Goal: Complete application form: Complete application form

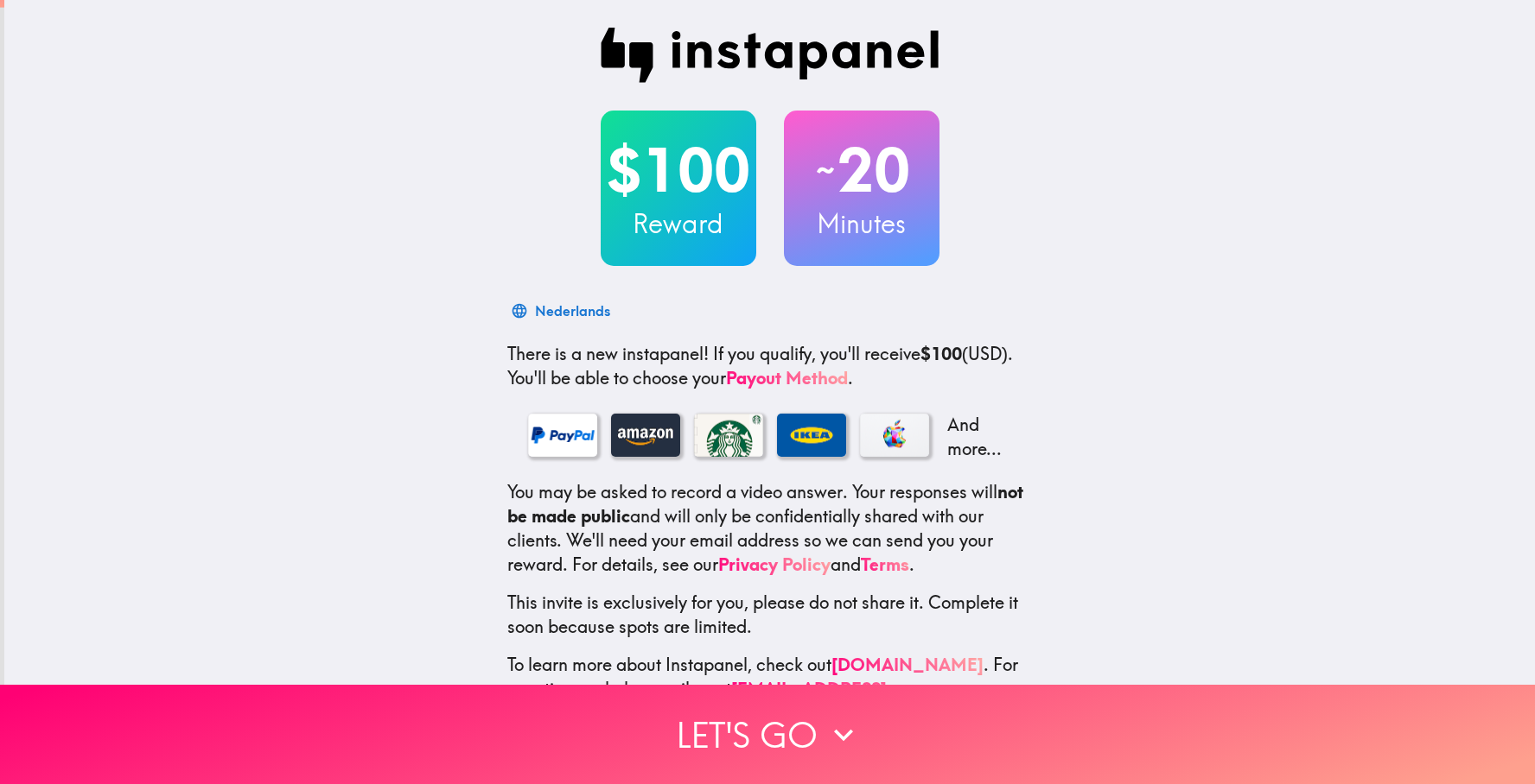
scroll to position [44, 0]
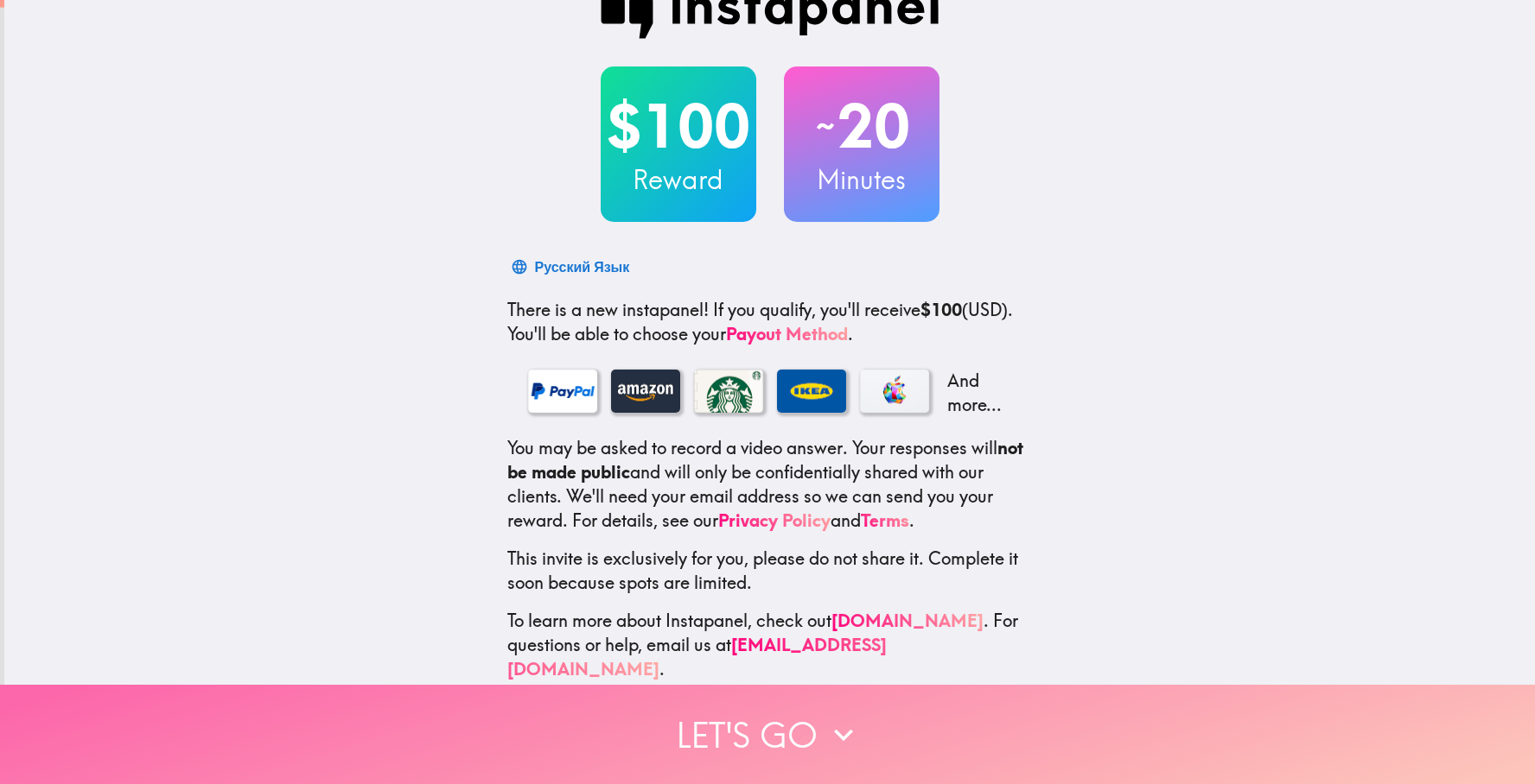
click at [846, 748] on icon "button" at bounding box center [844, 736] width 38 height 38
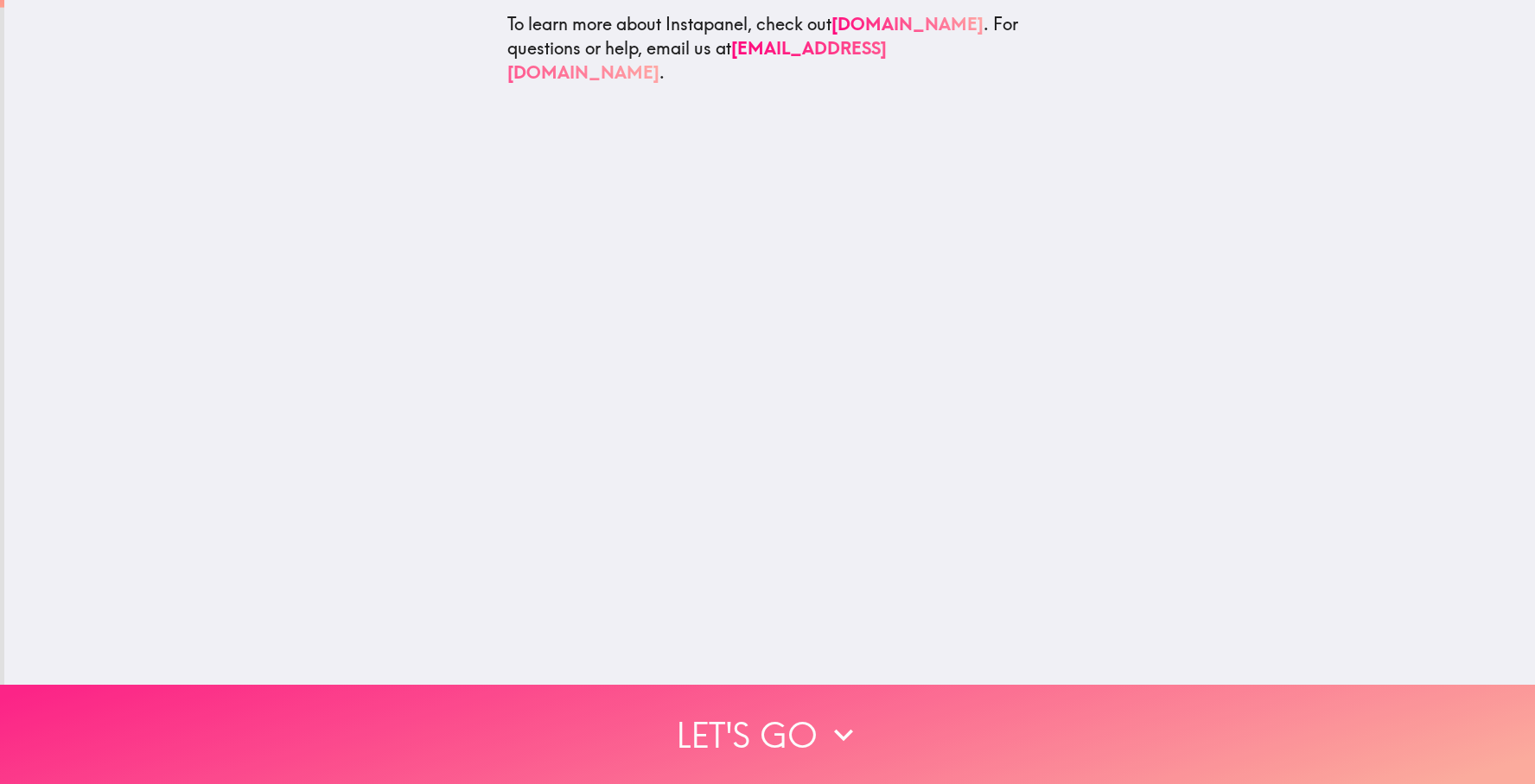
scroll to position [0, 0]
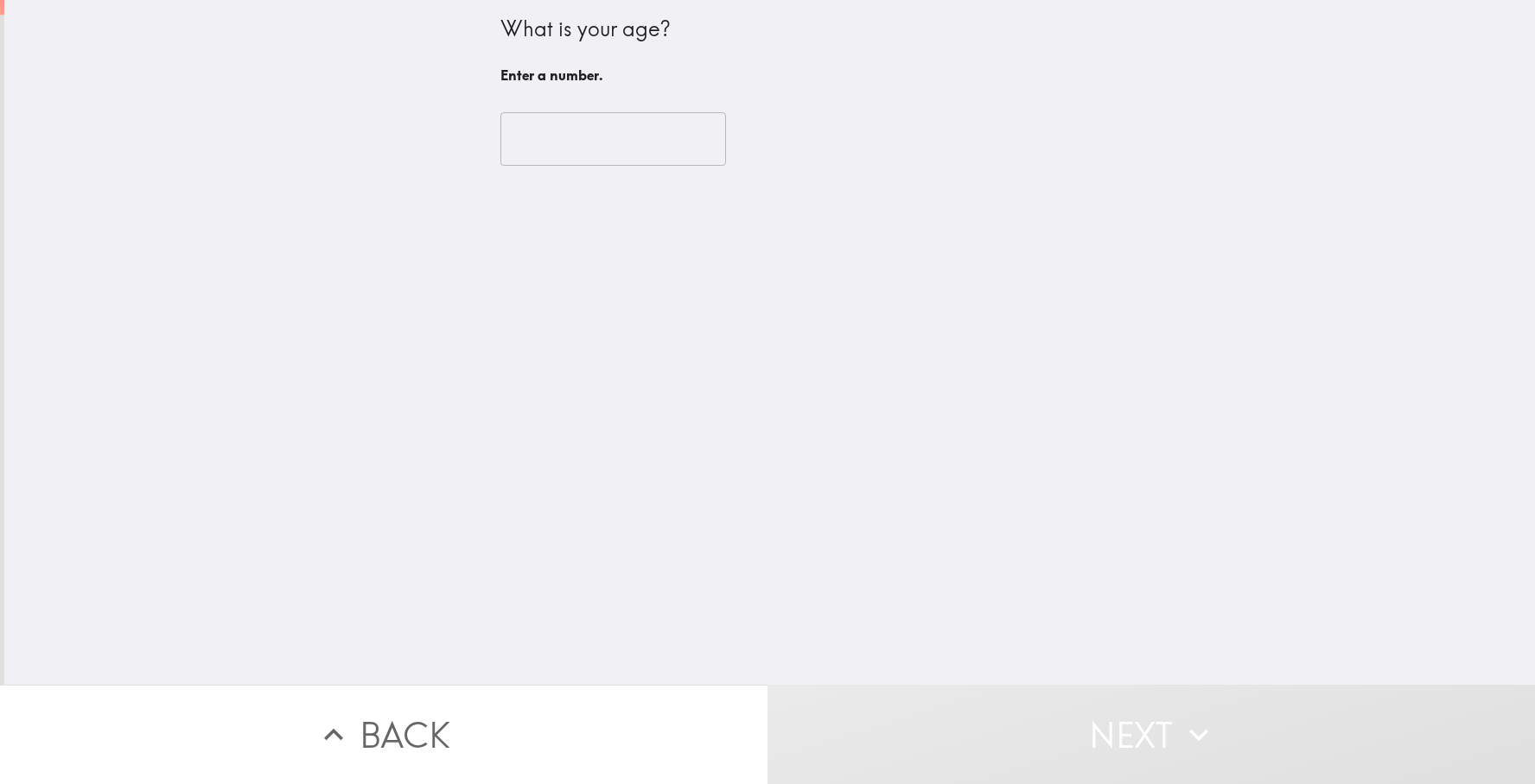
click at [552, 154] on input "number" at bounding box center [613, 139] width 225 height 54
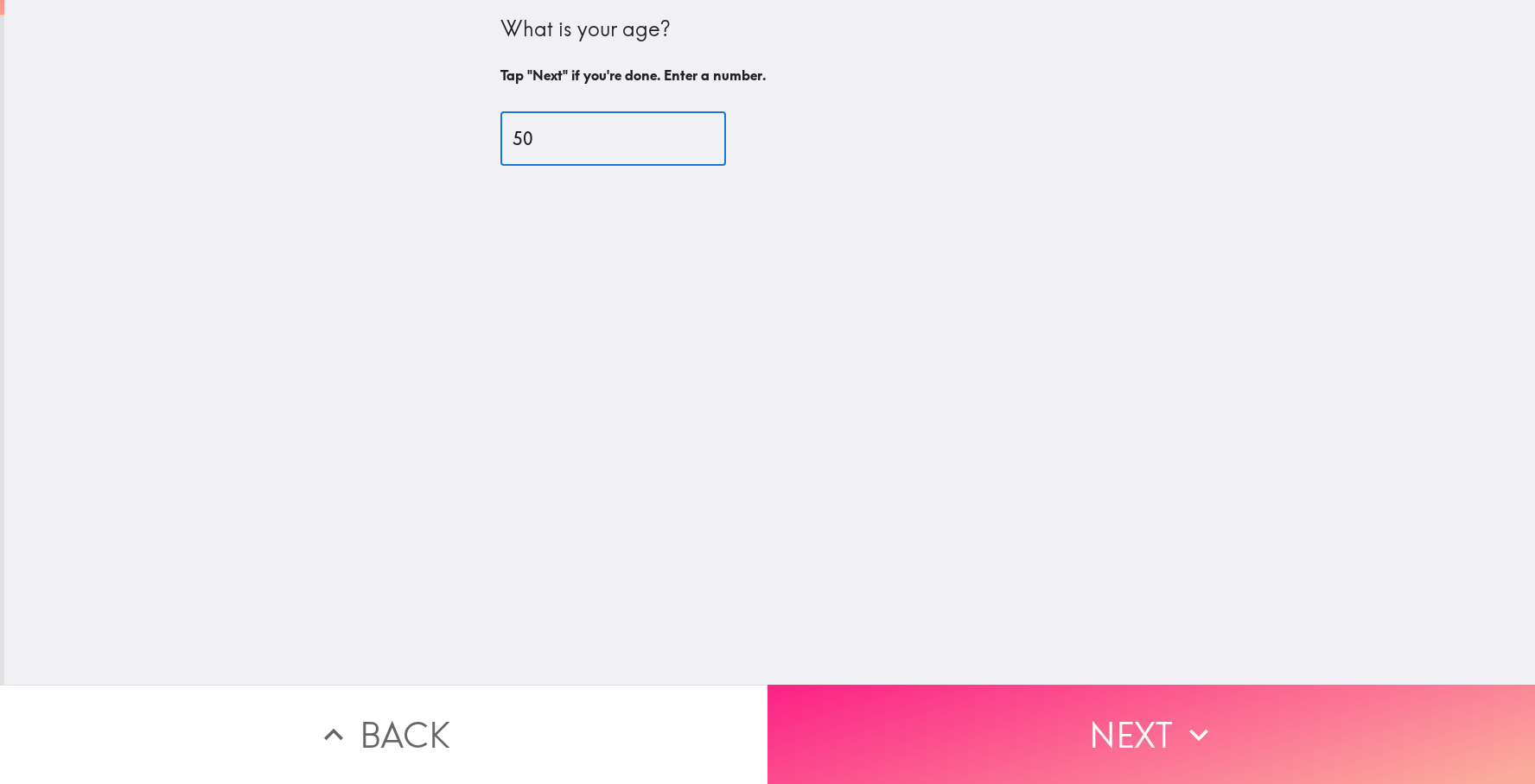
type input "50"
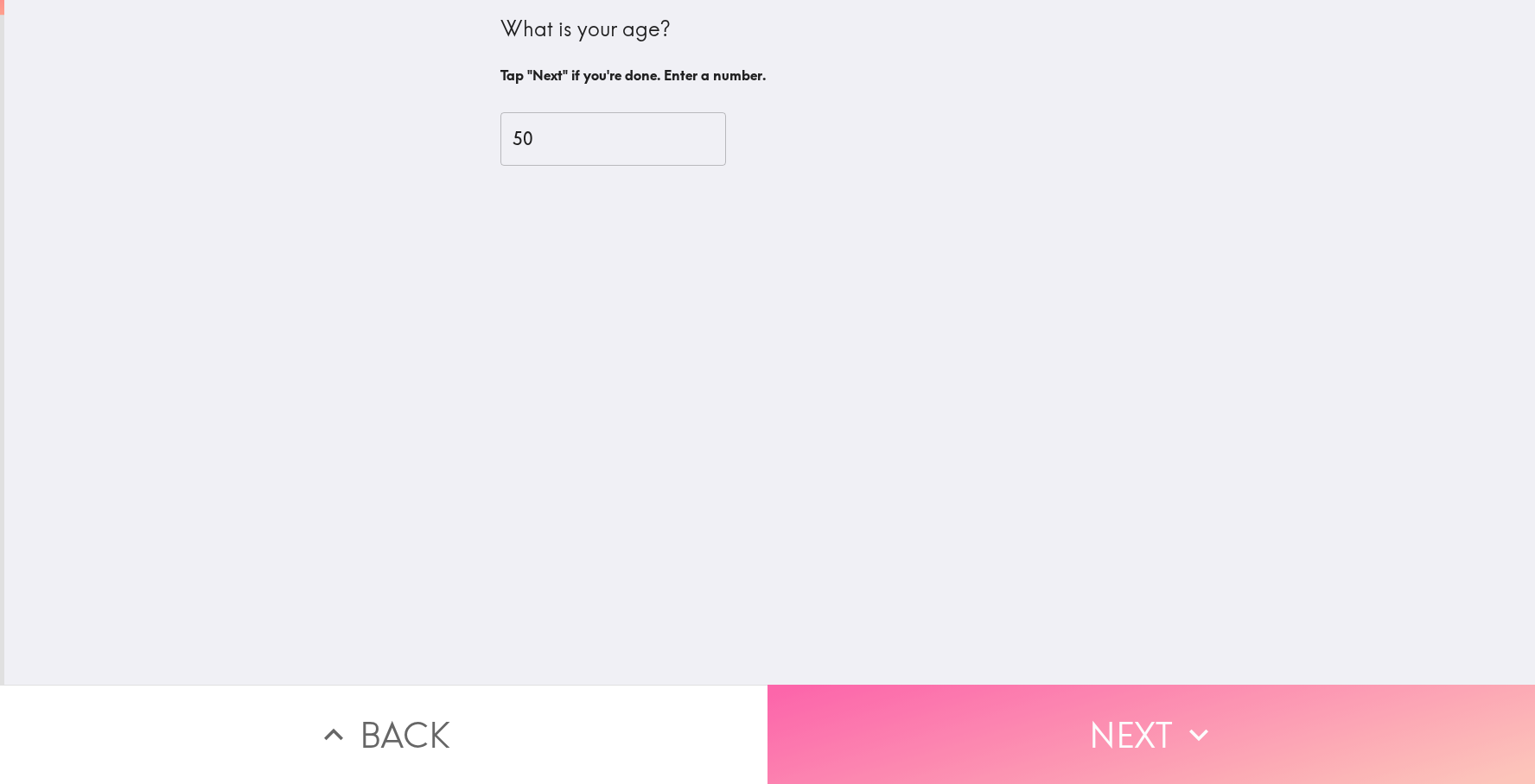
click at [1112, 749] on button "Next" at bounding box center [1152, 735] width 768 height 99
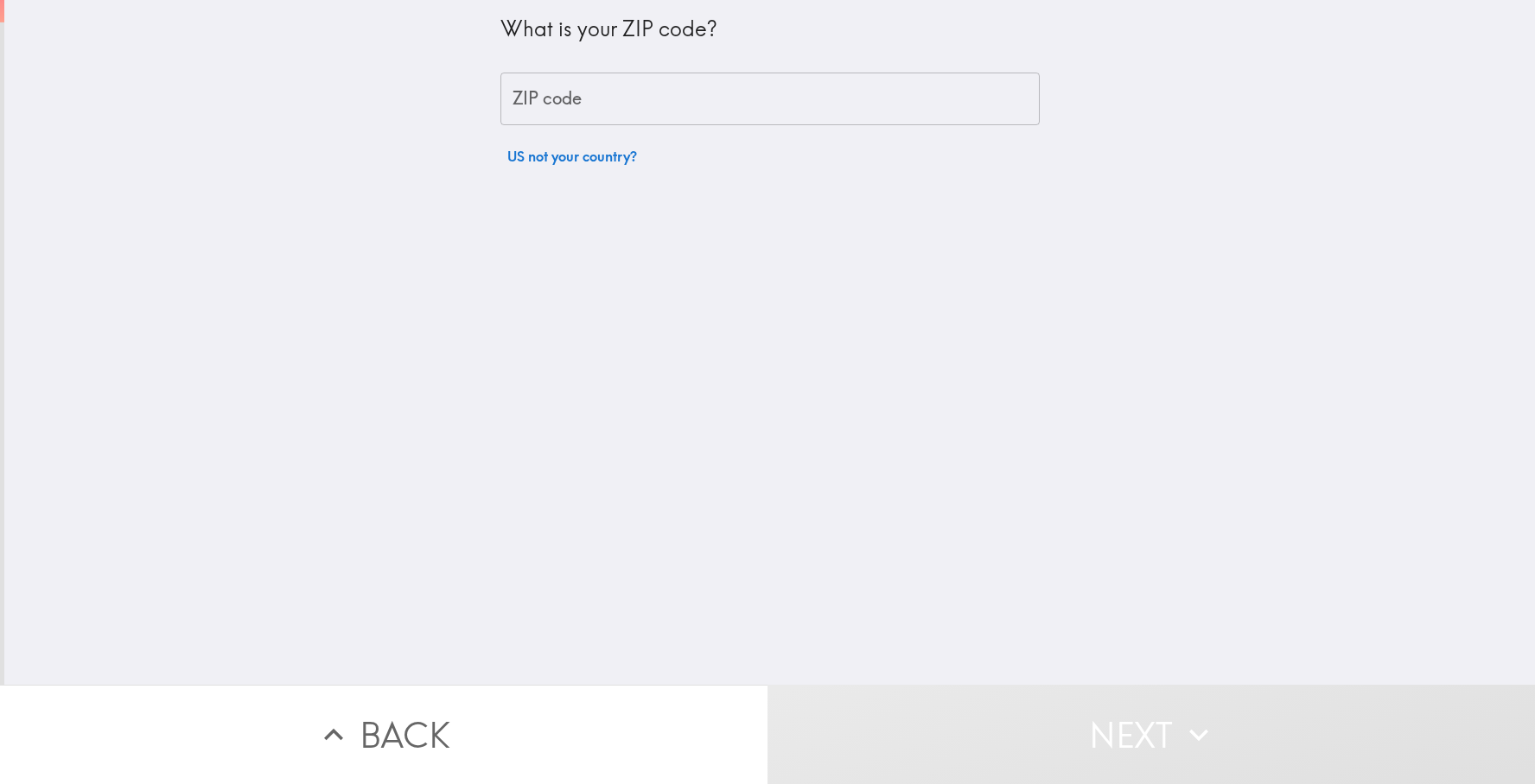
click at [780, 120] on input "ZIP code" at bounding box center [770, 99] width 539 height 54
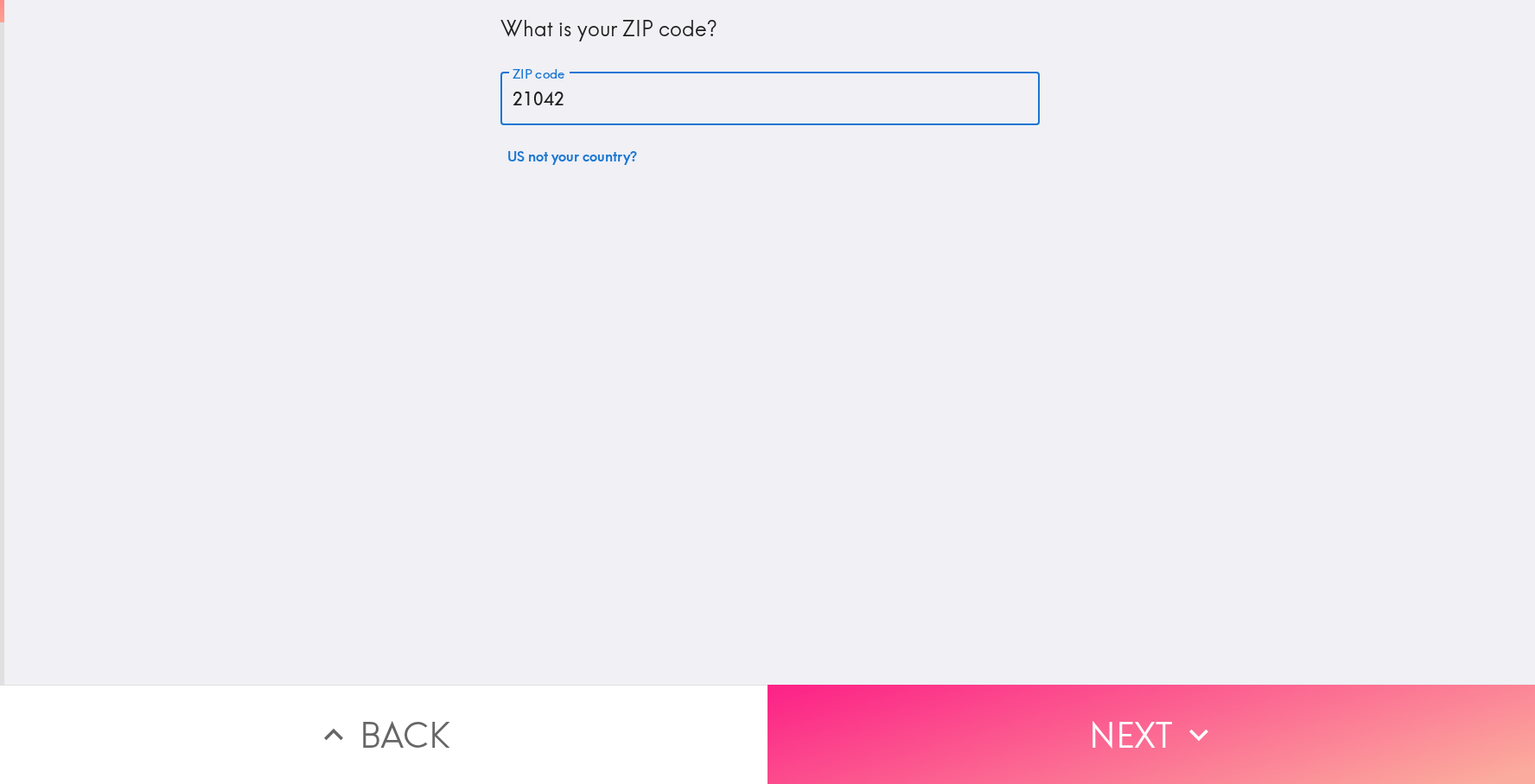
type input "21042"
click at [1007, 730] on button "Next" at bounding box center [1152, 735] width 768 height 99
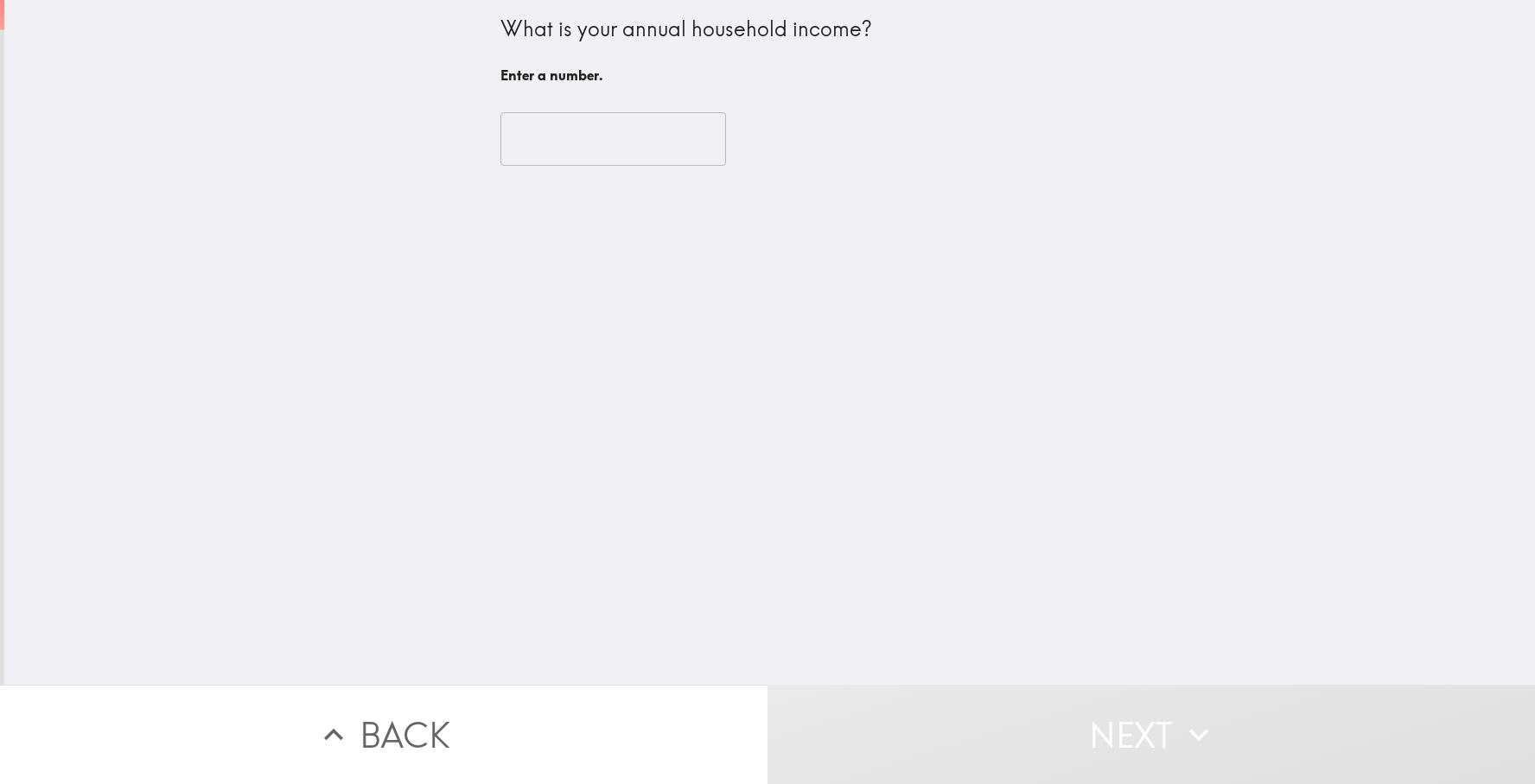
click at [621, 148] on input "number" at bounding box center [613, 139] width 225 height 54
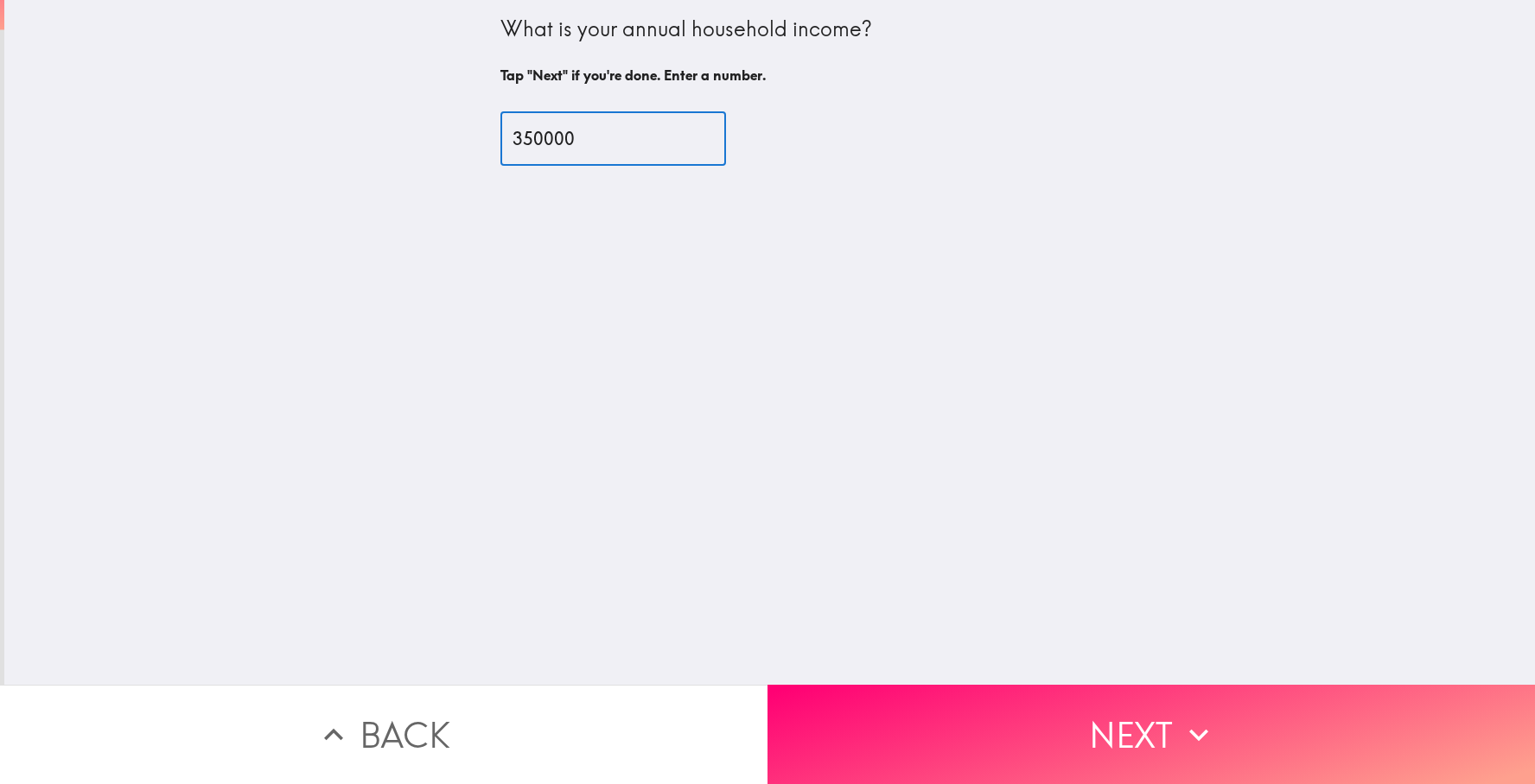
click at [546, 142] on input "350000" at bounding box center [613, 139] width 225 height 54
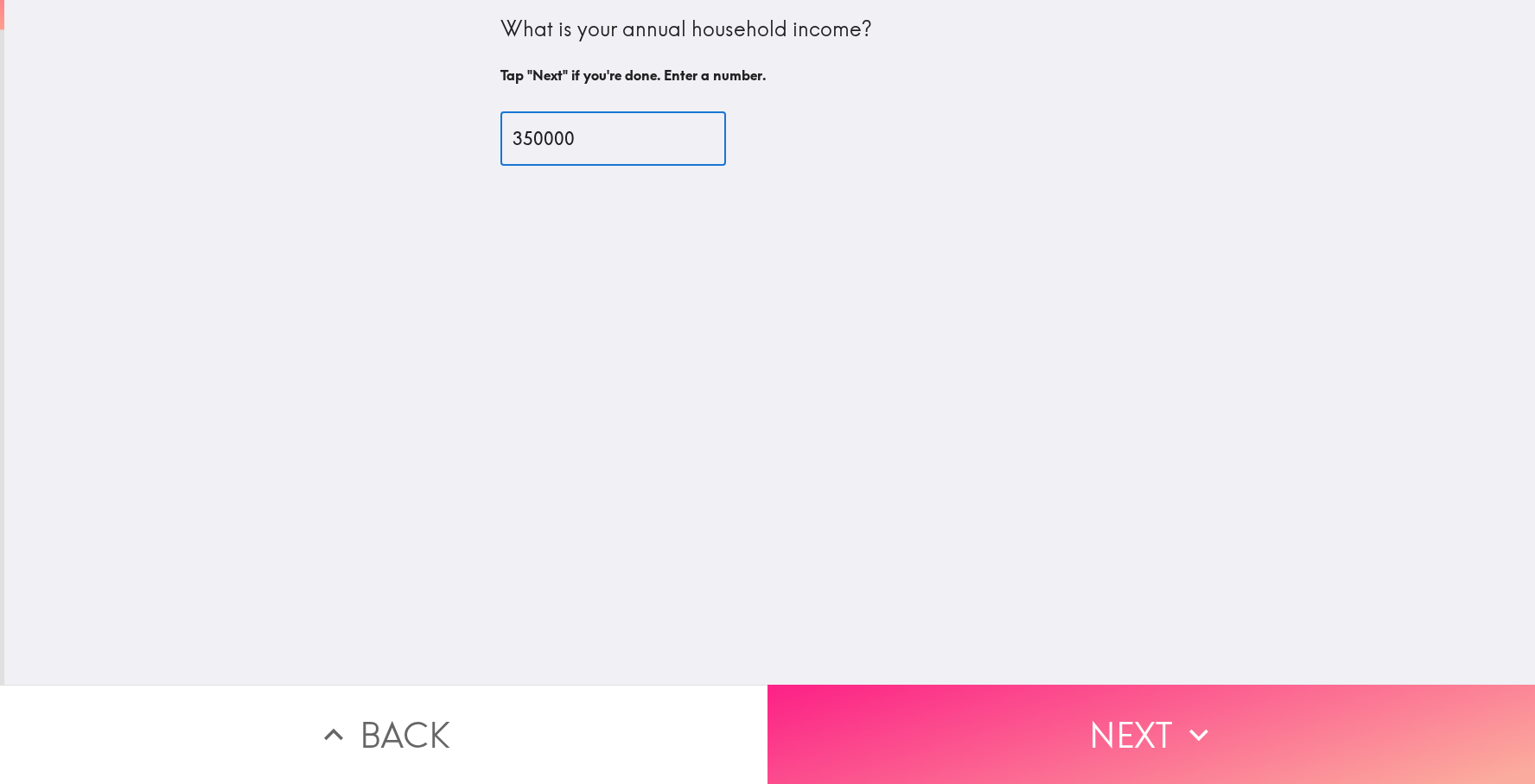
type input "350000"
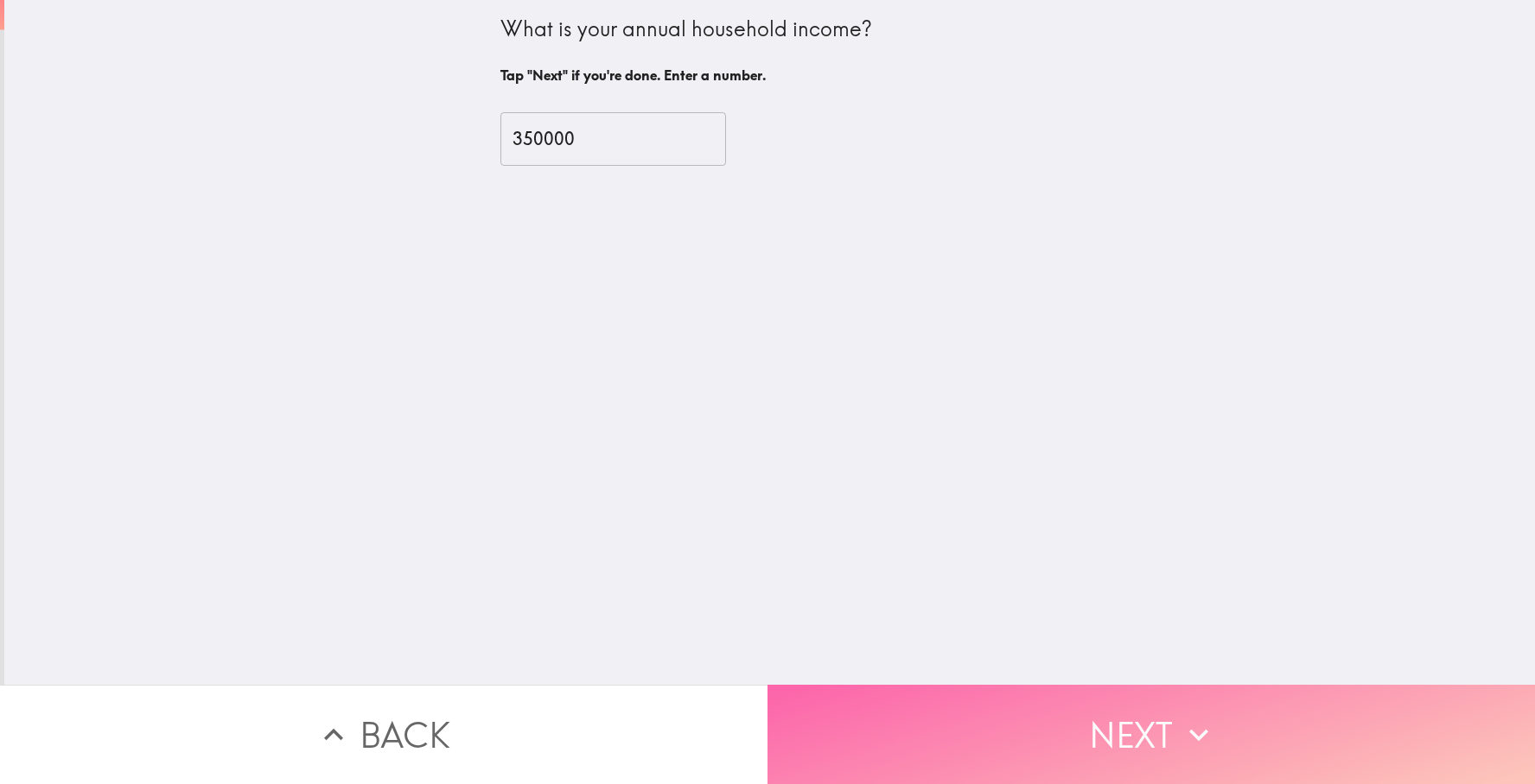
click at [980, 689] on button "Next" at bounding box center [1152, 735] width 768 height 99
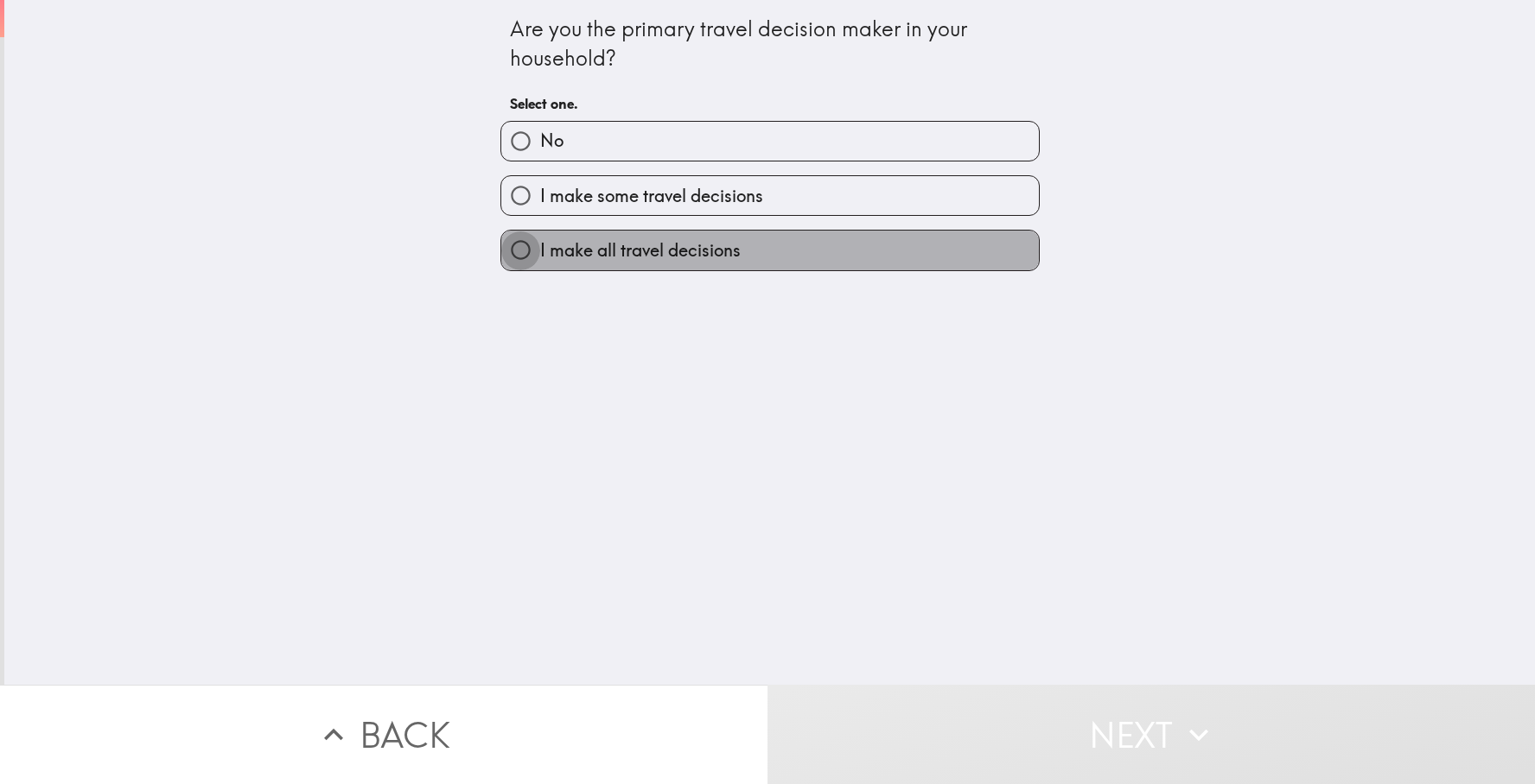
click at [512, 253] on input "I make all travel decisions" at bounding box center [521, 250] width 39 height 39
radio input "true"
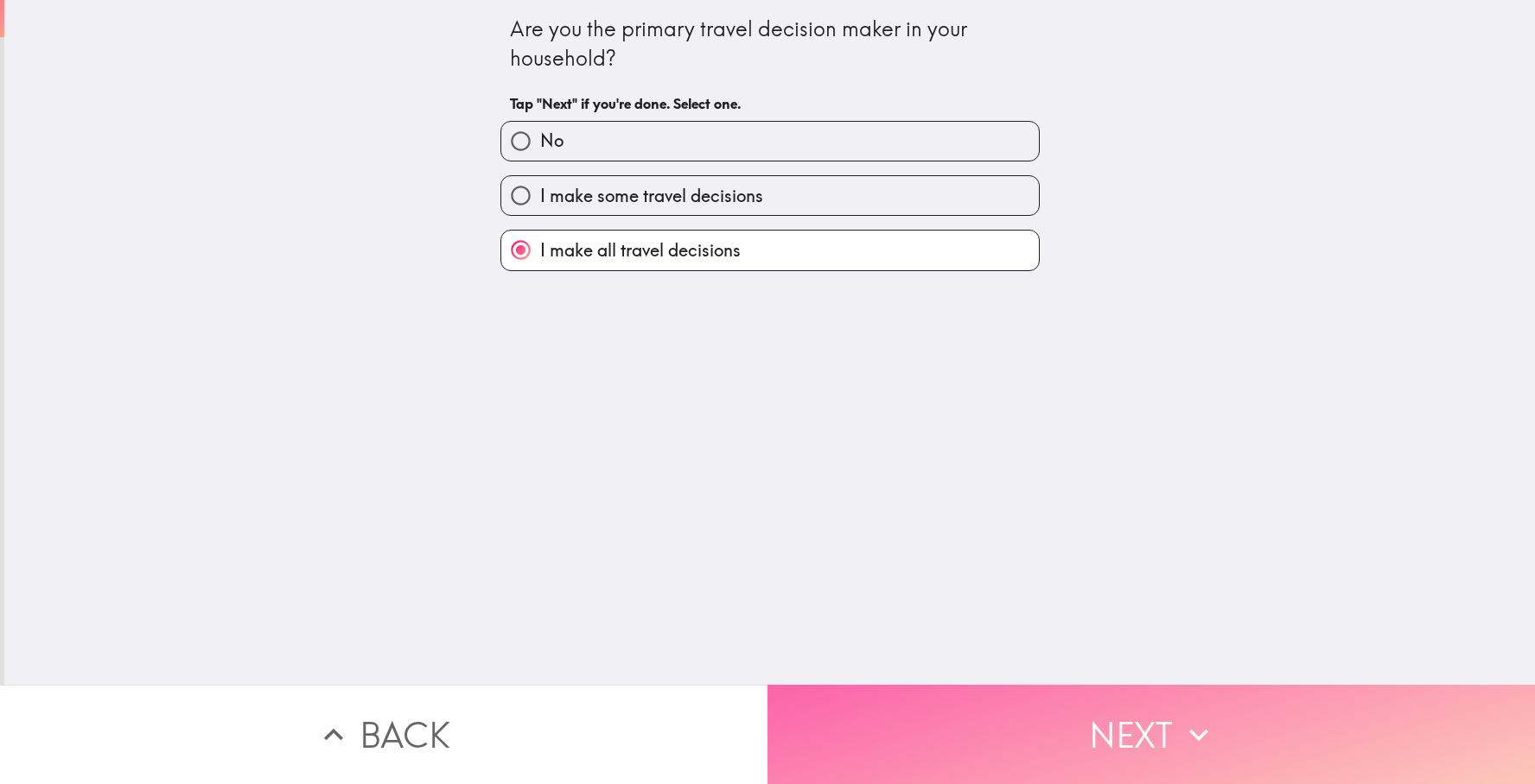
click at [908, 703] on button "Next" at bounding box center [1152, 735] width 768 height 99
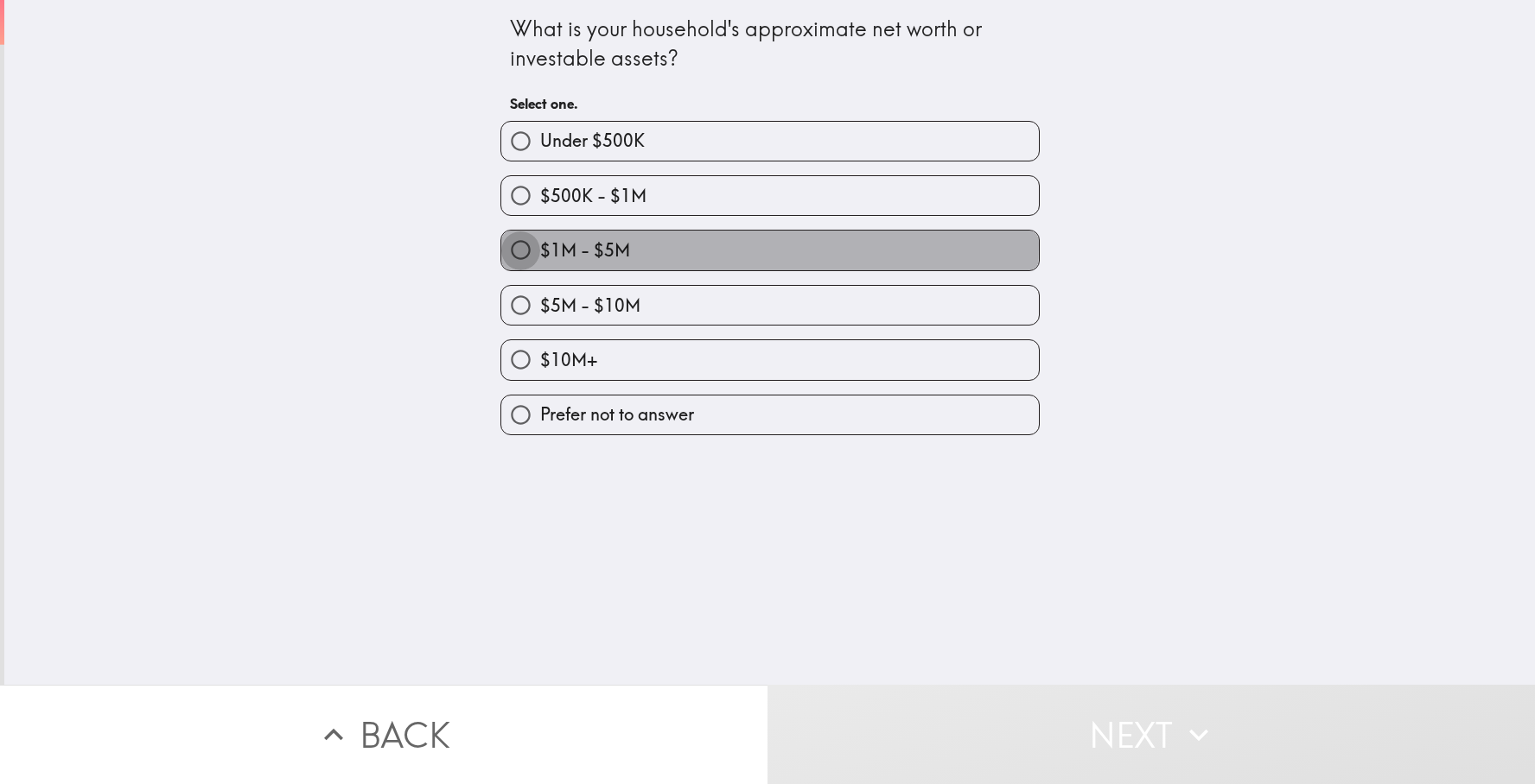
click at [517, 247] on input "$1M - $5M" at bounding box center [521, 250] width 39 height 39
radio input "true"
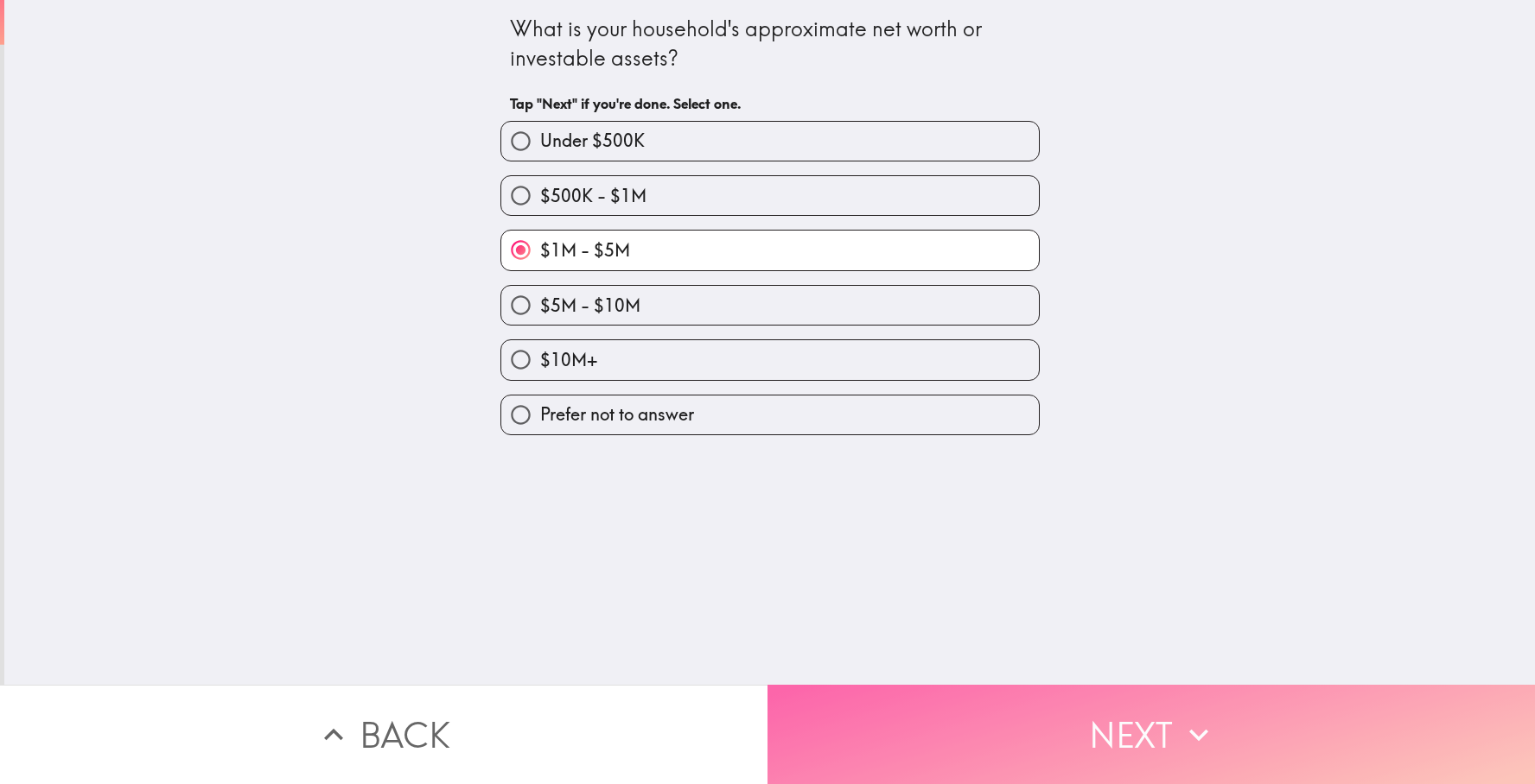
click at [1021, 738] on button "Next" at bounding box center [1152, 735] width 768 height 99
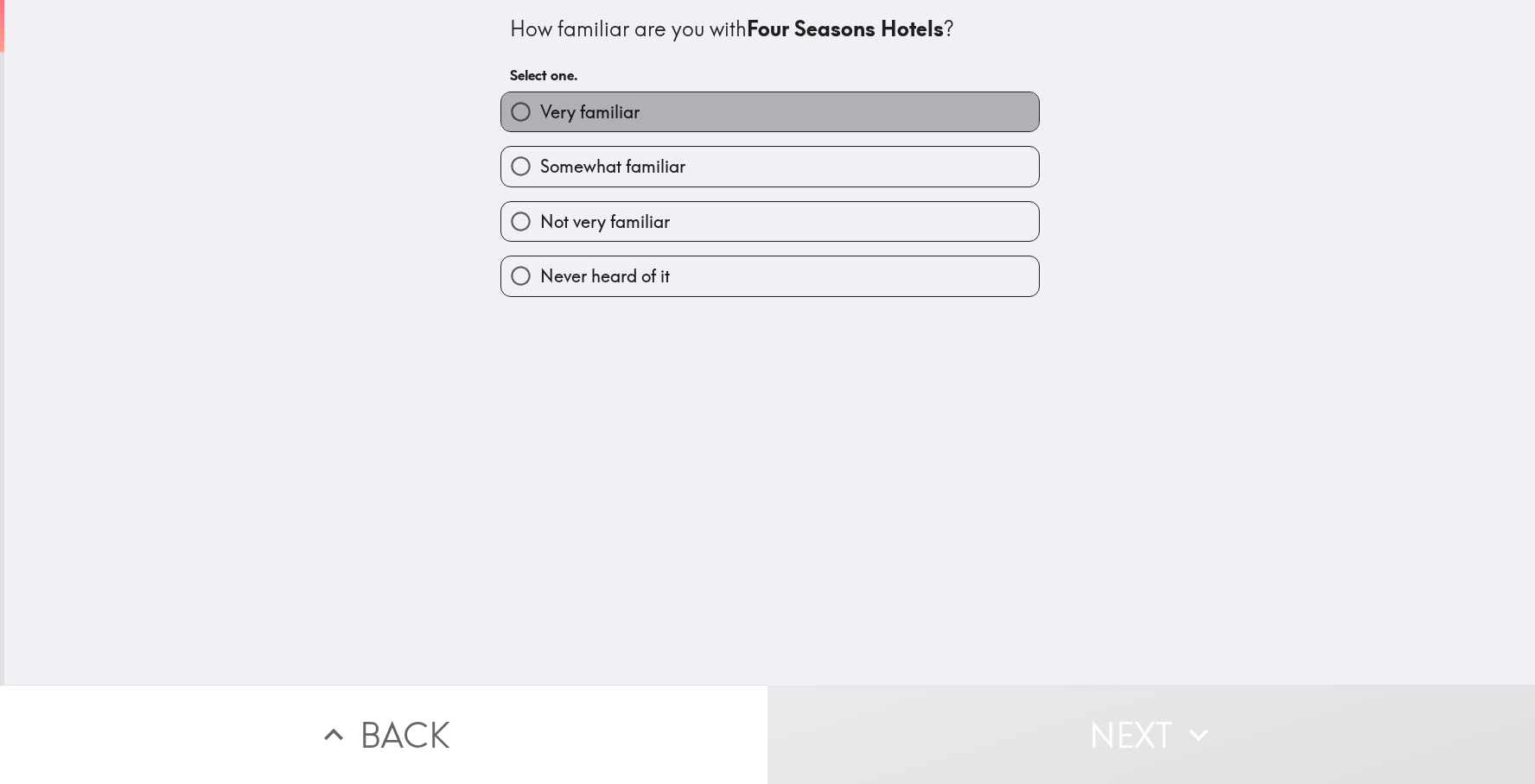
click at [824, 124] on label "Very familiar" at bounding box center [770, 111] width 537 height 39
click at [540, 124] on input "Very familiar" at bounding box center [521, 111] width 39 height 39
radio input "true"
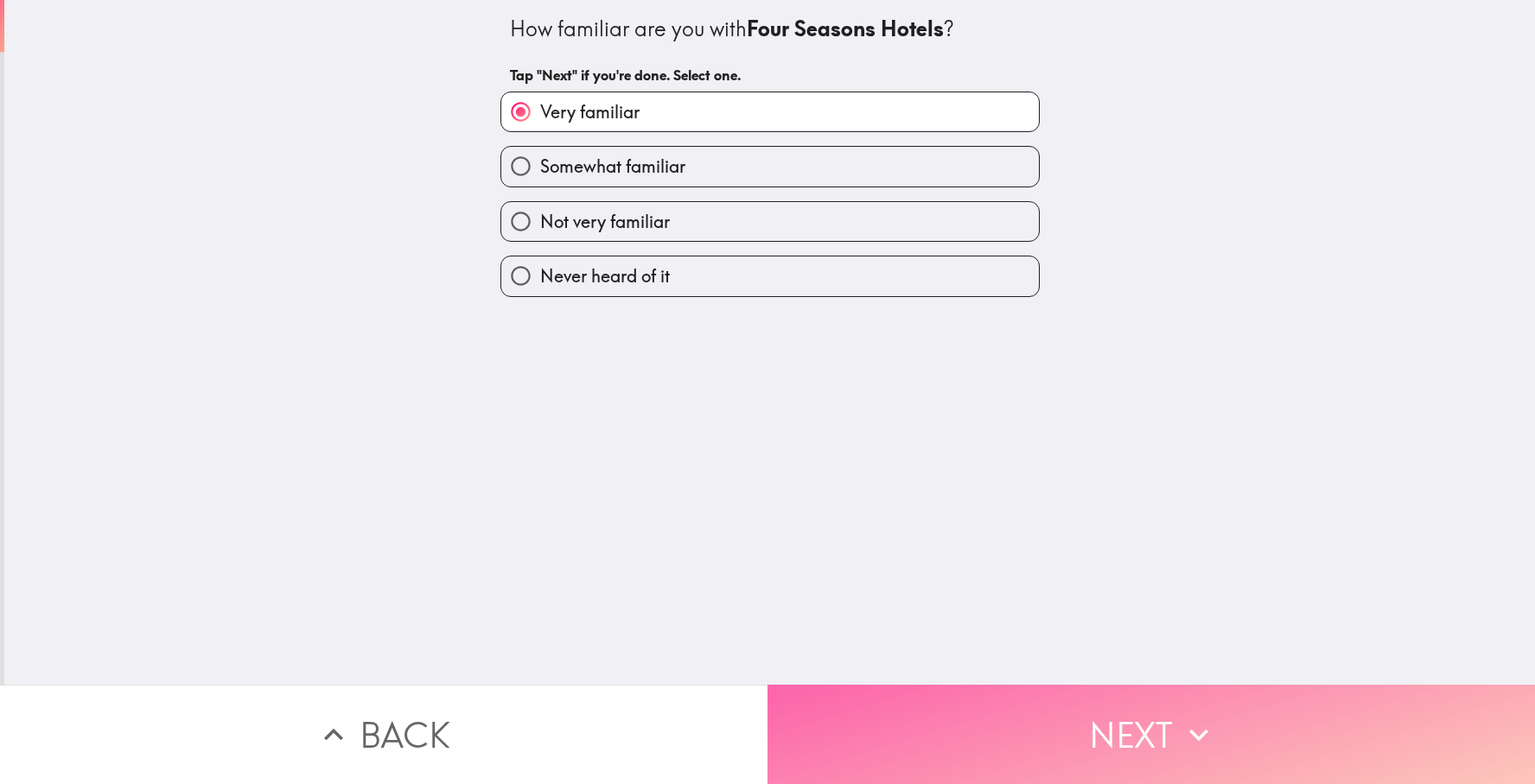
click at [961, 747] on button "Next" at bounding box center [1152, 735] width 768 height 99
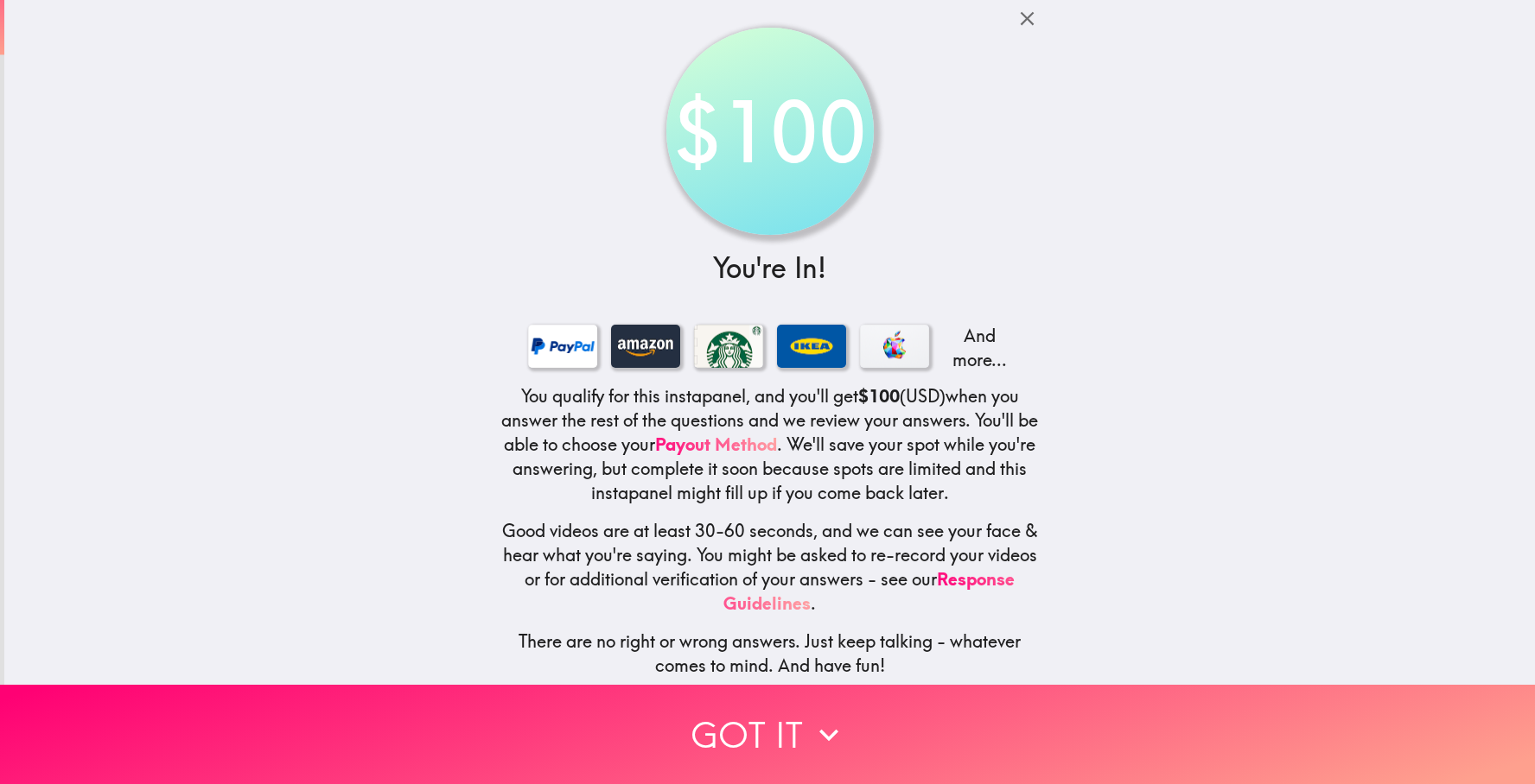
scroll to position [7, 0]
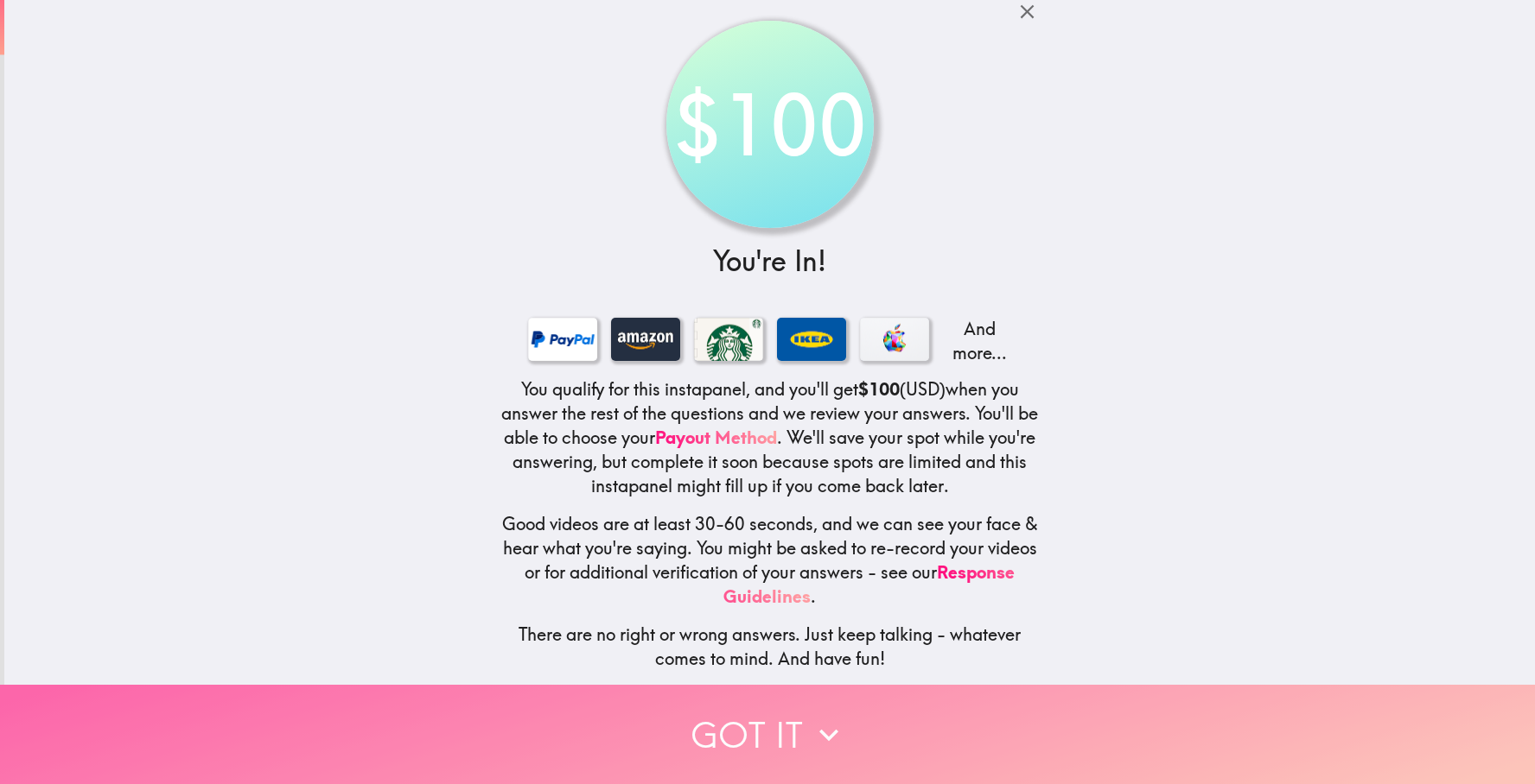
click at [772, 740] on button "Got it" at bounding box center [767, 735] width 1535 height 99
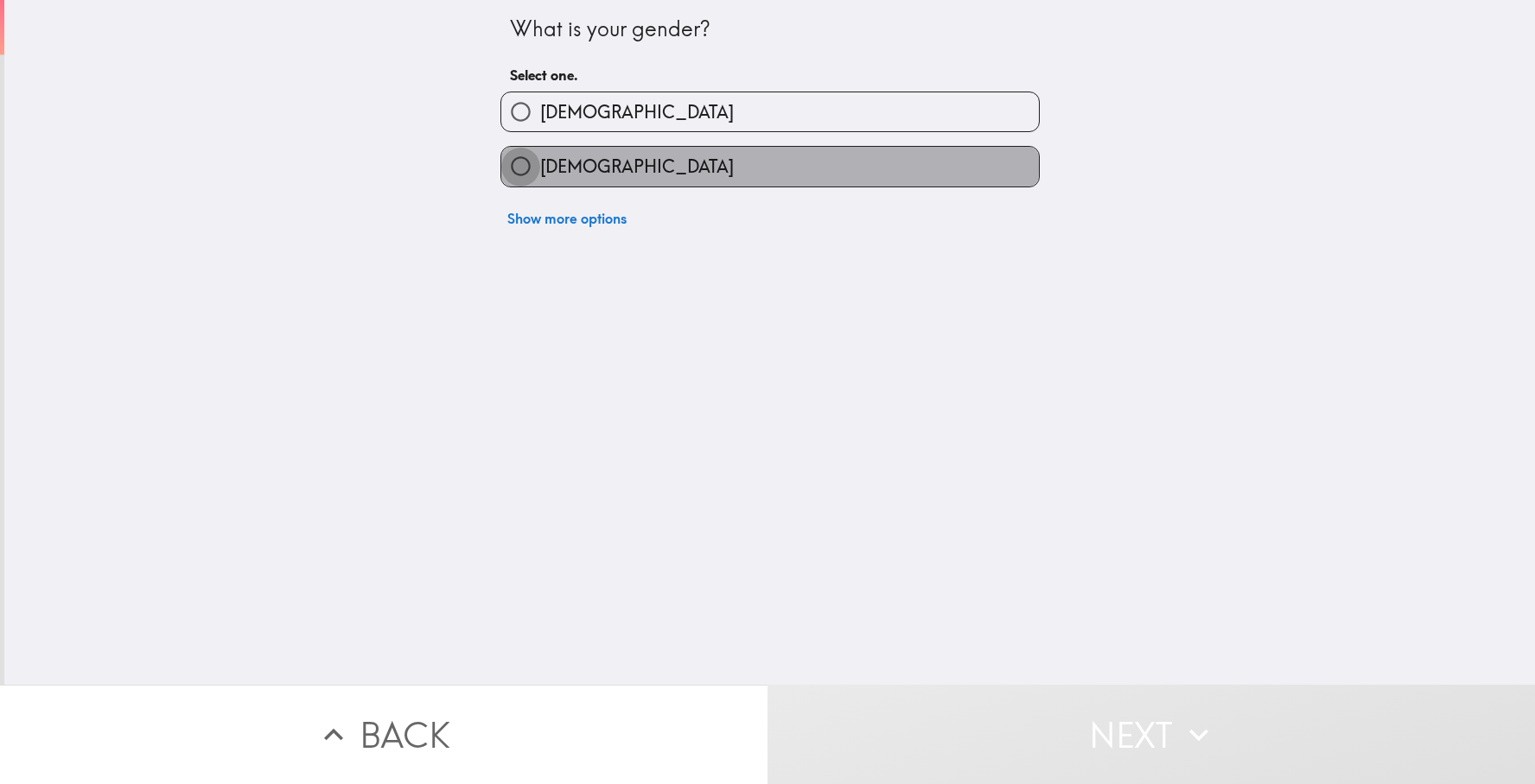
click at [521, 168] on input "[DEMOGRAPHIC_DATA]" at bounding box center [521, 166] width 39 height 39
radio input "true"
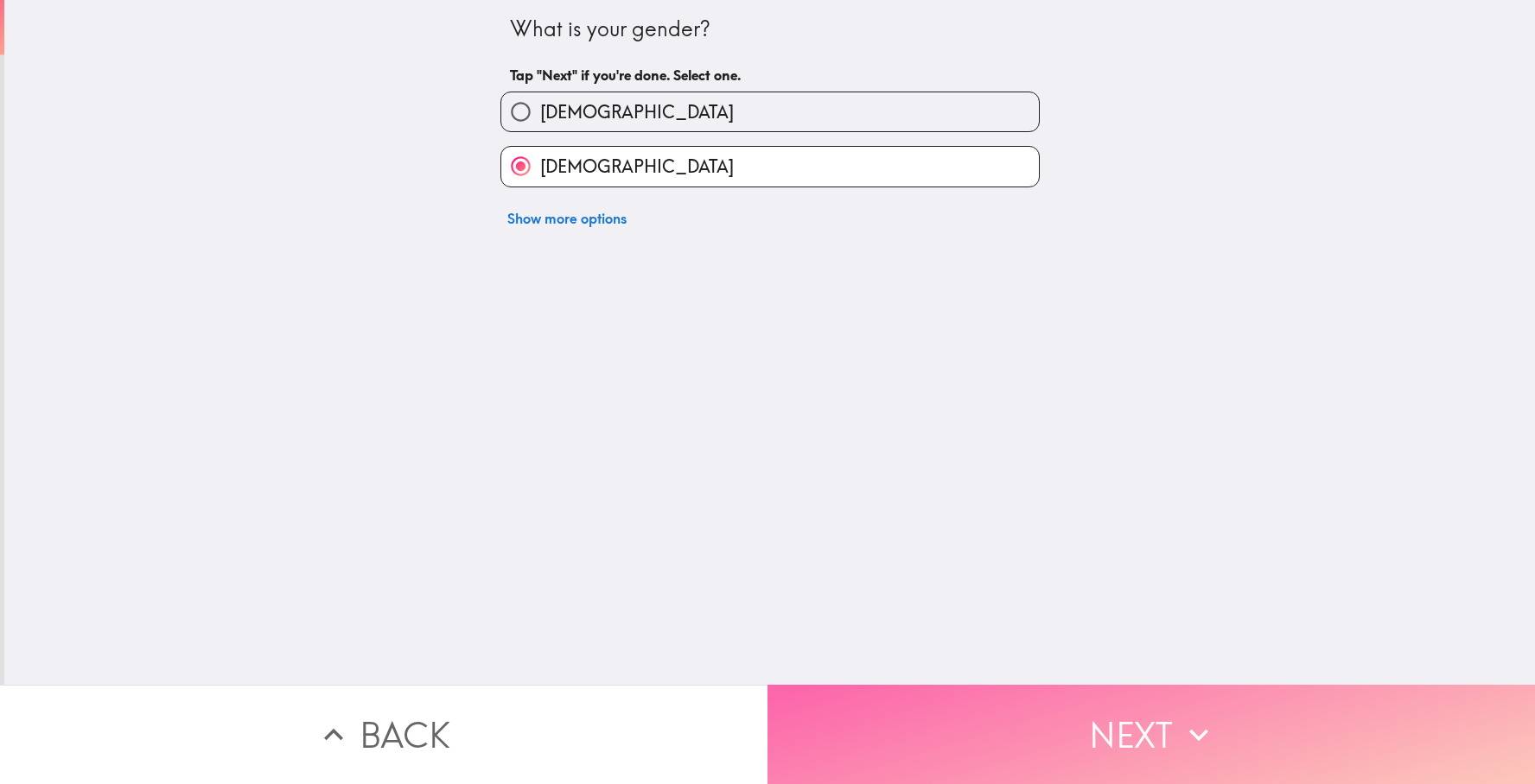
click at [874, 719] on button "Next" at bounding box center [1152, 735] width 768 height 99
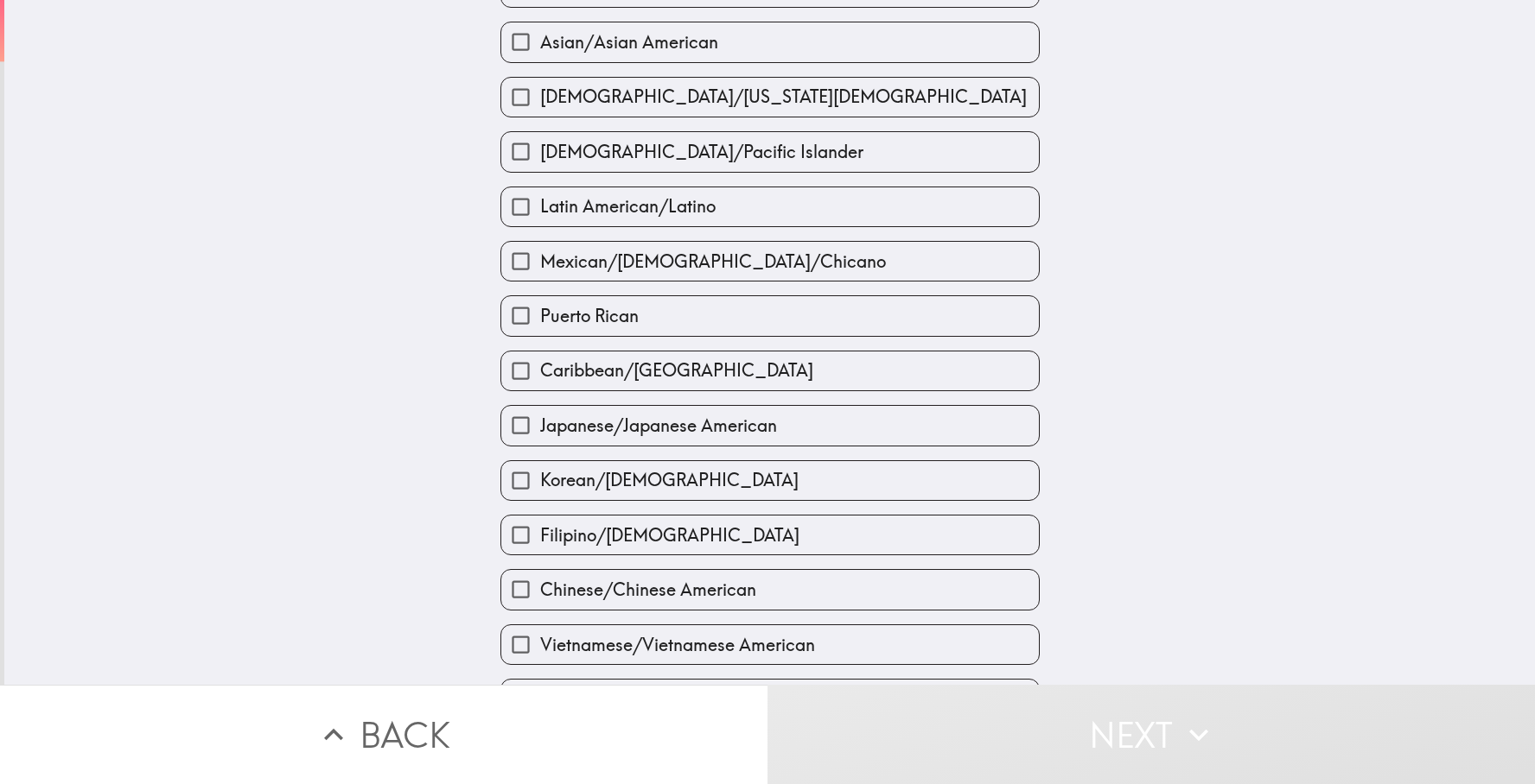
scroll to position [239, 0]
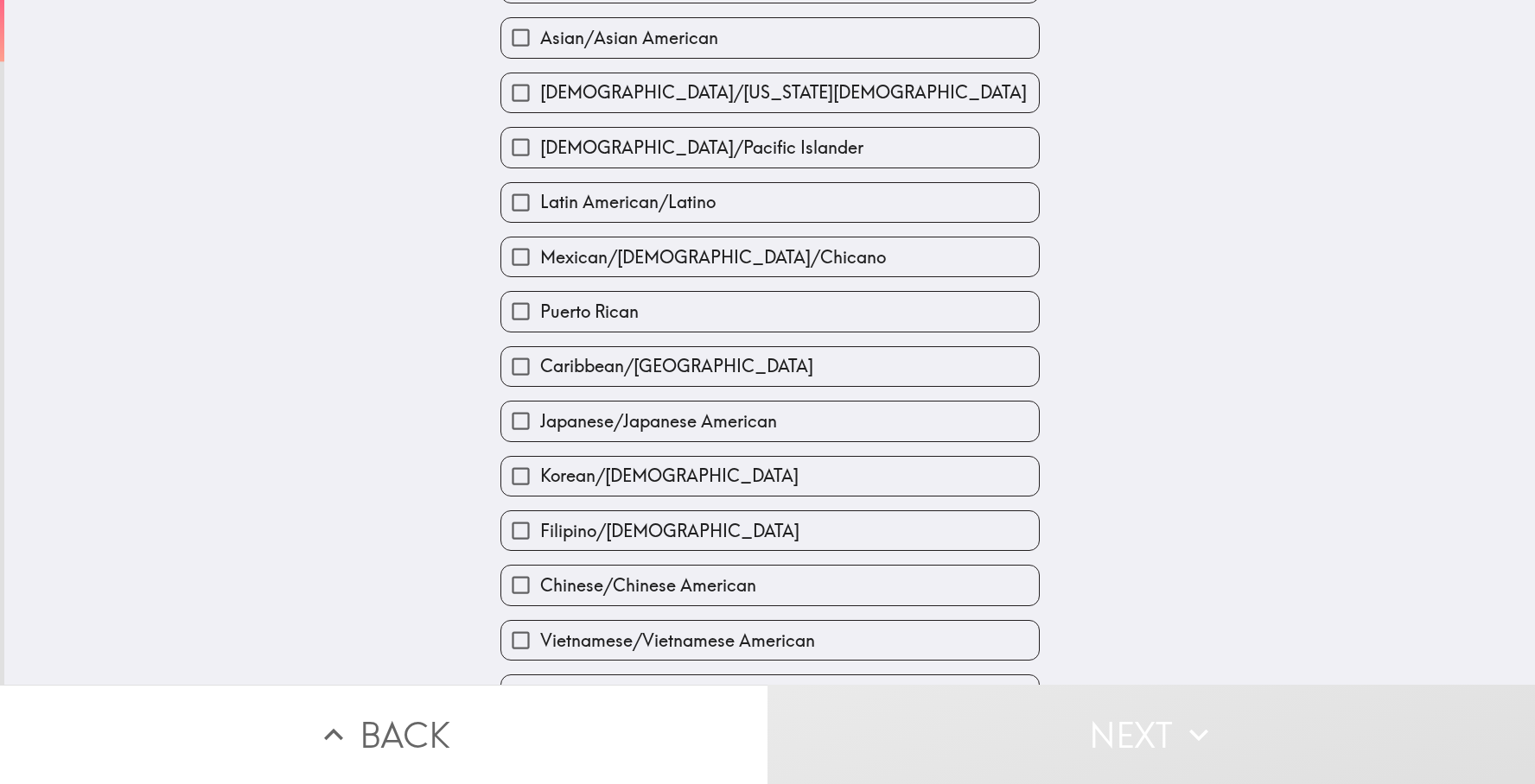
click at [513, 33] on input "Asian/Asian American" at bounding box center [521, 37] width 39 height 39
checkbox input "true"
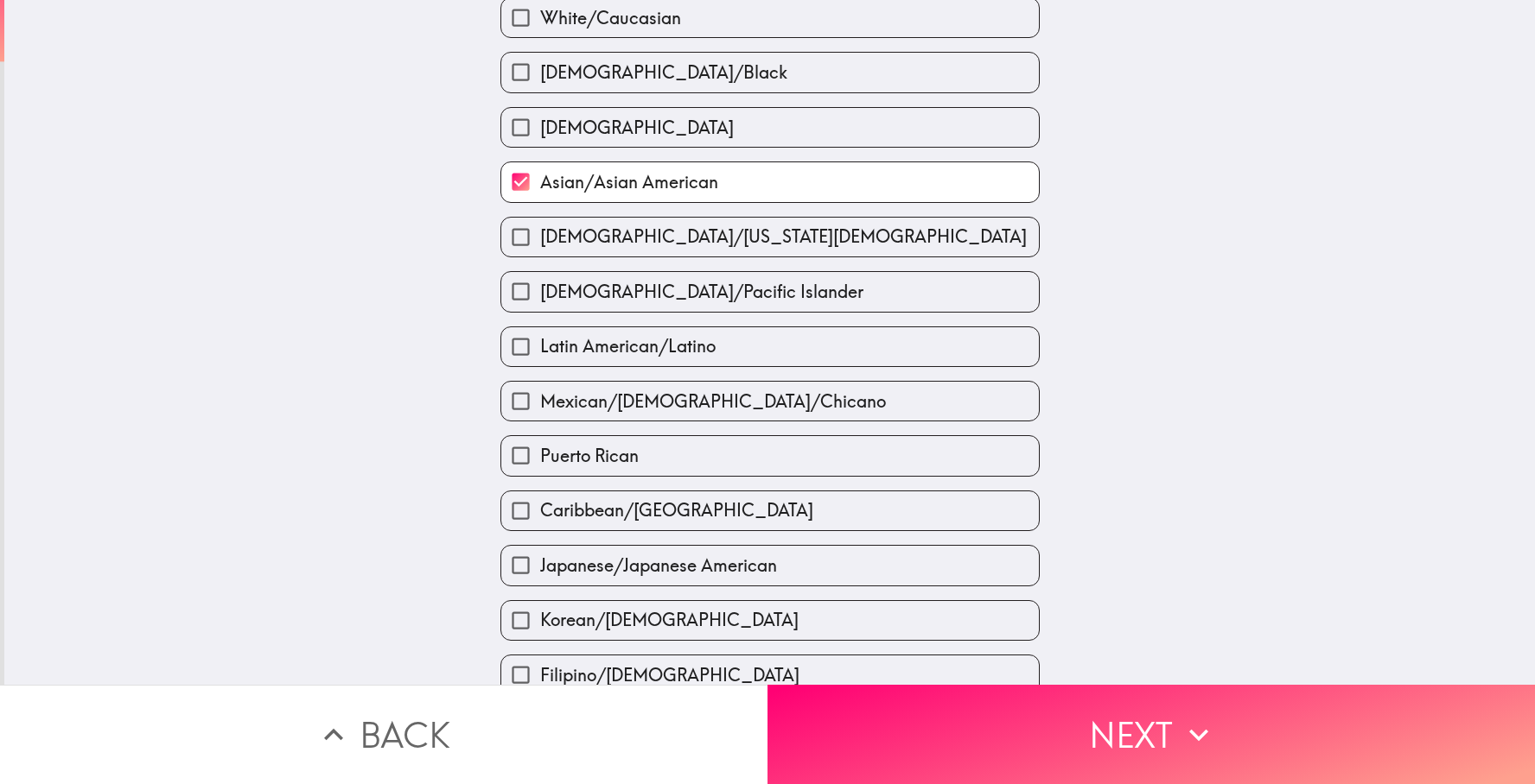
scroll to position [78, 0]
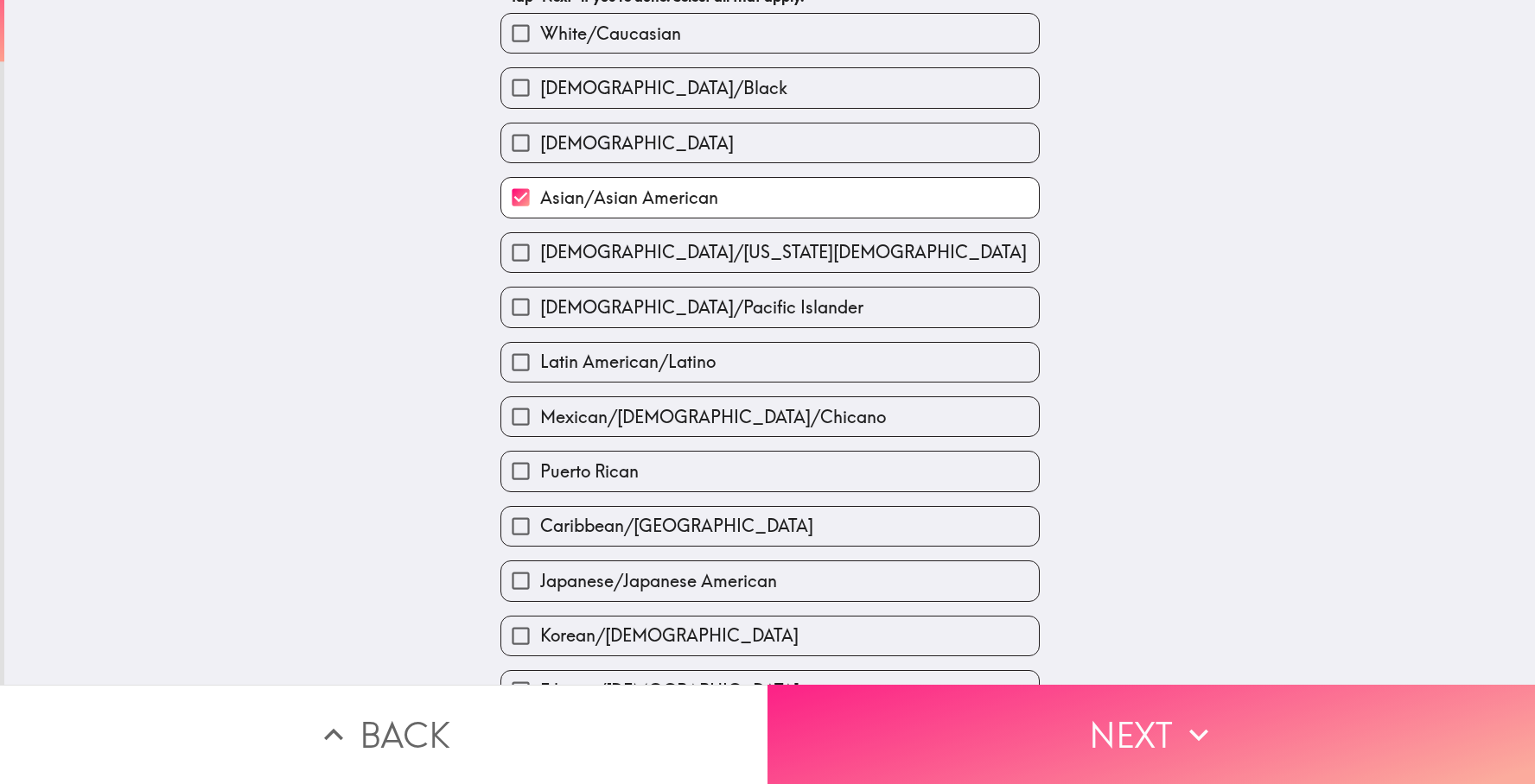
click at [901, 717] on button "Next" at bounding box center [1152, 735] width 768 height 99
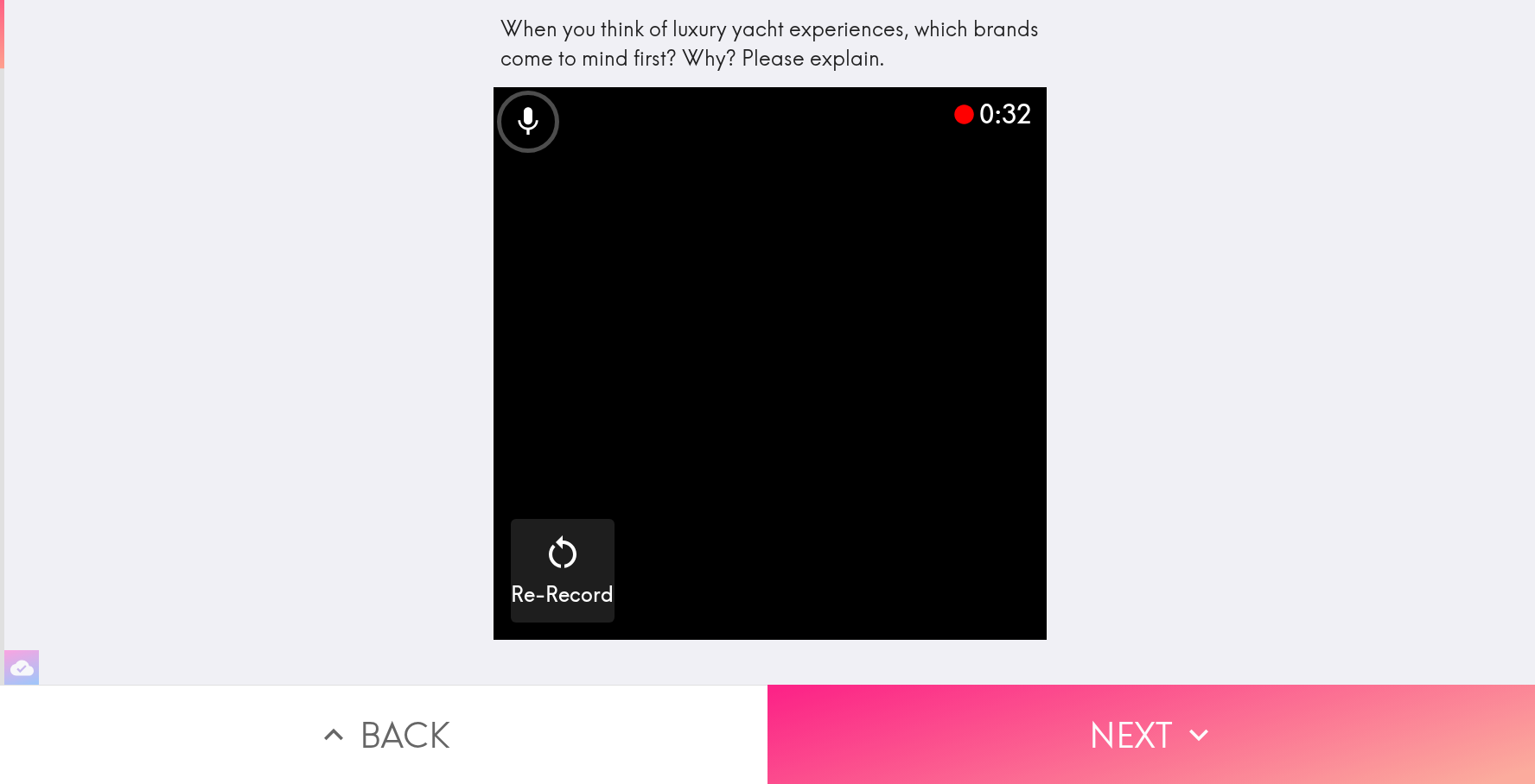
click at [955, 732] on button "Next" at bounding box center [1152, 735] width 768 height 99
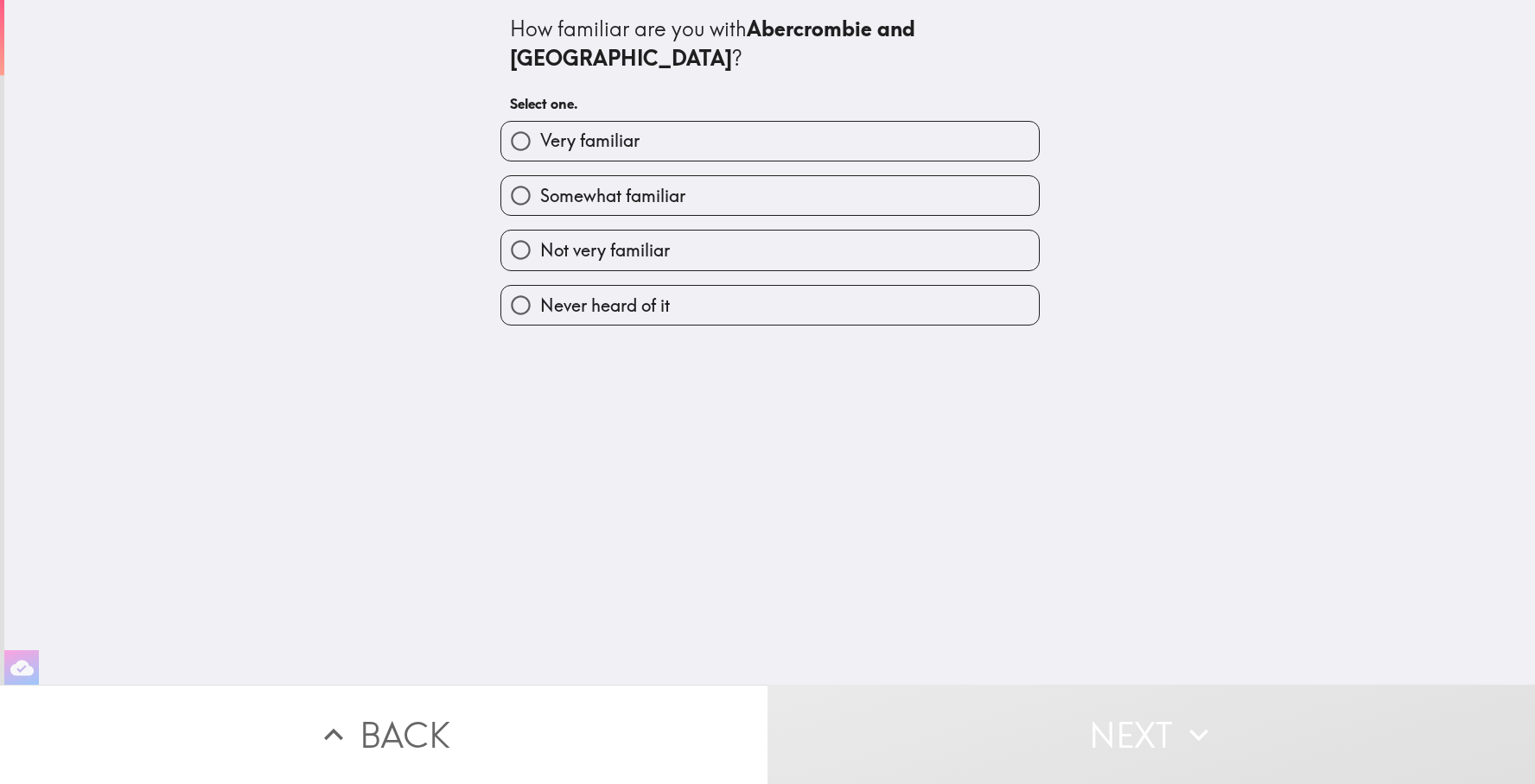
click at [515, 286] on input "Never heard of it" at bounding box center [521, 305] width 39 height 39
radio input "true"
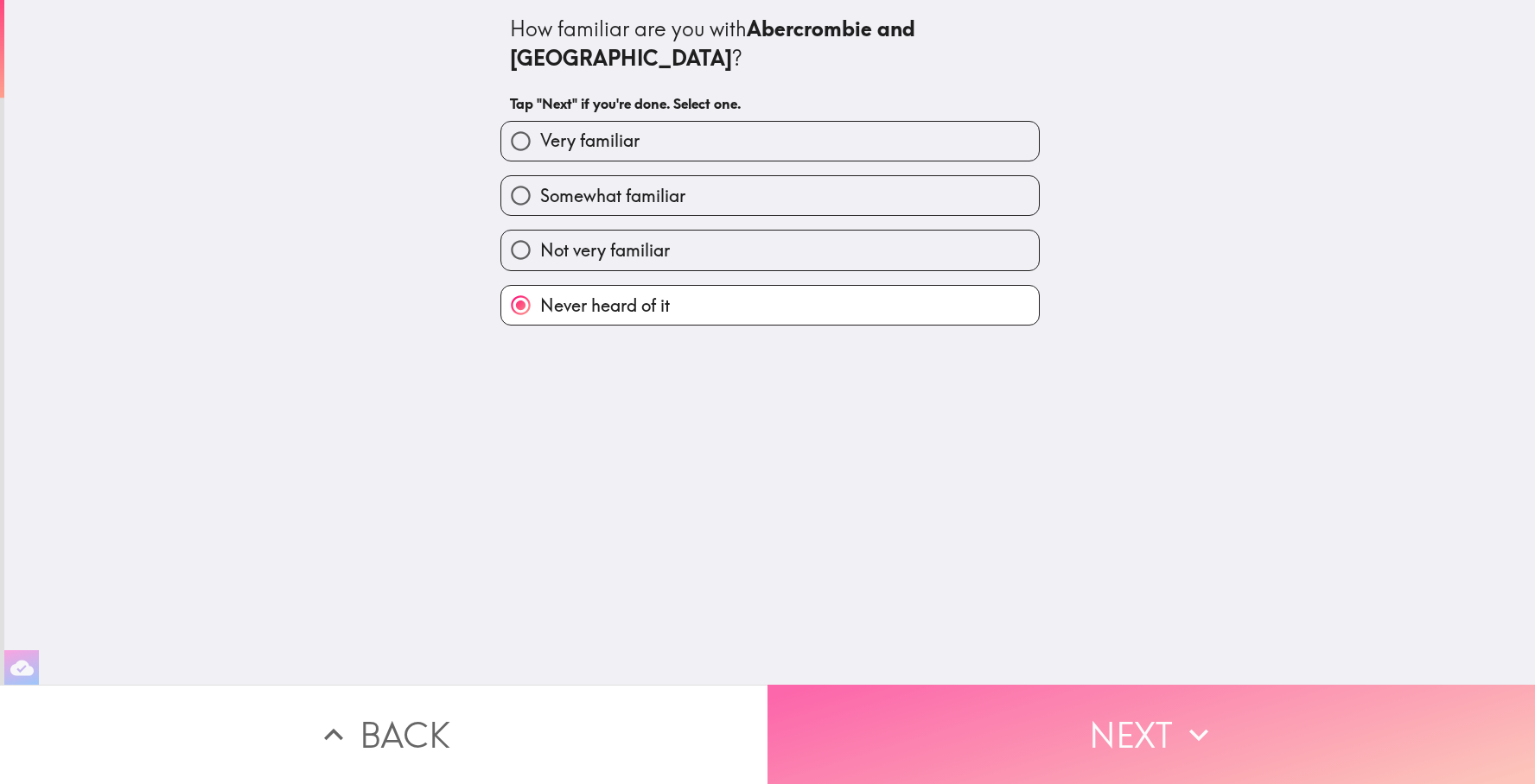
click at [919, 731] on button "Next" at bounding box center [1152, 735] width 768 height 99
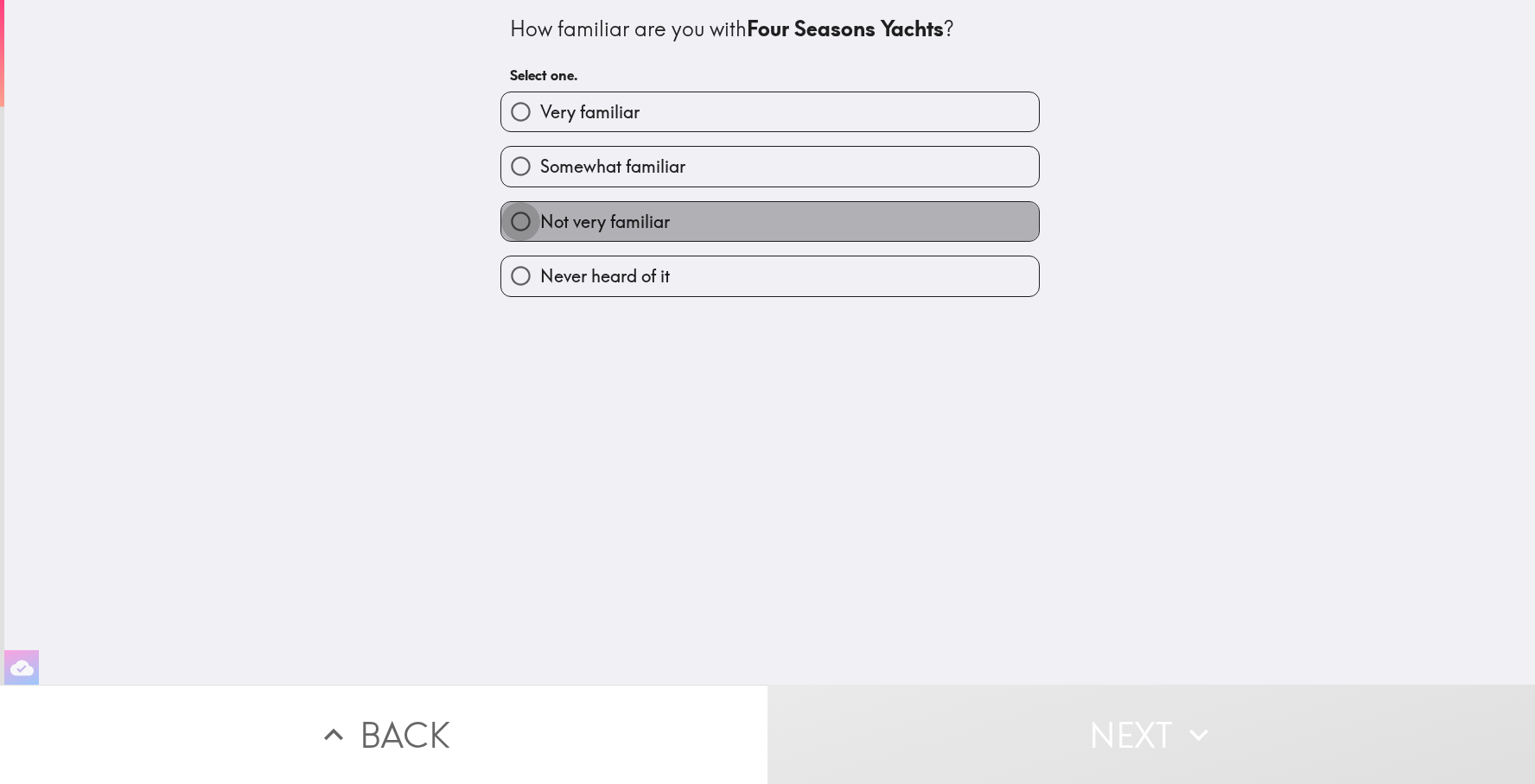
click at [512, 223] on input "Not very familiar" at bounding box center [521, 222] width 39 height 39
radio input "true"
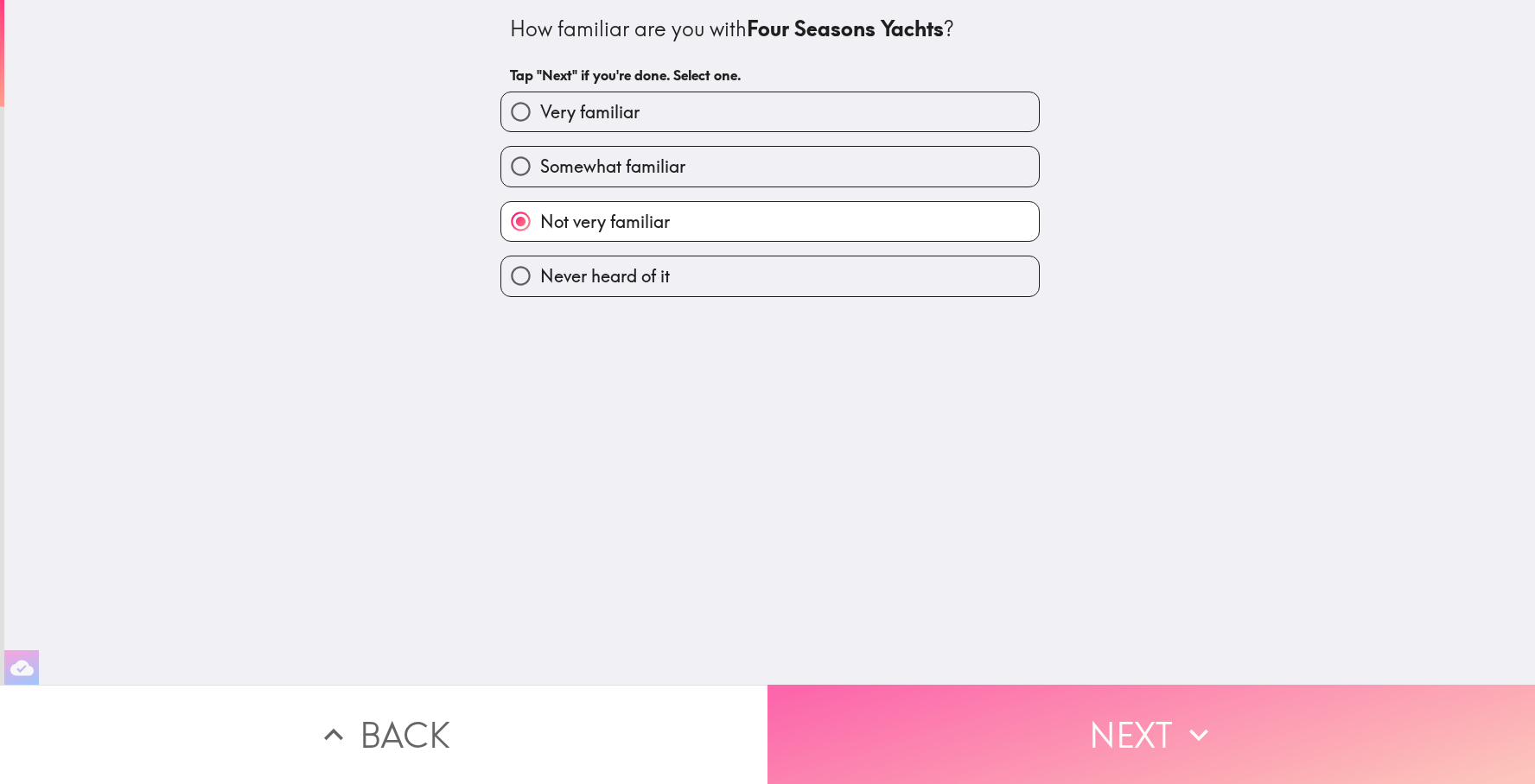
click at [839, 707] on button "Next" at bounding box center [1152, 735] width 768 height 99
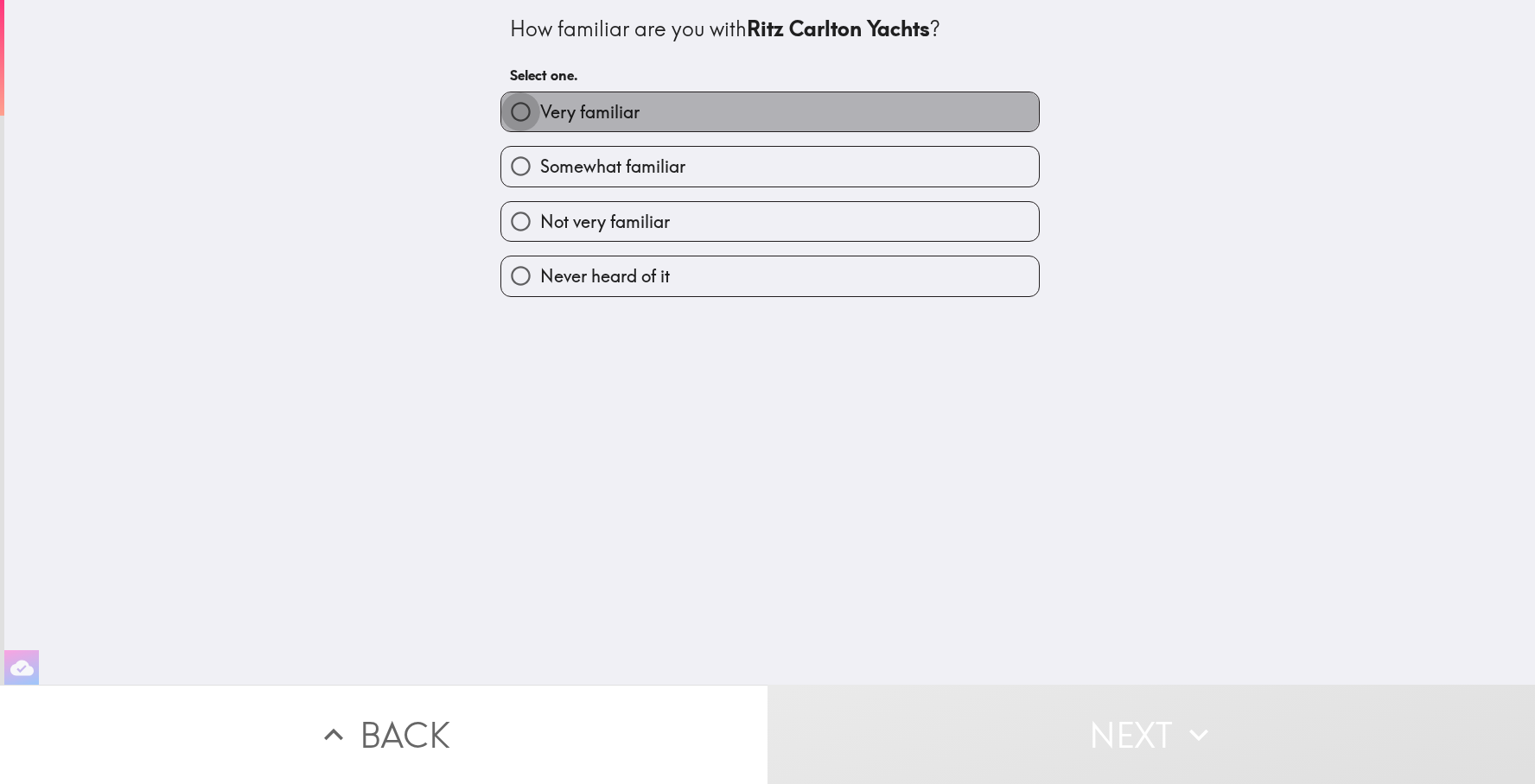
click at [516, 108] on input "Very familiar" at bounding box center [521, 111] width 39 height 39
radio input "true"
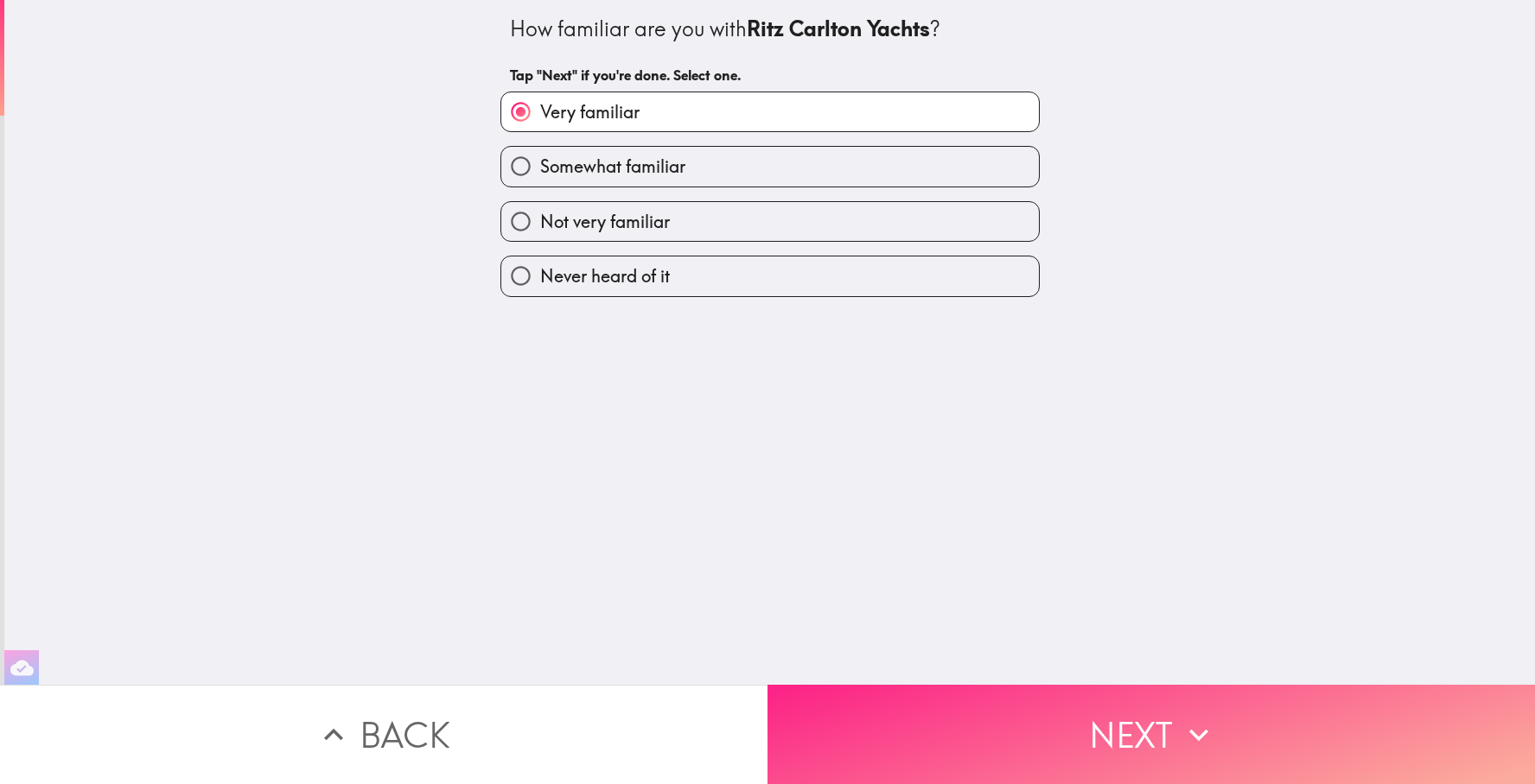
click at [939, 717] on button "Next" at bounding box center [1152, 735] width 768 height 99
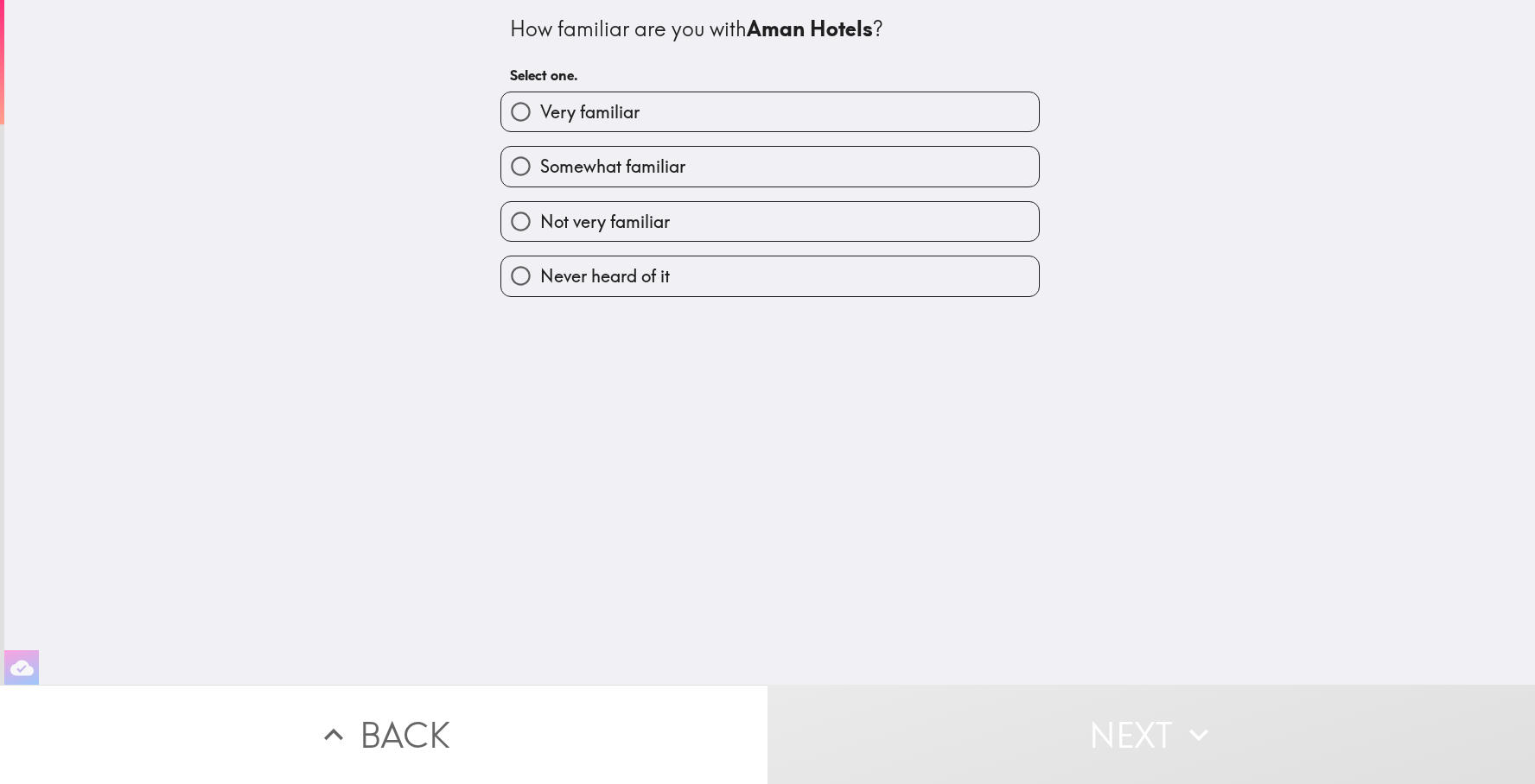
click at [519, 222] on input "Not very familiar" at bounding box center [521, 222] width 39 height 39
radio input "true"
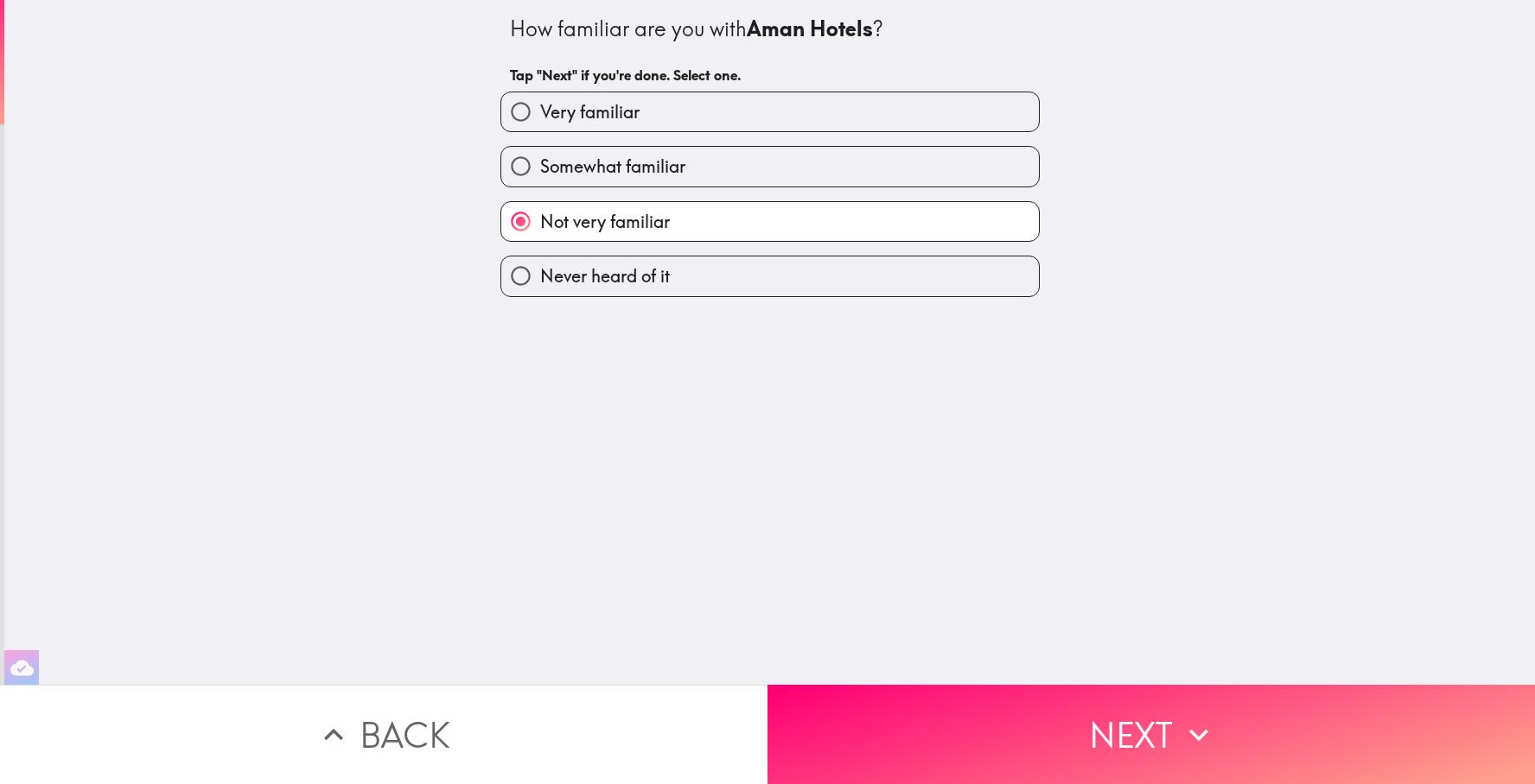
click at [902, 678] on div "How familiar are you with Aman Hotels ? Tap "Next" if you're done. Select one. …" at bounding box center [770, 343] width 1530 height 686
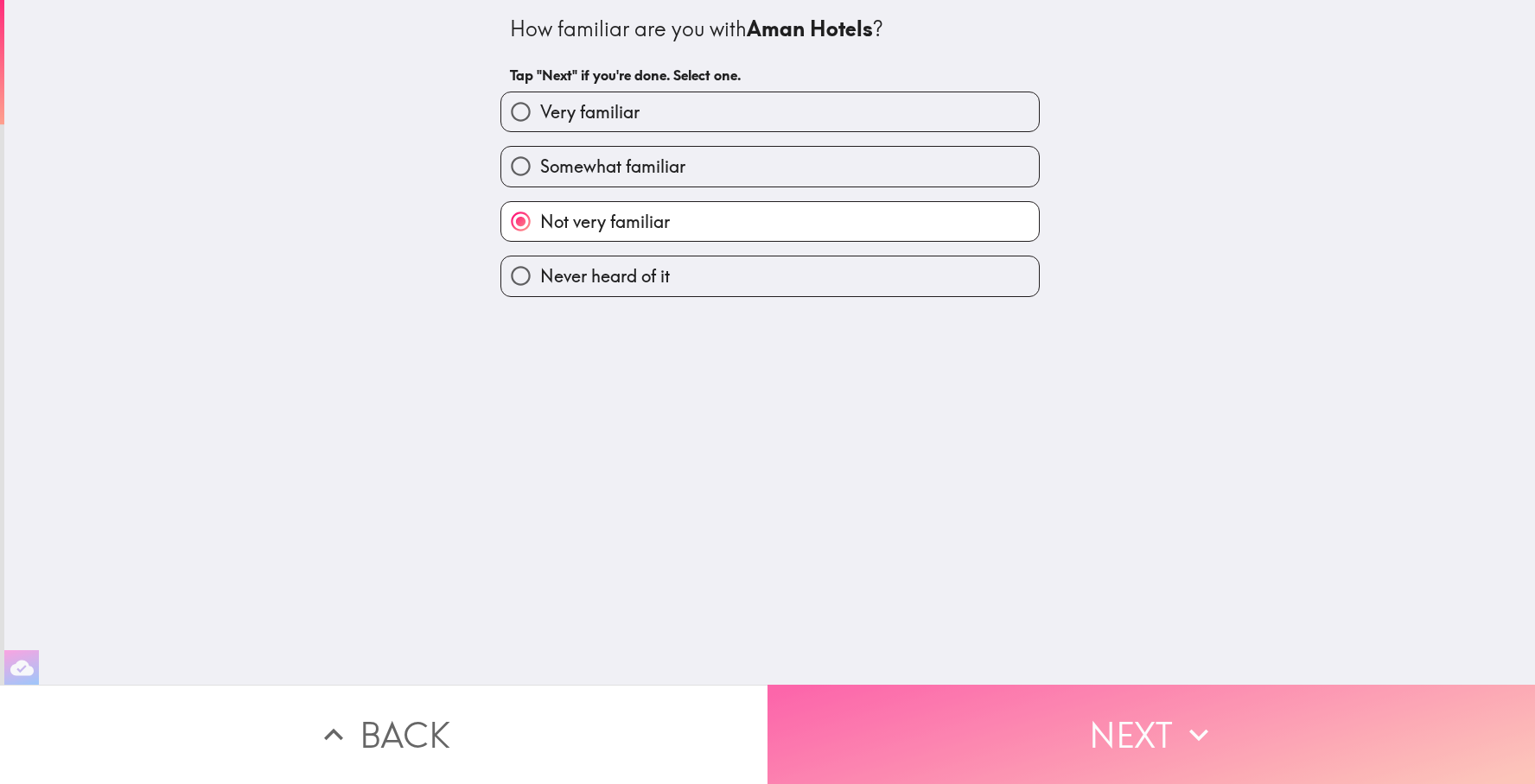
click at [896, 732] on button "Next" at bounding box center [1152, 735] width 768 height 99
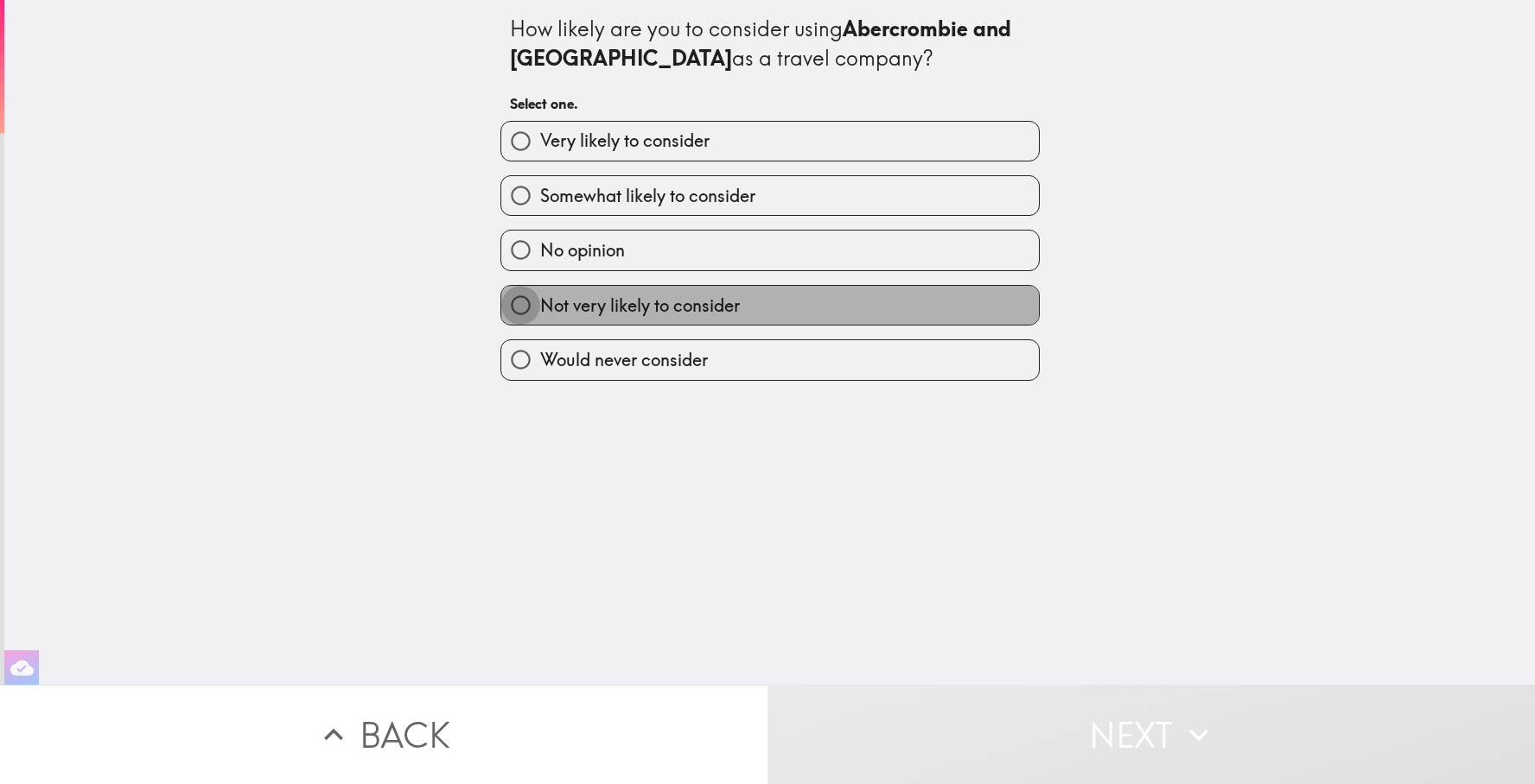
click at [514, 310] on input "Not very likely to consider" at bounding box center [521, 305] width 39 height 39
radio input "true"
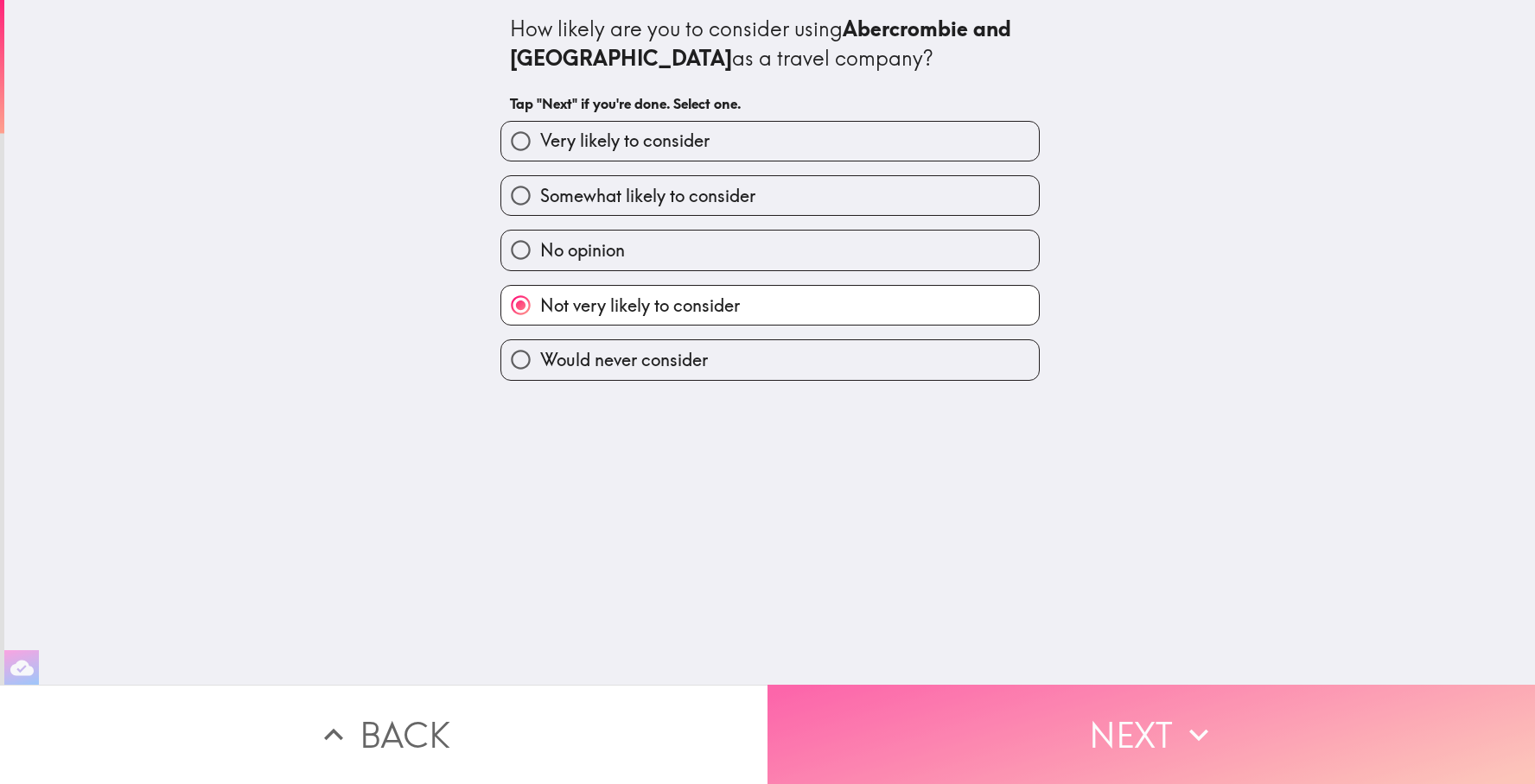
click at [855, 761] on button "Next" at bounding box center [1152, 735] width 768 height 99
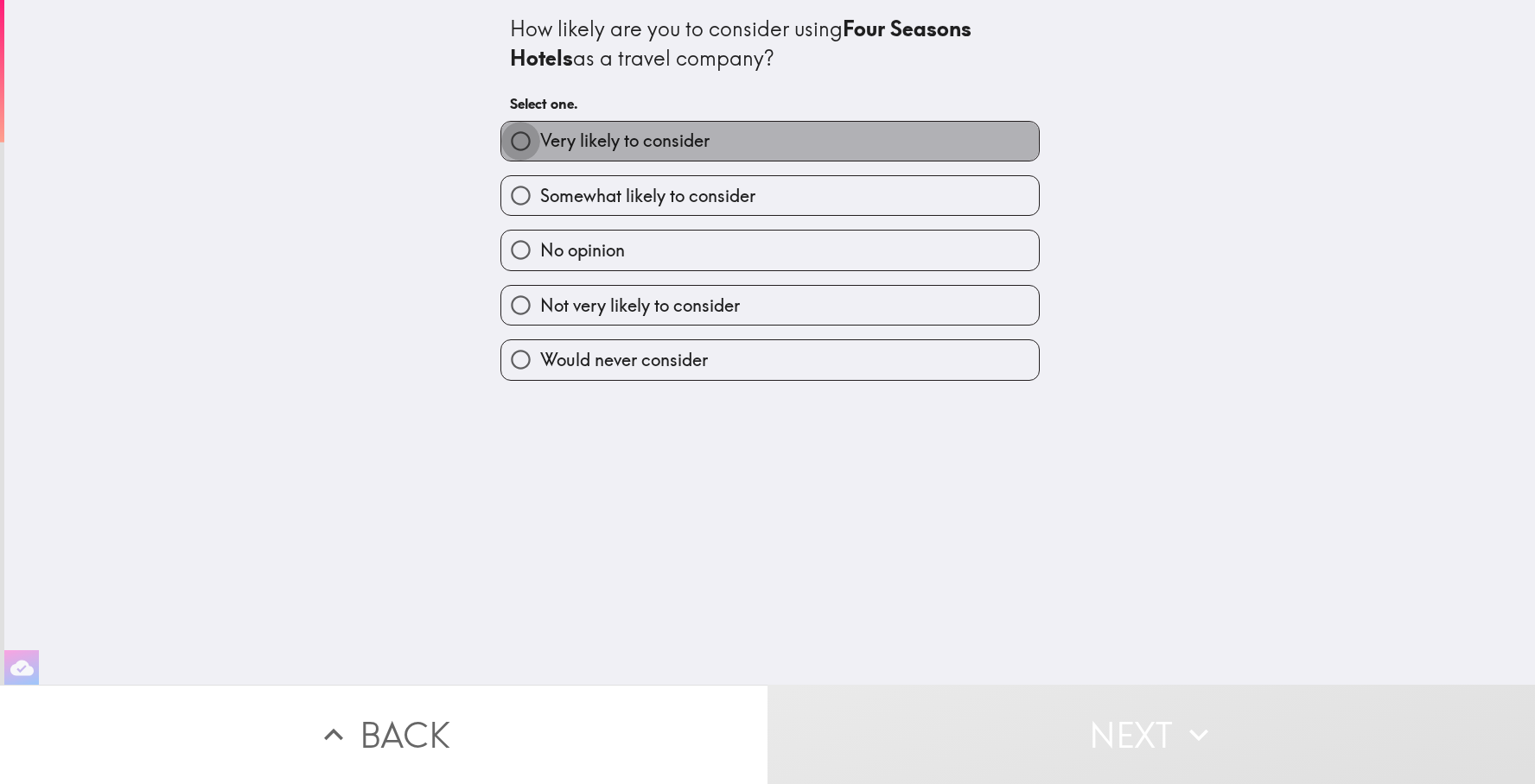
click at [521, 139] on input "Very likely to consider" at bounding box center [521, 141] width 39 height 39
radio input "true"
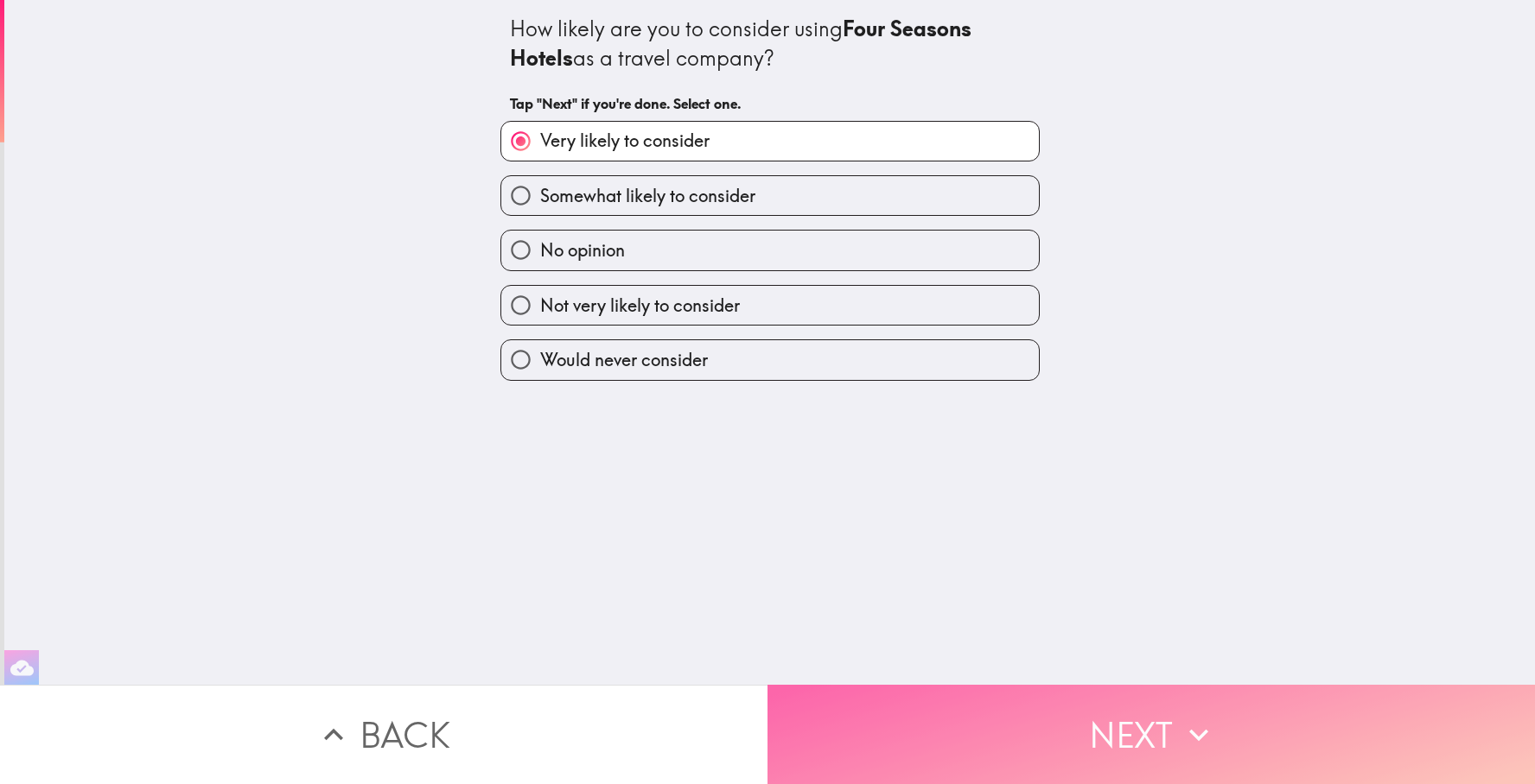
click at [914, 754] on button "Next" at bounding box center [1152, 735] width 768 height 99
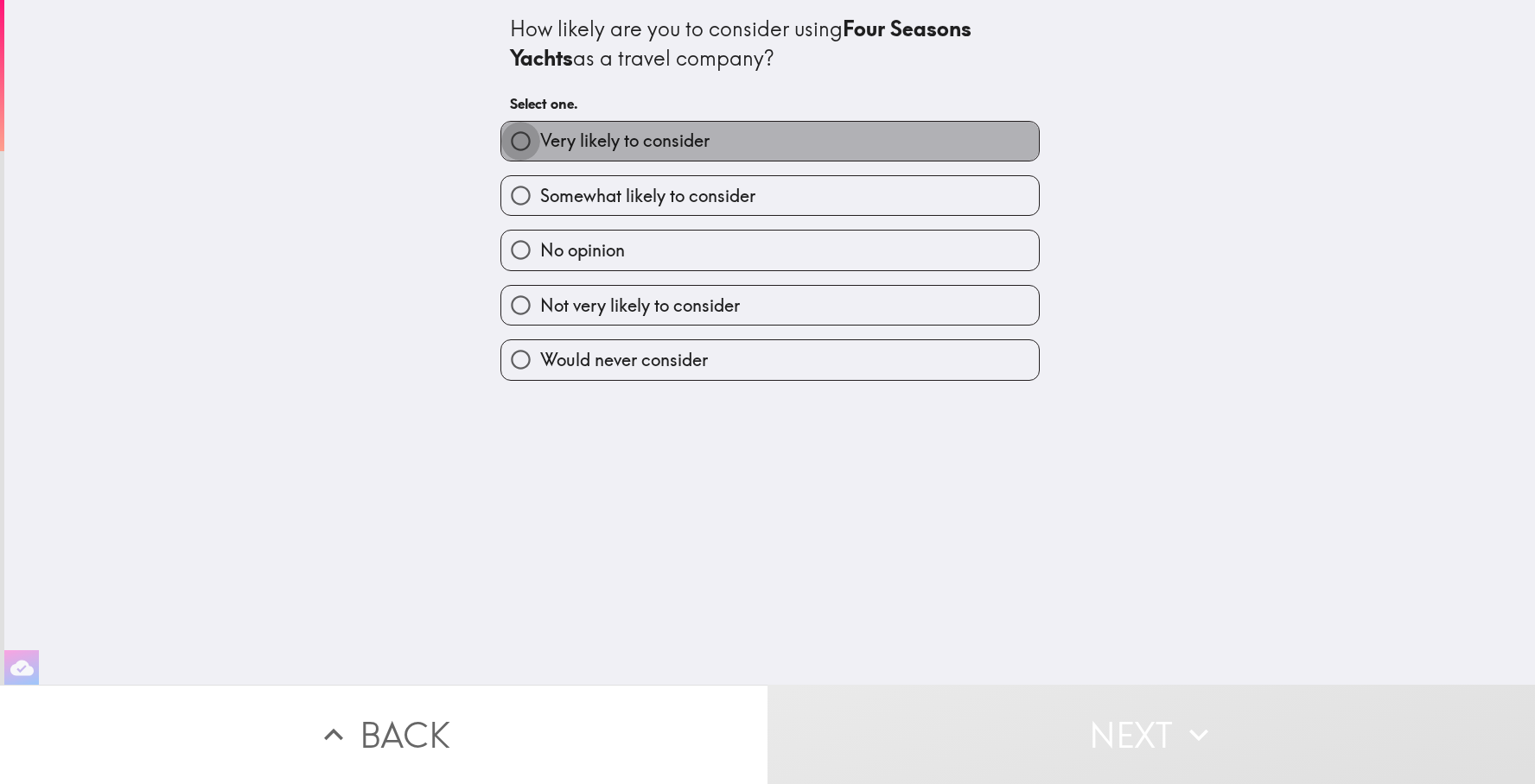
click at [513, 151] on input "Very likely to consider" at bounding box center [521, 141] width 39 height 39
radio input "true"
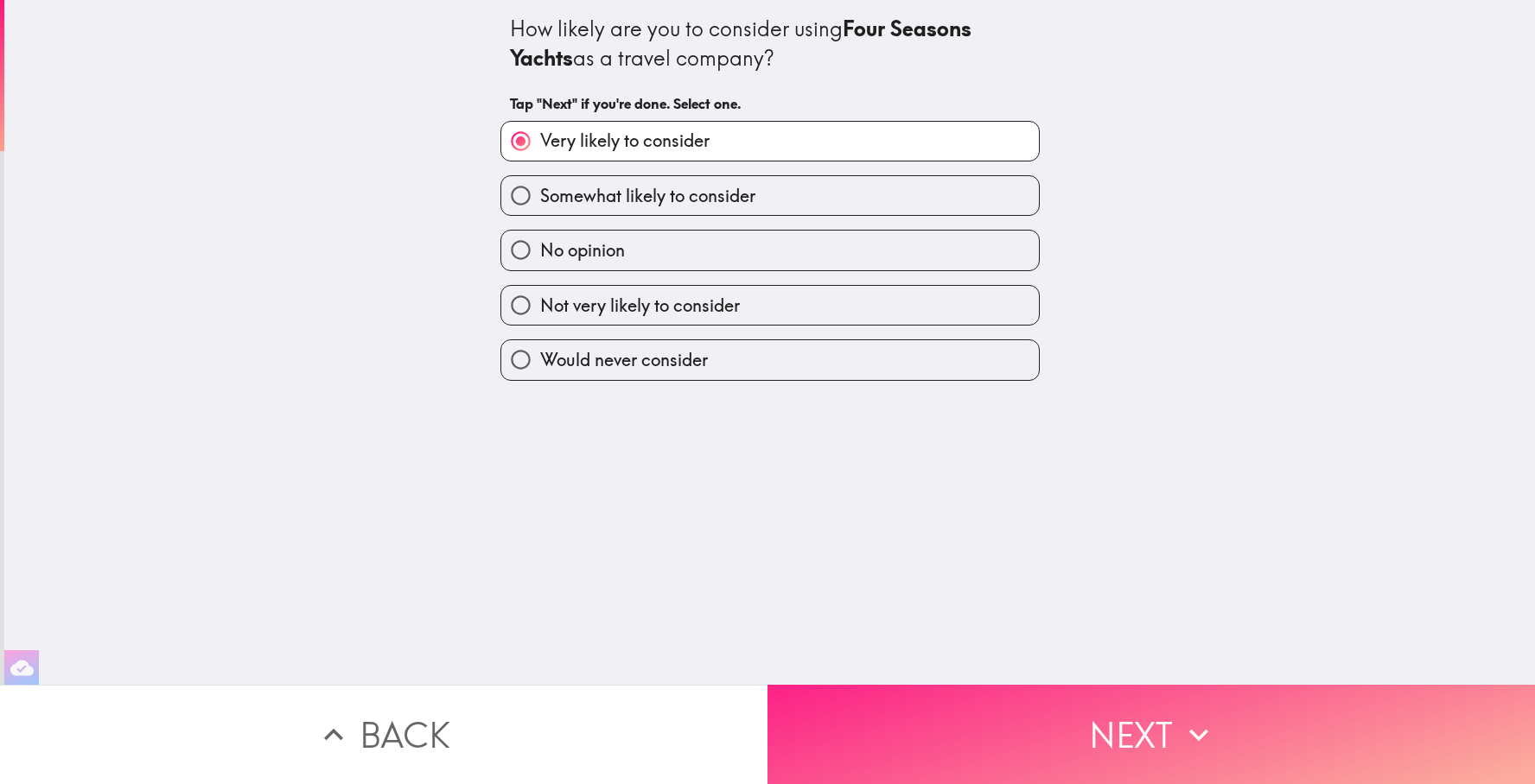
click at [845, 737] on button "Next" at bounding box center [1152, 735] width 768 height 99
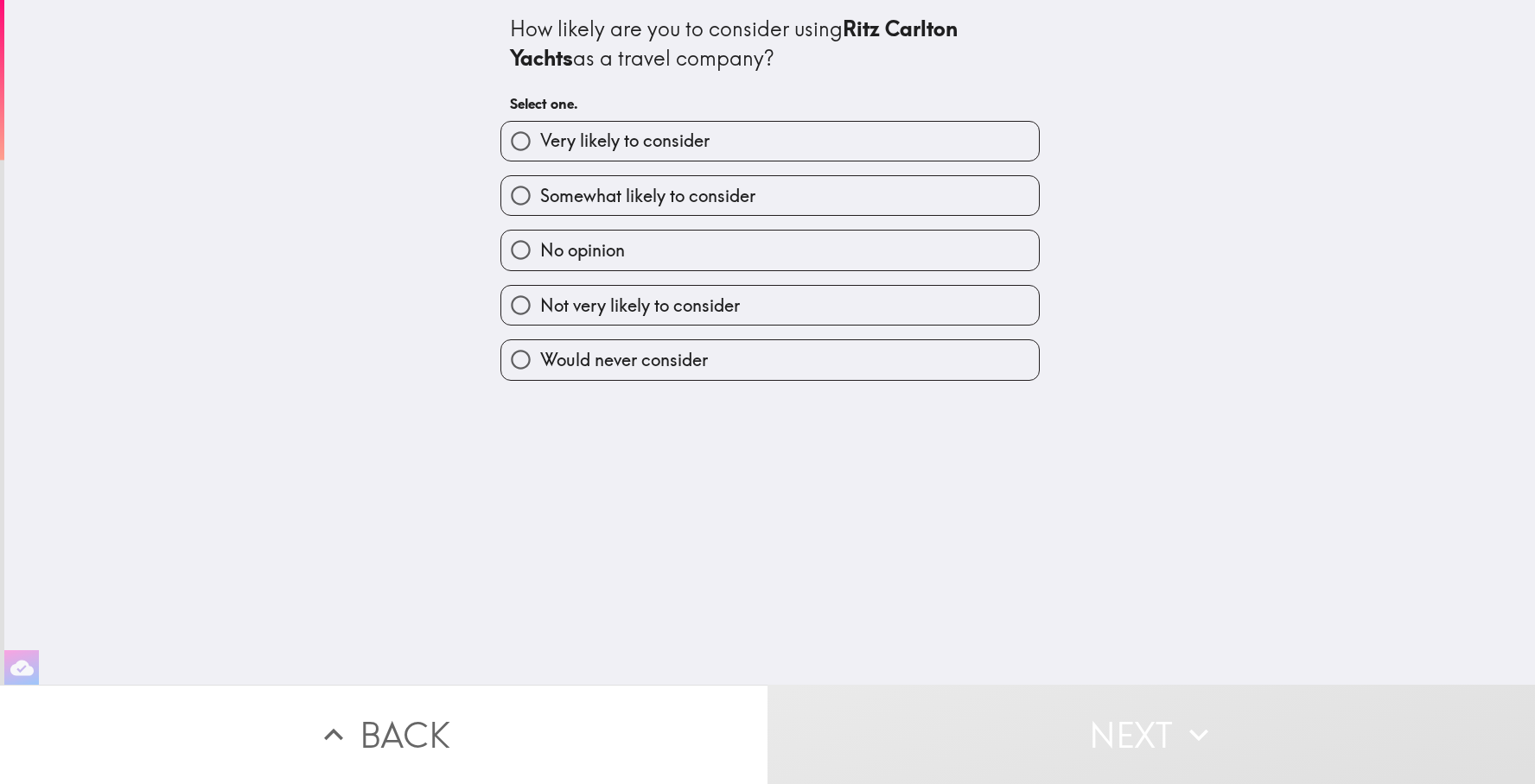
click at [810, 206] on label "Somewhat likely to consider" at bounding box center [770, 195] width 537 height 39
click at [540, 206] on input "Somewhat likely to consider" at bounding box center [521, 195] width 39 height 39
radio input "true"
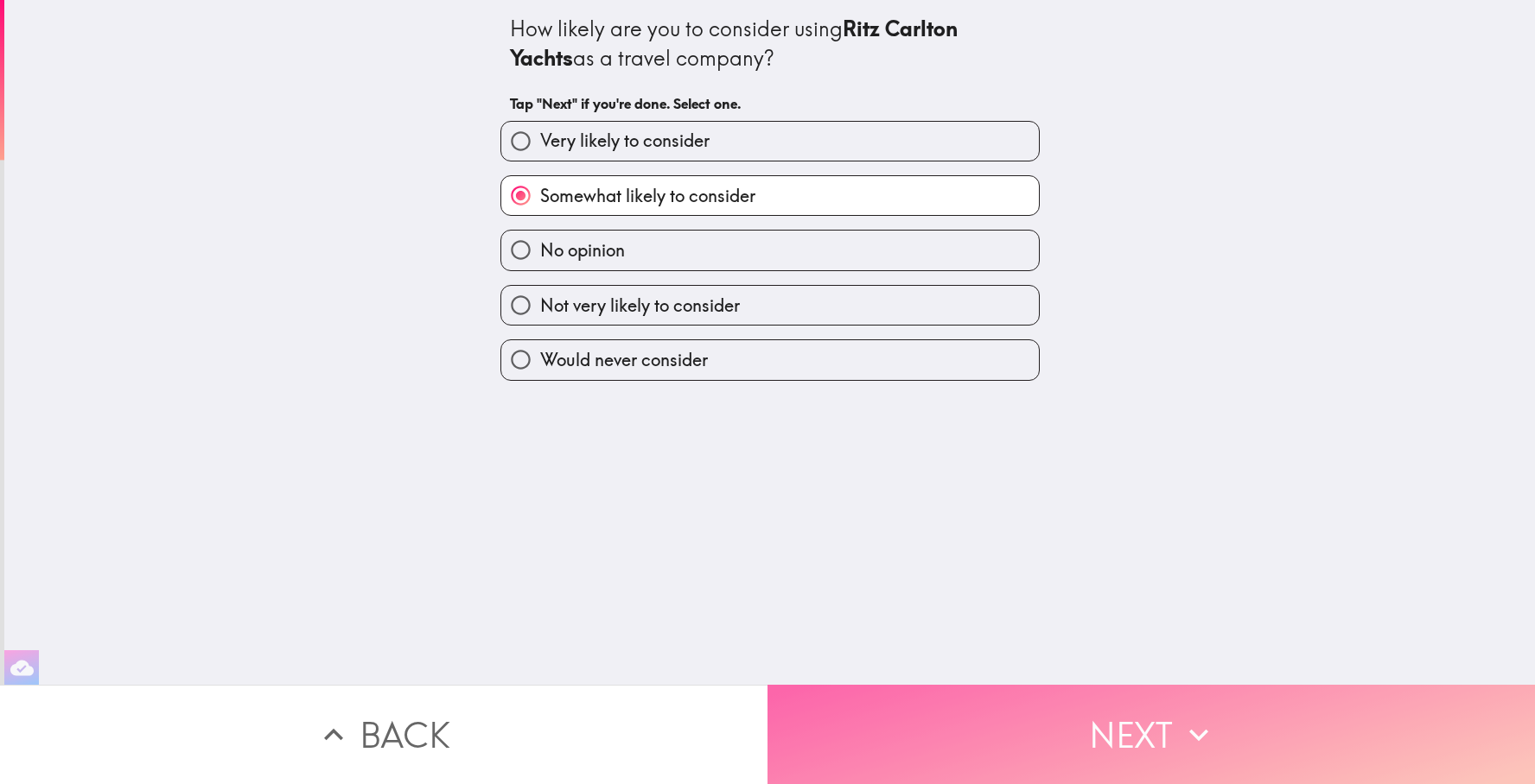
click at [854, 731] on button "Next" at bounding box center [1152, 735] width 768 height 99
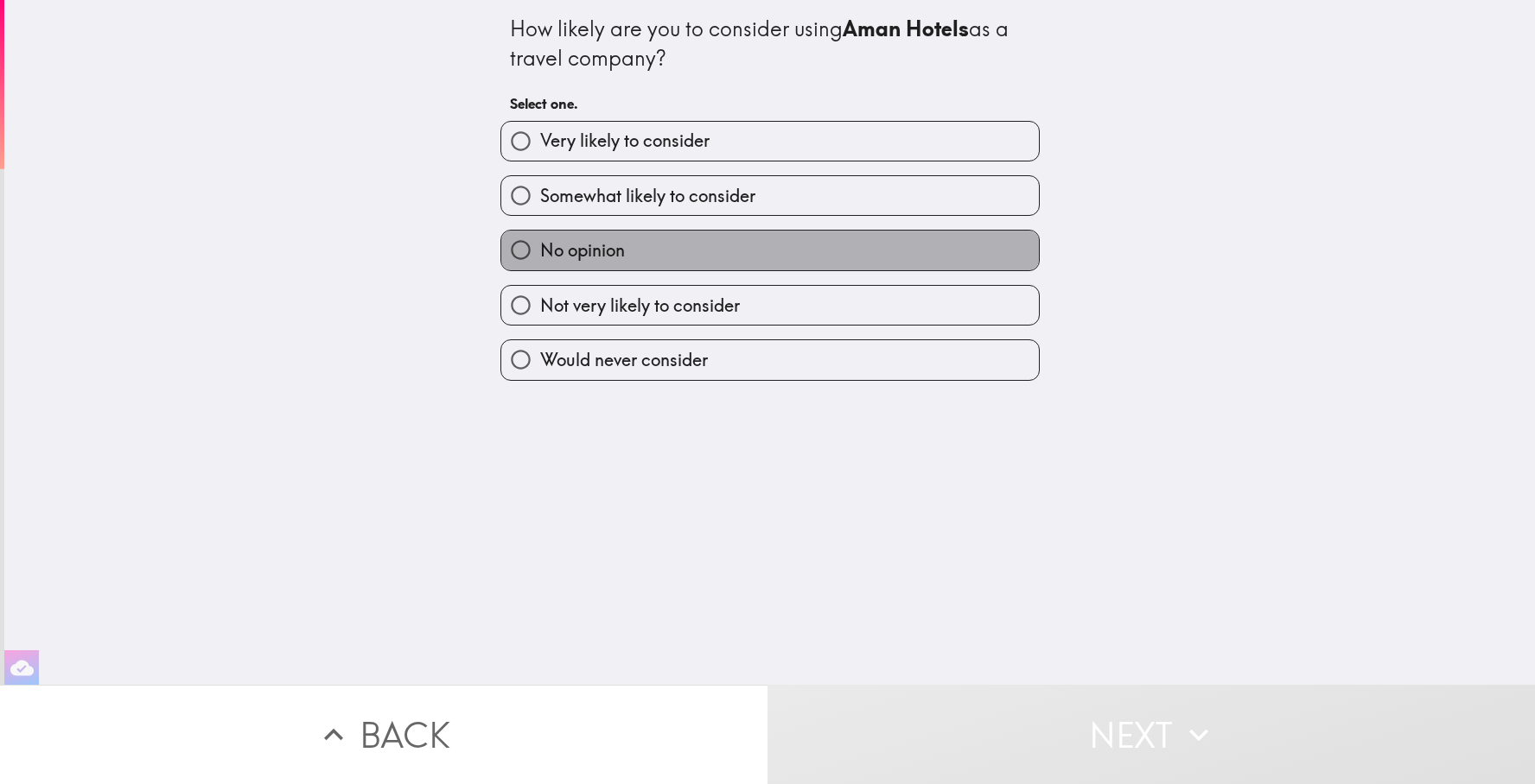
click at [768, 256] on label "No opinion" at bounding box center [770, 250] width 537 height 39
click at [540, 256] on input "No opinion" at bounding box center [521, 250] width 39 height 39
radio input "true"
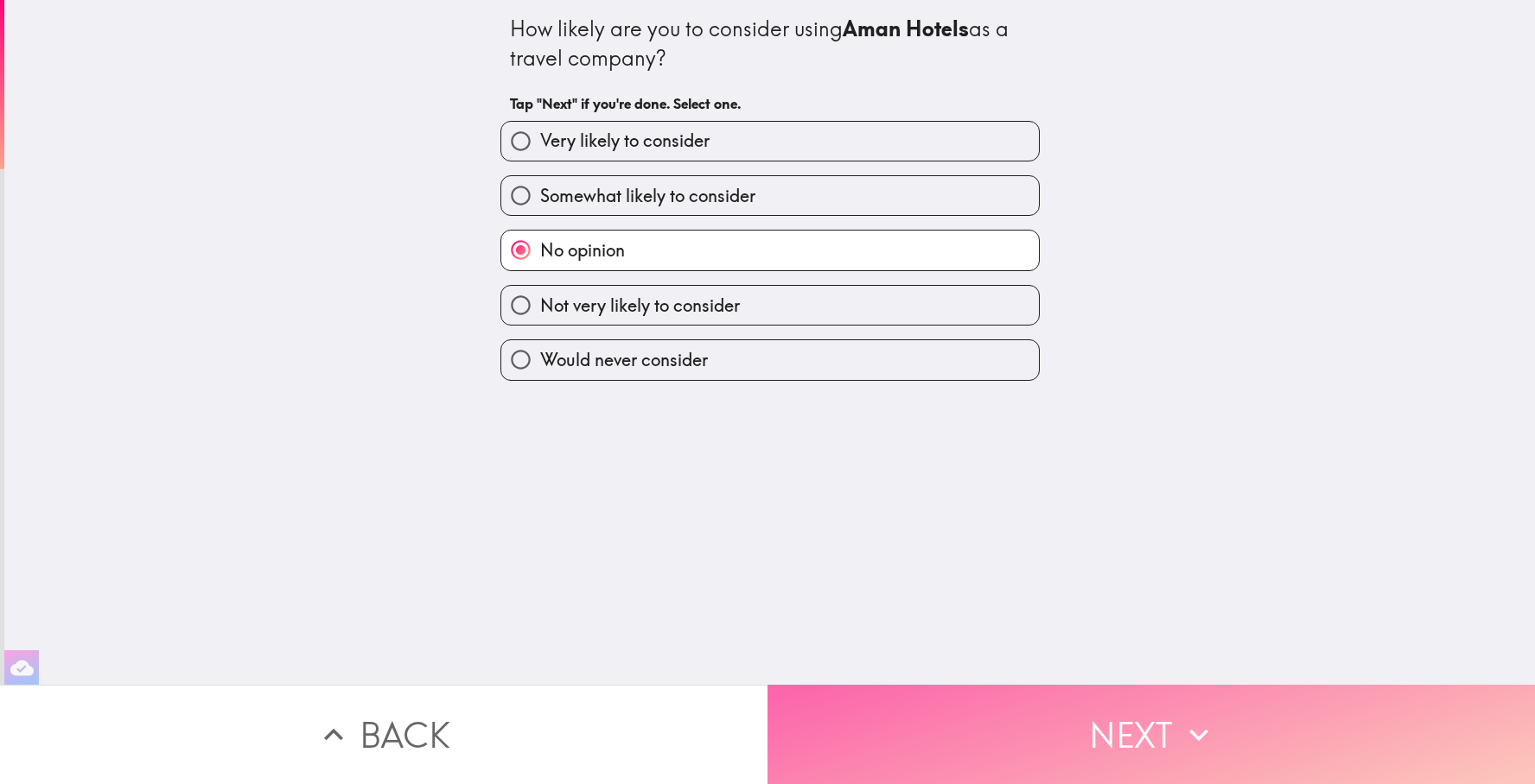
click at [890, 749] on button "Next" at bounding box center [1152, 735] width 768 height 99
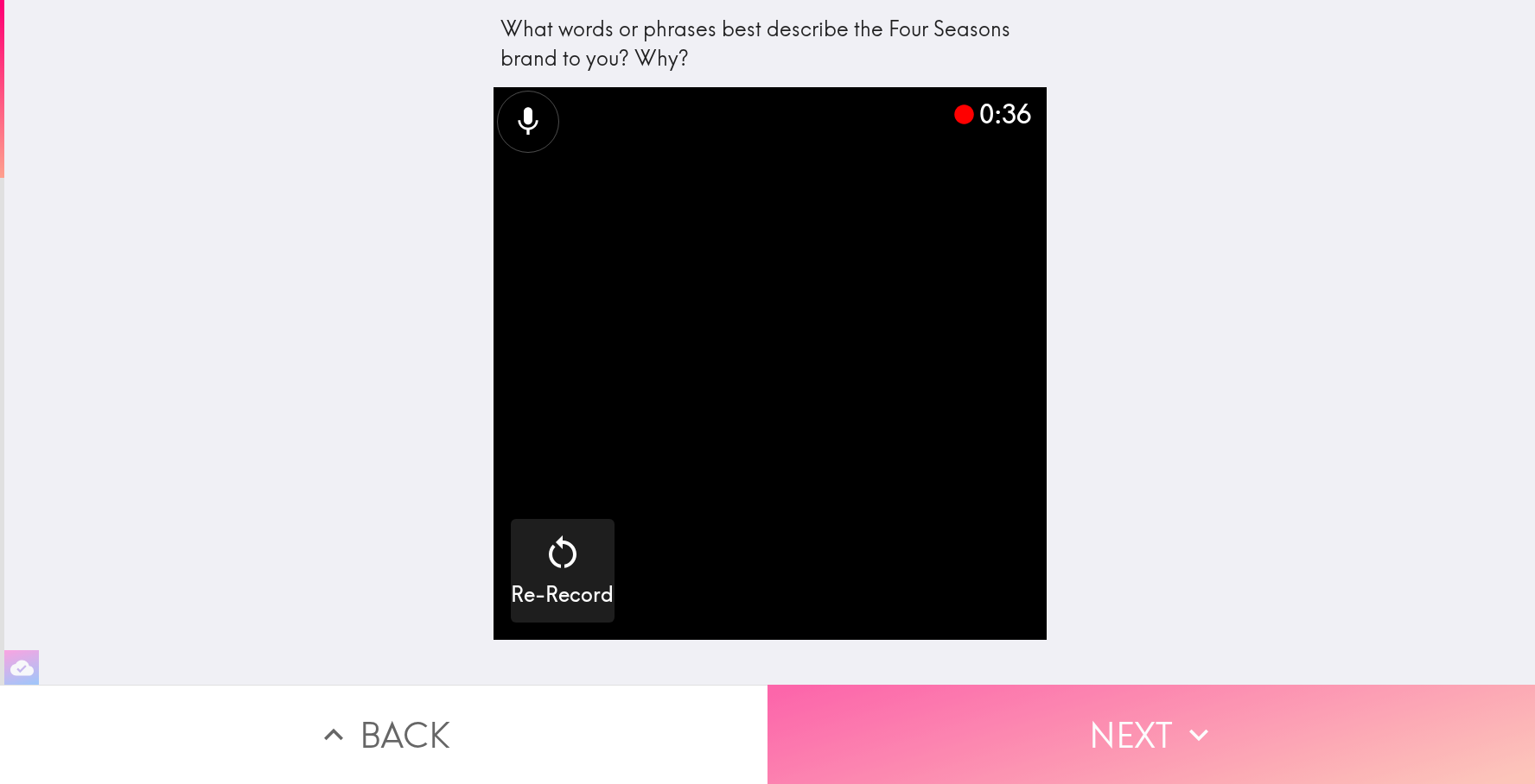
click at [1028, 731] on button "Next" at bounding box center [1152, 735] width 768 height 99
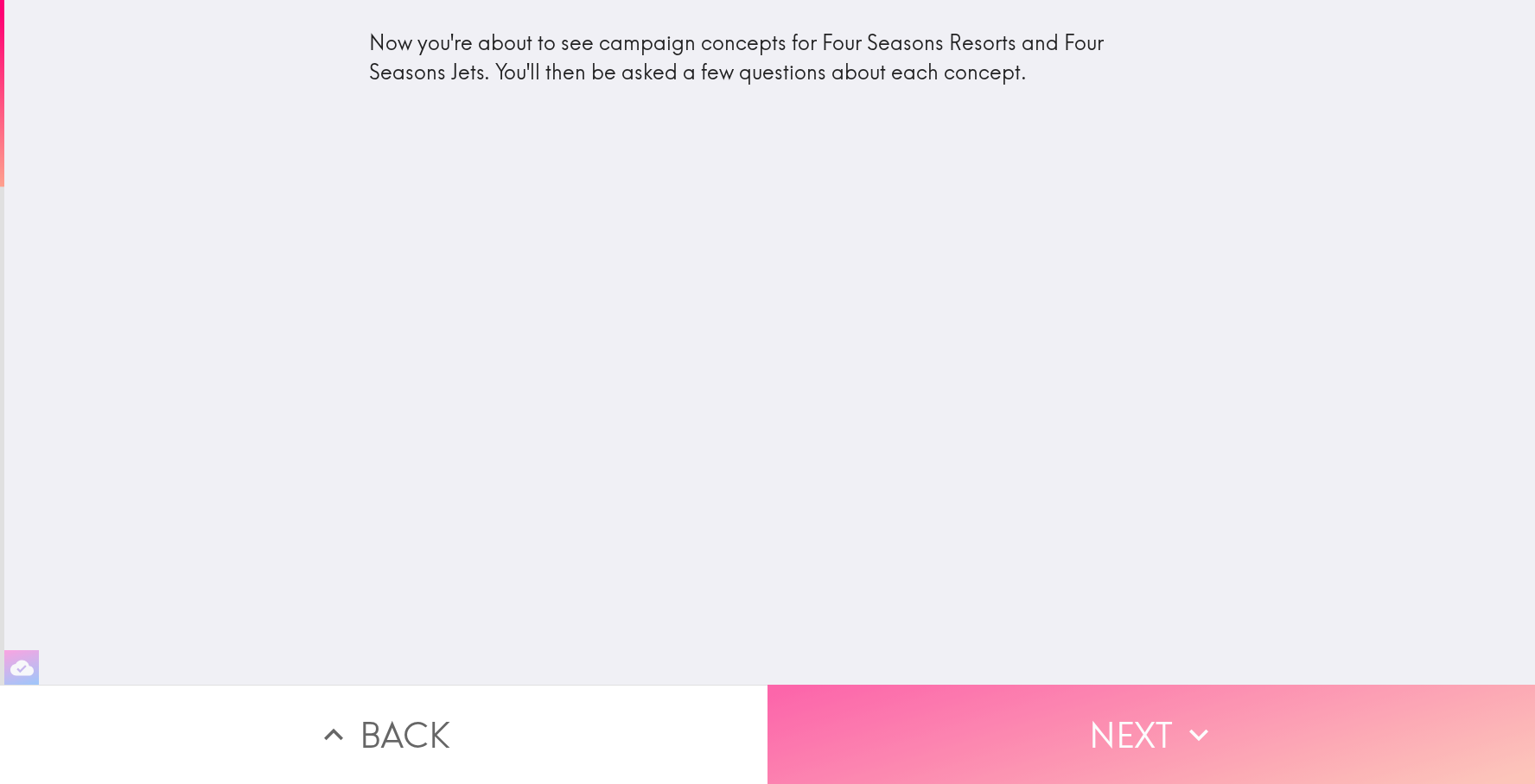
click at [974, 735] on button "Next" at bounding box center [1152, 735] width 768 height 99
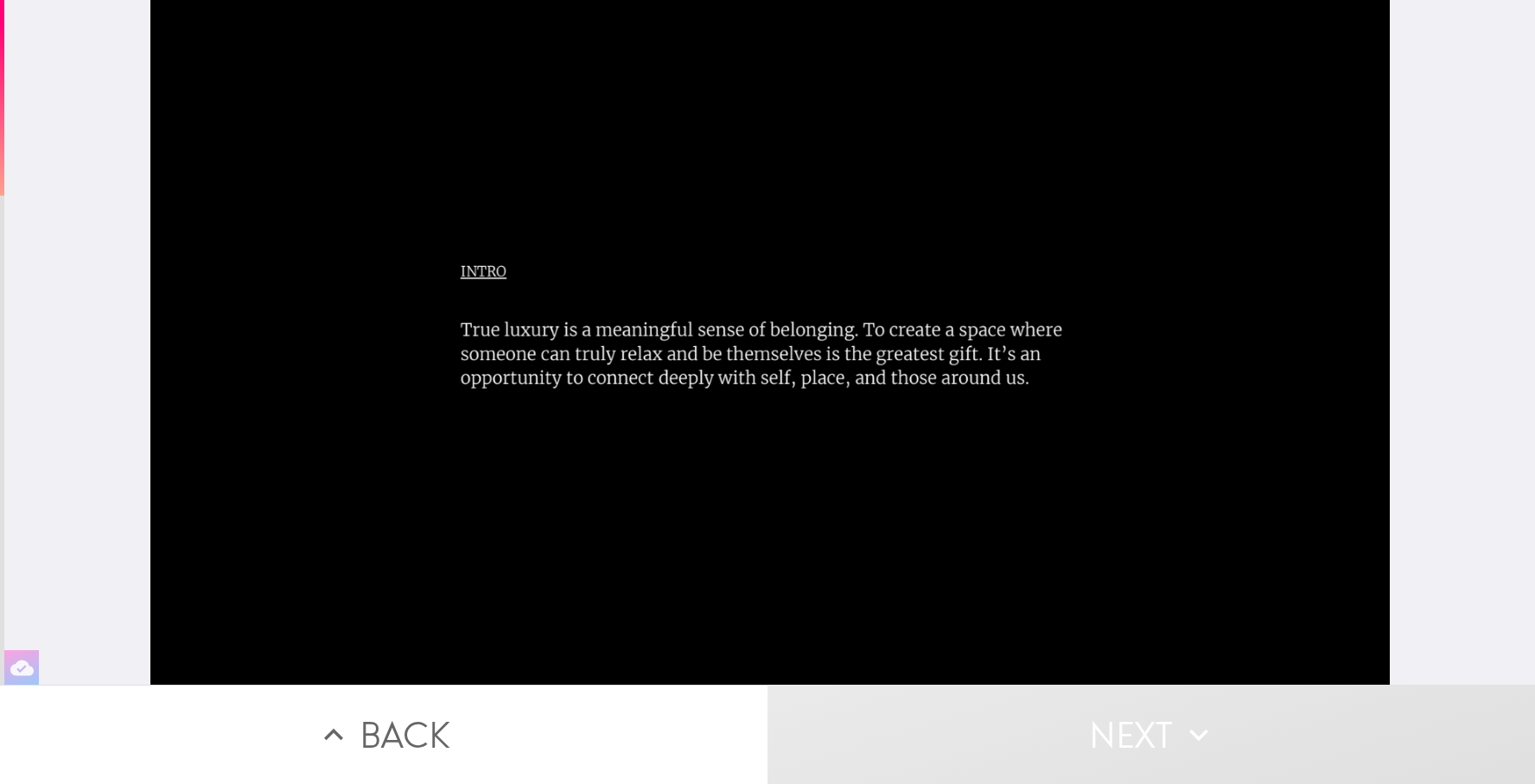
click at [1047, 450] on div at bounding box center [770, 343] width 1241 height 686
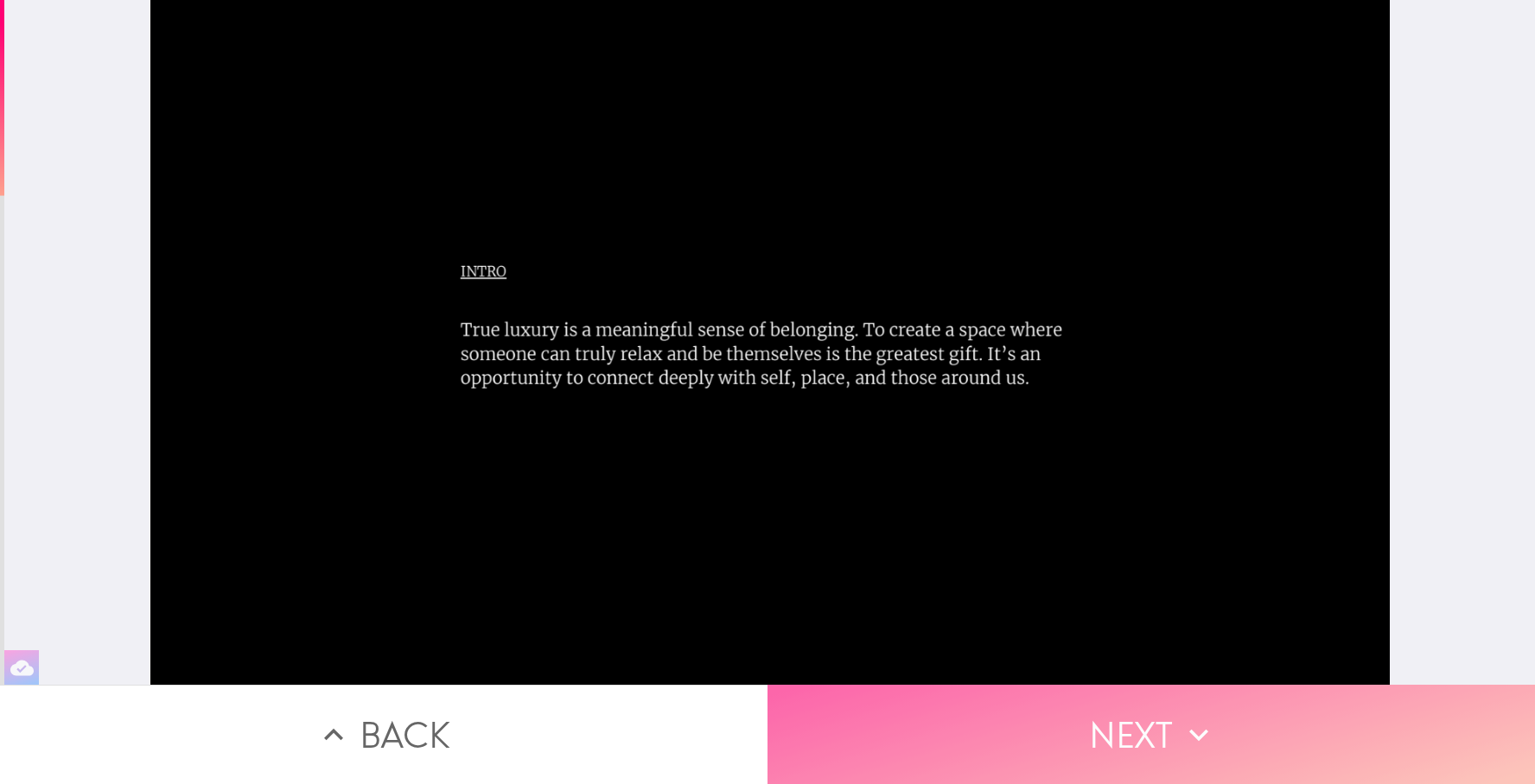
click at [1062, 758] on button "Next" at bounding box center [1152, 735] width 768 height 99
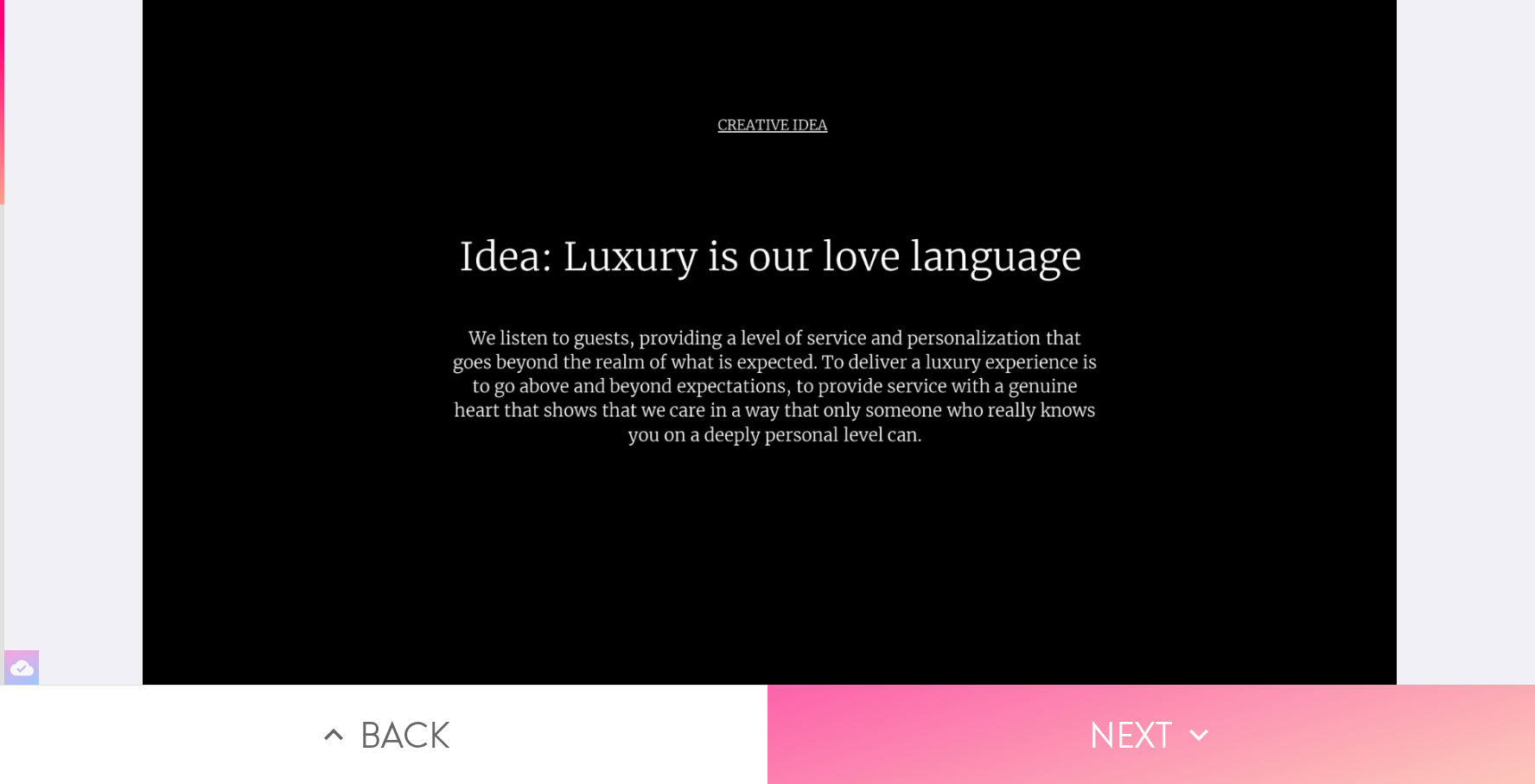
click at [1072, 744] on button "Next" at bounding box center [1152, 735] width 768 height 99
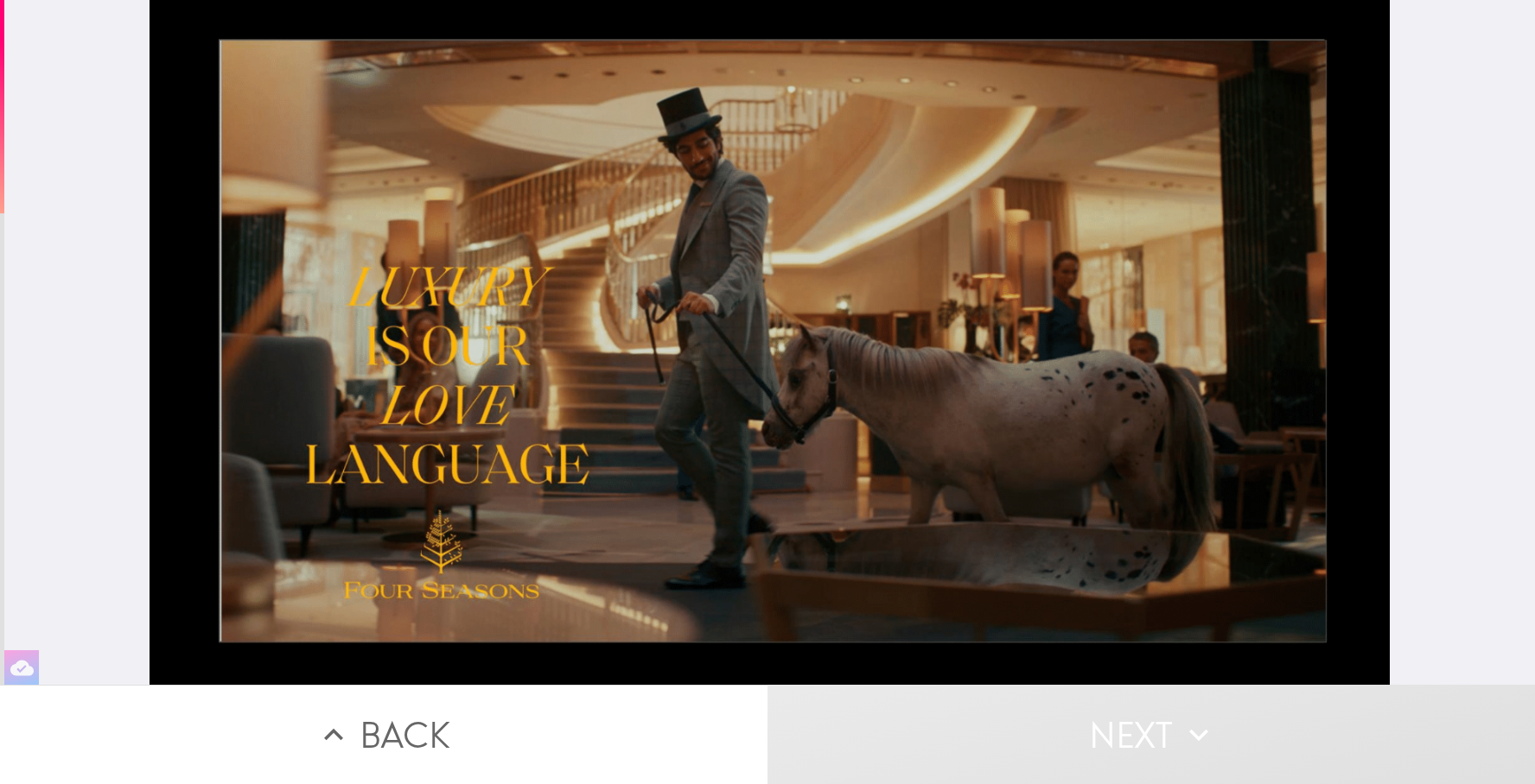
click at [1159, 531] on div at bounding box center [769, 343] width 1239 height 686
click at [1219, 487] on div at bounding box center [769, 343] width 1239 height 686
click at [922, 337] on div at bounding box center [769, 343] width 1239 height 686
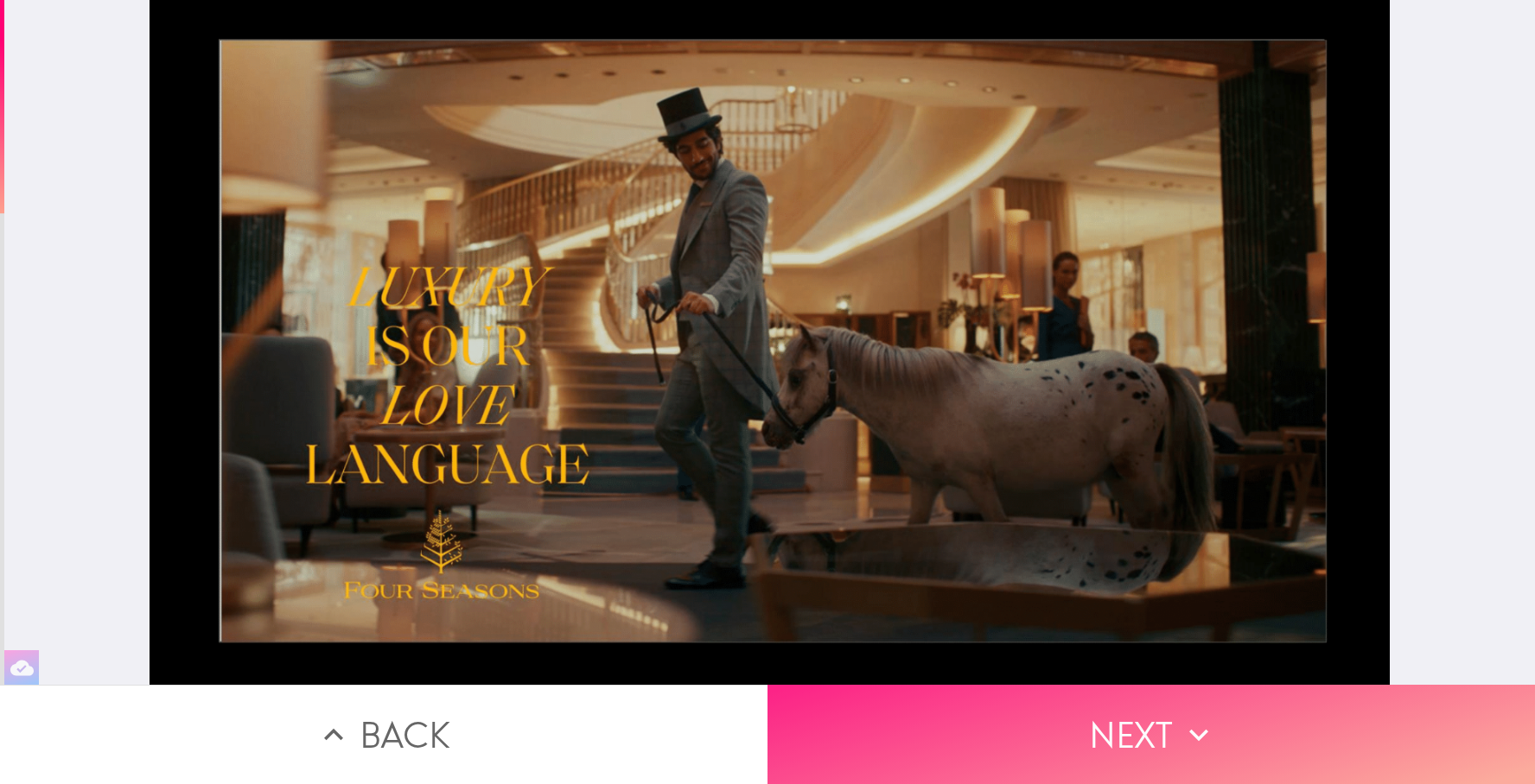
click at [1195, 736] on icon "button" at bounding box center [1198, 735] width 19 height 12
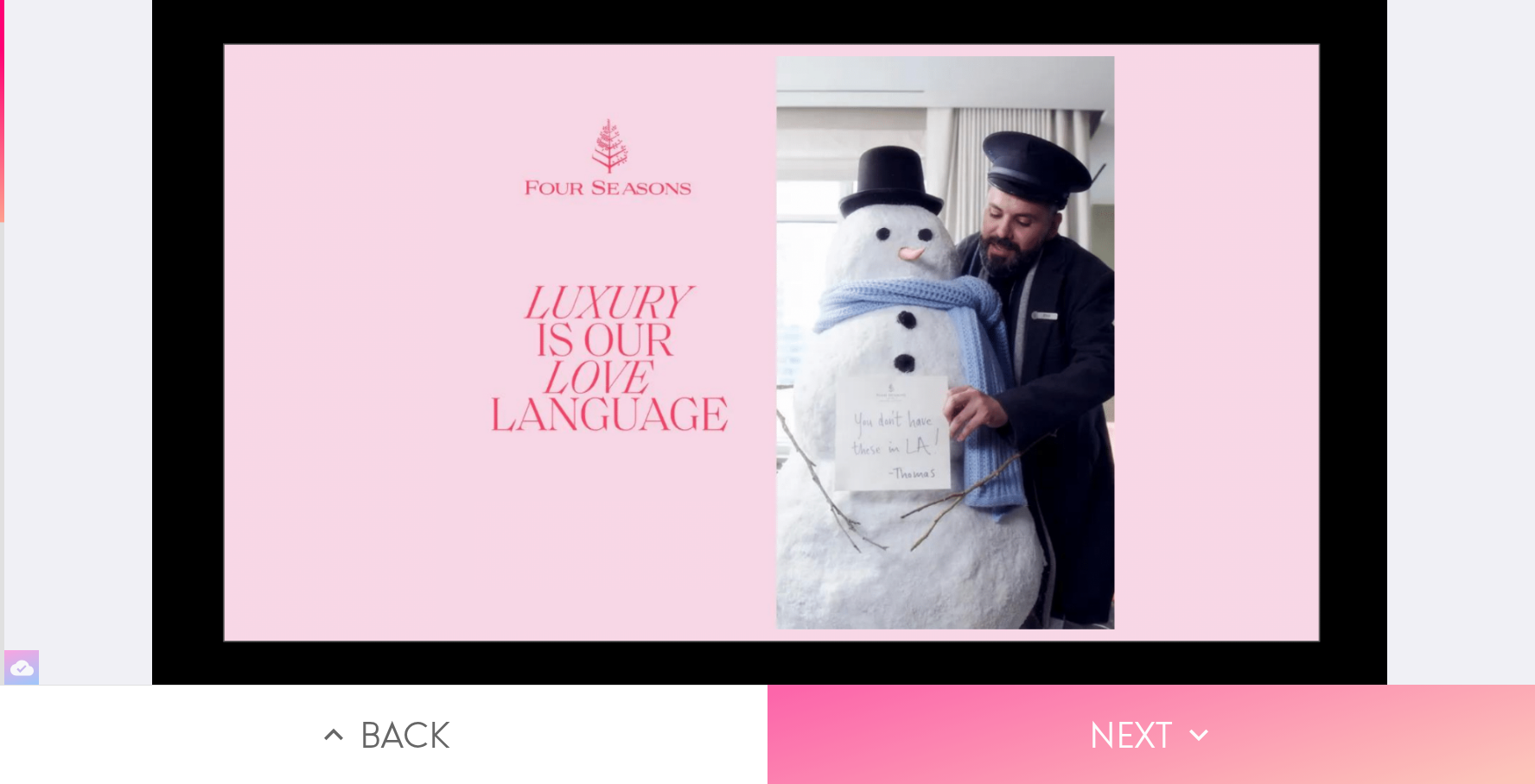
click at [1176, 738] on button "Next" at bounding box center [1152, 735] width 768 height 99
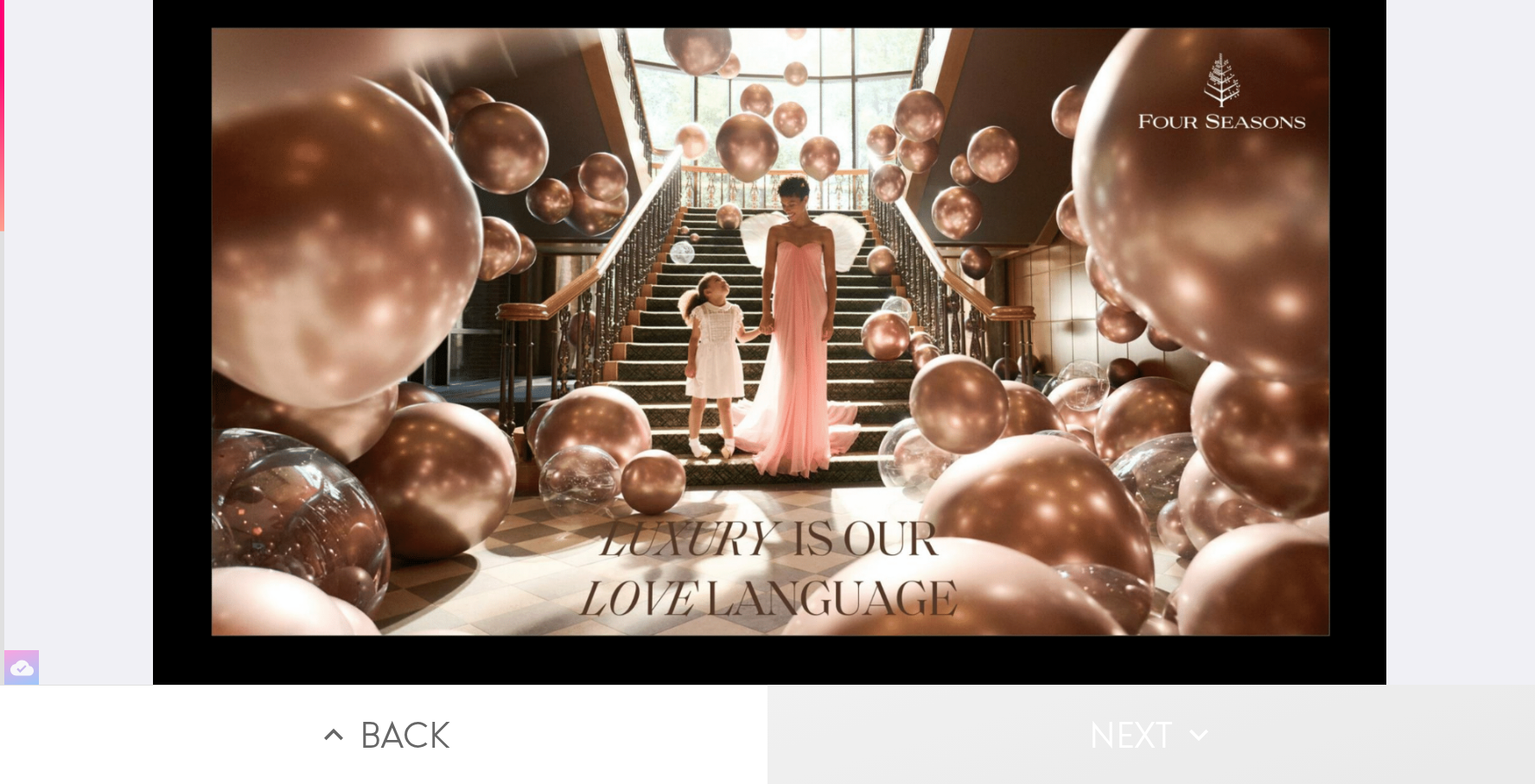
click at [1165, 747] on button "Next" at bounding box center [1152, 735] width 768 height 99
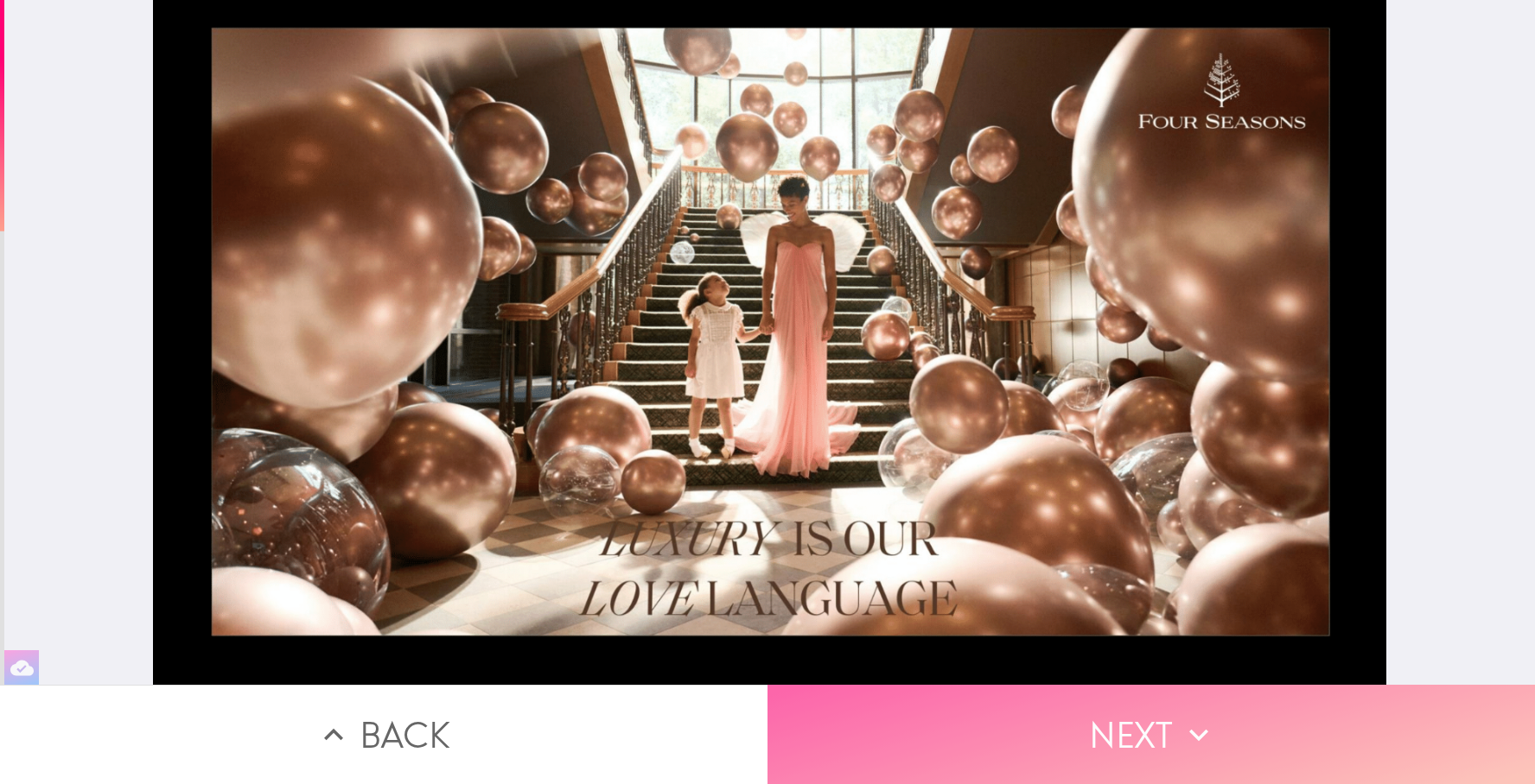
click at [1102, 752] on button "Next" at bounding box center [1152, 735] width 768 height 99
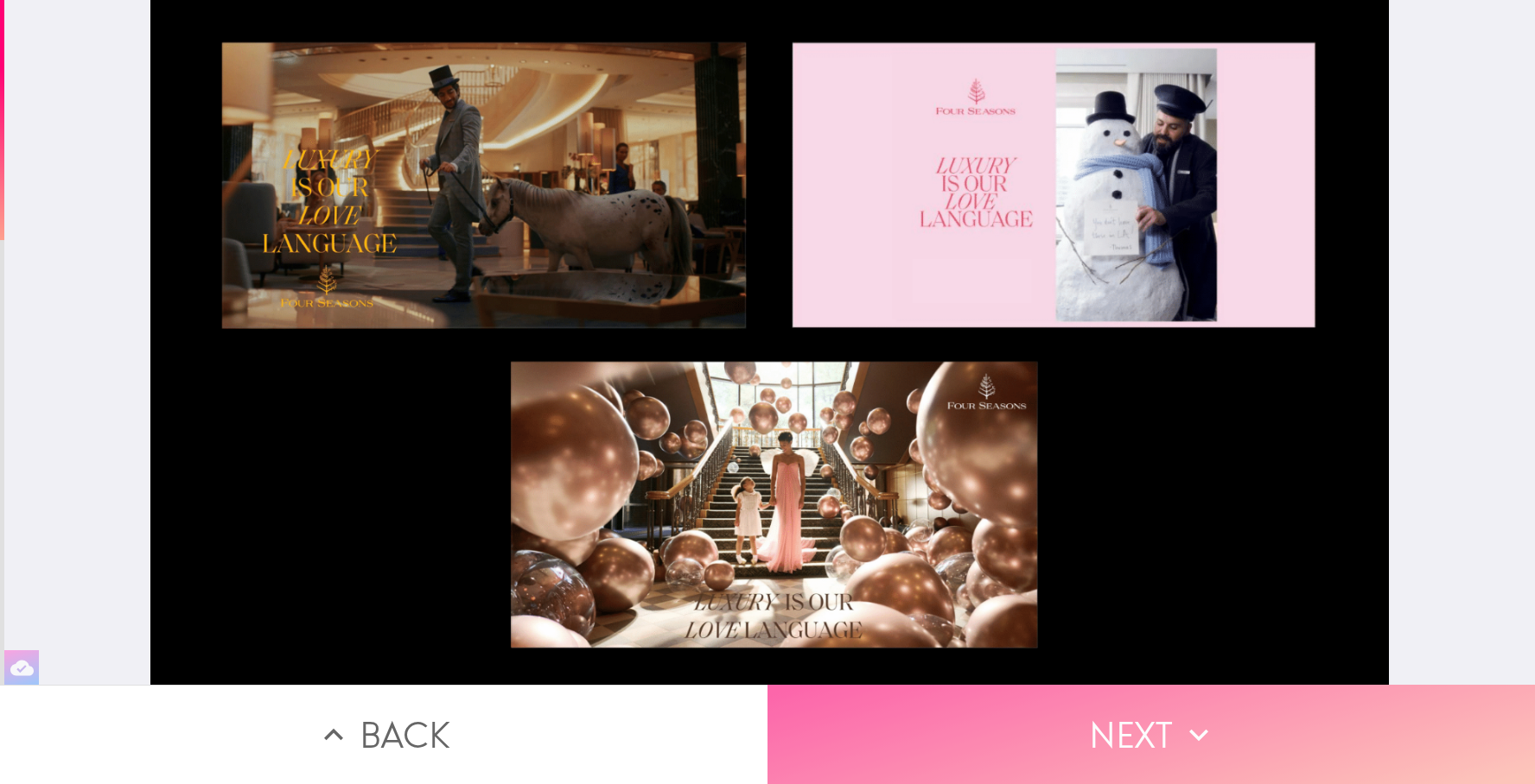
click at [1146, 735] on button "Next" at bounding box center [1152, 735] width 768 height 99
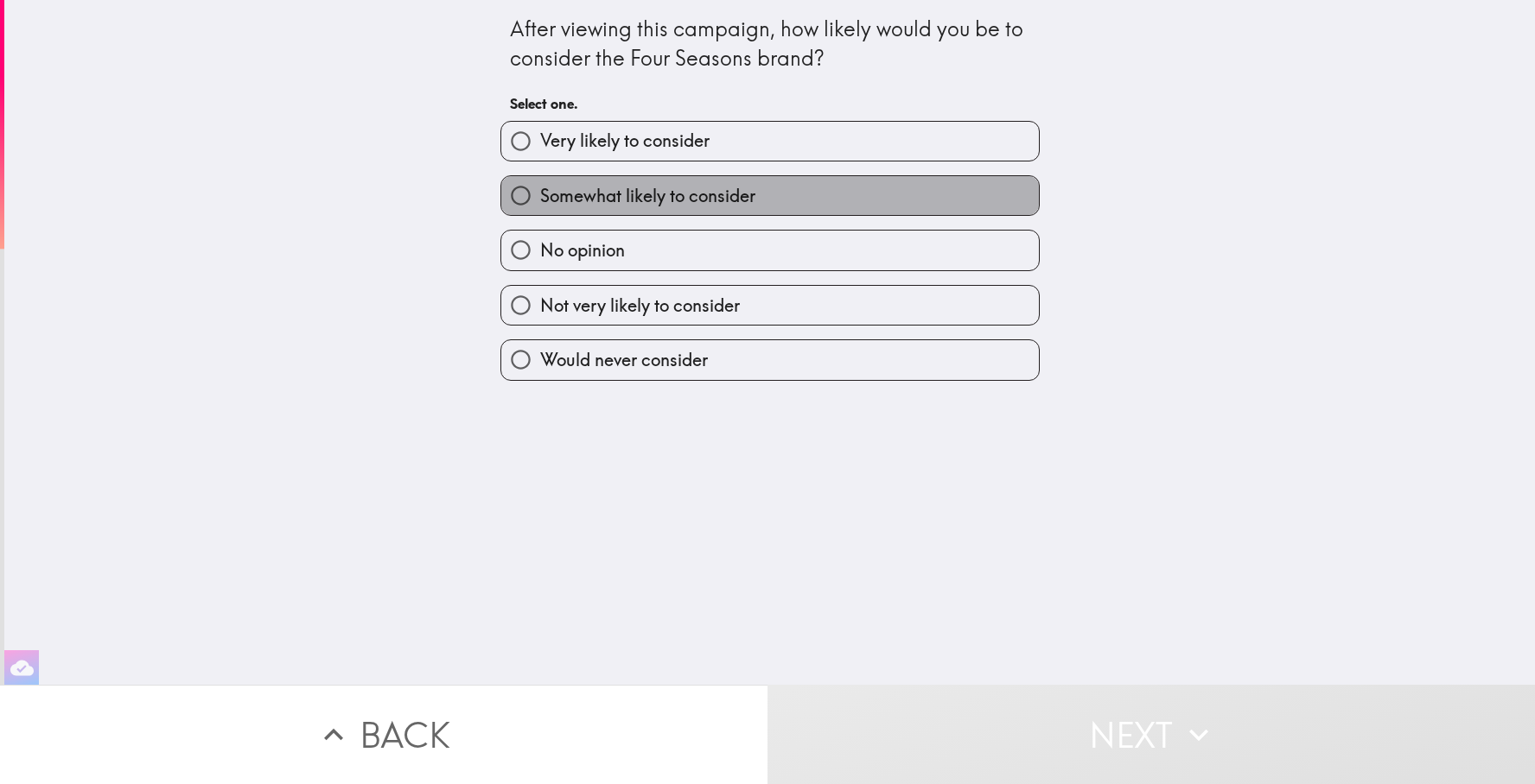
click at [902, 195] on label "Somewhat likely to consider" at bounding box center [770, 195] width 537 height 39
click at [540, 195] on input "Somewhat likely to consider" at bounding box center [521, 195] width 39 height 39
radio input "true"
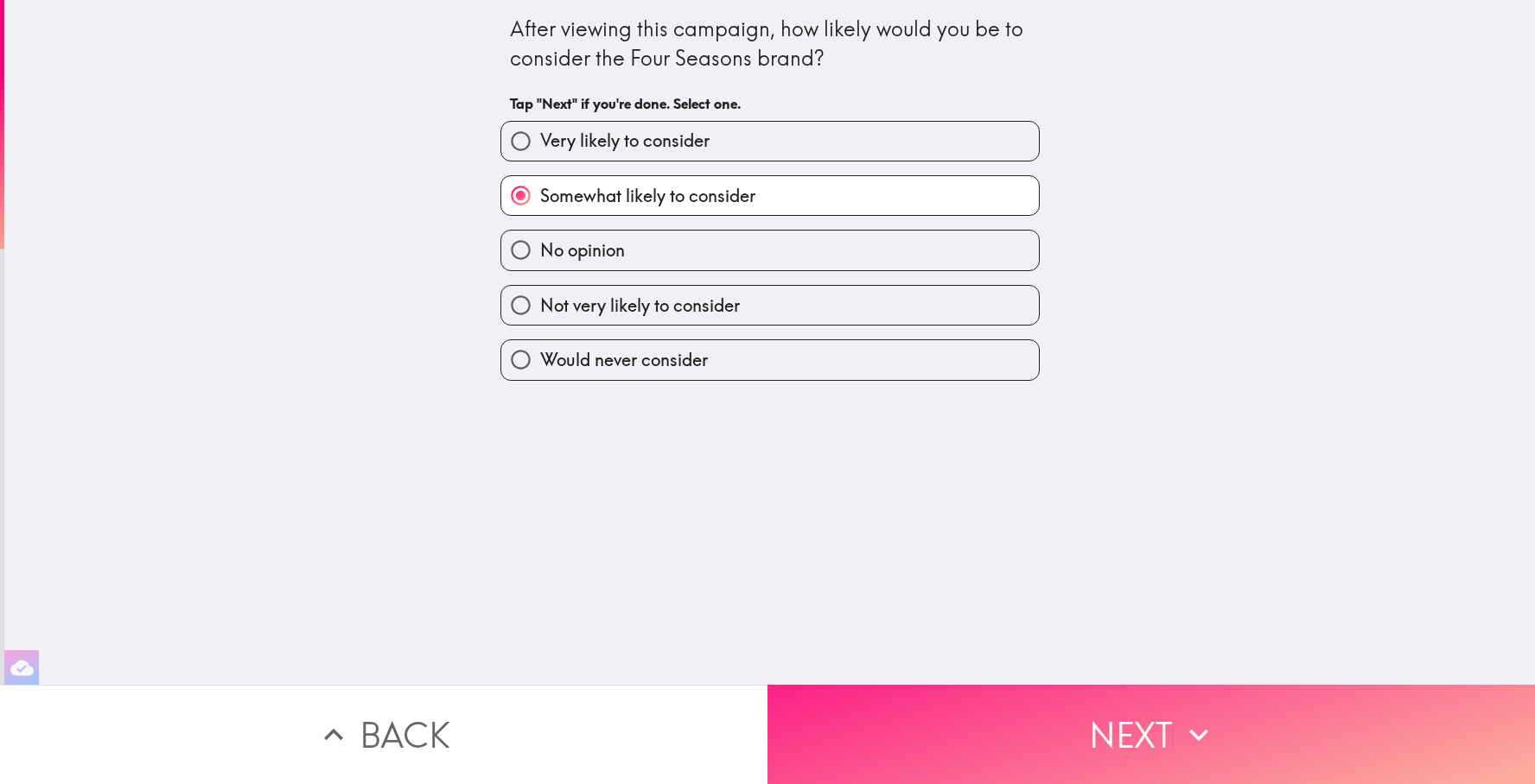
click at [907, 719] on button "Next" at bounding box center [1152, 735] width 768 height 99
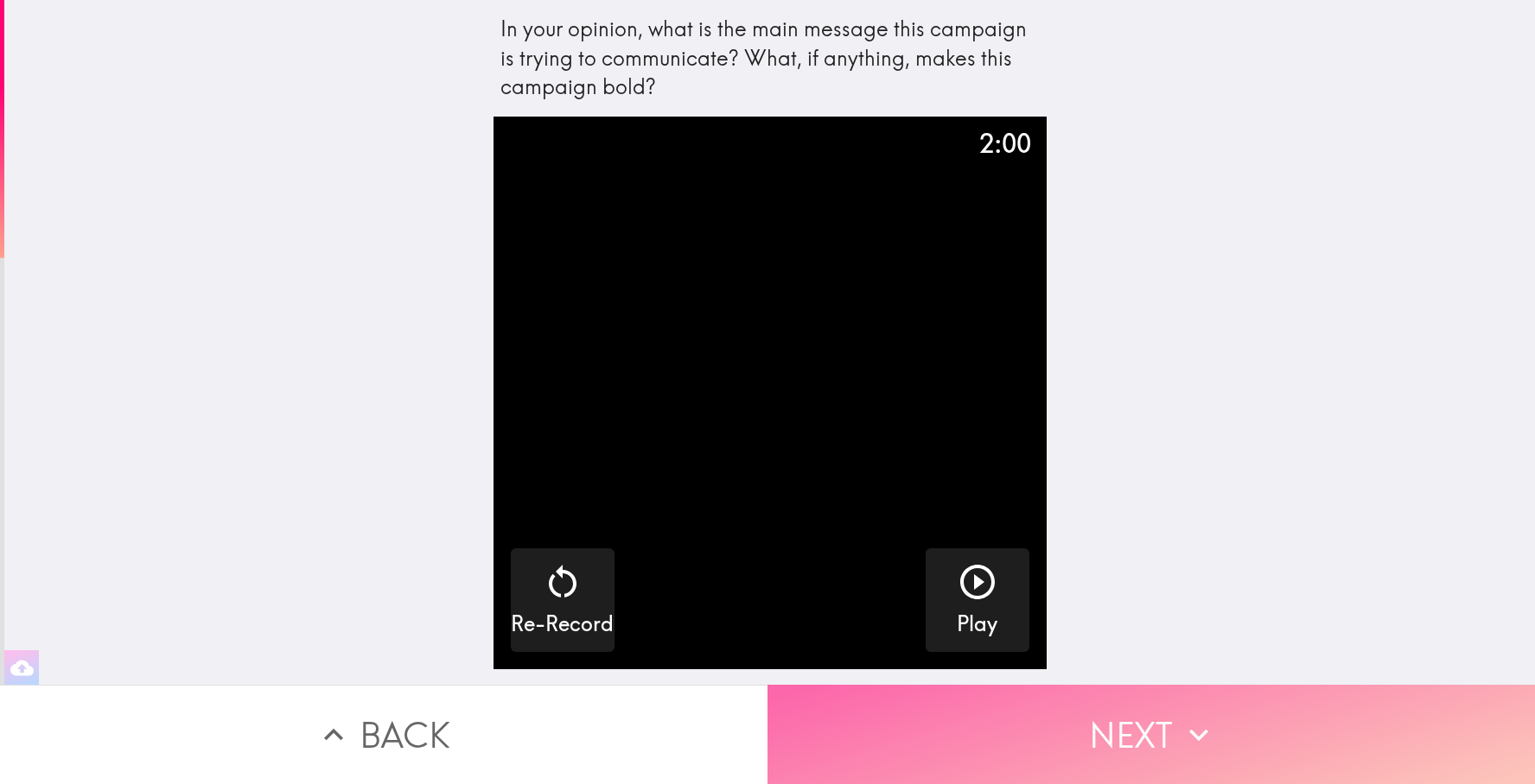
click at [1108, 741] on button "Next" at bounding box center [1152, 735] width 768 height 99
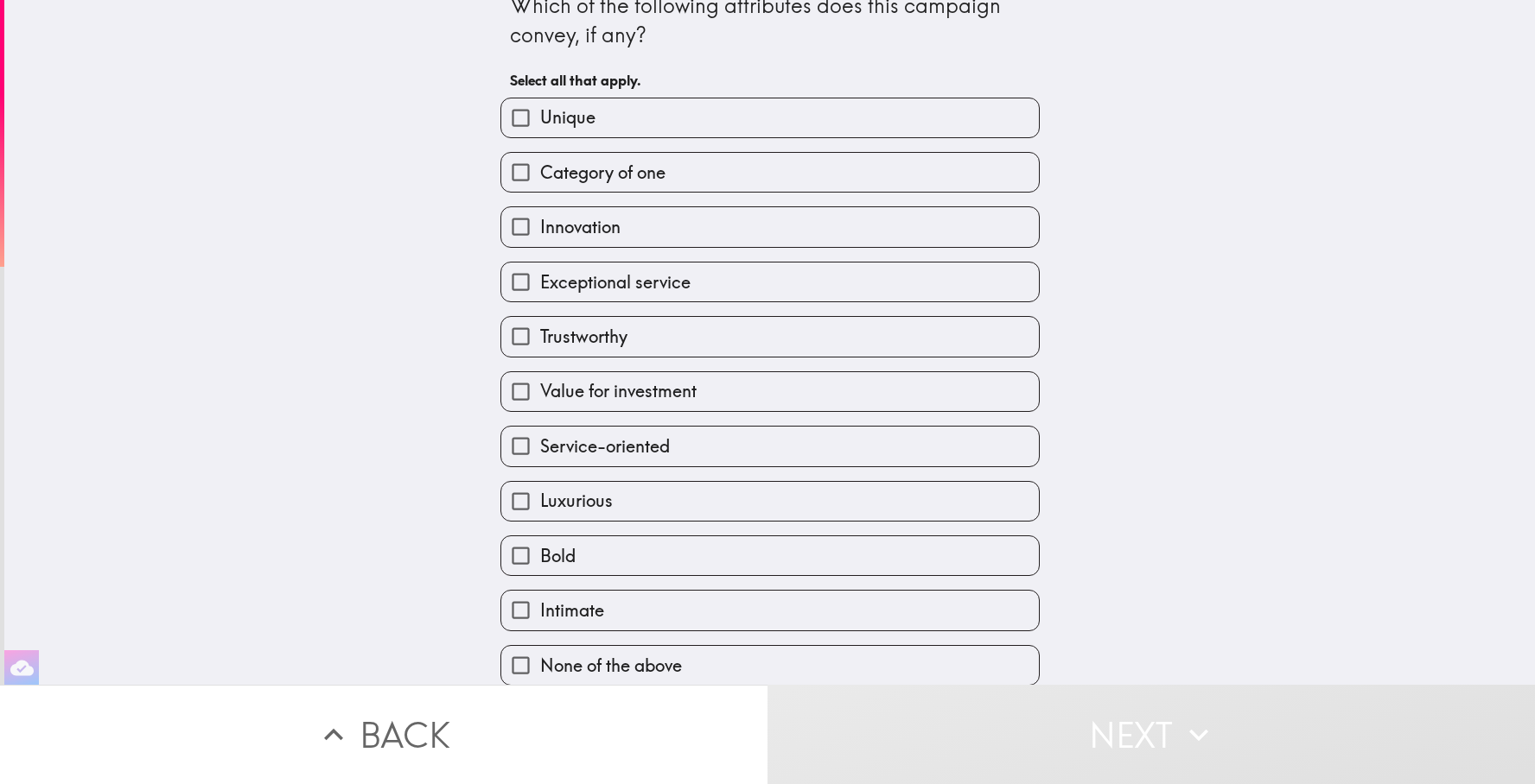
scroll to position [34, 0]
click at [920, 459] on label "Service-oriented" at bounding box center [770, 445] width 537 height 39
click at [540, 459] on input "Service-oriented" at bounding box center [521, 445] width 39 height 39
checkbox input "true"
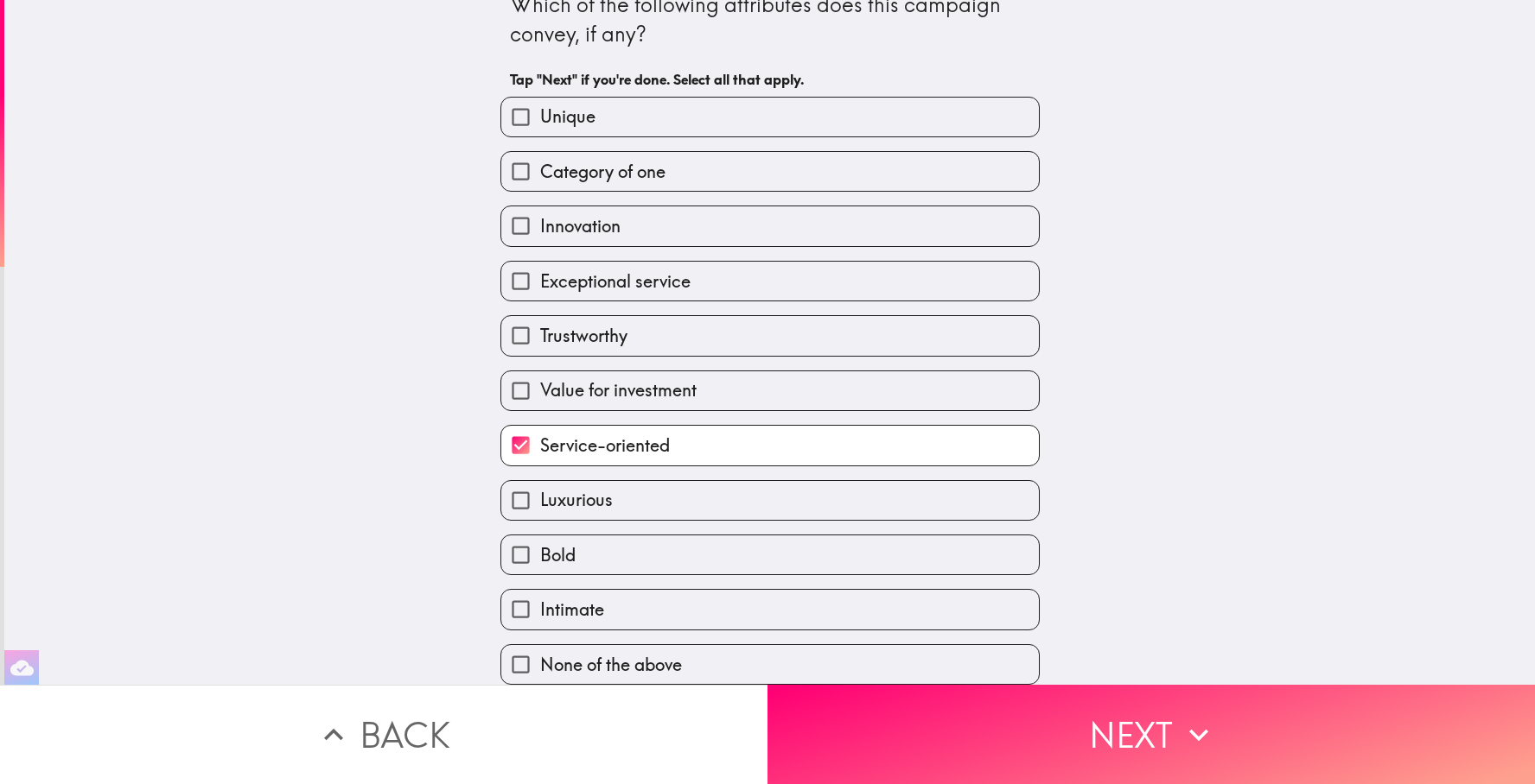
click at [841, 493] on label "Luxurious" at bounding box center [770, 500] width 537 height 39
click at [540, 493] on input "Luxurious" at bounding box center [521, 500] width 39 height 39
checkbox input "true"
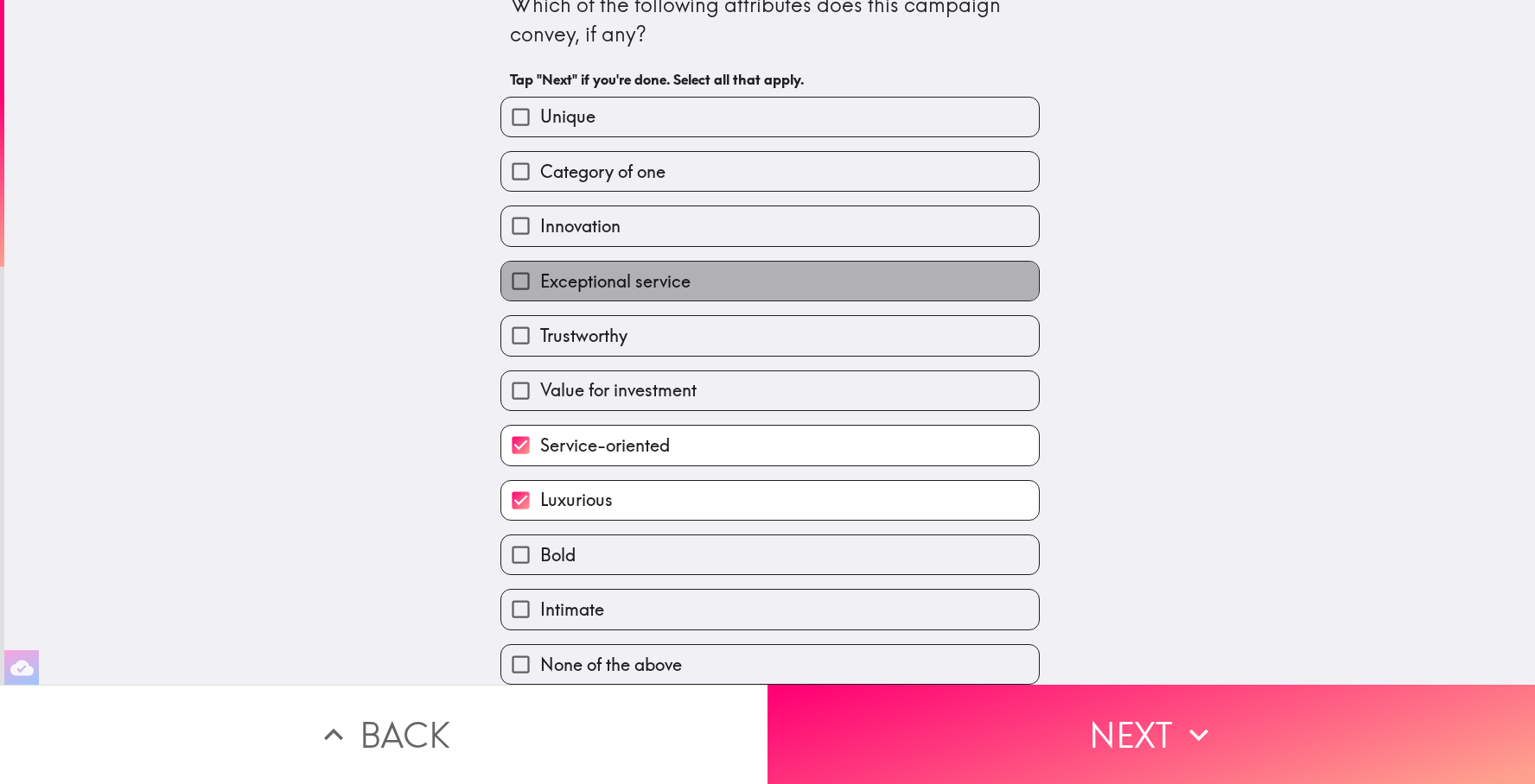
click at [843, 285] on label "Exceptional service" at bounding box center [770, 281] width 537 height 39
click at [540, 285] on input "Exceptional service" at bounding box center [521, 281] width 39 height 39
checkbox input "true"
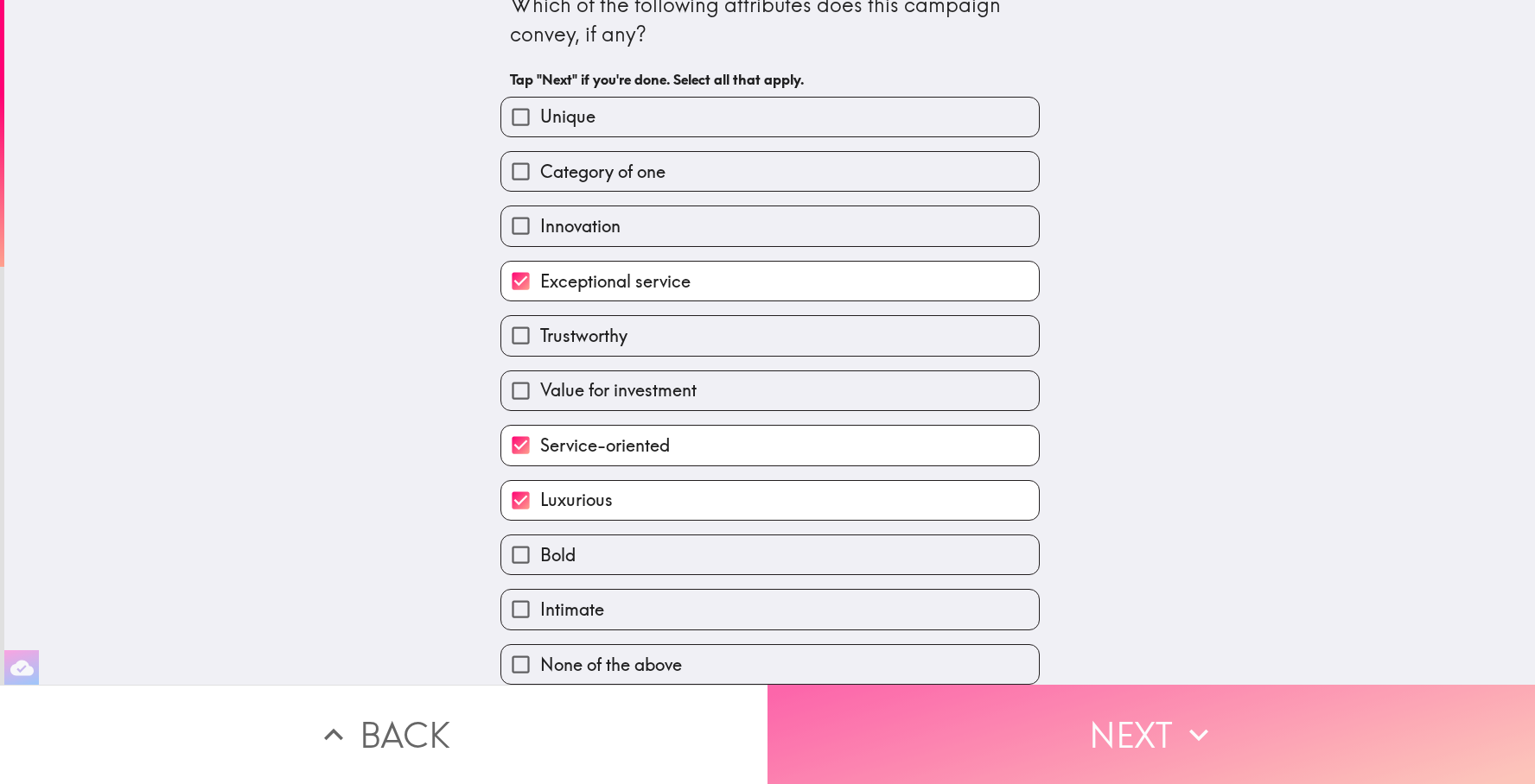
click at [1114, 742] on button "Next" at bounding box center [1152, 735] width 768 height 99
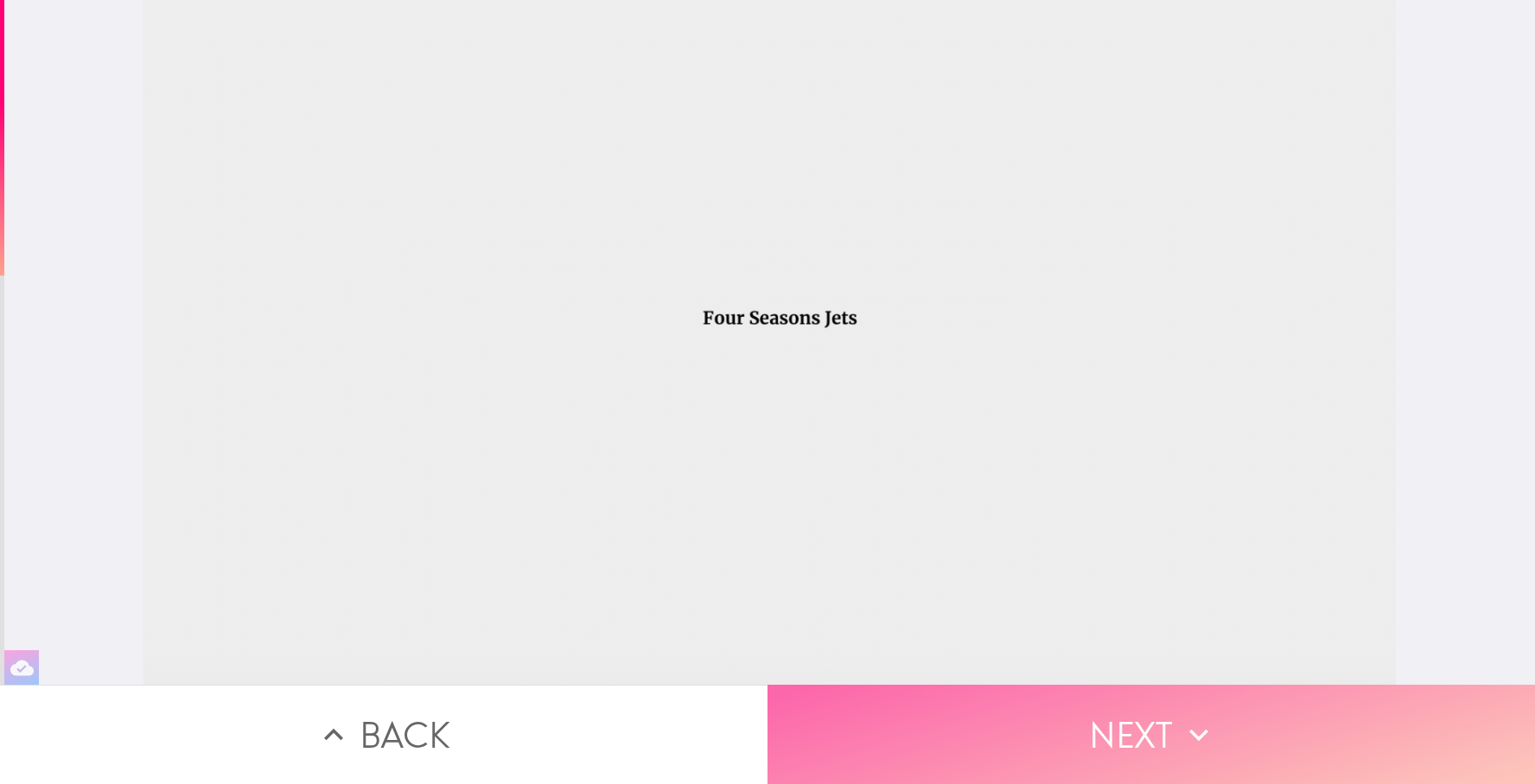
click at [1032, 719] on button "Next" at bounding box center [1152, 735] width 768 height 99
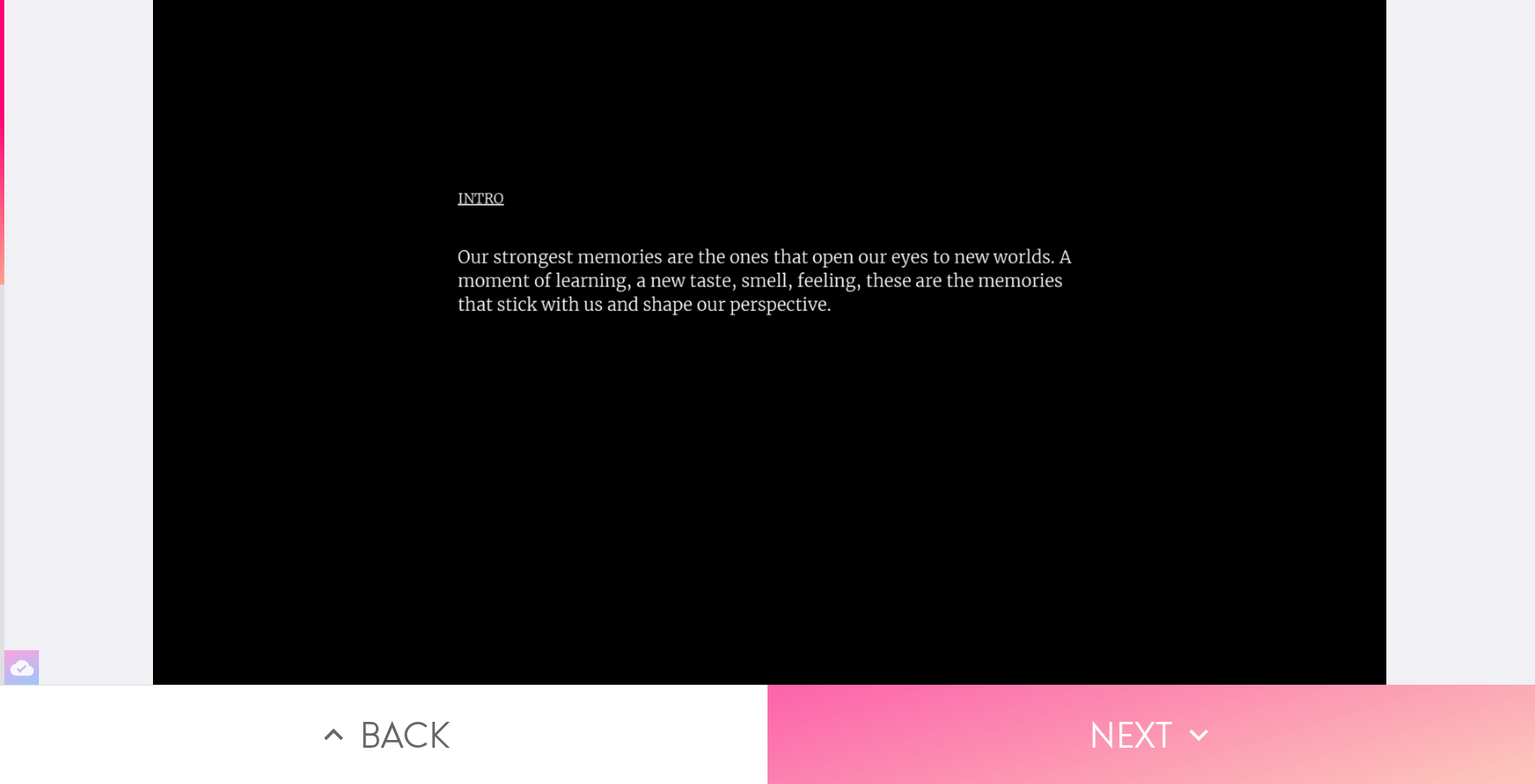
click at [1039, 741] on button "Next" at bounding box center [1152, 735] width 768 height 99
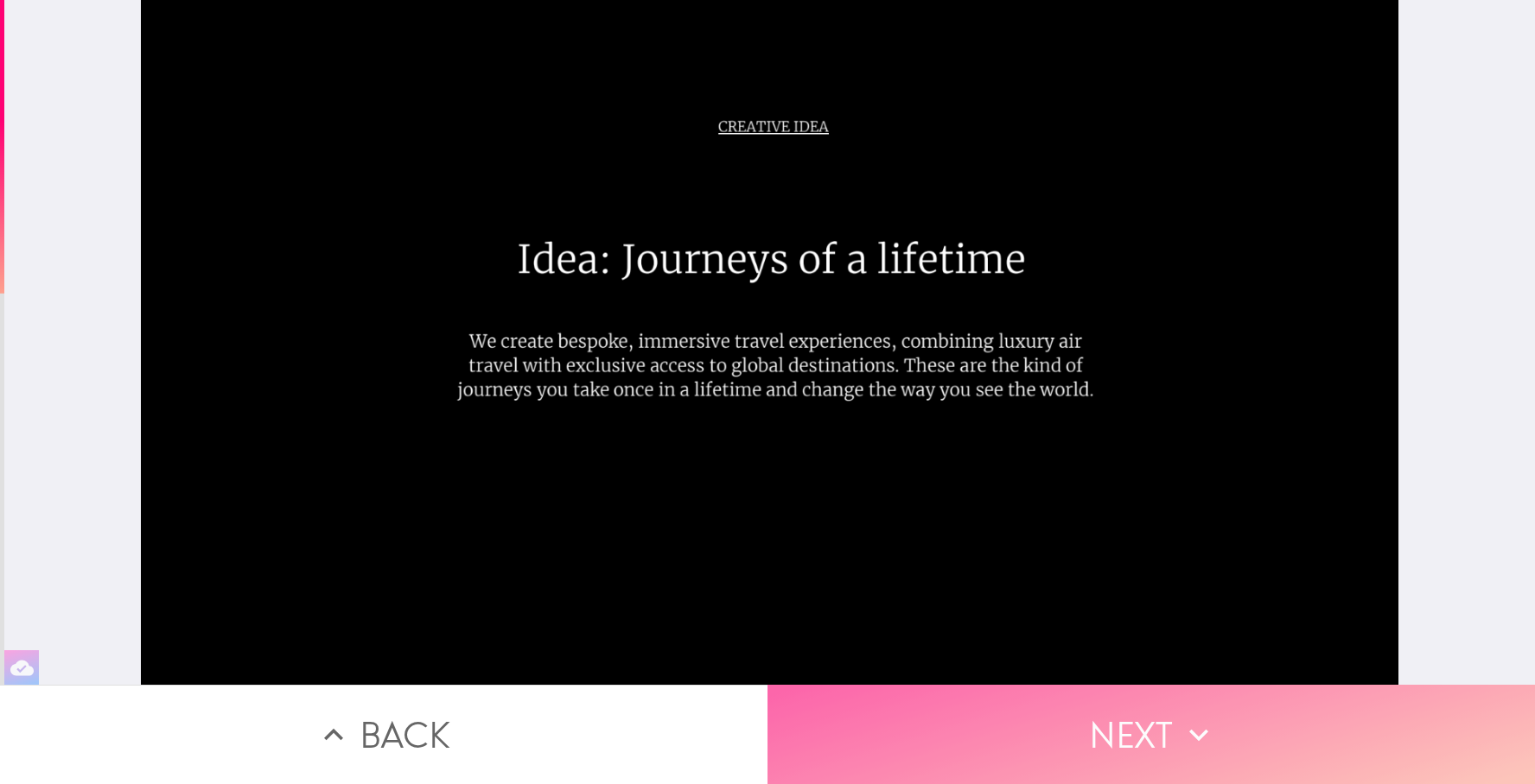
click at [1034, 724] on button "Next" at bounding box center [1152, 735] width 768 height 99
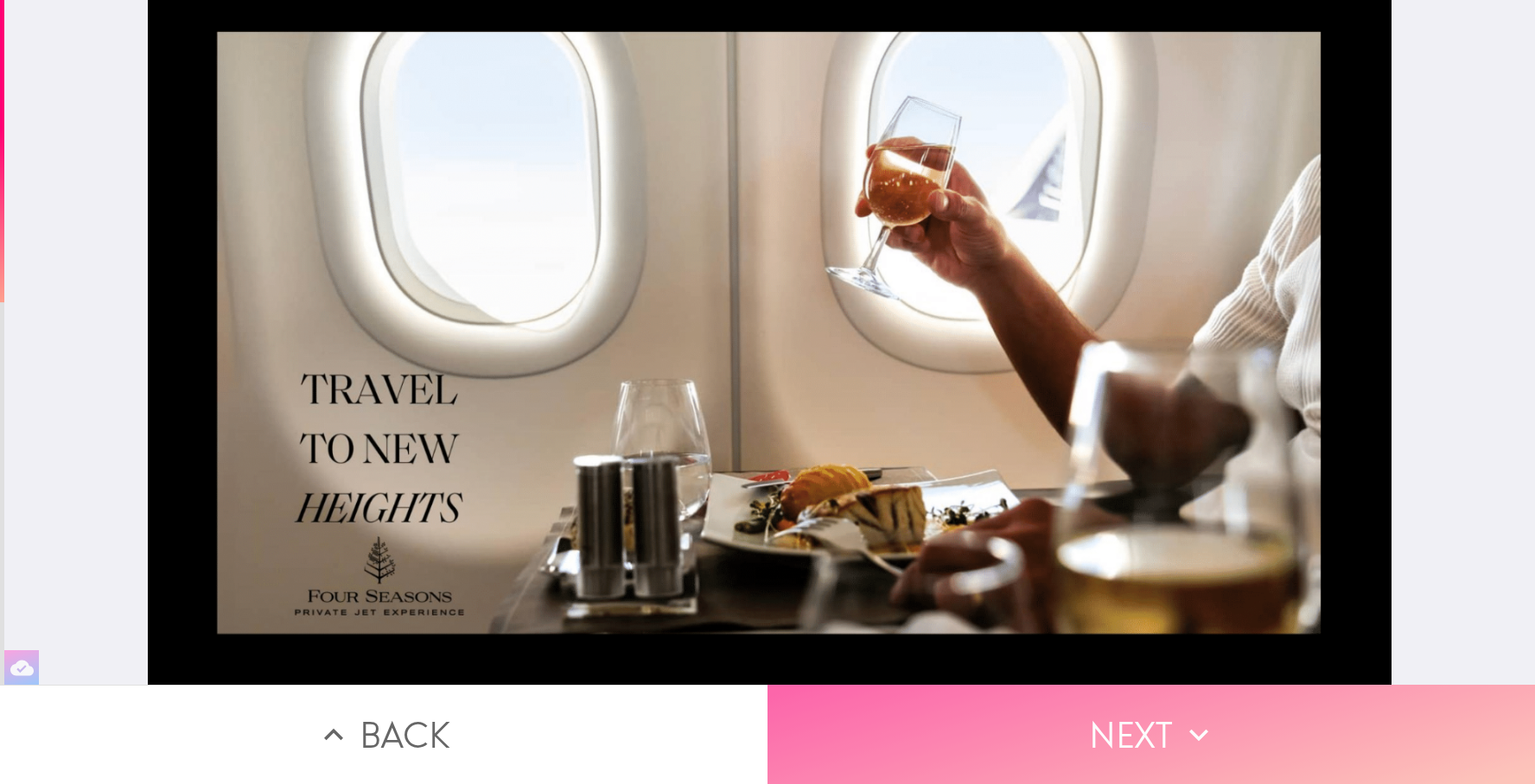
click at [1099, 722] on button "Next" at bounding box center [1152, 735] width 768 height 99
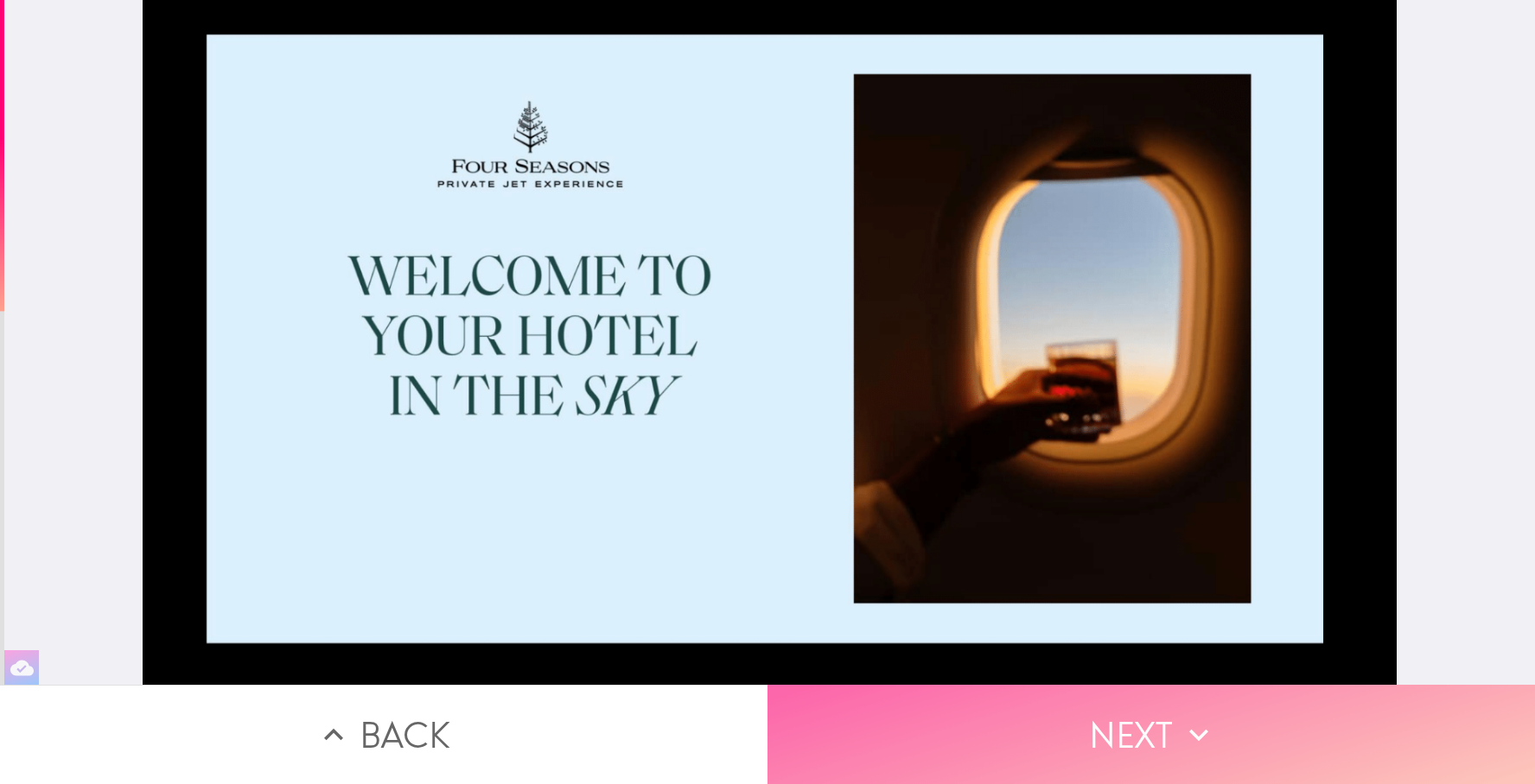
click at [1038, 724] on button "Next" at bounding box center [1152, 735] width 768 height 99
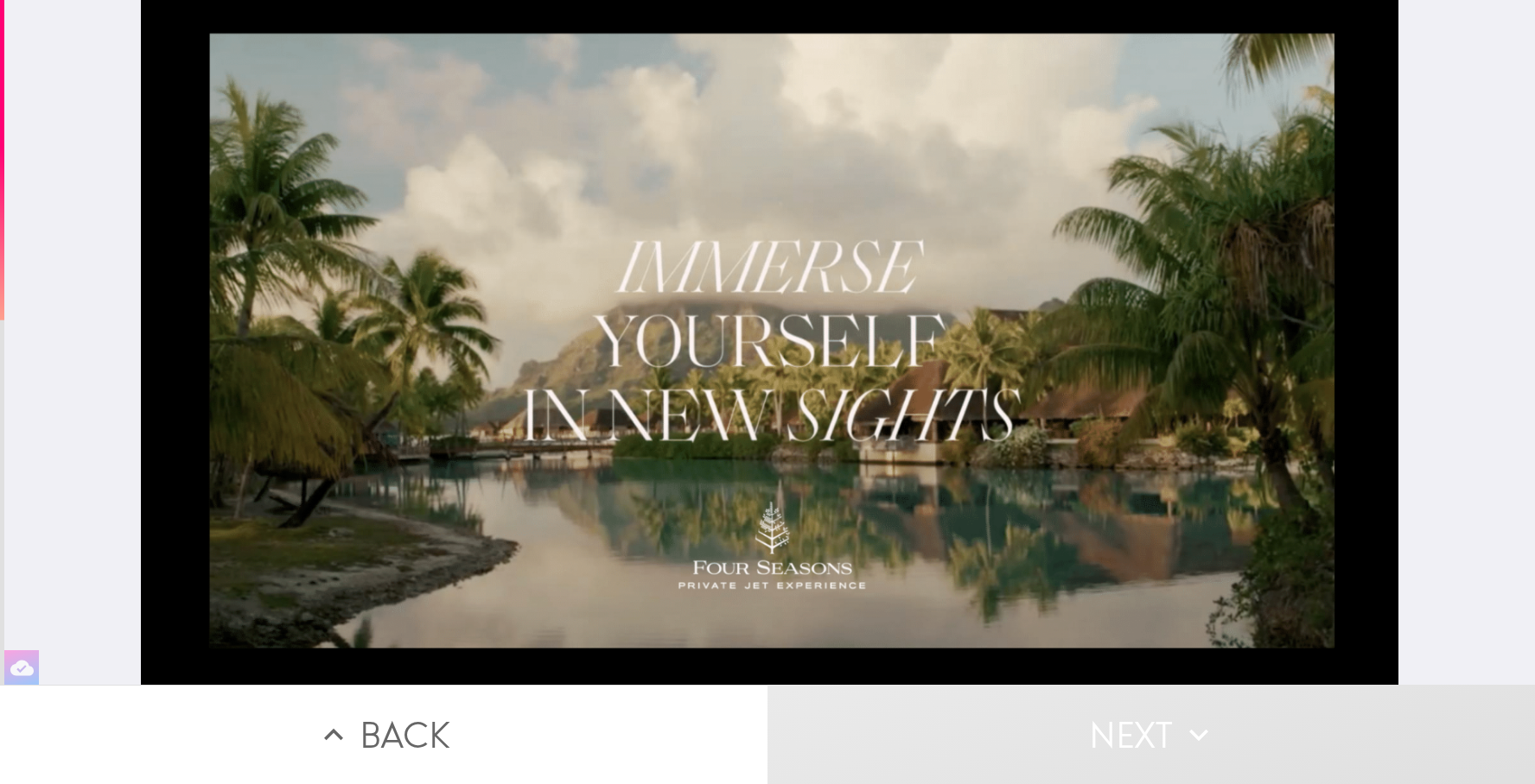
click at [1167, 530] on div at bounding box center [770, 343] width 1259 height 686
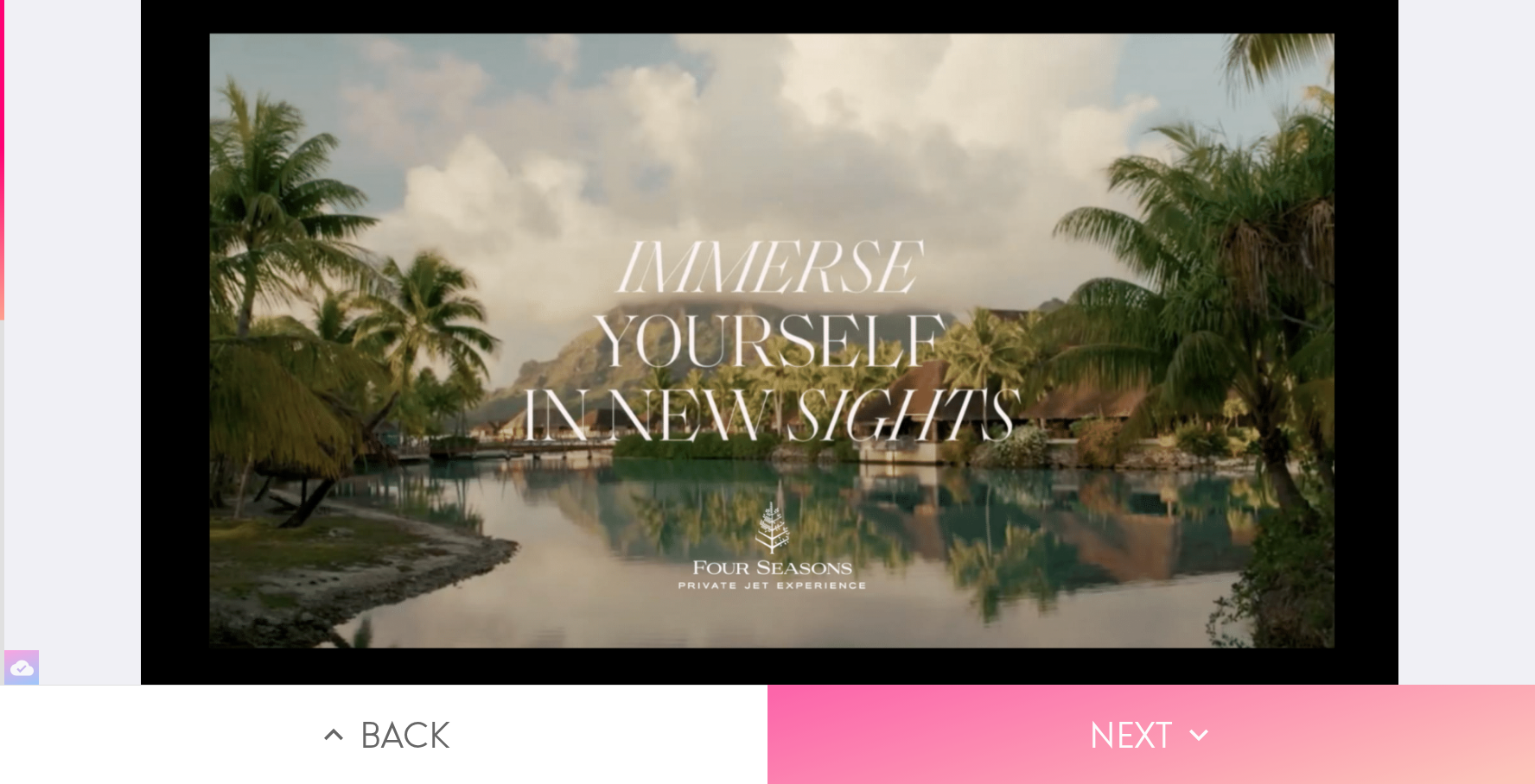
click at [1118, 713] on button "Next" at bounding box center [1152, 735] width 768 height 99
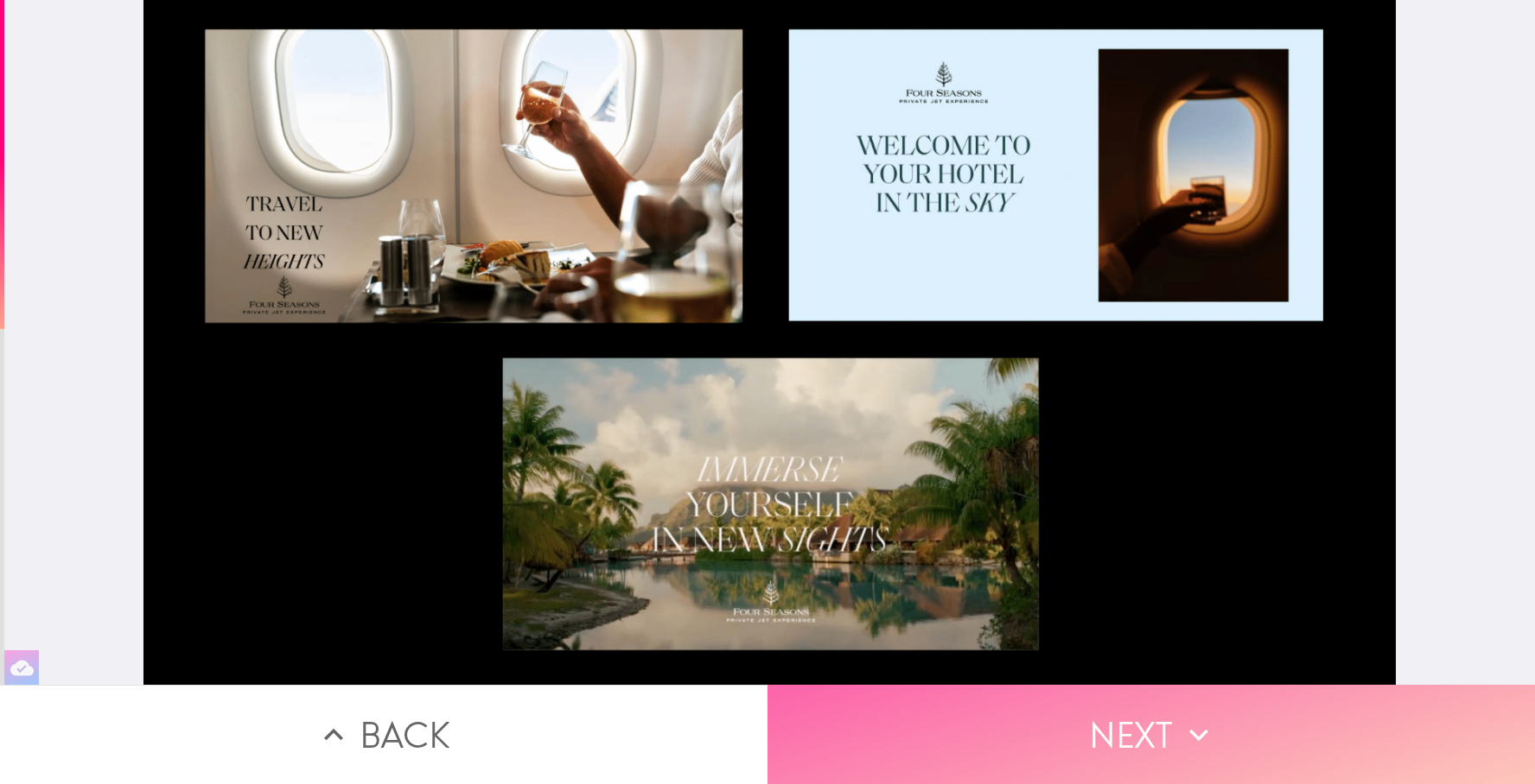
click at [1005, 712] on button "Next" at bounding box center [1152, 735] width 768 height 99
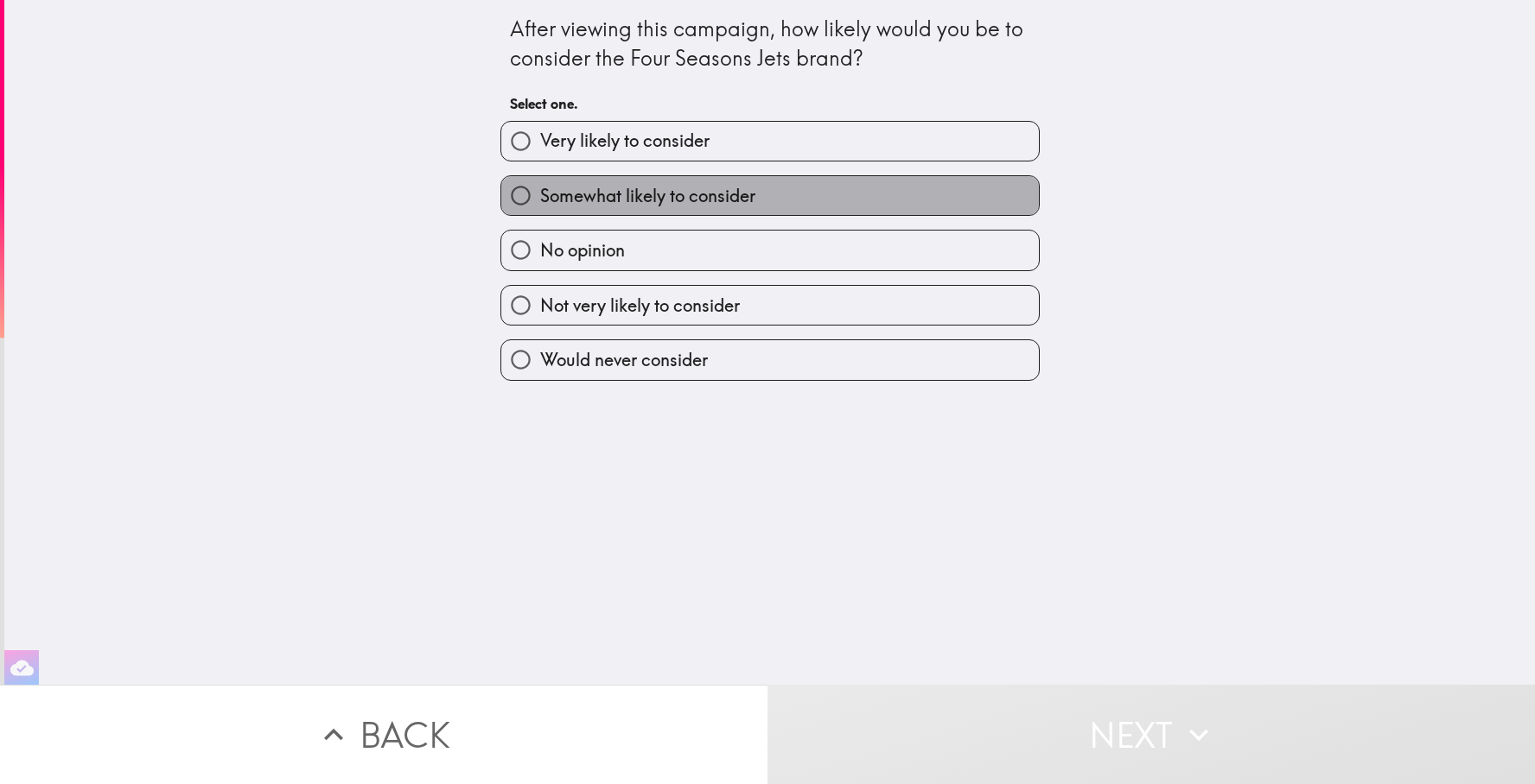
click at [893, 202] on label "Somewhat likely to consider" at bounding box center [770, 195] width 537 height 39
click at [540, 202] on input "Somewhat likely to consider" at bounding box center [521, 195] width 39 height 39
radio input "true"
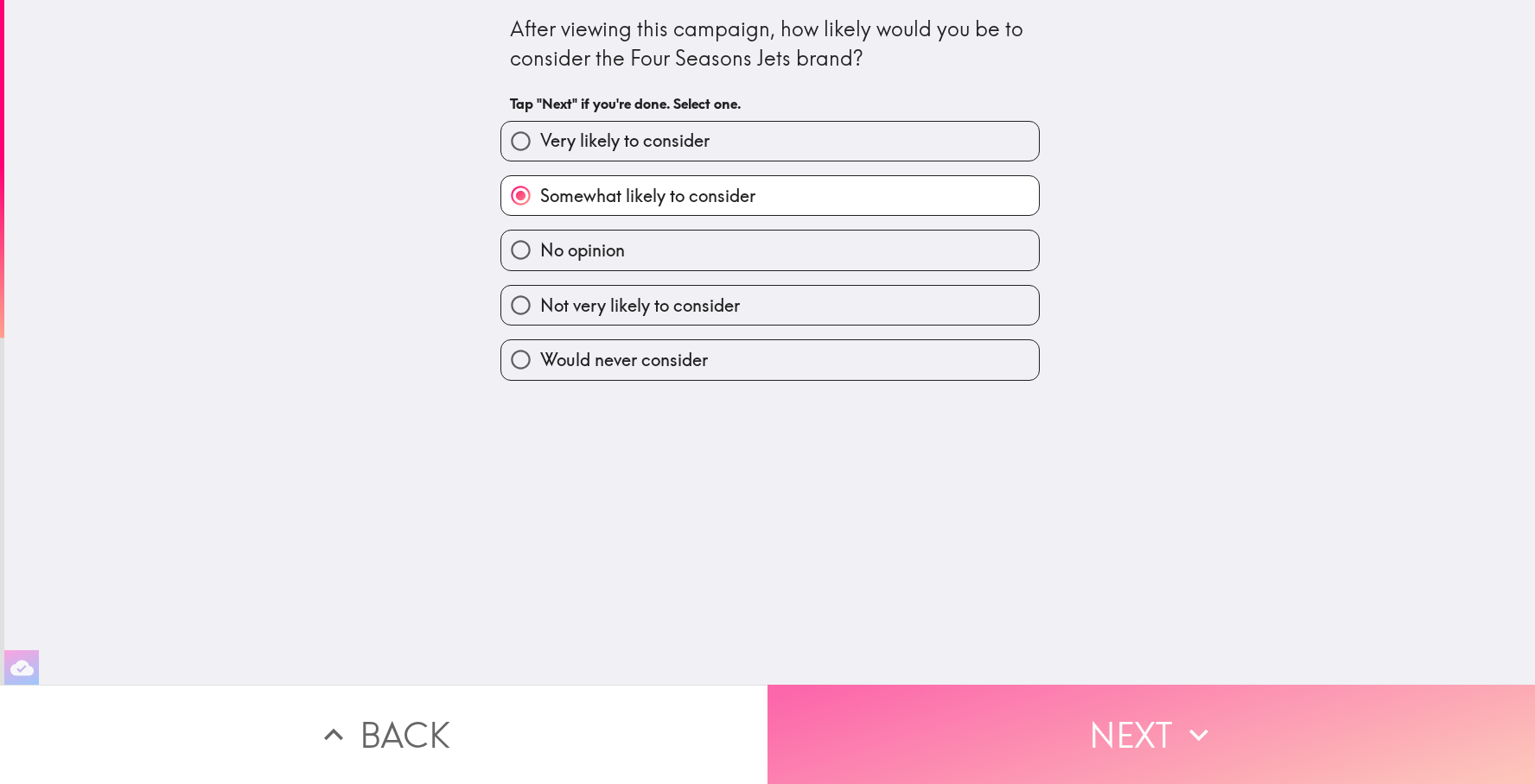
click at [1016, 705] on button "Next" at bounding box center [1152, 735] width 768 height 99
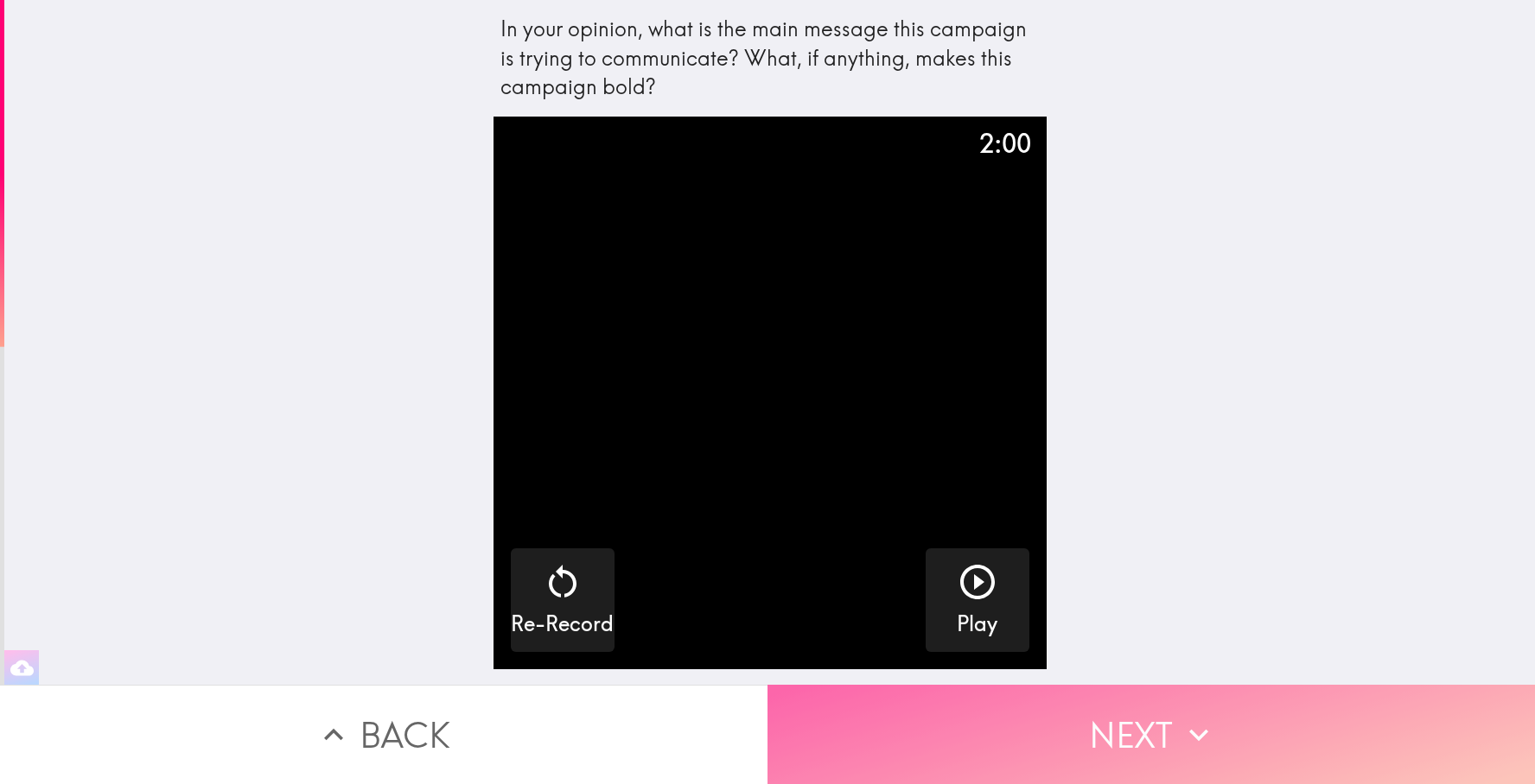
click at [1085, 718] on button "Next" at bounding box center [1152, 735] width 768 height 99
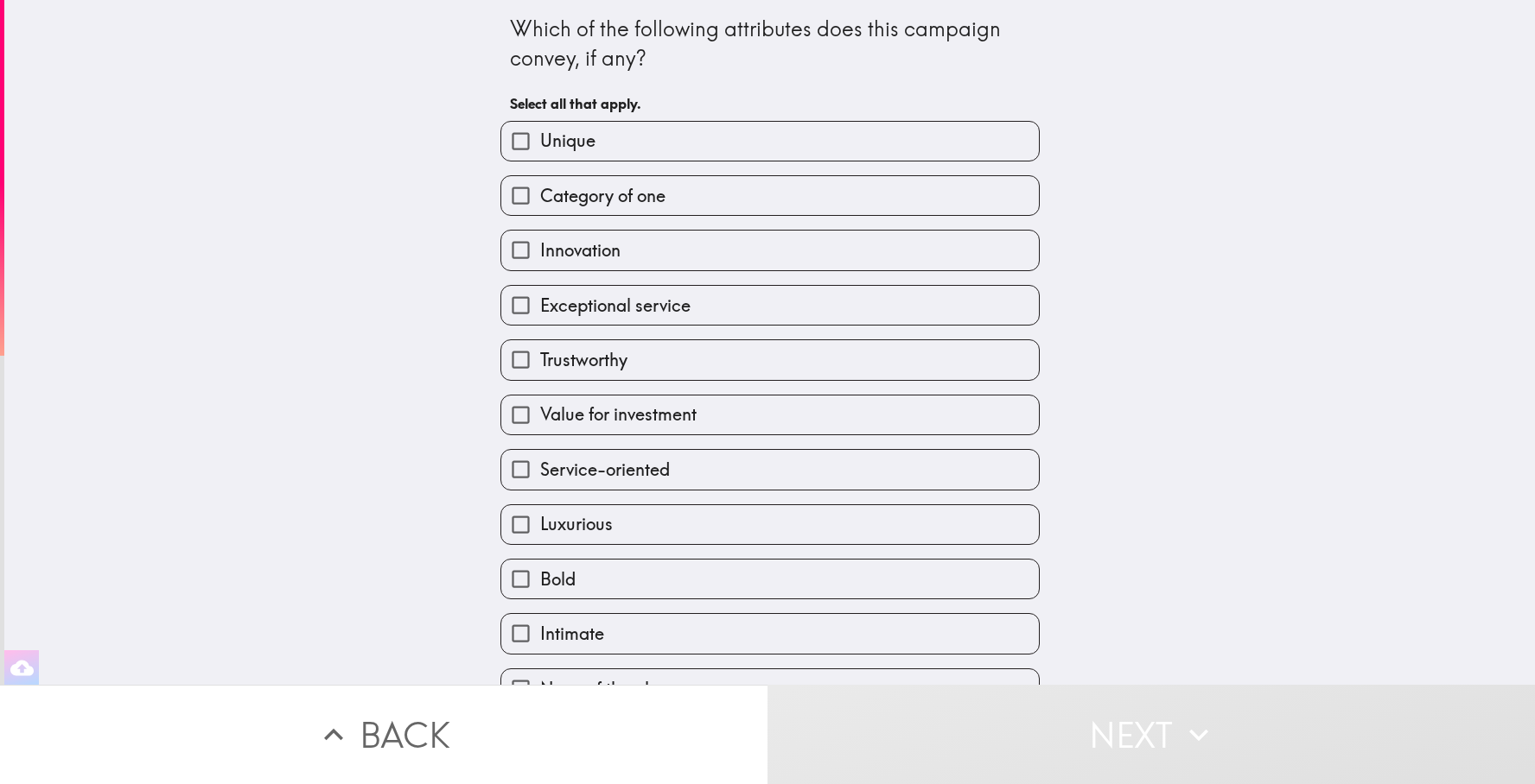
scroll to position [34, 0]
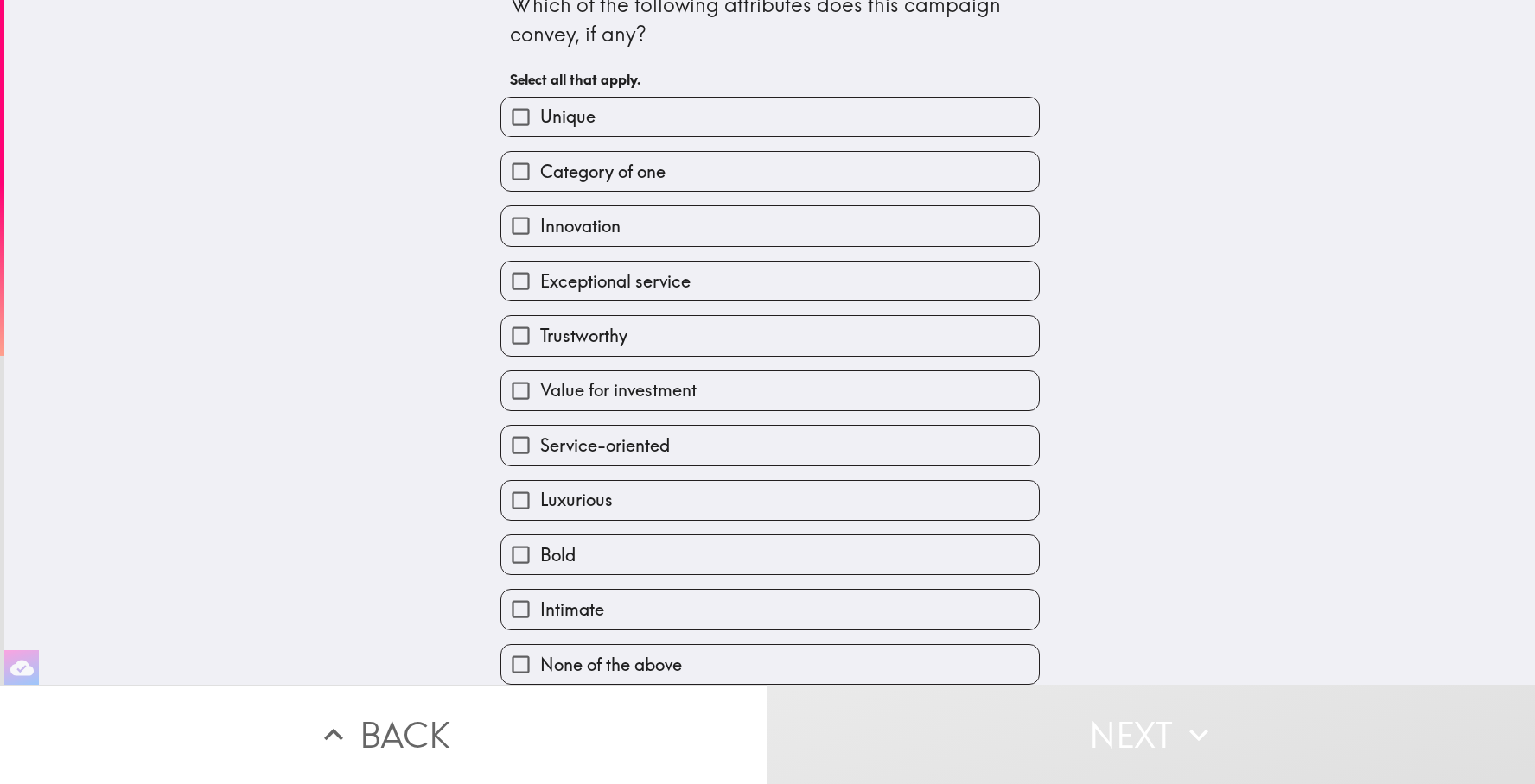
click at [893, 501] on label "Luxurious" at bounding box center [770, 500] width 537 height 39
click at [540, 501] on input "Luxurious" at bounding box center [521, 500] width 39 height 39
checkbox input "true"
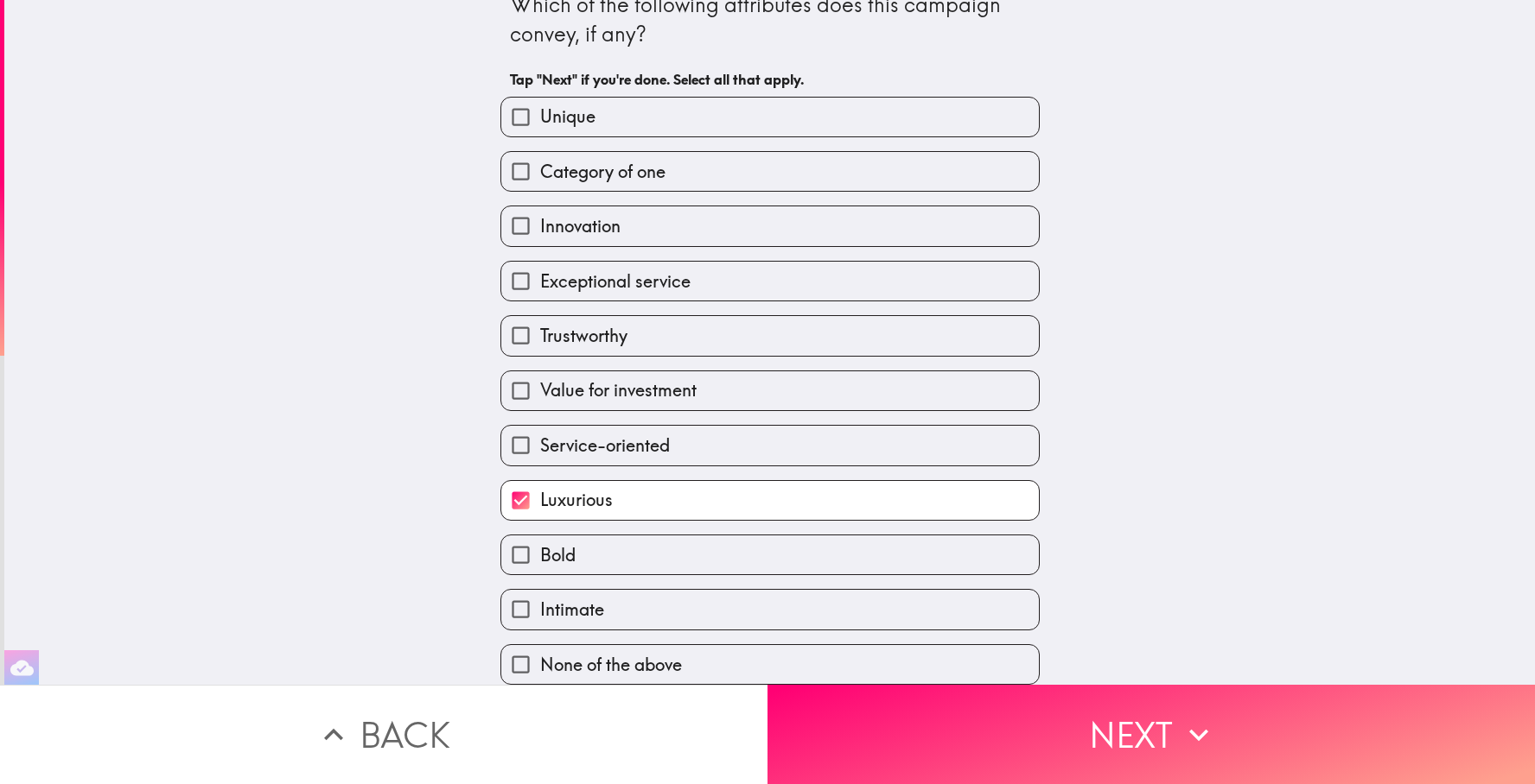
scroll to position [0, 0]
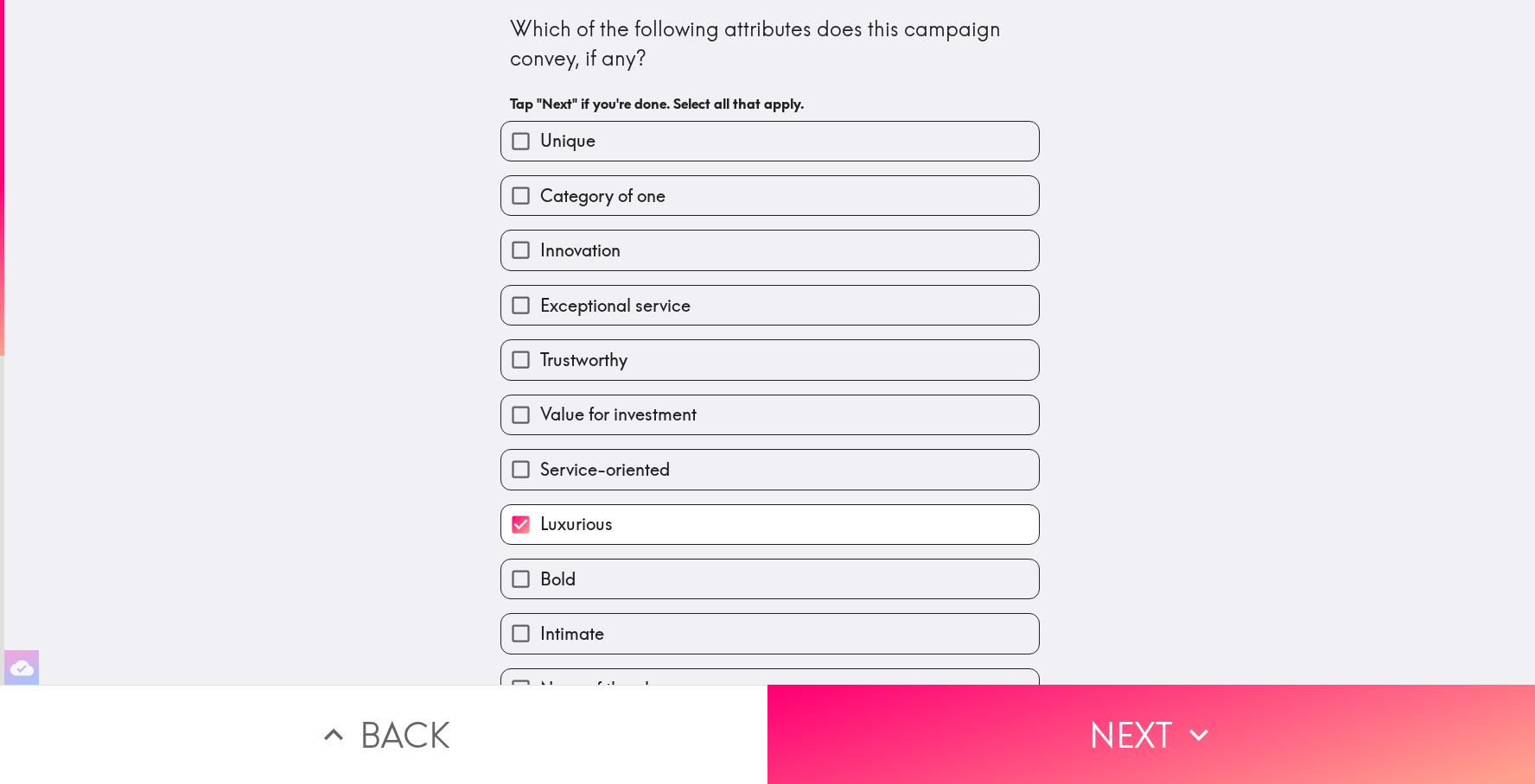
click at [884, 296] on label "Exceptional service" at bounding box center [770, 305] width 537 height 39
click at [540, 296] on input "Exceptional service" at bounding box center [521, 305] width 39 height 39
checkbox input "true"
click at [827, 221] on div "Innovation" at bounding box center [763, 243] width 554 height 55
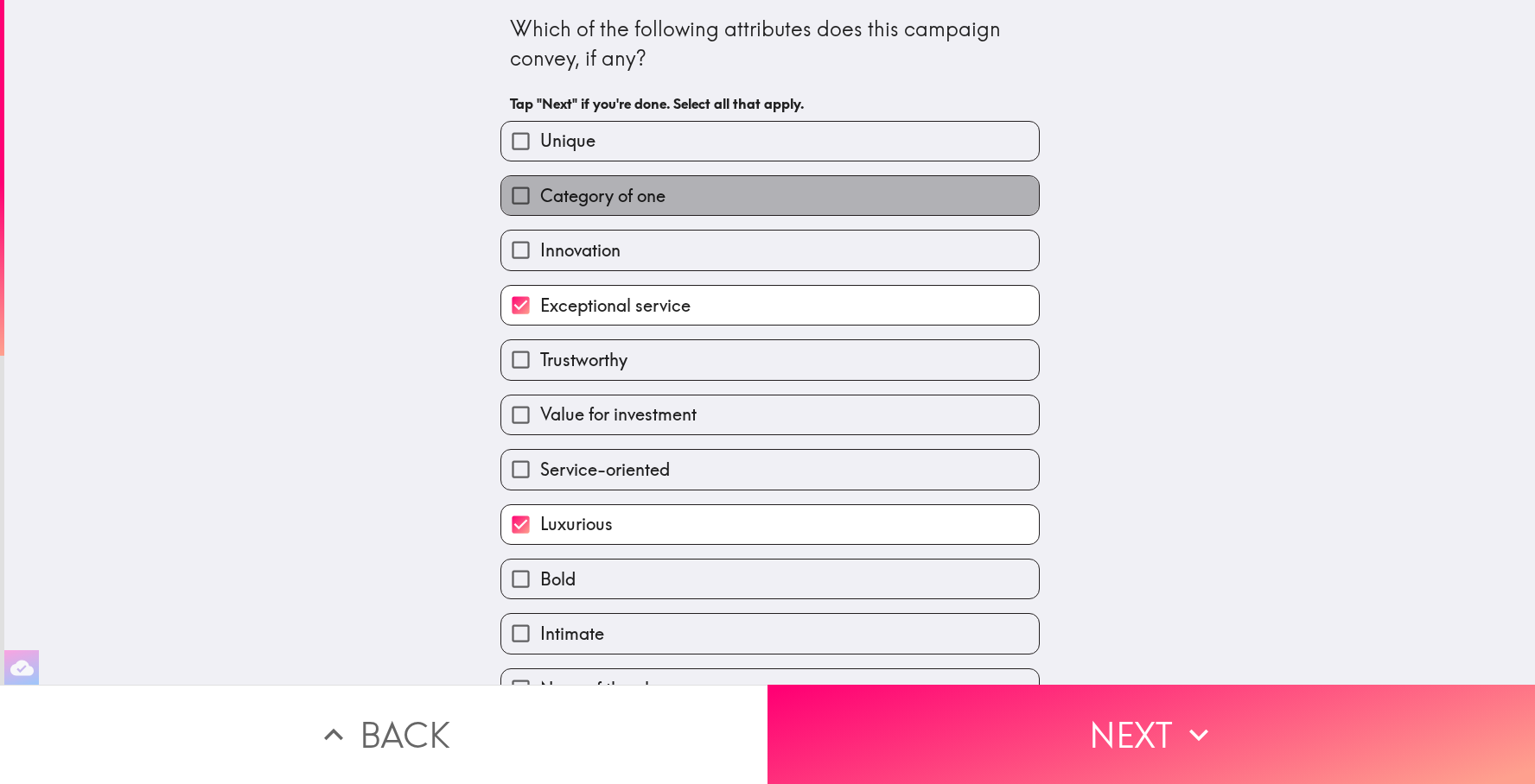
click at [814, 191] on label "Category of one" at bounding box center [770, 195] width 537 height 39
click at [540, 191] on input "Category of one" at bounding box center [521, 195] width 39 height 39
checkbox input "true"
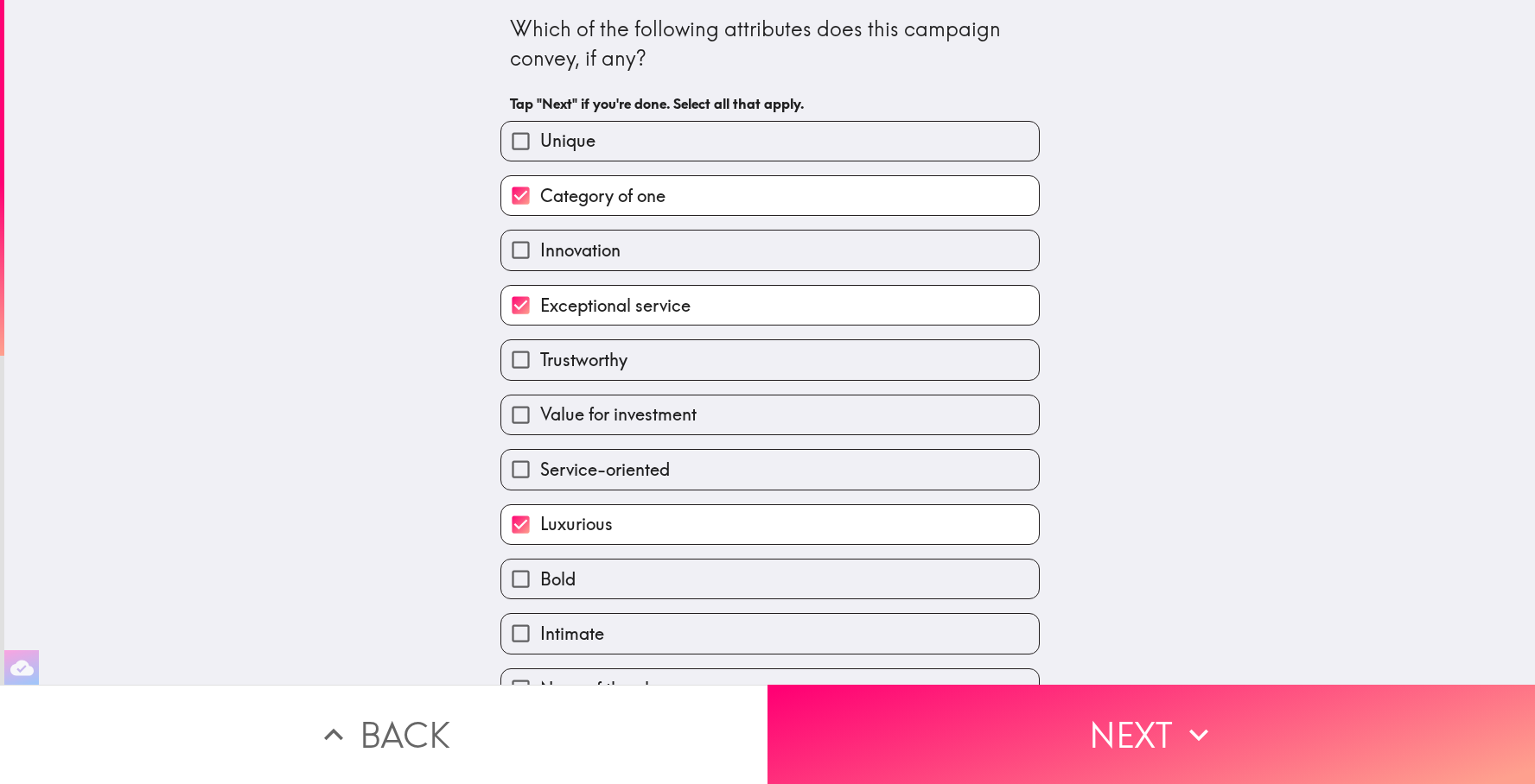
scroll to position [34, 0]
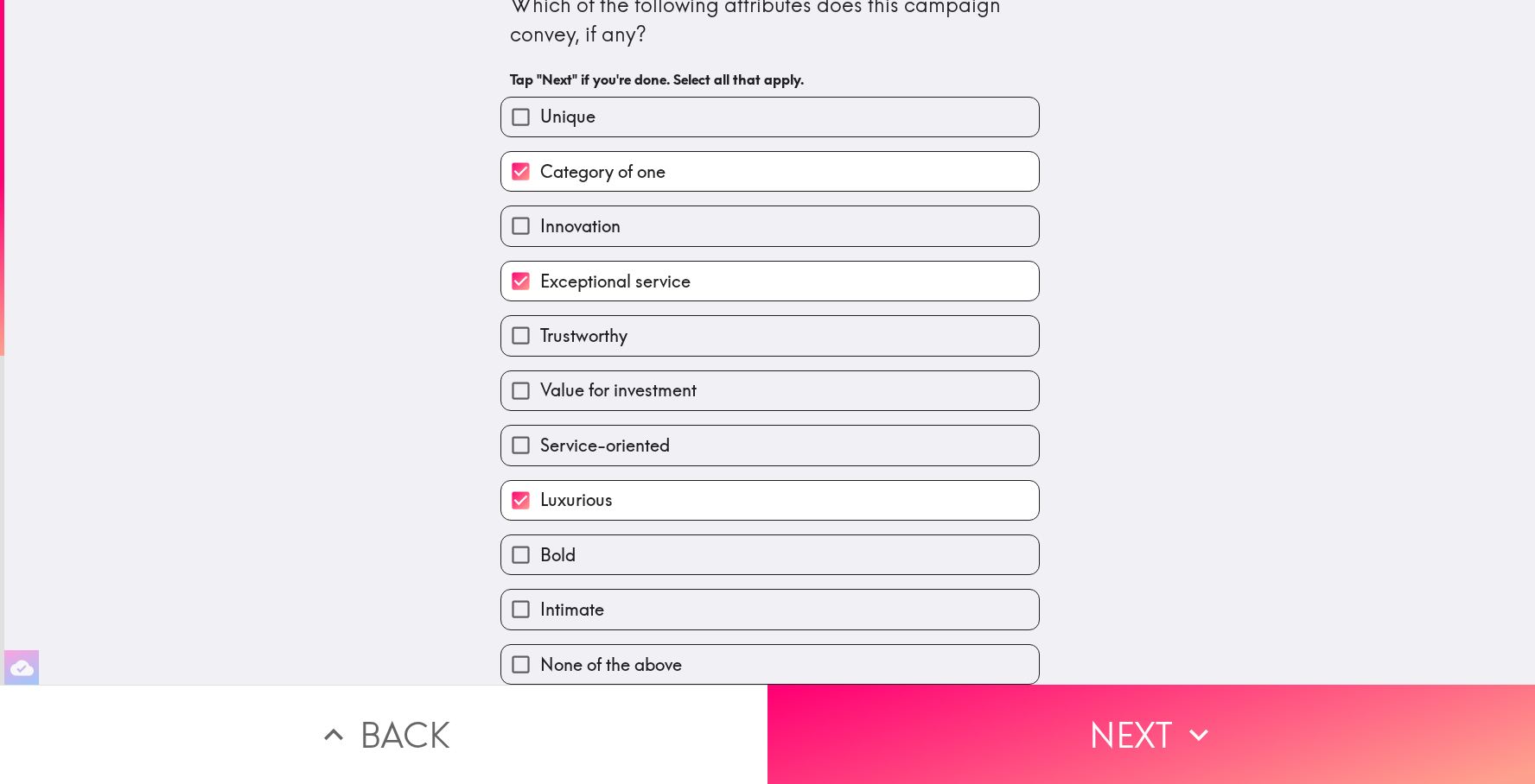
click at [905, 428] on label "Service-oriented" at bounding box center [770, 445] width 537 height 39
click at [540, 428] on input "Service-oriented" at bounding box center [521, 445] width 39 height 39
checkbox input "true"
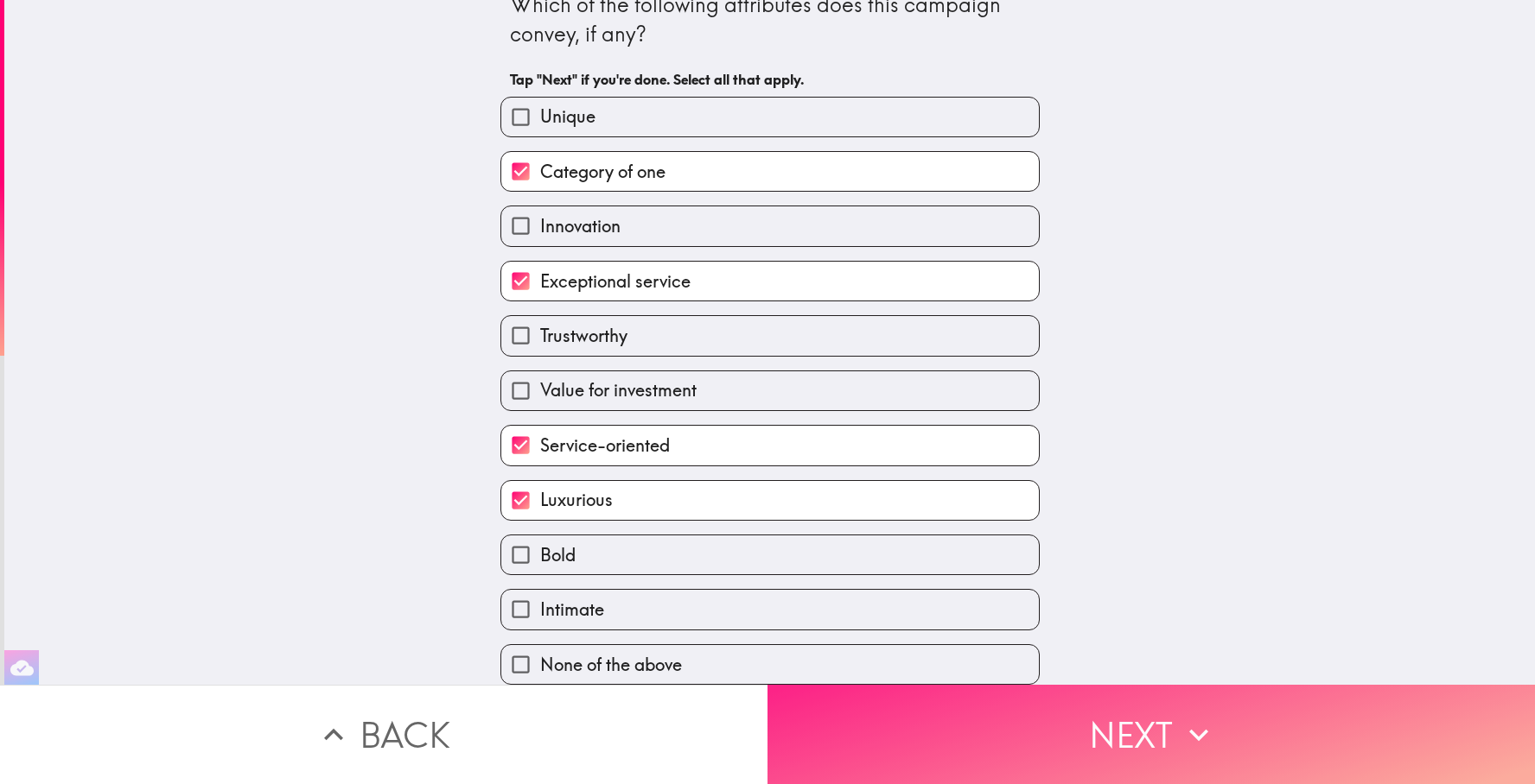
click at [955, 736] on button "Next" at bounding box center [1152, 735] width 768 height 99
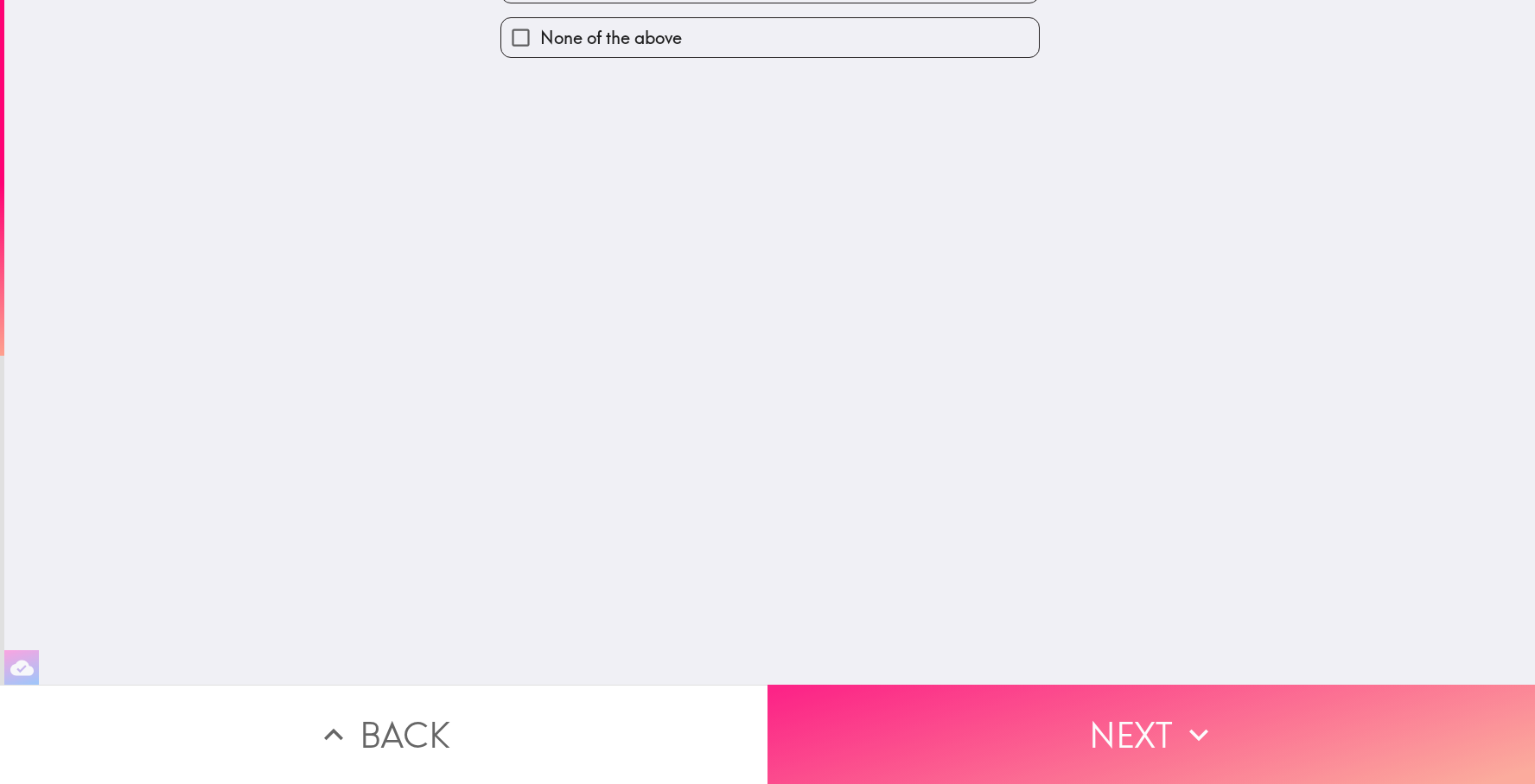
scroll to position [0, 0]
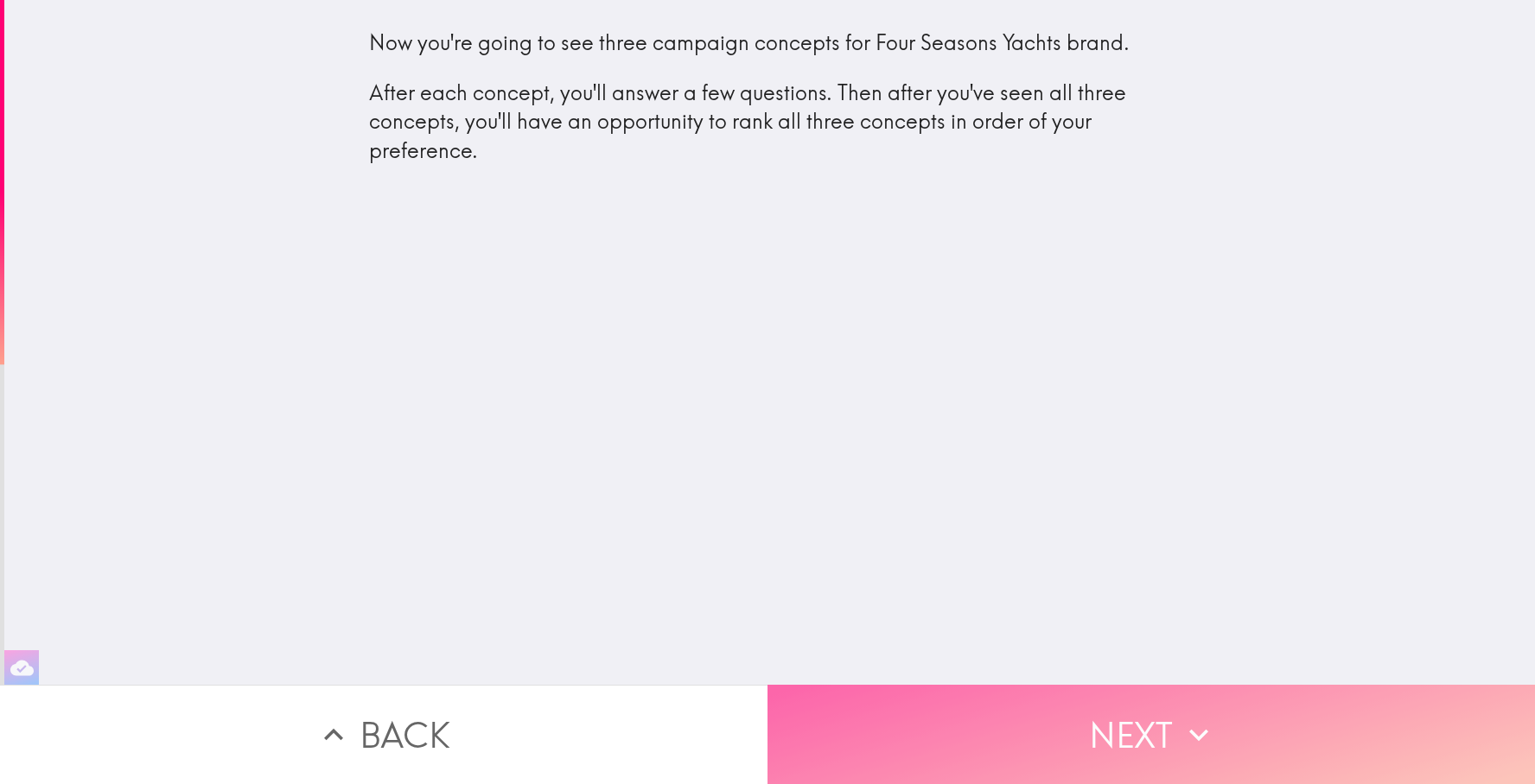
click at [1107, 723] on button "Next" at bounding box center [1152, 735] width 768 height 99
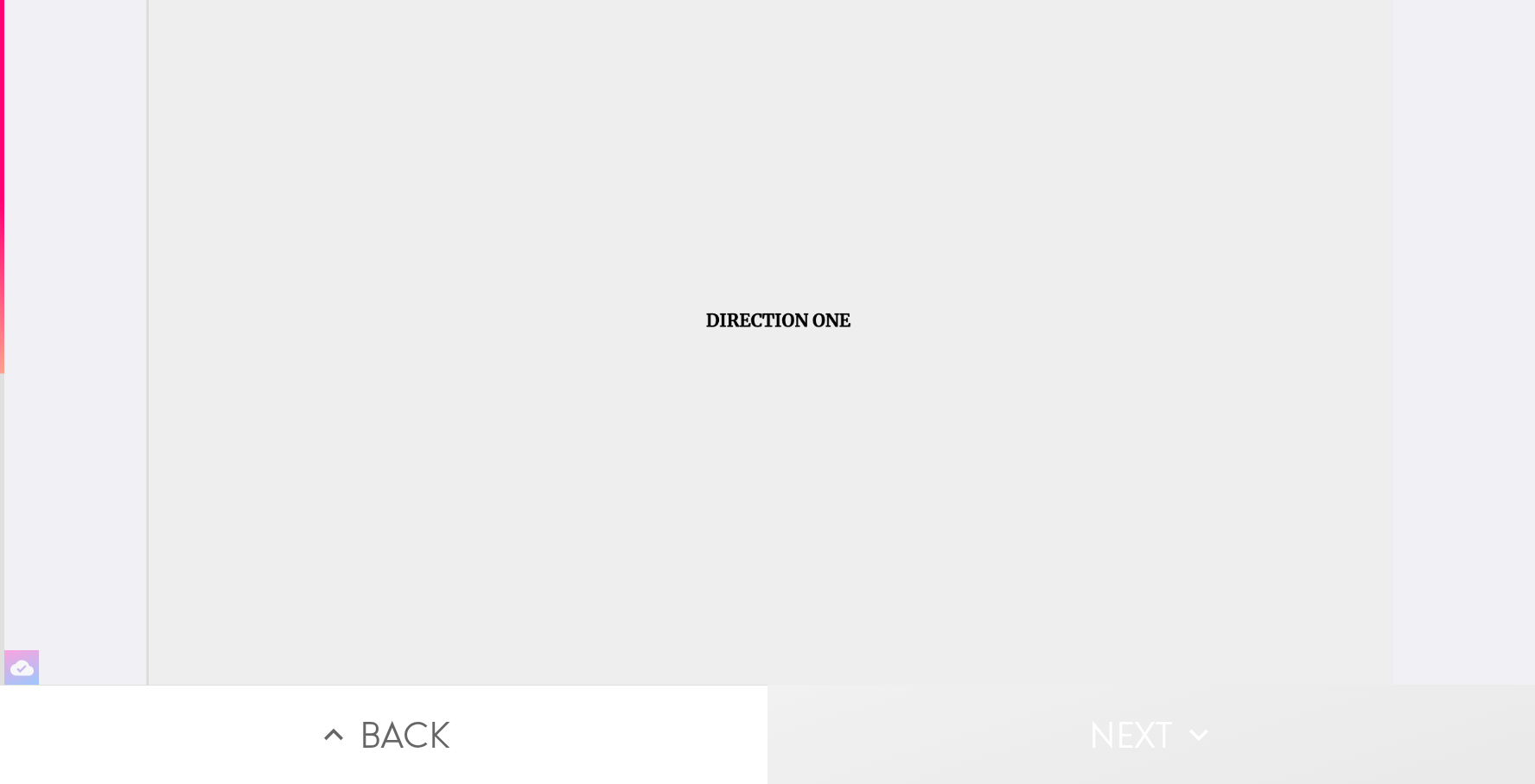
click at [1156, 738] on button "Next" at bounding box center [1152, 735] width 768 height 99
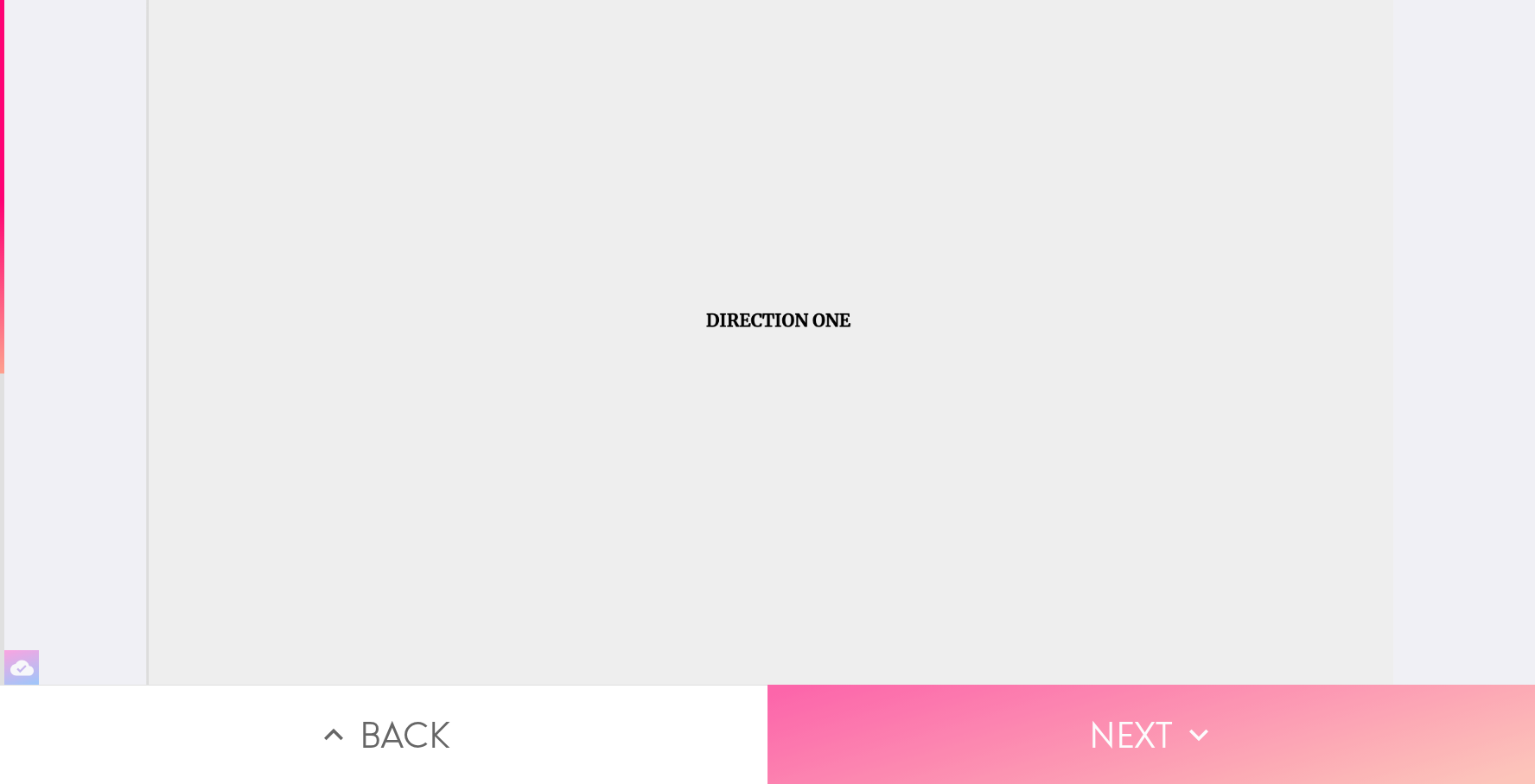
click at [1023, 703] on button "Next" at bounding box center [1152, 735] width 768 height 99
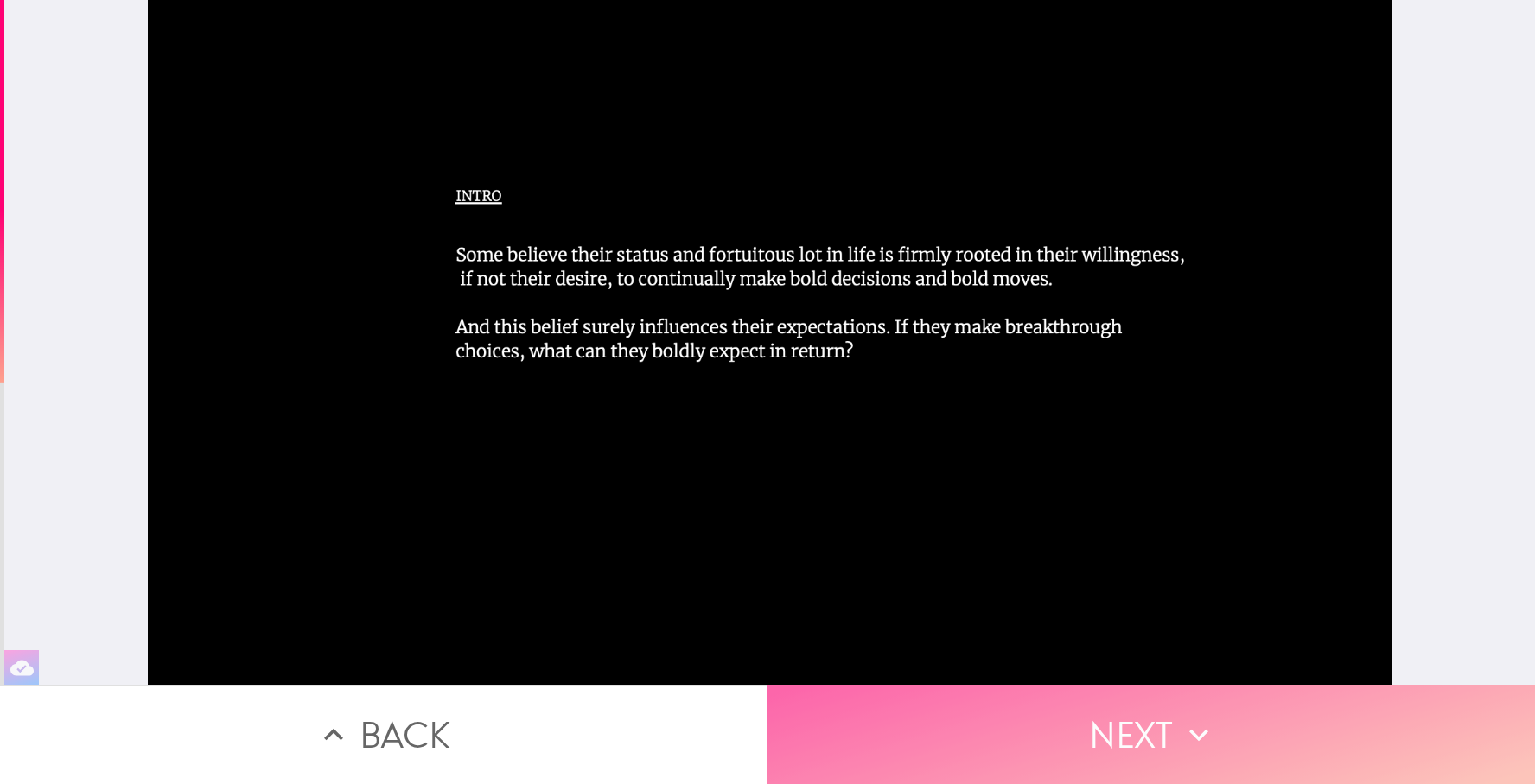
click at [1065, 737] on button "Next" at bounding box center [1152, 735] width 768 height 99
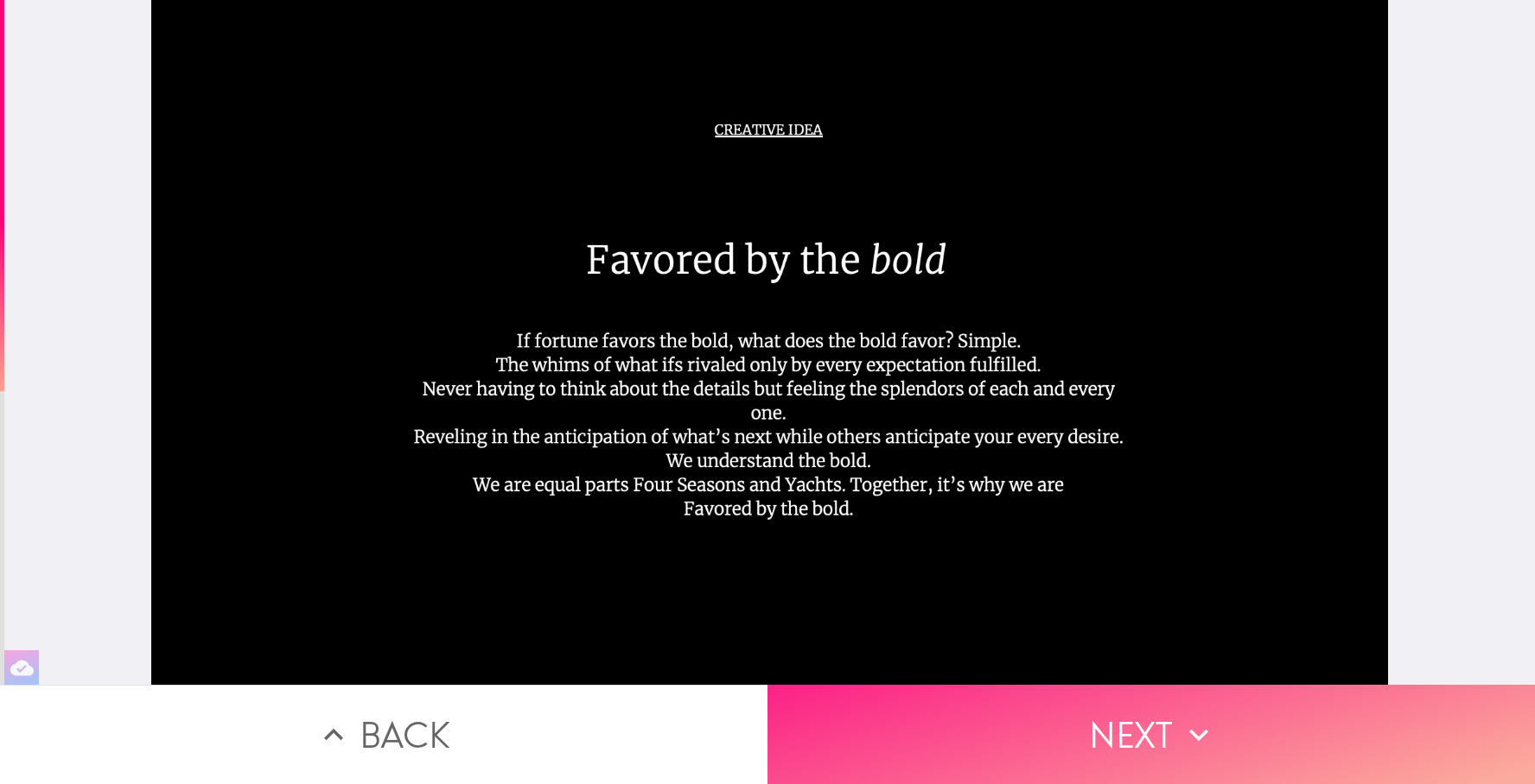
click at [1115, 718] on button "Next" at bounding box center [1152, 735] width 768 height 99
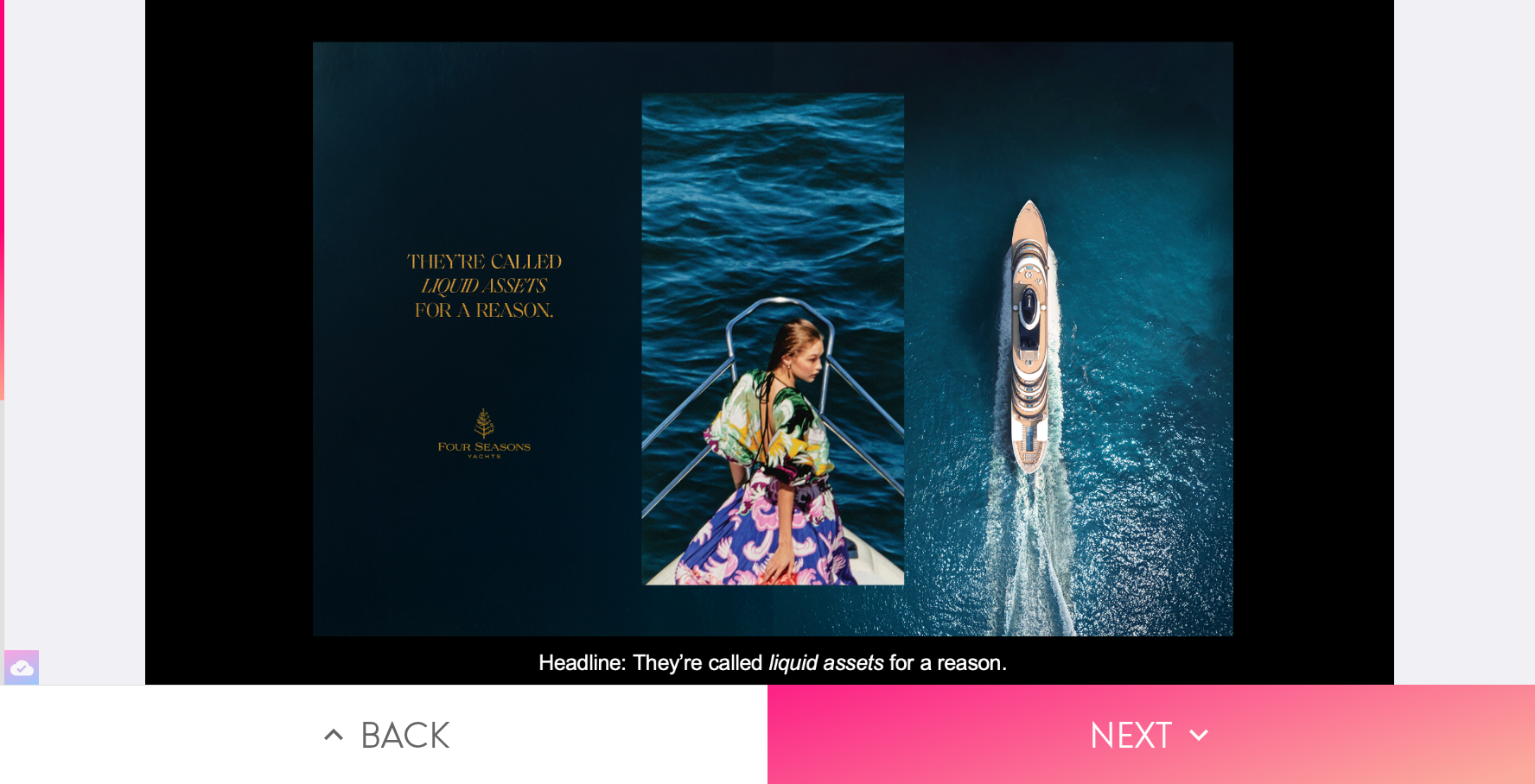
click at [1152, 738] on button "Next" at bounding box center [1152, 735] width 768 height 99
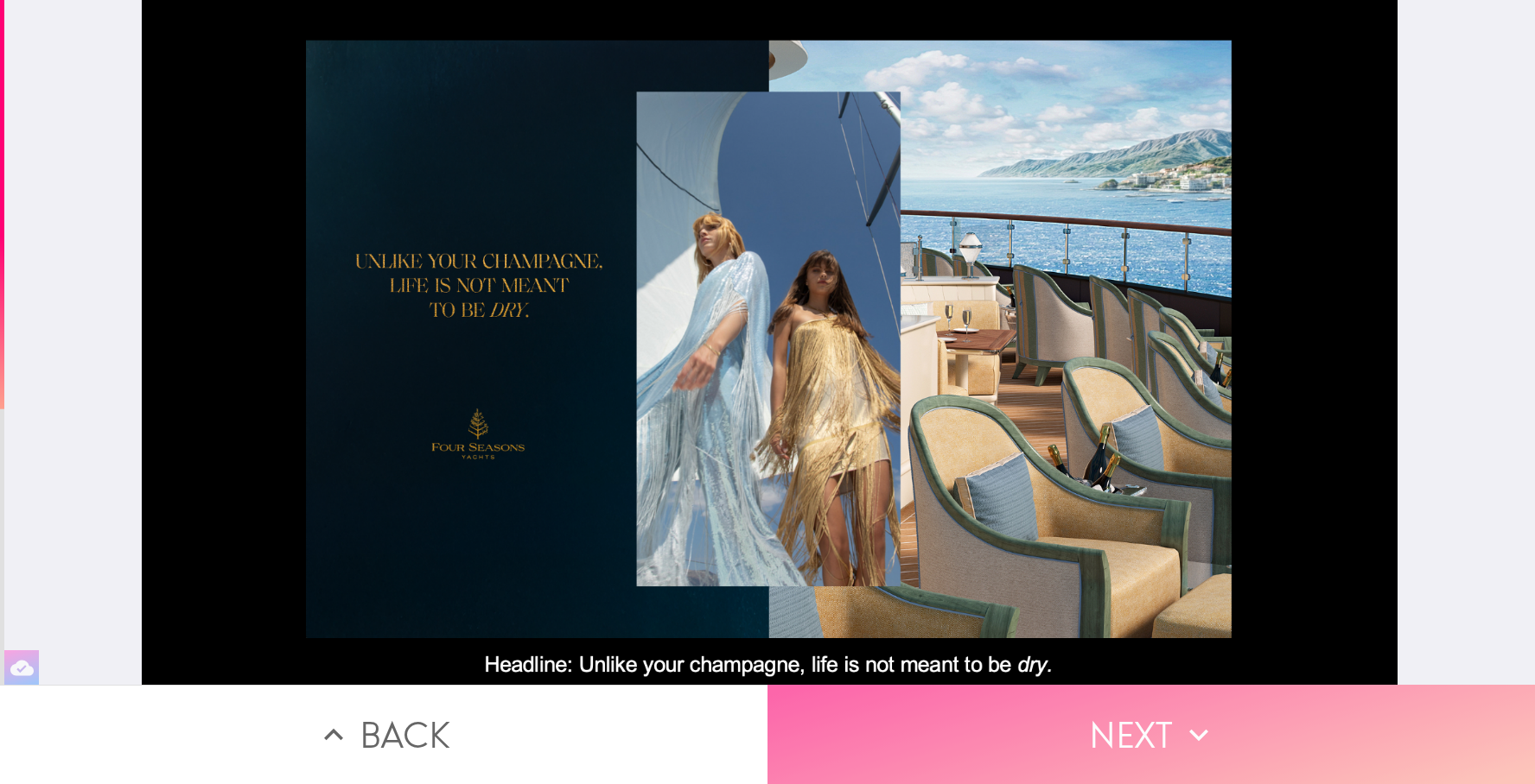
click at [1133, 740] on button "Next" at bounding box center [1152, 735] width 768 height 99
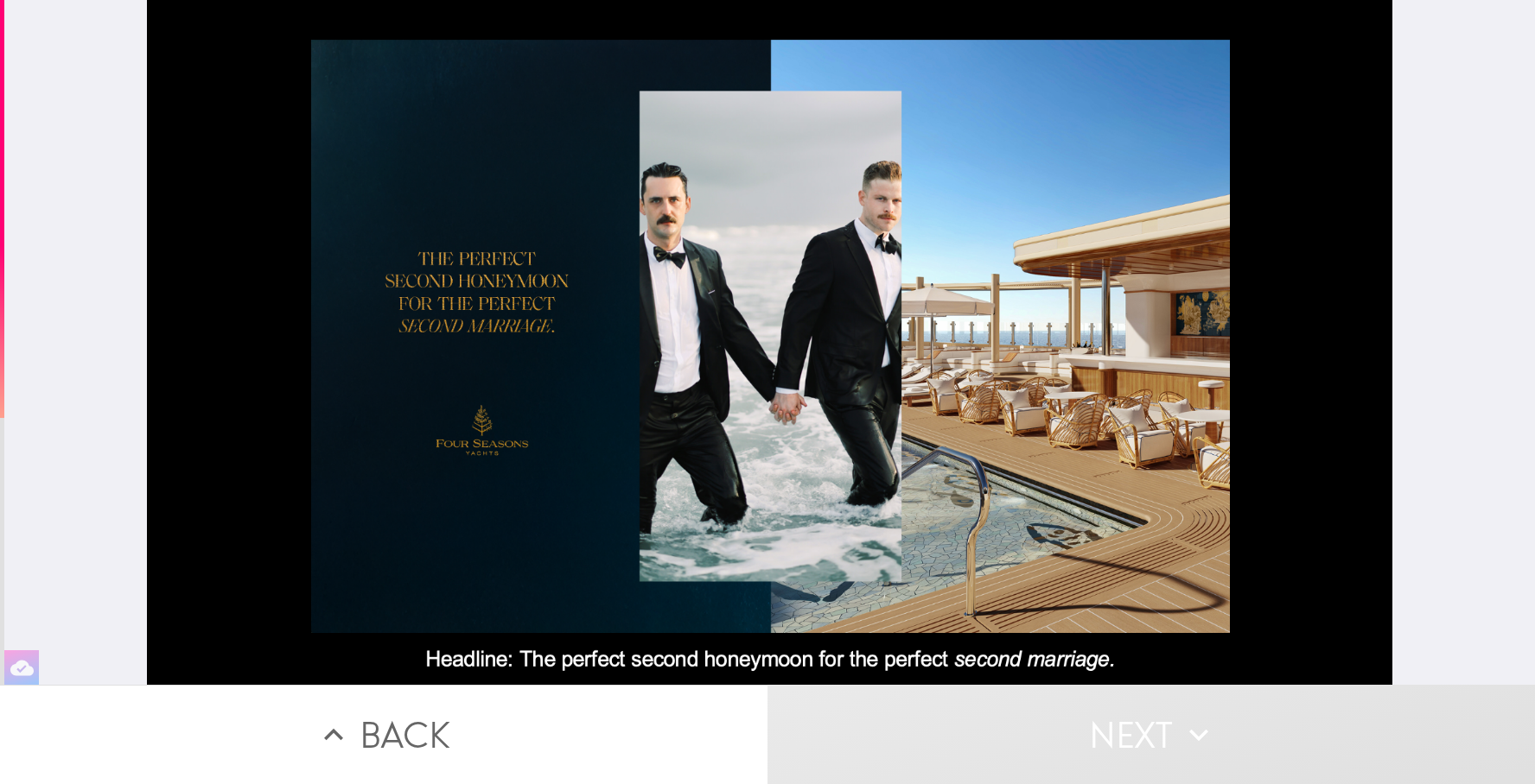
click at [1134, 740] on button "Next" at bounding box center [1152, 735] width 768 height 99
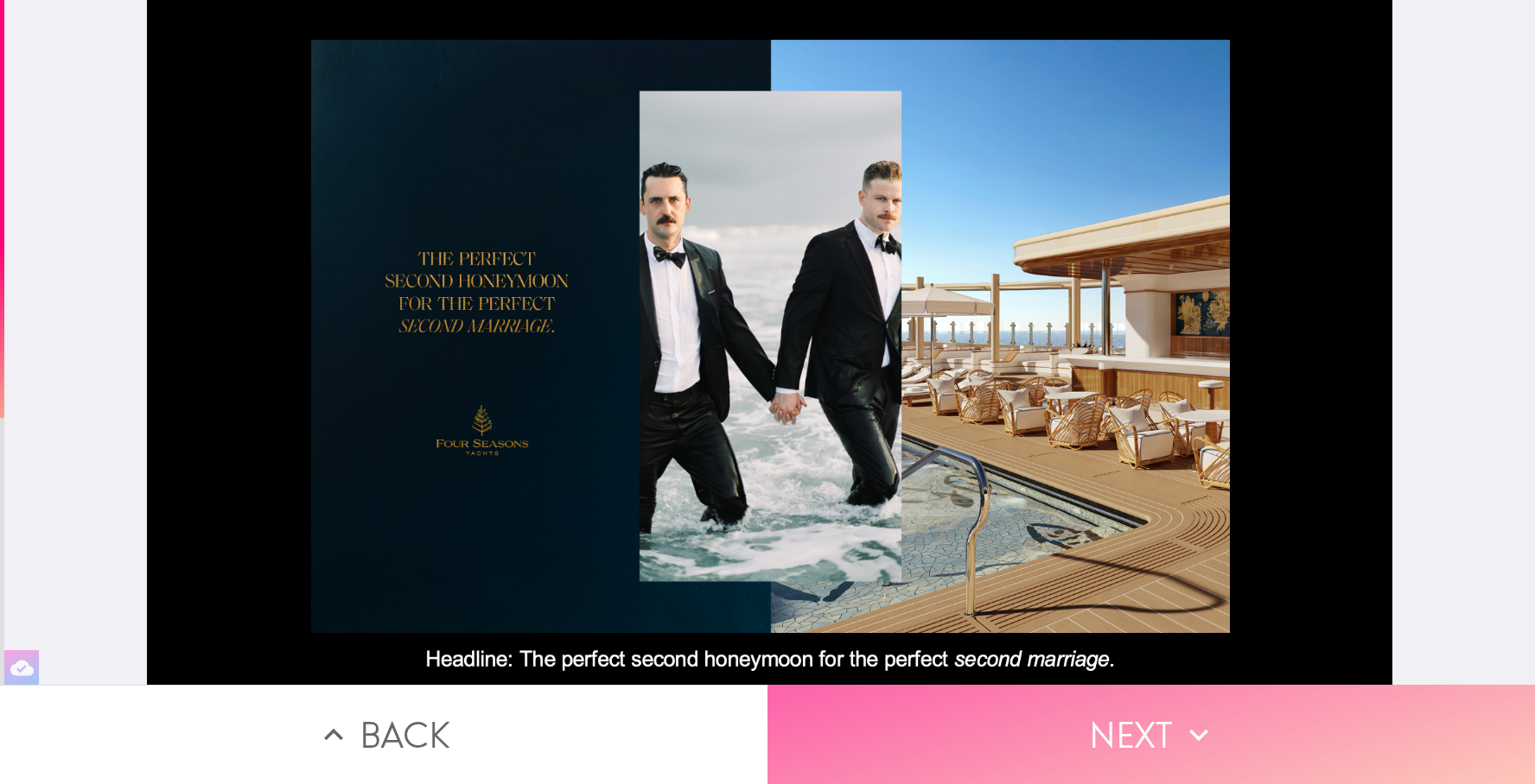
click at [1121, 729] on button "Next" at bounding box center [1152, 735] width 768 height 99
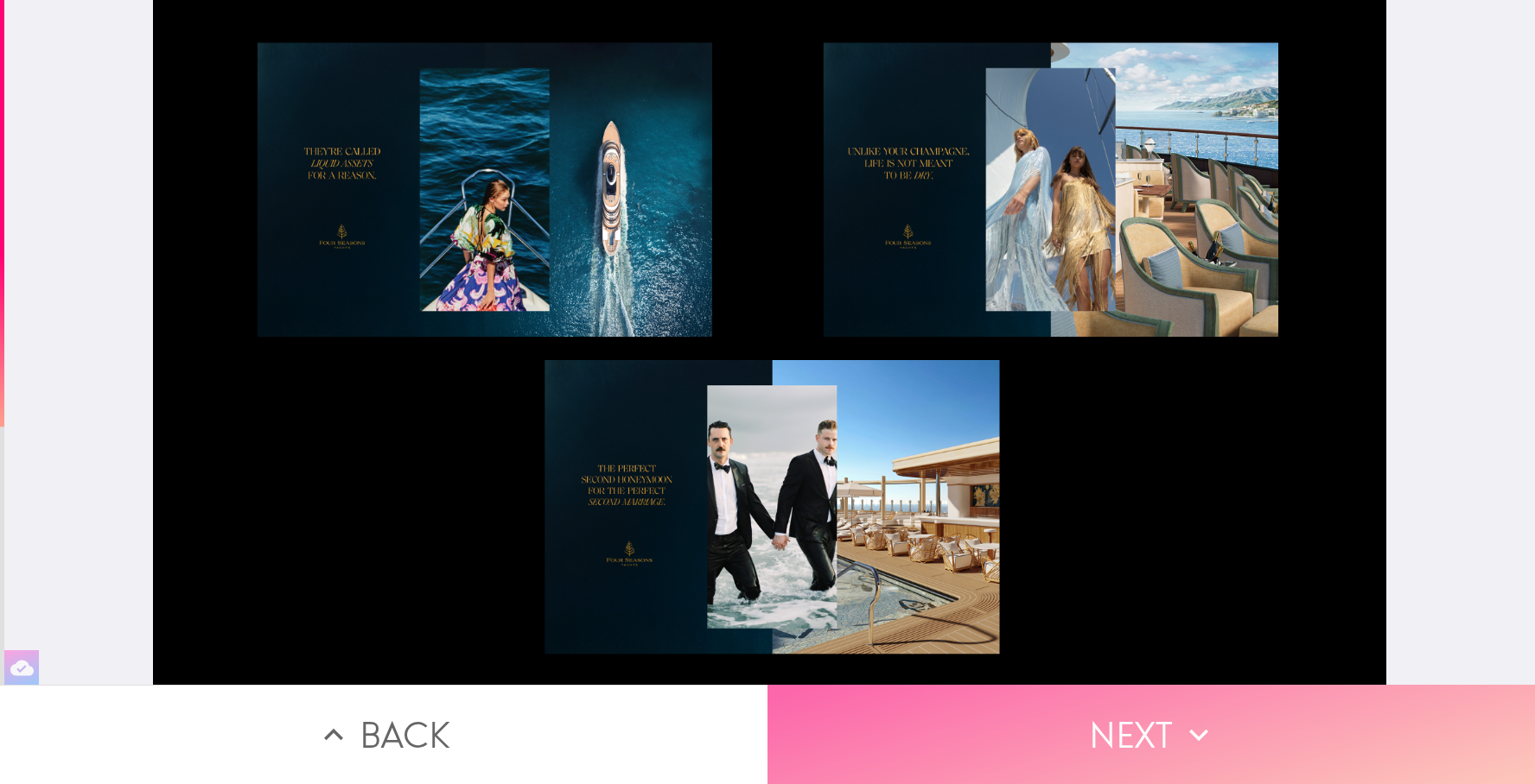
click at [874, 710] on button "Next" at bounding box center [1152, 735] width 768 height 99
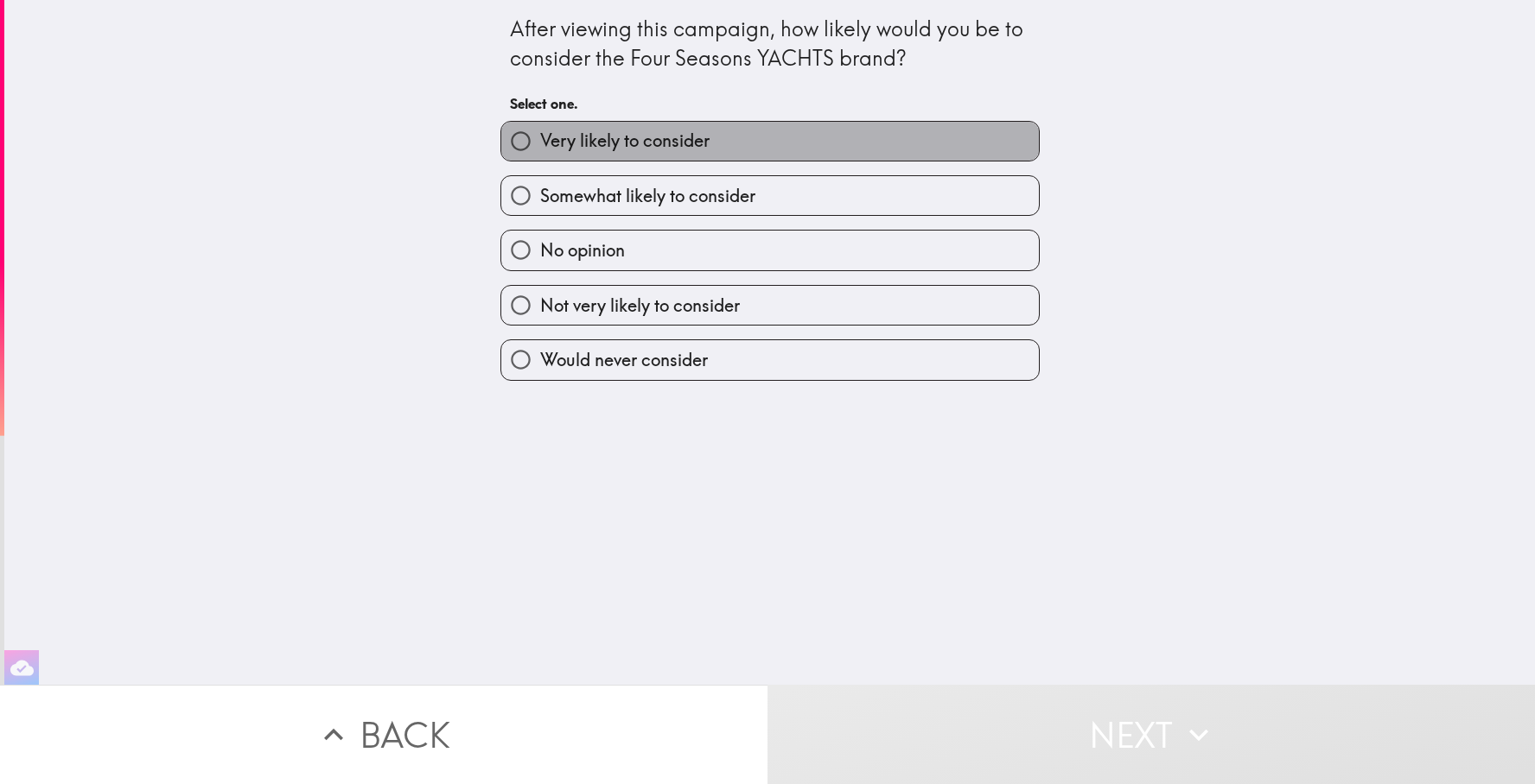
click at [824, 136] on label "Very likely to consider" at bounding box center [770, 141] width 537 height 39
click at [540, 136] on input "Very likely to consider" at bounding box center [521, 141] width 39 height 39
radio input "true"
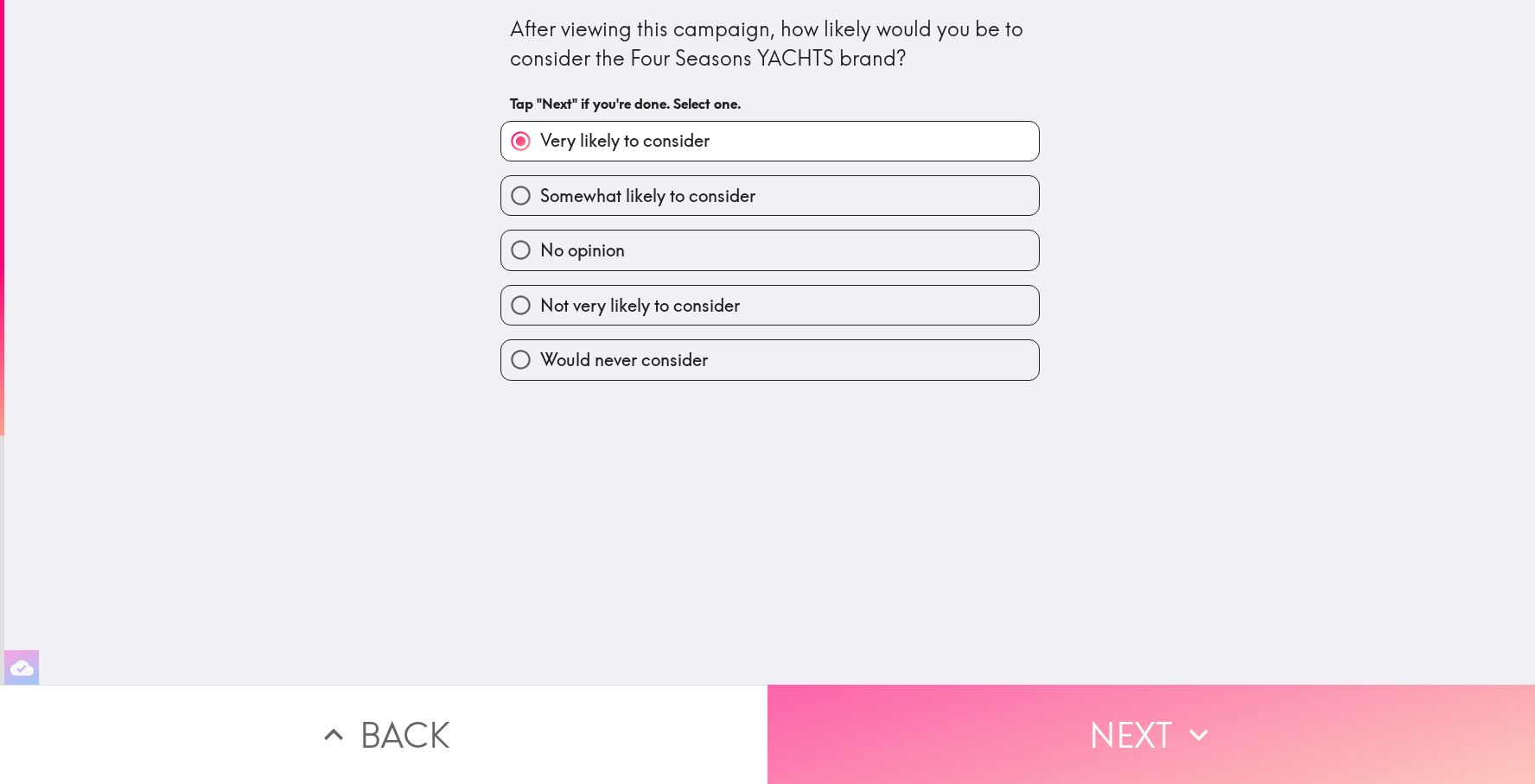
click at [952, 737] on button "Next" at bounding box center [1152, 735] width 768 height 99
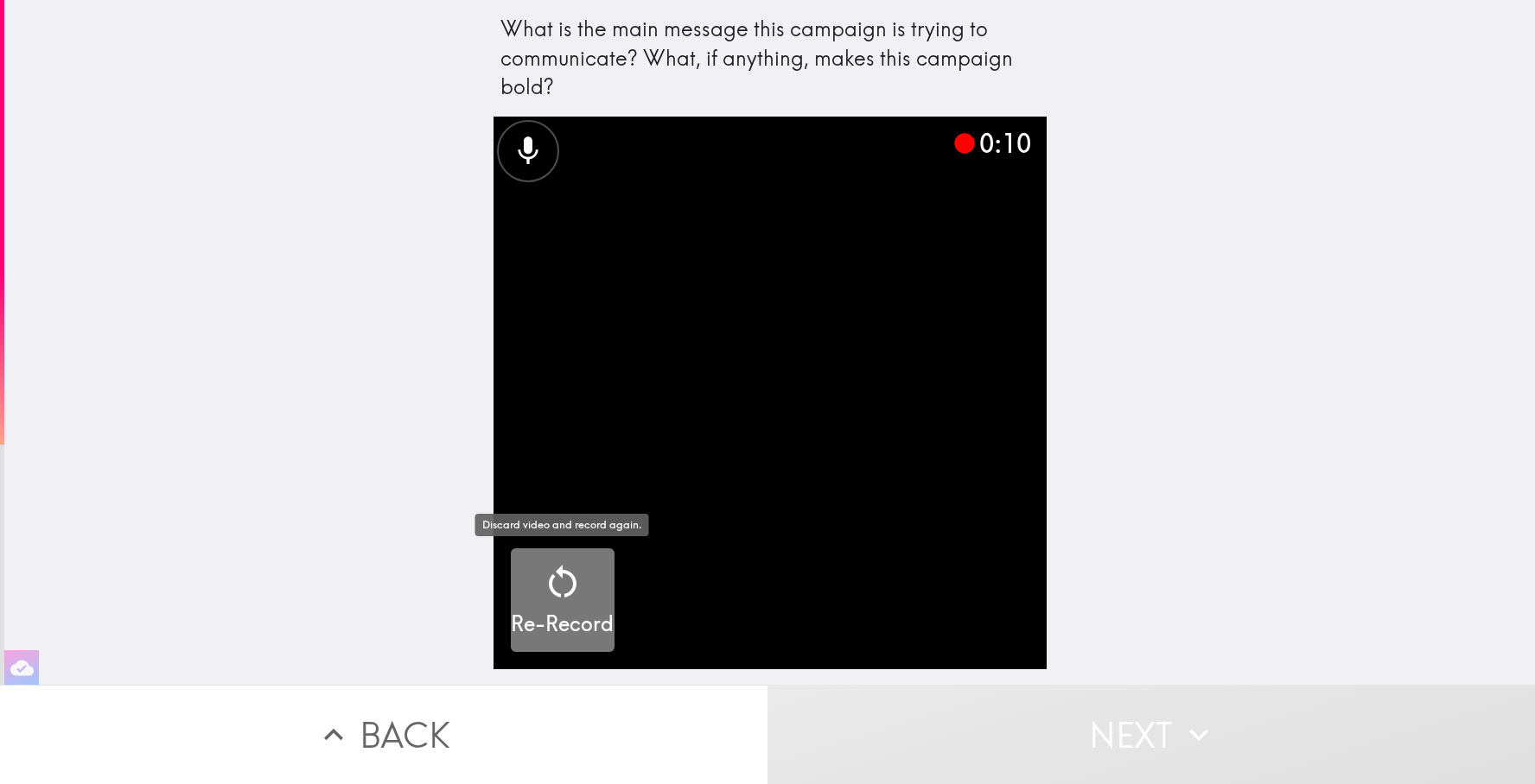
click at [552, 603] on div "button" at bounding box center [562, 585] width 41 height 48
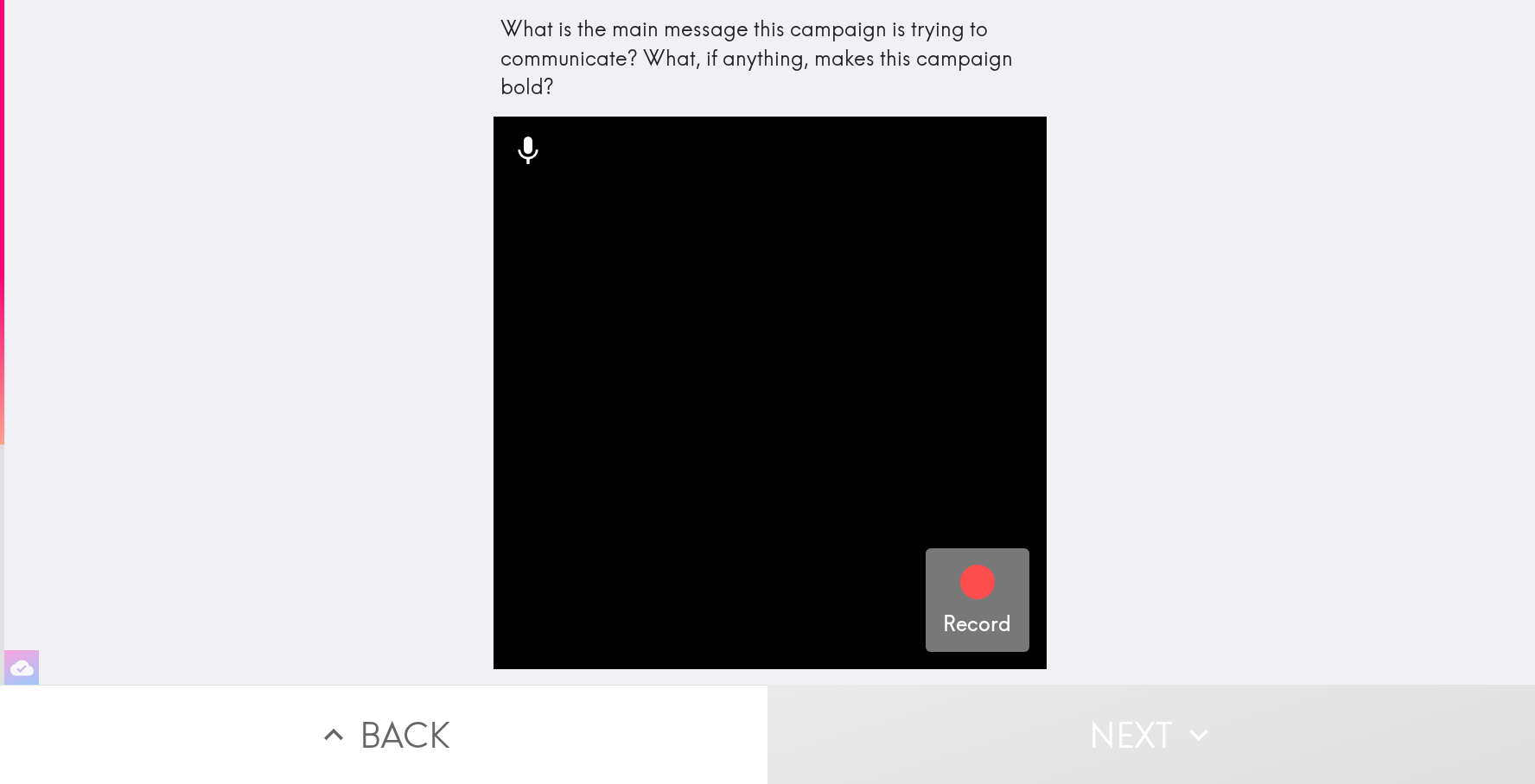
click at [977, 577] on icon "button" at bounding box center [978, 583] width 35 height 35
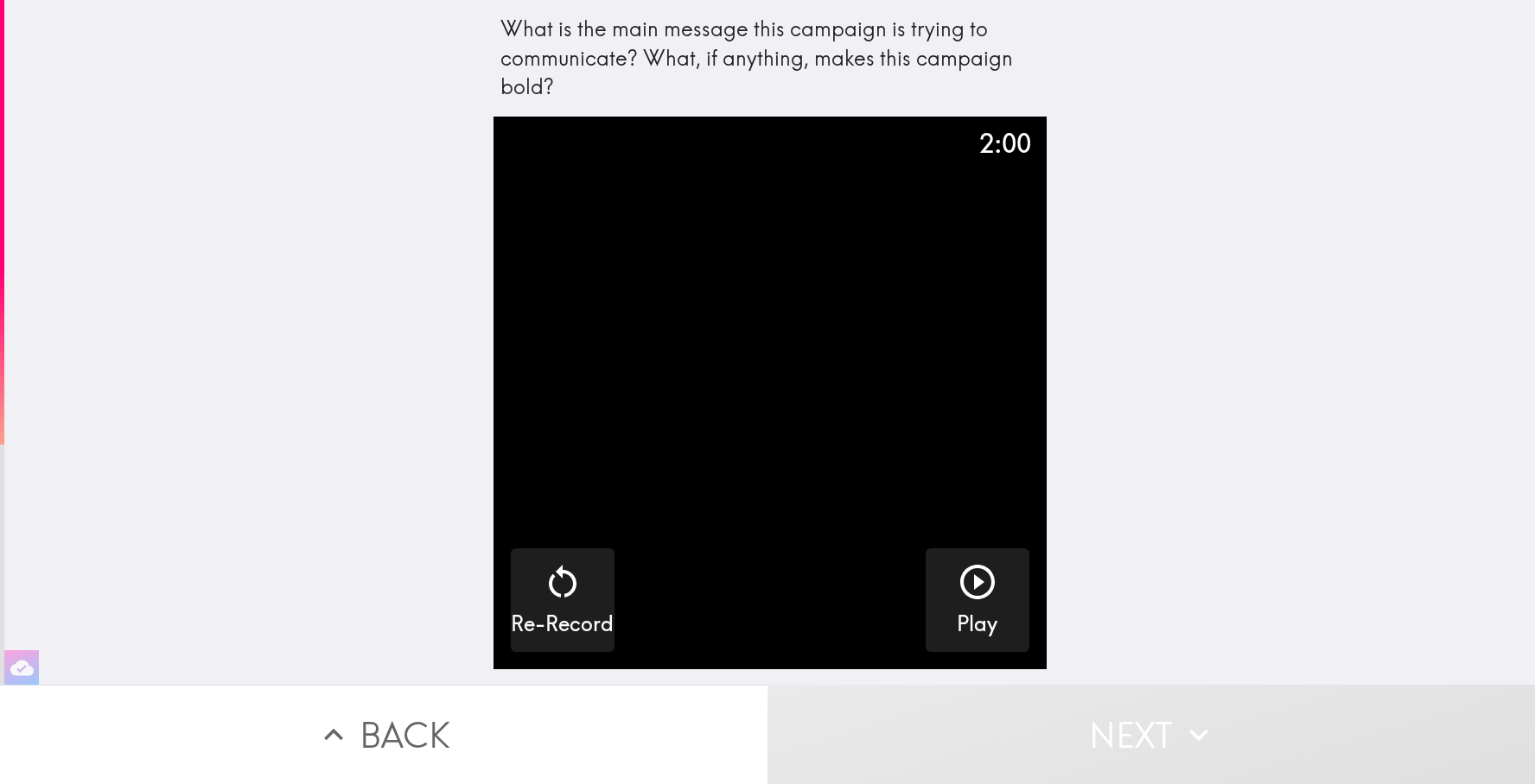
click at [1328, 599] on div "What is the main message this campaign is trying to communicate? What, if anyth…" at bounding box center [770, 343] width 1530 height 686
click at [1281, 552] on div "What is the main message this campaign is trying to communicate? What, if anyth…" at bounding box center [770, 343] width 1530 height 686
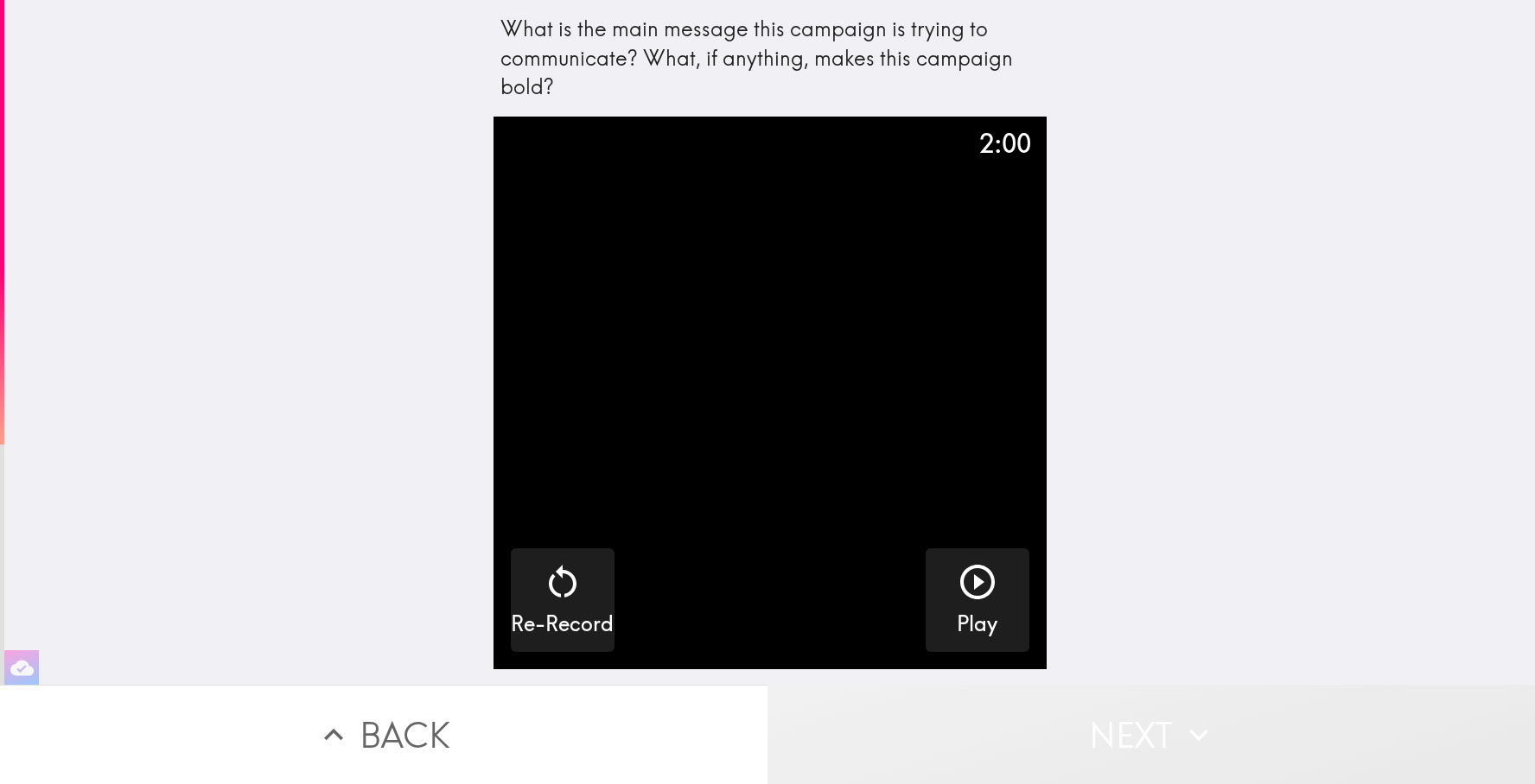
click at [1198, 739] on icon "button" at bounding box center [1198, 735] width 19 height 12
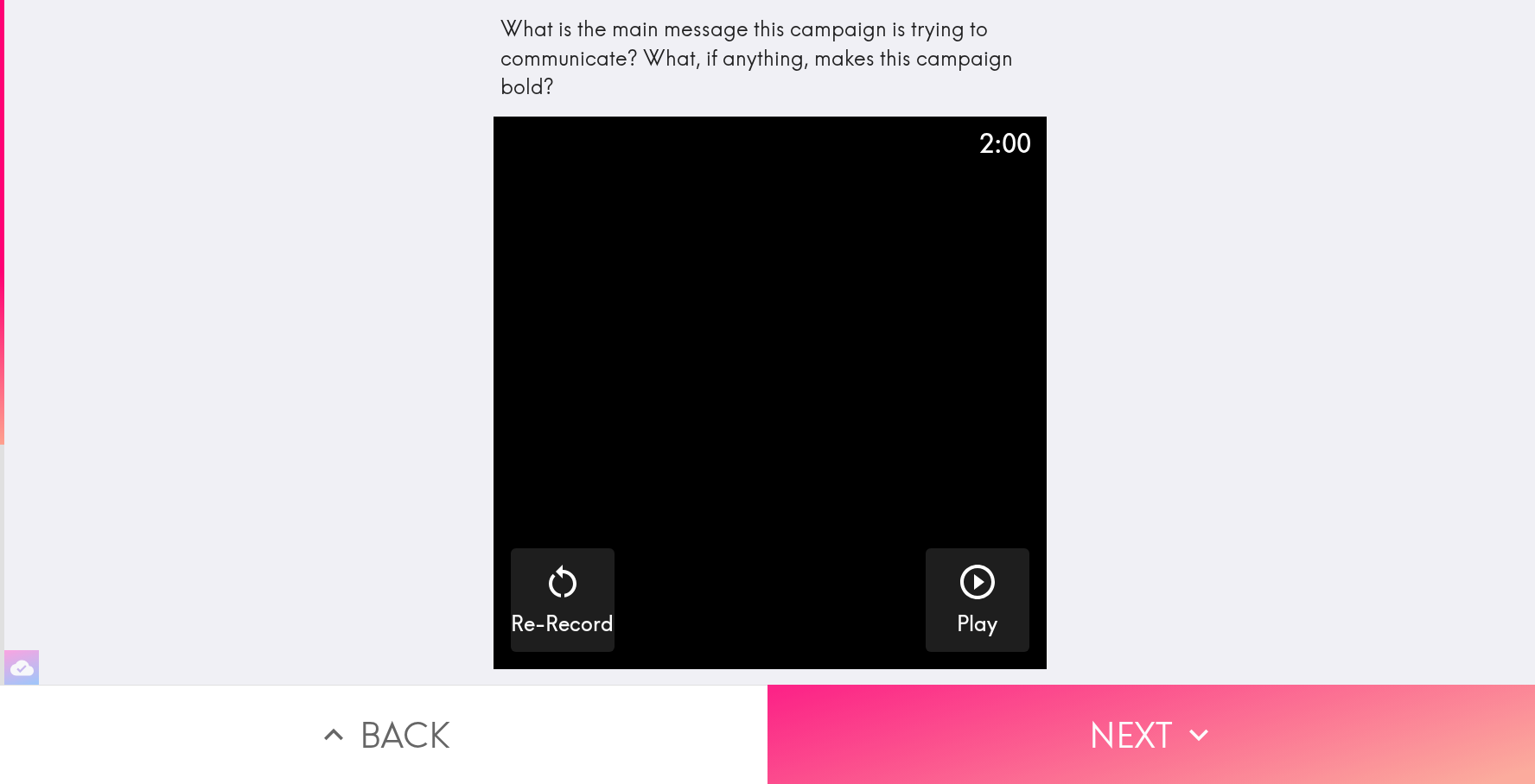
click at [1203, 718] on icon "button" at bounding box center [1199, 736] width 38 height 38
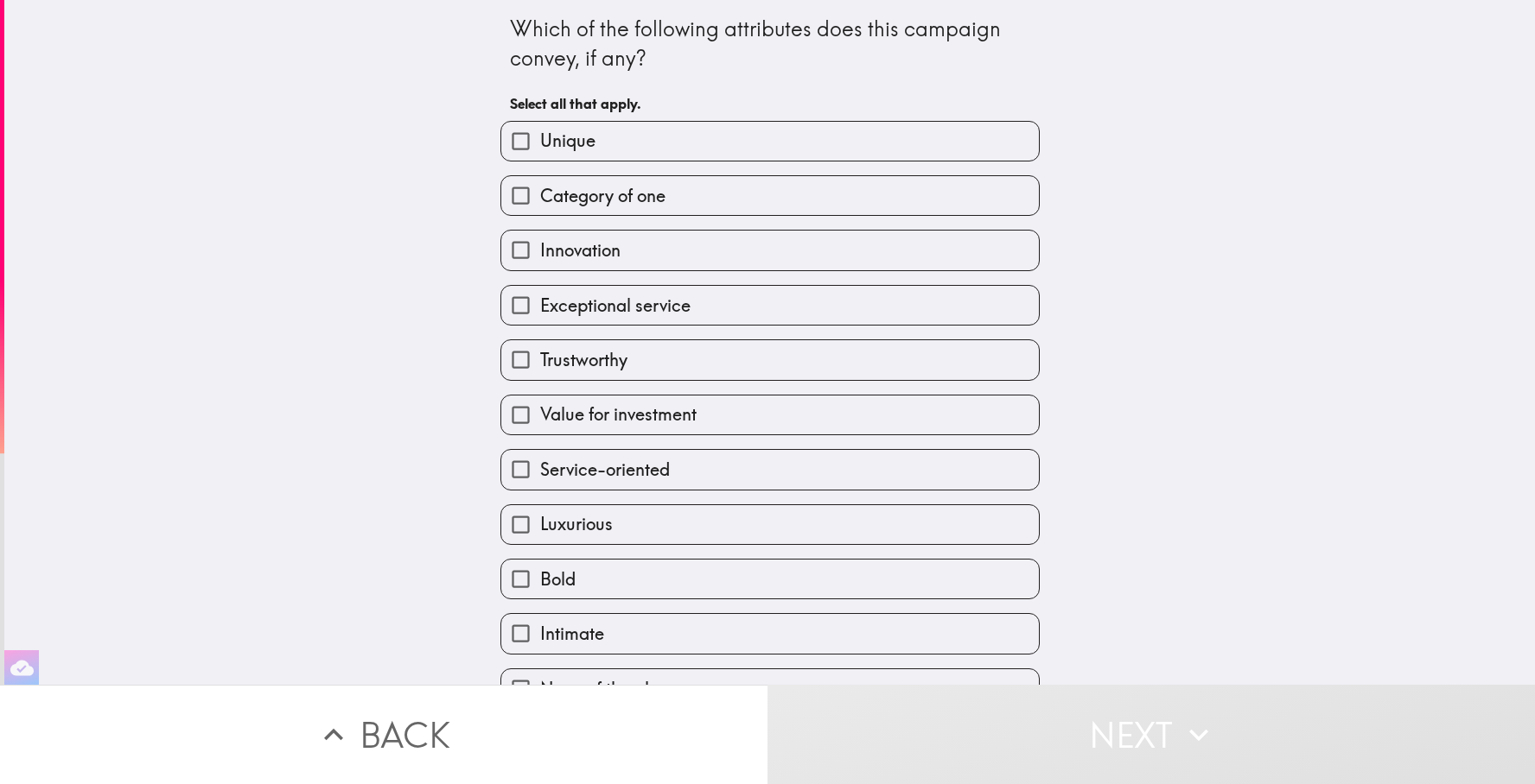
scroll to position [34, 0]
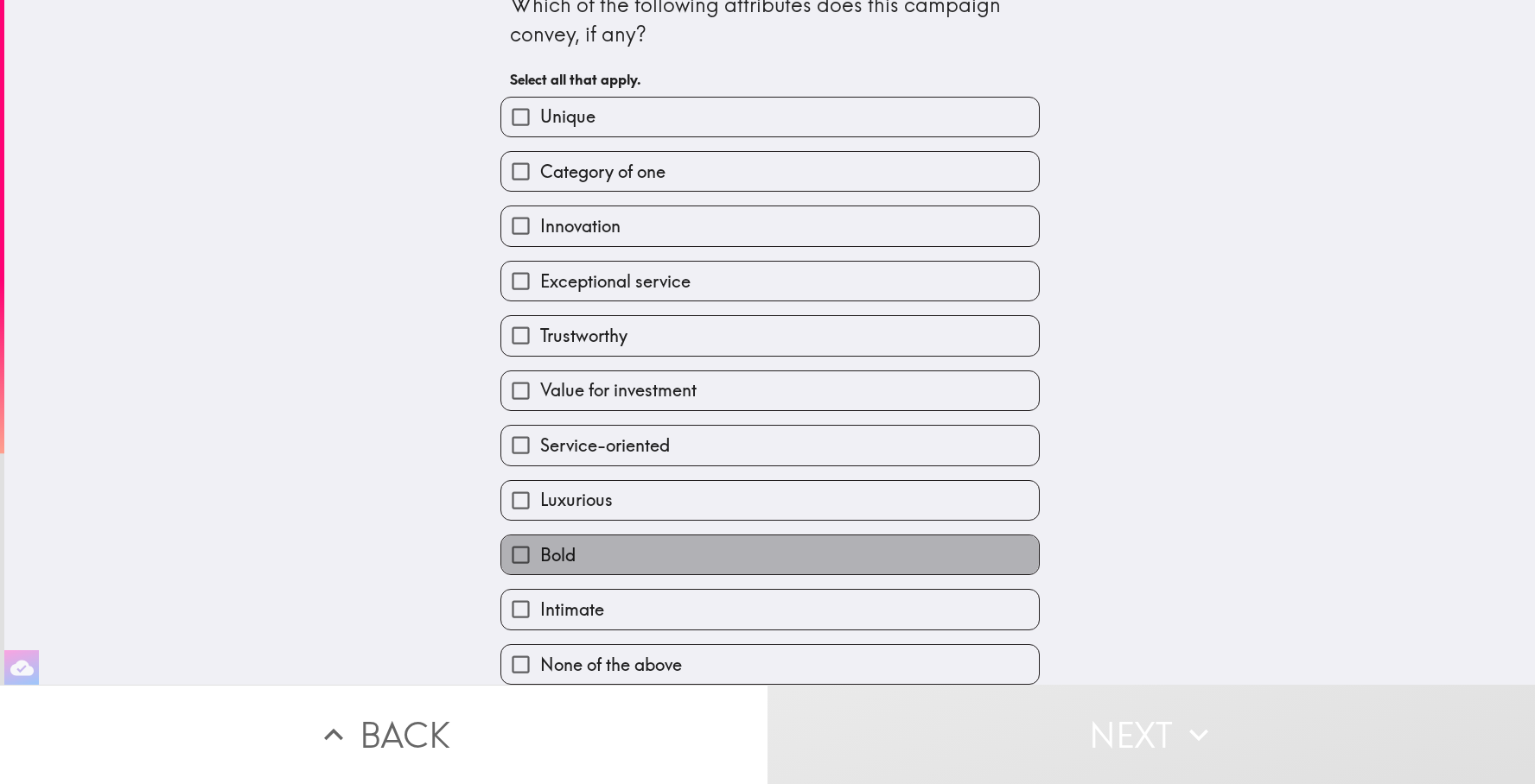
click at [643, 553] on label "Bold" at bounding box center [770, 555] width 537 height 39
click at [540, 553] on input "Bold" at bounding box center [521, 555] width 39 height 39
checkbox input "true"
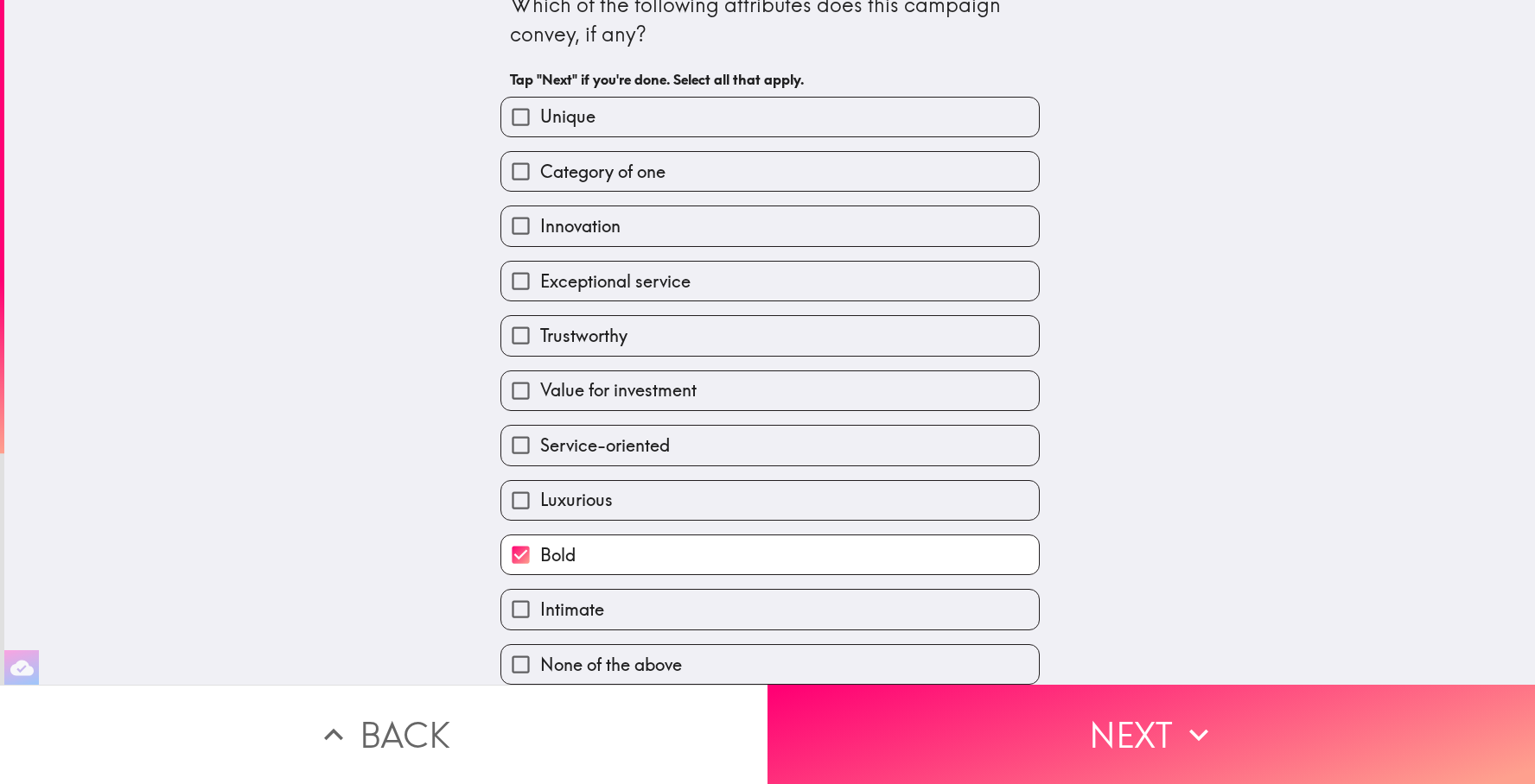
click at [633, 488] on label "Luxurious" at bounding box center [770, 500] width 537 height 39
click at [540, 488] on input "Luxurious" at bounding box center [521, 500] width 39 height 39
checkbox input "true"
click at [683, 107] on label "Unique" at bounding box center [770, 117] width 537 height 39
click at [540, 107] on input "Unique" at bounding box center [521, 117] width 39 height 39
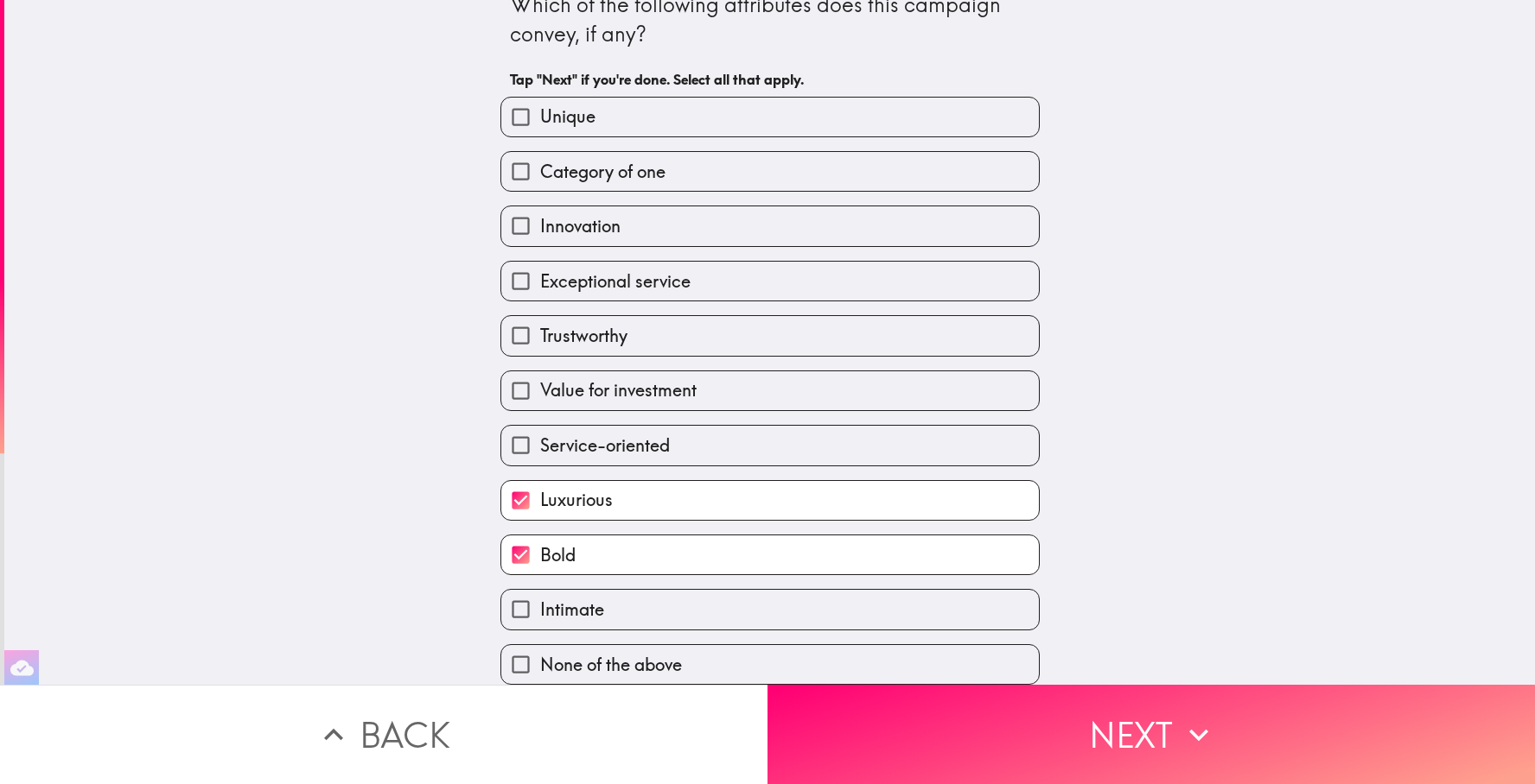
checkbox input "true"
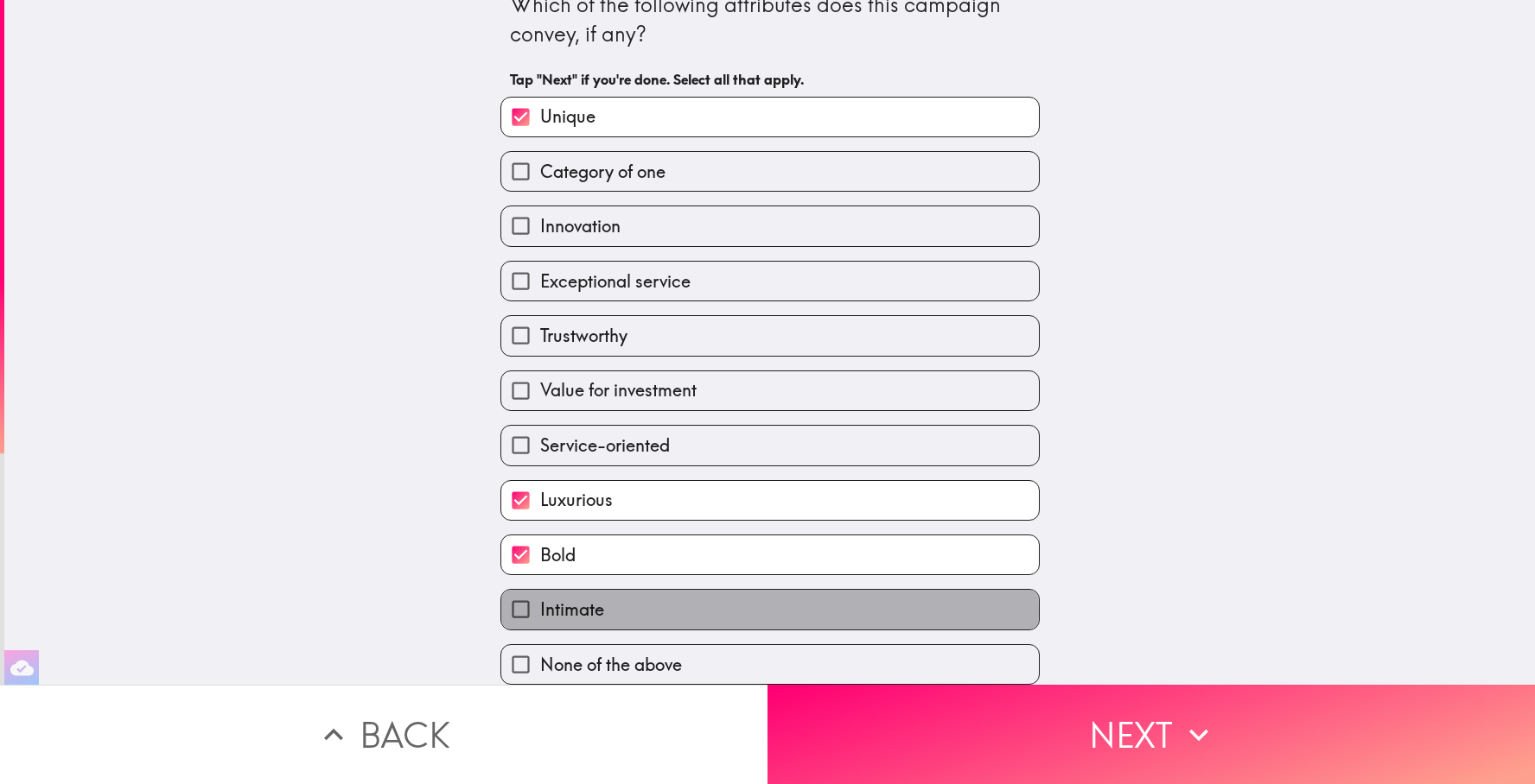
click at [733, 611] on label "Intimate" at bounding box center [770, 609] width 537 height 39
click at [540, 611] on input "Intimate" at bounding box center [521, 609] width 39 height 39
checkbox input "true"
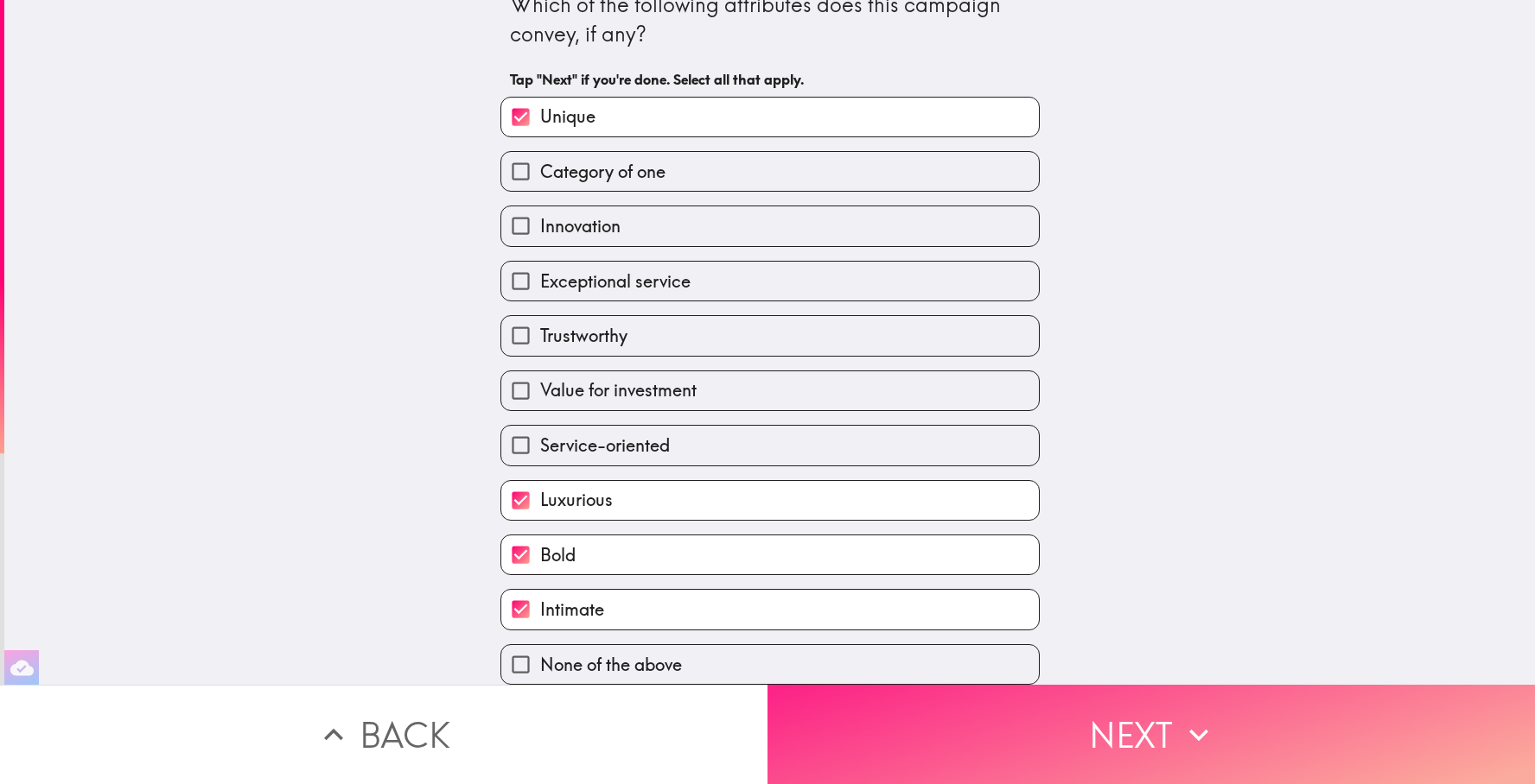
click at [970, 737] on button "Next" at bounding box center [1152, 735] width 768 height 99
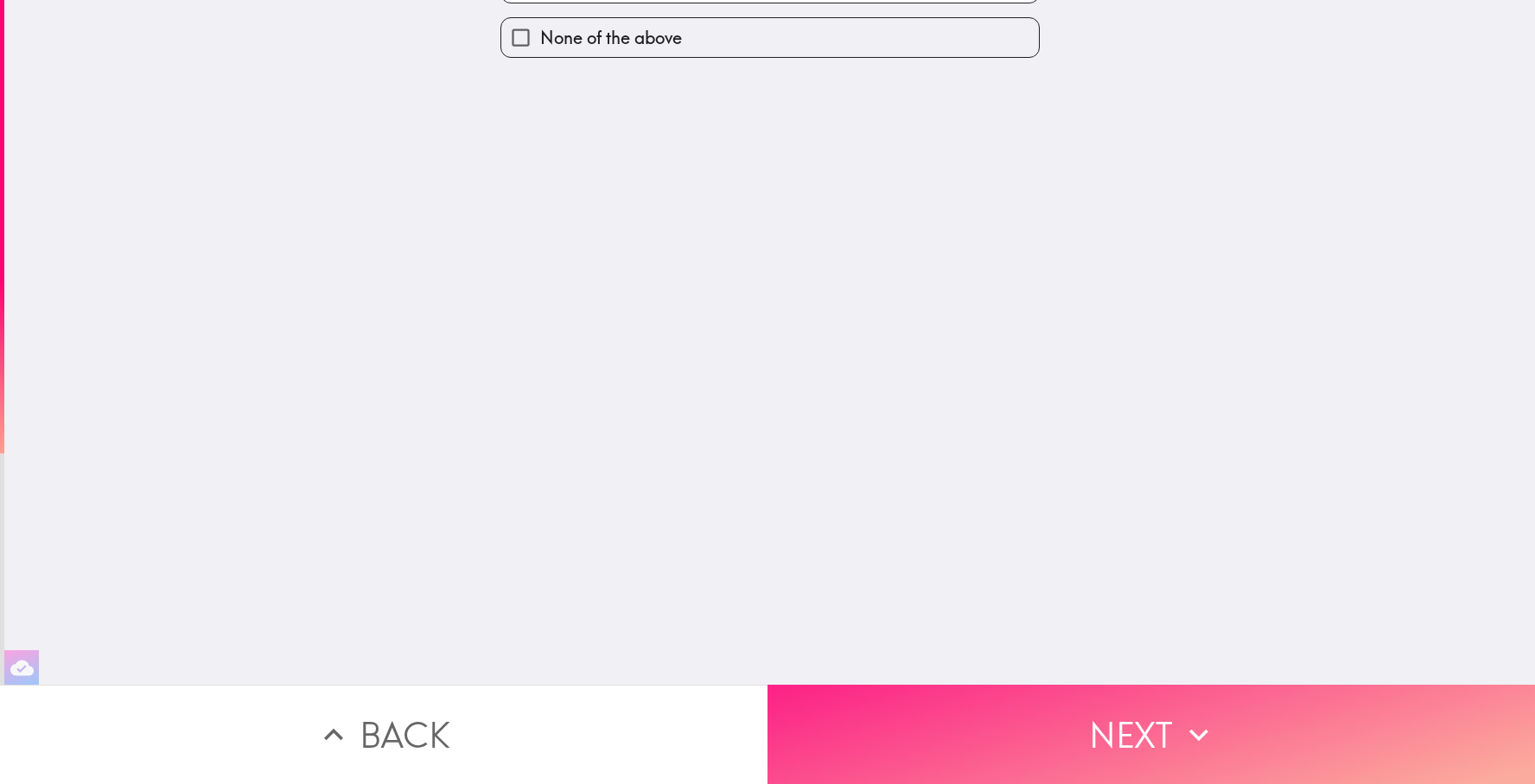
scroll to position [0, 0]
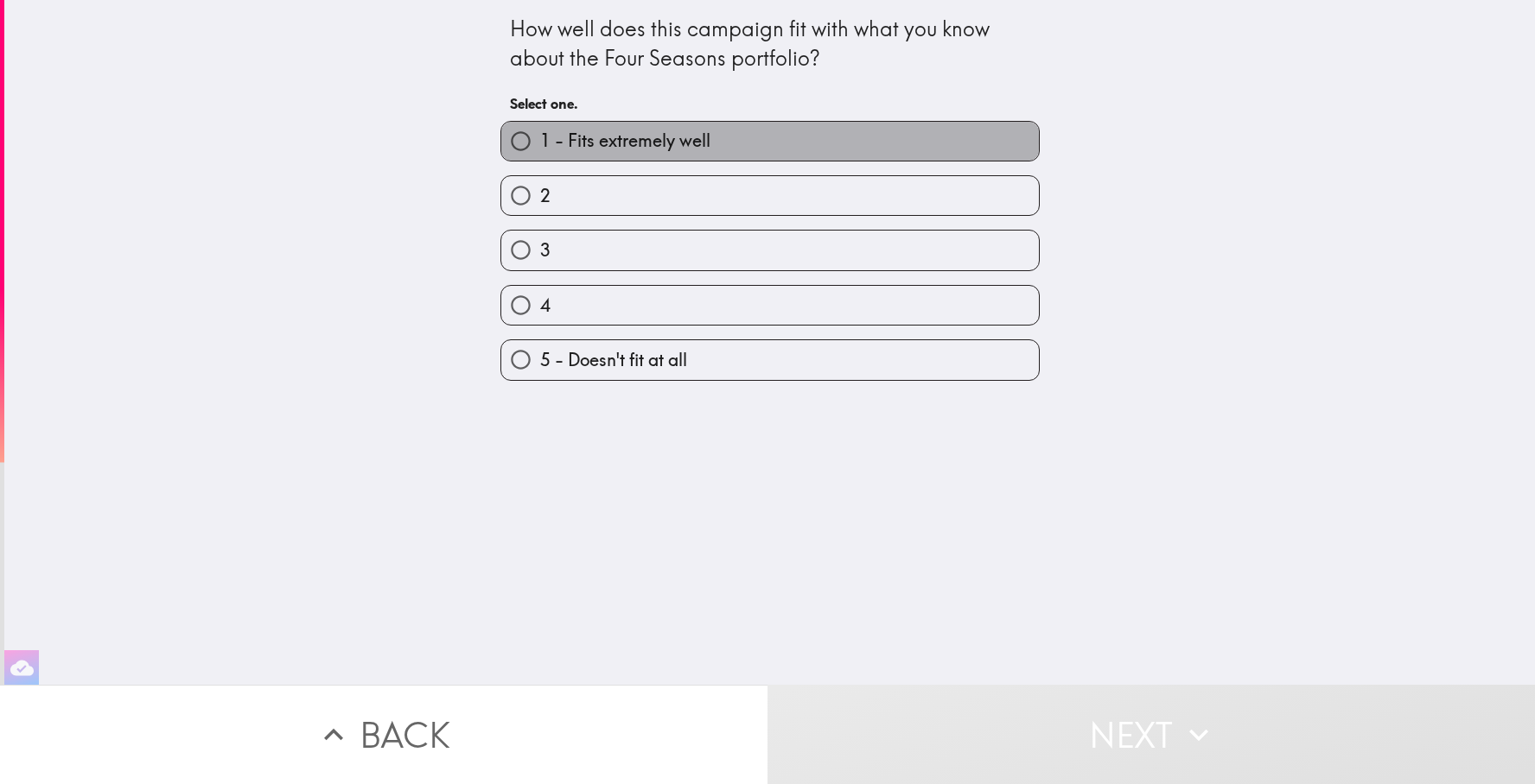
click at [558, 142] on span "1 - Fits extremely well" at bounding box center [625, 140] width 171 height 25
click at [540, 142] on input "1 - Fits extremely well" at bounding box center [521, 141] width 39 height 39
radio input "true"
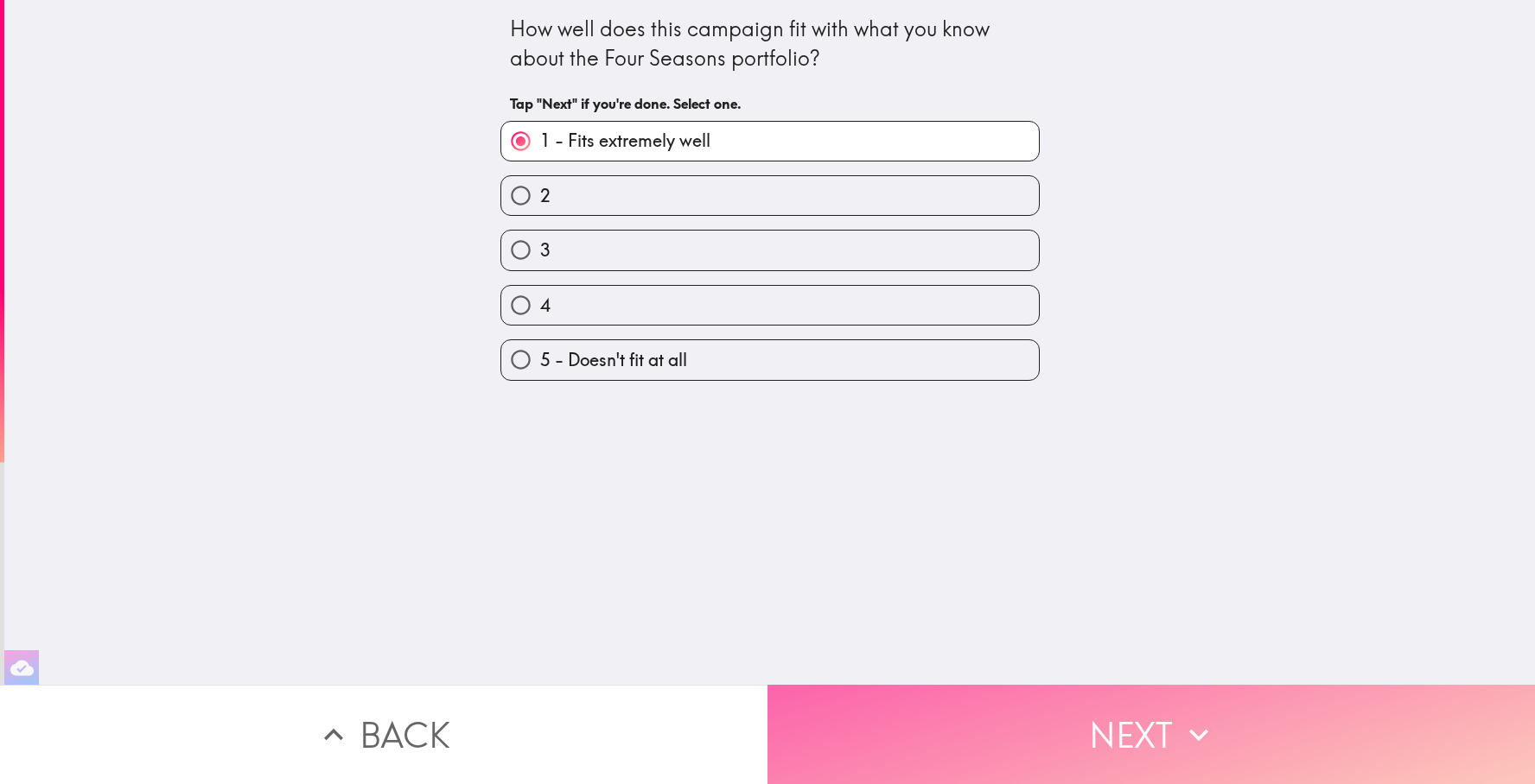
click at [1014, 726] on button "Next" at bounding box center [1152, 735] width 768 height 99
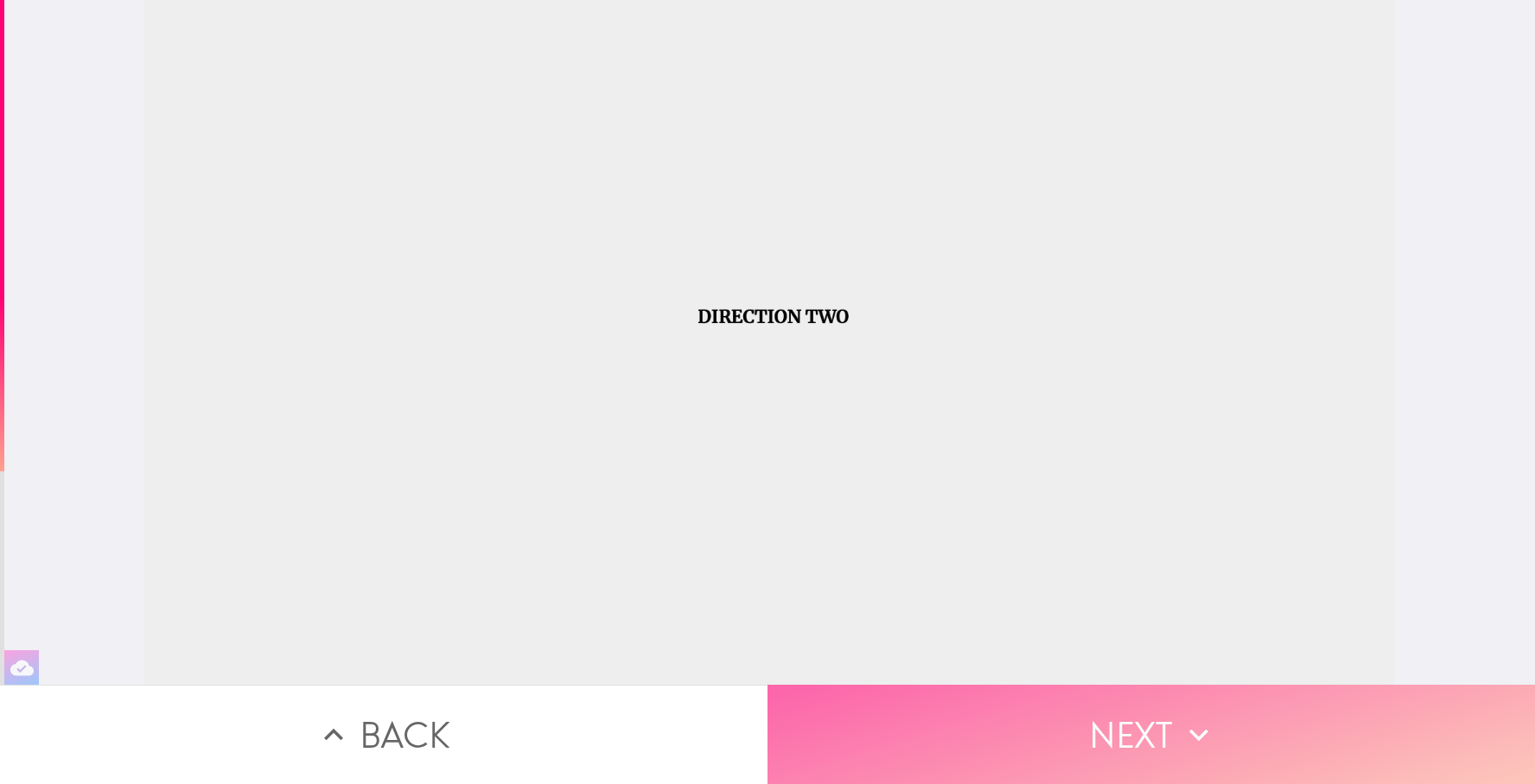
click at [1014, 726] on button "Next" at bounding box center [1152, 735] width 768 height 99
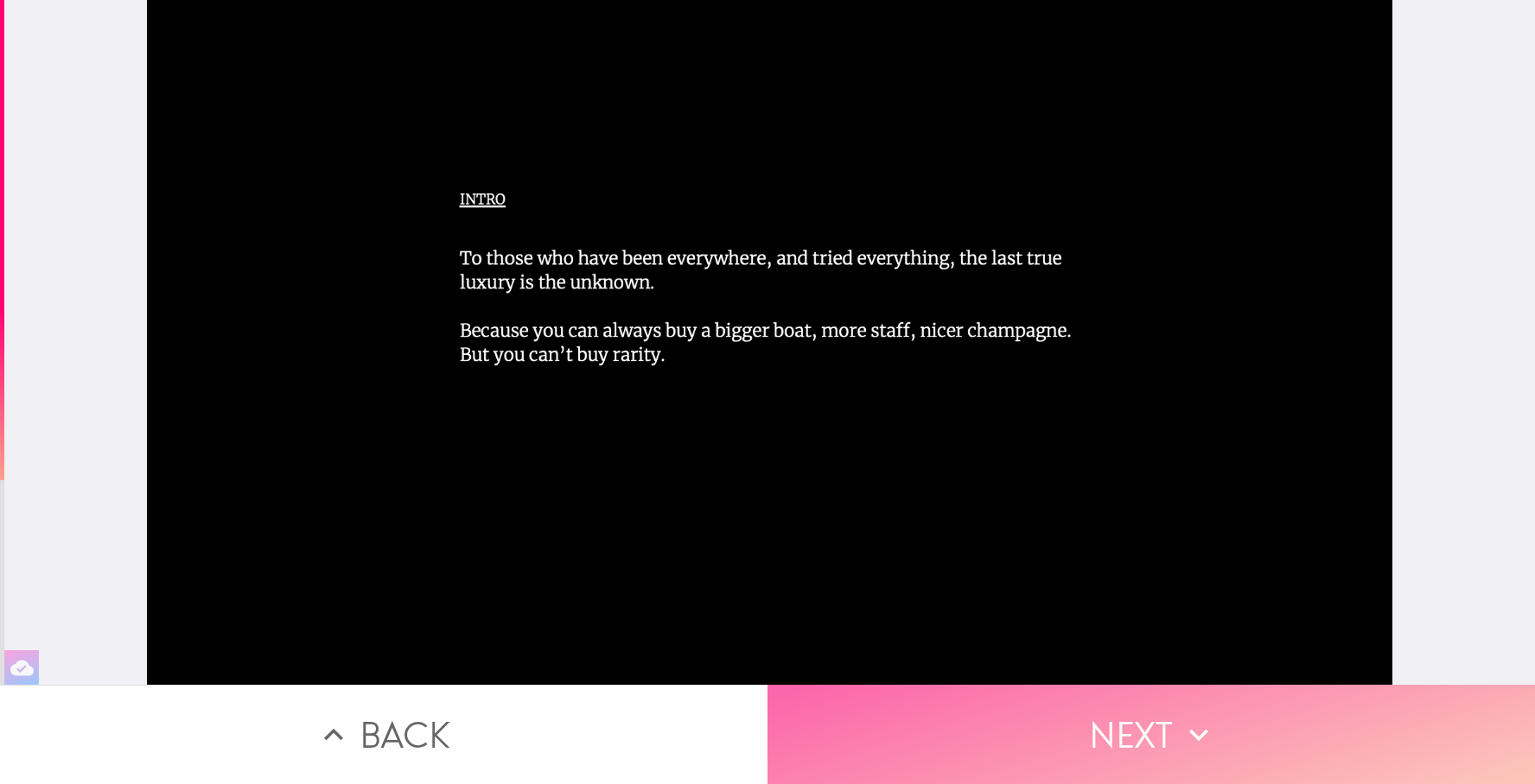
click at [1047, 730] on button "Next" at bounding box center [1152, 735] width 768 height 99
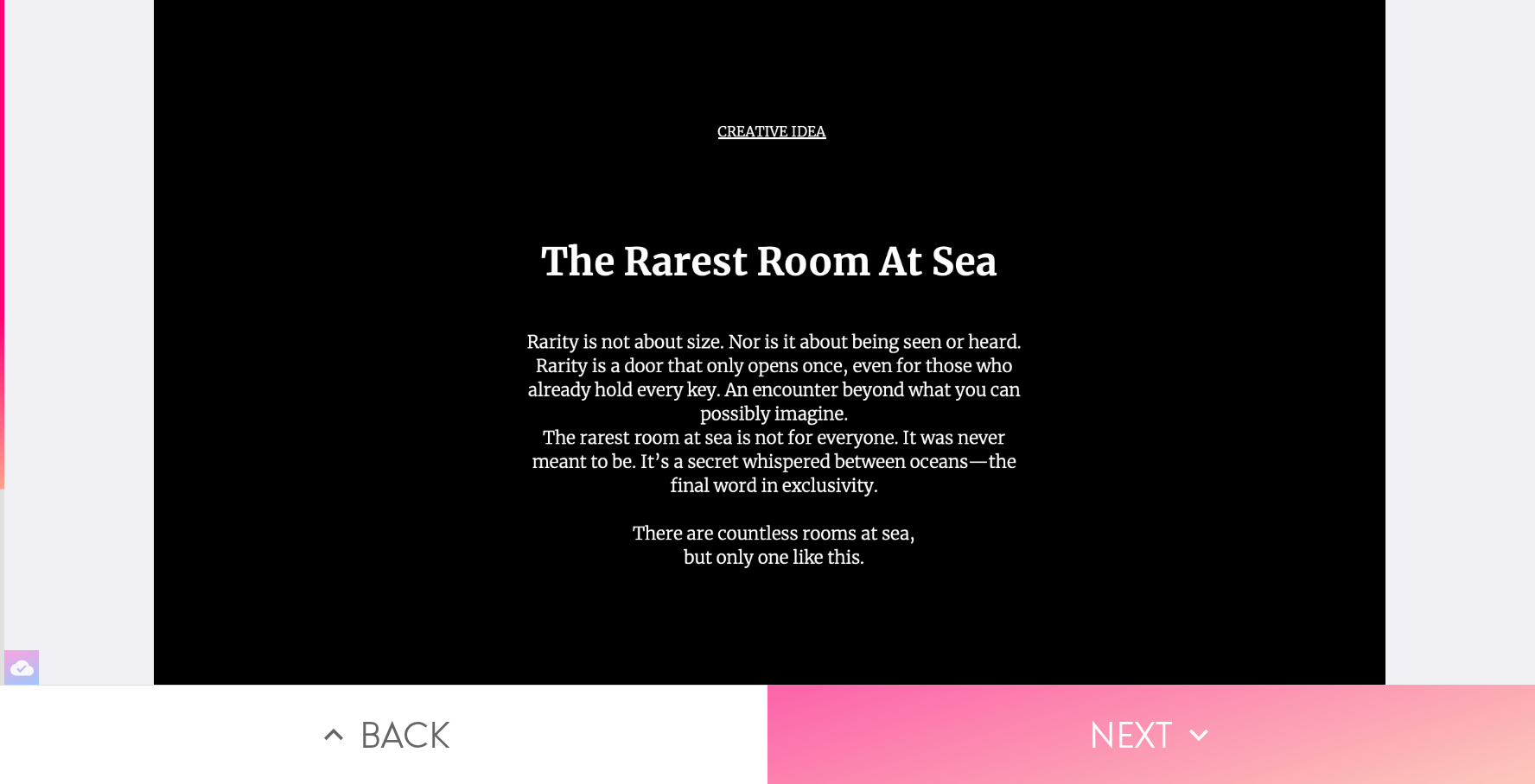
click at [1074, 725] on button "Next" at bounding box center [1152, 735] width 768 height 99
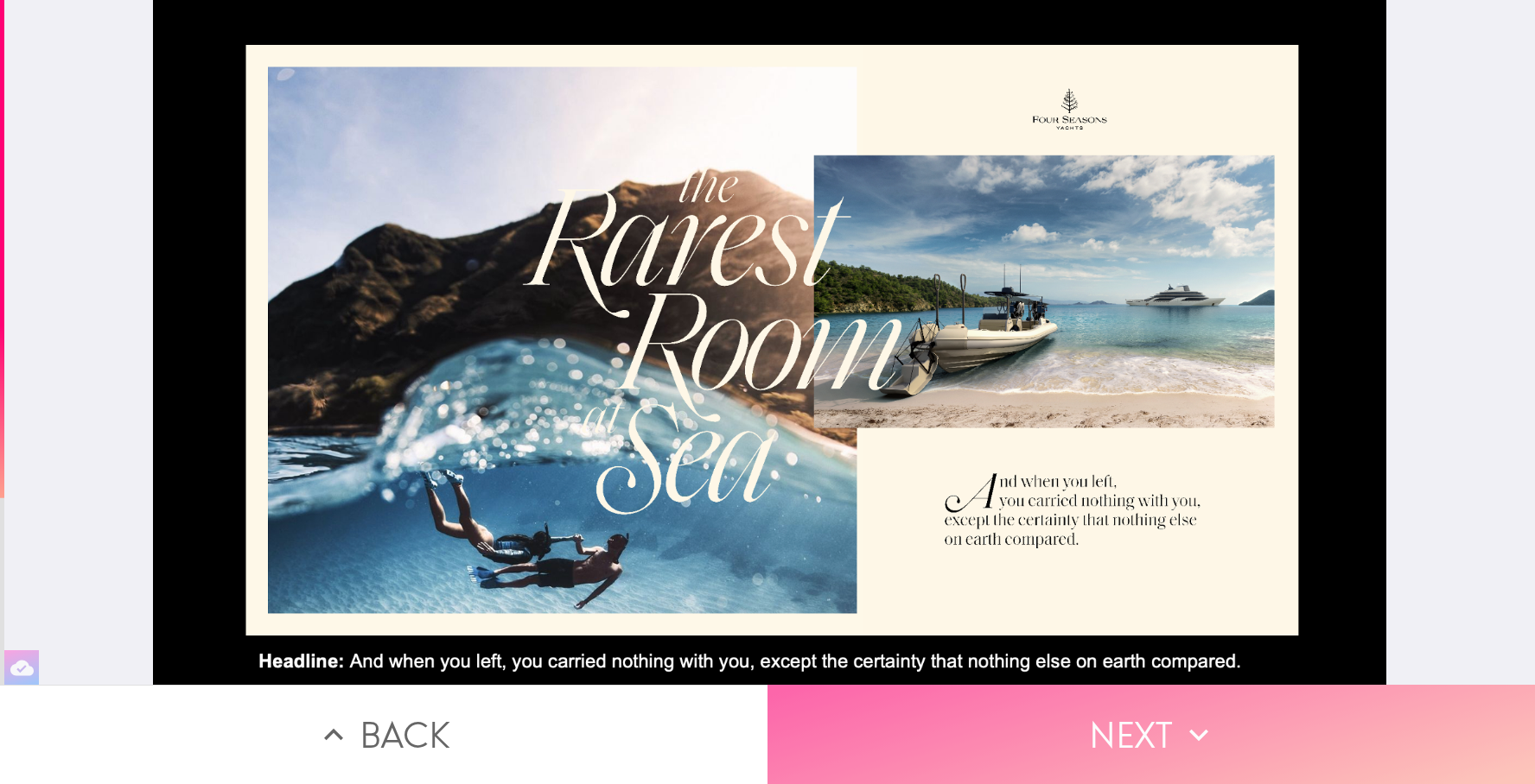
click at [1168, 735] on button "Next" at bounding box center [1152, 735] width 768 height 99
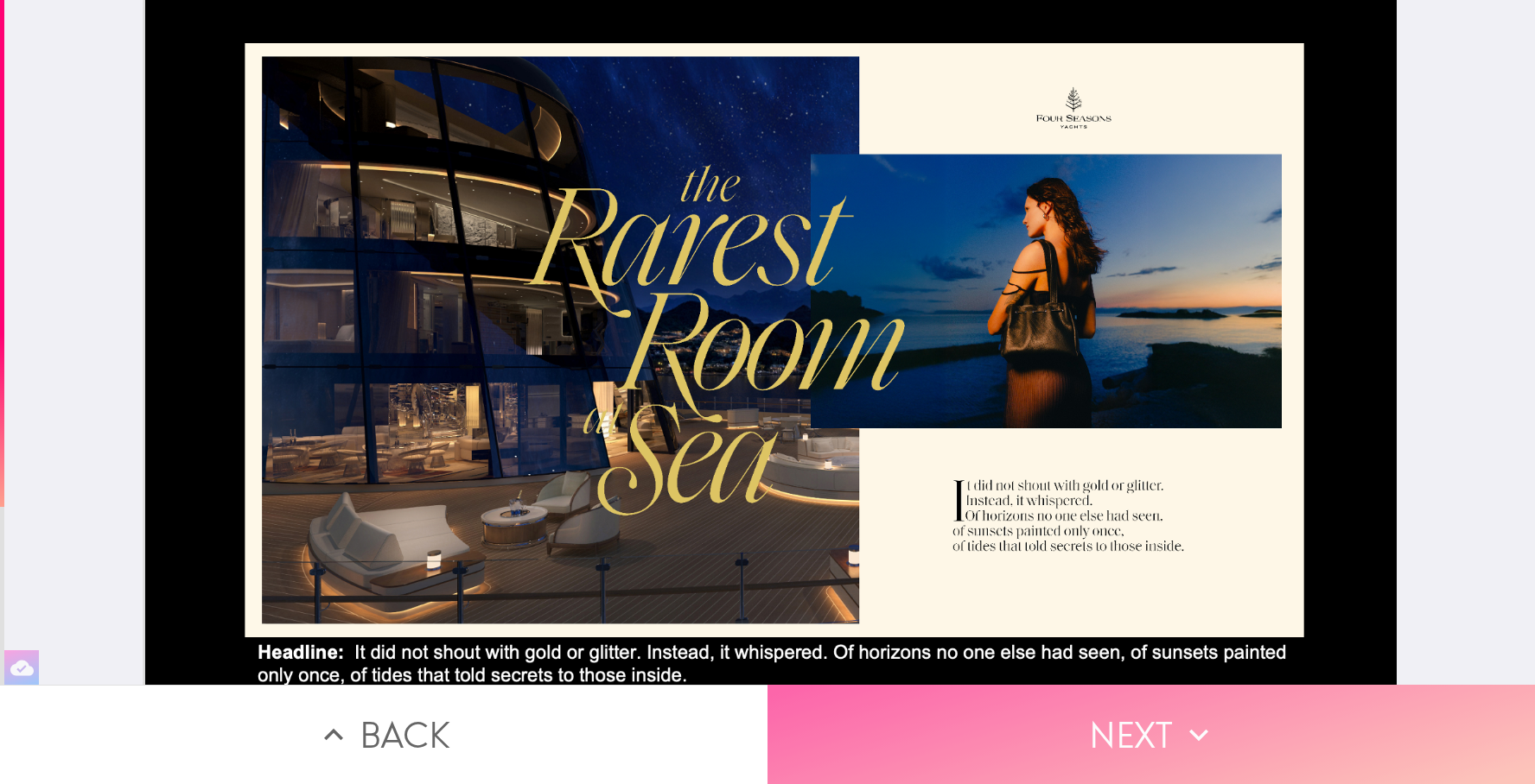
click at [1135, 746] on button "Next" at bounding box center [1152, 735] width 768 height 99
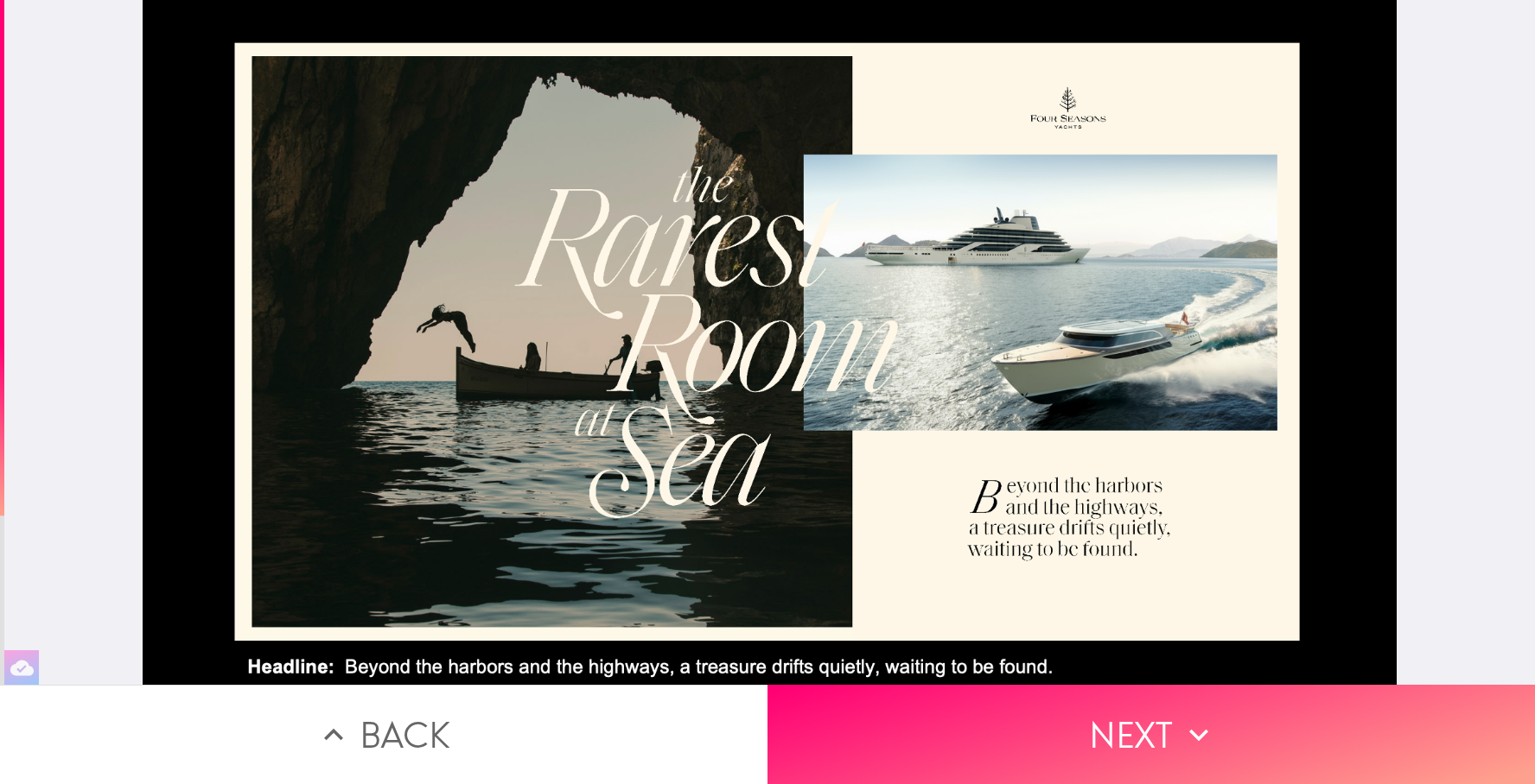
click at [451, 723] on button "Back" at bounding box center [384, 735] width 768 height 99
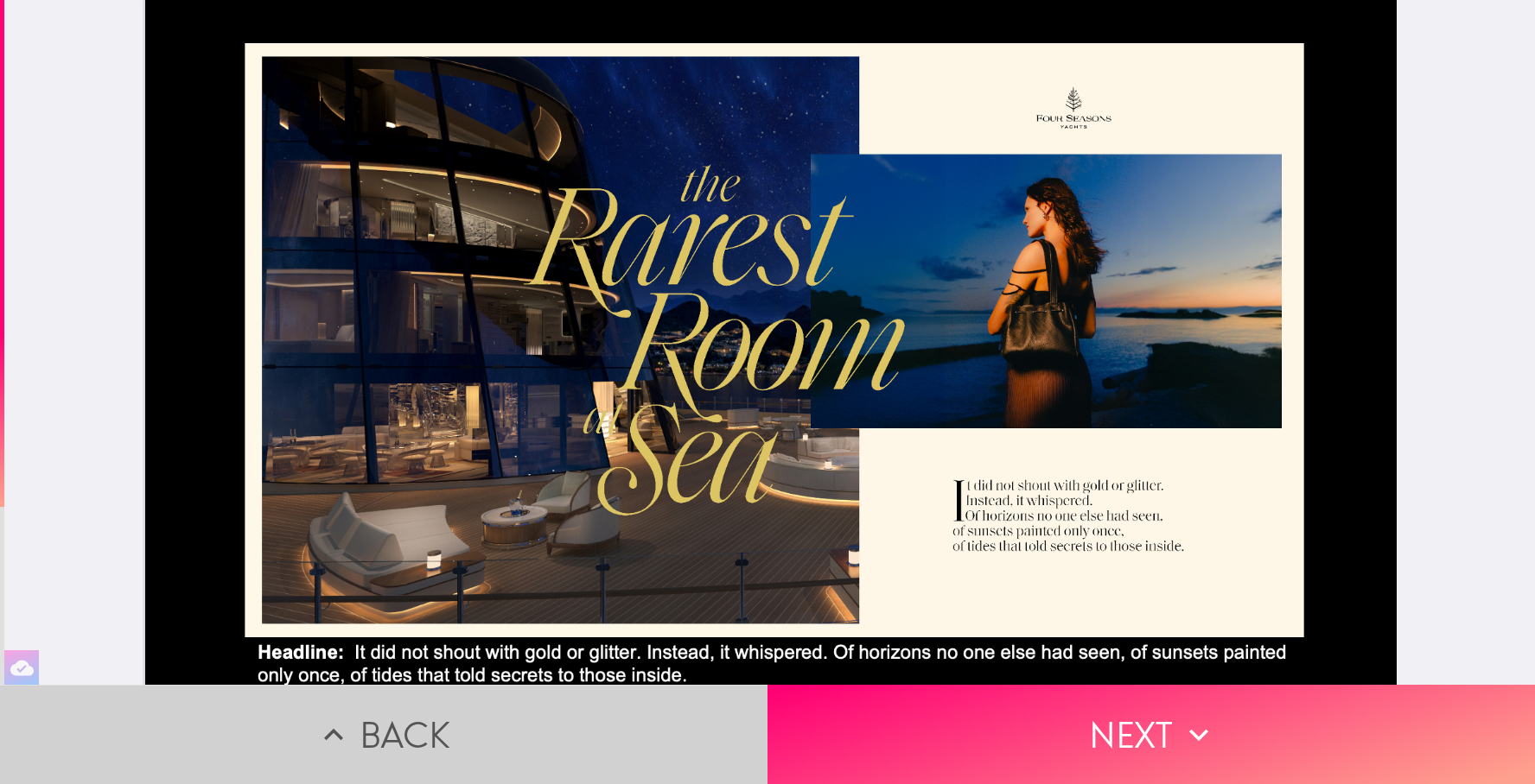
click at [451, 723] on button "Back" at bounding box center [384, 735] width 768 height 99
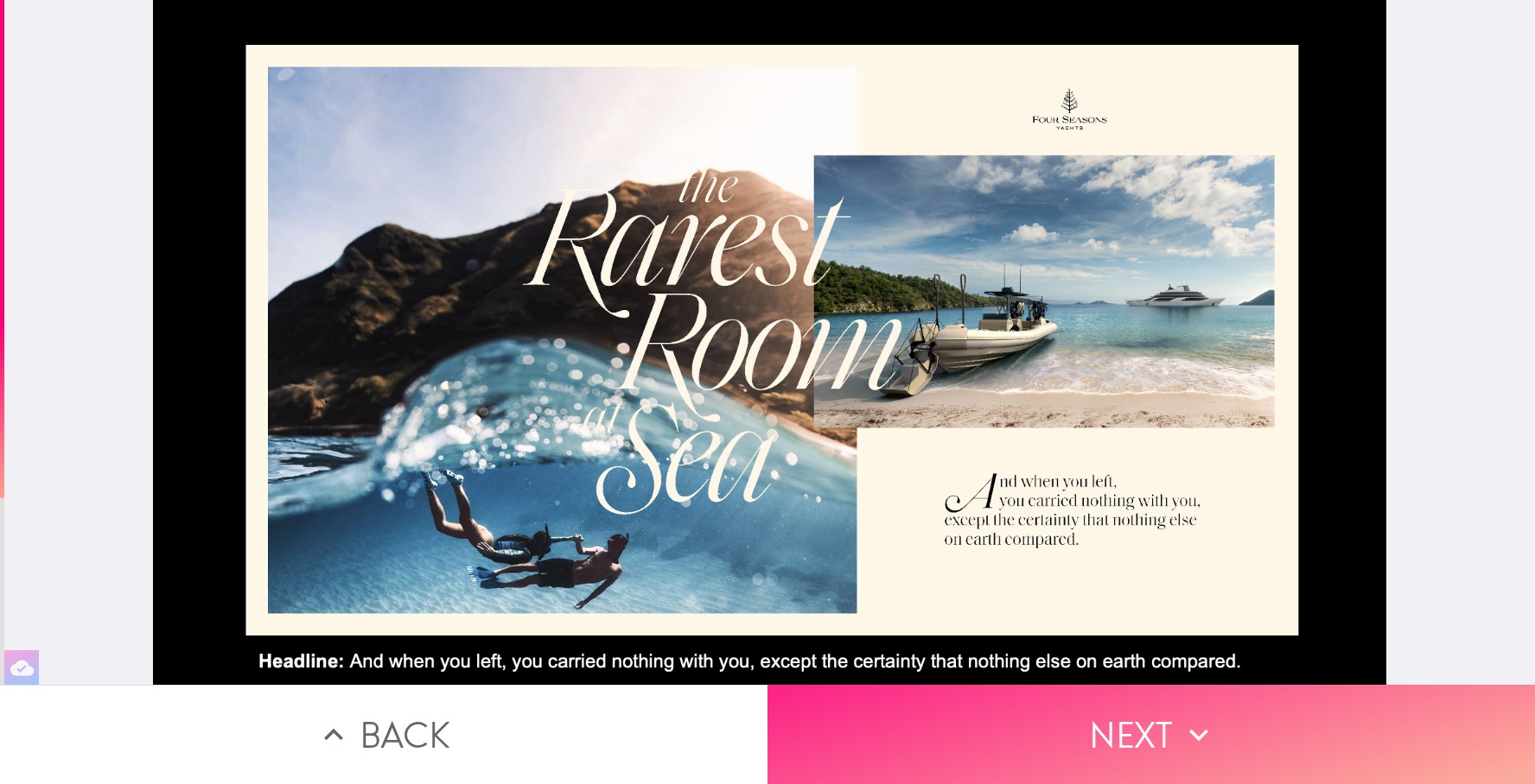
click at [1168, 732] on button "Next" at bounding box center [1152, 735] width 768 height 99
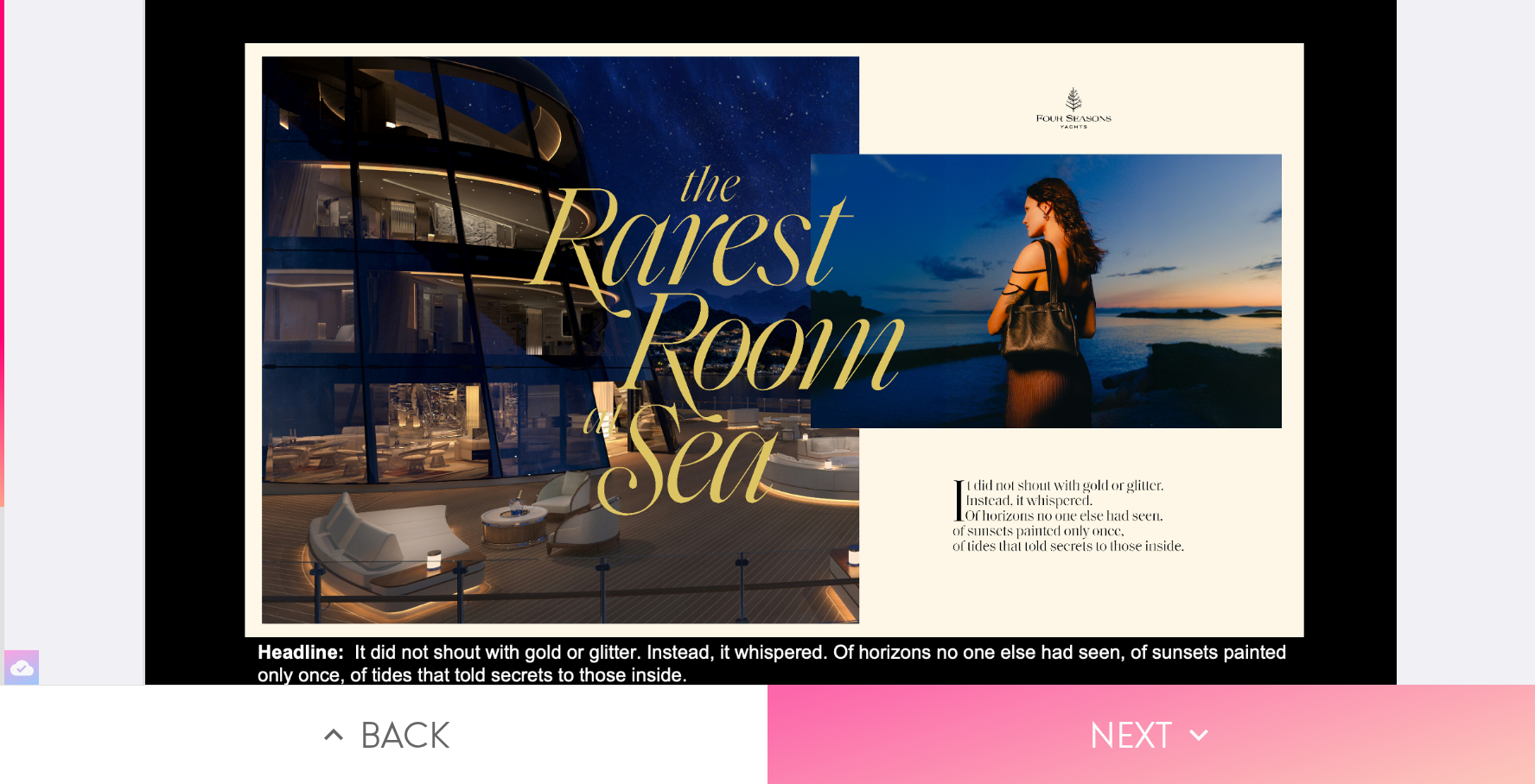
click at [1168, 732] on button "Next" at bounding box center [1152, 735] width 768 height 99
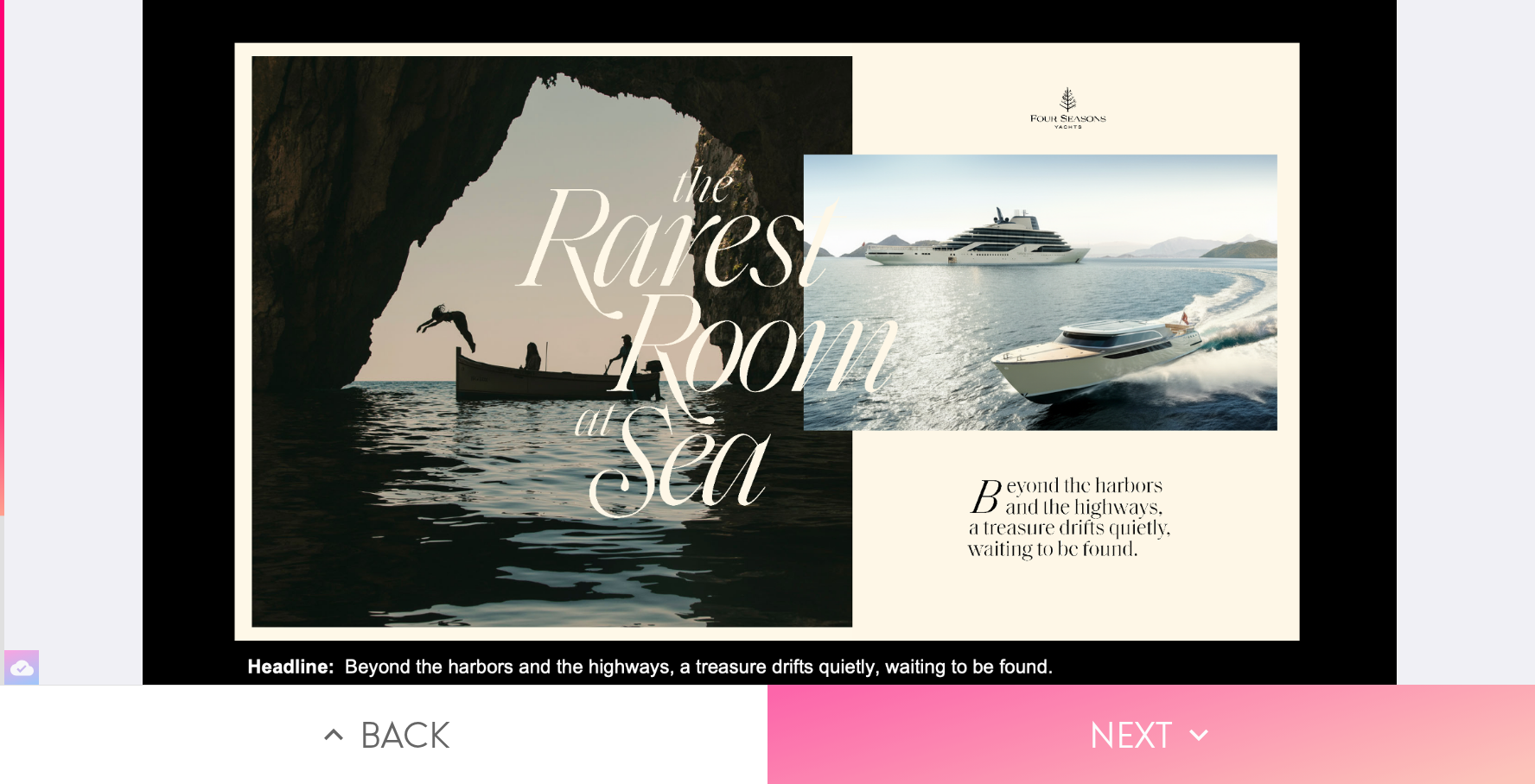
click at [1168, 733] on button "Next" at bounding box center [1152, 735] width 768 height 99
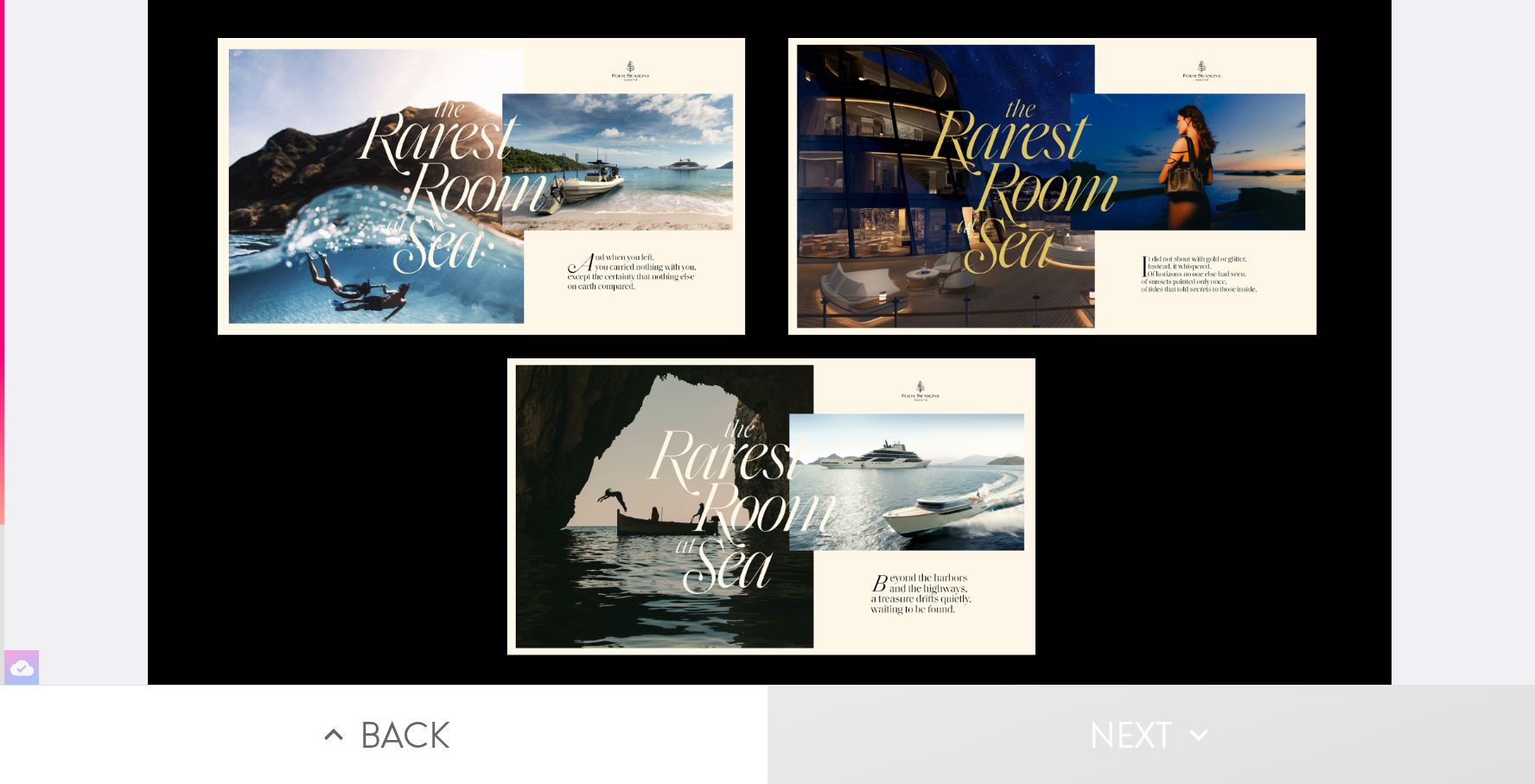
click at [1229, 547] on div at bounding box center [769, 343] width 1243 height 686
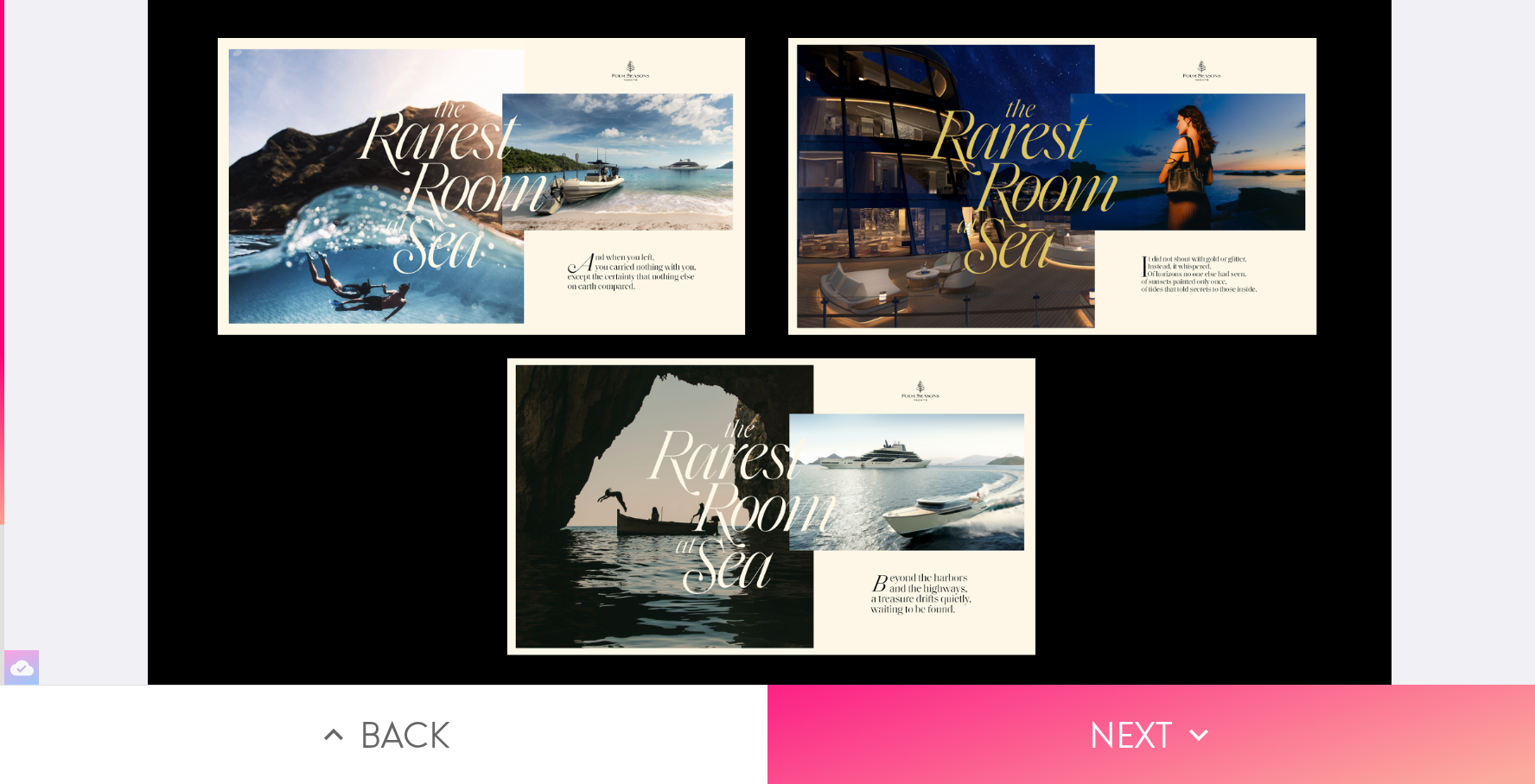
click at [1166, 730] on button "Next" at bounding box center [1152, 735] width 768 height 99
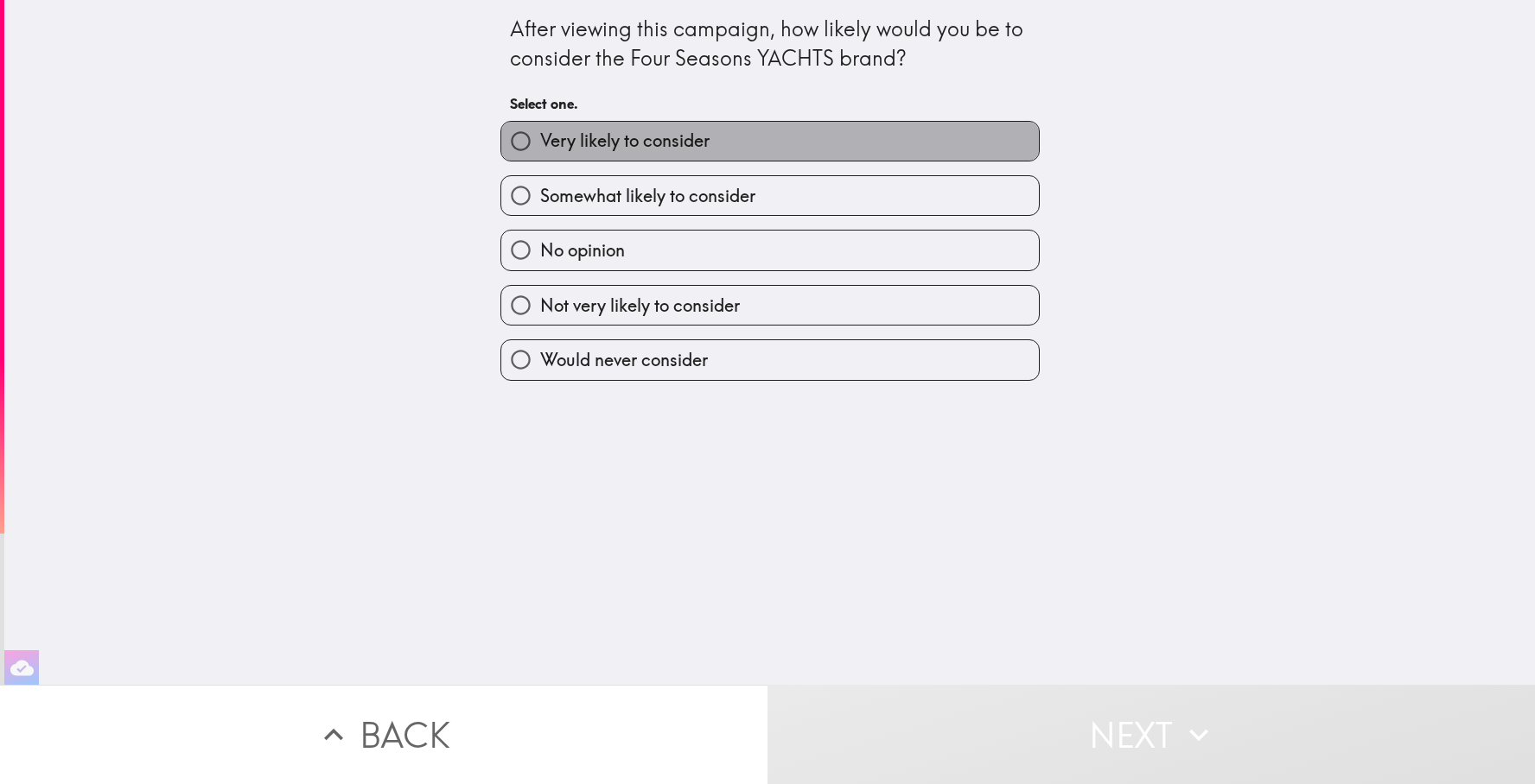
click at [876, 134] on label "Very likely to consider" at bounding box center [770, 141] width 537 height 39
click at [540, 134] on input "Very likely to consider" at bounding box center [521, 141] width 39 height 39
radio input "true"
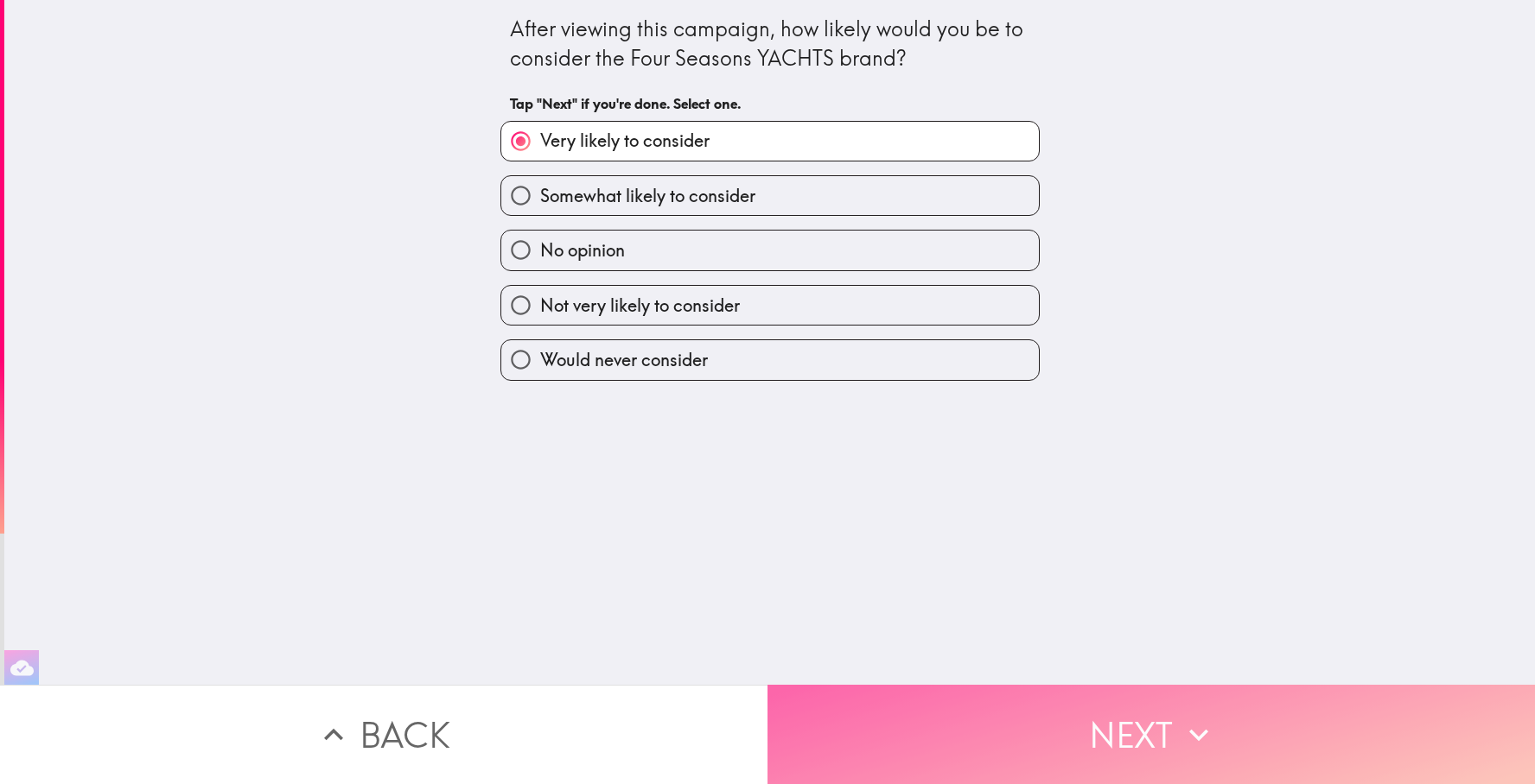
click at [1053, 738] on button "Next" at bounding box center [1152, 735] width 768 height 99
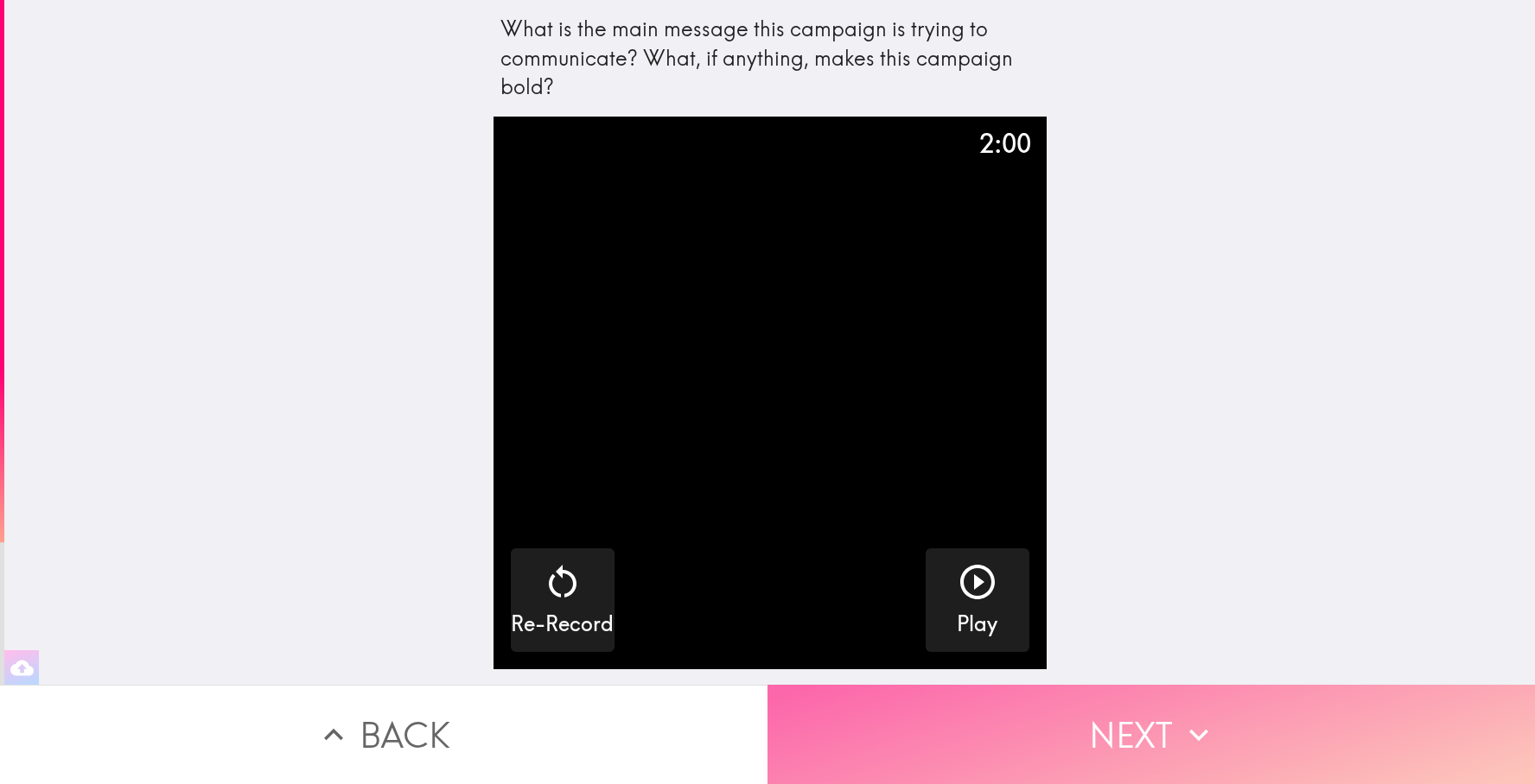
click at [1166, 750] on button "Next" at bounding box center [1152, 735] width 768 height 99
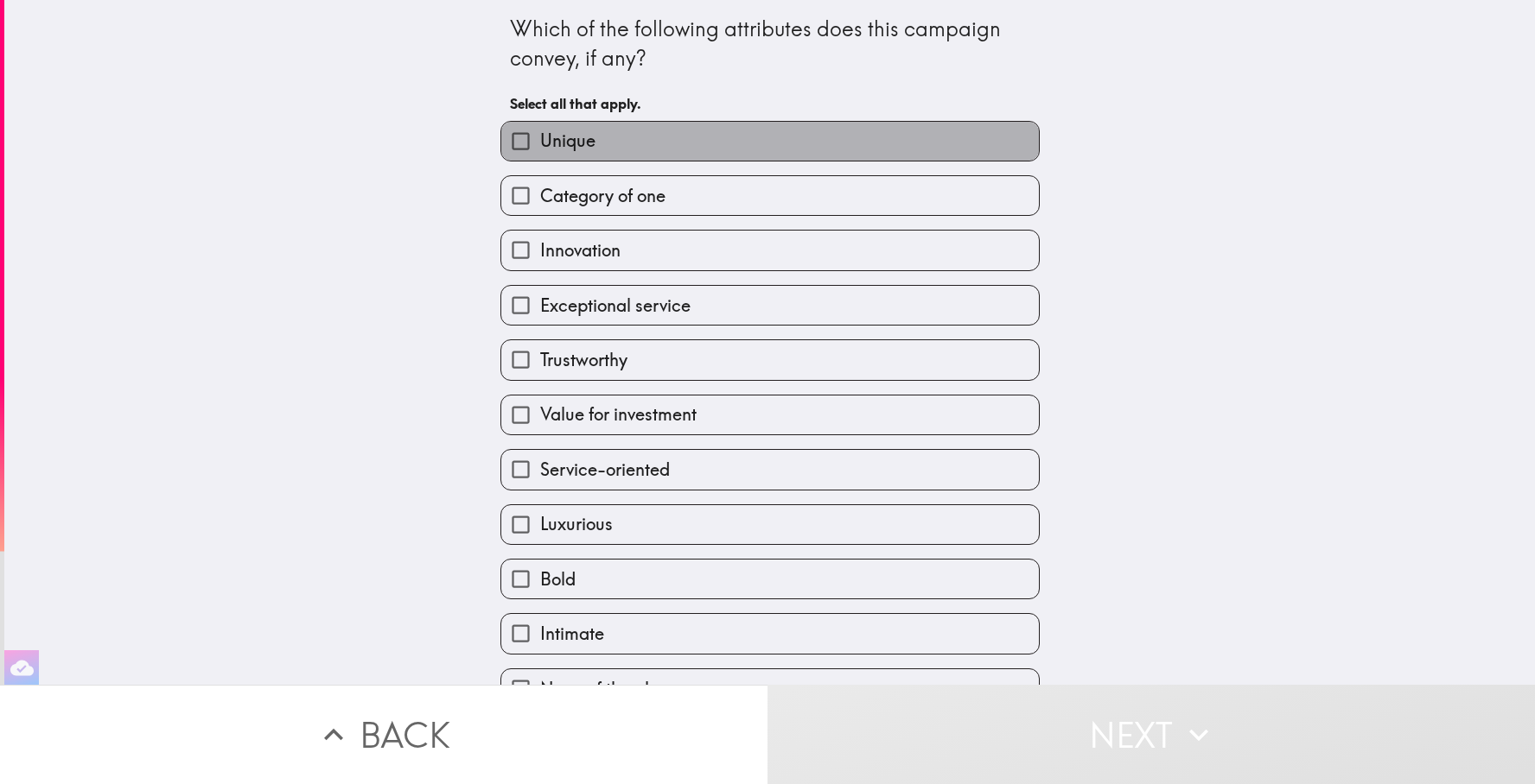
click at [886, 147] on label "Unique" at bounding box center [770, 141] width 537 height 39
click at [540, 147] on input "Unique" at bounding box center [521, 141] width 39 height 39
checkbox input "true"
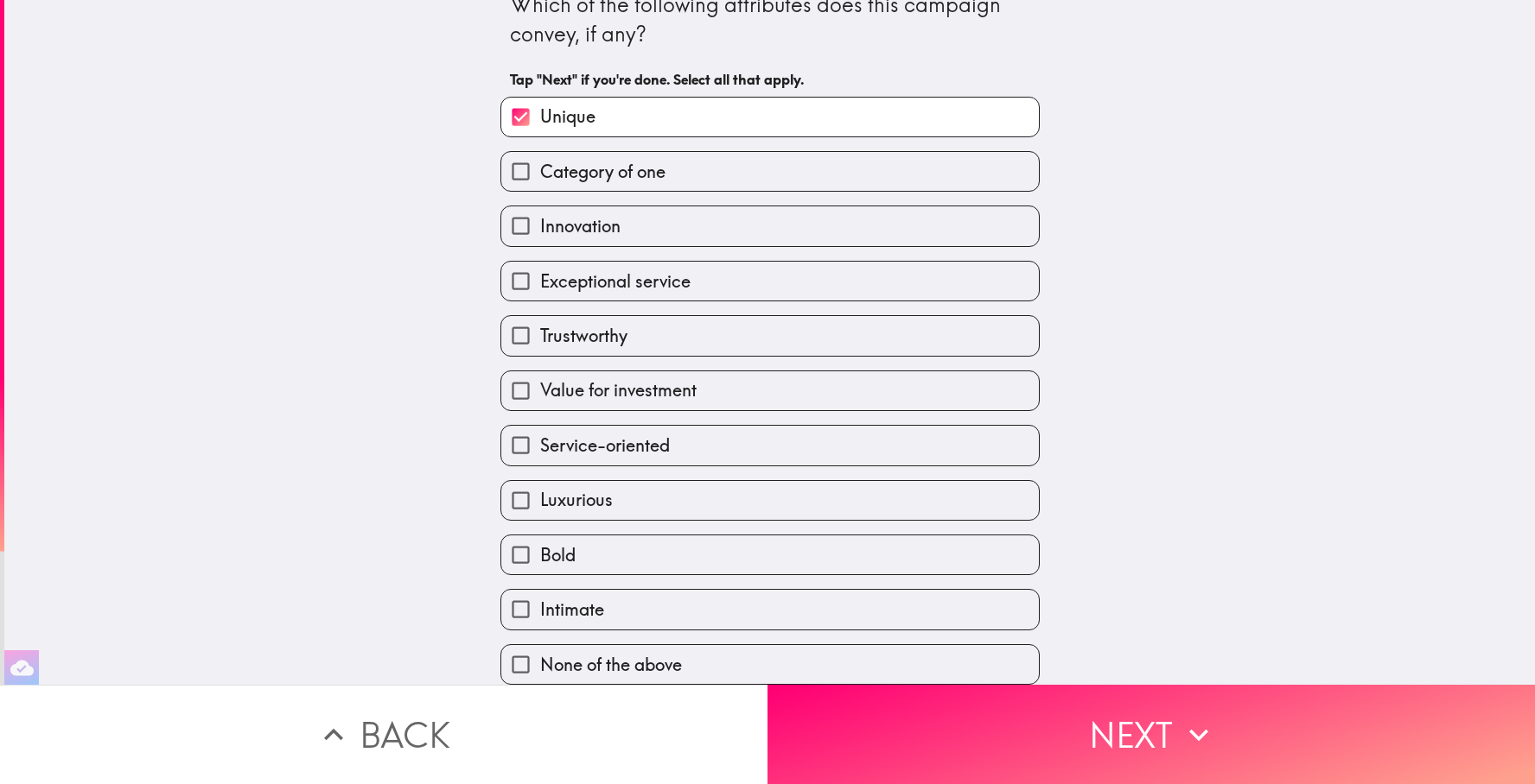
scroll to position [34, 0]
click at [950, 502] on label "Luxurious" at bounding box center [770, 500] width 537 height 39
click at [540, 502] on input "Luxurious" at bounding box center [521, 500] width 39 height 39
checkbox input "true"
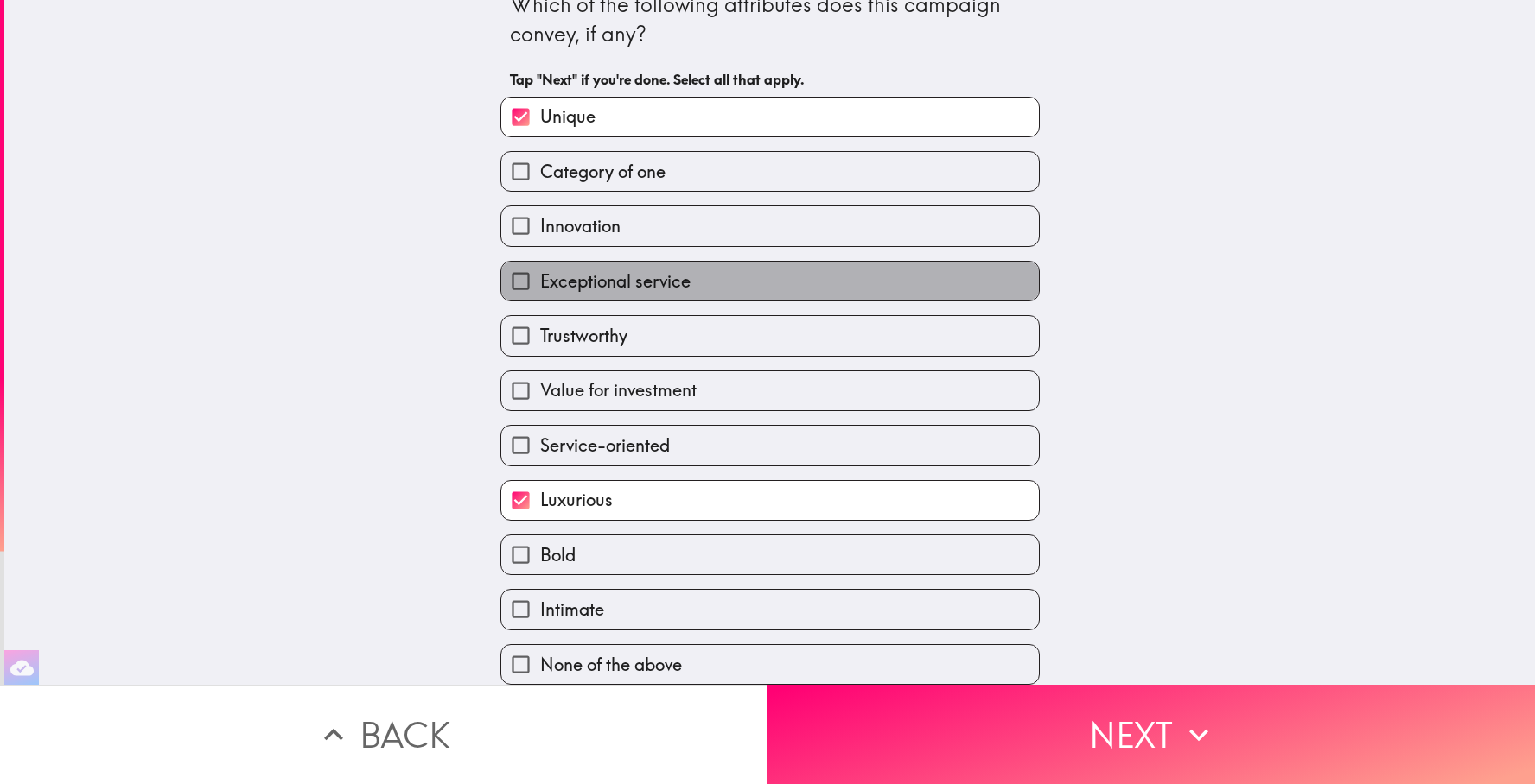
click at [975, 284] on label "Exceptional service" at bounding box center [770, 281] width 537 height 39
click at [540, 284] on input "Exceptional service" at bounding box center [521, 281] width 39 height 39
checkbox input "true"
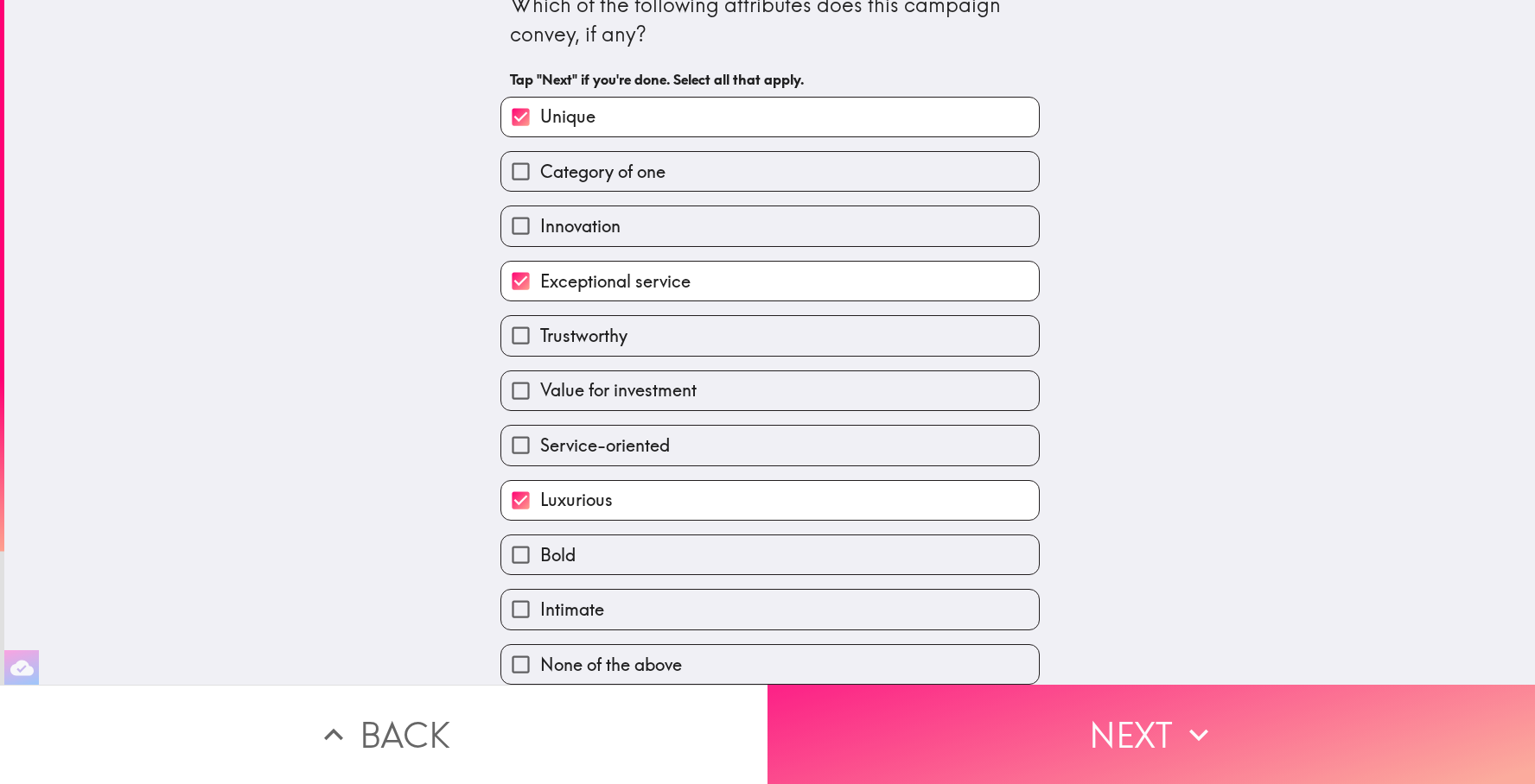
click at [992, 754] on button "Next" at bounding box center [1152, 735] width 768 height 99
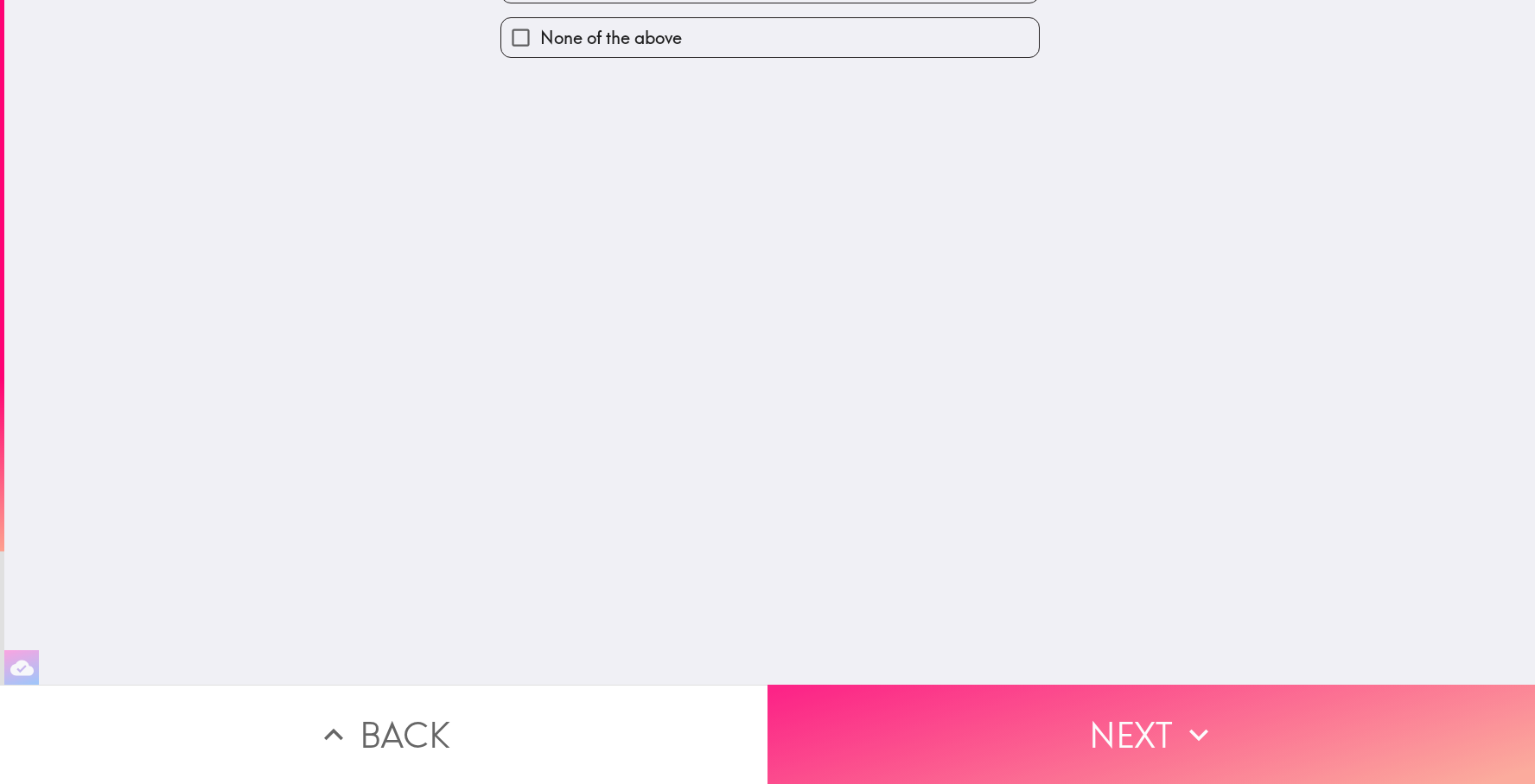
scroll to position [0, 0]
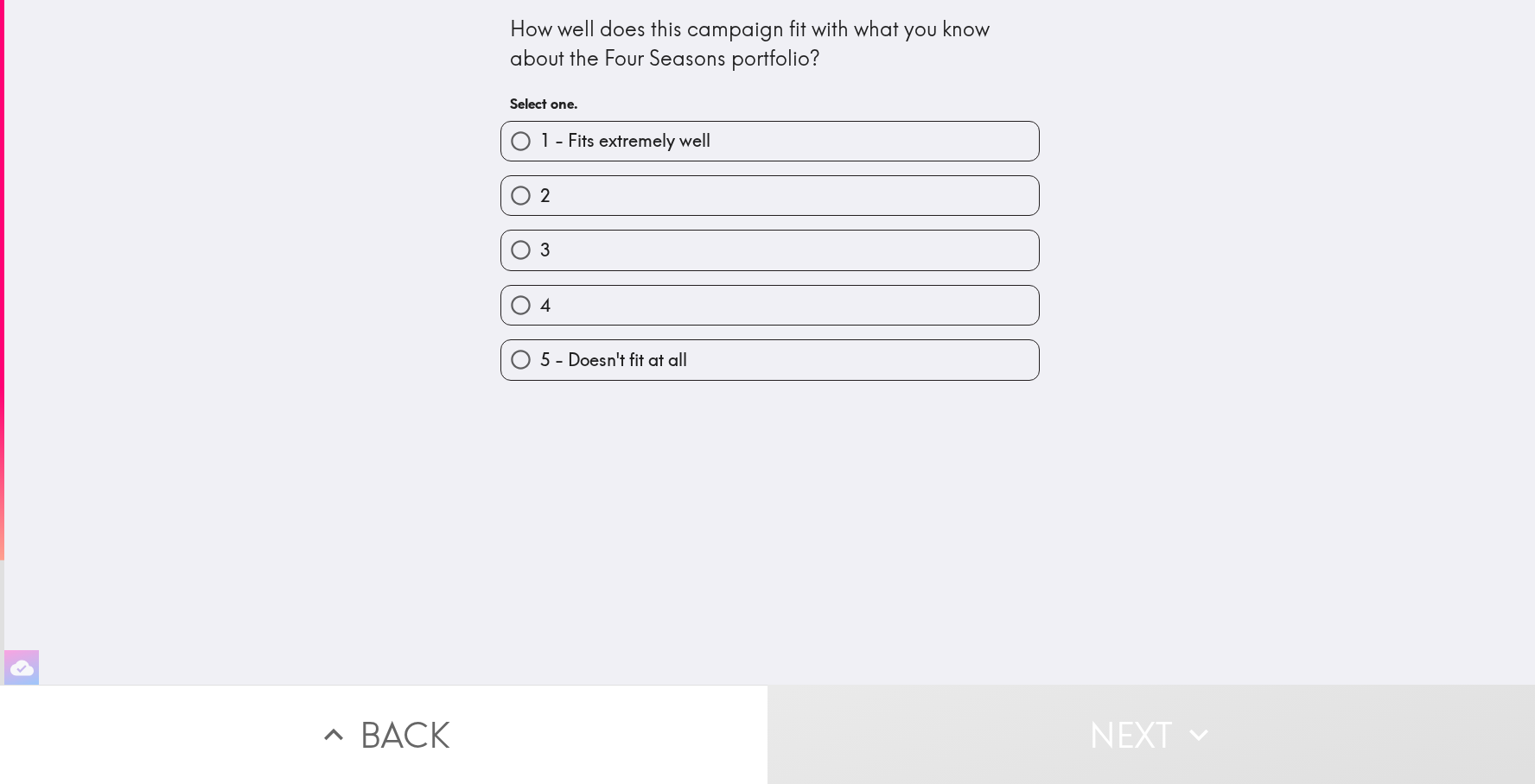
click at [928, 141] on label "1 - Fits extremely well" at bounding box center [770, 141] width 537 height 39
click at [540, 141] on input "1 - Fits extremely well" at bounding box center [521, 141] width 39 height 39
radio input "true"
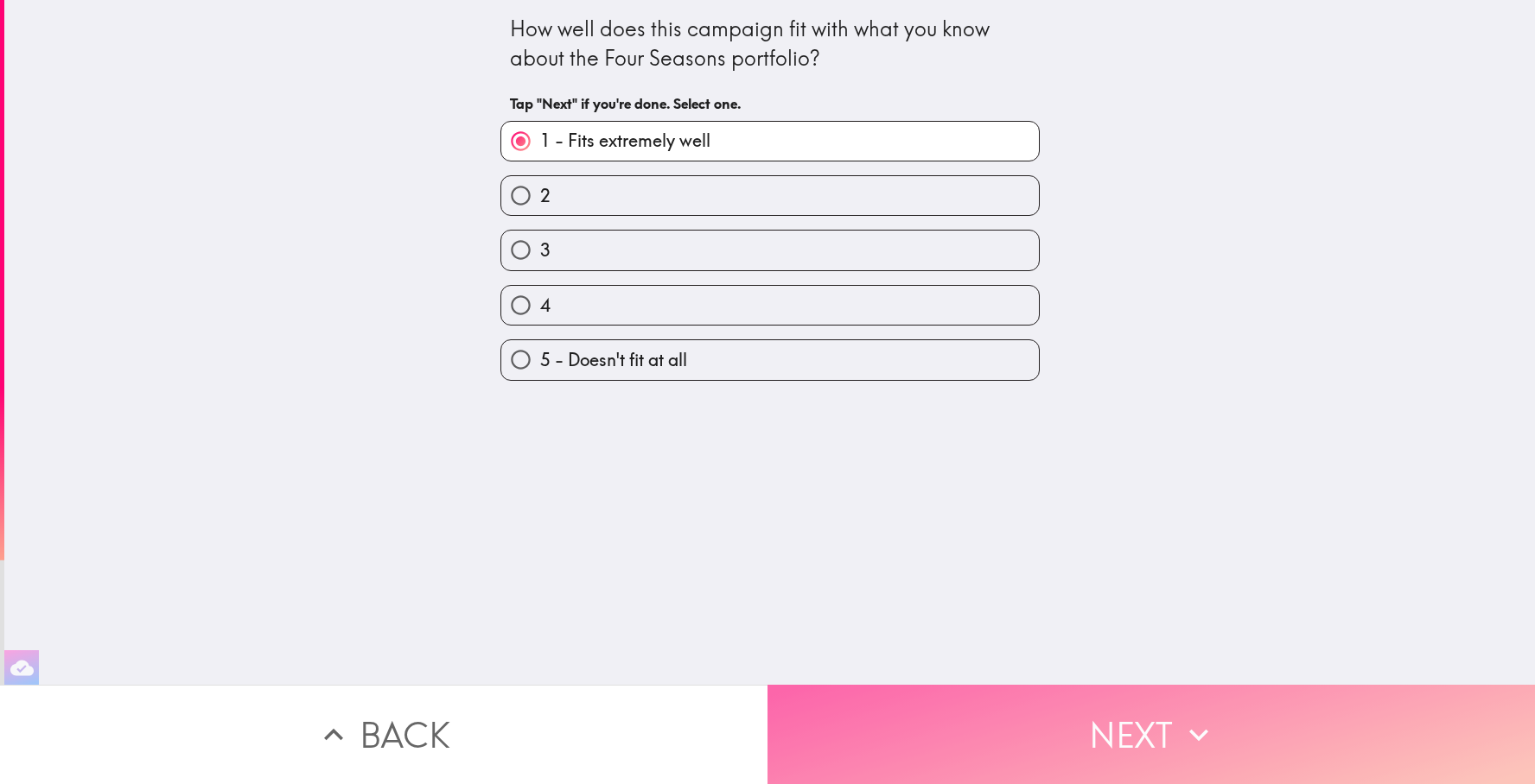
click at [976, 707] on button "Next" at bounding box center [1152, 735] width 768 height 99
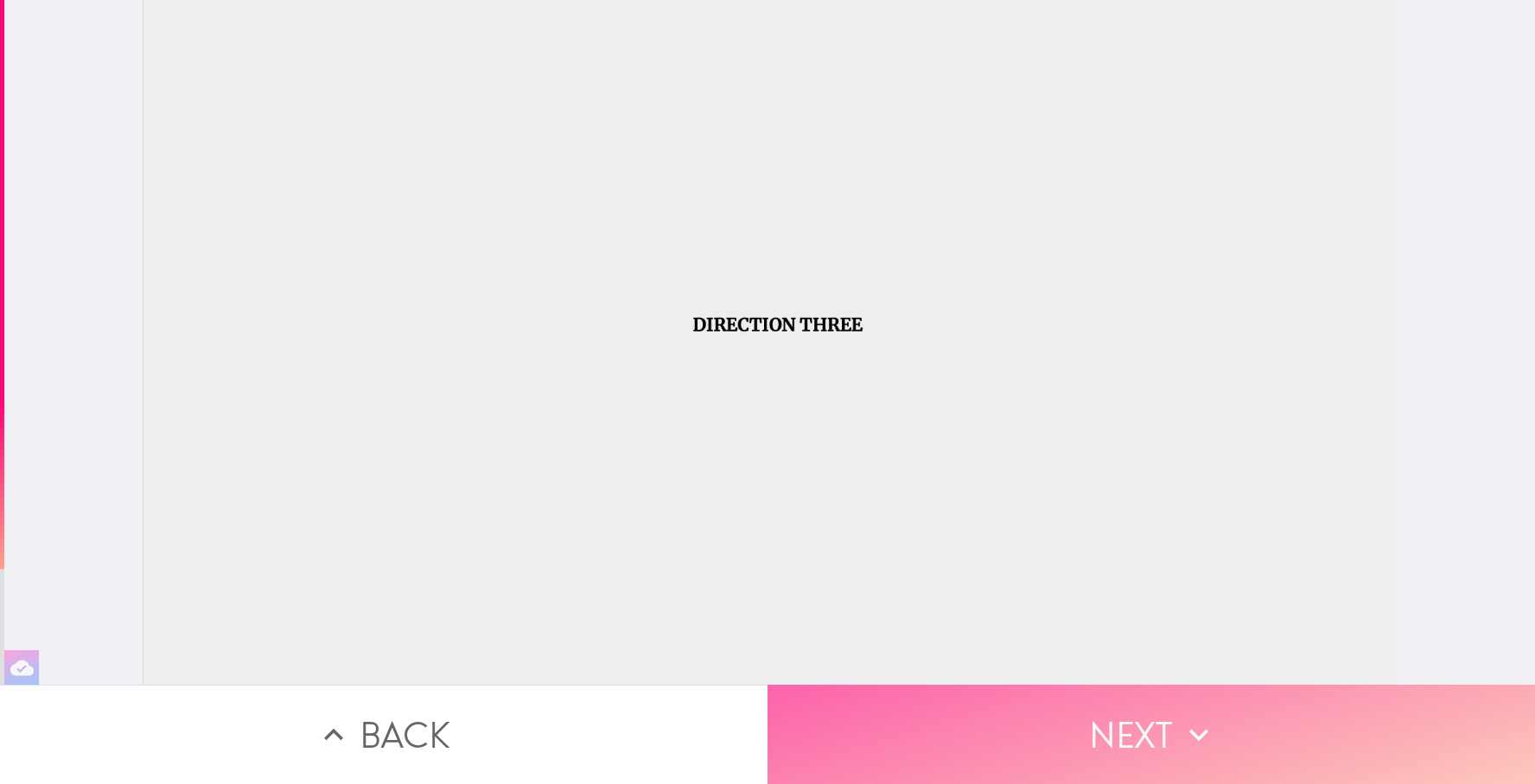
click at [1007, 737] on button "Next" at bounding box center [1152, 735] width 768 height 99
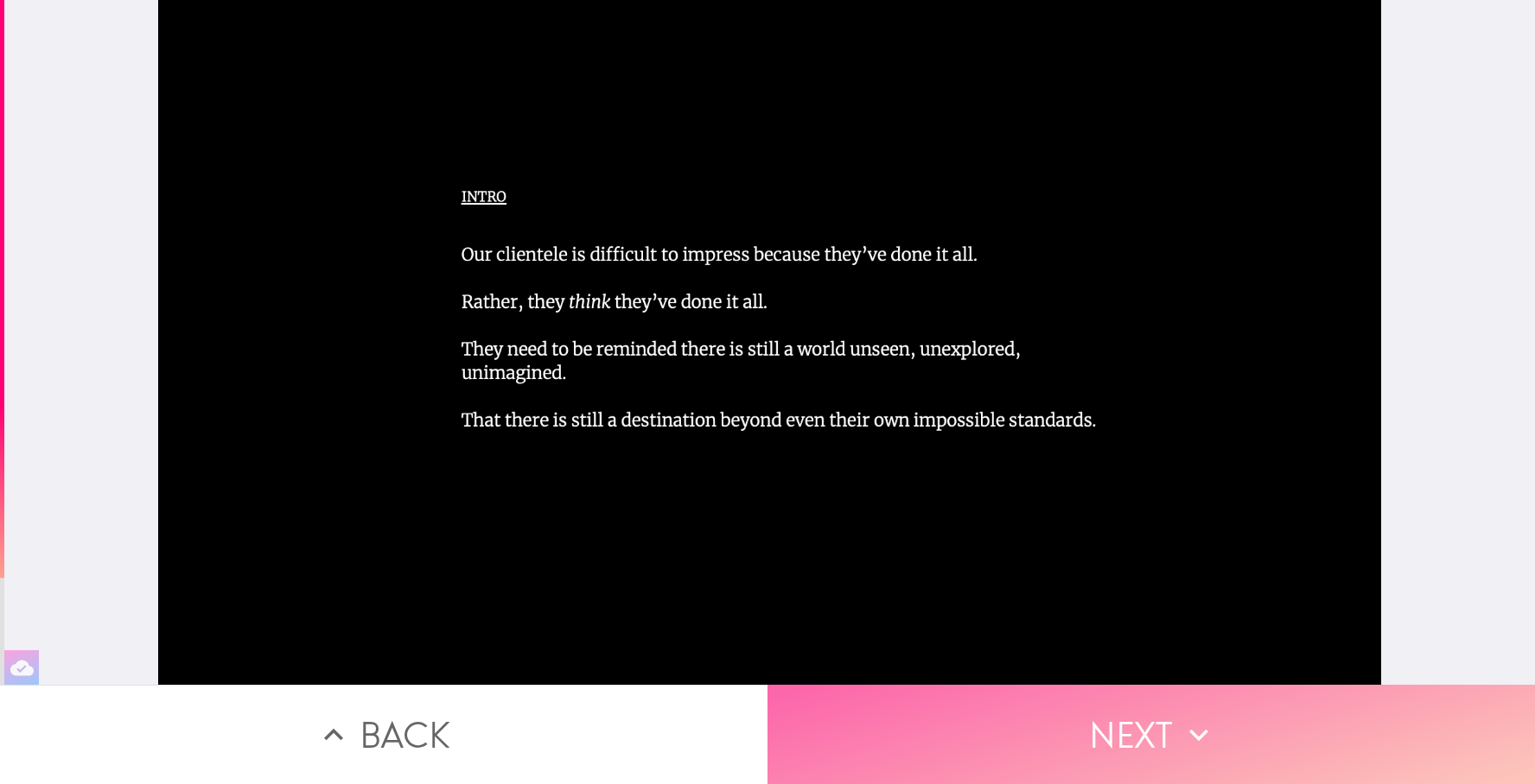
click at [1032, 719] on button "Next" at bounding box center [1152, 735] width 768 height 99
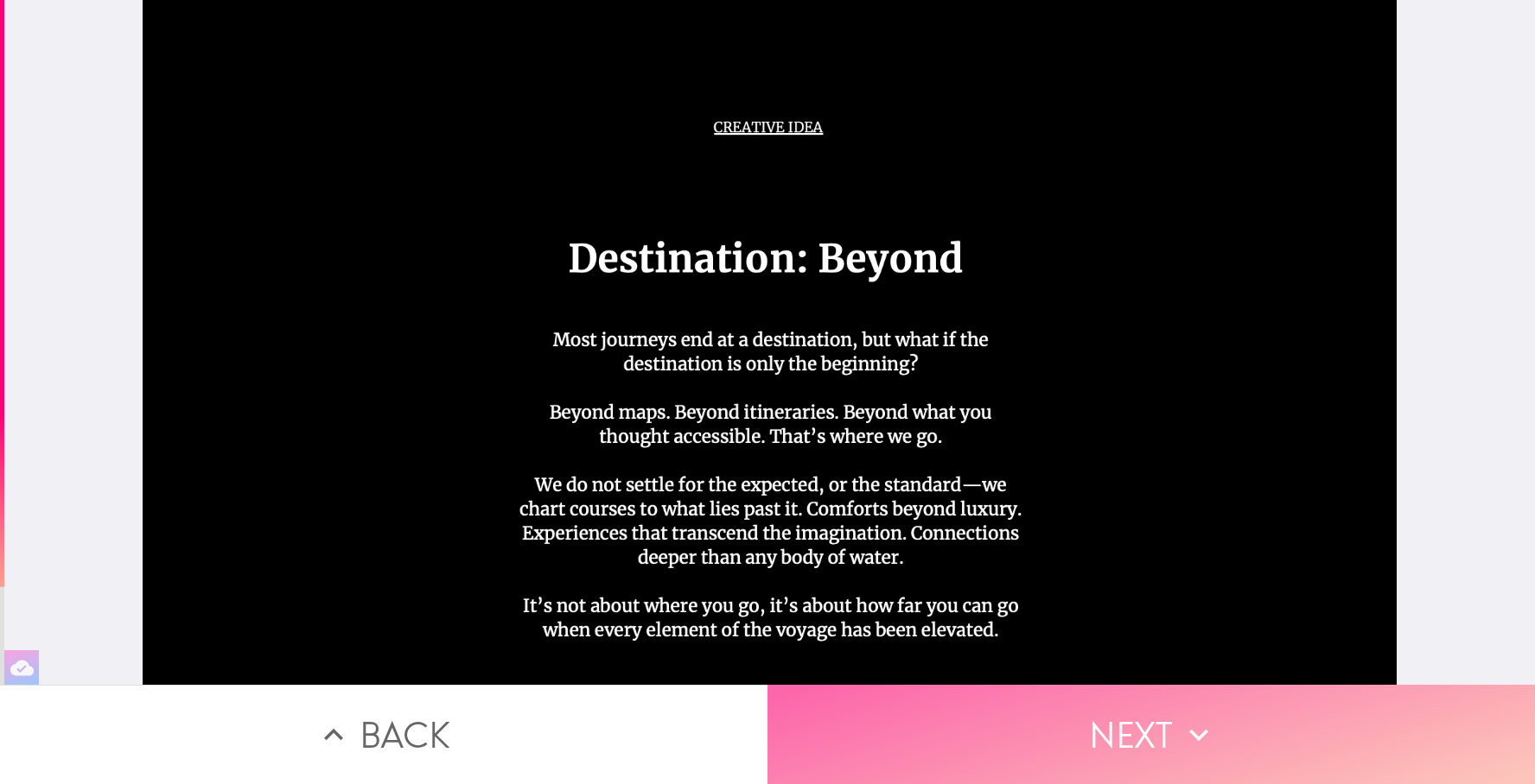
click at [1032, 719] on button "Next" at bounding box center [1152, 735] width 768 height 99
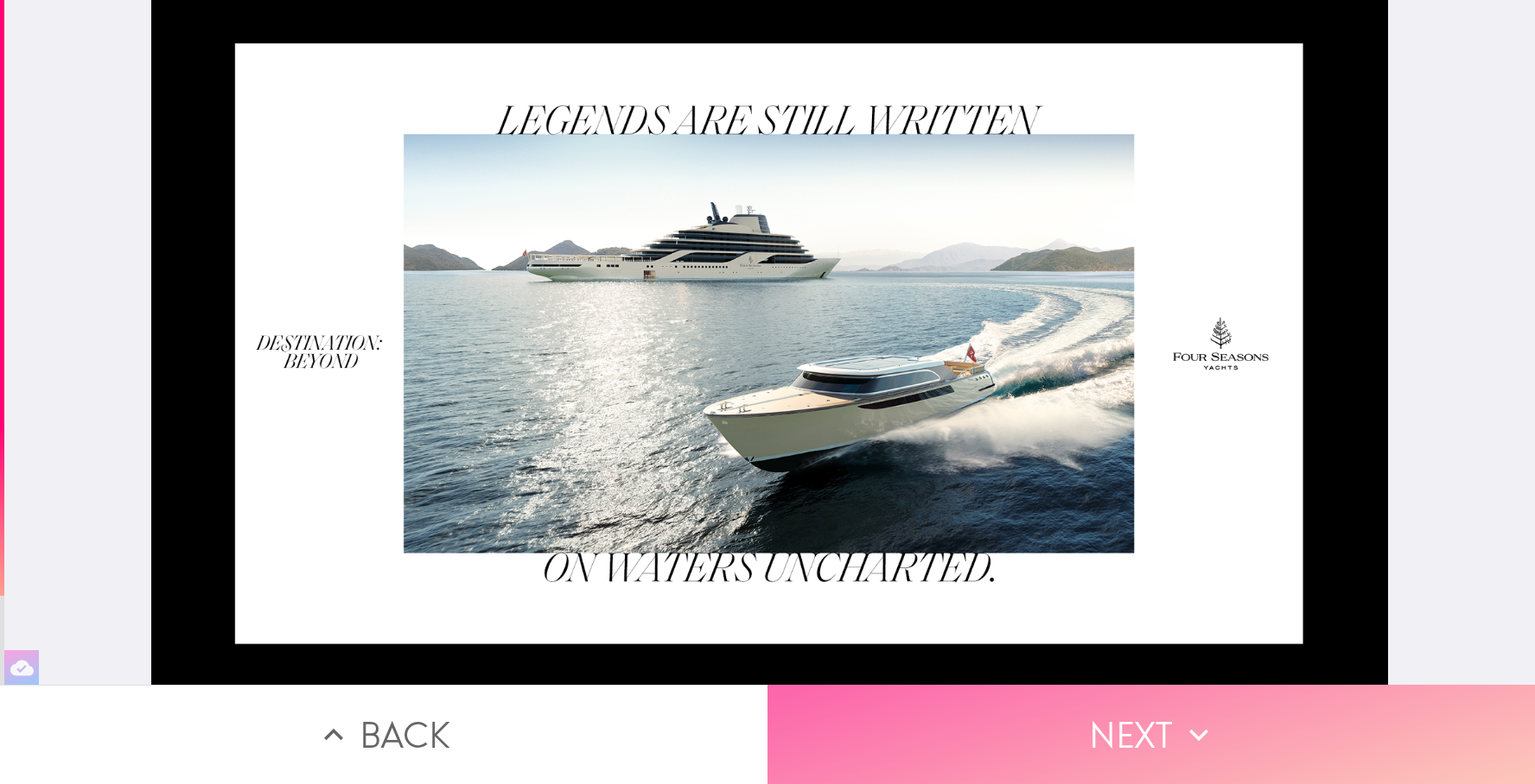
click at [1114, 727] on button "Next" at bounding box center [1152, 735] width 768 height 99
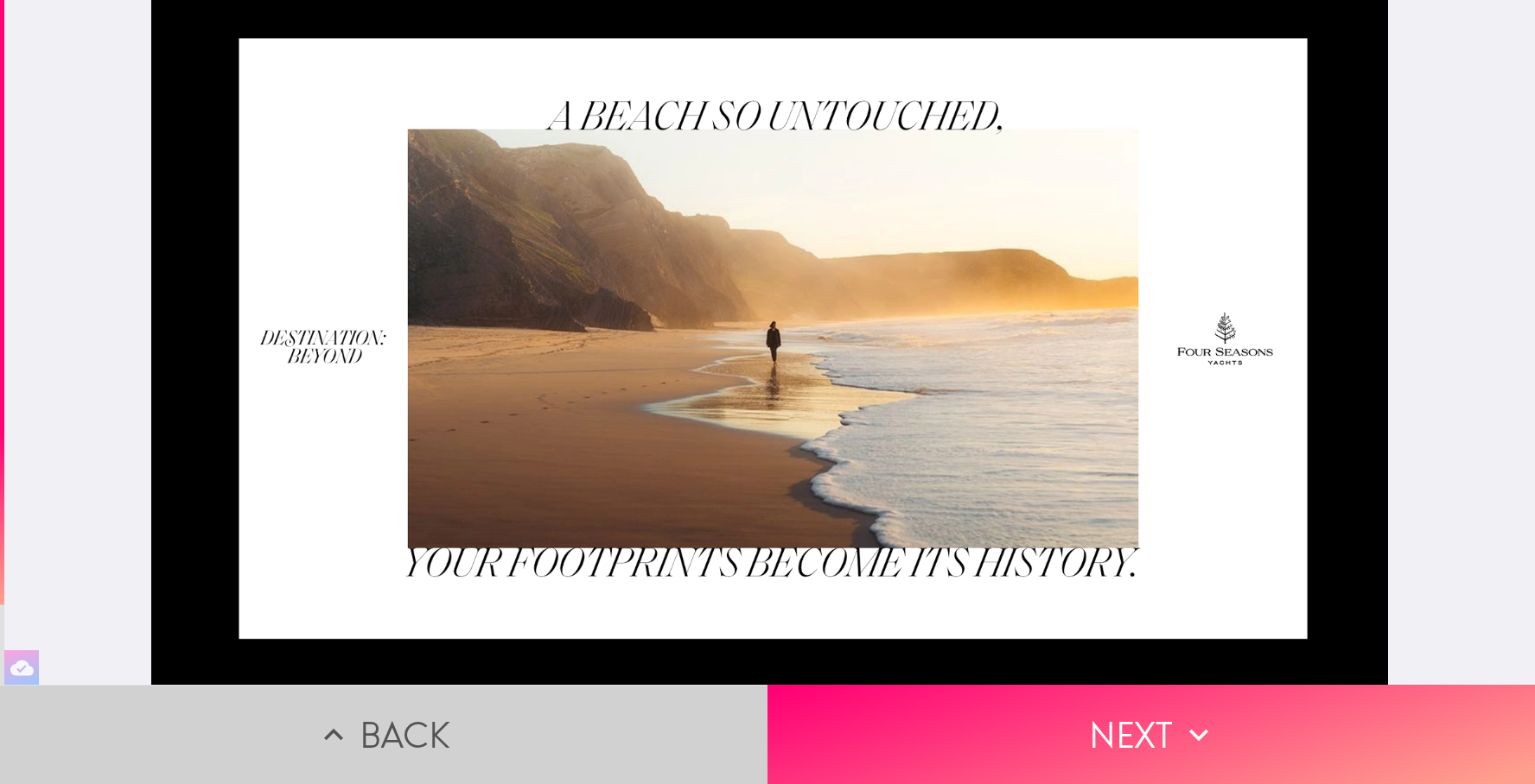
click at [346, 726] on icon "button" at bounding box center [334, 736] width 38 height 38
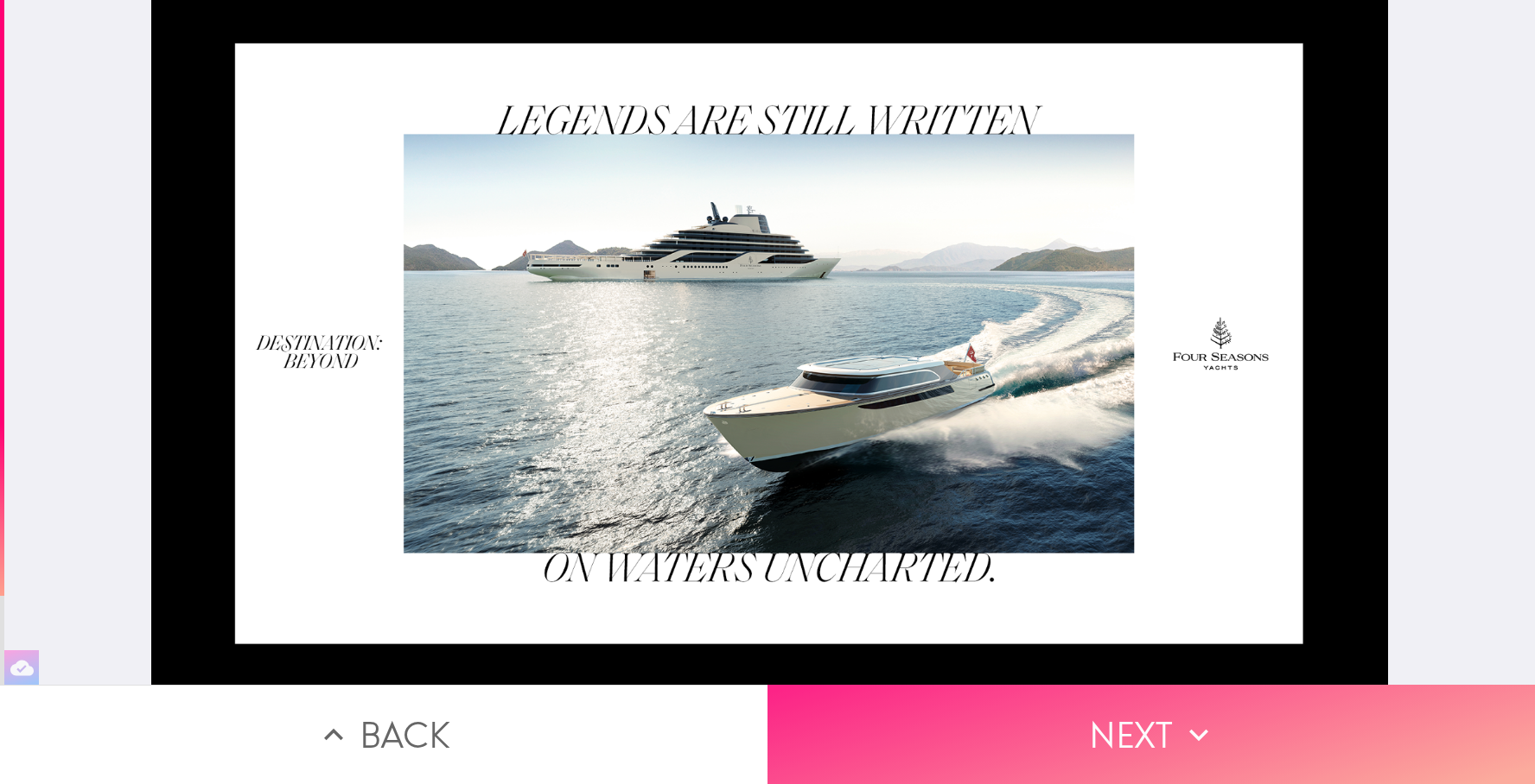
click at [1152, 740] on button "Next" at bounding box center [1152, 735] width 768 height 99
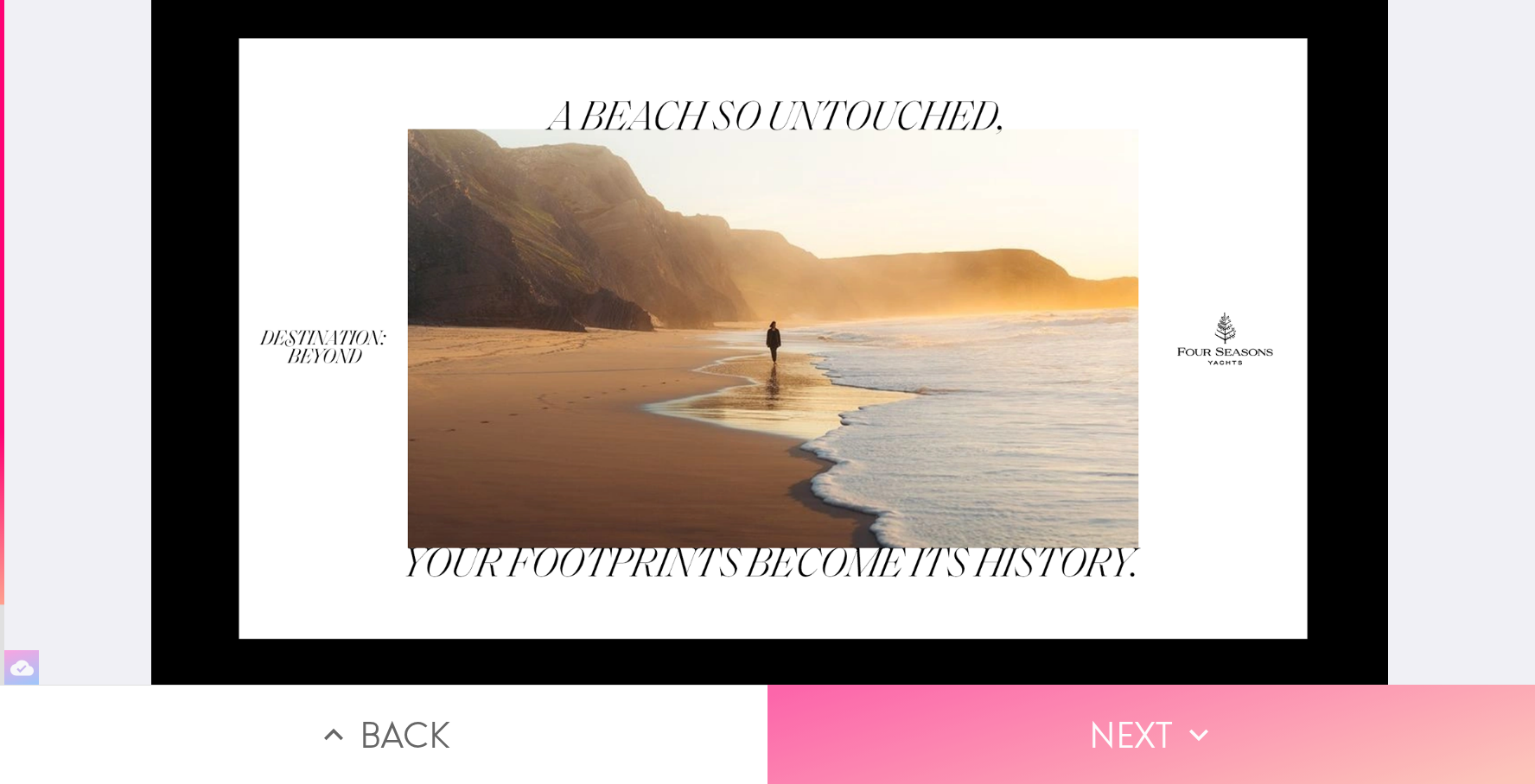
click at [1158, 717] on button "Next" at bounding box center [1152, 735] width 768 height 99
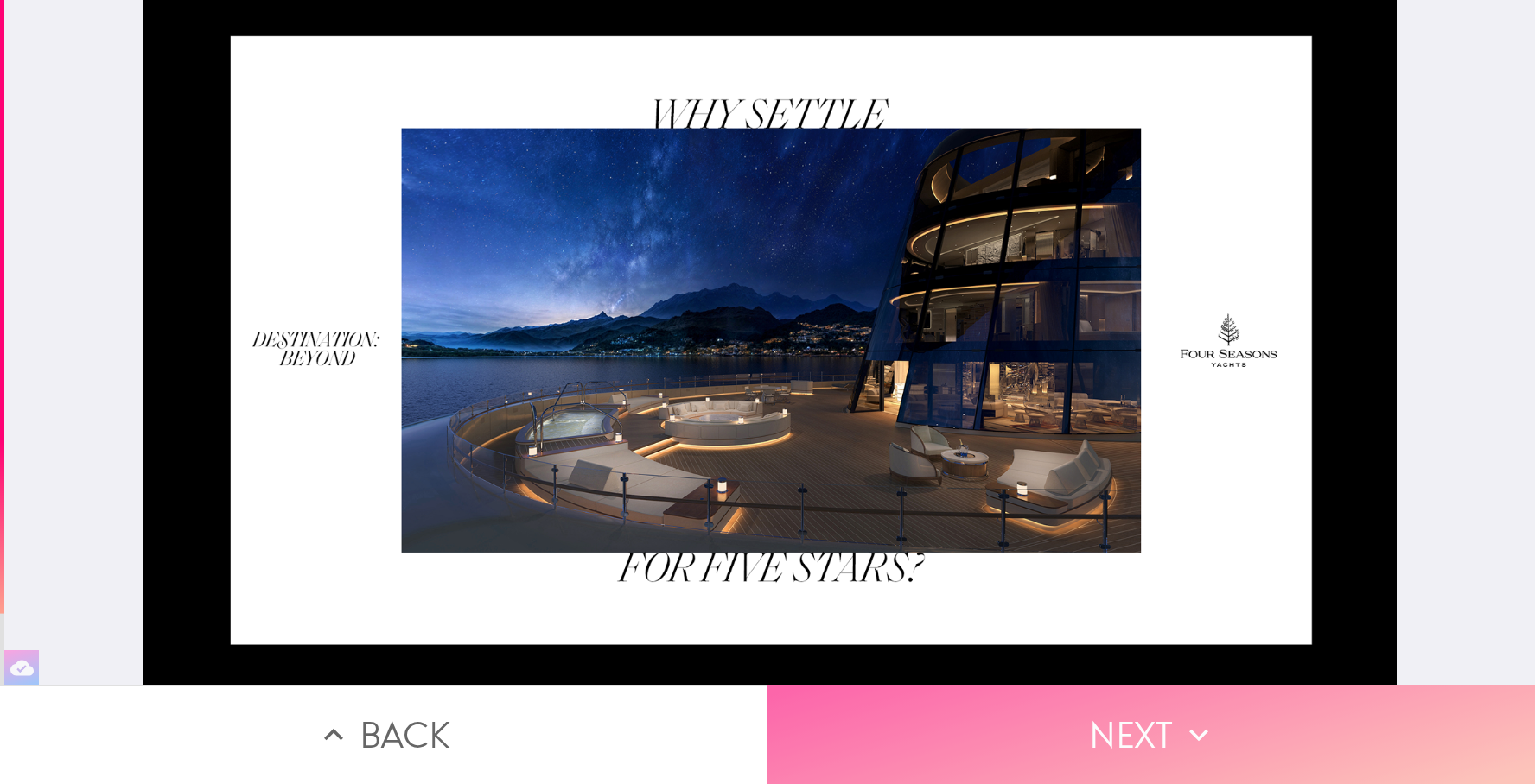
click at [1024, 735] on button "Next" at bounding box center [1152, 735] width 768 height 99
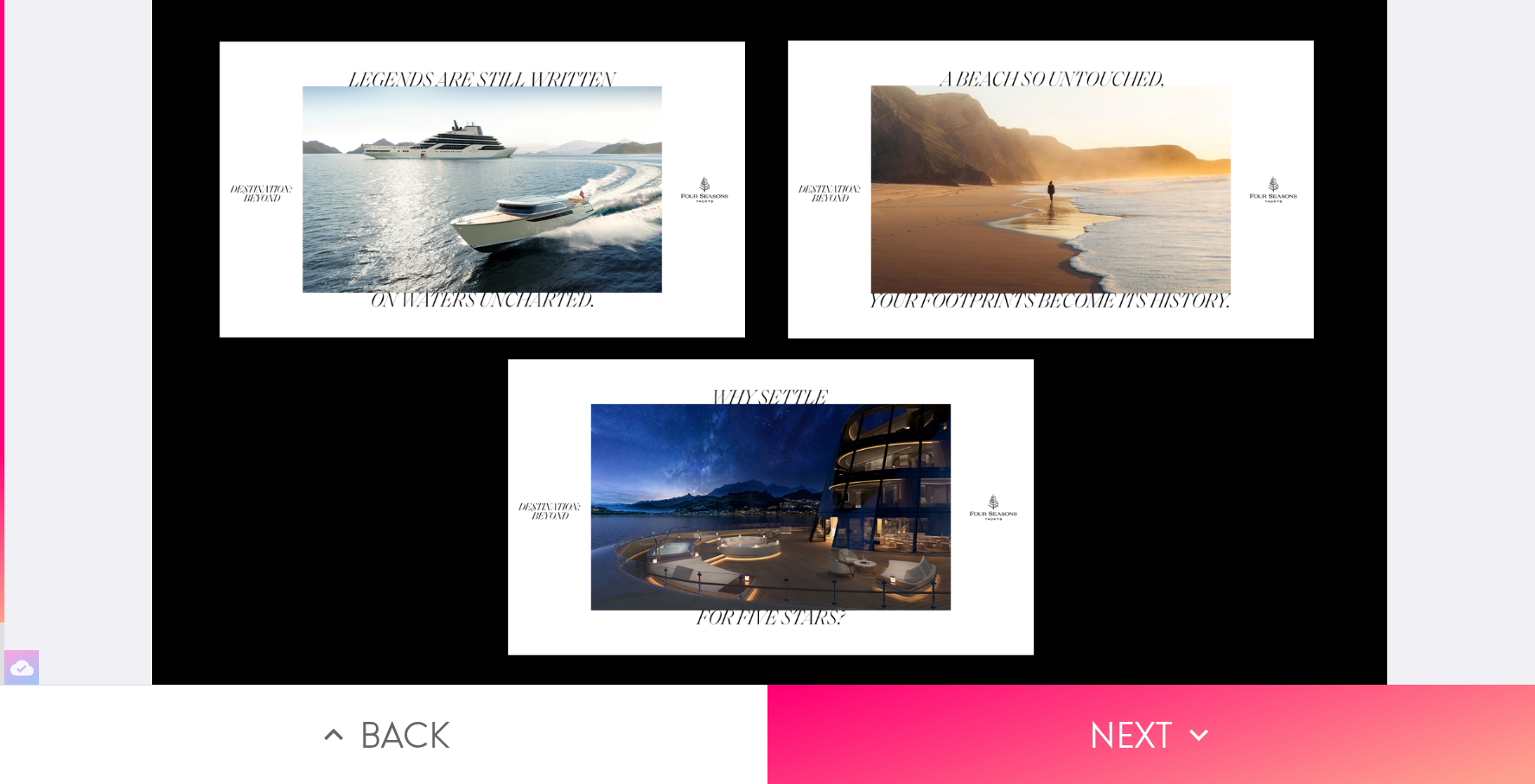
click at [435, 730] on button "Back" at bounding box center [384, 735] width 768 height 99
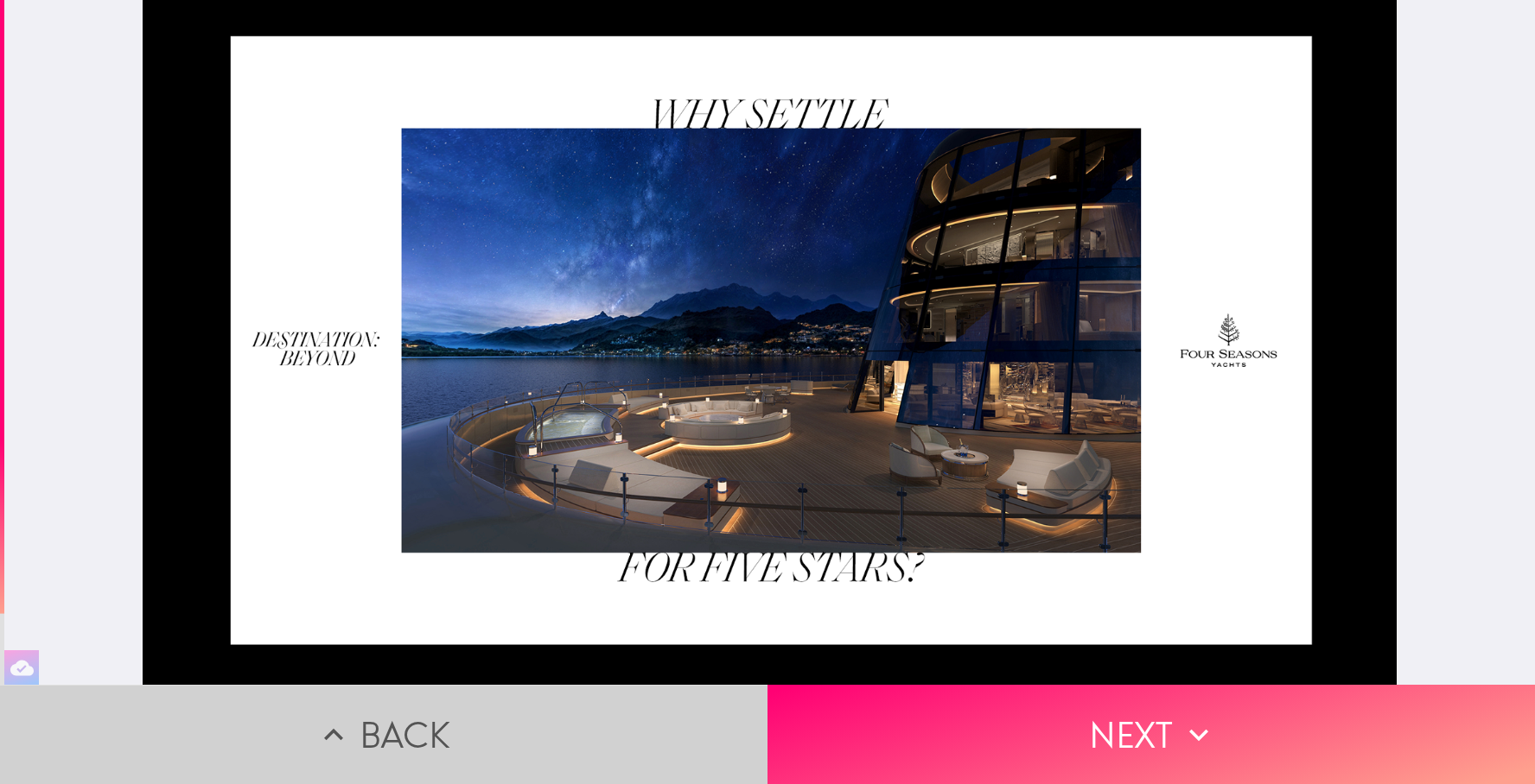
click at [434, 730] on button "Back" at bounding box center [384, 735] width 768 height 99
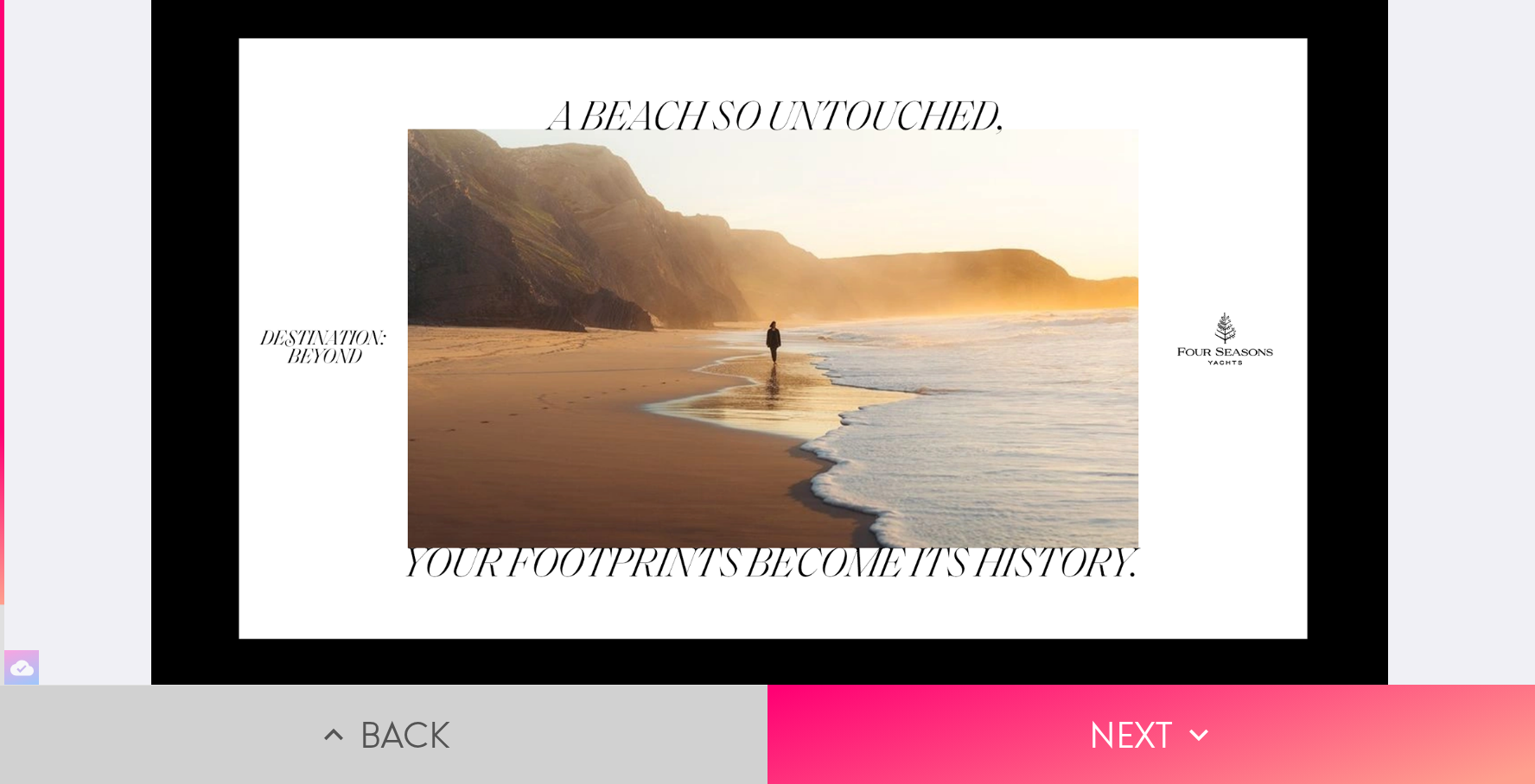
click at [434, 729] on button "Back" at bounding box center [384, 735] width 768 height 99
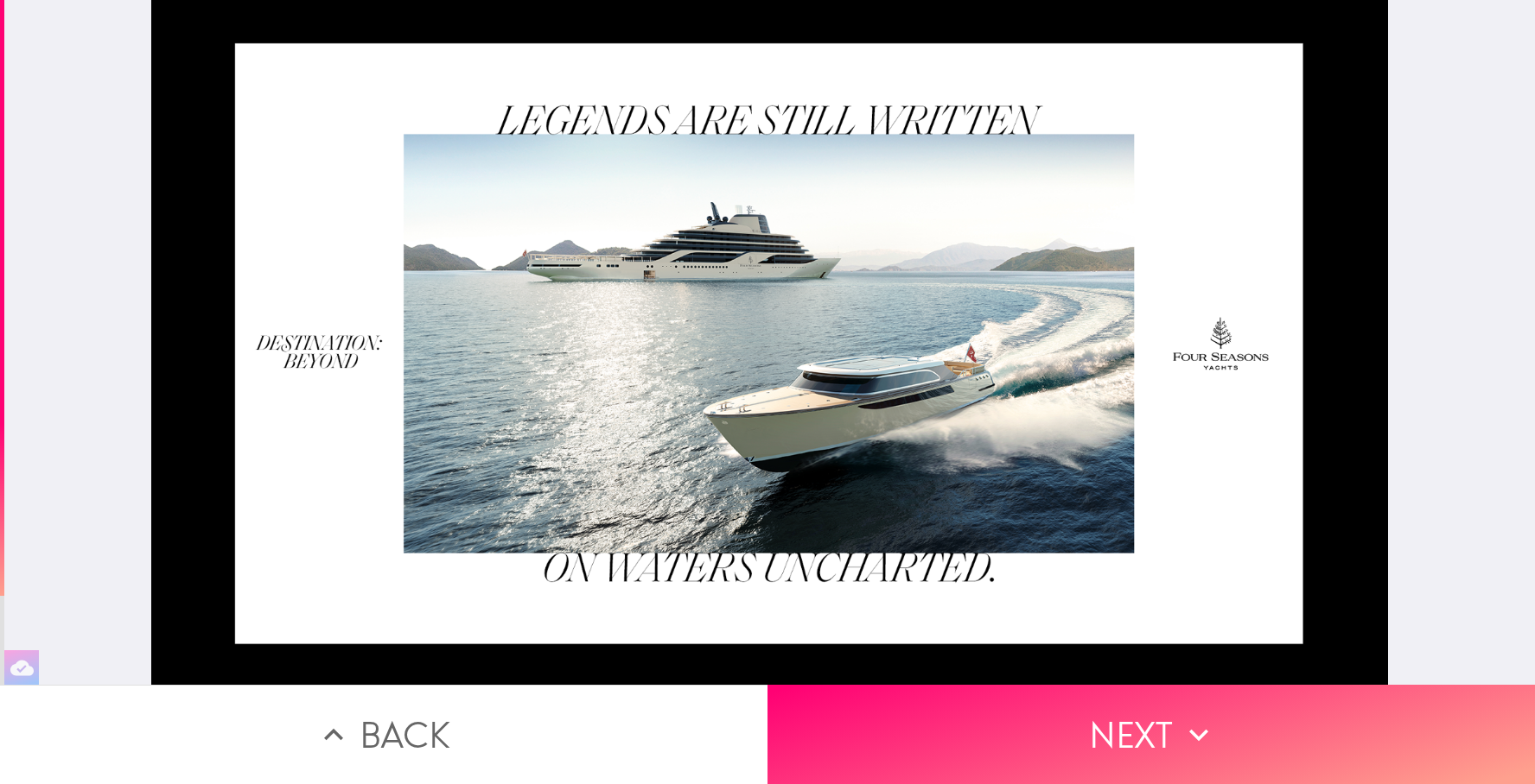
click at [434, 729] on button "Back" at bounding box center [384, 735] width 768 height 99
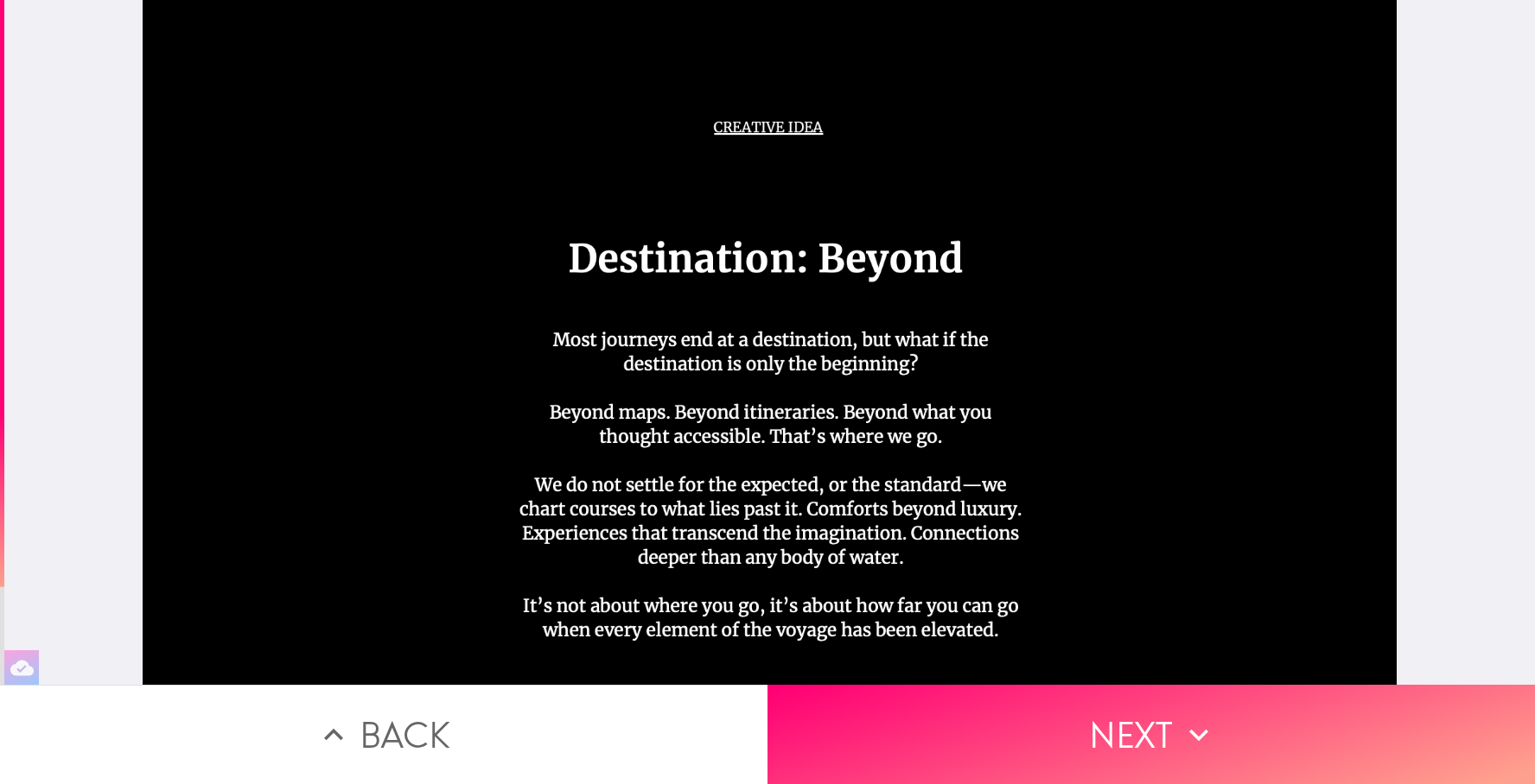
click at [433, 729] on button "Back" at bounding box center [384, 735] width 768 height 99
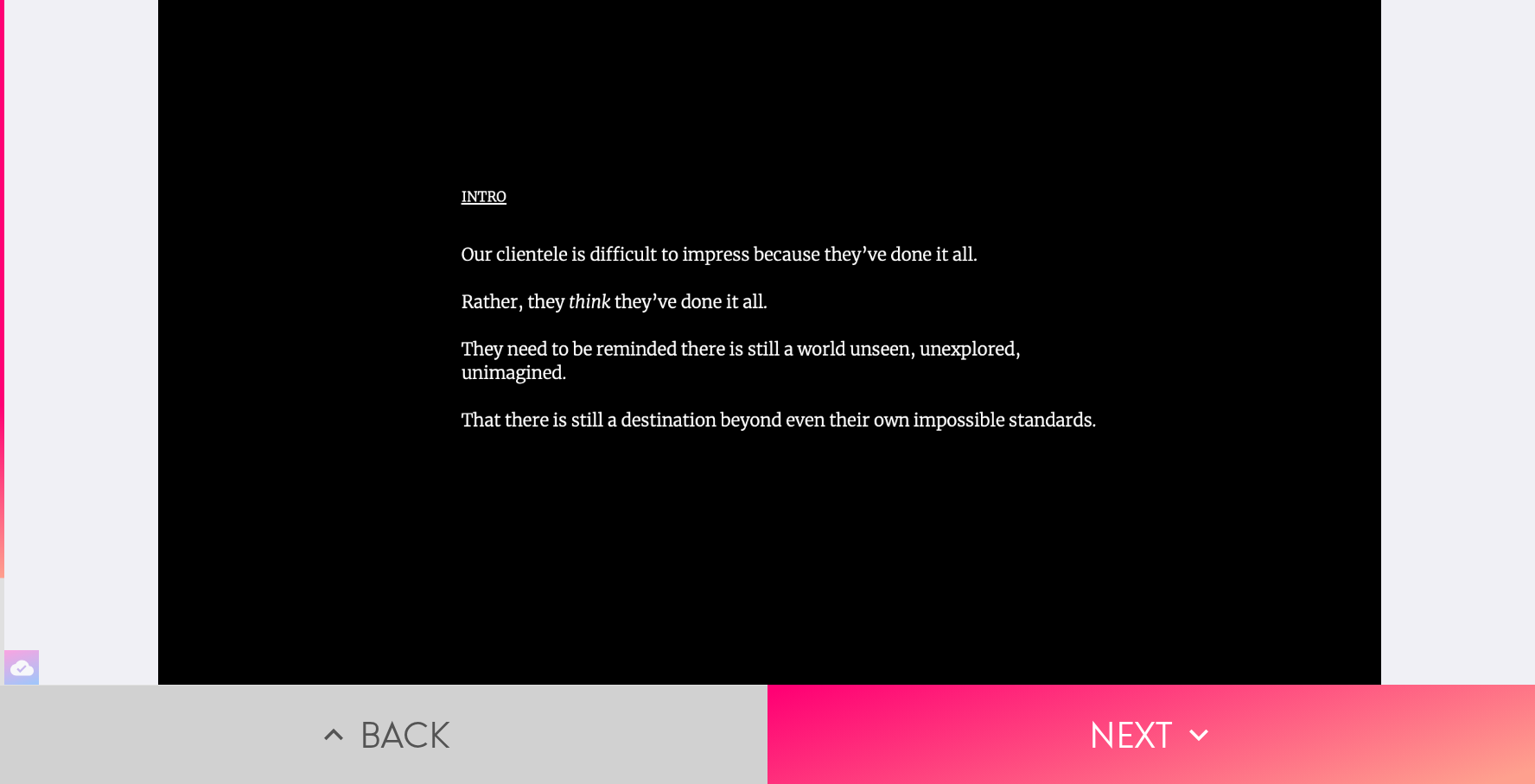
click at [433, 729] on button "Back" at bounding box center [384, 735] width 768 height 99
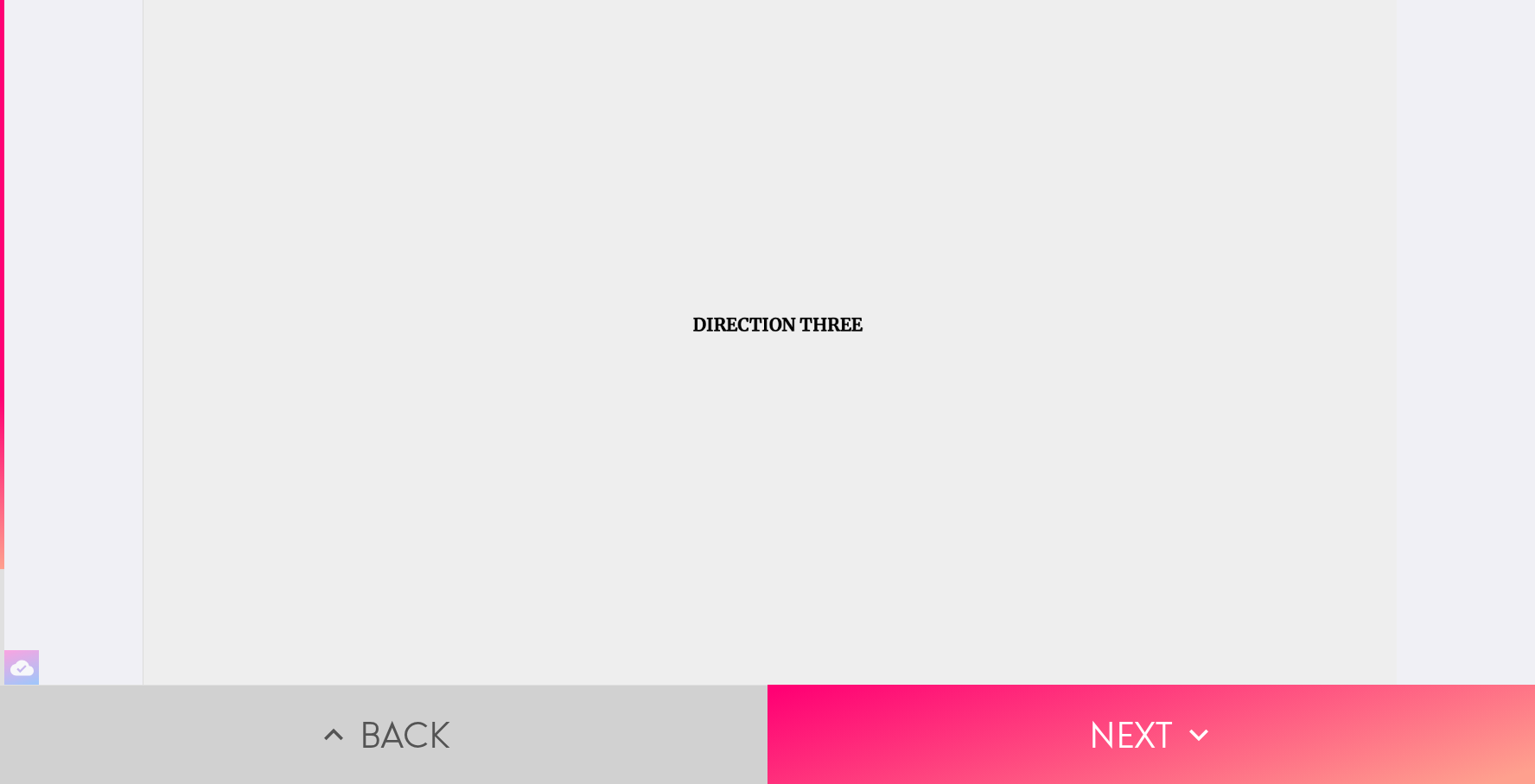
click at [433, 729] on button "Back" at bounding box center [384, 735] width 768 height 99
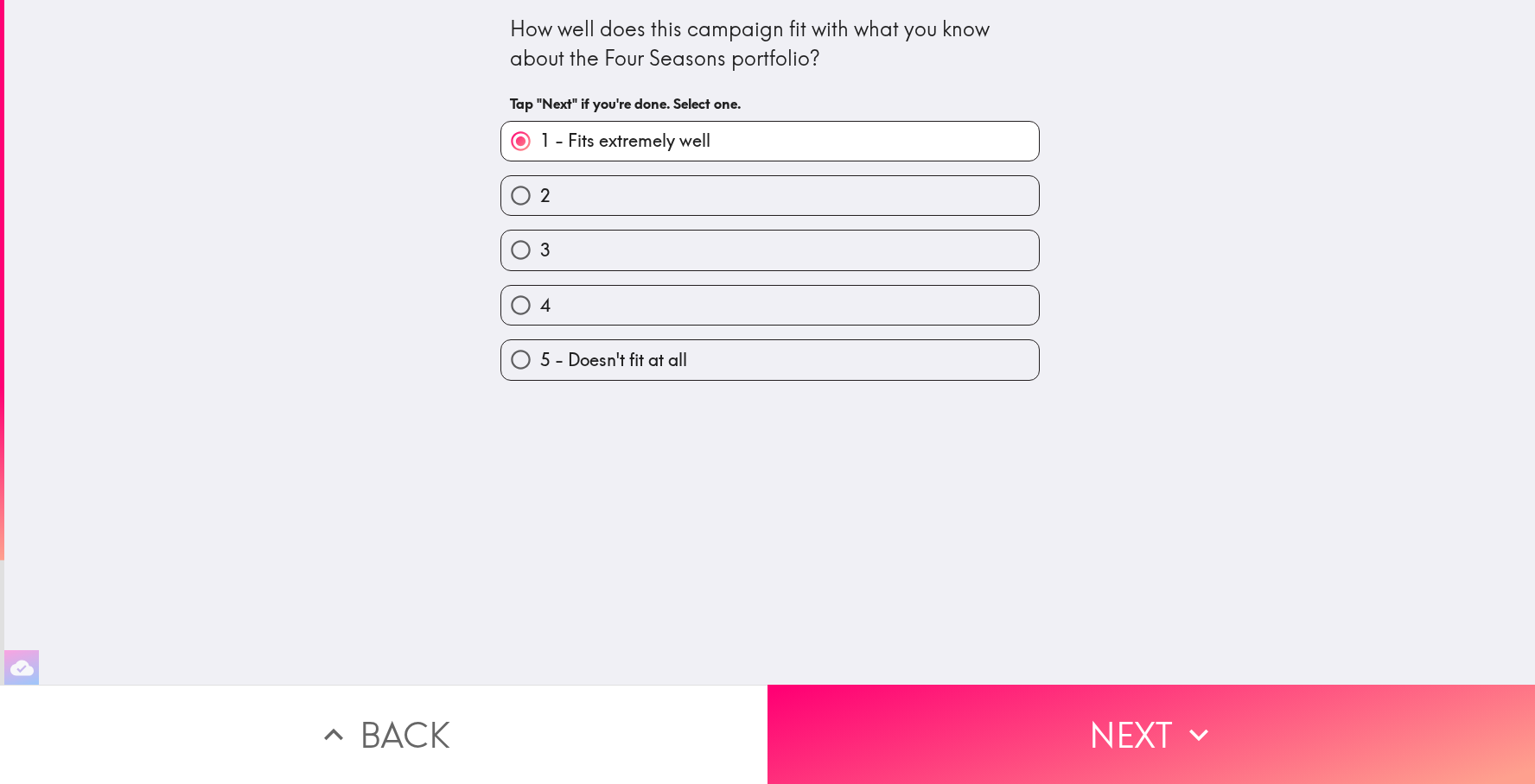
click at [433, 729] on button "Back" at bounding box center [384, 735] width 768 height 99
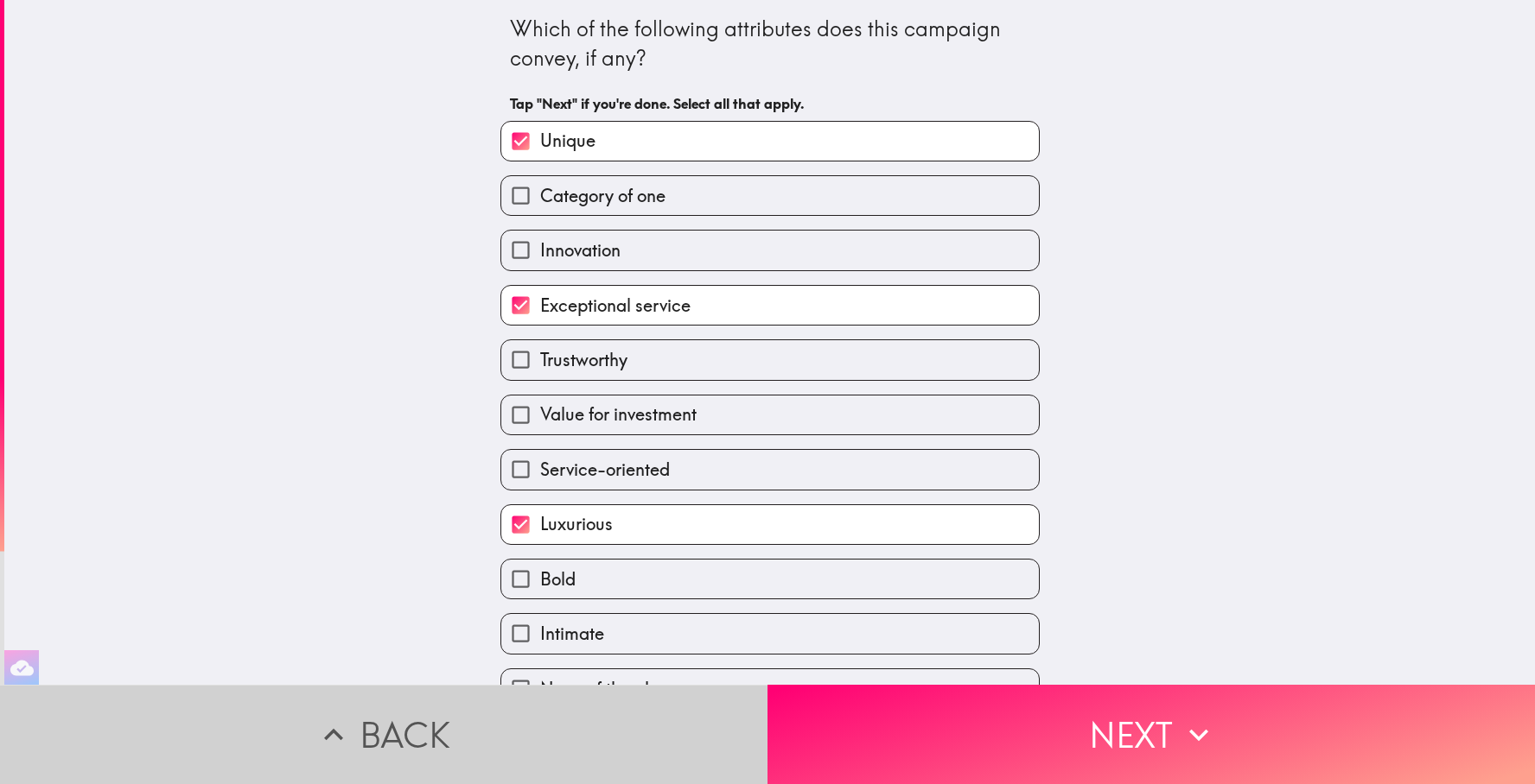
click at [433, 729] on button "Back" at bounding box center [384, 735] width 768 height 99
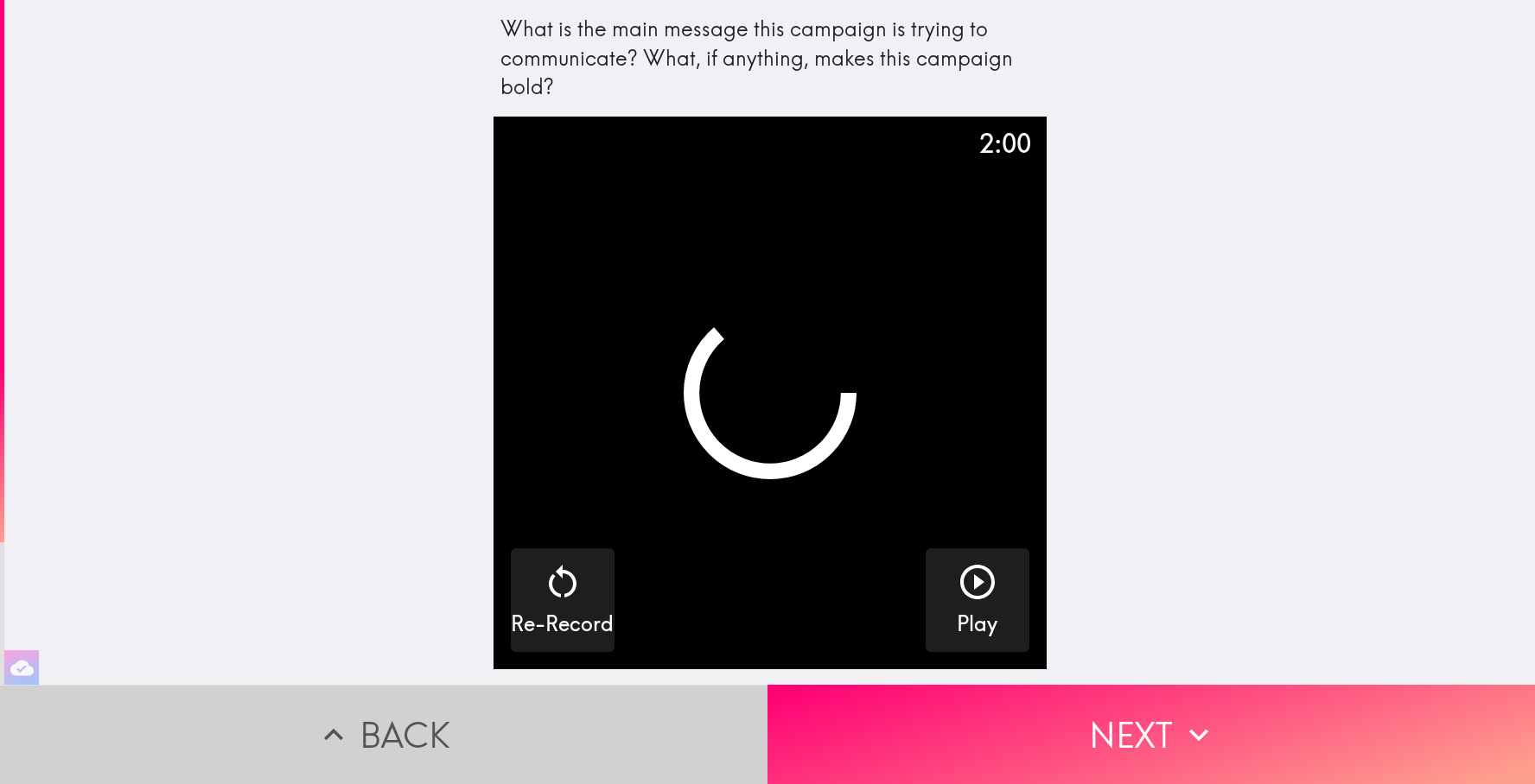
click at [433, 729] on button "Back" at bounding box center [384, 735] width 768 height 99
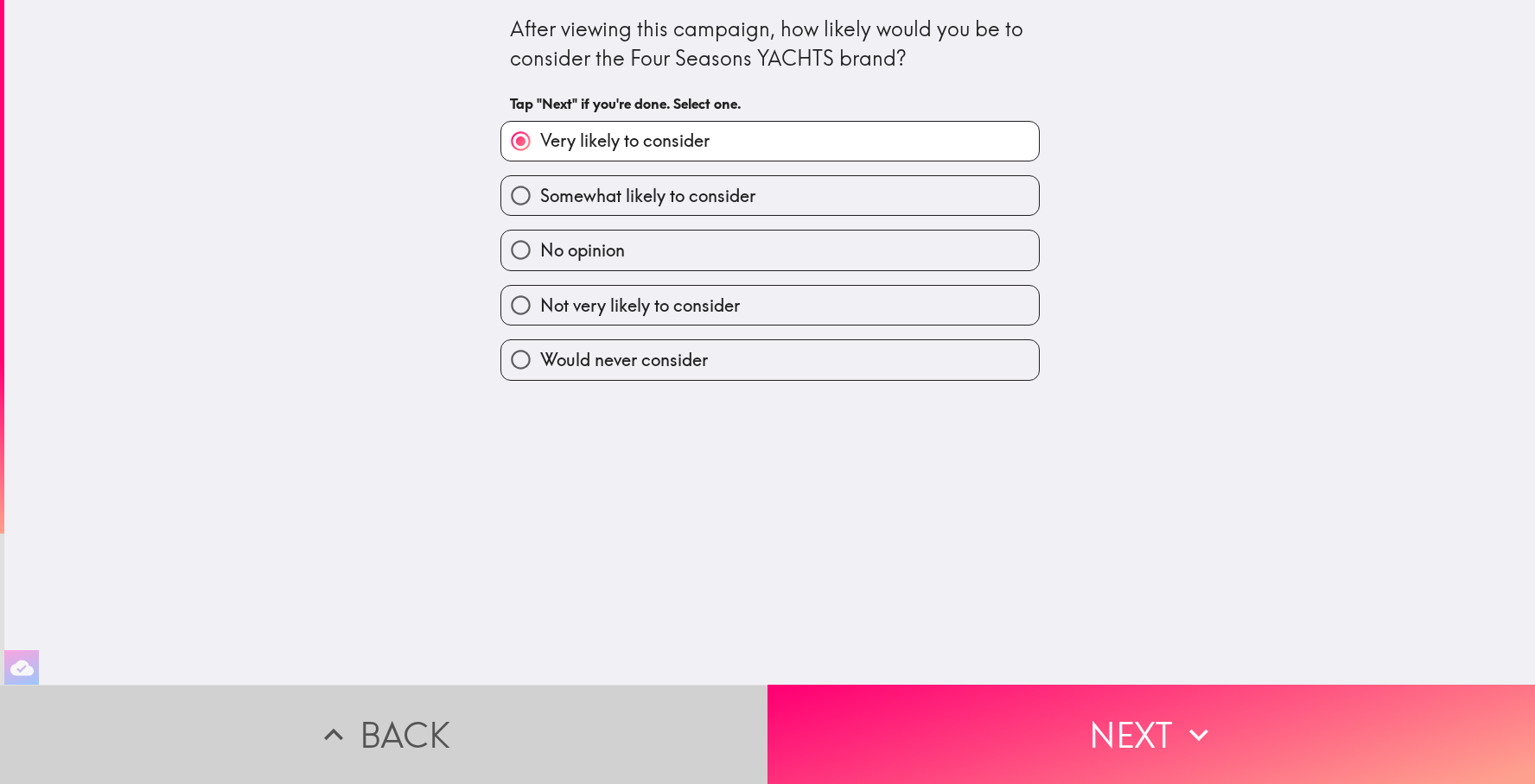
click at [433, 729] on button "Back" at bounding box center [384, 735] width 768 height 99
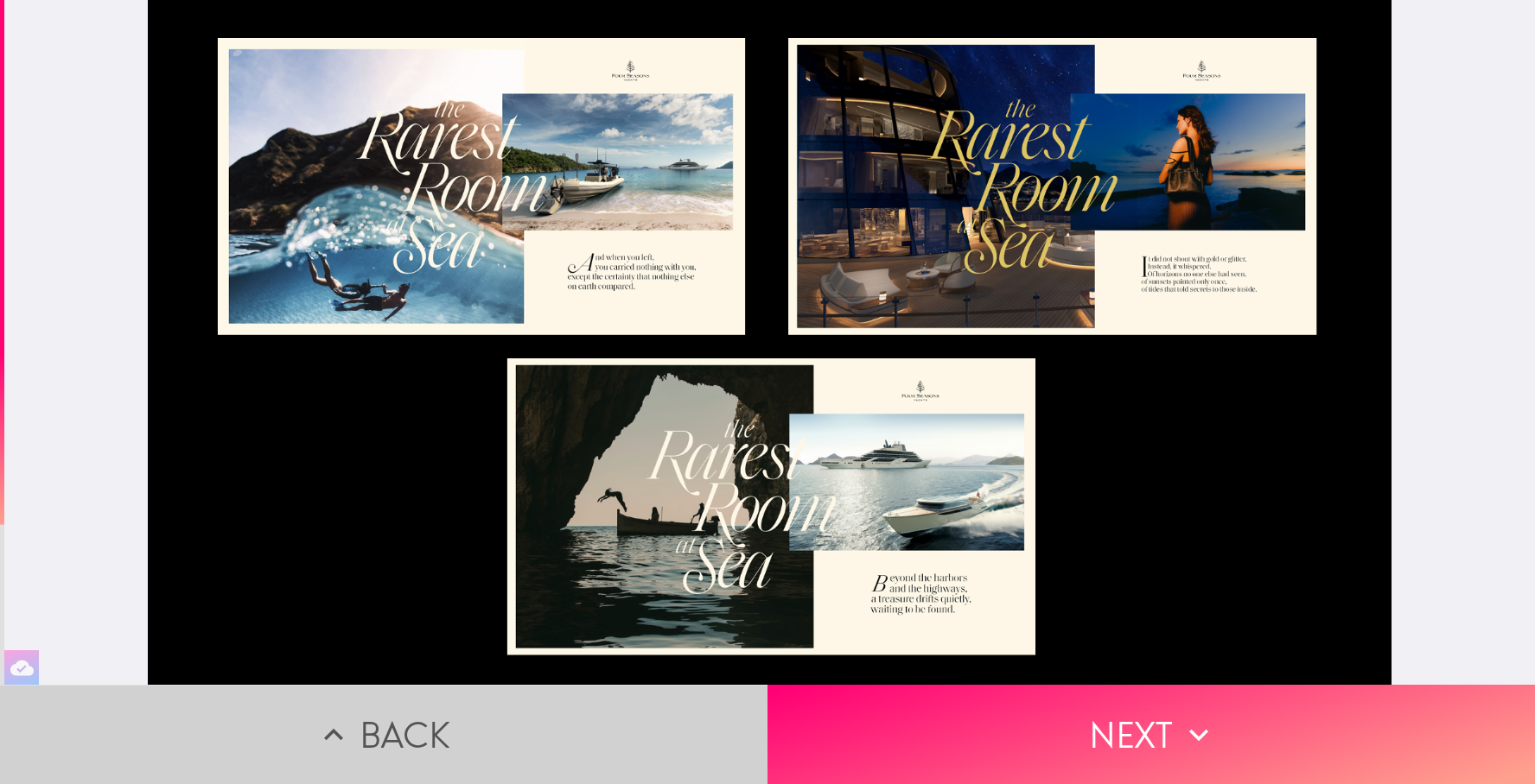
click at [433, 729] on button "Back" at bounding box center [384, 735] width 768 height 99
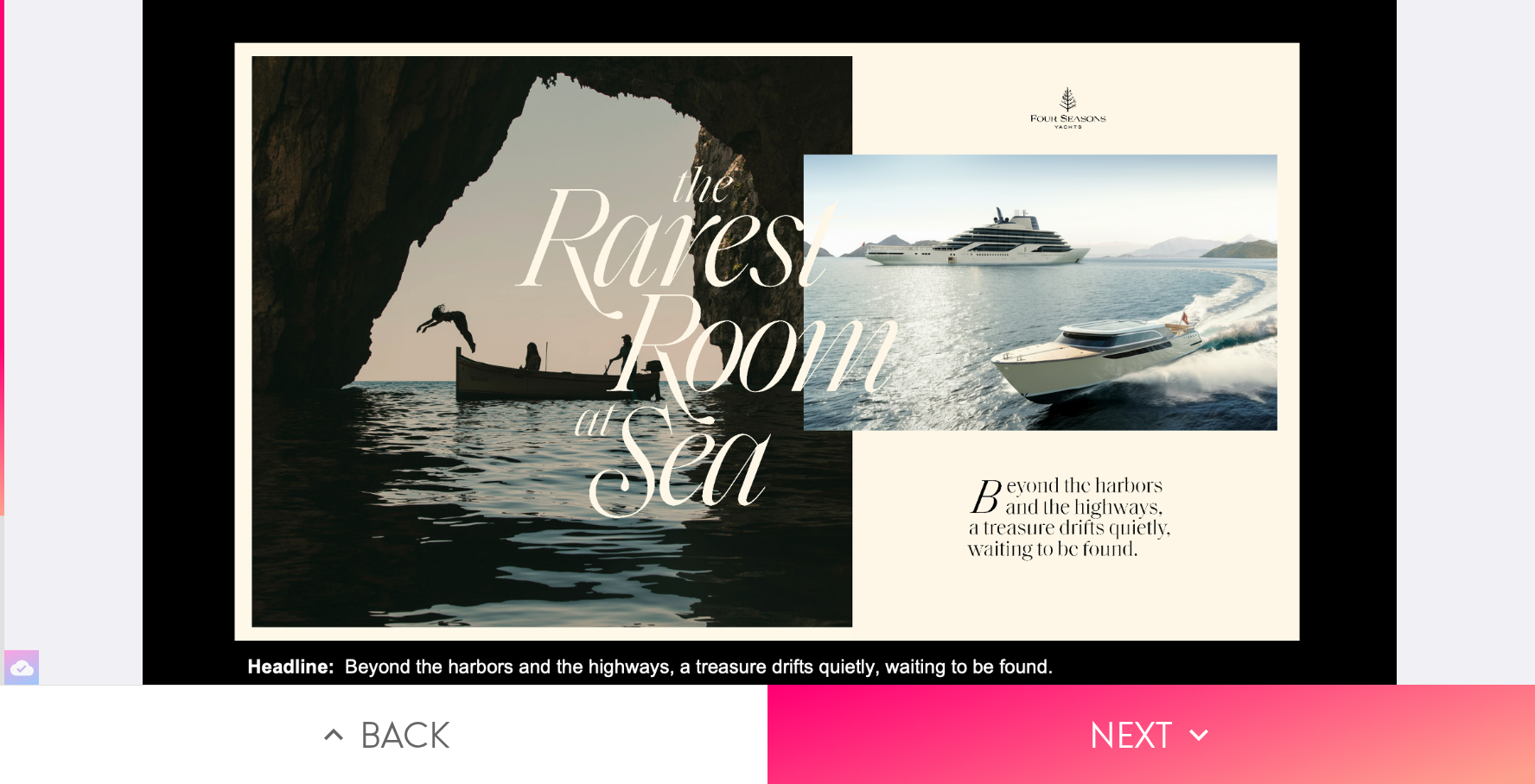
click at [433, 729] on button "Back" at bounding box center [384, 735] width 768 height 99
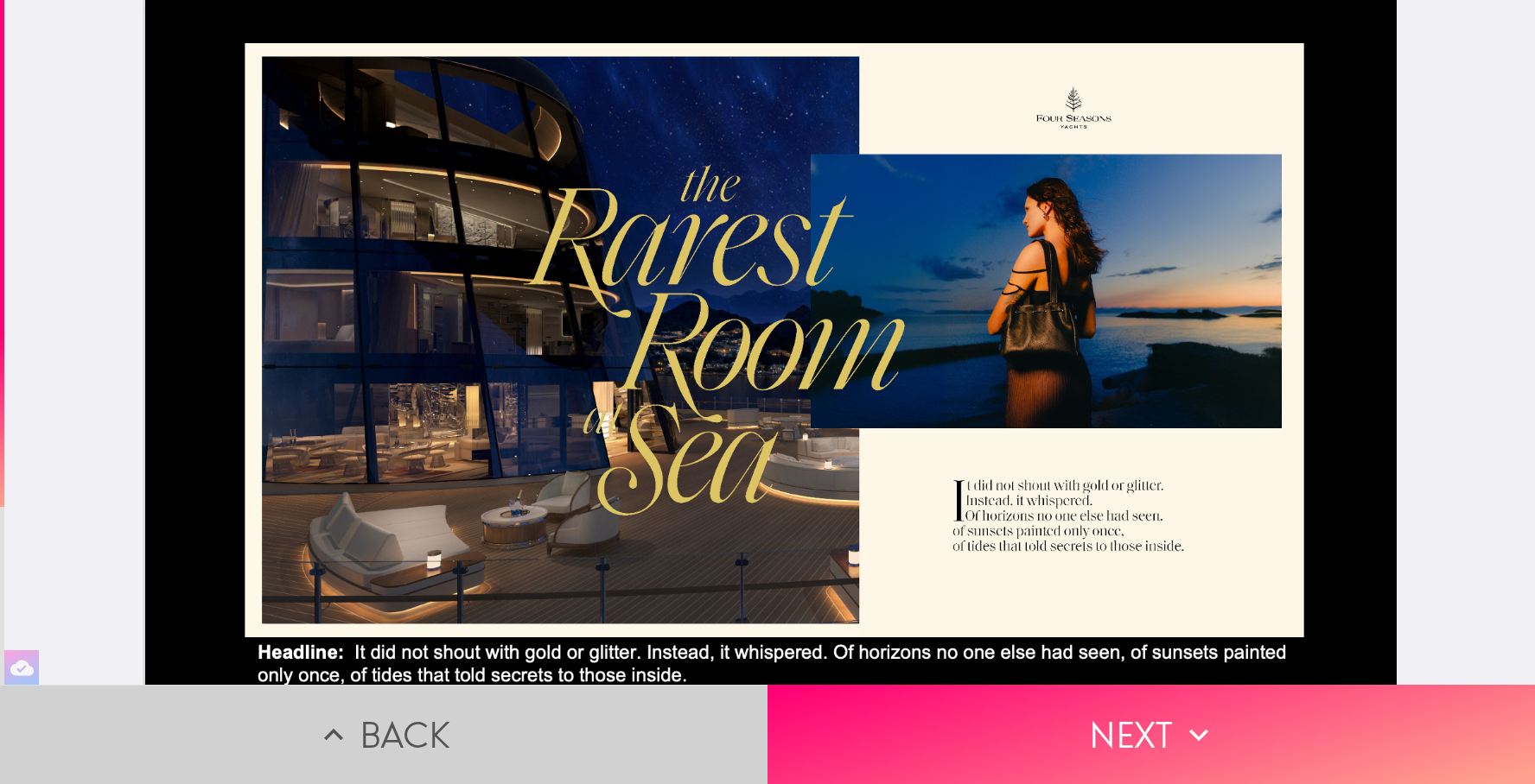
click at [433, 729] on button "Back" at bounding box center [384, 735] width 768 height 99
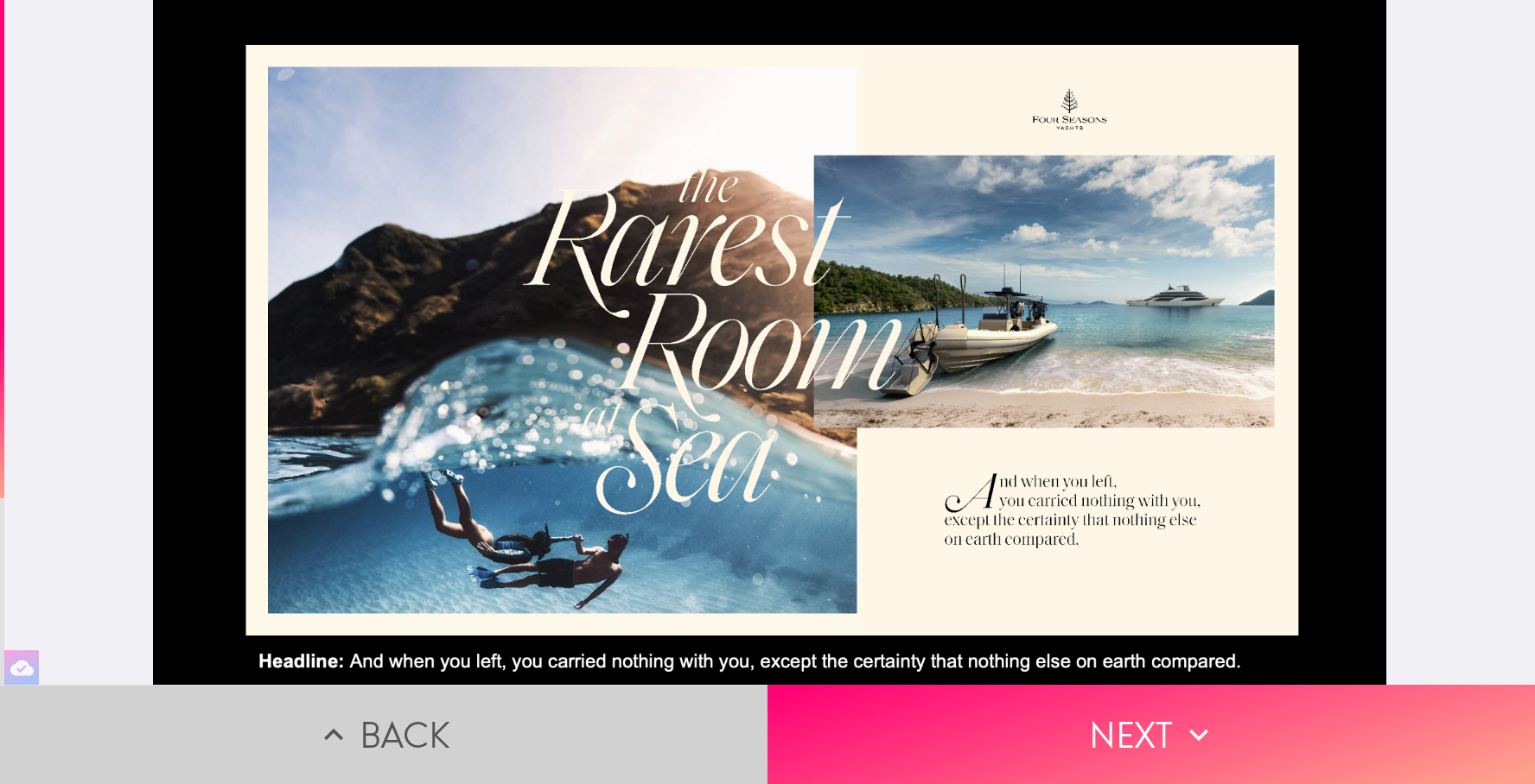
click at [434, 729] on button "Back" at bounding box center [384, 735] width 768 height 99
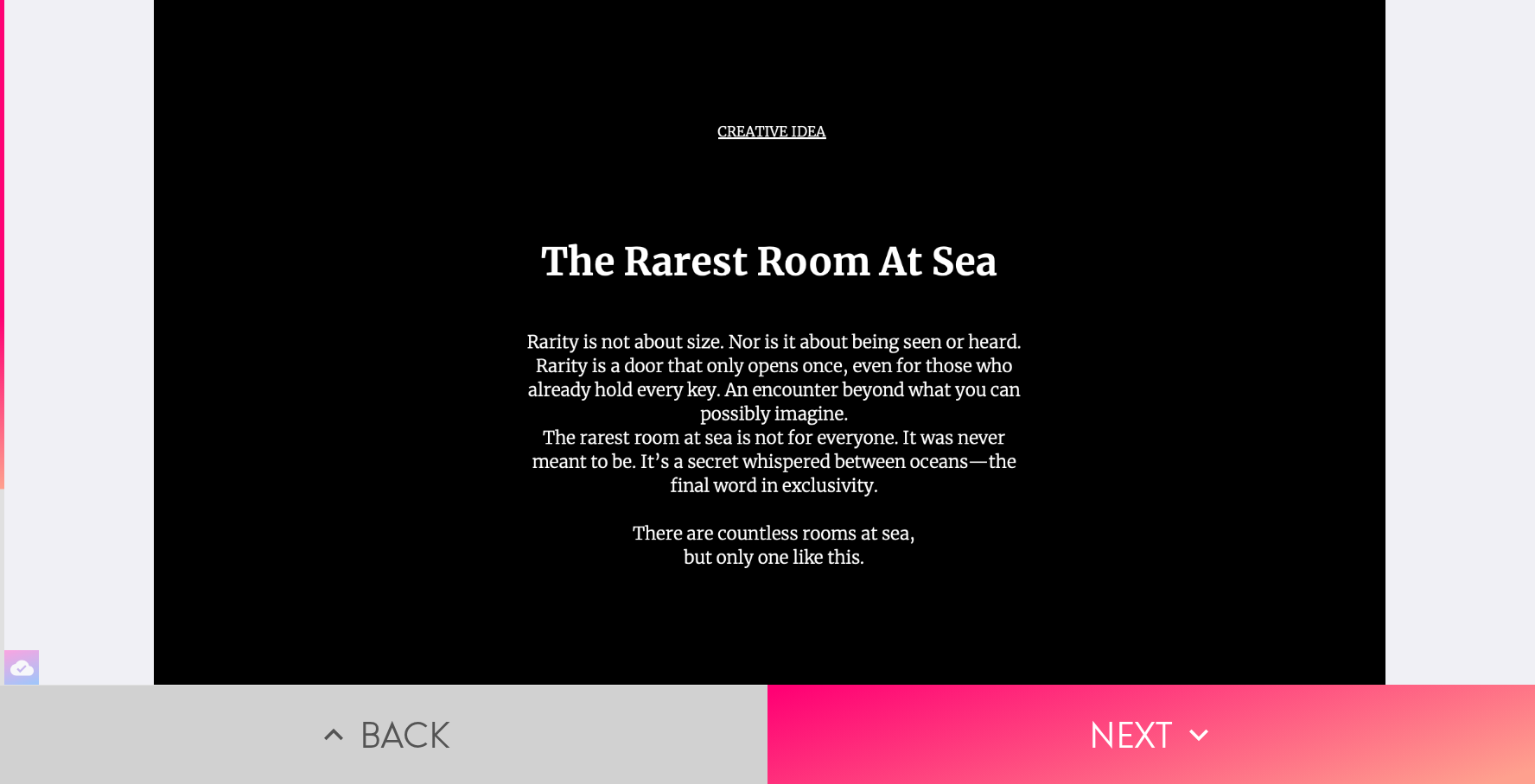
click at [434, 729] on button "Back" at bounding box center [384, 735] width 768 height 99
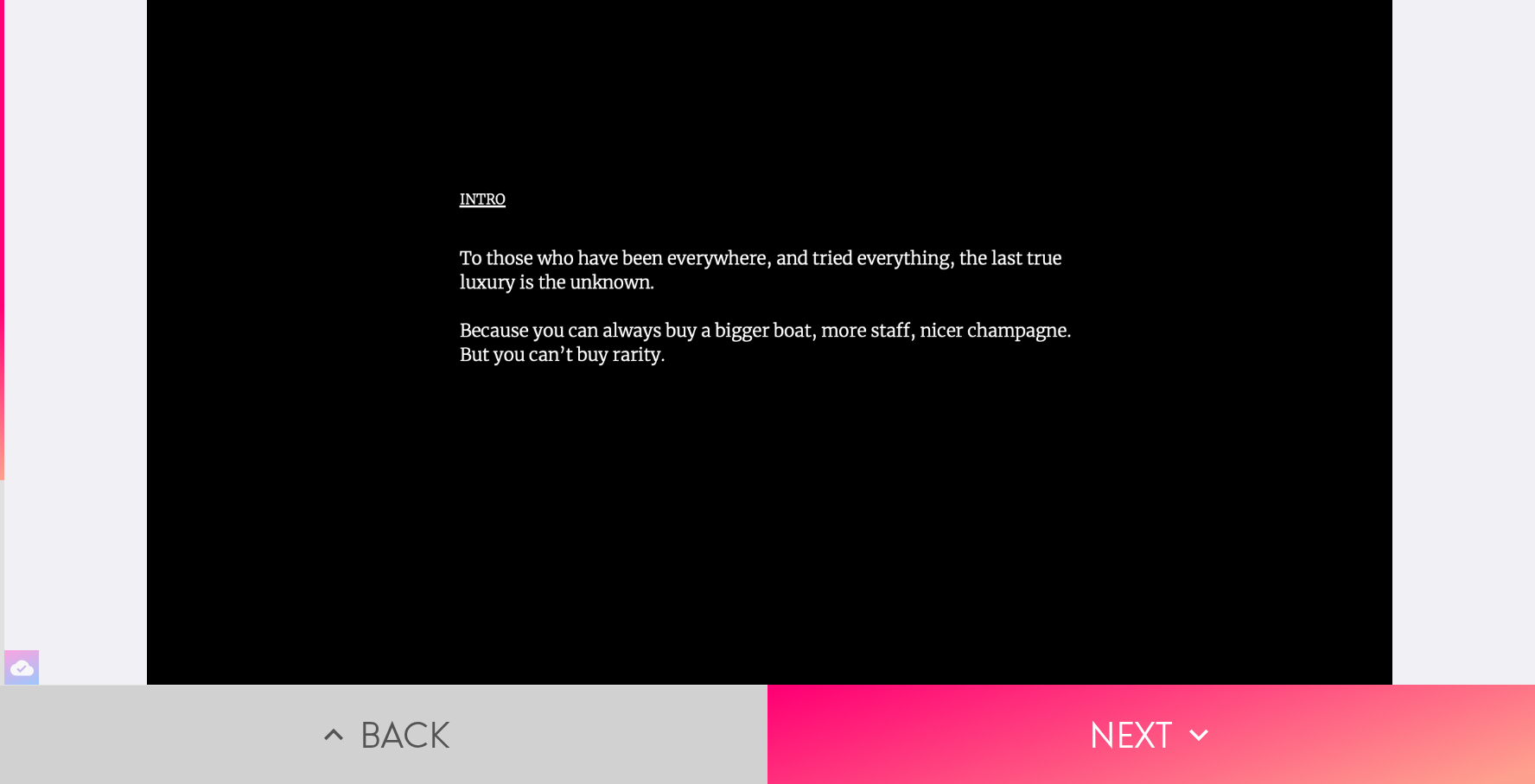
click at [434, 729] on button "Back" at bounding box center [384, 735] width 768 height 99
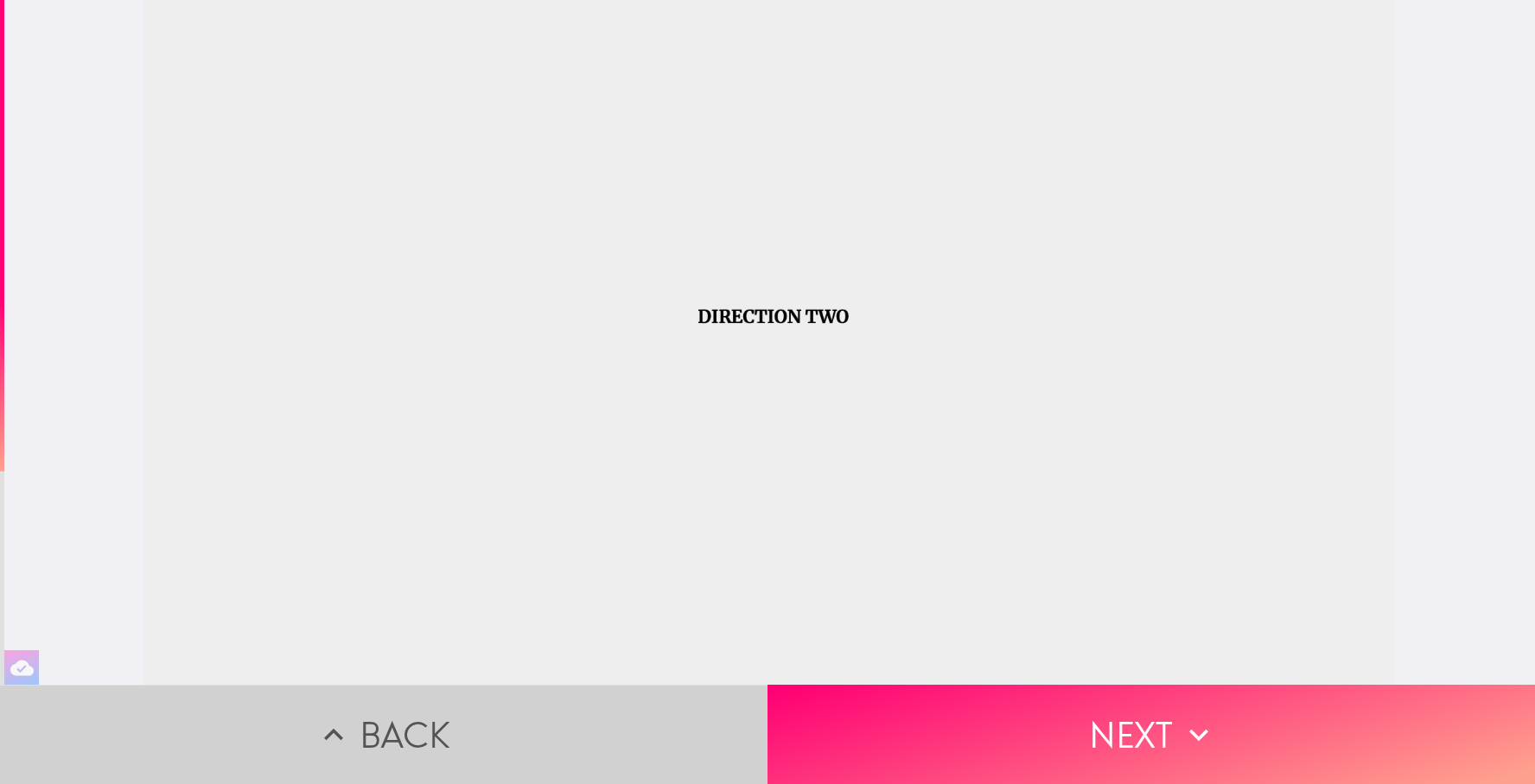
click at [434, 729] on button "Back" at bounding box center [384, 735] width 768 height 99
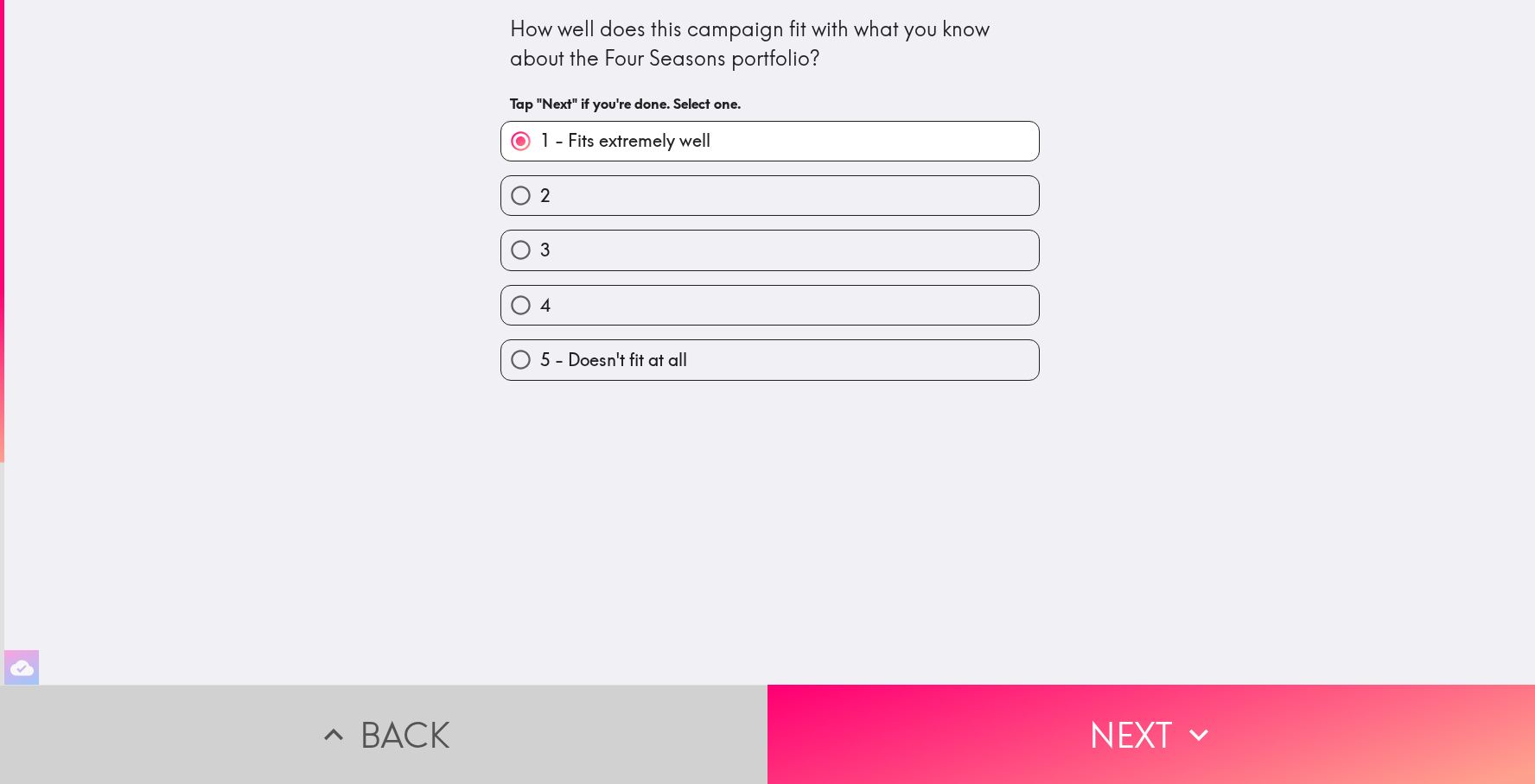
click at [434, 729] on button "Back" at bounding box center [384, 735] width 768 height 99
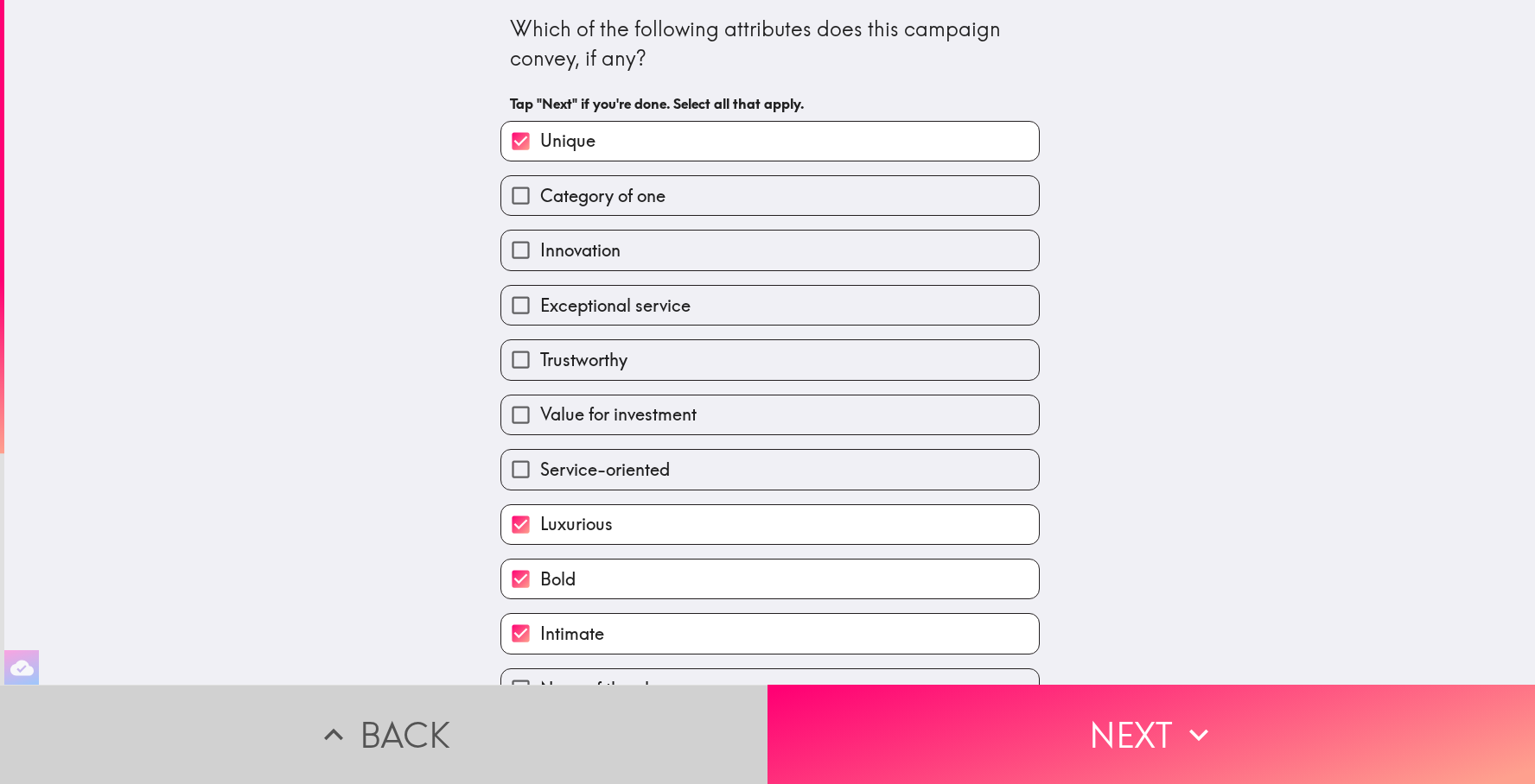
click at [434, 729] on button "Back" at bounding box center [384, 735] width 768 height 99
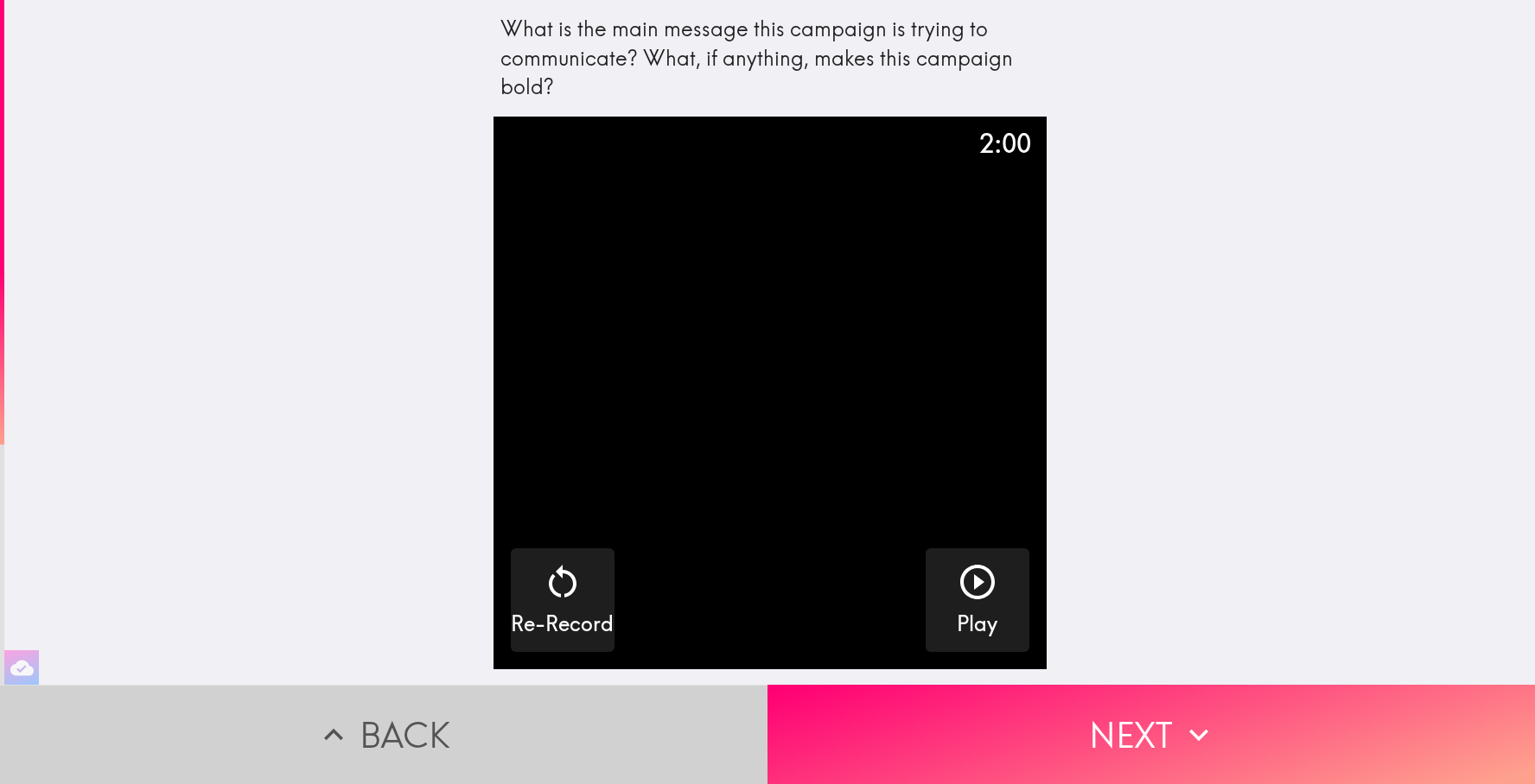
click at [434, 729] on button "Back" at bounding box center [384, 735] width 768 height 99
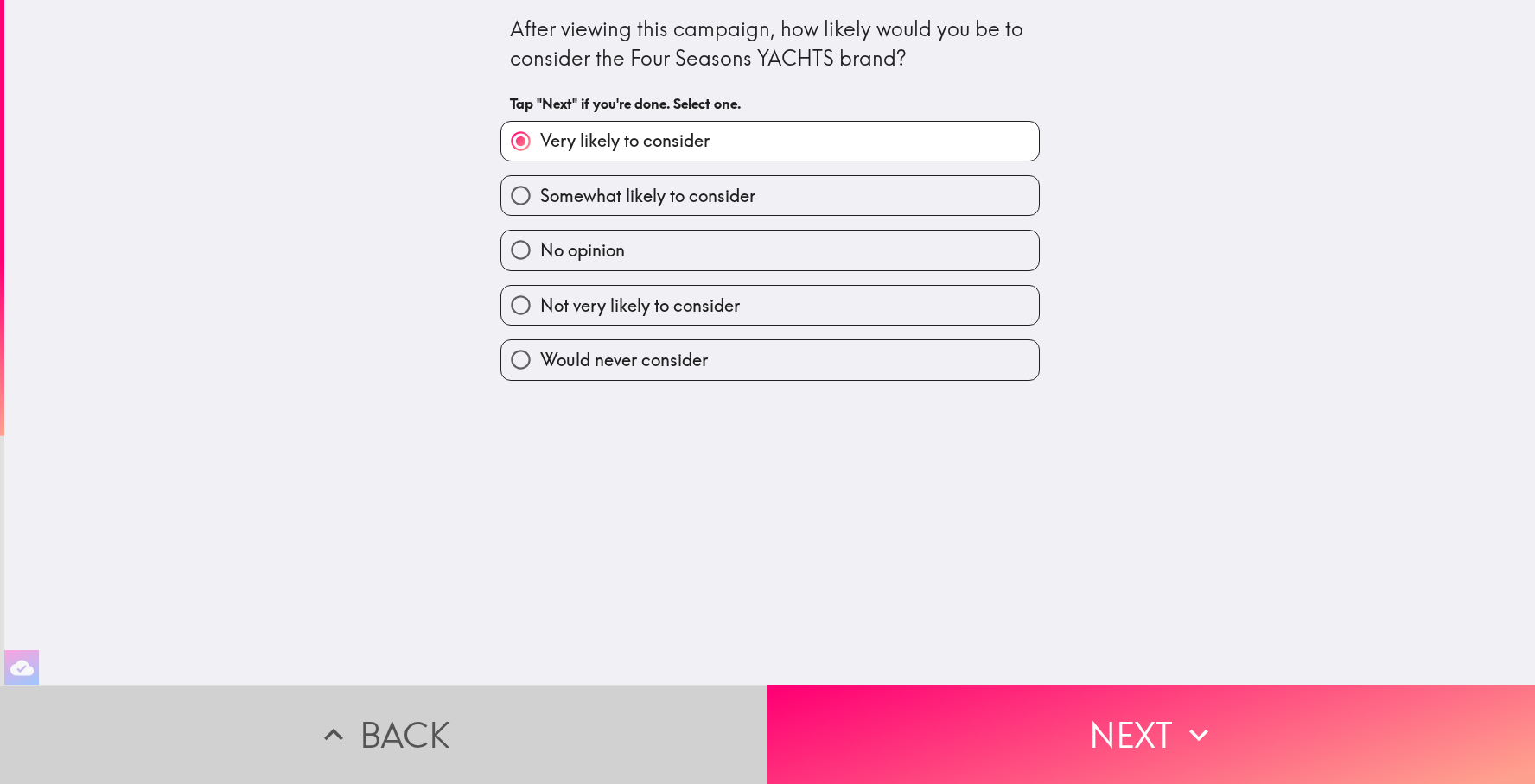
click at [434, 729] on button "Back" at bounding box center [384, 735] width 768 height 99
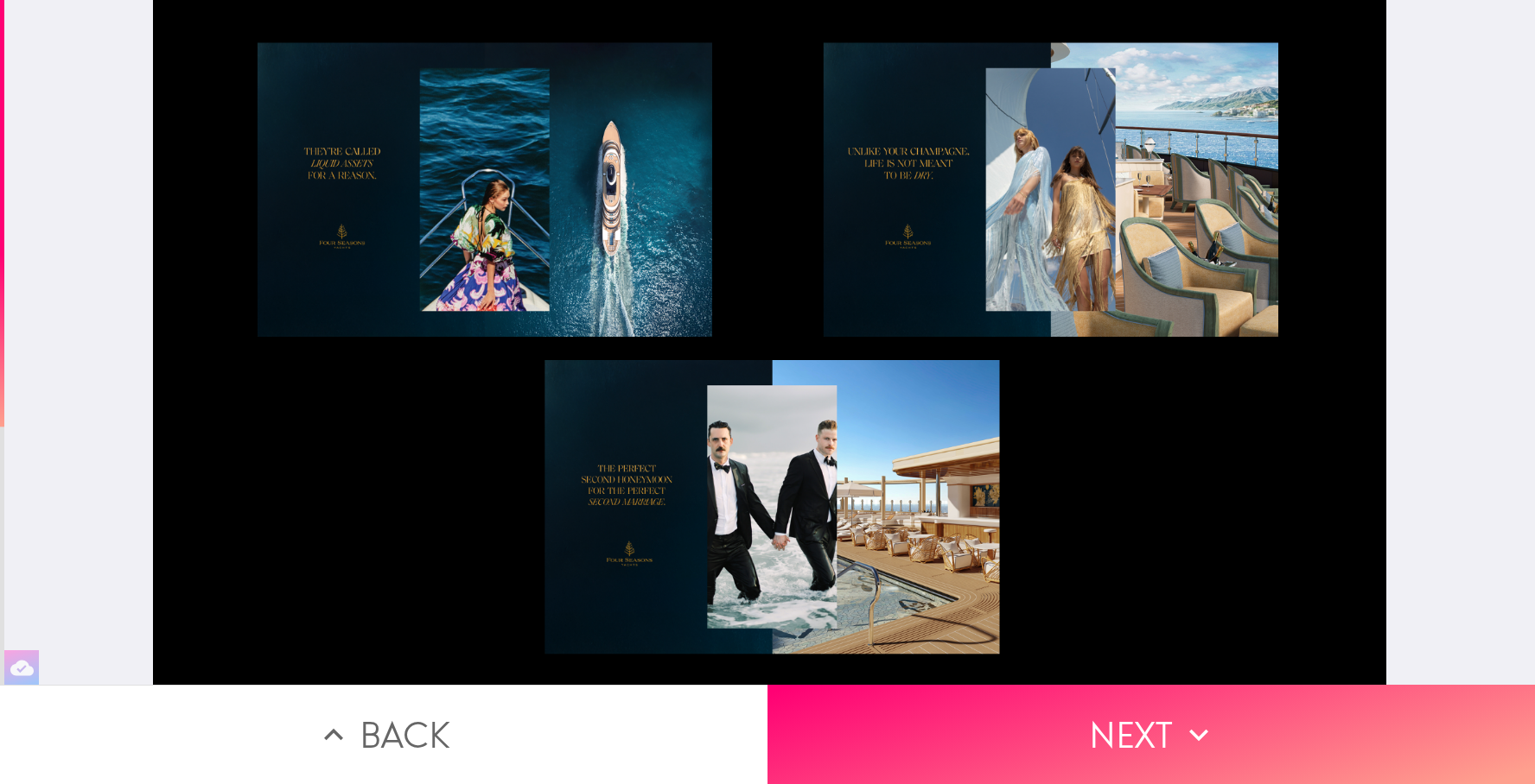
click at [434, 729] on button "Back" at bounding box center [384, 735] width 768 height 99
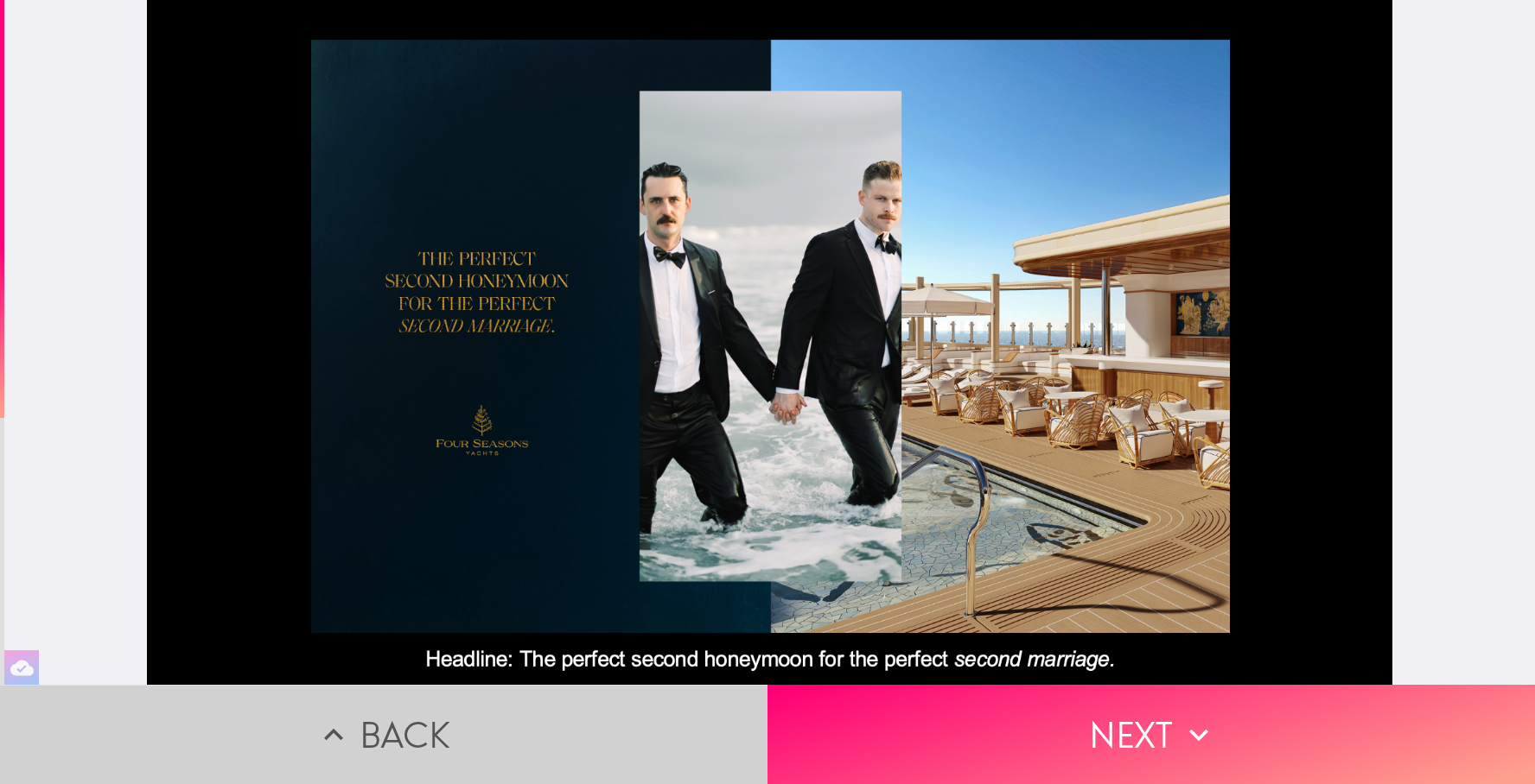
click at [434, 729] on button "Back" at bounding box center [384, 735] width 768 height 99
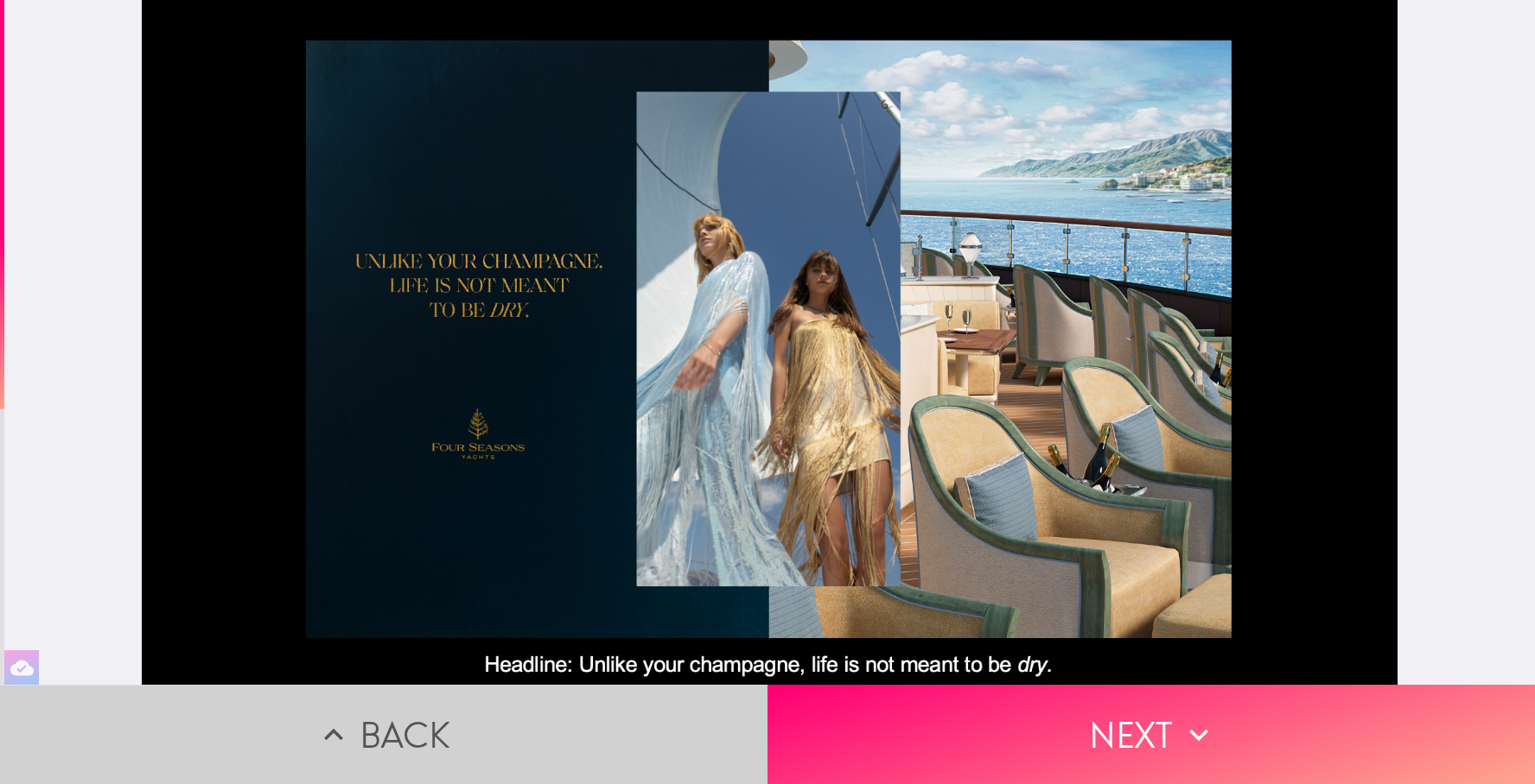
click at [434, 729] on button "Back" at bounding box center [384, 735] width 768 height 99
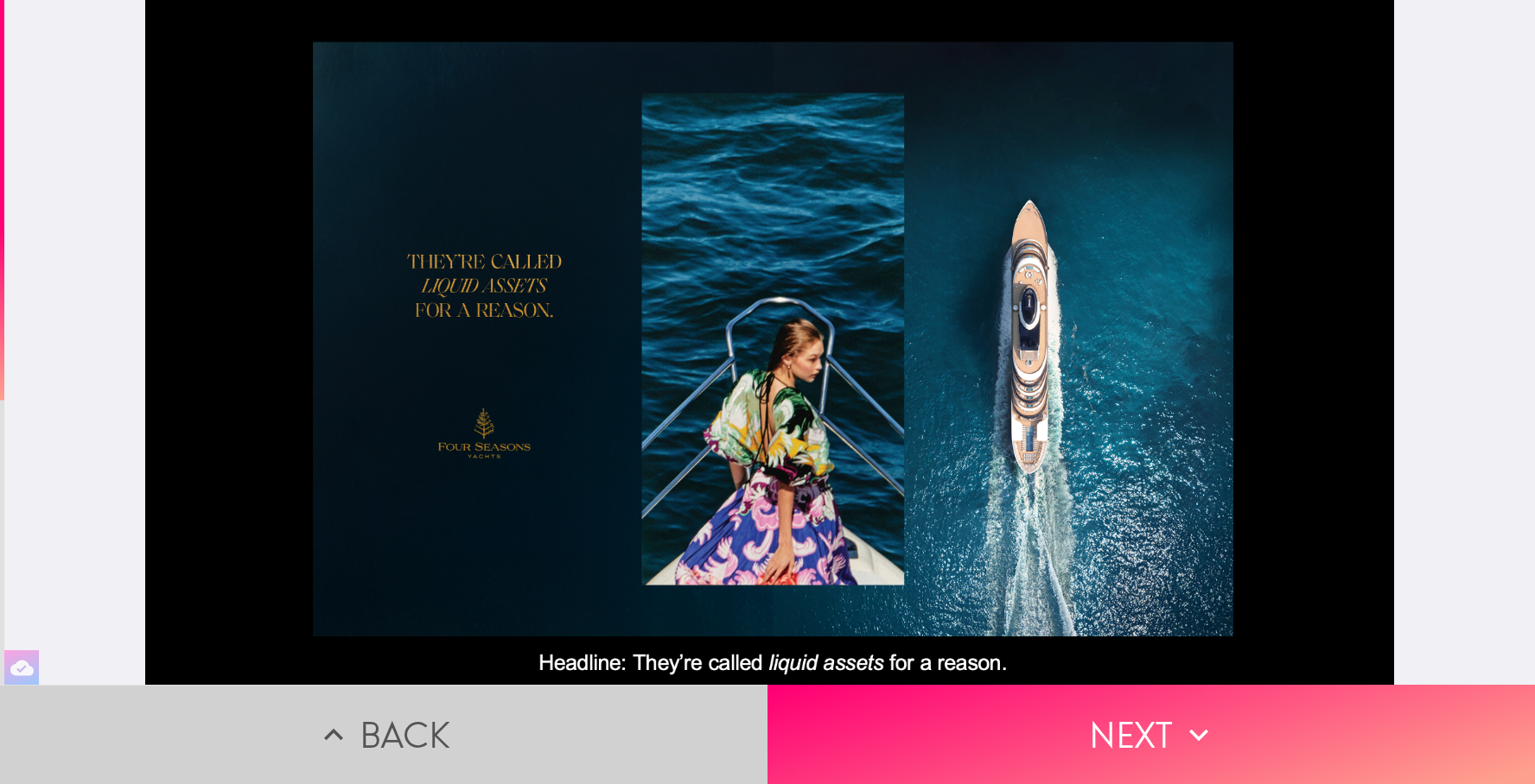
click at [434, 729] on button "Back" at bounding box center [384, 735] width 768 height 99
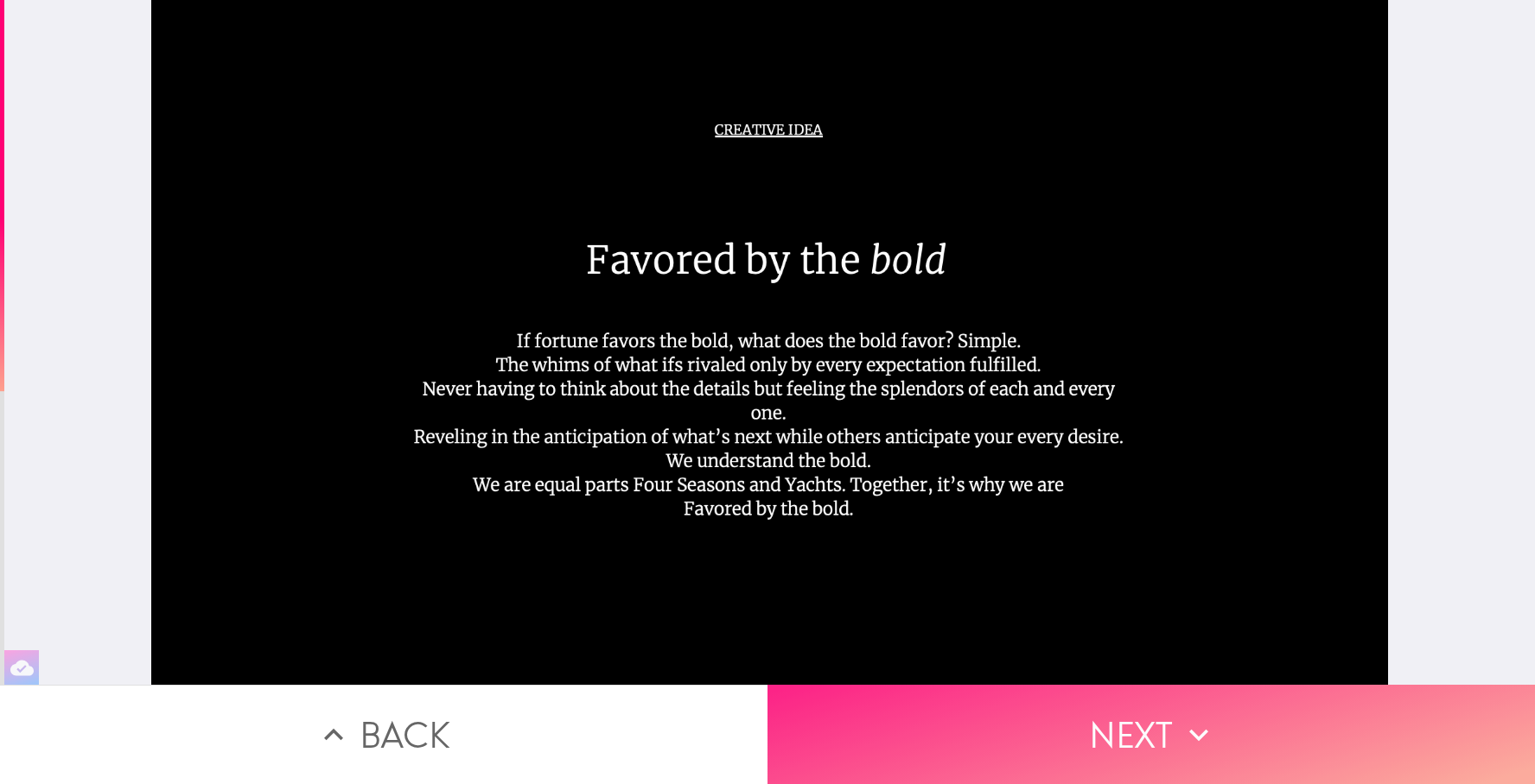
click at [1163, 727] on button "Next" at bounding box center [1152, 735] width 768 height 99
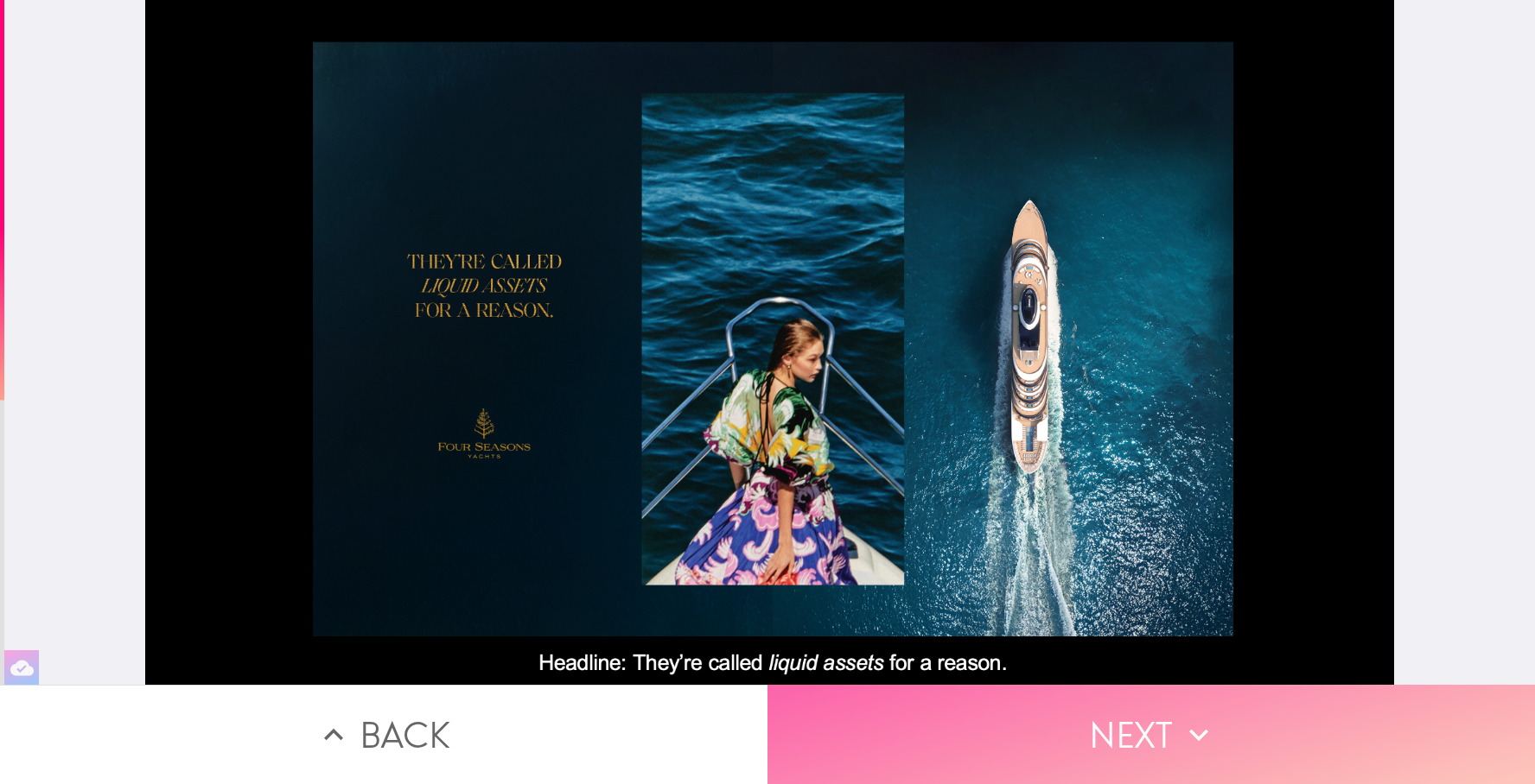
click at [1163, 727] on button "Next" at bounding box center [1152, 735] width 768 height 99
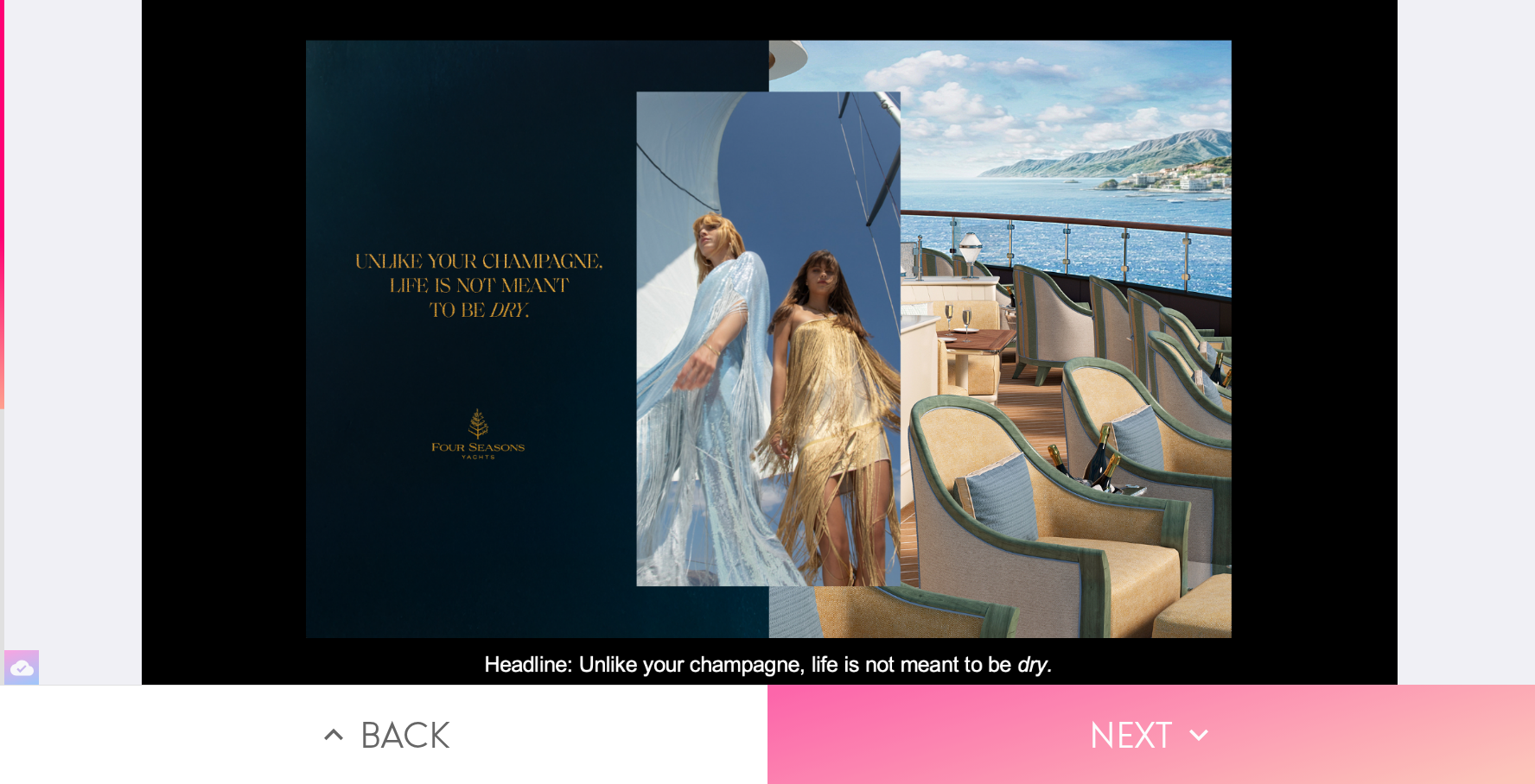
click at [1163, 727] on button "Next" at bounding box center [1152, 735] width 768 height 99
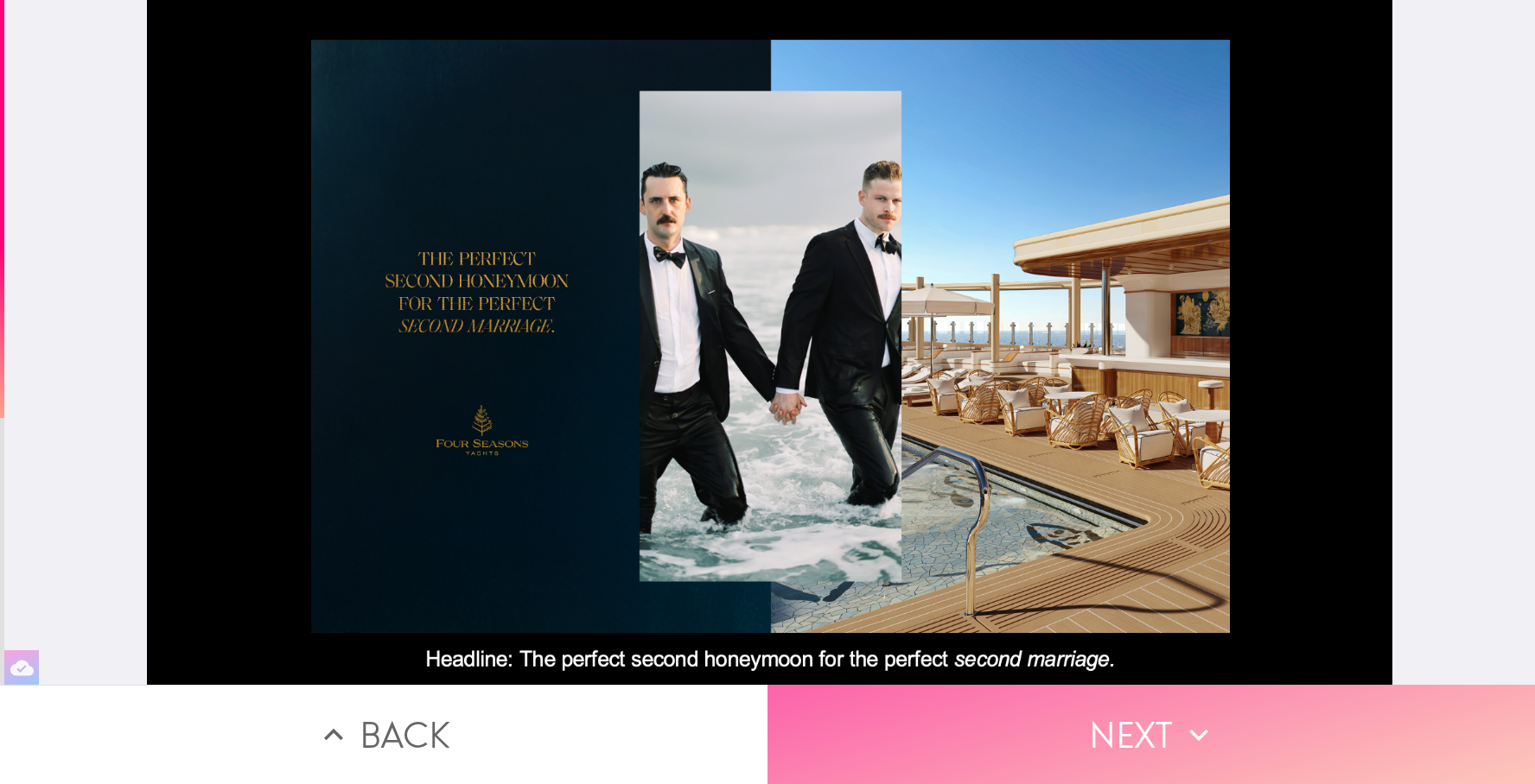
click at [1163, 727] on button "Next" at bounding box center [1152, 735] width 768 height 99
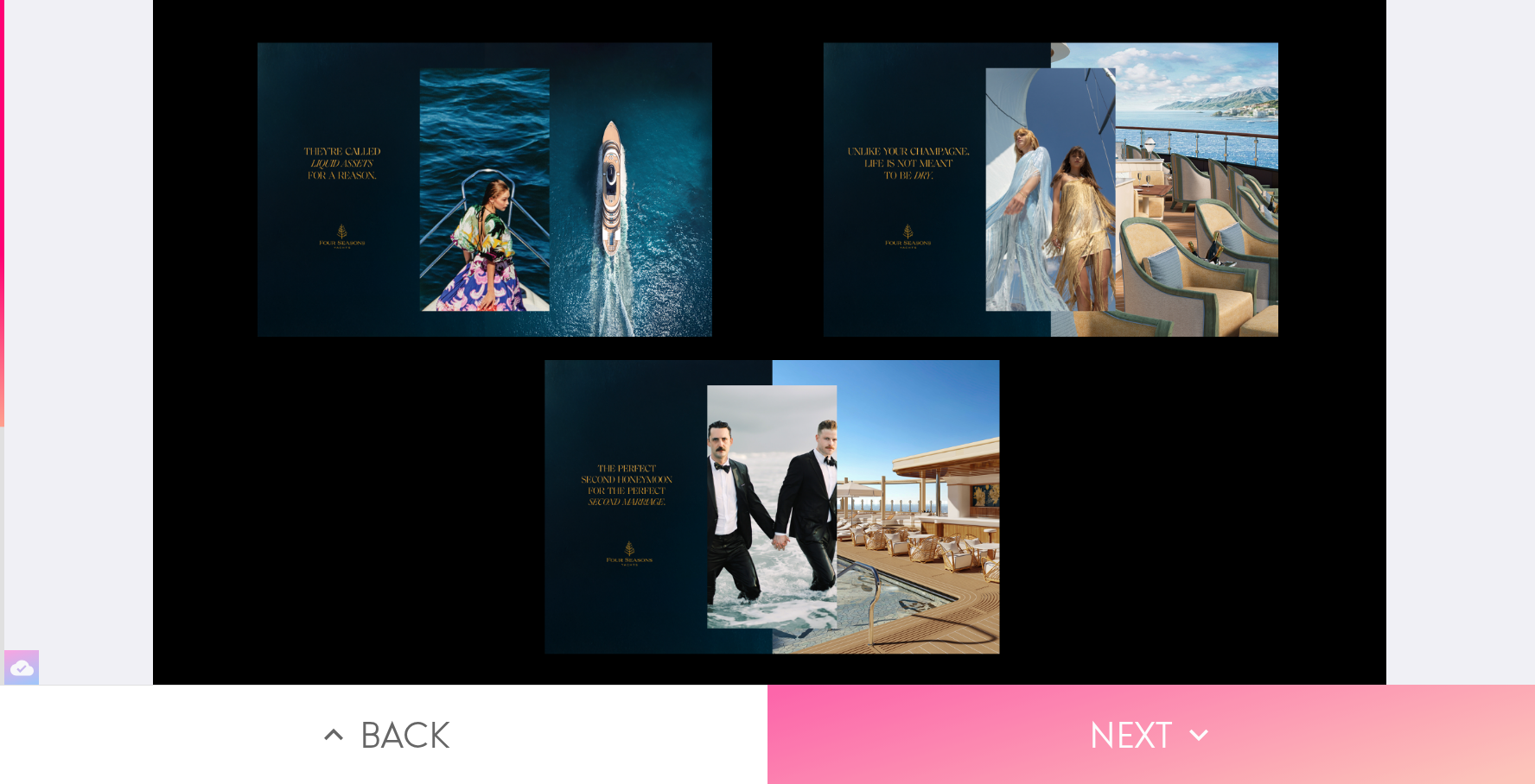
click at [1163, 727] on button "Next" at bounding box center [1152, 735] width 768 height 99
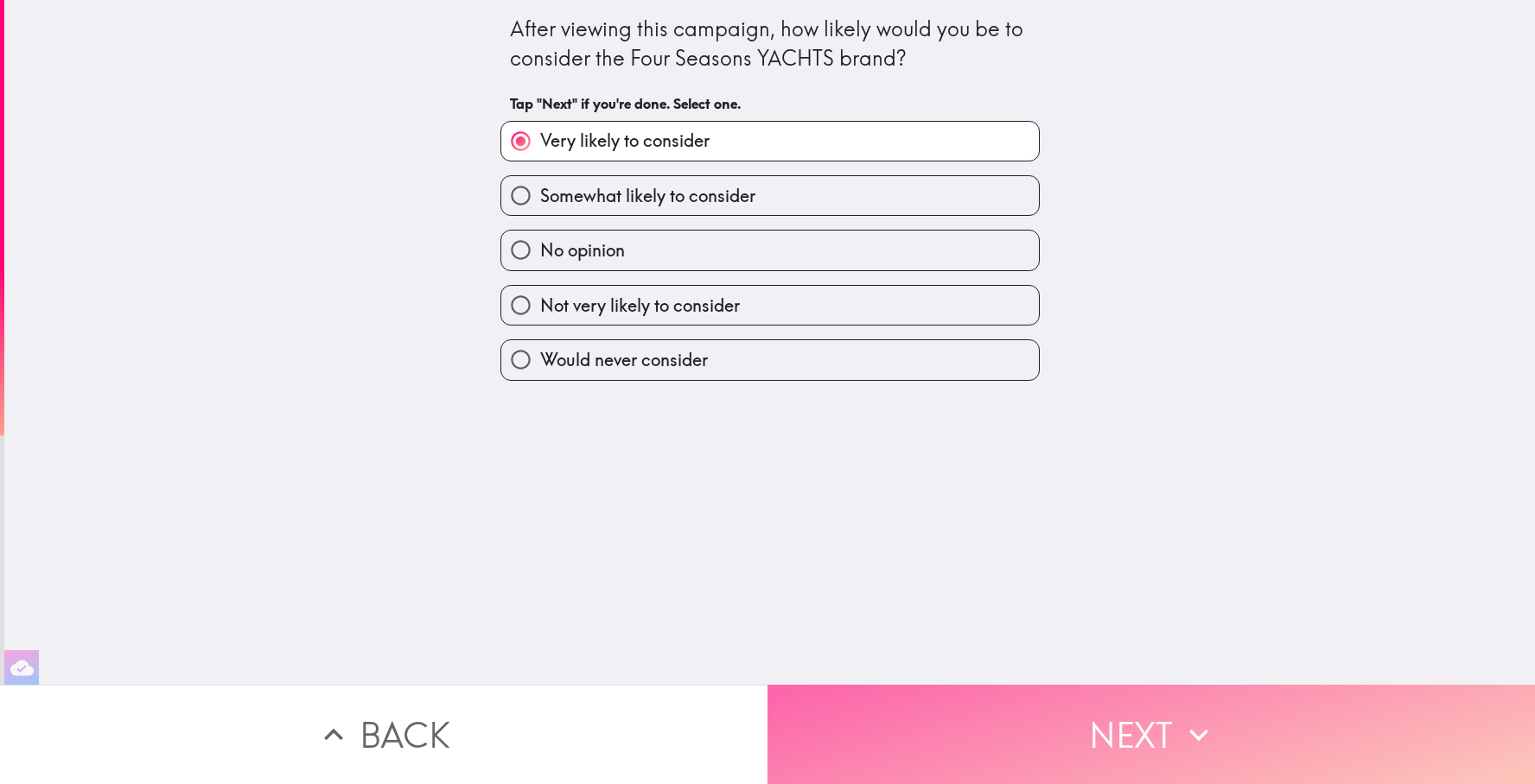
click at [1163, 727] on button "Next" at bounding box center [1152, 735] width 768 height 99
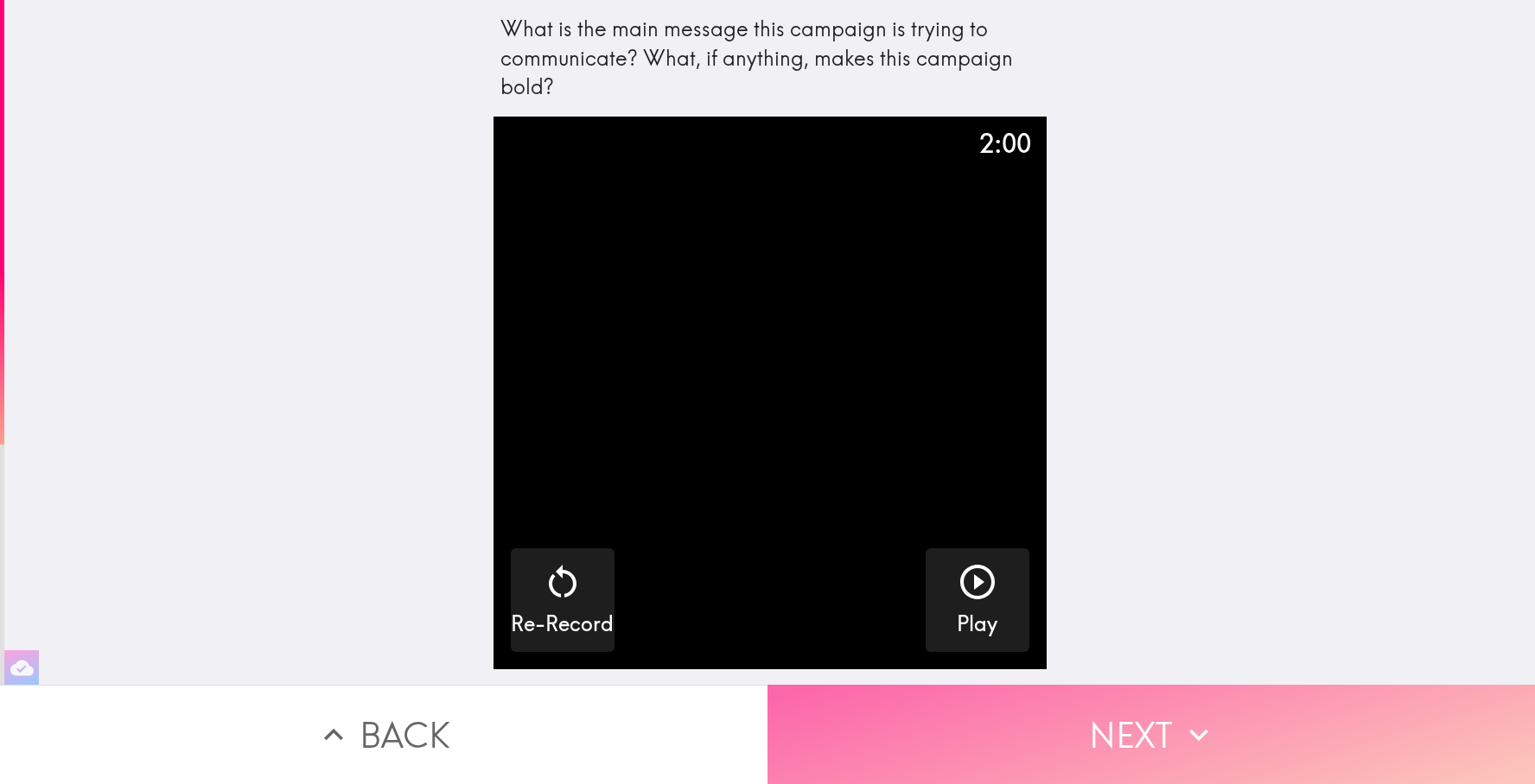
click at [1163, 727] on button "Next" at bounding box center [1152, 735] width 768 height 99
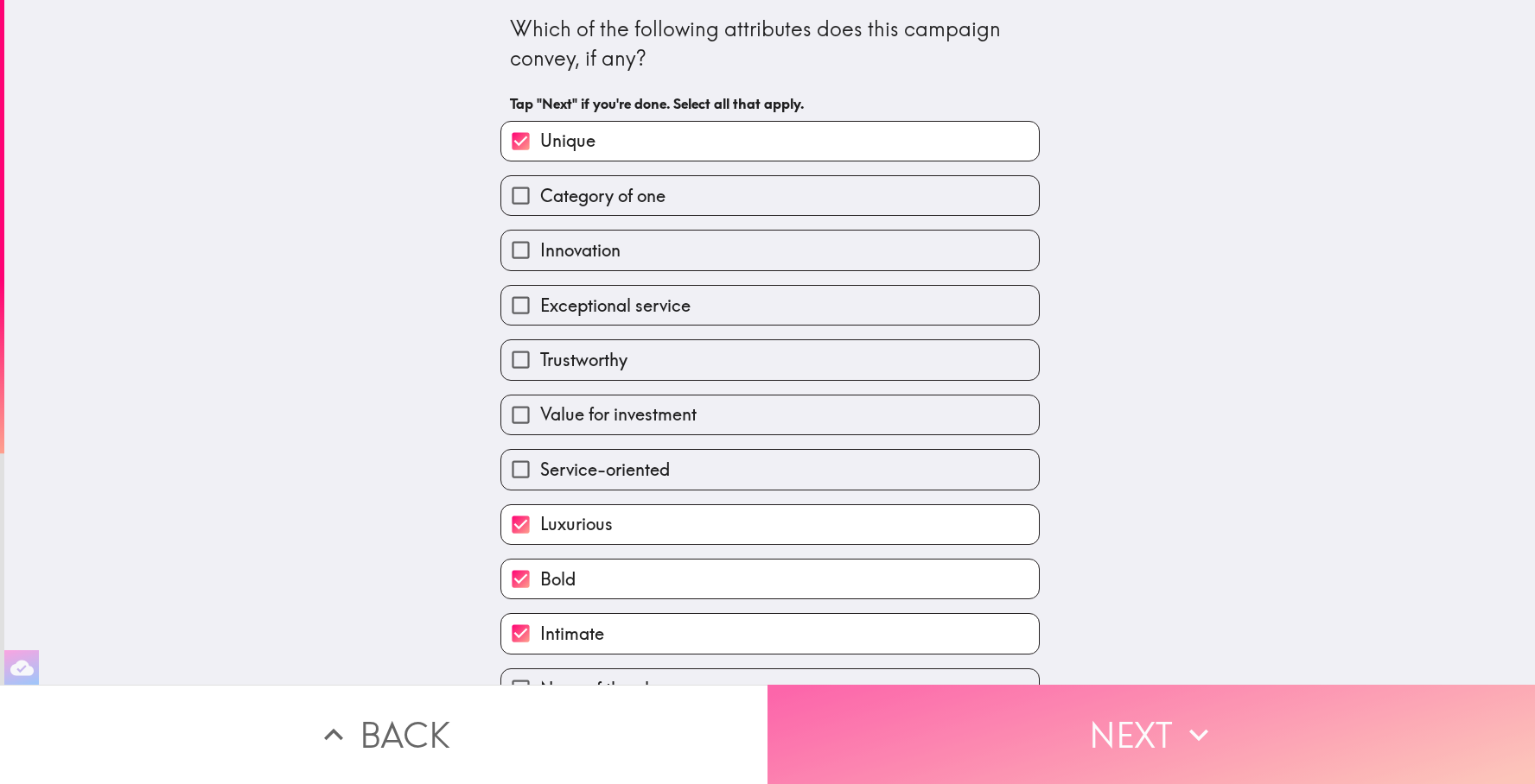
click at [1163, 727] on button "Next" at bounding box center [1152, 735] width 768 height 99
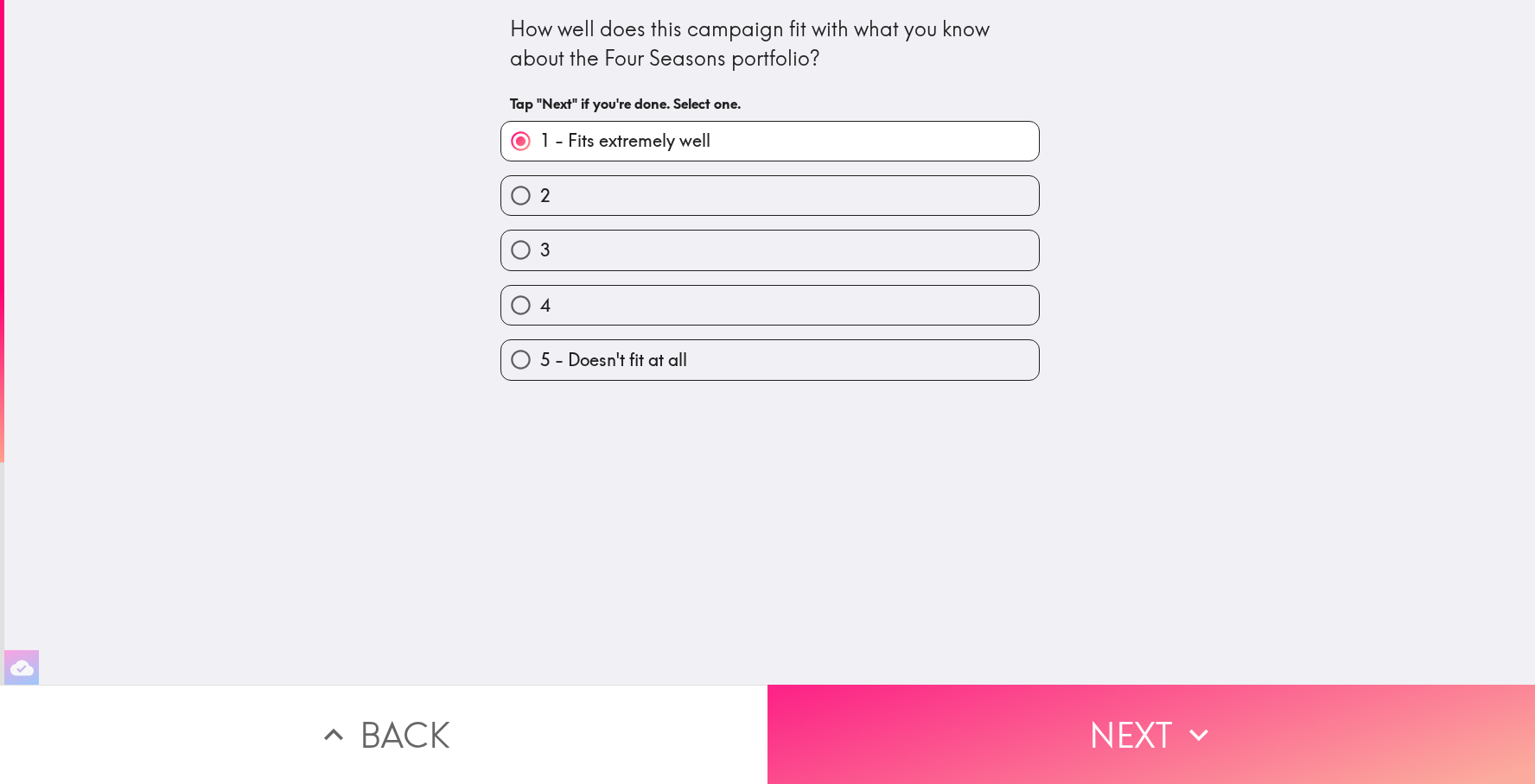
click at [1163, 727] on button "Next" at bounding box center [1152, 735] width 768 height 99
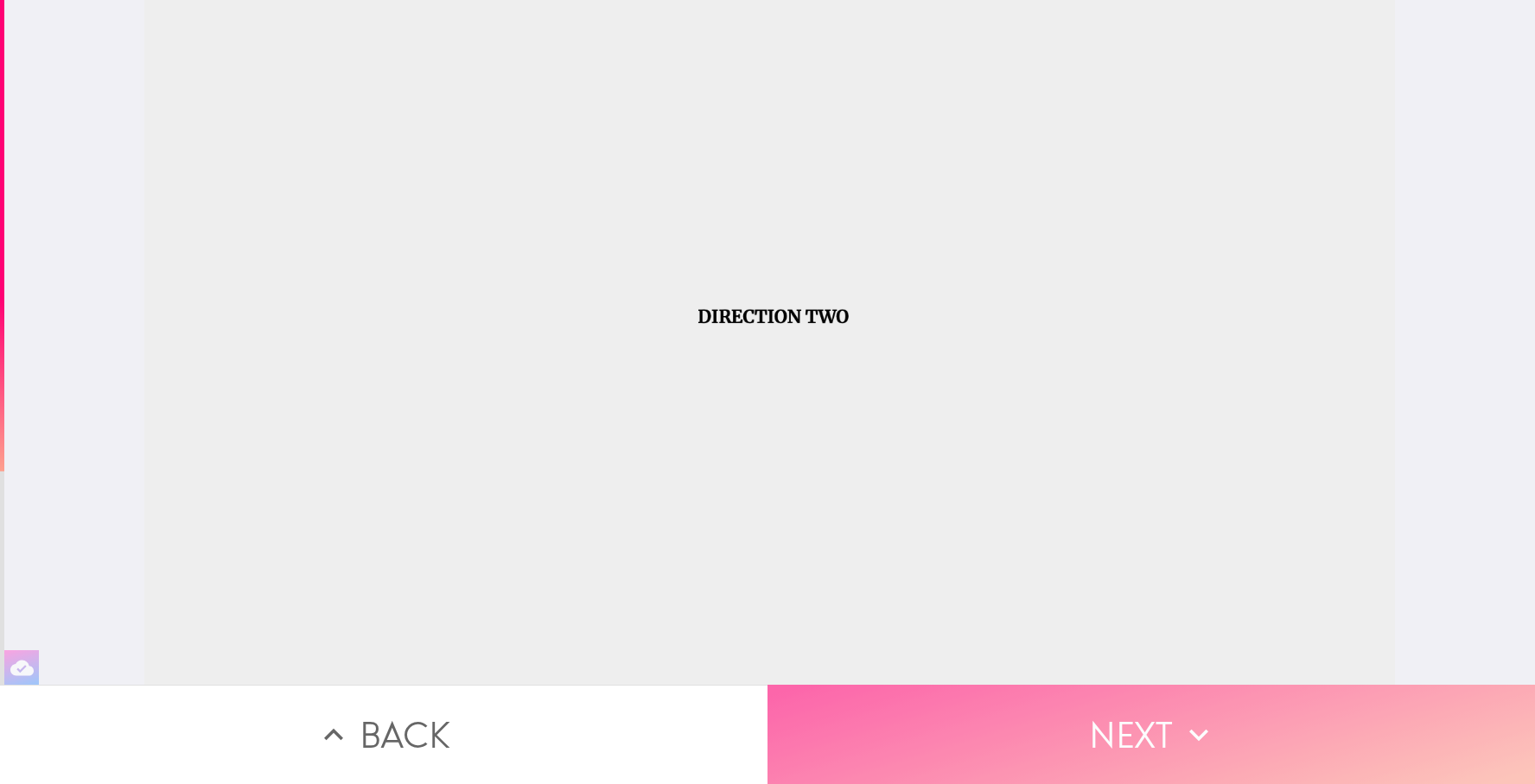
click at [1163, 727] on button "Next" at bounding box center [1152, 735] width 768 height 99
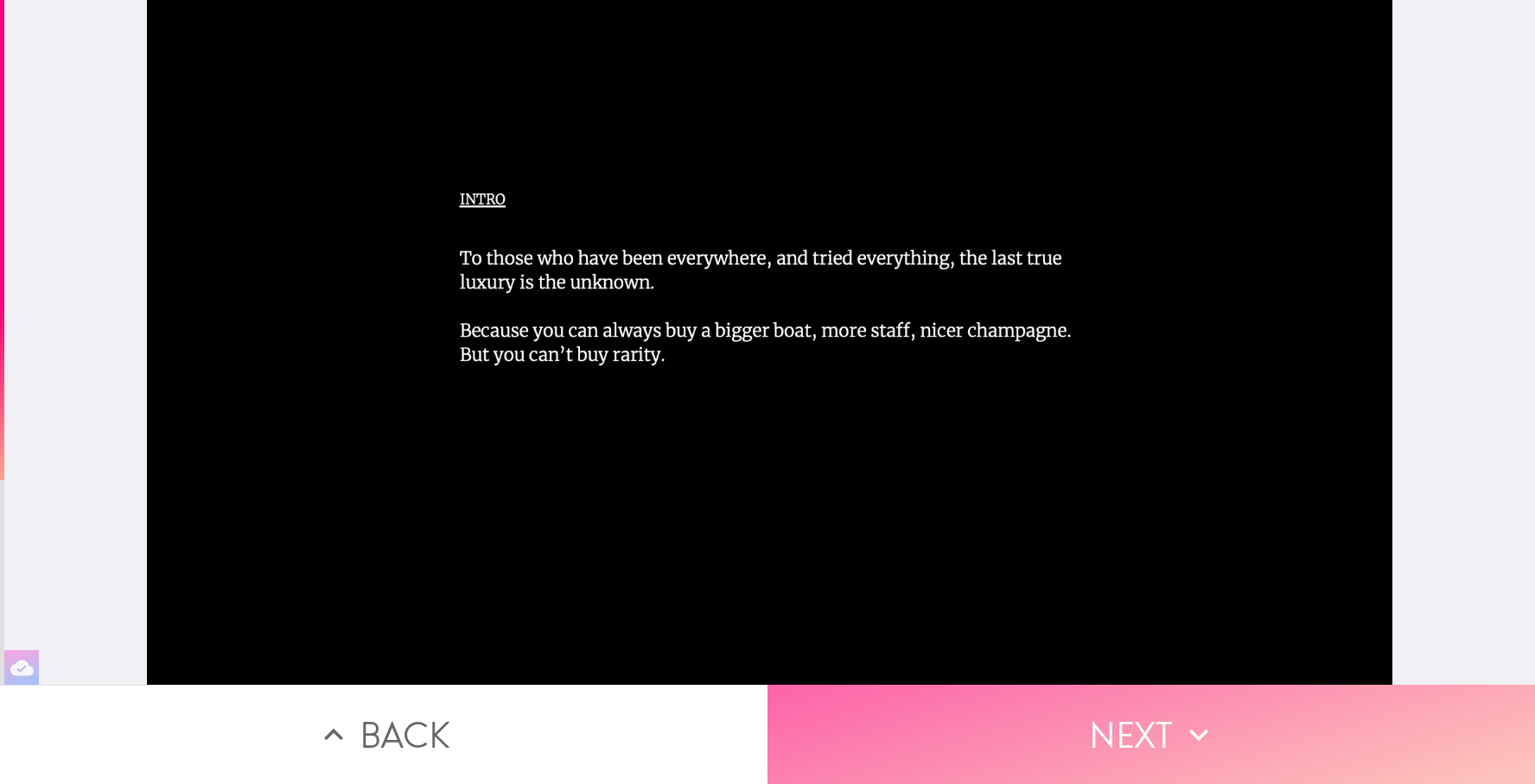
click at [1163, 727] on button "Next" at bounding box center [1152, 735] width 768 height 99
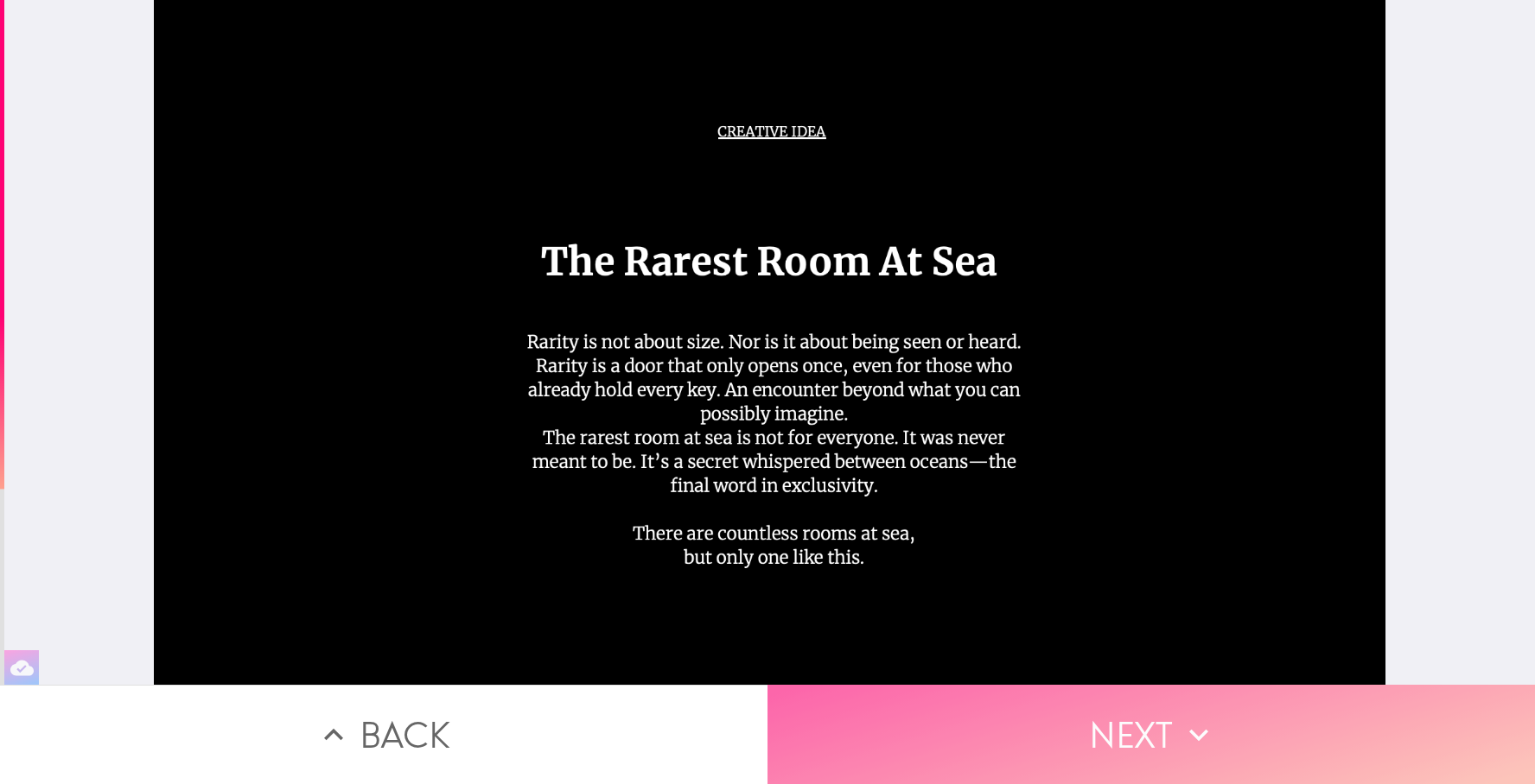
click at [1163, 727] on button "Next" at bounding box center [1152, 735] width 768 height 99
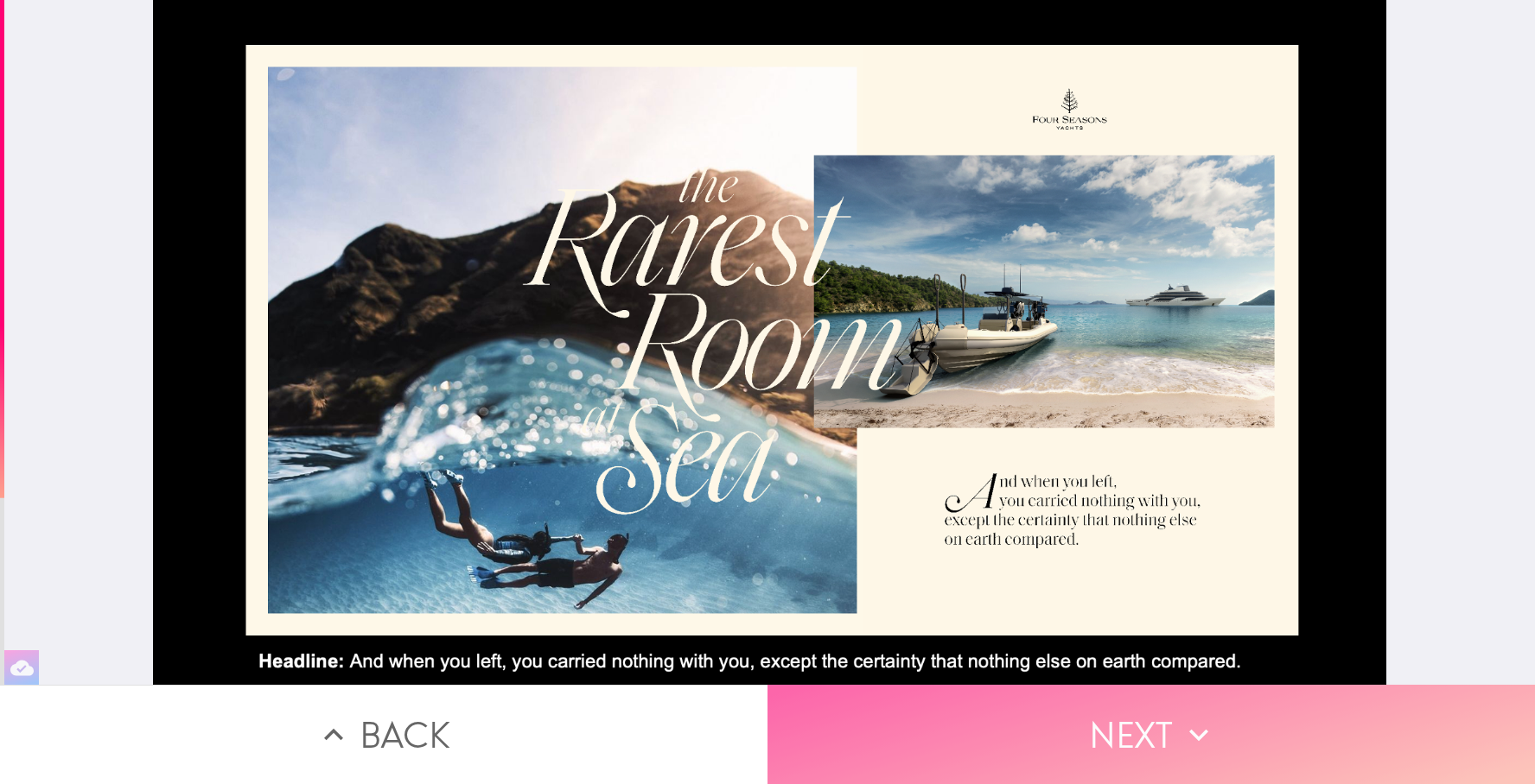
click at [1163, 727] on button "Next" at bounding box center [1152, 735] width 768 height 99
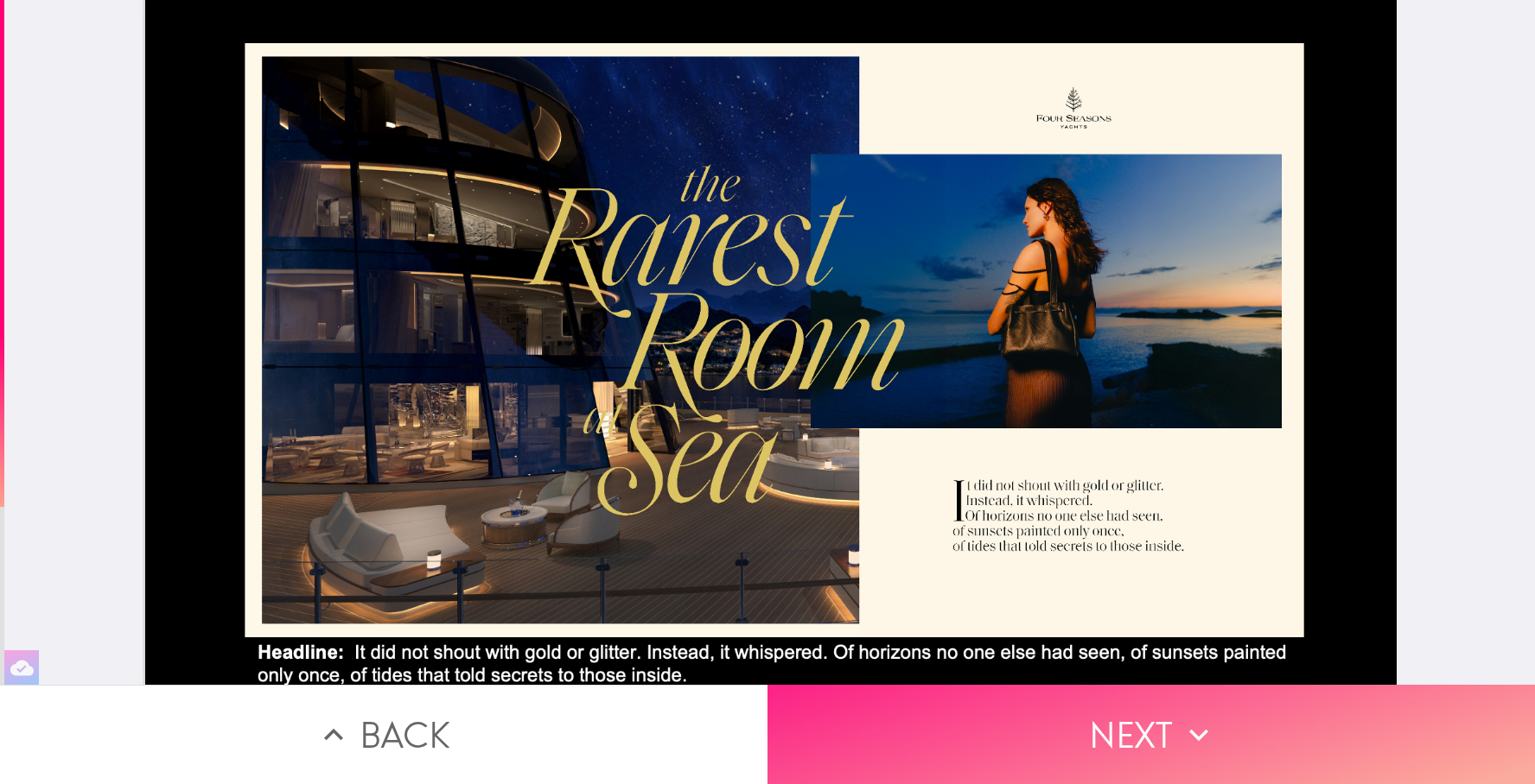
click at [1163, 727] on button "Next" at bounding box center [1152, 735] width 768 height 99
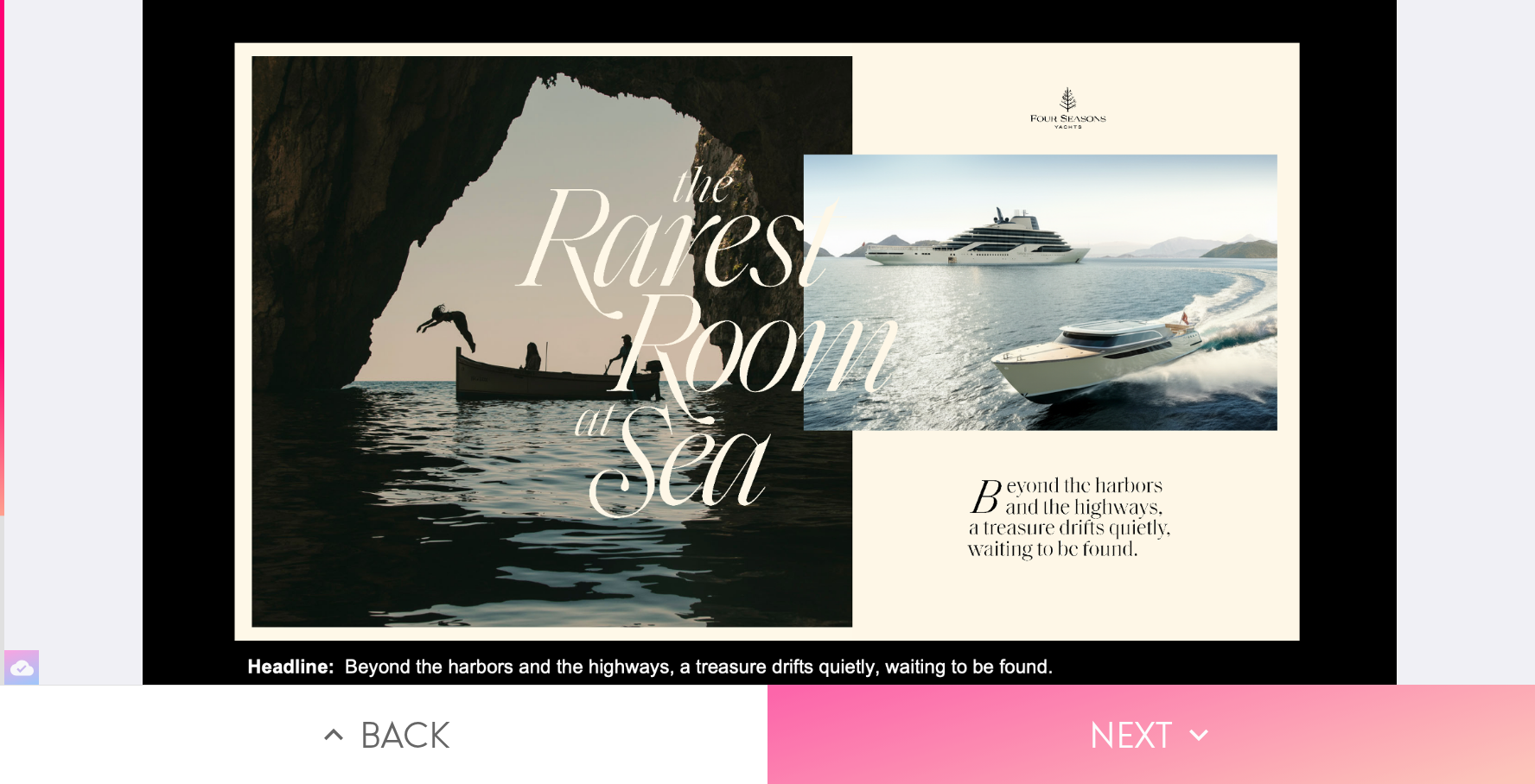
click at [1163, 727] on button "Next" at bounding box center [1152, 735] width 768 height 99
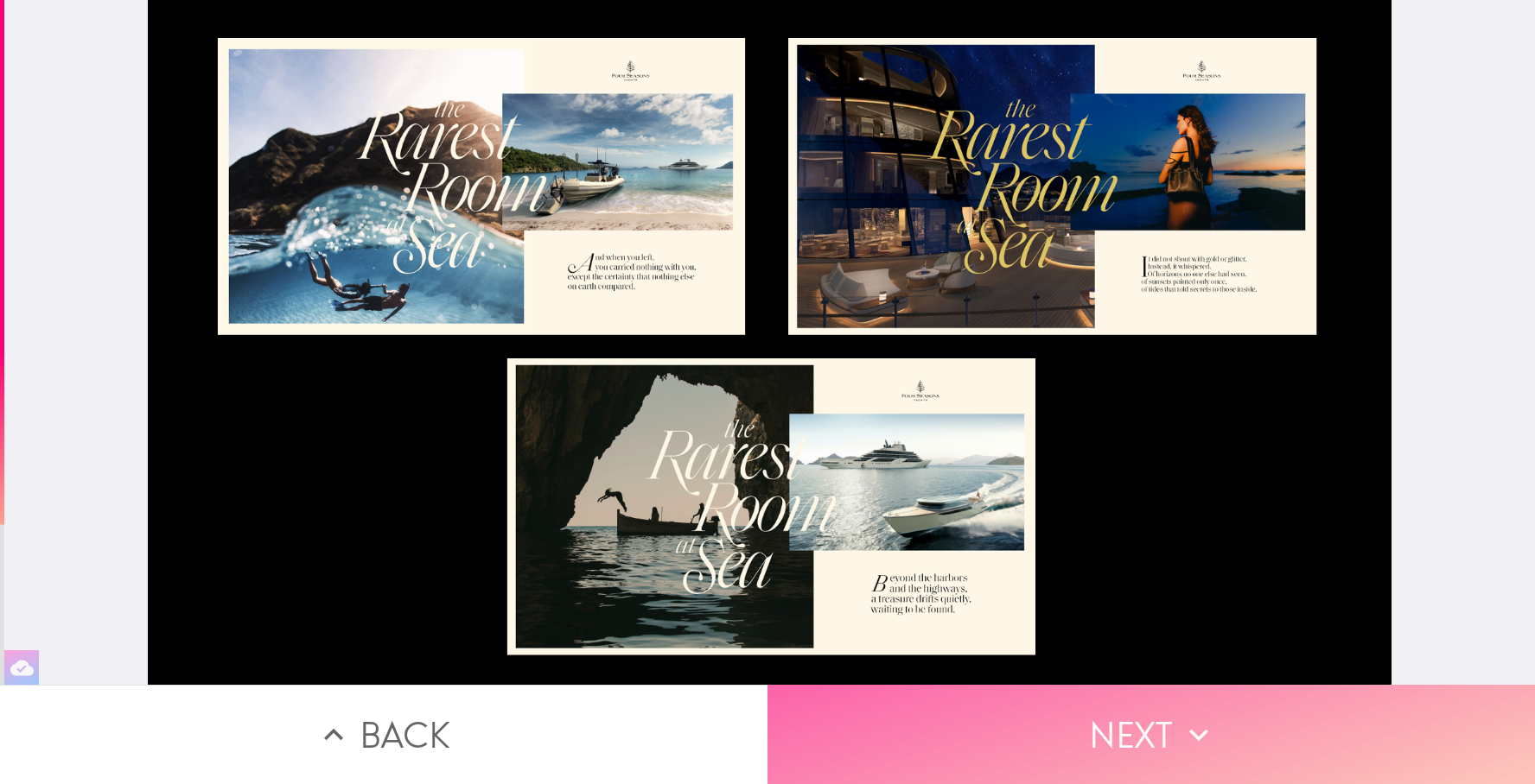
click at [1163, 727] on button "Next" at bounding box center [1152, 735] width 768 height 99
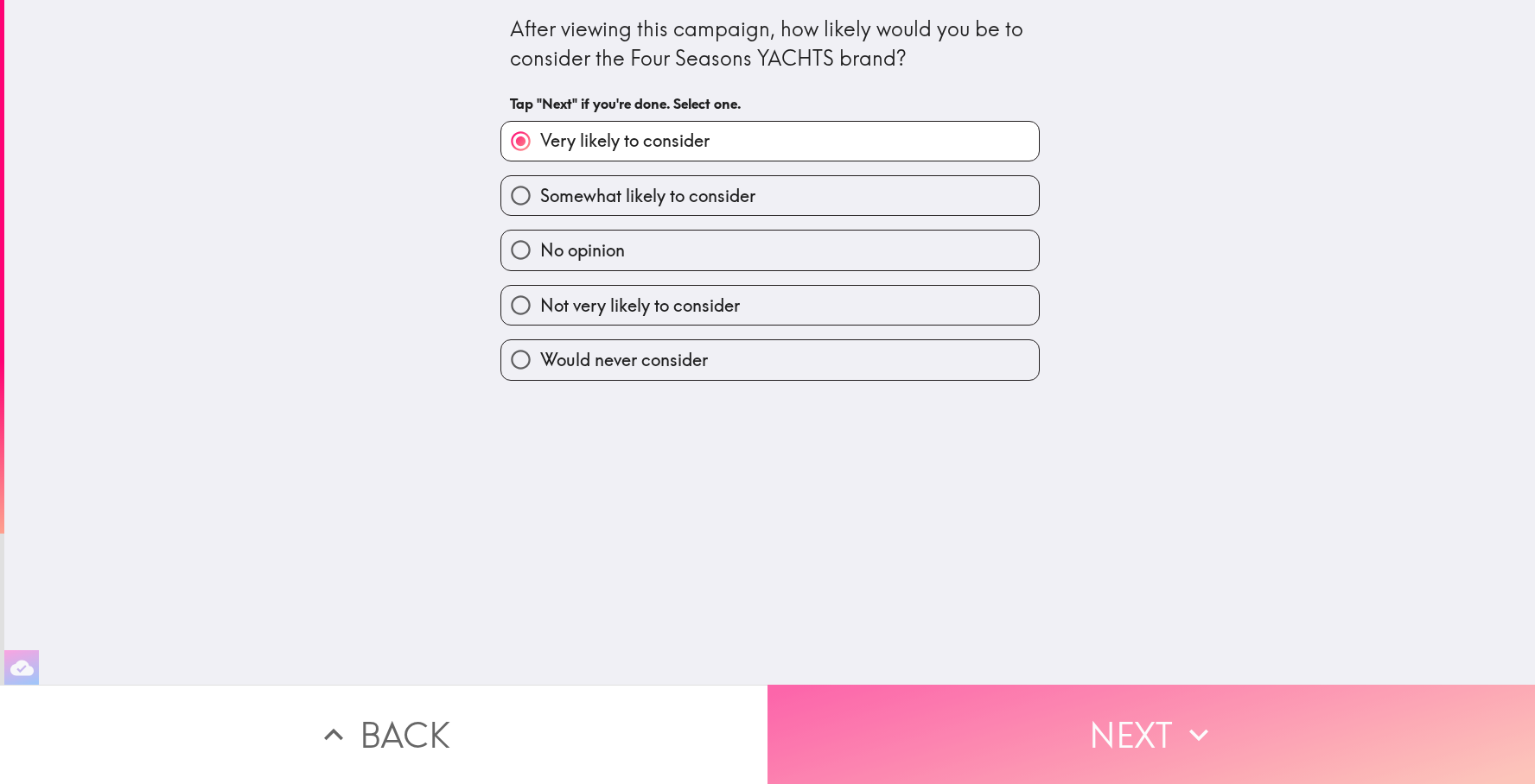
click at [1163, 727] on button "Next" at bounding box center [1152, 735] width 768 height 99
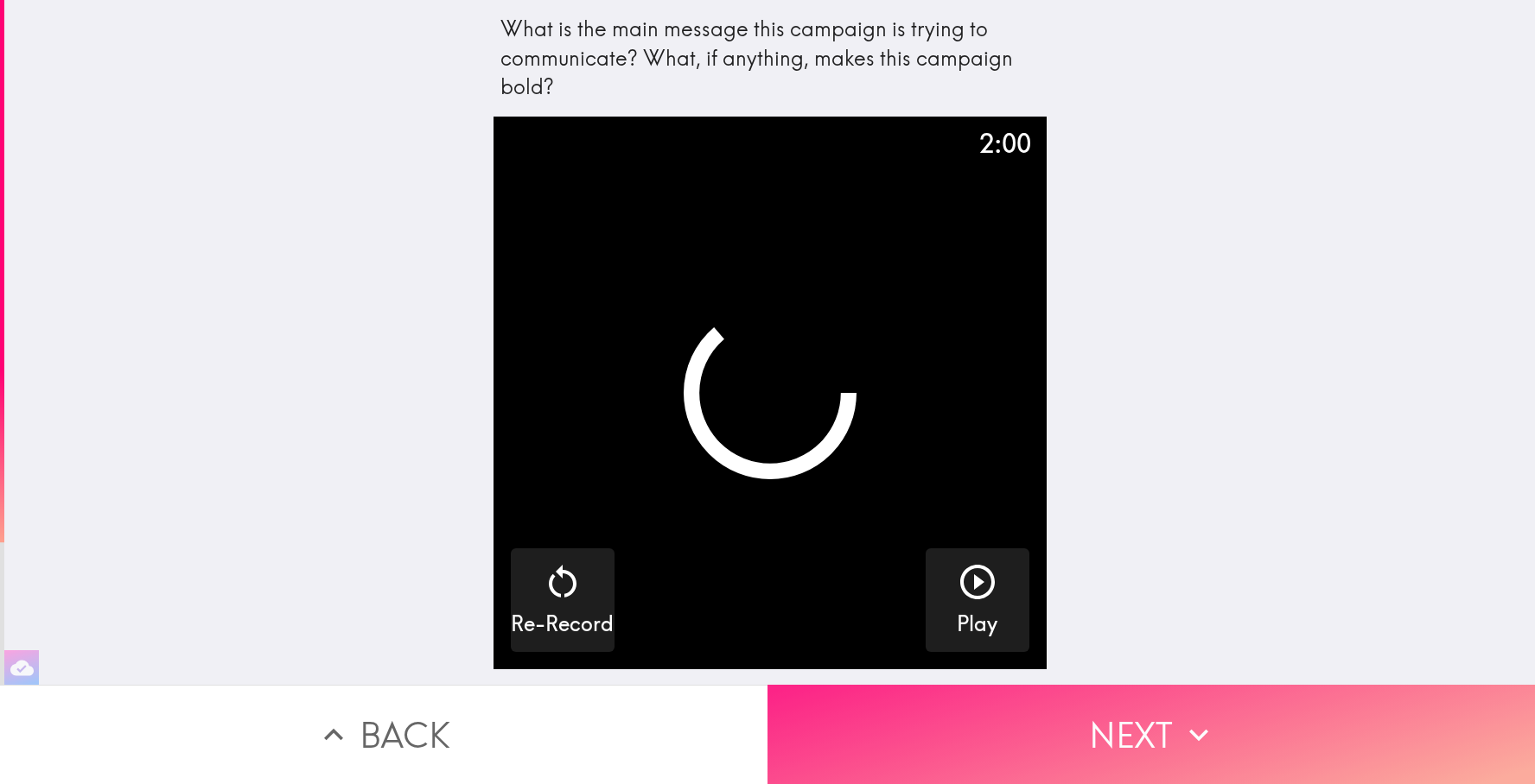
click at [1163, 727] on button "Next" at bounding box center [1152, 735] width 768 height 99
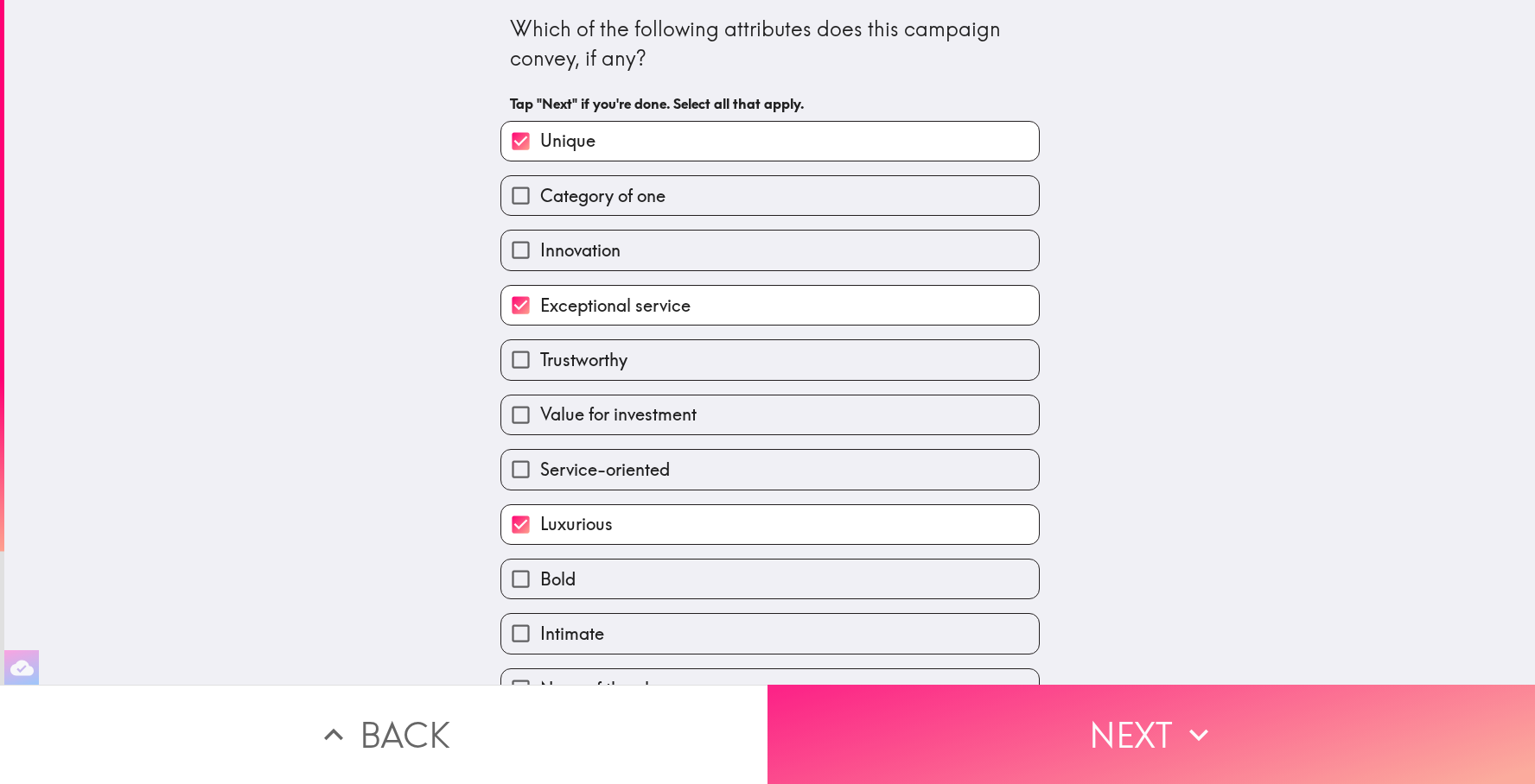
click at [1163, 727] on button "Next" at bounding box center [1152, 735] width 768 height 99
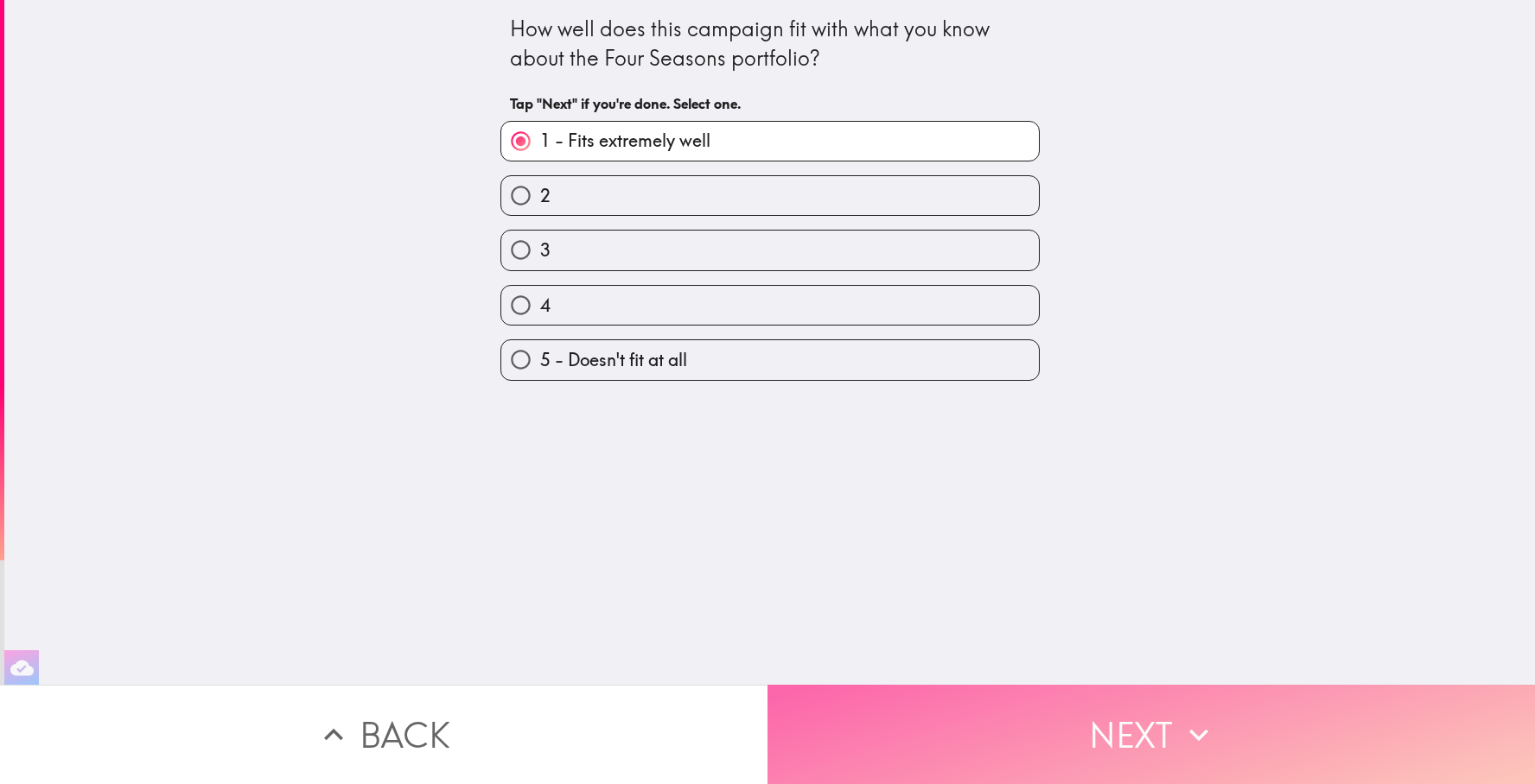
click at [1163, 727] on button "Next" at bounding box center [1152, 735] width 768 height 99
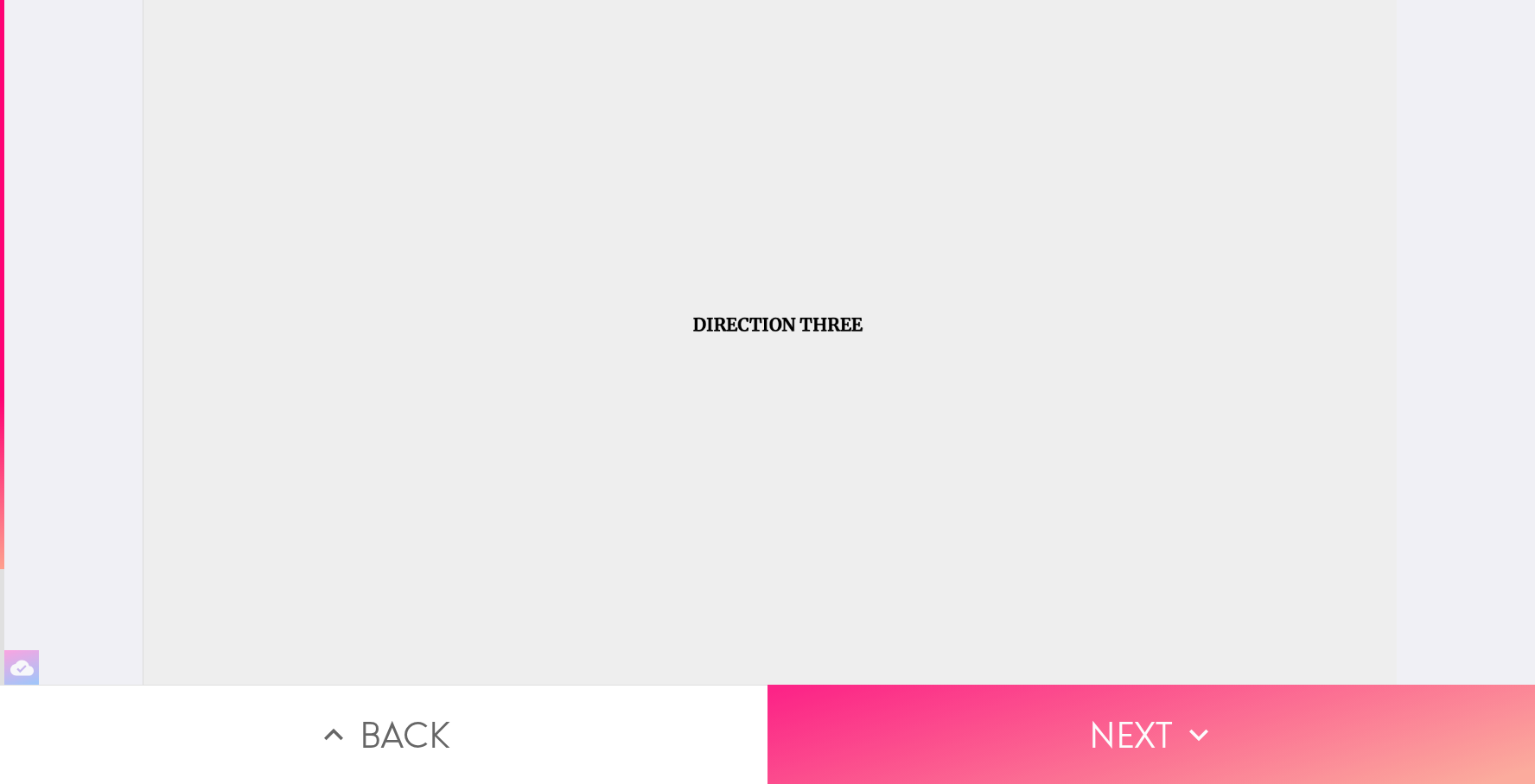
click at [1163, 727] on button "Next" at bounding box center [1152, 735] width 768 height 99
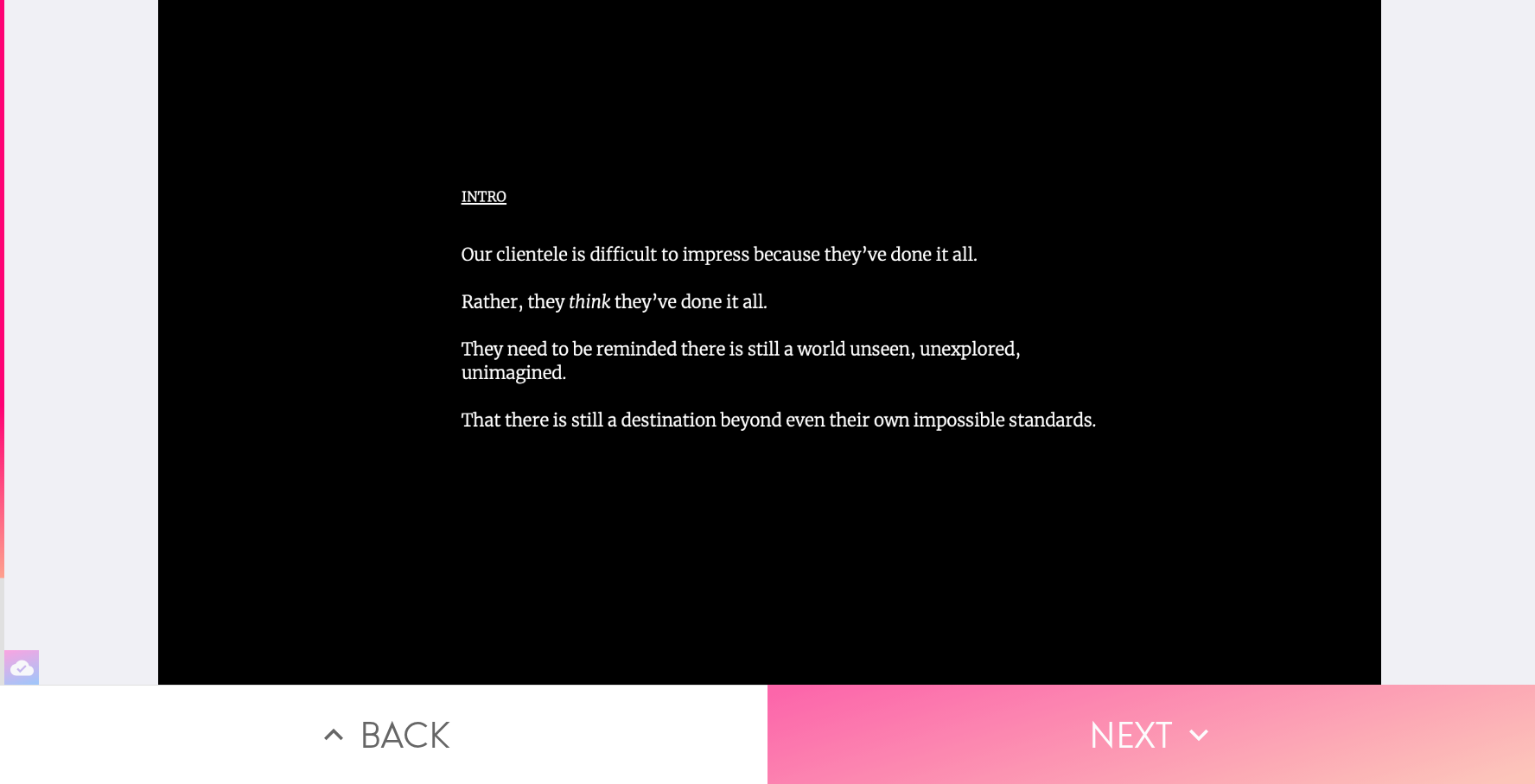
click at [1163, 727] on button "Next" at bounding box center [1152, 735] width 768 height 99
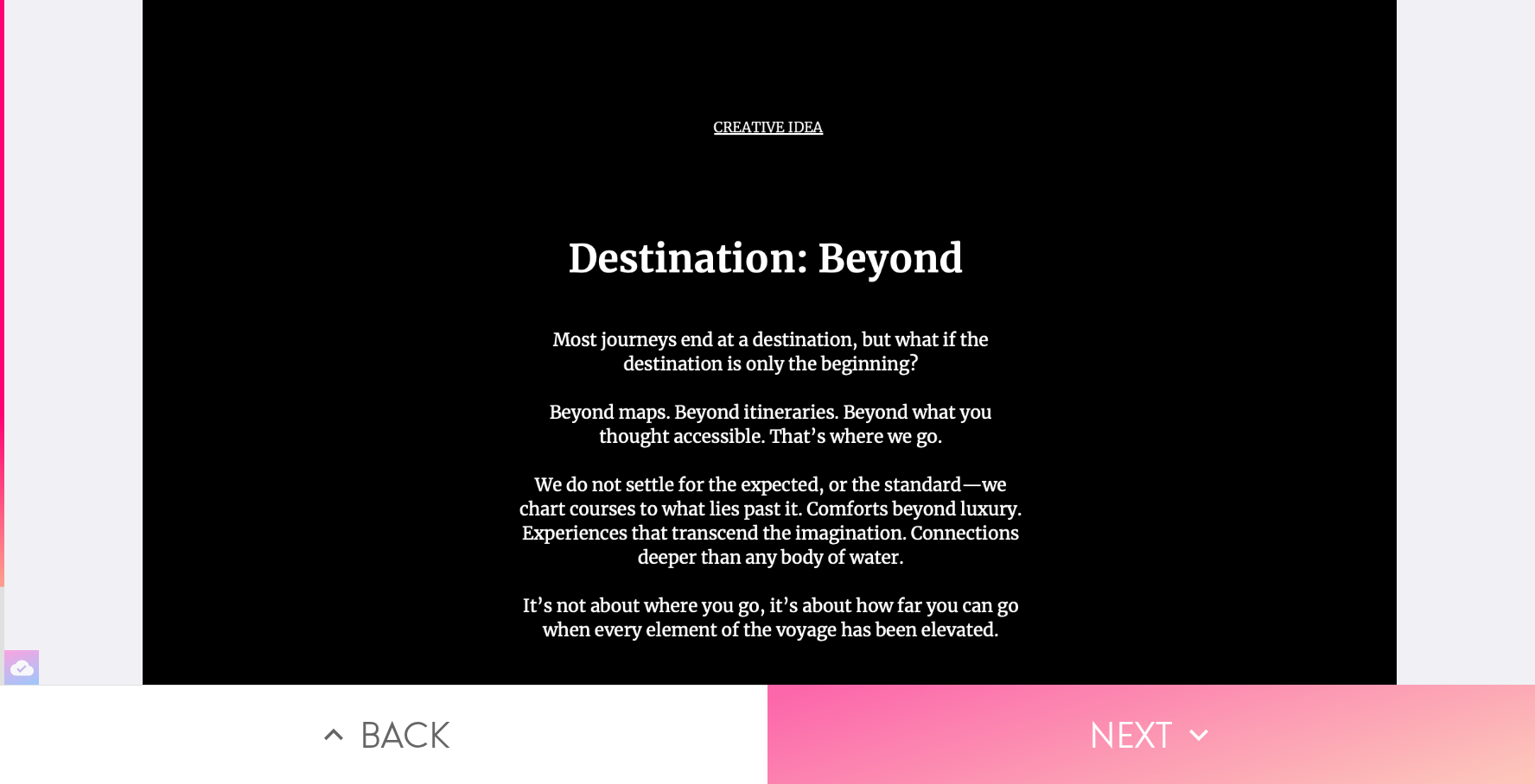
click at [1163, 727] on button "Next" at bounding box center [1152, 735] width 768 height 99
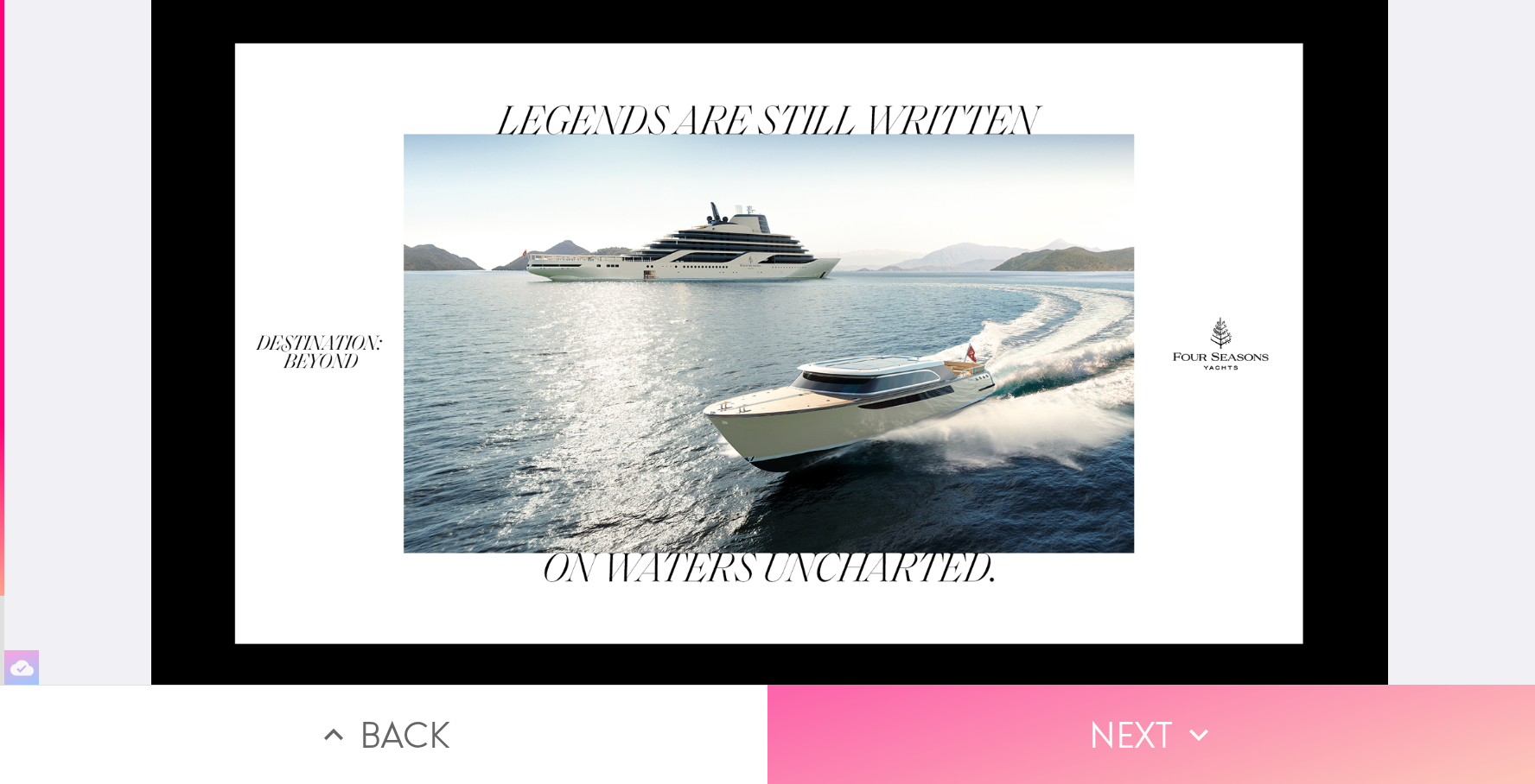
click at [1163, 727] on button "Next" at bounding box center [1152, 735] width 768 height 99
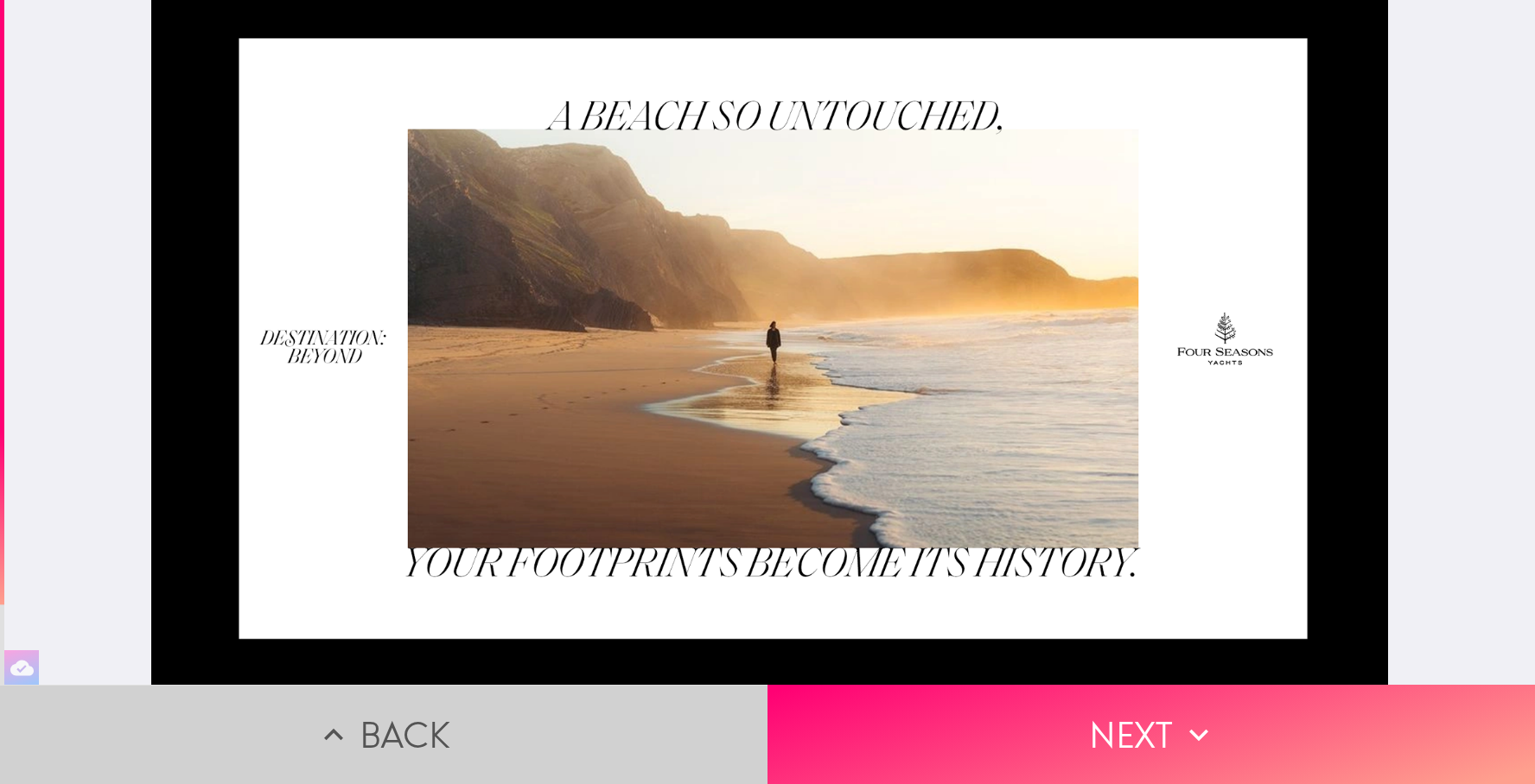
click at [548, 735] on button "Back" at bounding box center [384, 735] width 768 height 99
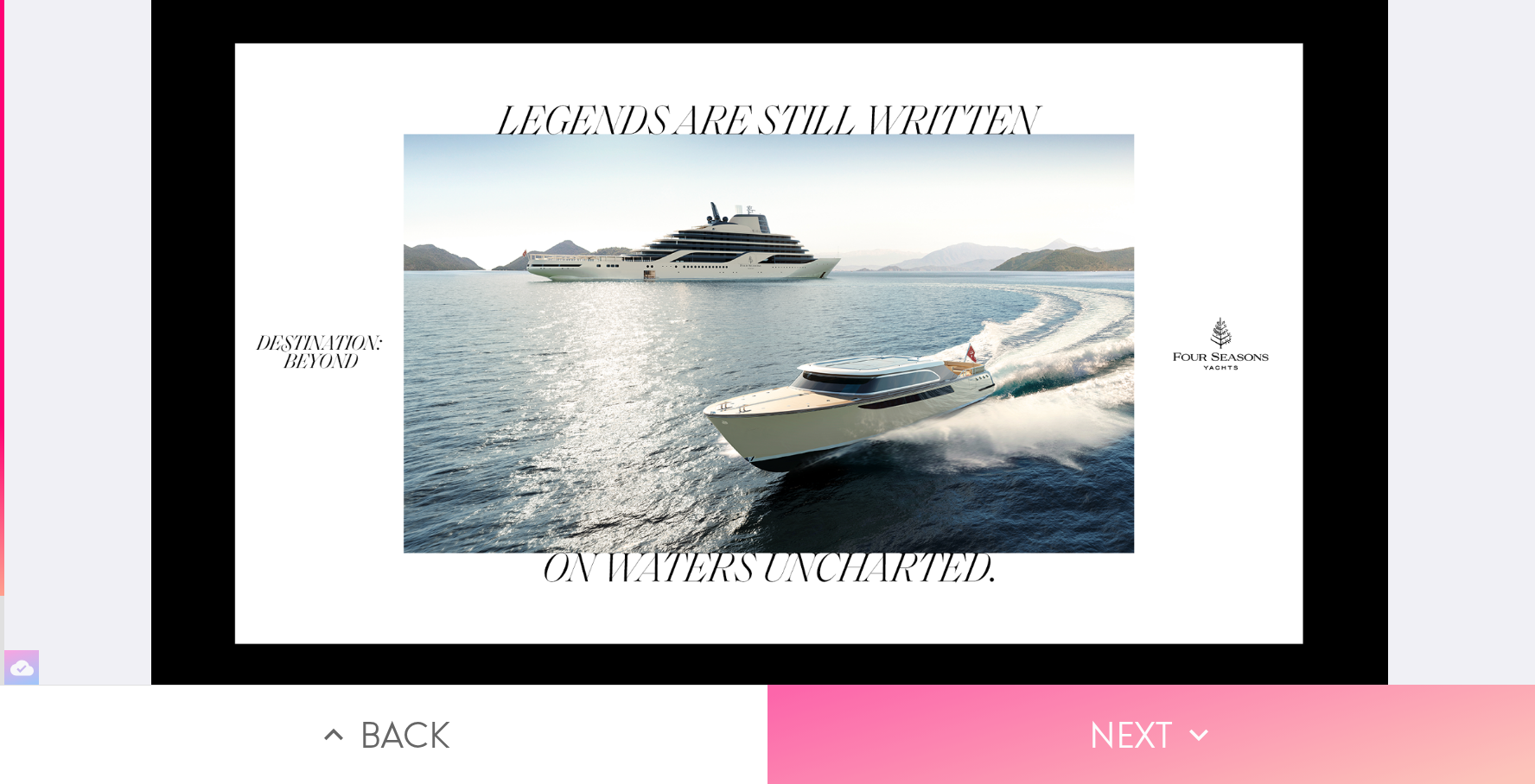
click at [944, 718] on button "Next" at bounding box center [1152, 735] width 768 height 99
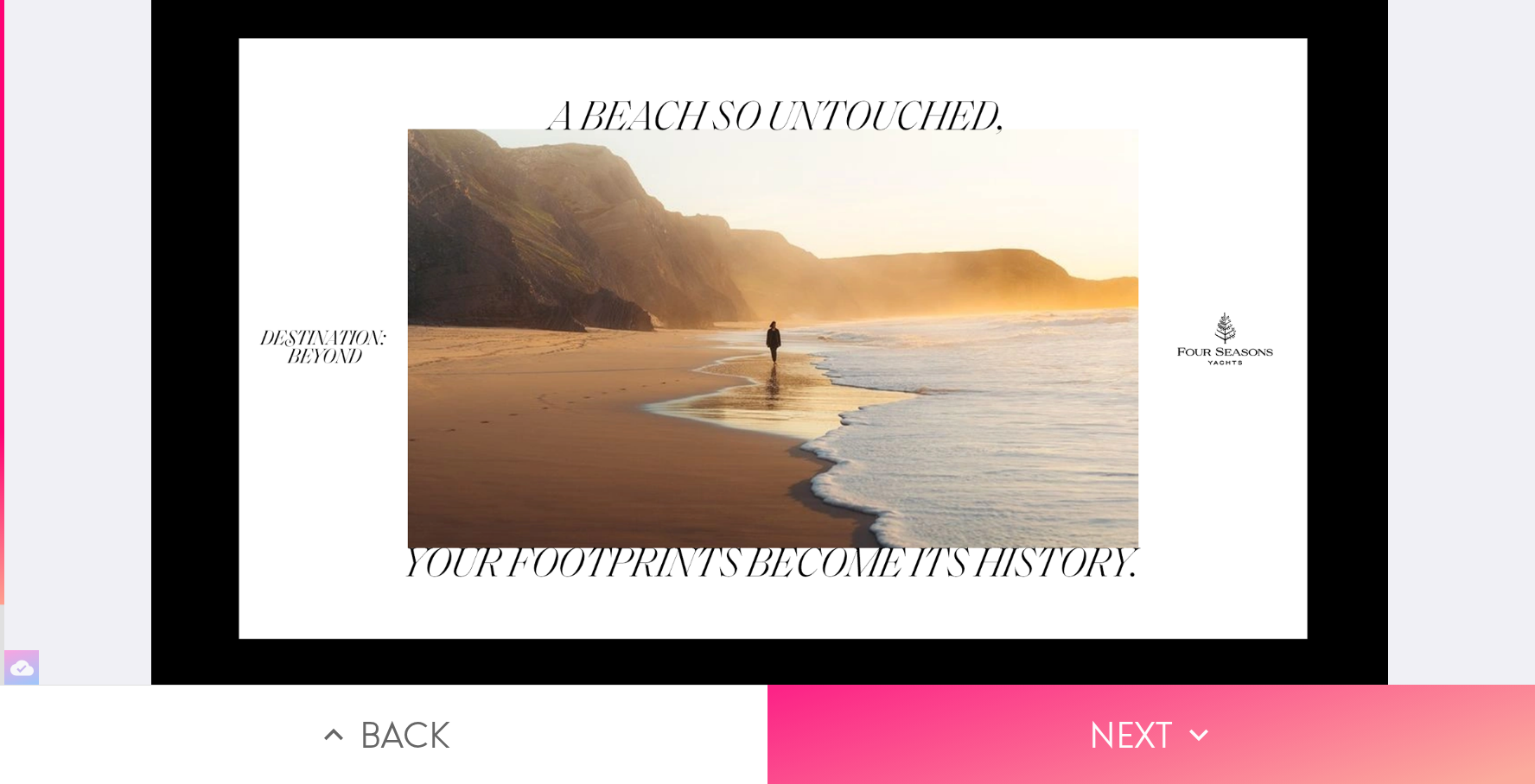
click at [944, 714] on button "Next" at bounding box center [1152, 735] width 768 height 99
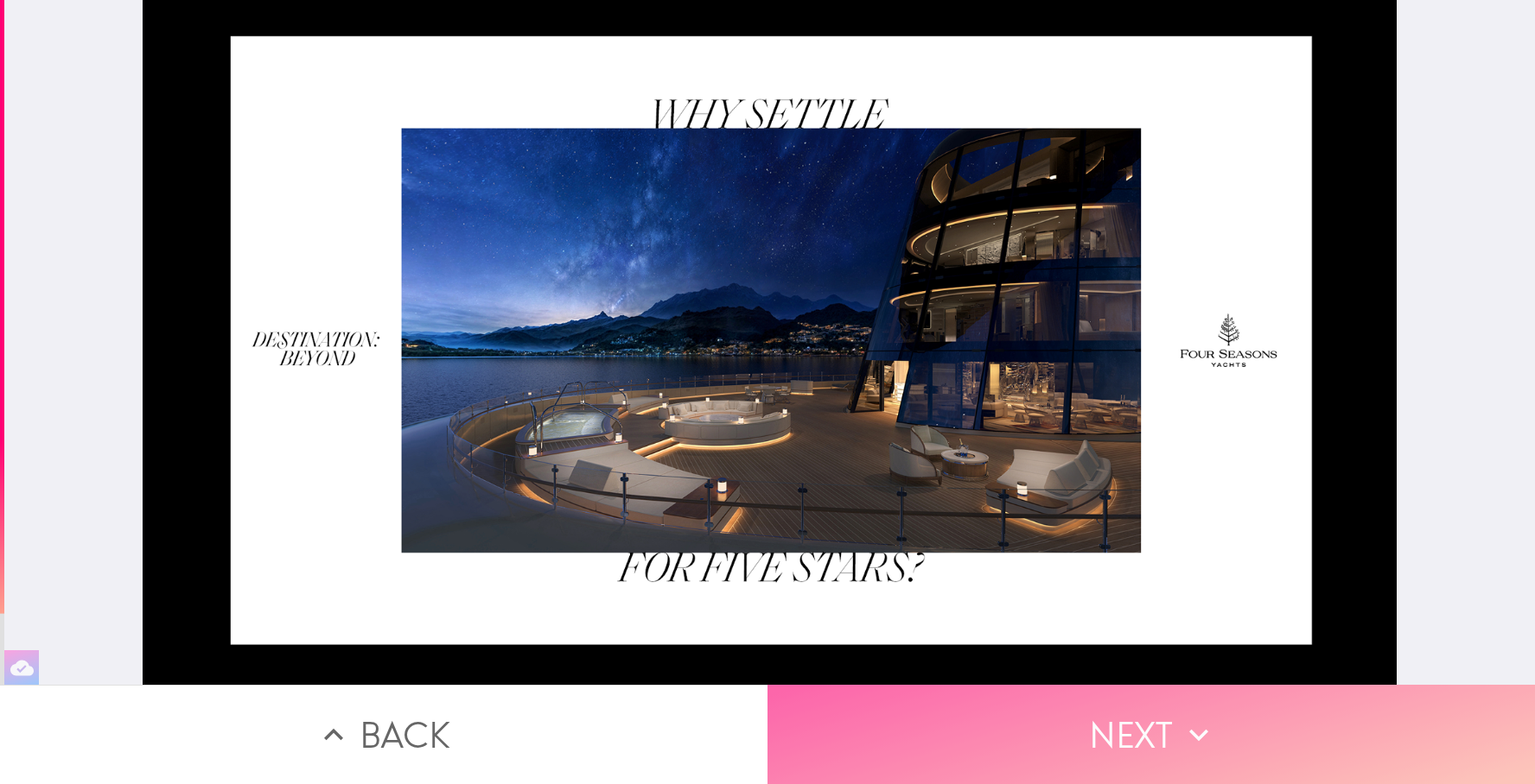
click at [945, 714] on button "Next" at bounding box center [1152, 735] width 768 height 99
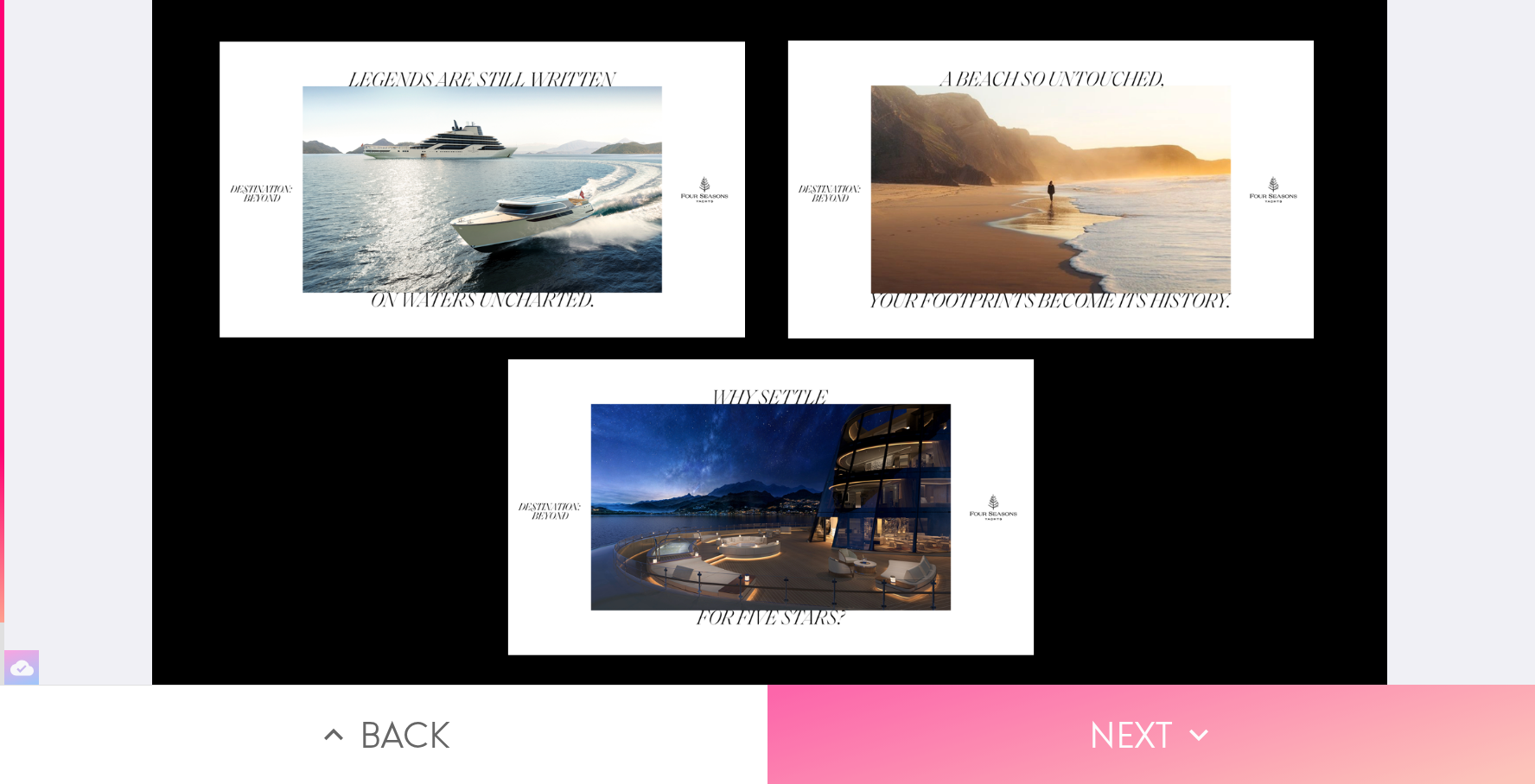
click at [946, 714] on button "Next" at bounding box center [1152, 735] width 768 height 99
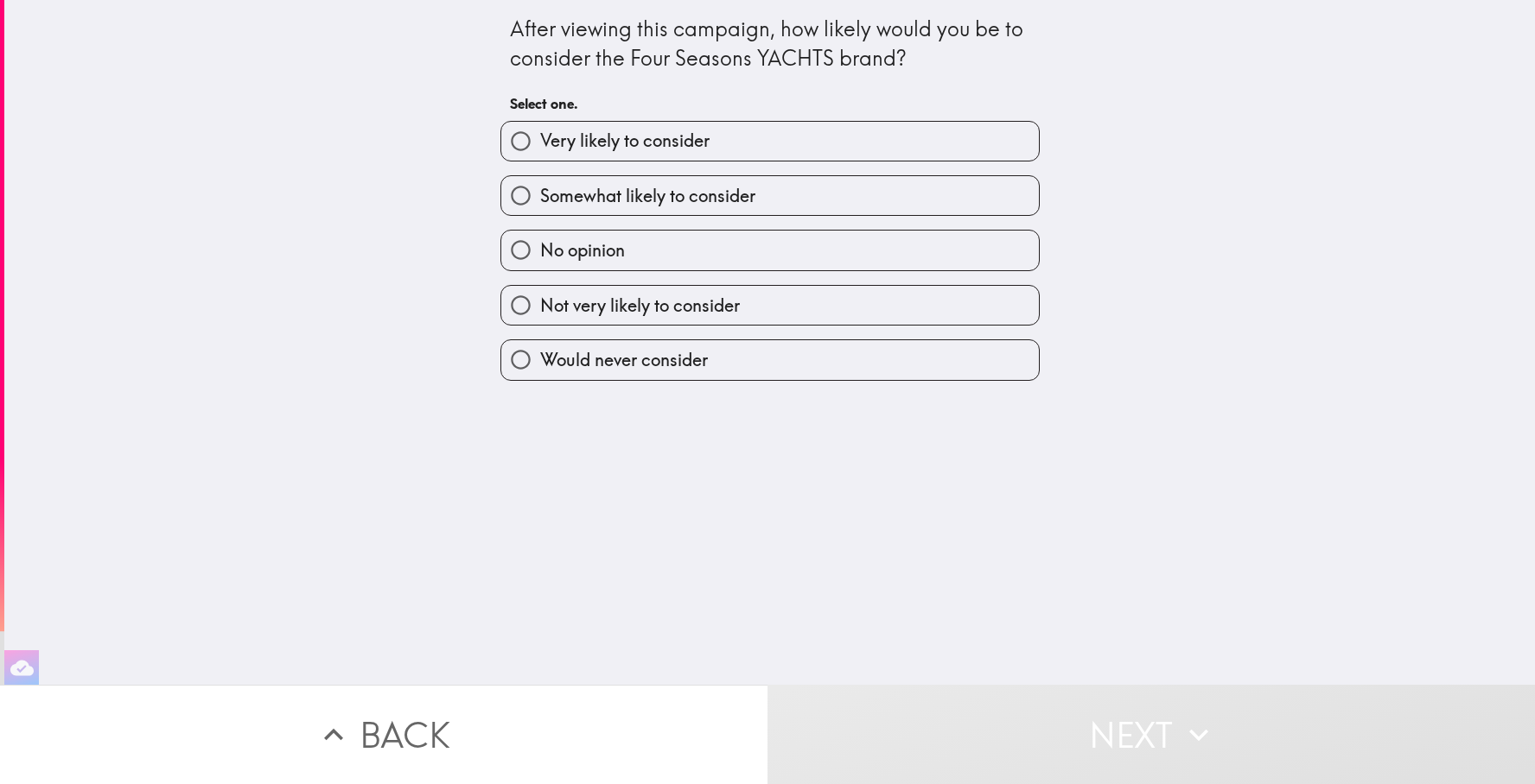
click at [917, 151] on label "Very likely to consider" at bounding box center [770, 141] width 537 height 39
click at [540, 151] on input "Very likely to consider" at bounding box center [521, 141] width 39 height 39
radio input "true"
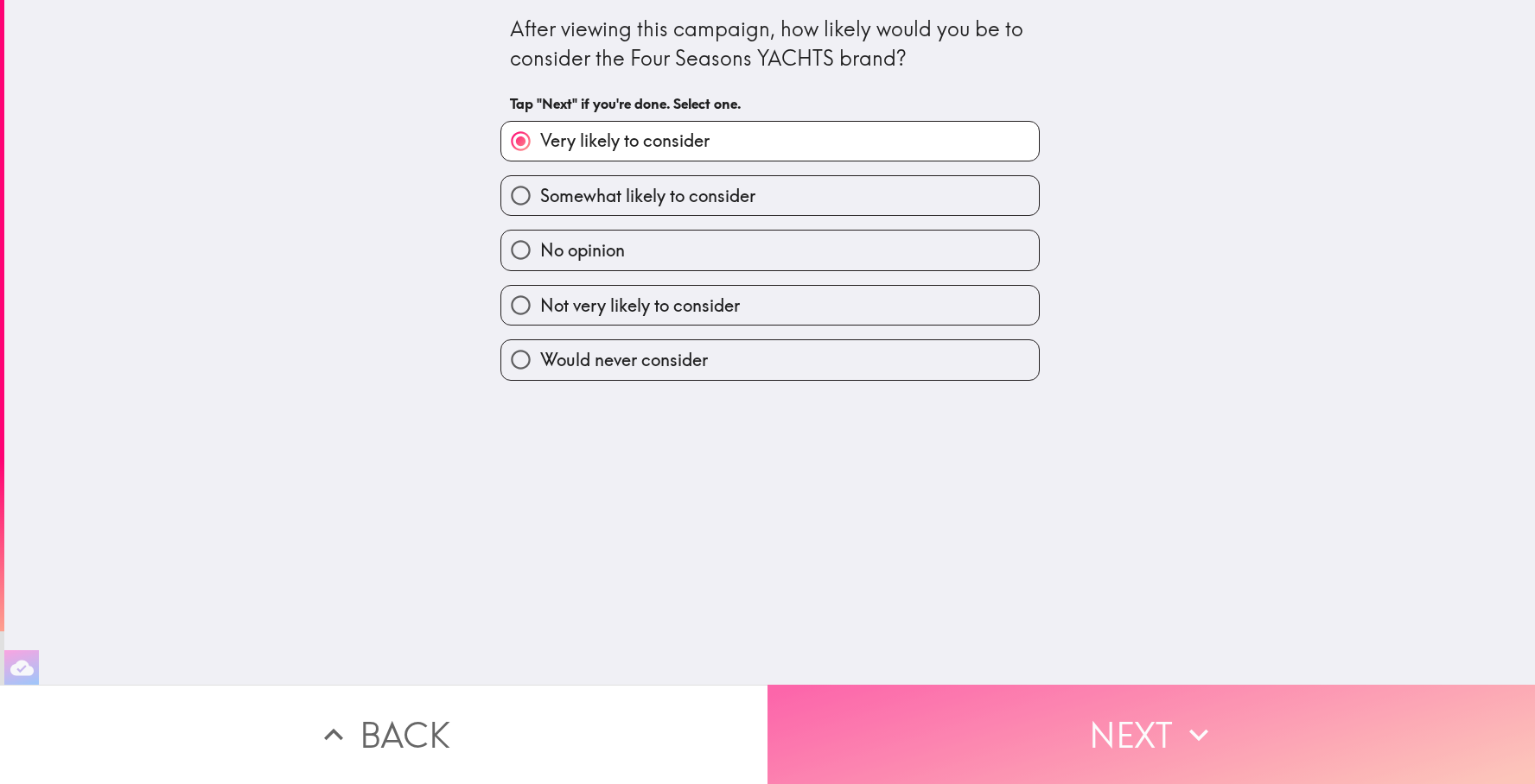
click at [1002, 735] on button "Next" at bounding box center [1152, 735] width 768 height 99
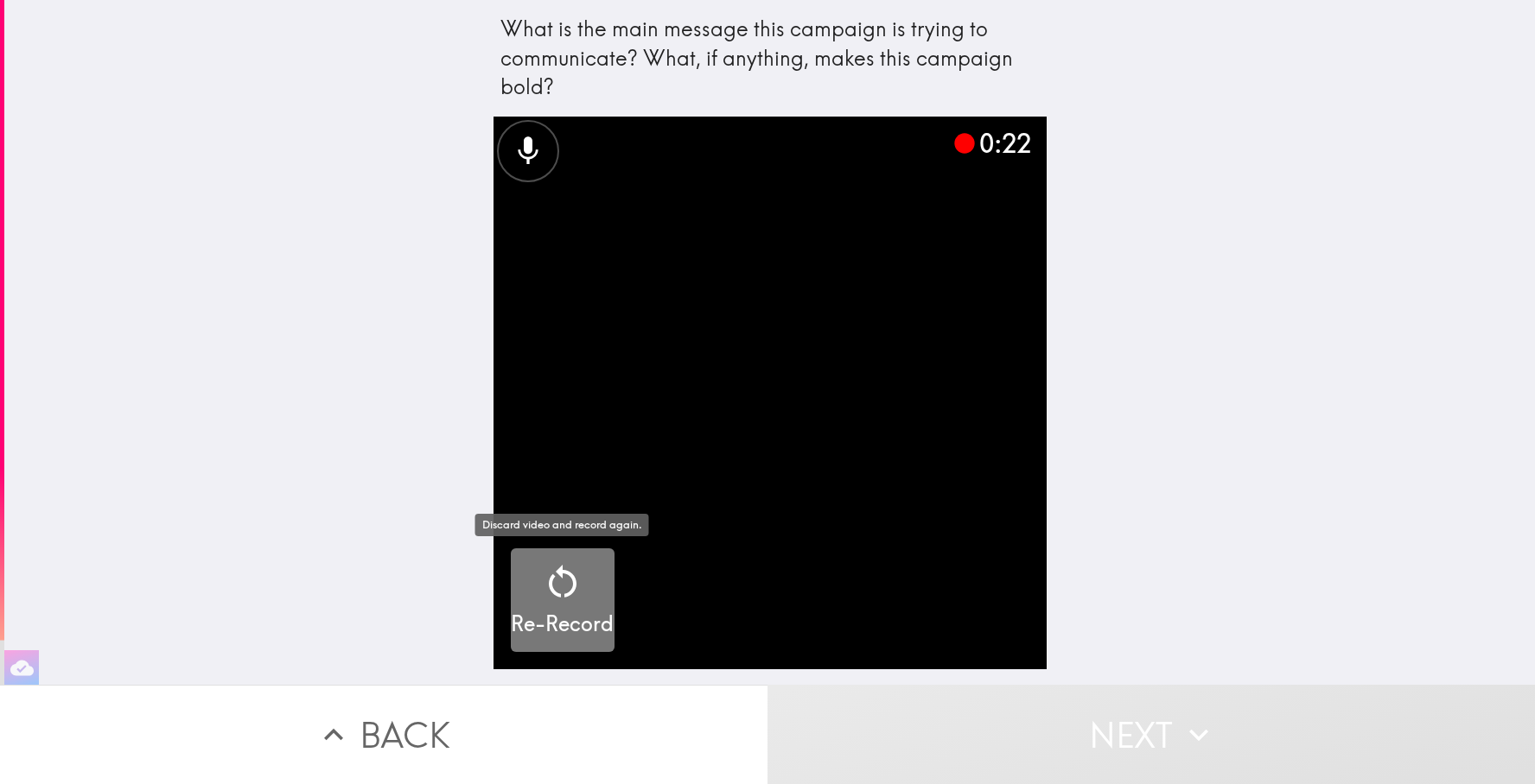
click at [564, 598] on icon "button" at bounding box center [562, 582] width 41 height 41
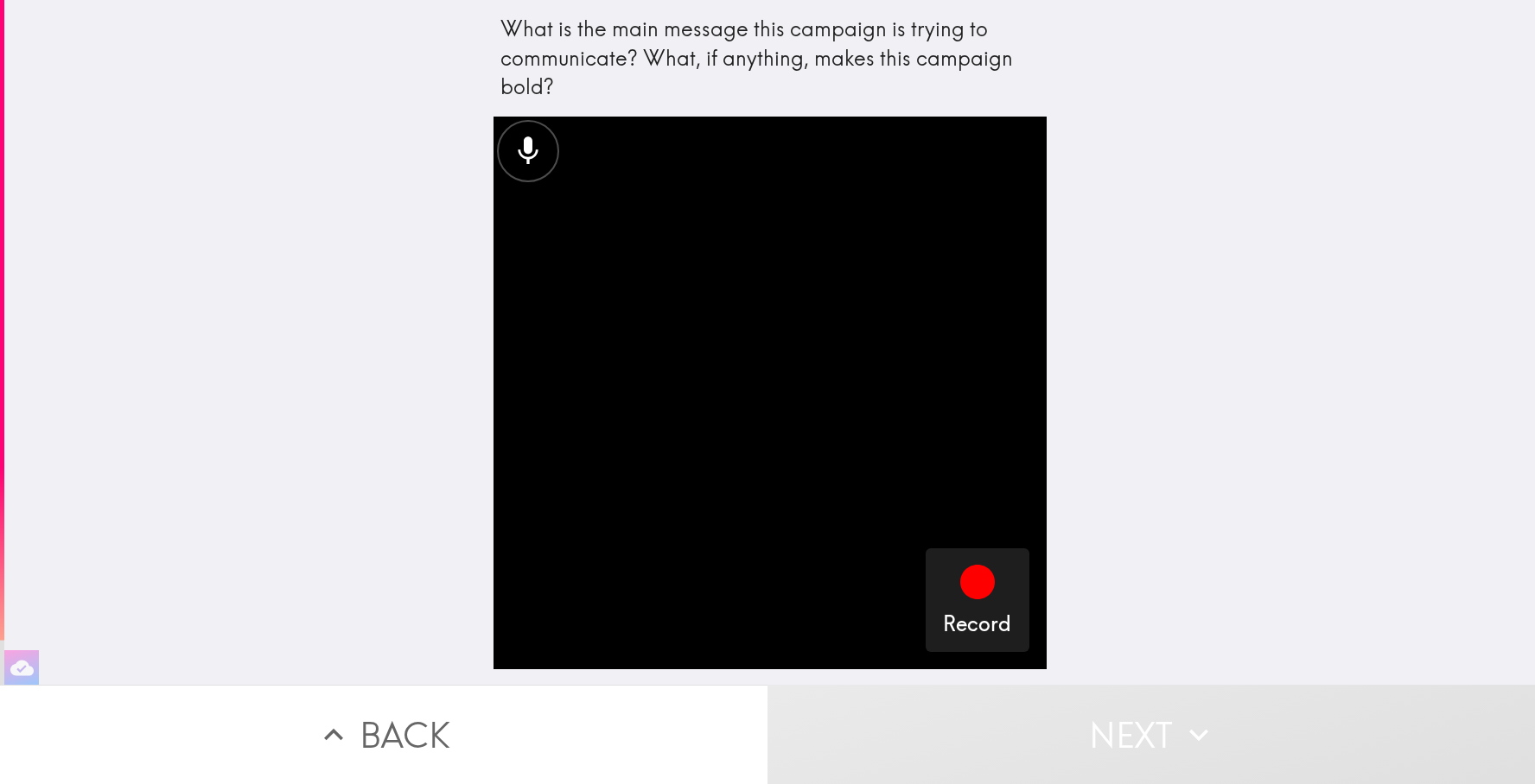
click at [404, 718] on button "Back" at bounding box center [384, 735] width 768 height 99
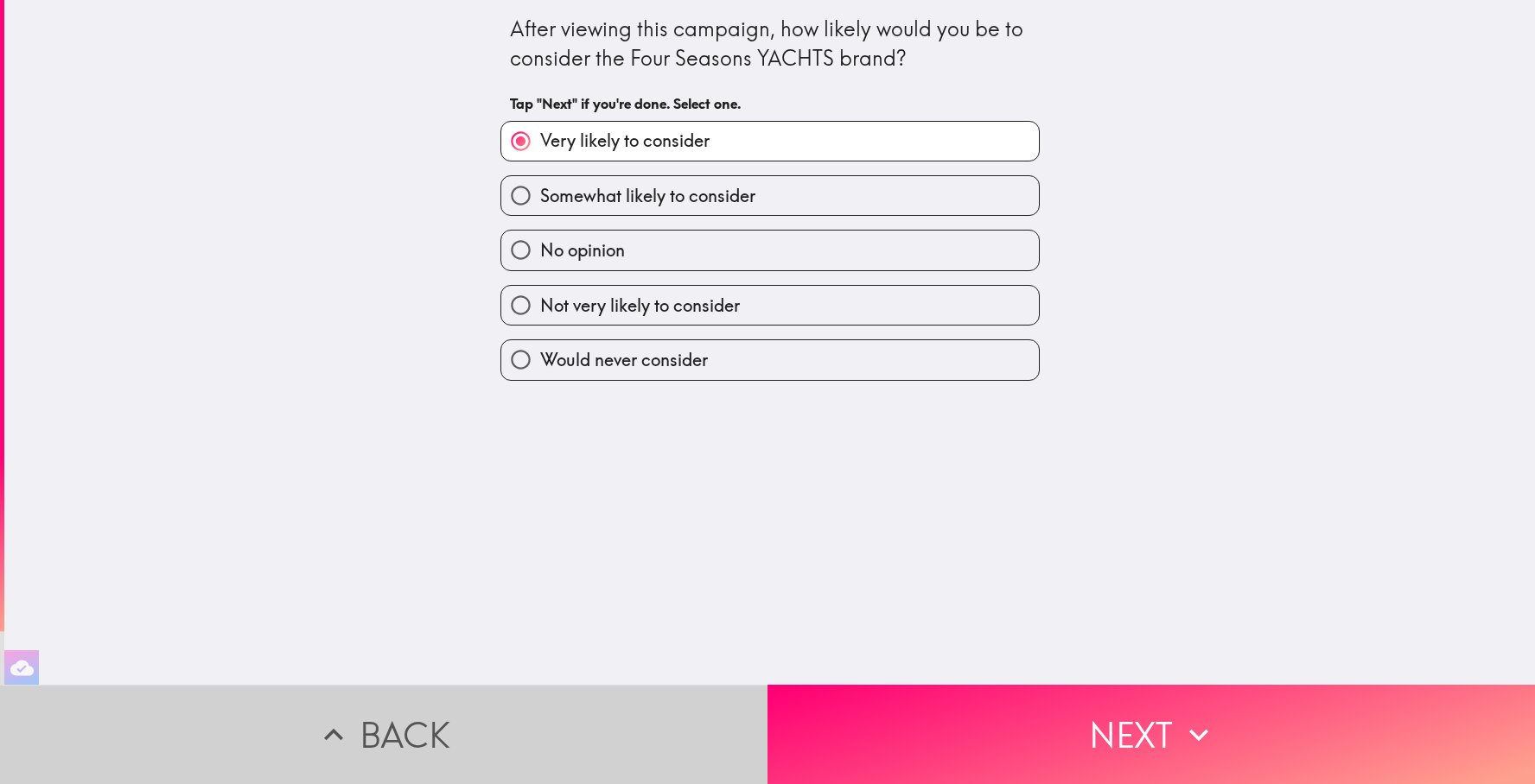
click at [404, 718] on button "Back" at bounding box center [384, 735] width 768 height 99
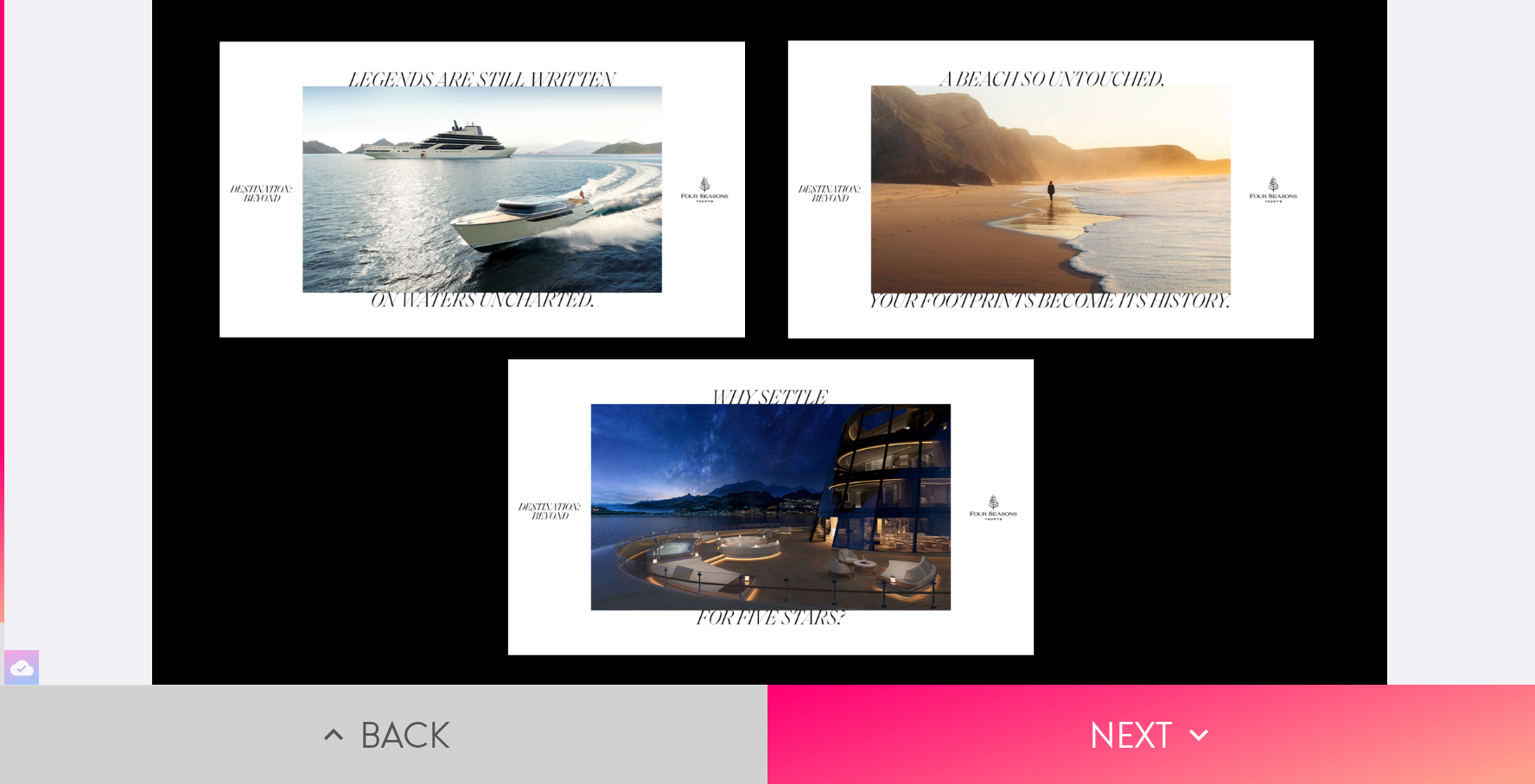
click at [404, 718] on button "Back" at bounding box center [384, 735] width 768 height 99
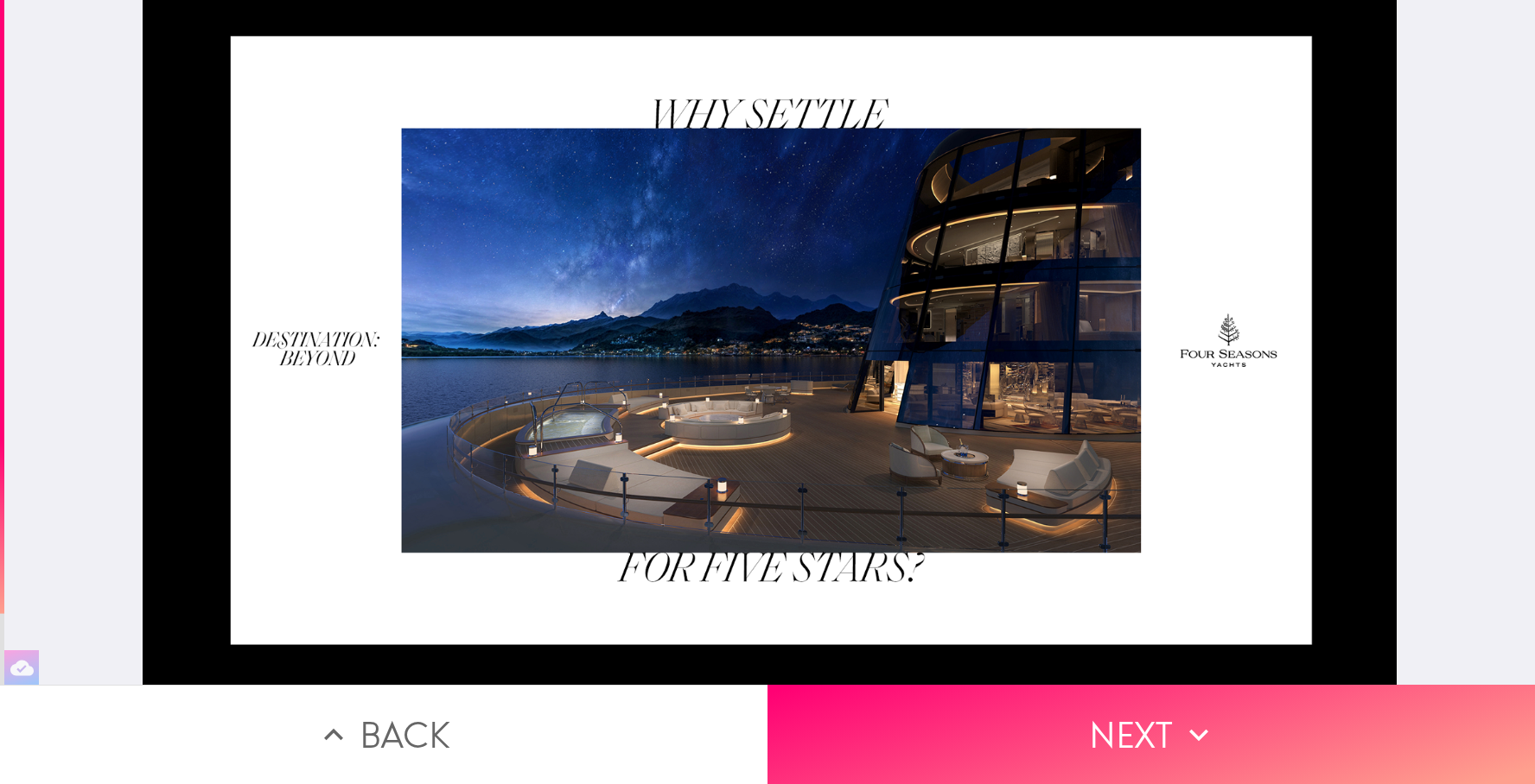
click at [404, 718] on button "Back" at bounding box center [384, 735] width 768 height 99
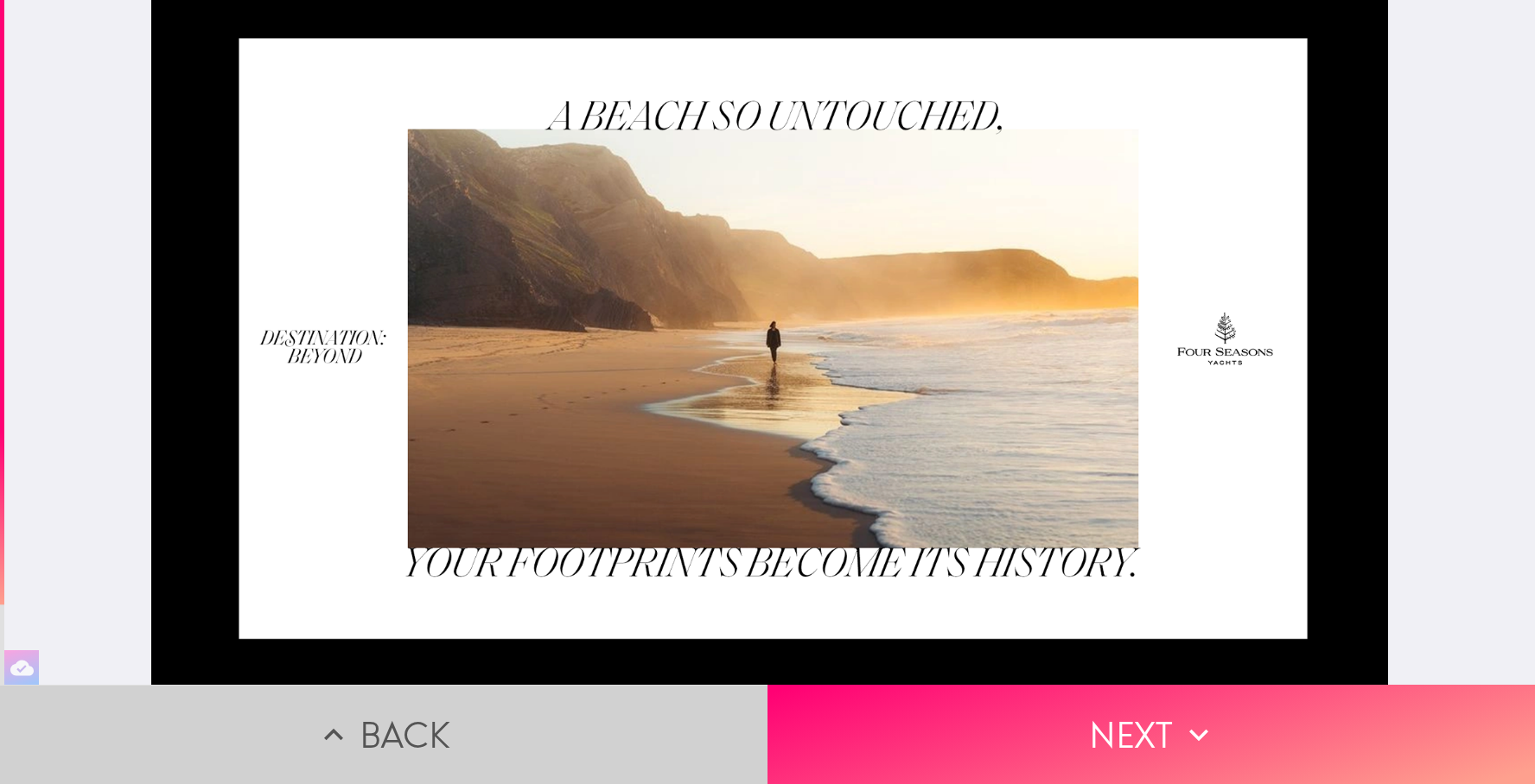
click at [404, 718] on button "Back" at bounding box center [384, 735] width 768 height 99
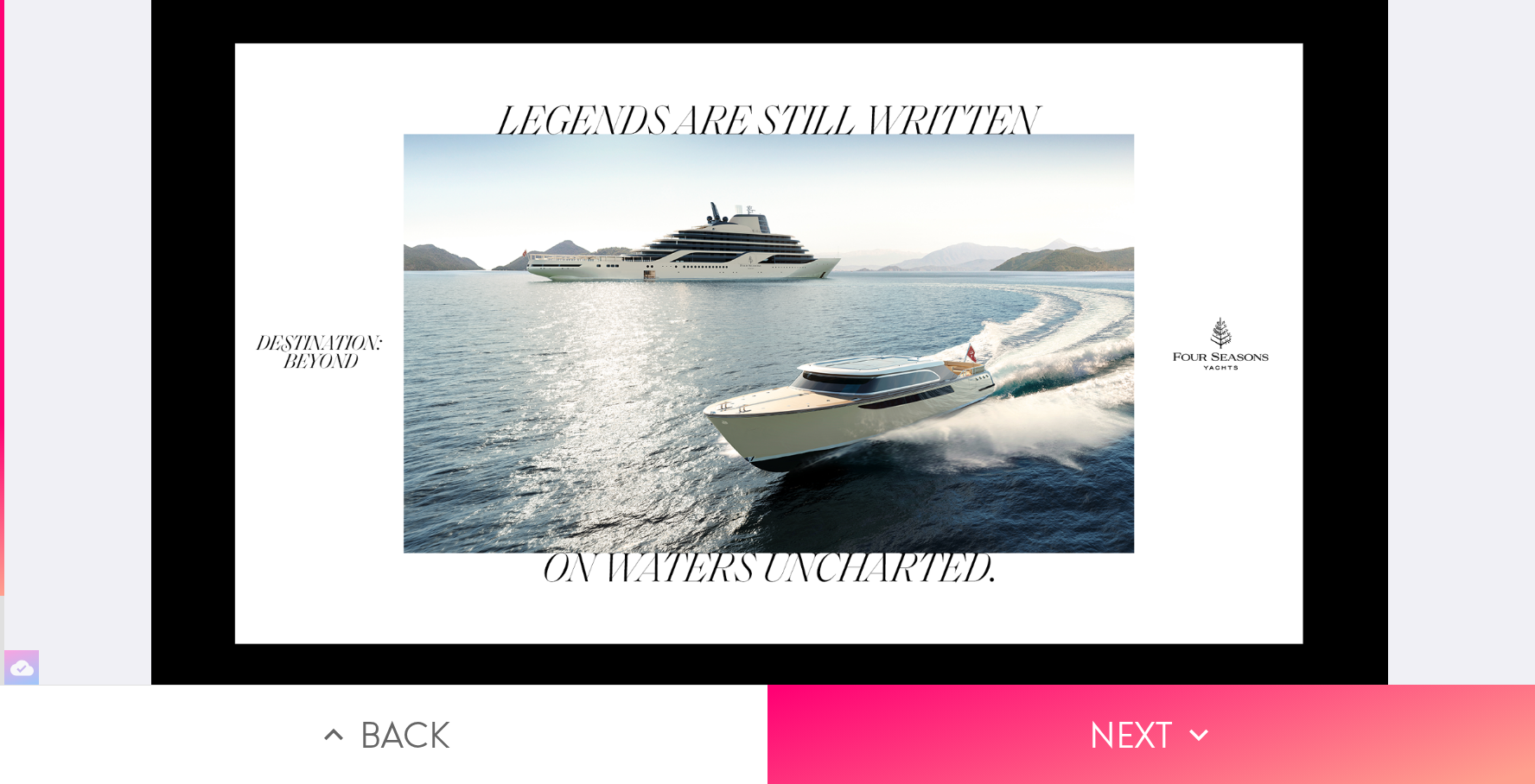
click at [404, 718] on button "Back" at bounding box center [384, 735] width 768 height 99
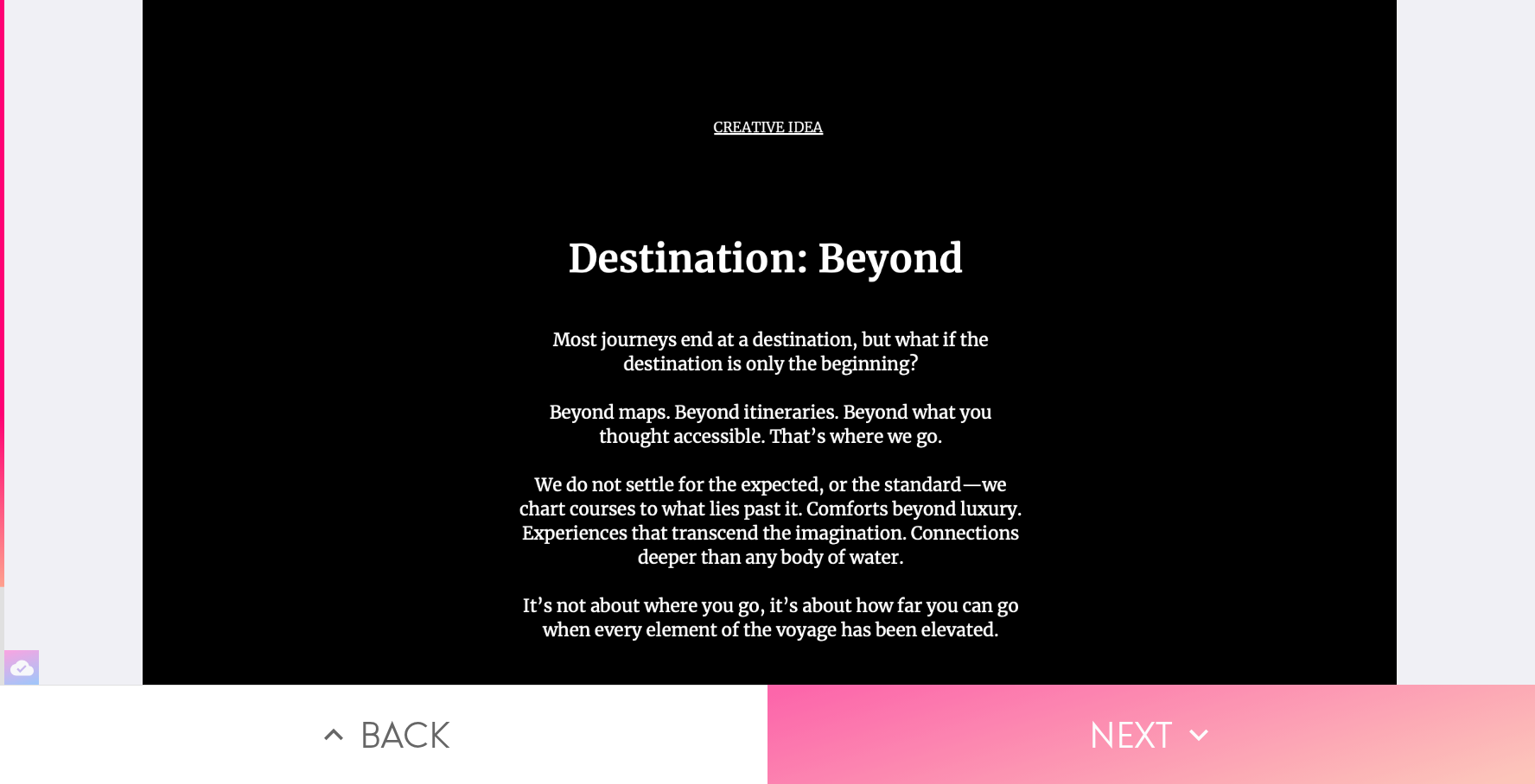
click at [1118, 718] on button "Next" at bounding box center [1152, 735] width 768 height 99
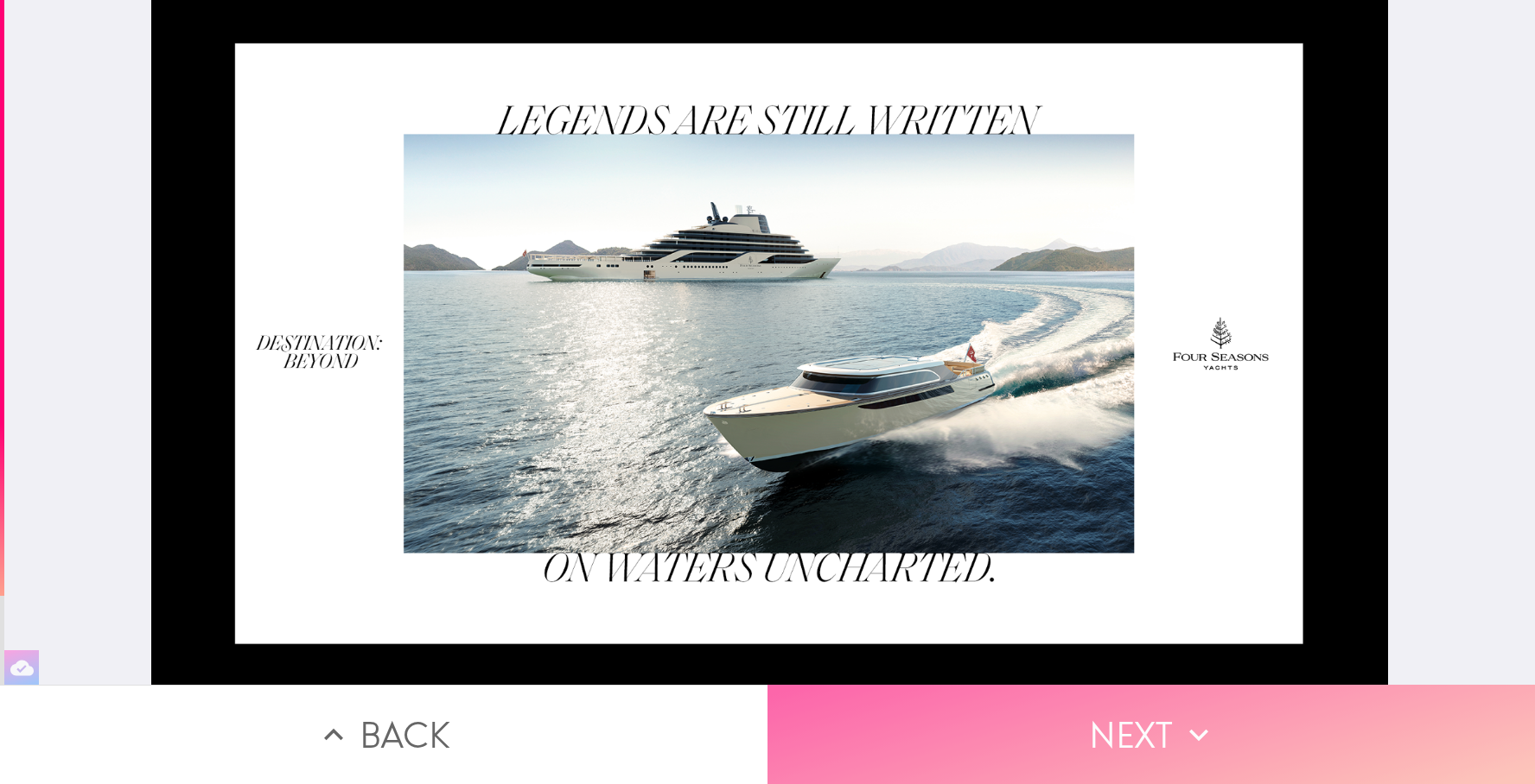
click at [1115, 715] on button "Next" at bounding box center [1152, 735] width 768 height 99
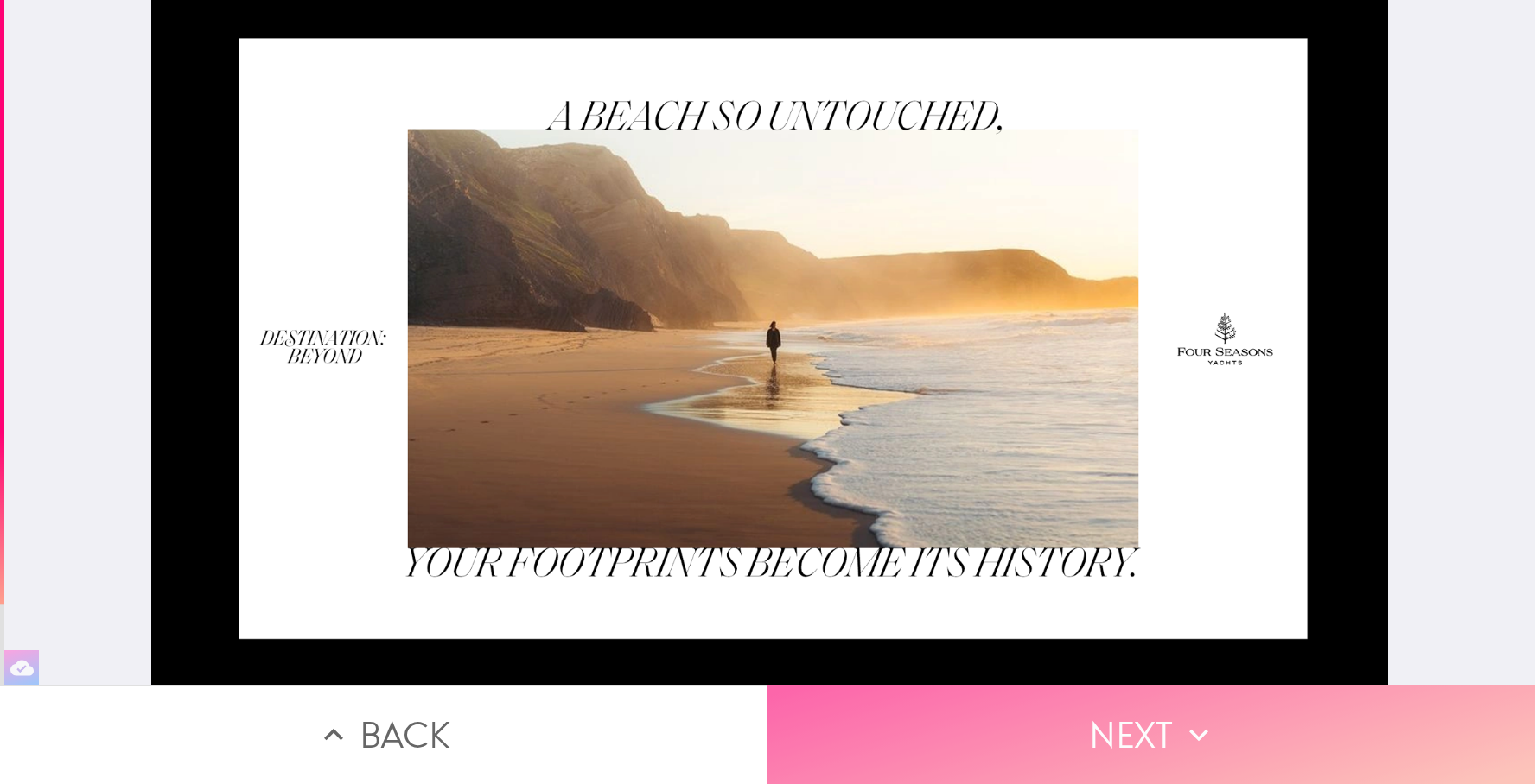
click at [1115, 715] on button "Next" at bounding box center [1152, 735] width 768 height 99
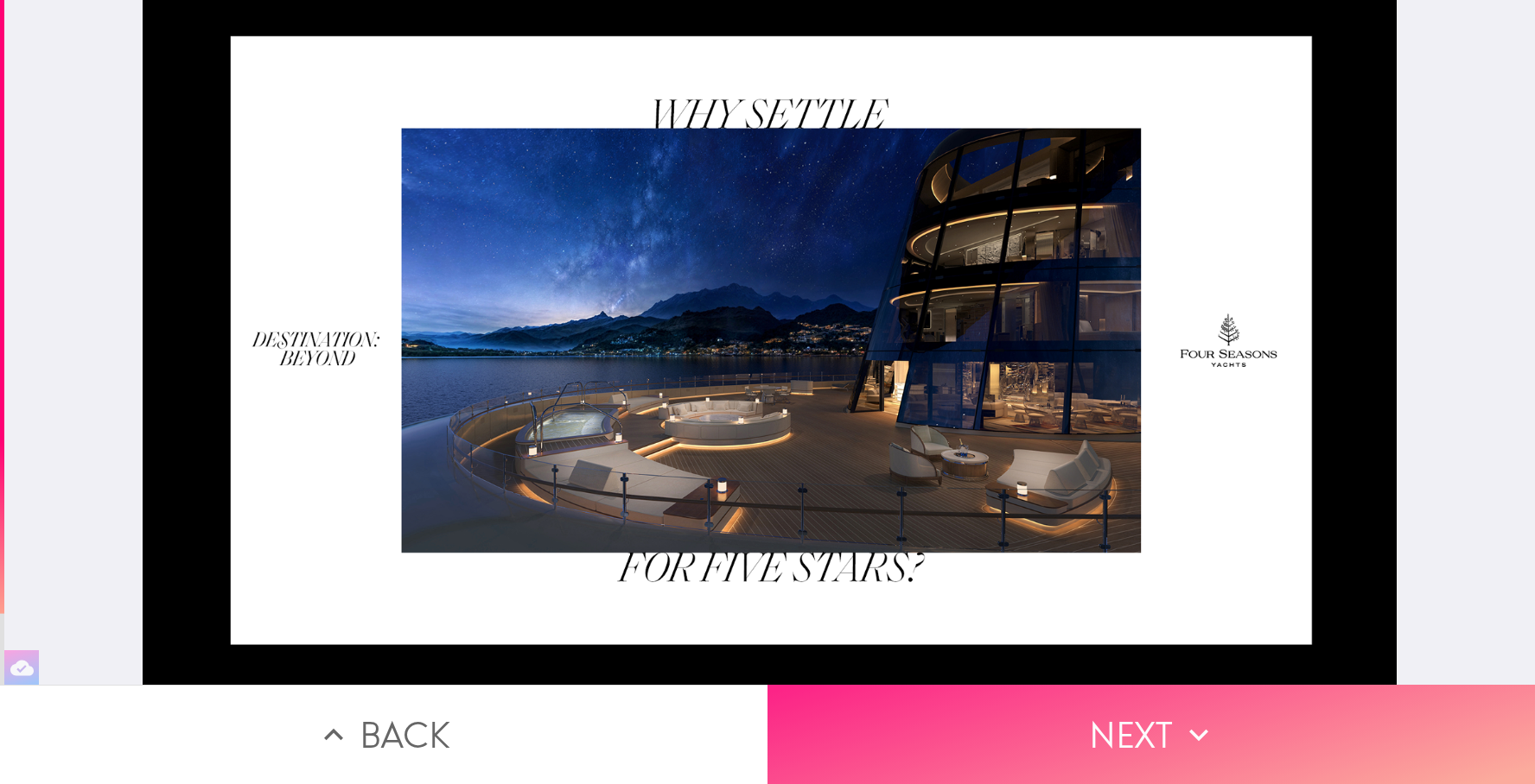
click at [1116, 716] on button "Next" at bounding box center [1152, 735] width 768 height 99
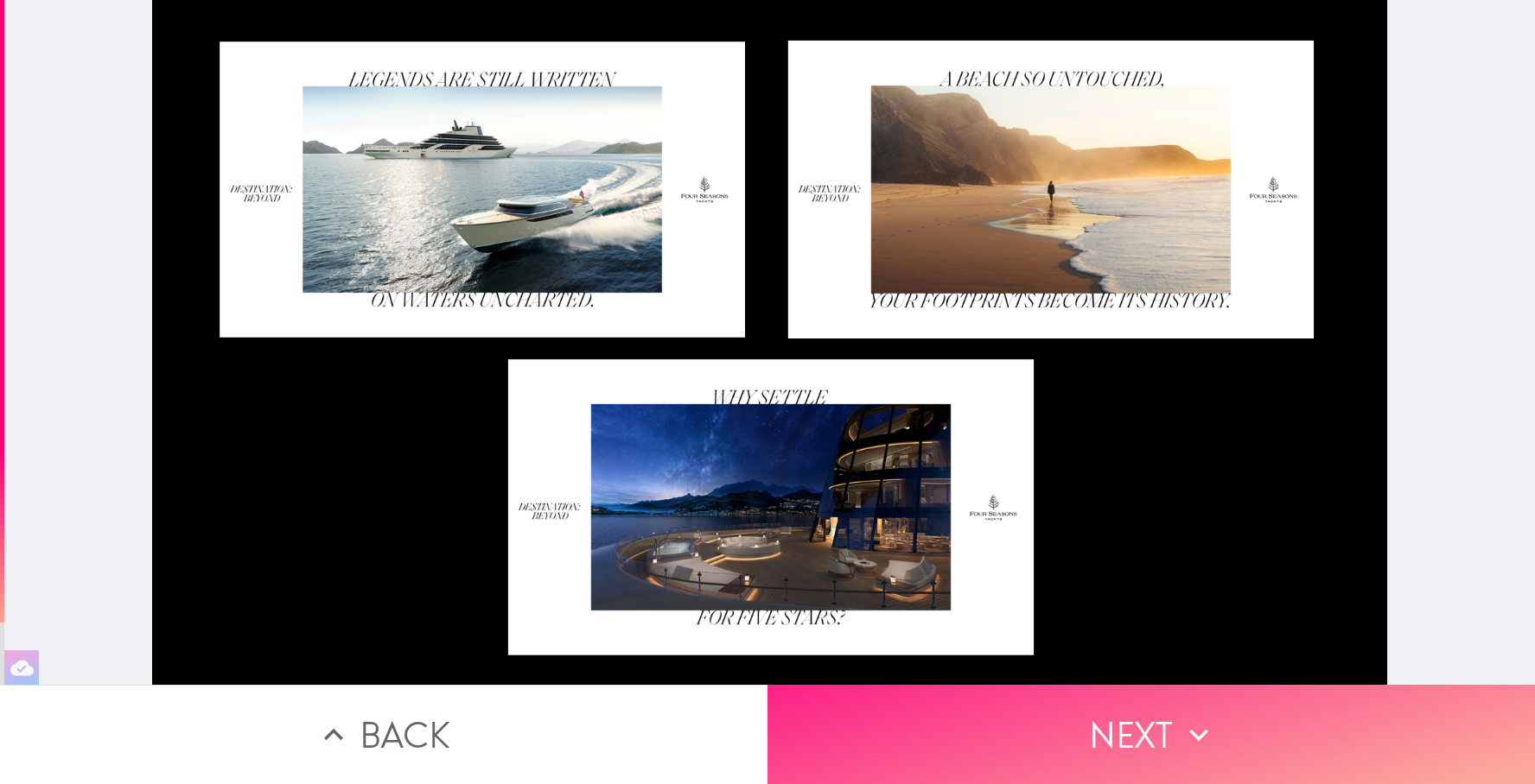
click at [1116, 716] on button "Next" at bounding box center [1152, 735] width 768 height 99
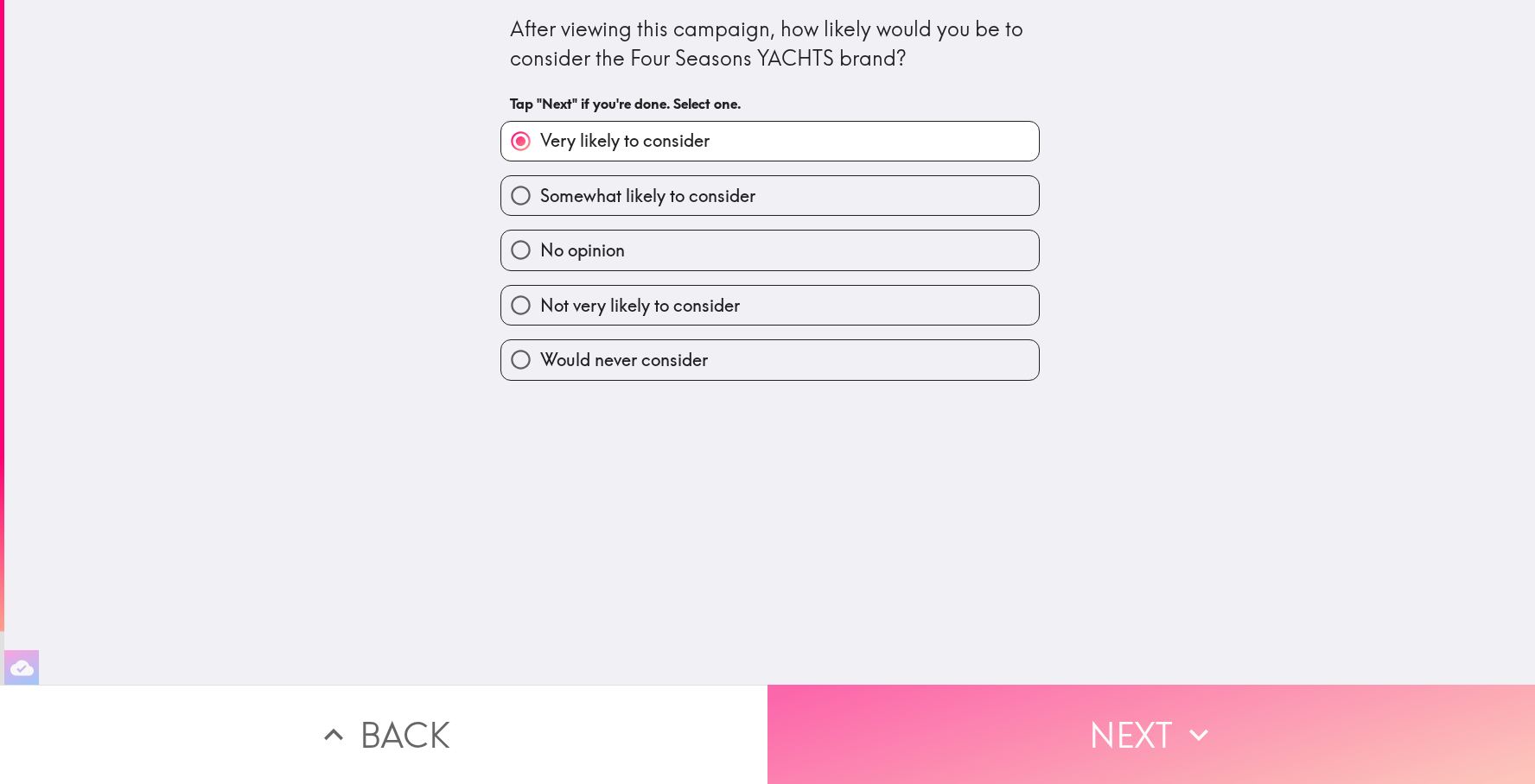
click at [1116, 716] on button "Next" at bounding box center [1152, 735] width 768 height 99
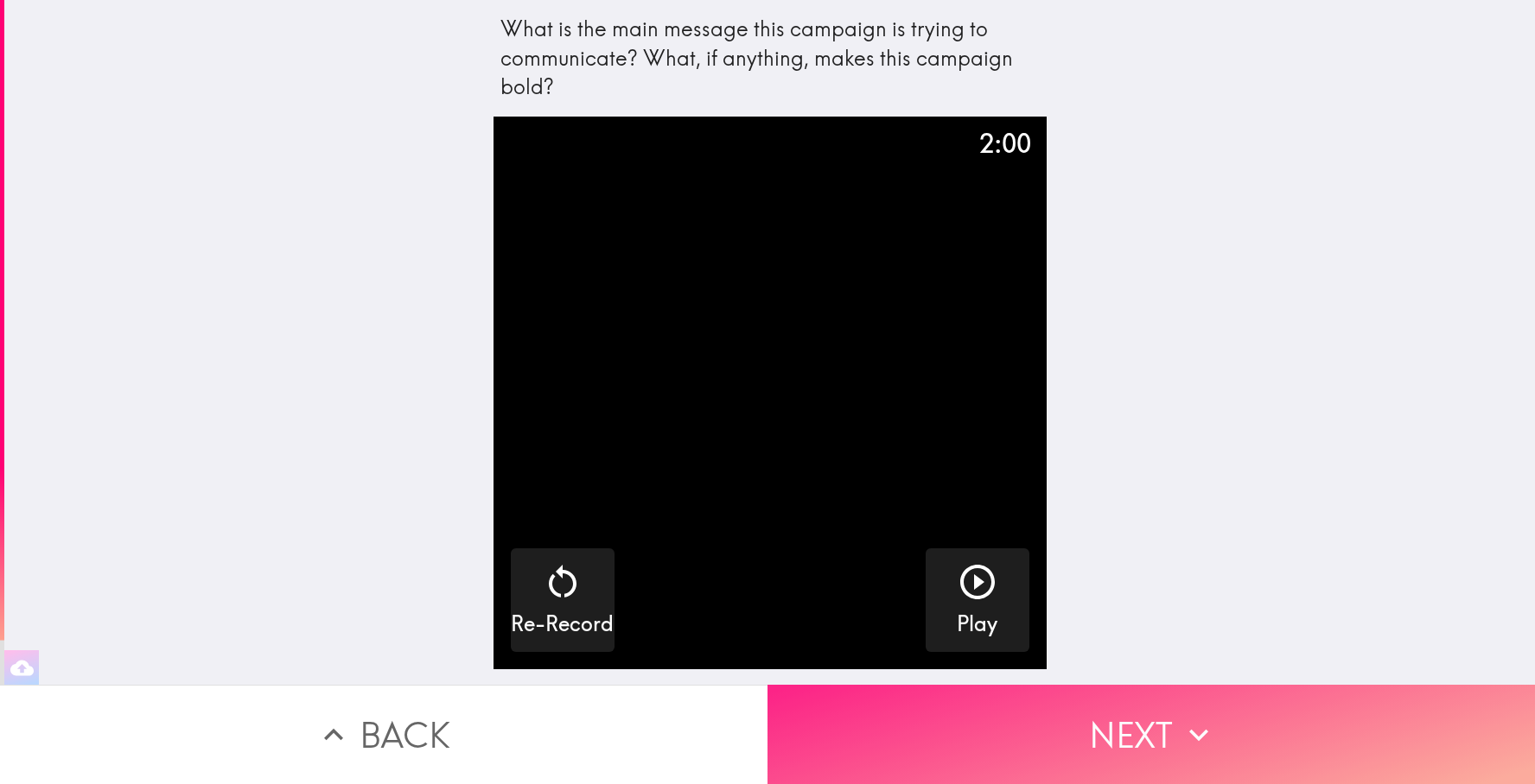
click at [1118, 728] on button "Next" at bounding box center [1152, 735] width 768 height 99
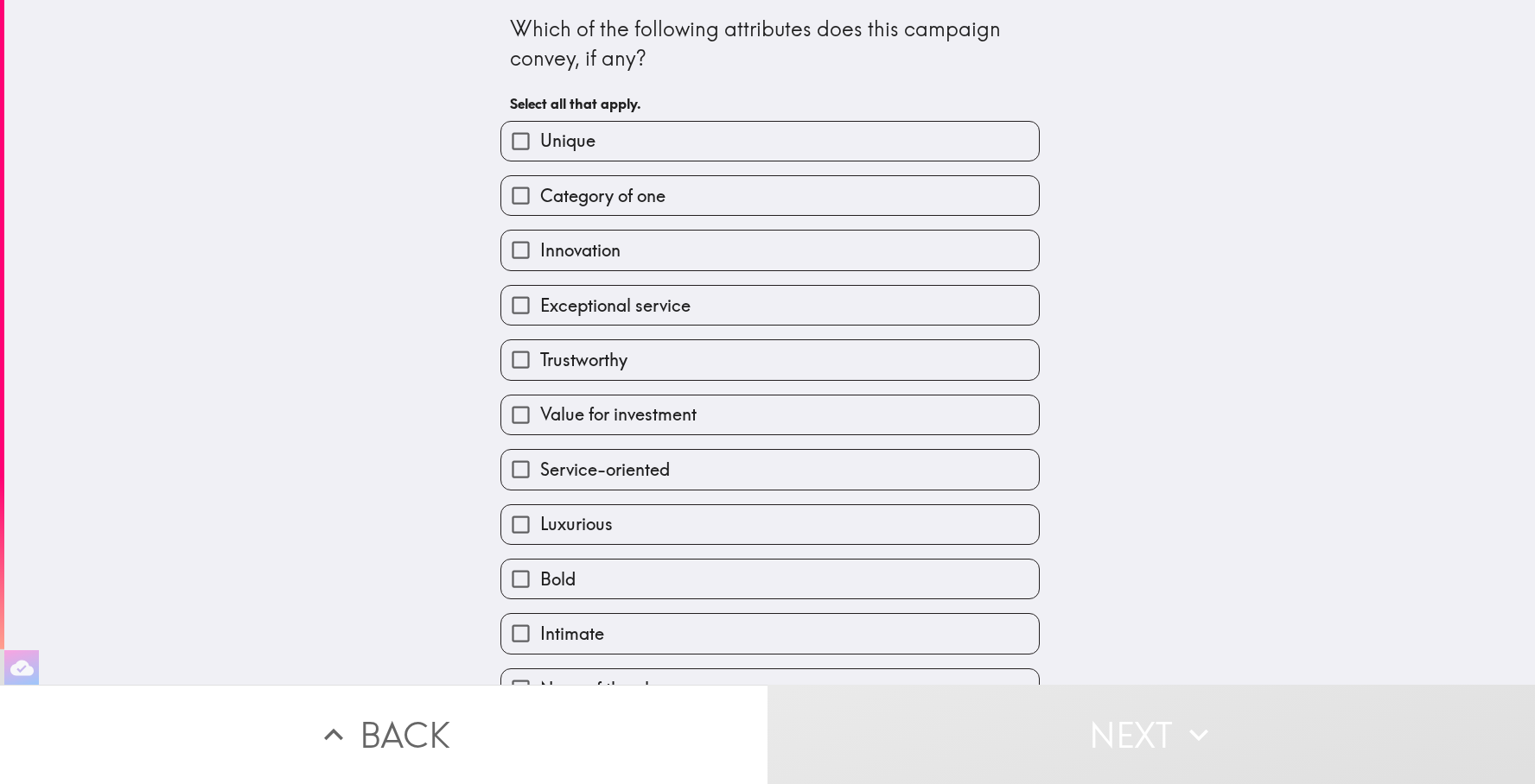
click at [813, 157] on label "Unique" at bounding box center [770, 141] width 537 height 39
click at [540, 157] on input "Unique" at bounding box center [521, 141] width 39 height 39
checkbox input "true"
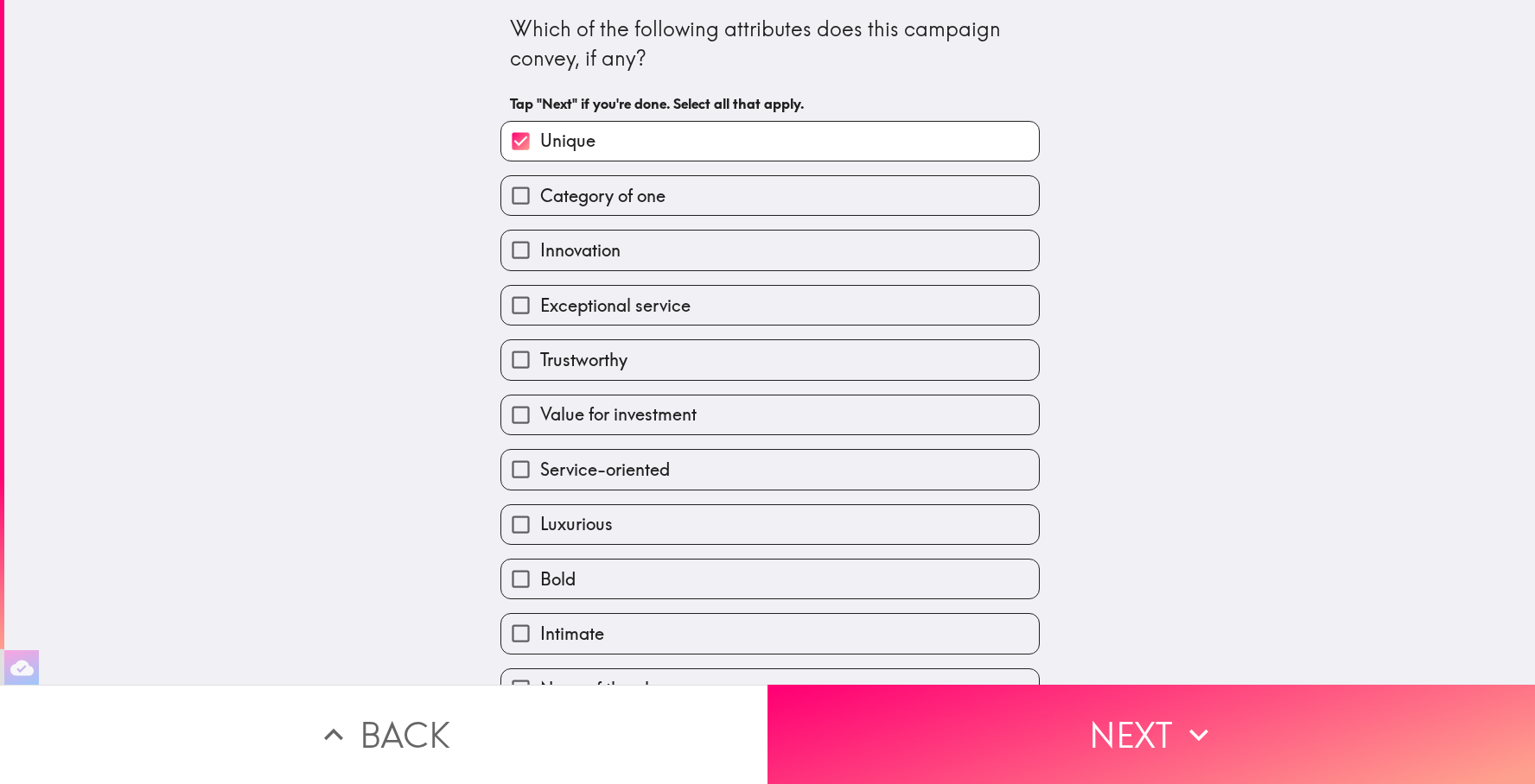
click at [860, 200] on label "Category of one" at bounding box center [770, 195] width 537 height 39
click at [540, 200] on input "Category of one" at bounding box center [521, 195] width 39 height 39
checkbox input "true"
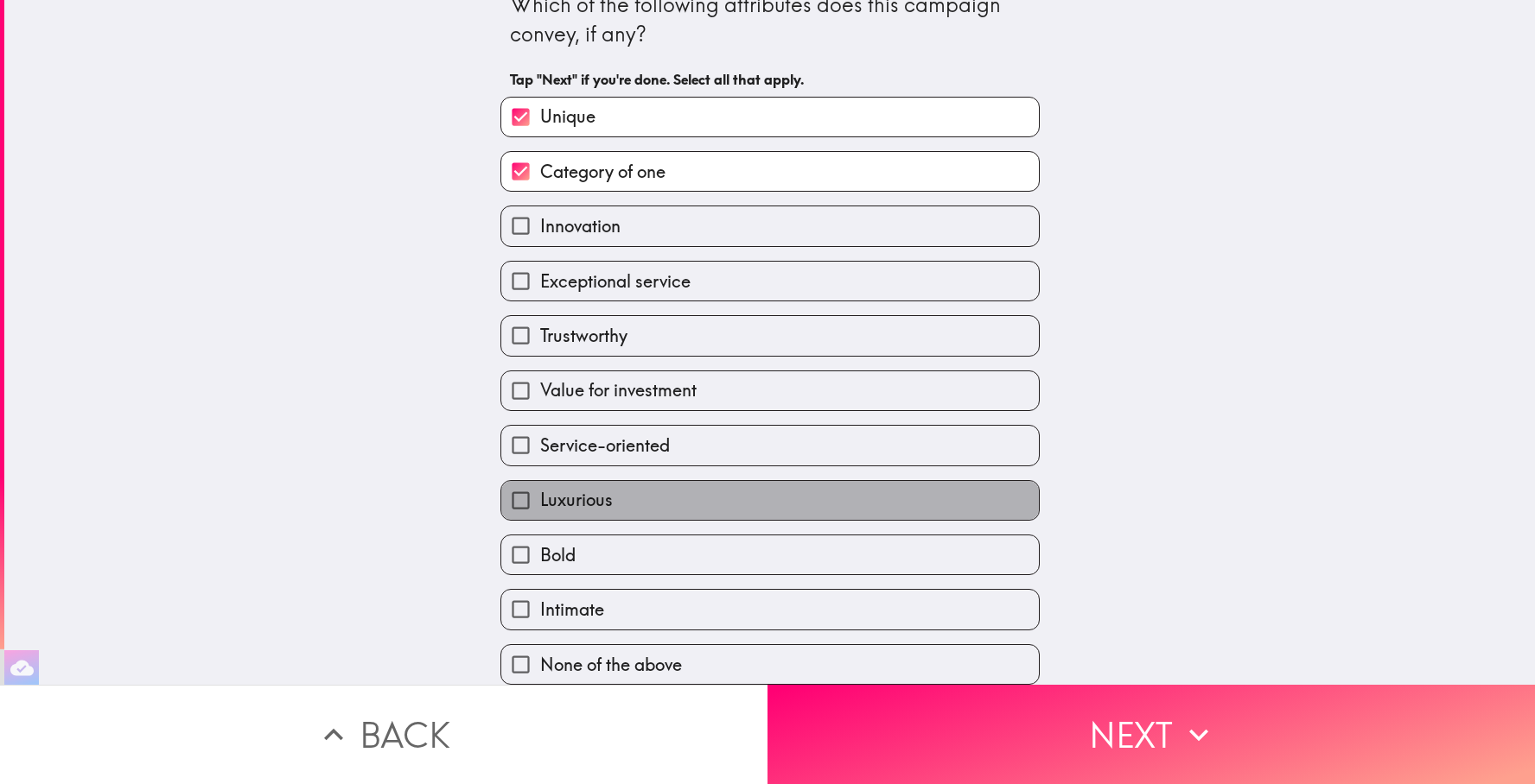
click at [798, 500] on label "Luxurious" at bounding box center [770, 500] width 537 height 39
click at [540, 500] on input "Luxurious" at bounding box center [521, 500] width 39 height 39
checkbox input "true"
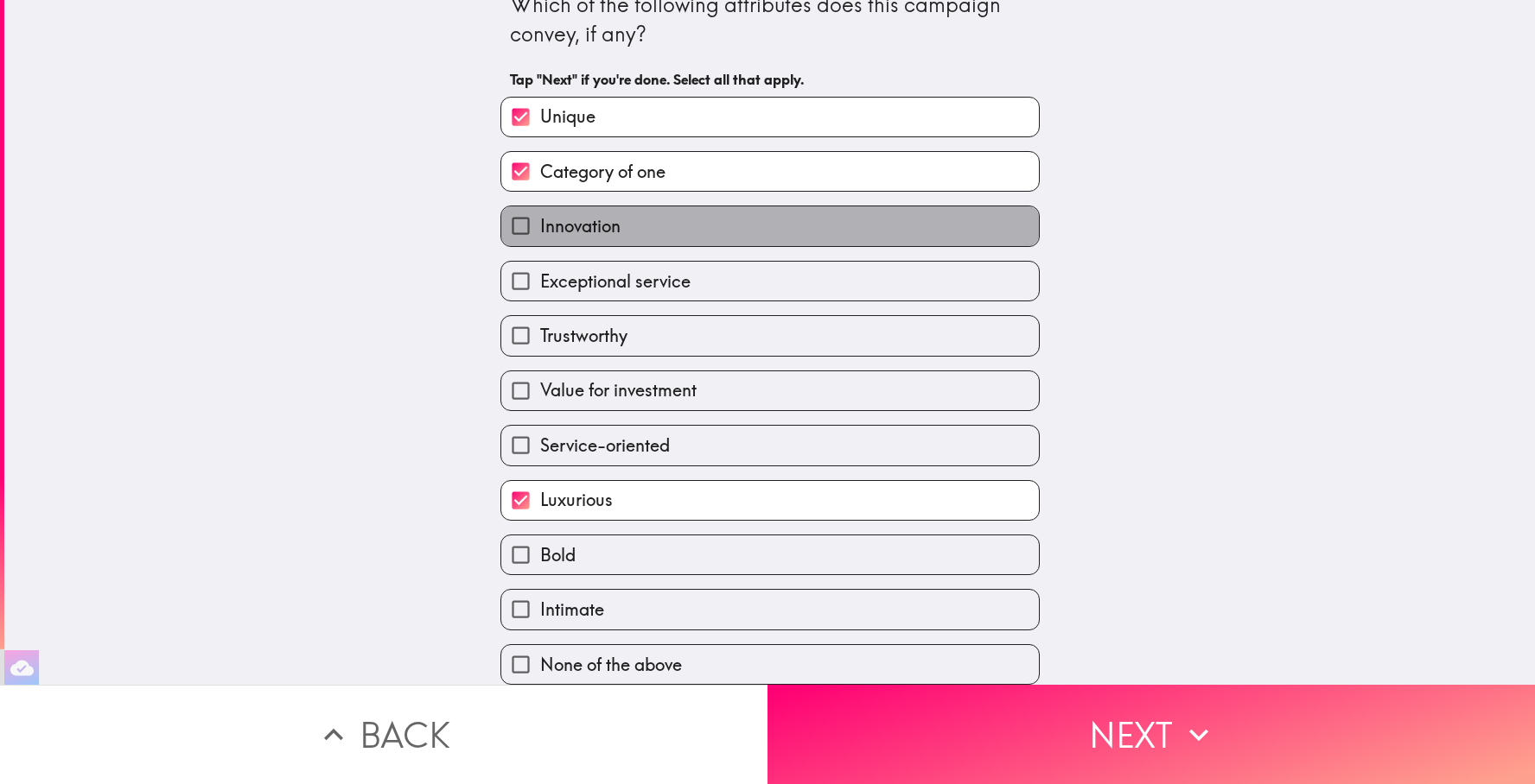
click at [772, 228] on label "Innovation" at bounding box center [770, 225] width 537 height 39
click at [540, 228] on input "Innovation" at bounding box center [521, 225] width 39 height 39
checkbox input "true"
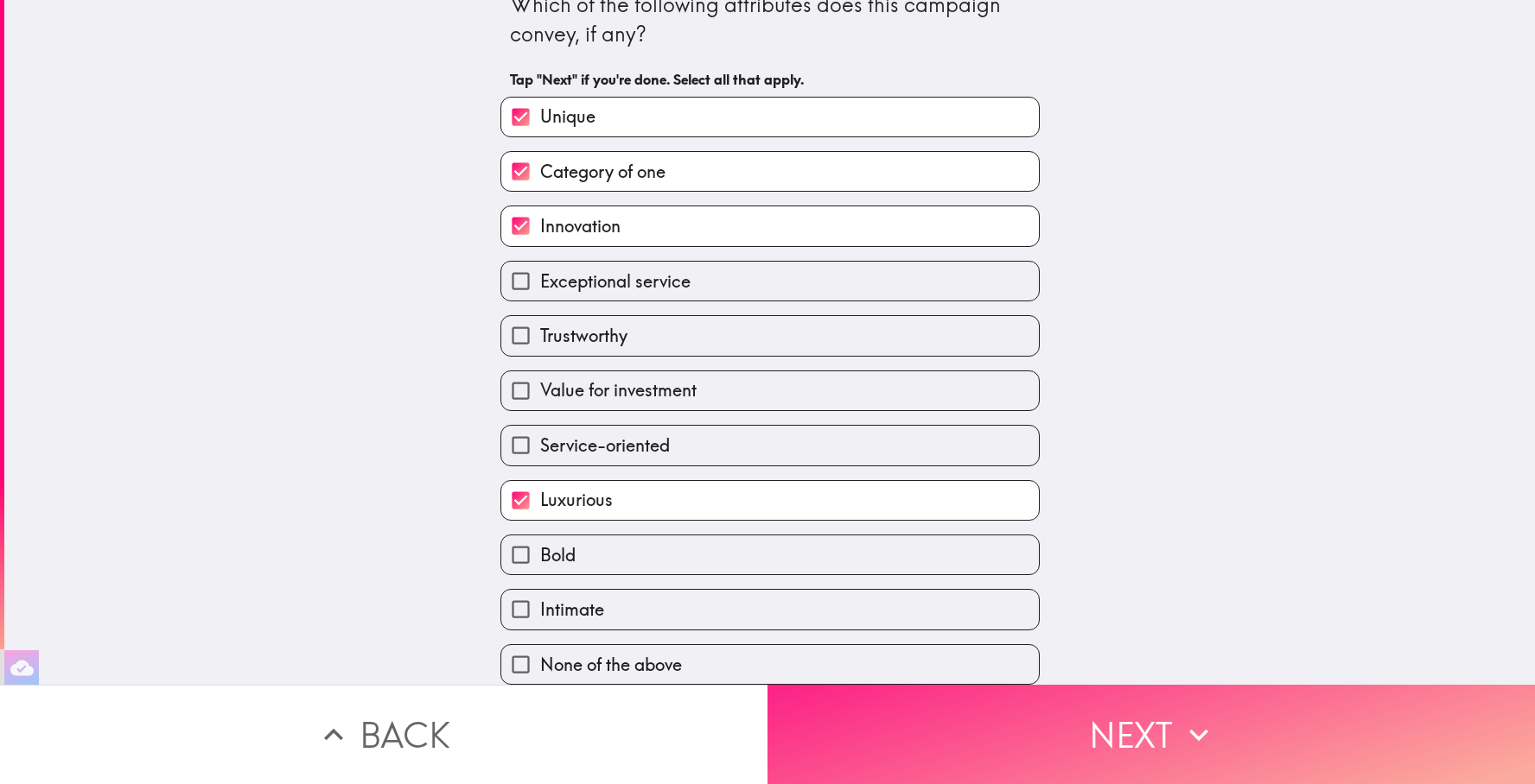
click at [1111, 749] on button "Next" at bounding box center [1152, 735] width 768 height 99
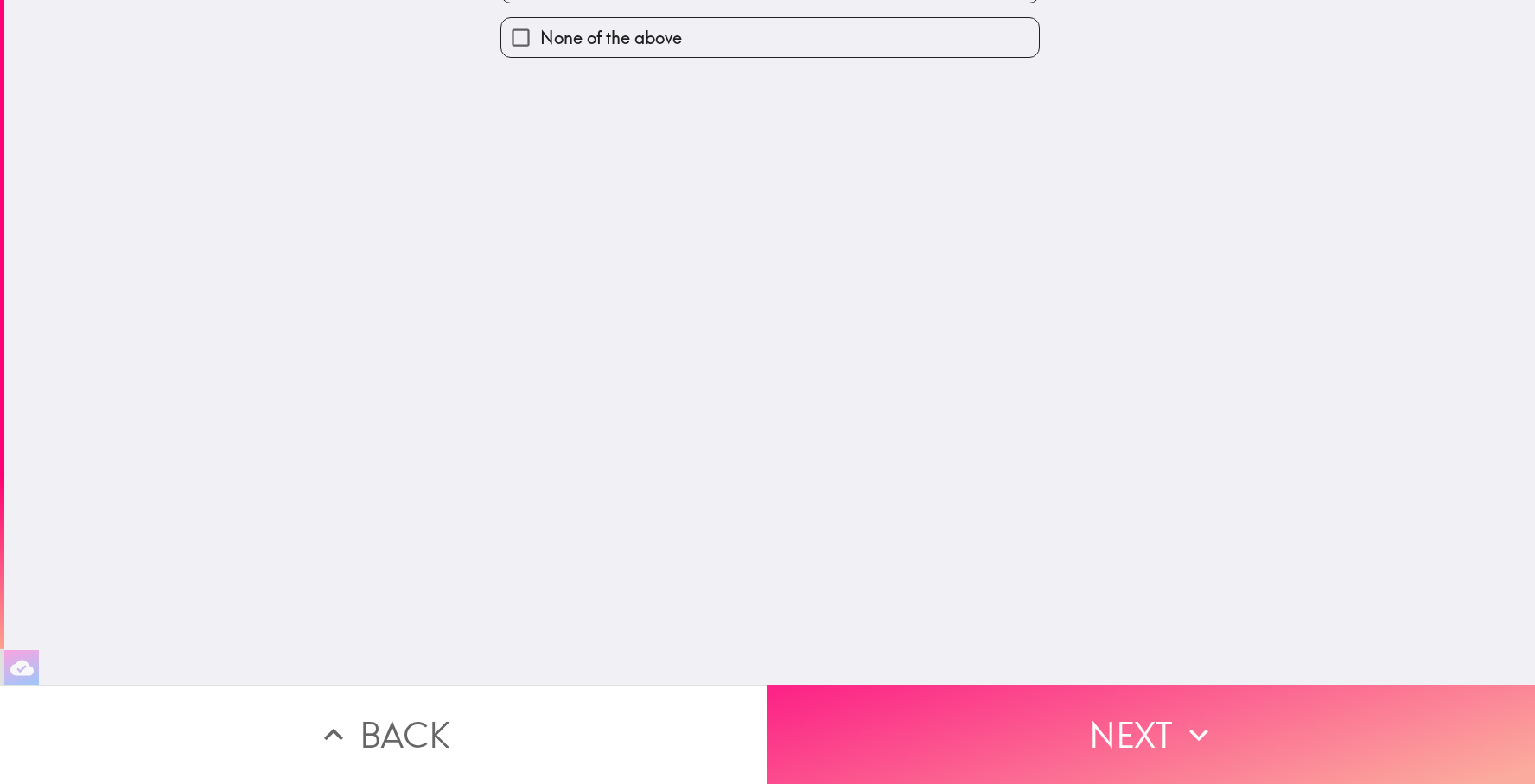
scroll to position [0, 0]
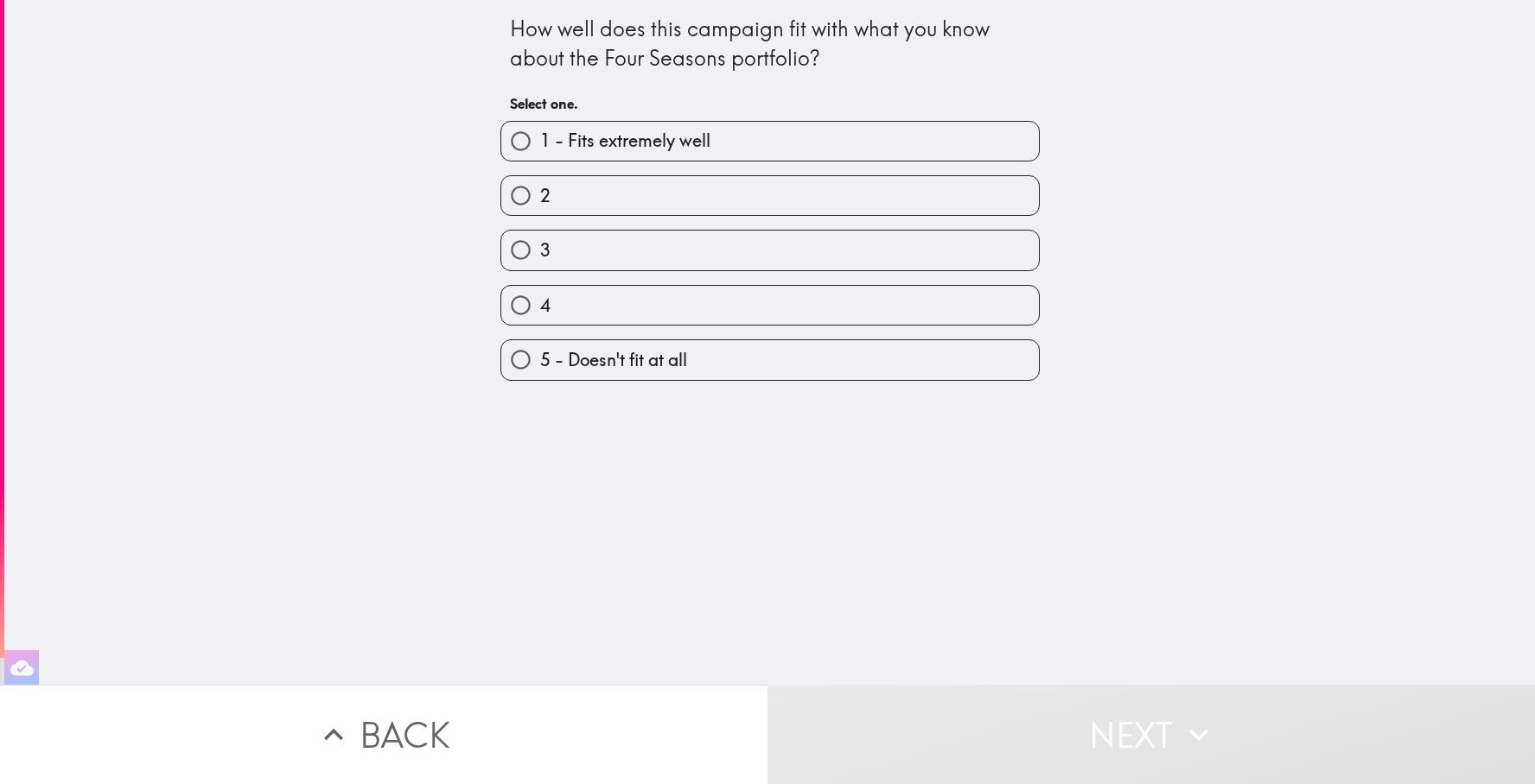
click at [836, 206] on label "2" at bounding box center [770, 195] width 537 height 39
click at [540, 206] on input "2" at bounding box center [521, 195] width 39 height 39
radio input "true"
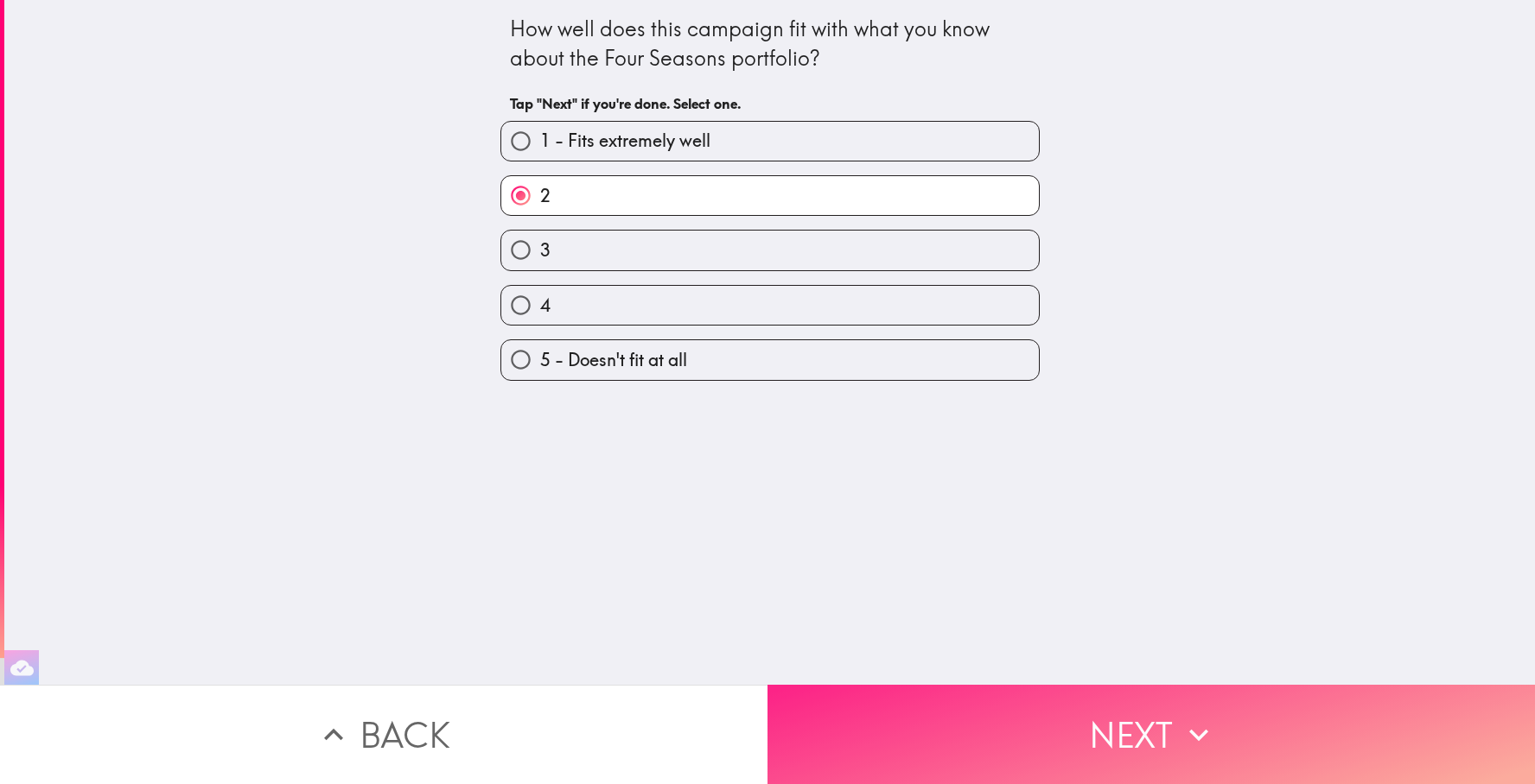
click at [1042, 714] on button "Next" at bounding box center [1152, 735] width 768 height 99
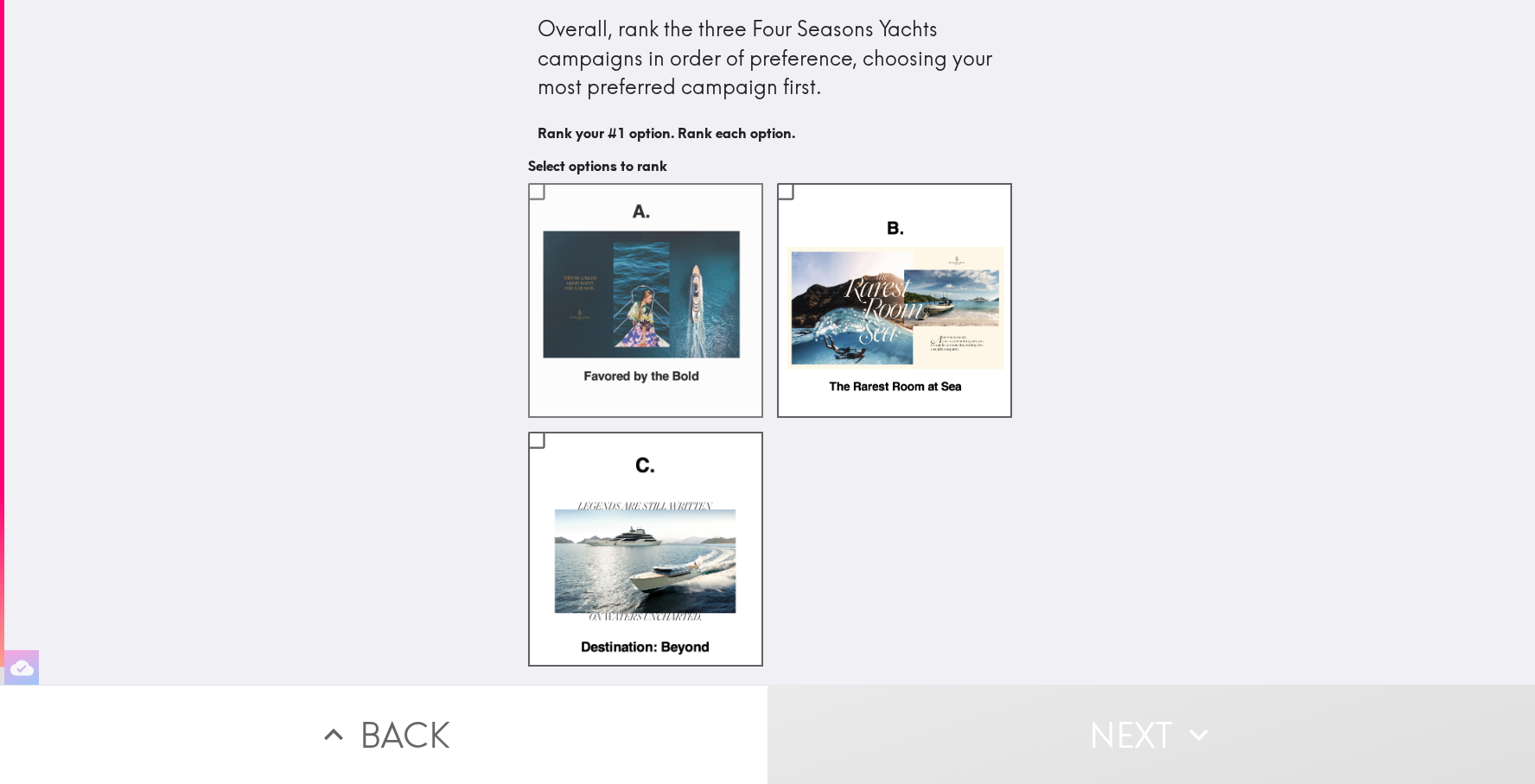
click at [537, 187] on input "checkbox" at bounding box center [536, 191] width 39 height 39
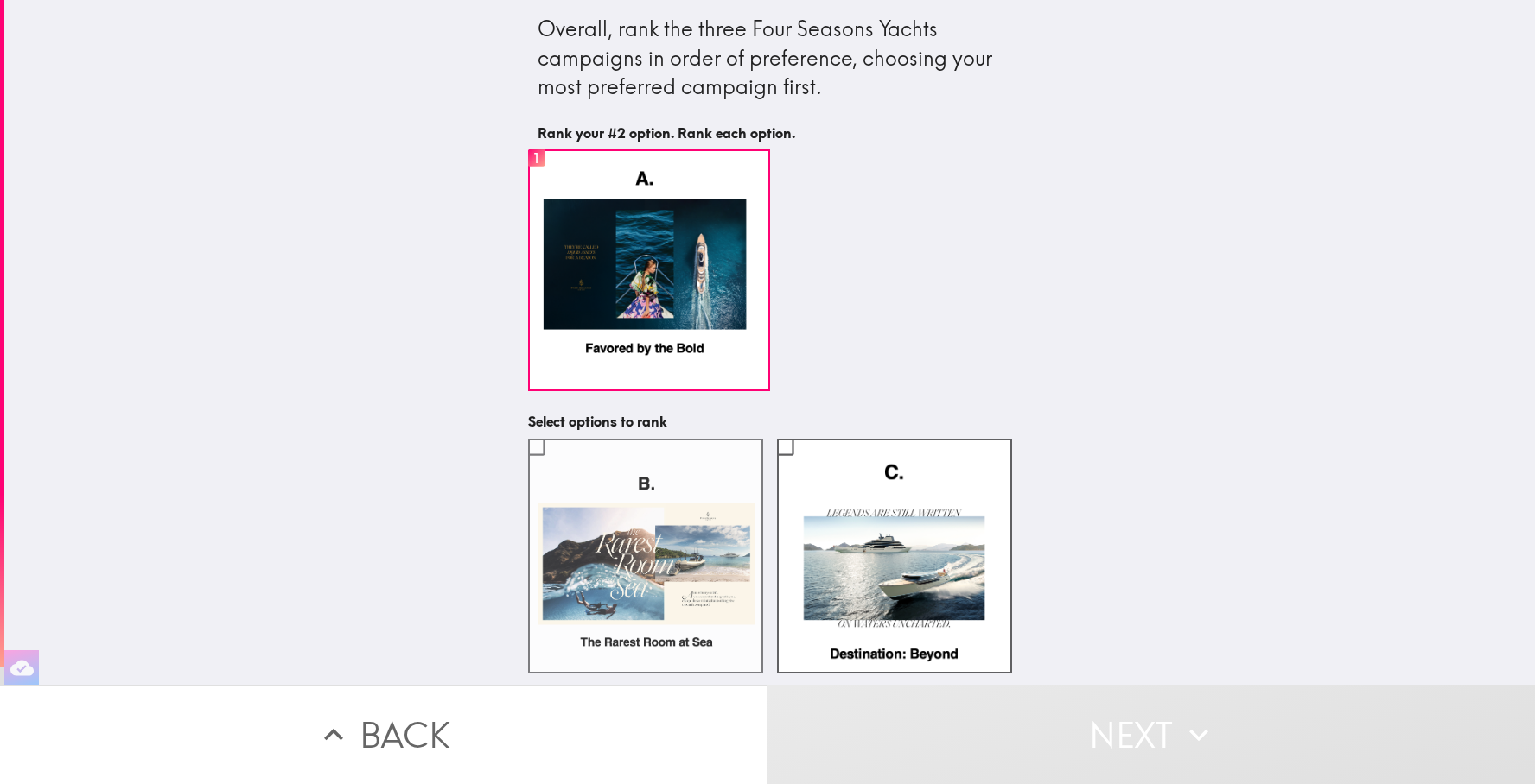
click at [539, 448] on input "checkbox" at bounding box center [536, 447] width 39 height 39
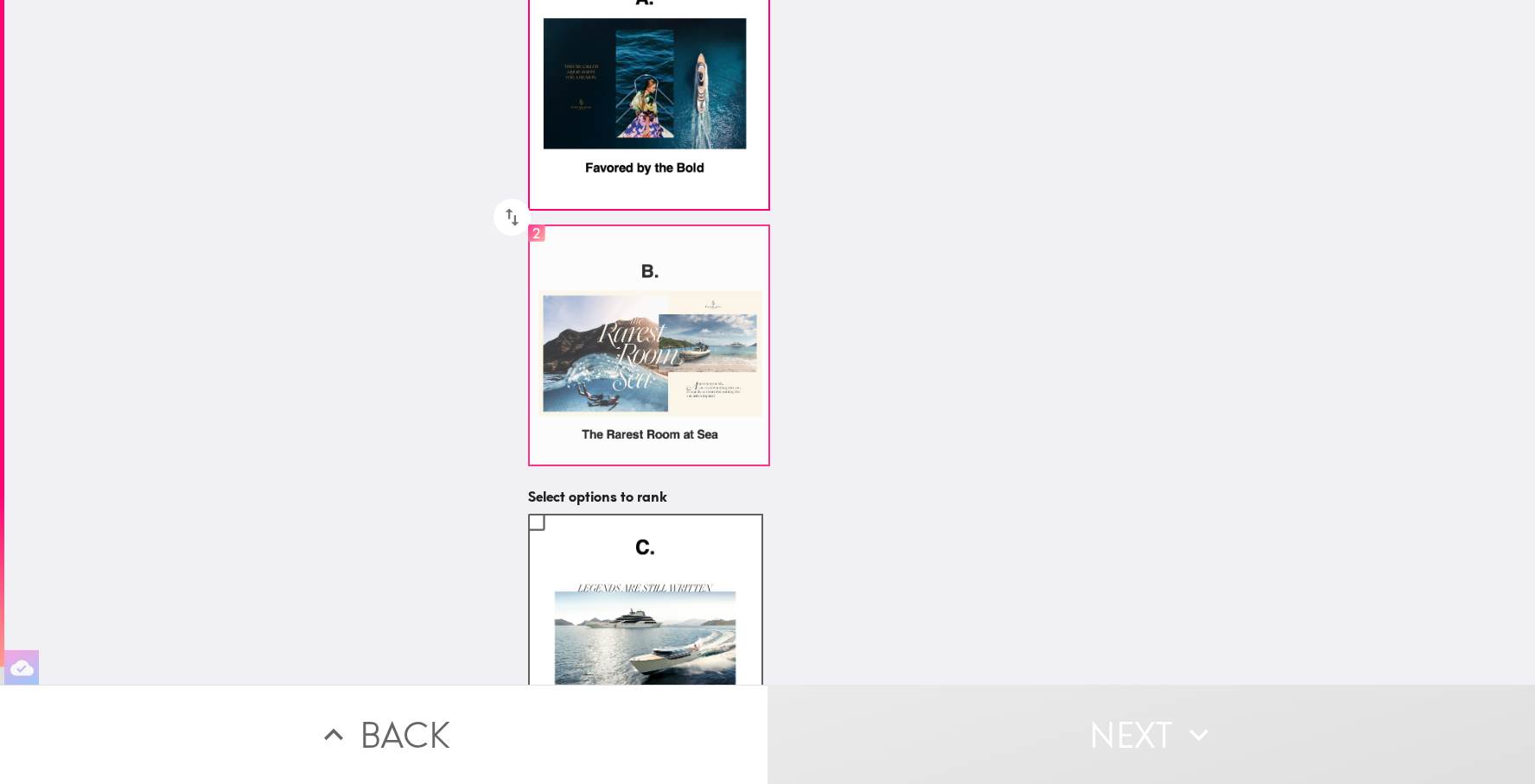
scroll to position [243, 0]
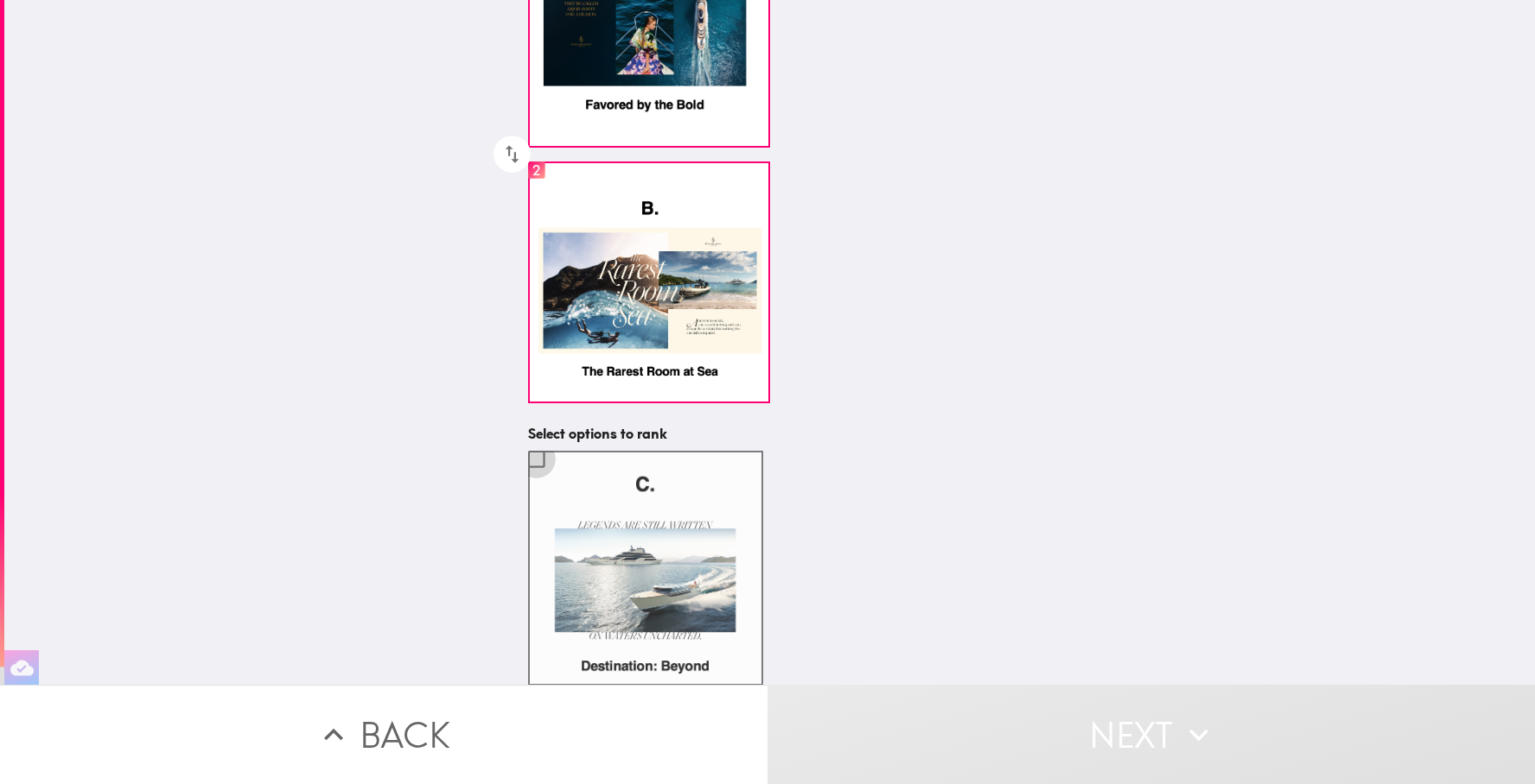
click at [535, 449] on input "checkbox" at bounding box center [536, 459] width 39 height 39
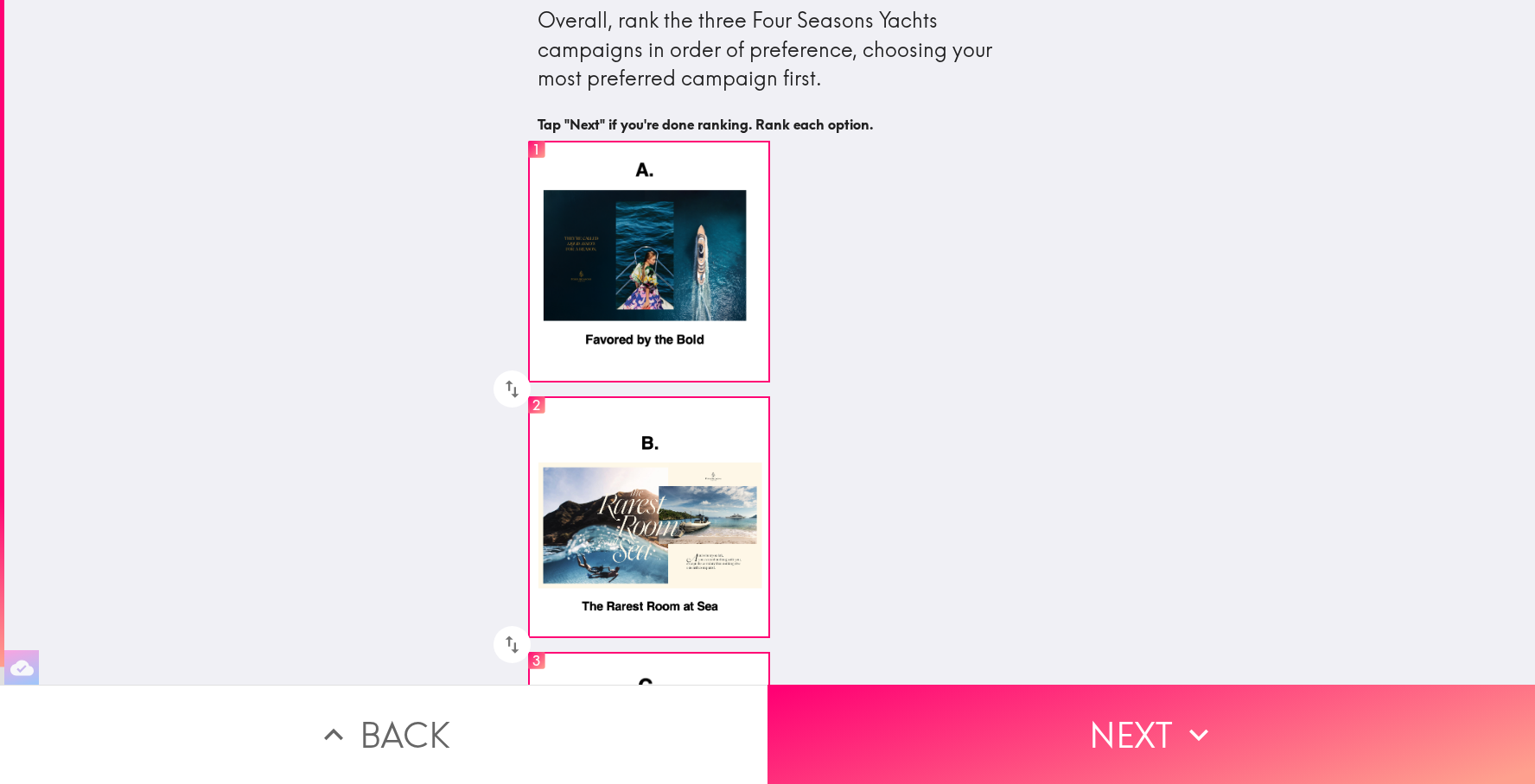
scroll to position [0, 0]
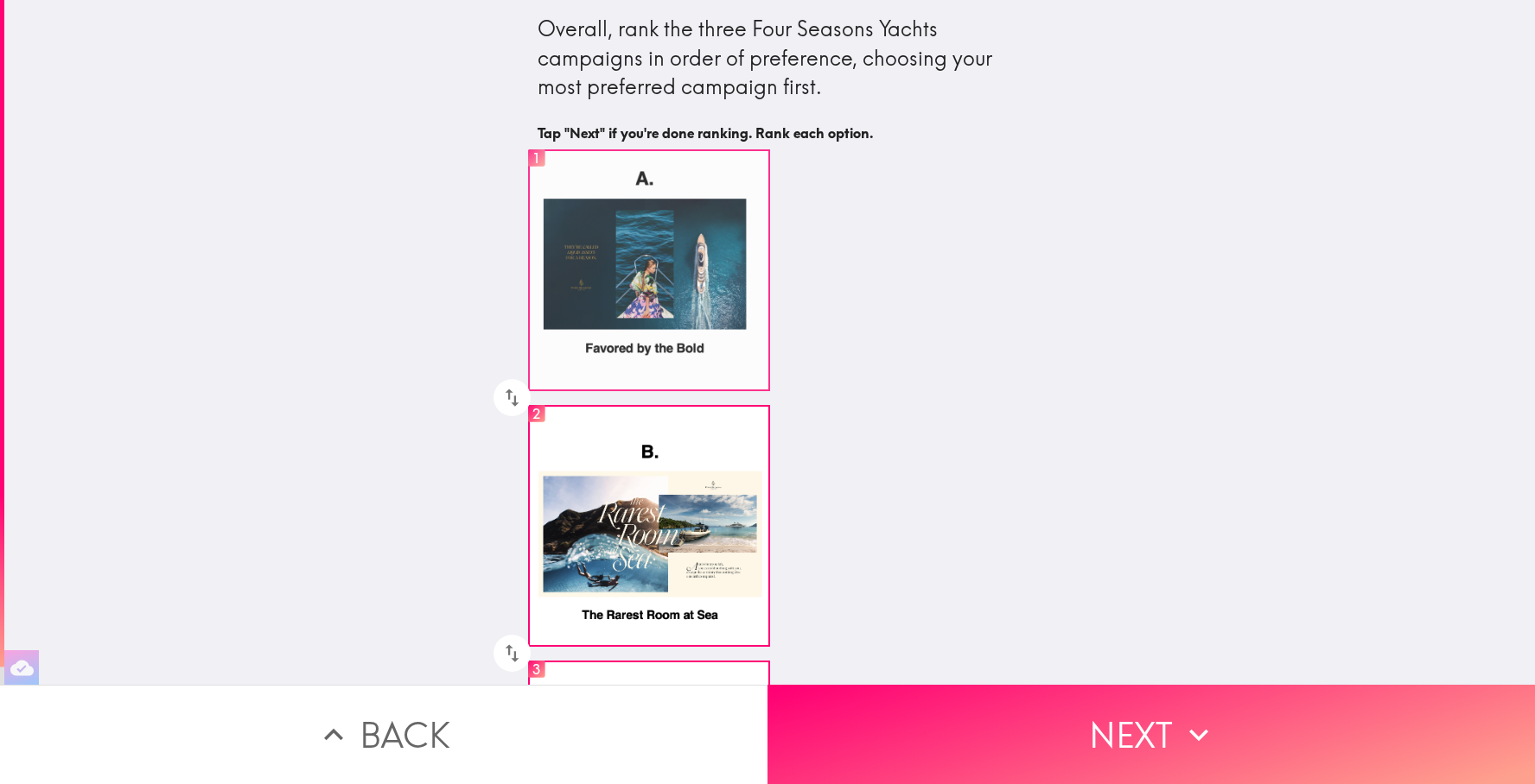
click at [628, 257] on label "1" at bounding box center [648, 270] width 242 height 242
click at [555, 182] on input "1" at bounding box center [536, 160] width 39 height 44
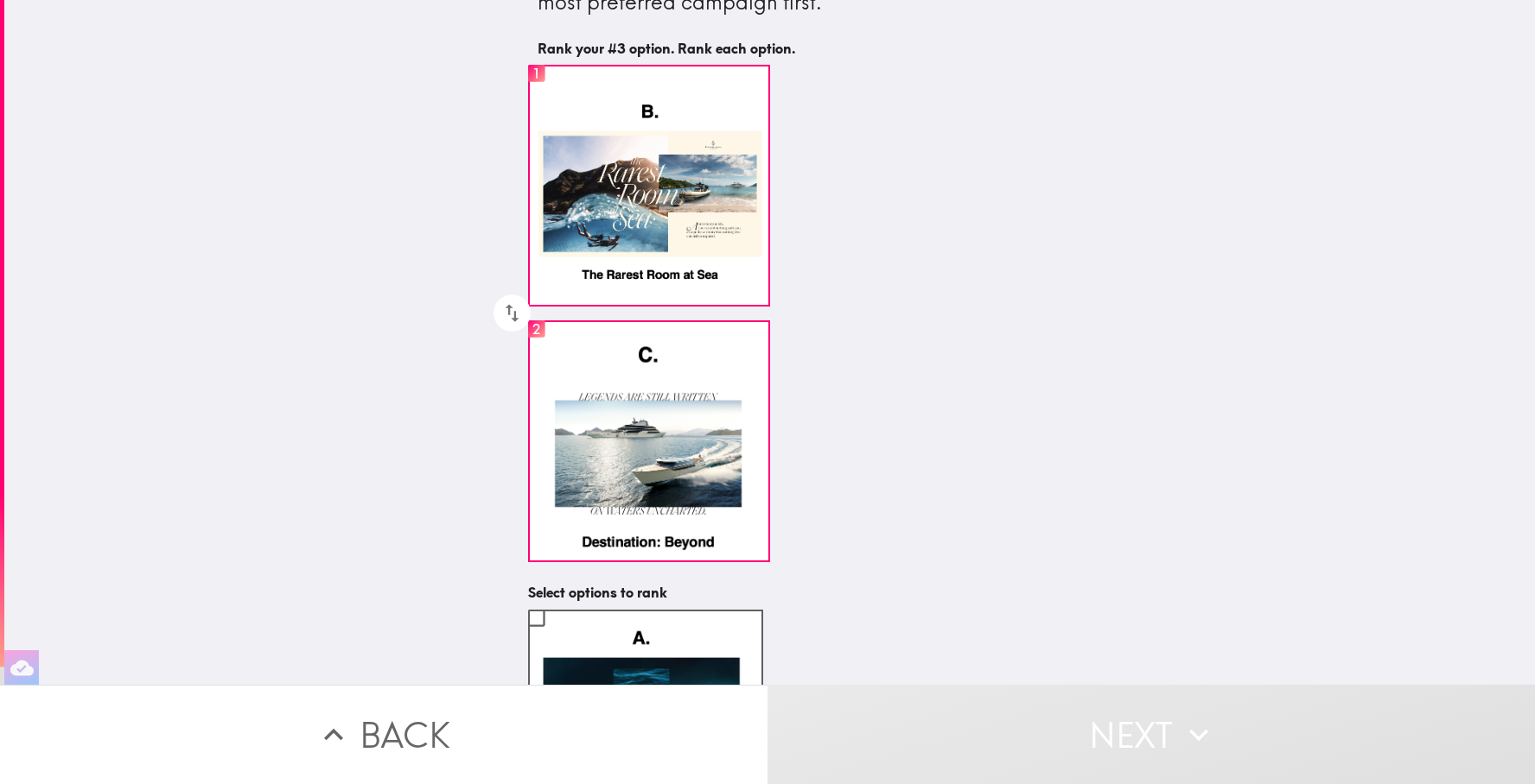
scroll to position [243, 0]
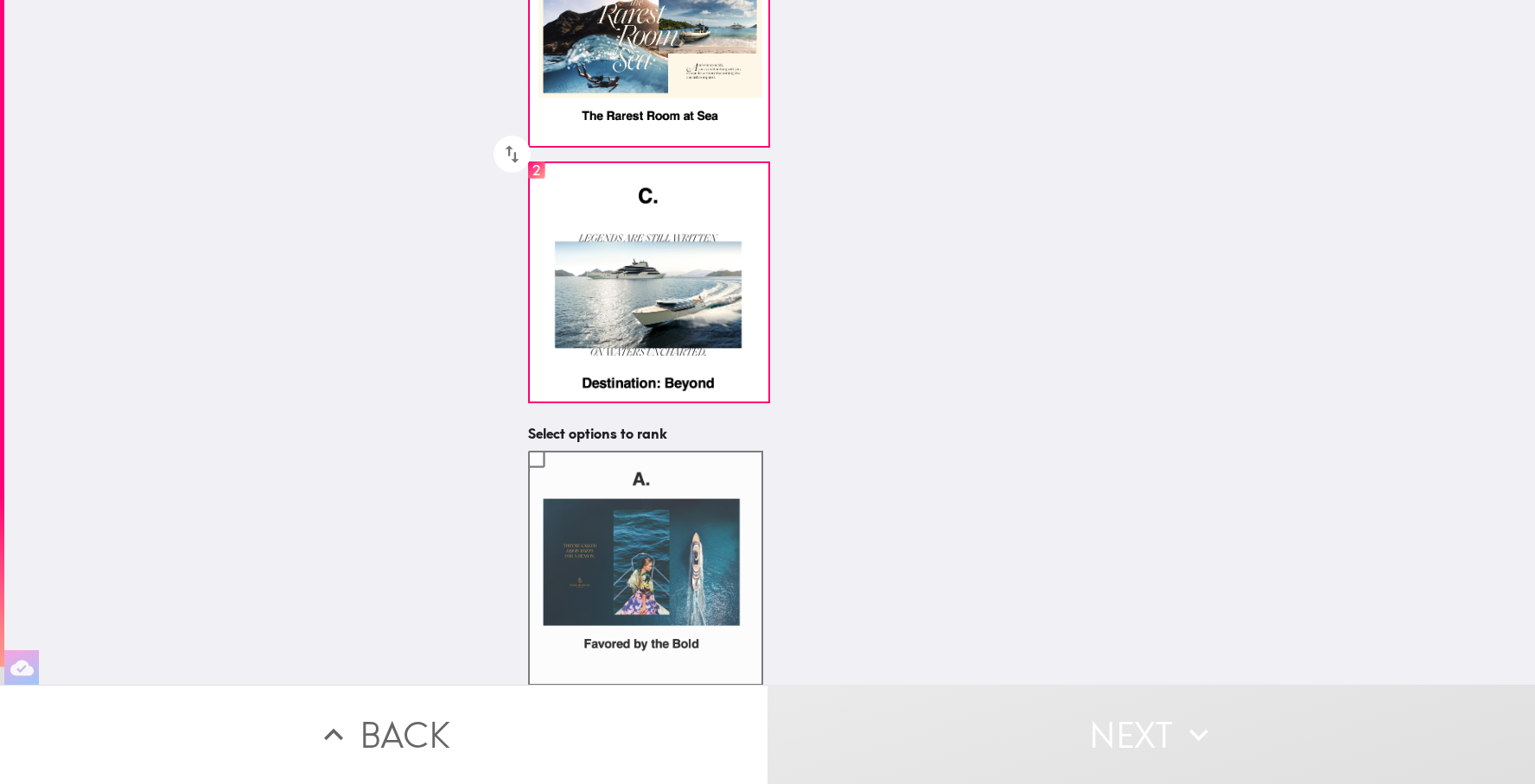
click at [537, 462] on input "checkbox" at bounding box center [536, 459] width 39 height 39
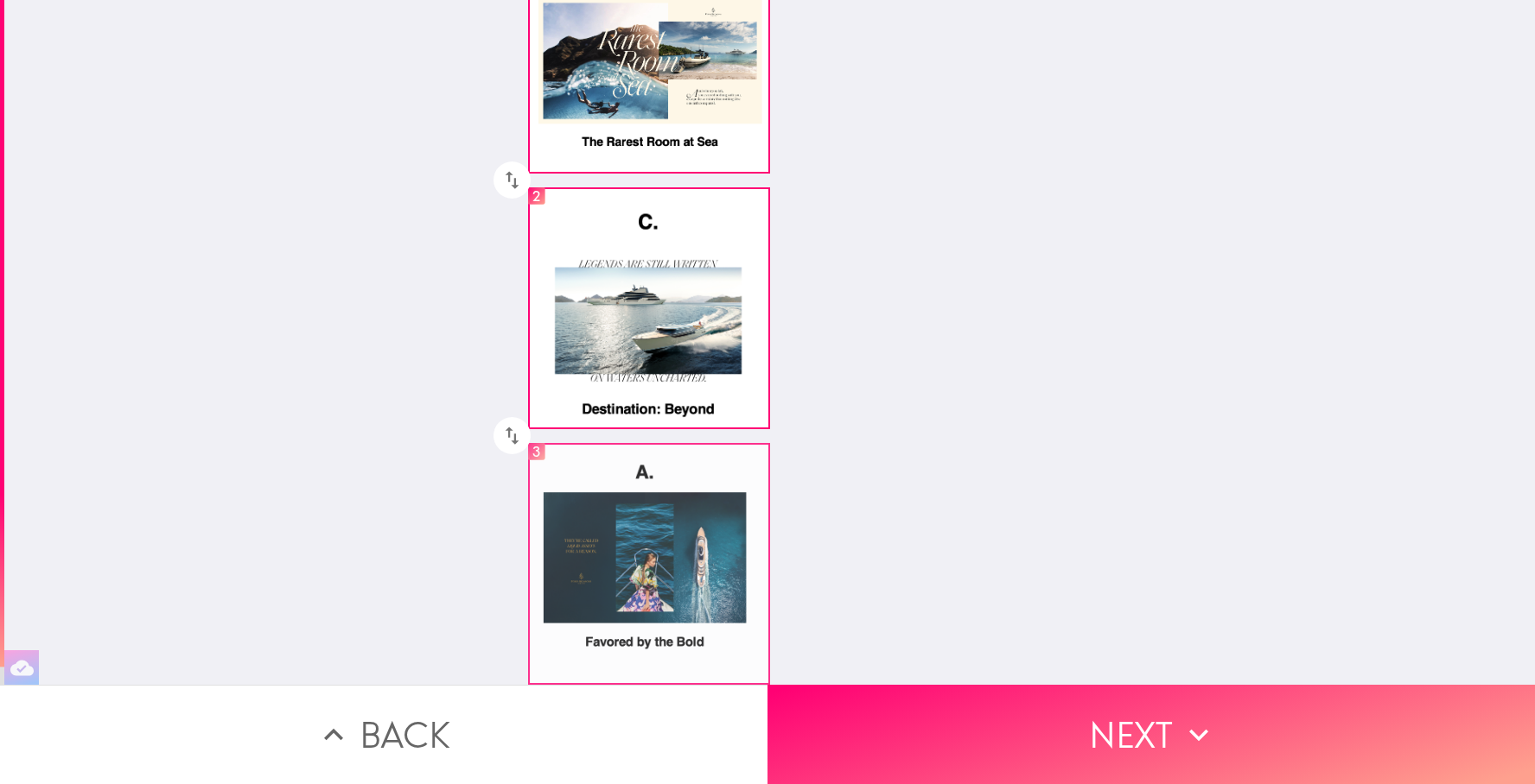
click at [537, 457] on input "3" at bounding box center [536, 454] width 39 height 44
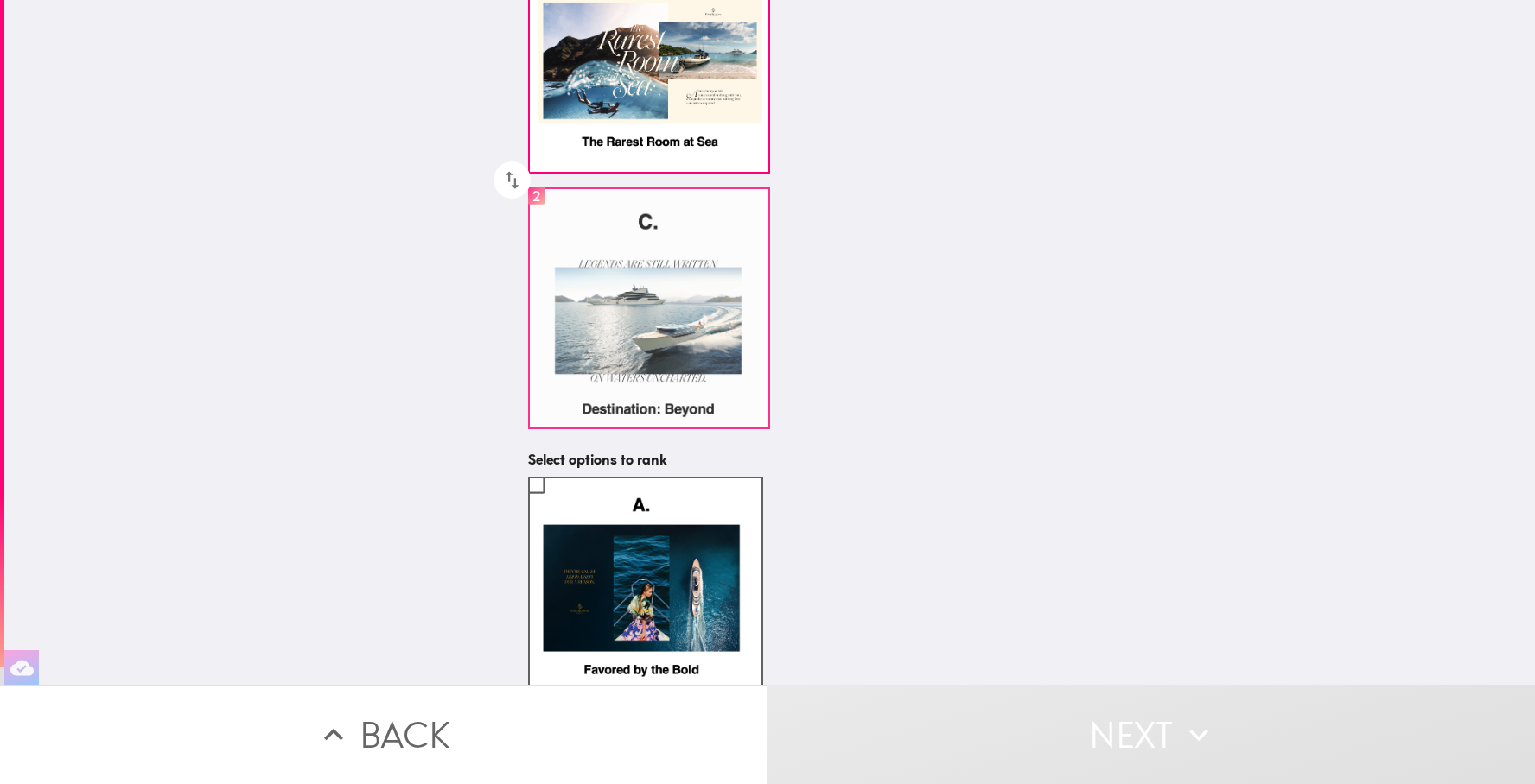
click at [541, 201] on input "2" at bounding box center [536, 198] width 39 height 44
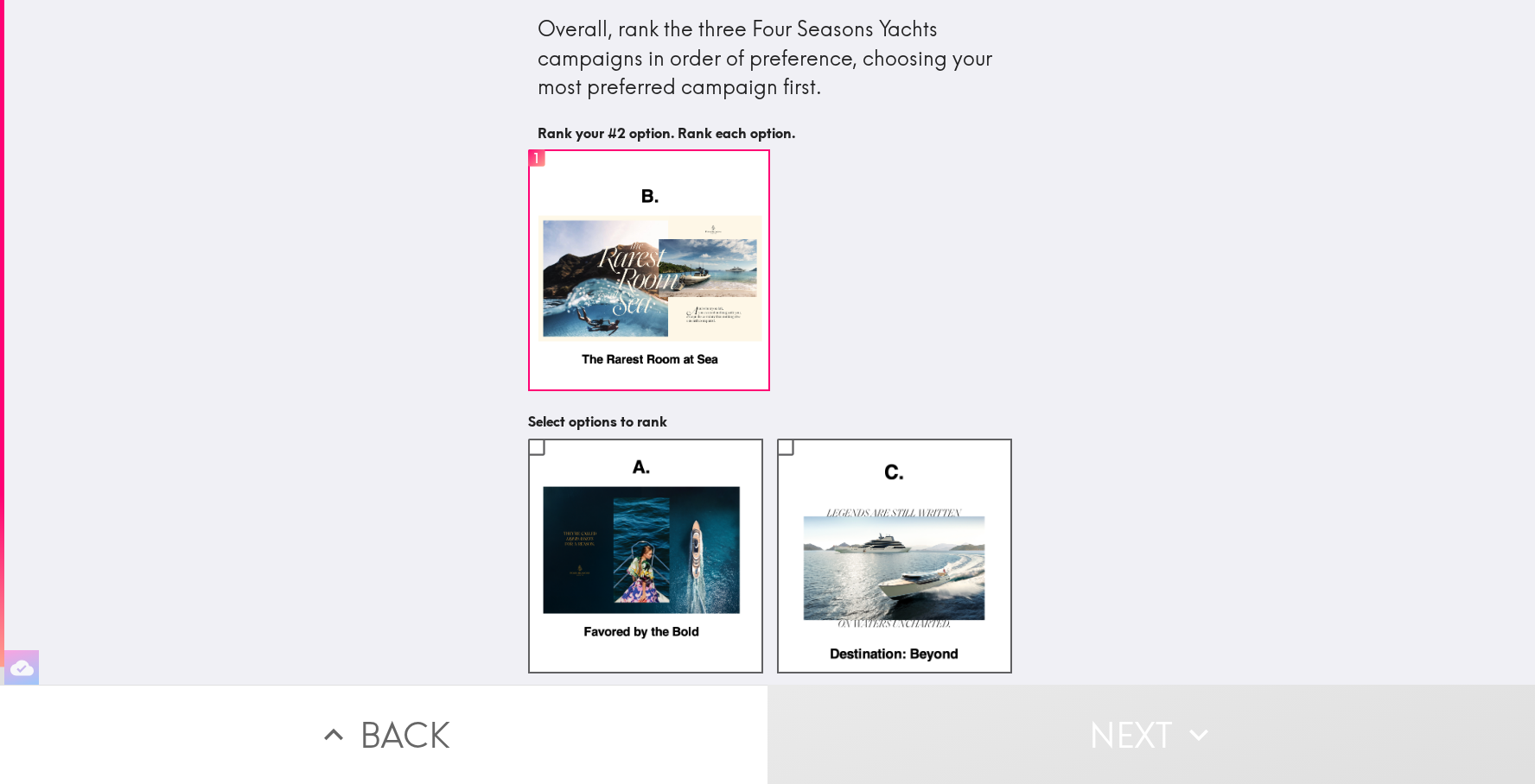
scroll to position [0, 0]
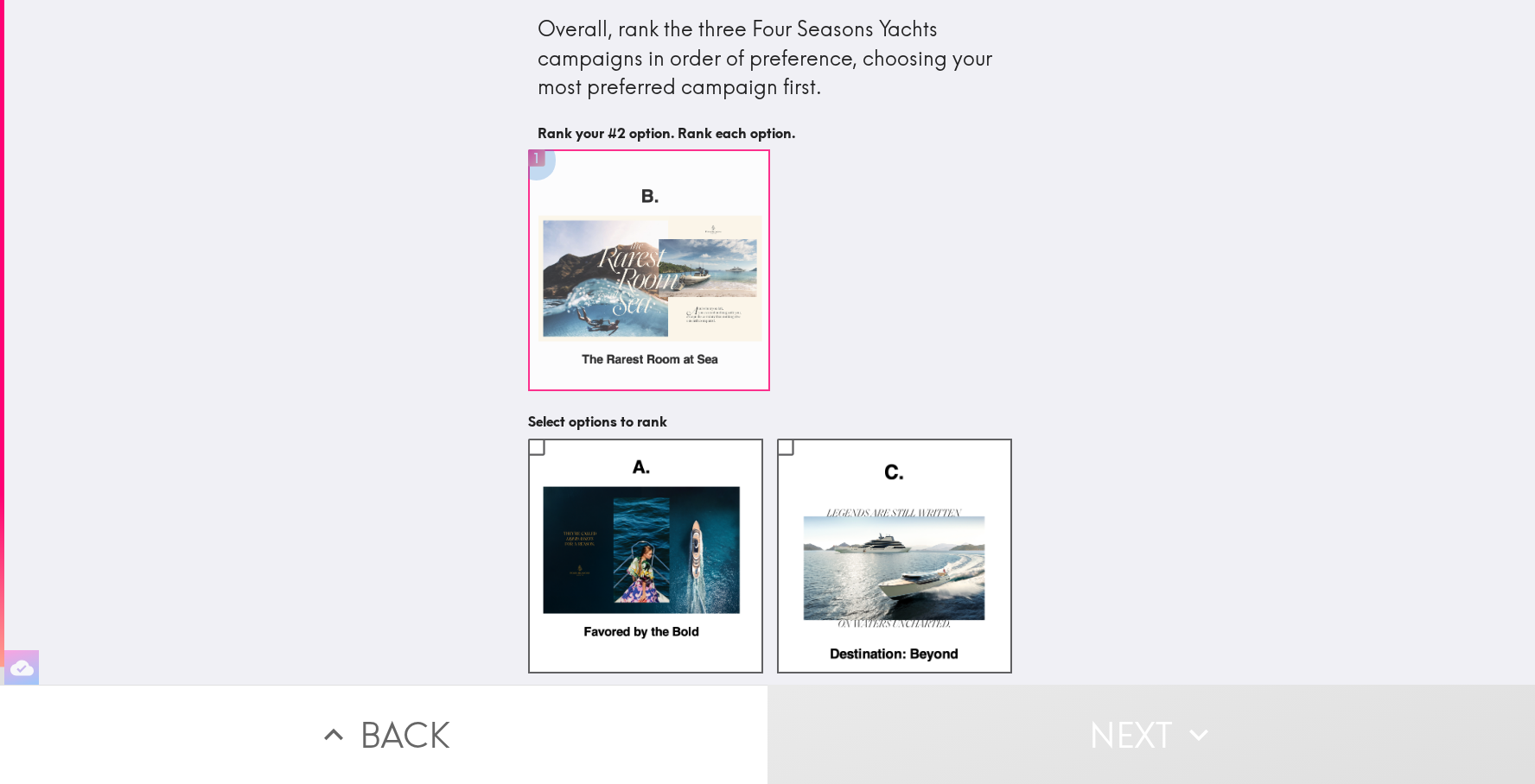
click at [537, 159] on input "1" at bounding box center [536, 160] width 39 height 44
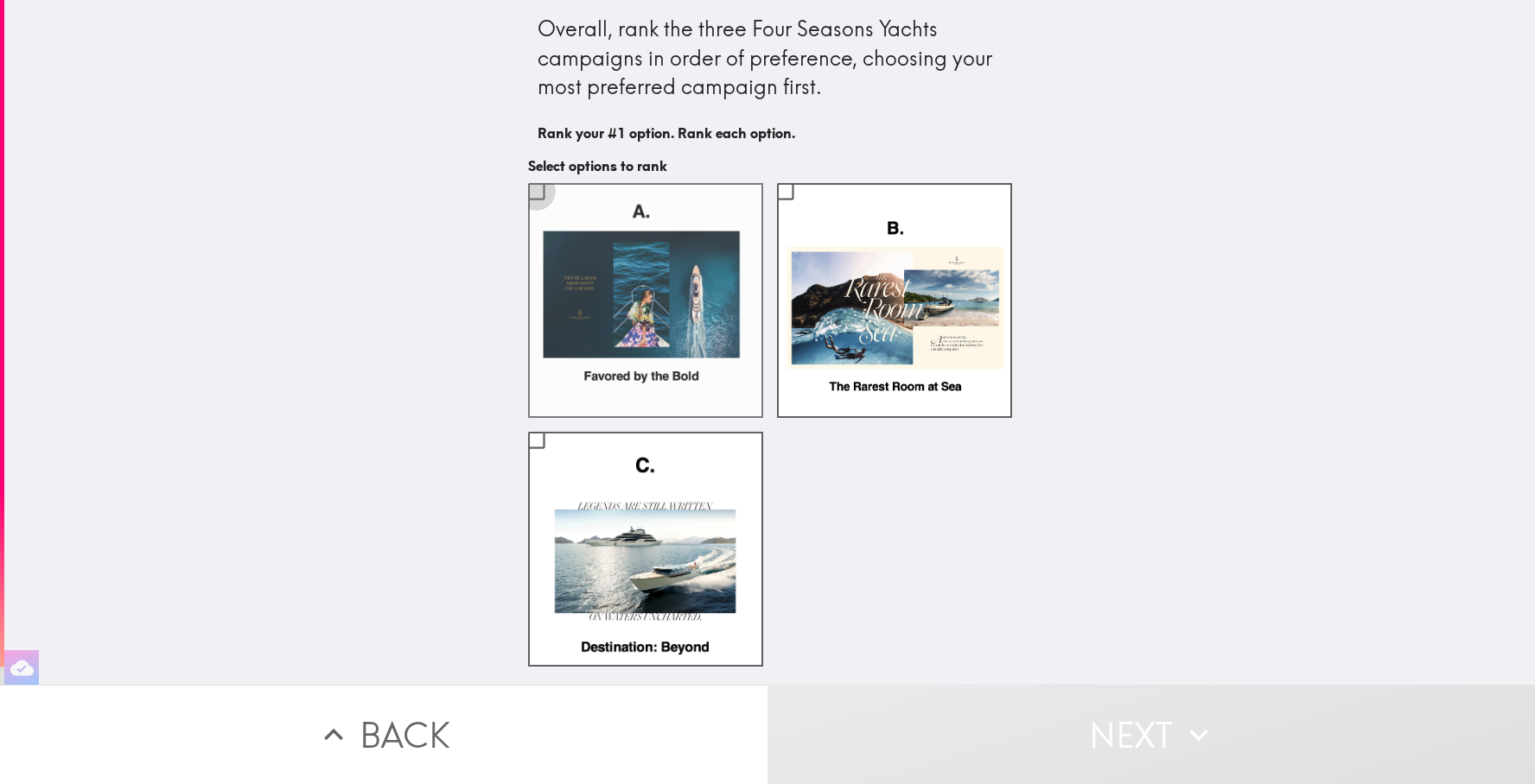
click at [536, 190] on input "checkbox" at bounding box center [536, 191] width 39 height 39
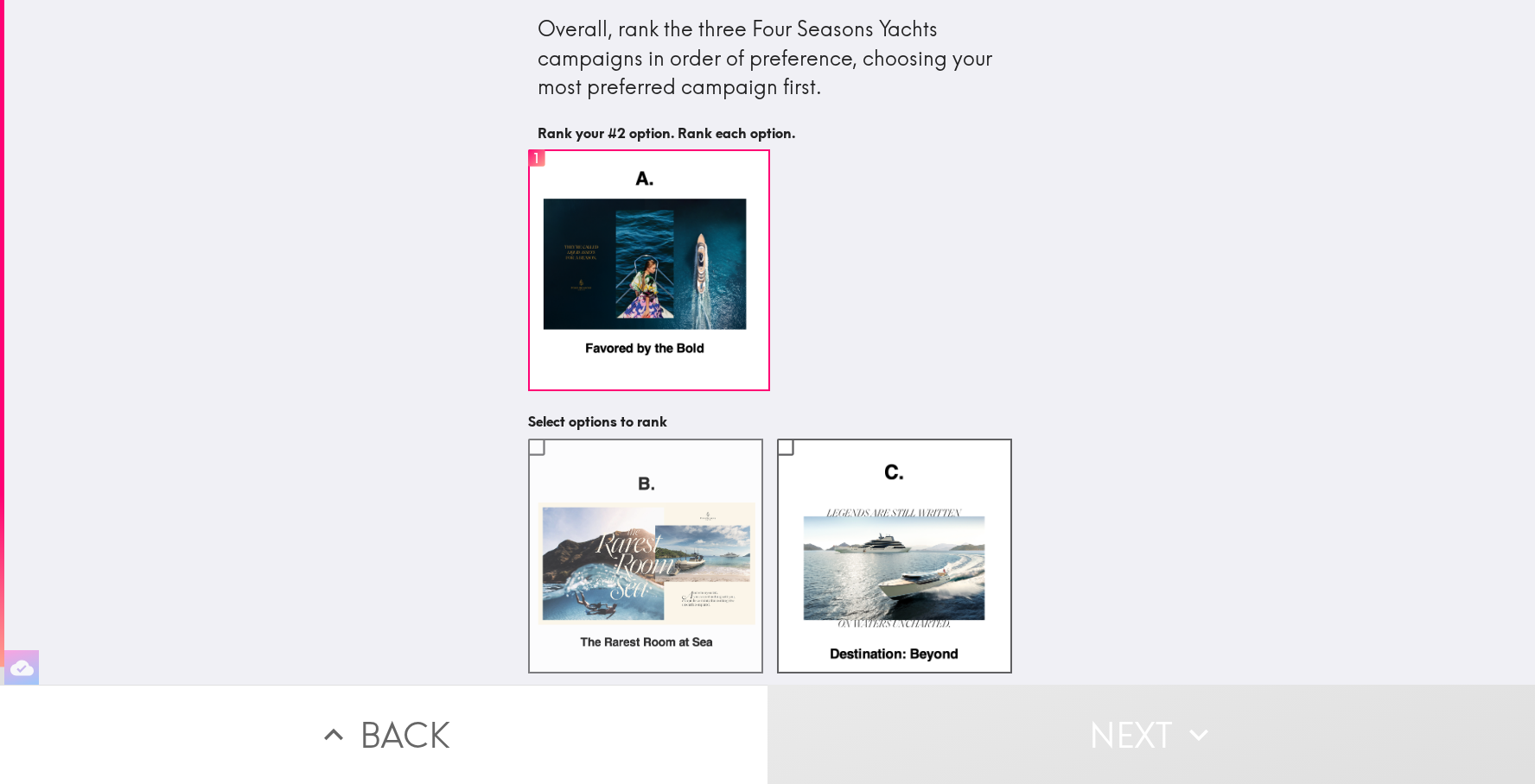
click at [533, 449] on input "checkbox" at bounding box center [536, 447] width 39 height 39
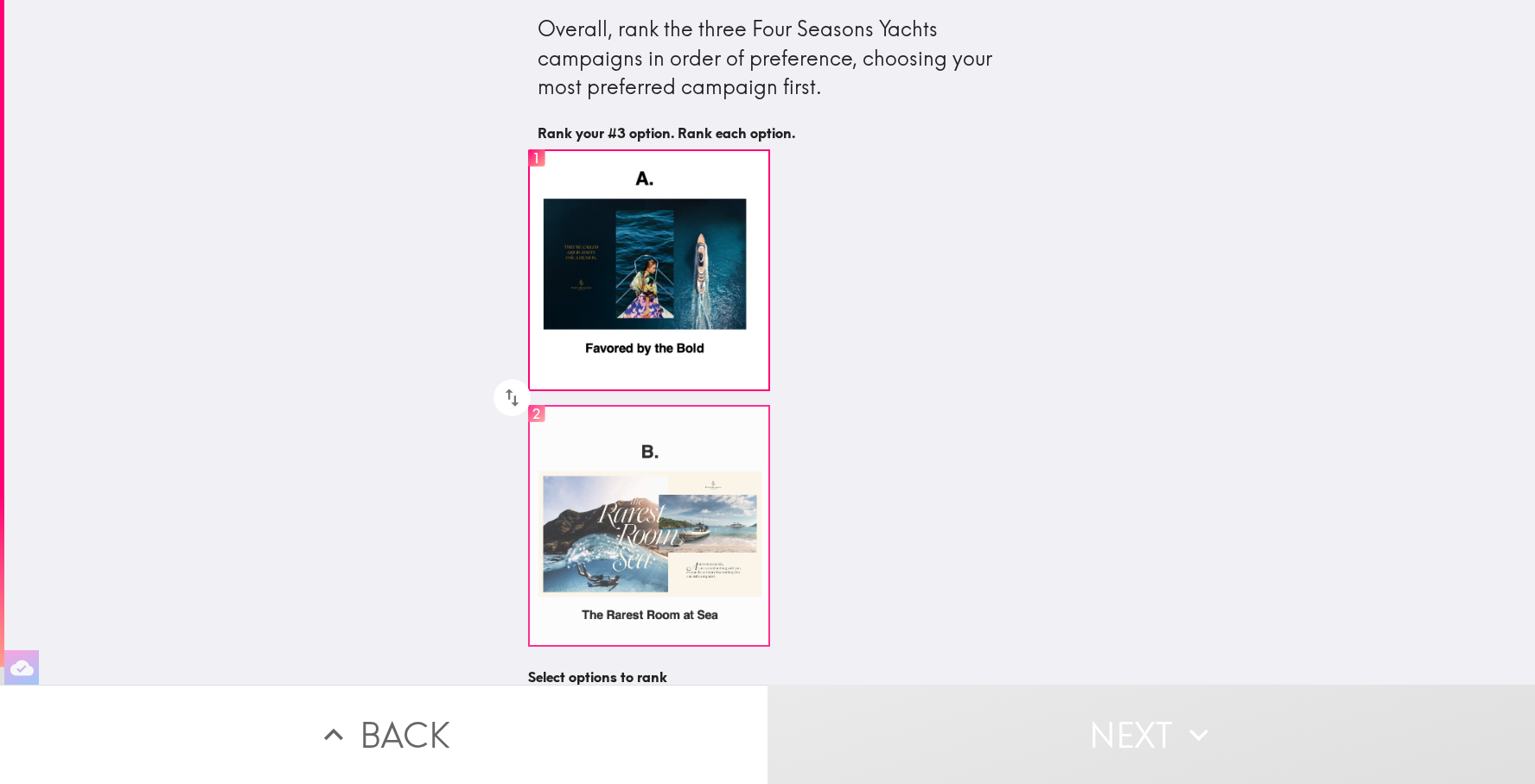
scroll to position [243, 0]
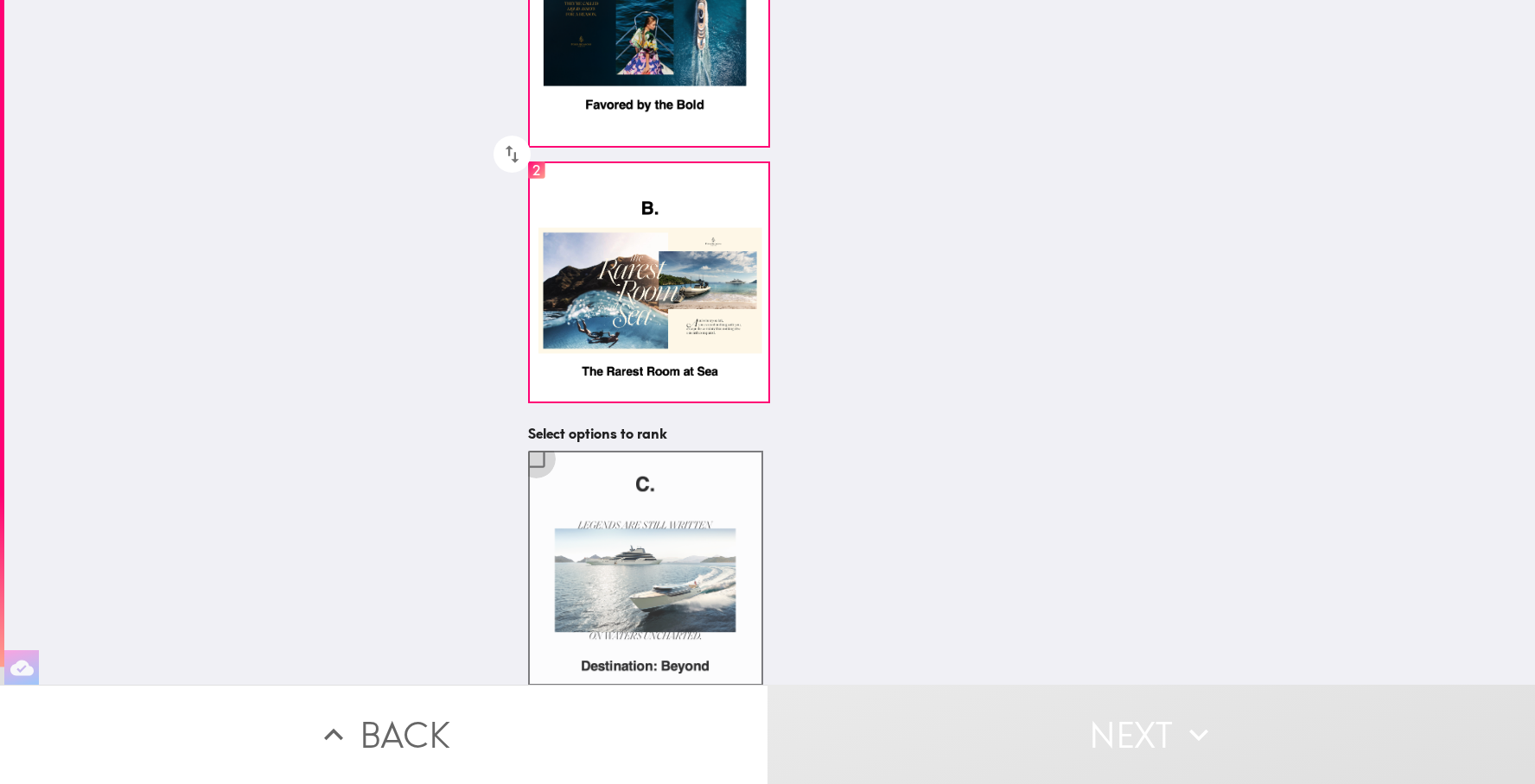
click at [534, 464] on input "checkbox" at bounding box center [536, 459] width 39 height 39
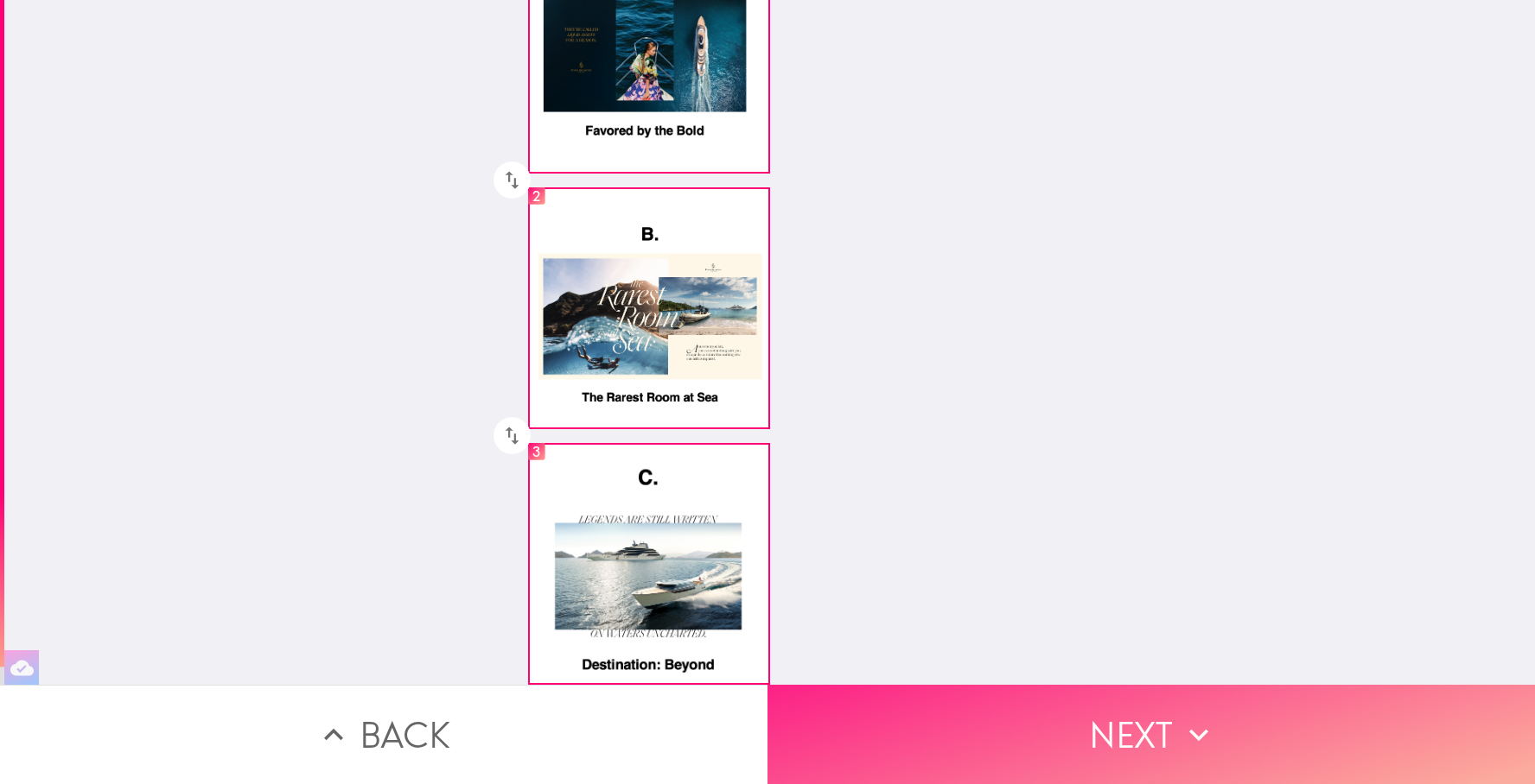
click at [1005, 722] on button "Next" at bounding box center [1152, 735] width 768 height 99
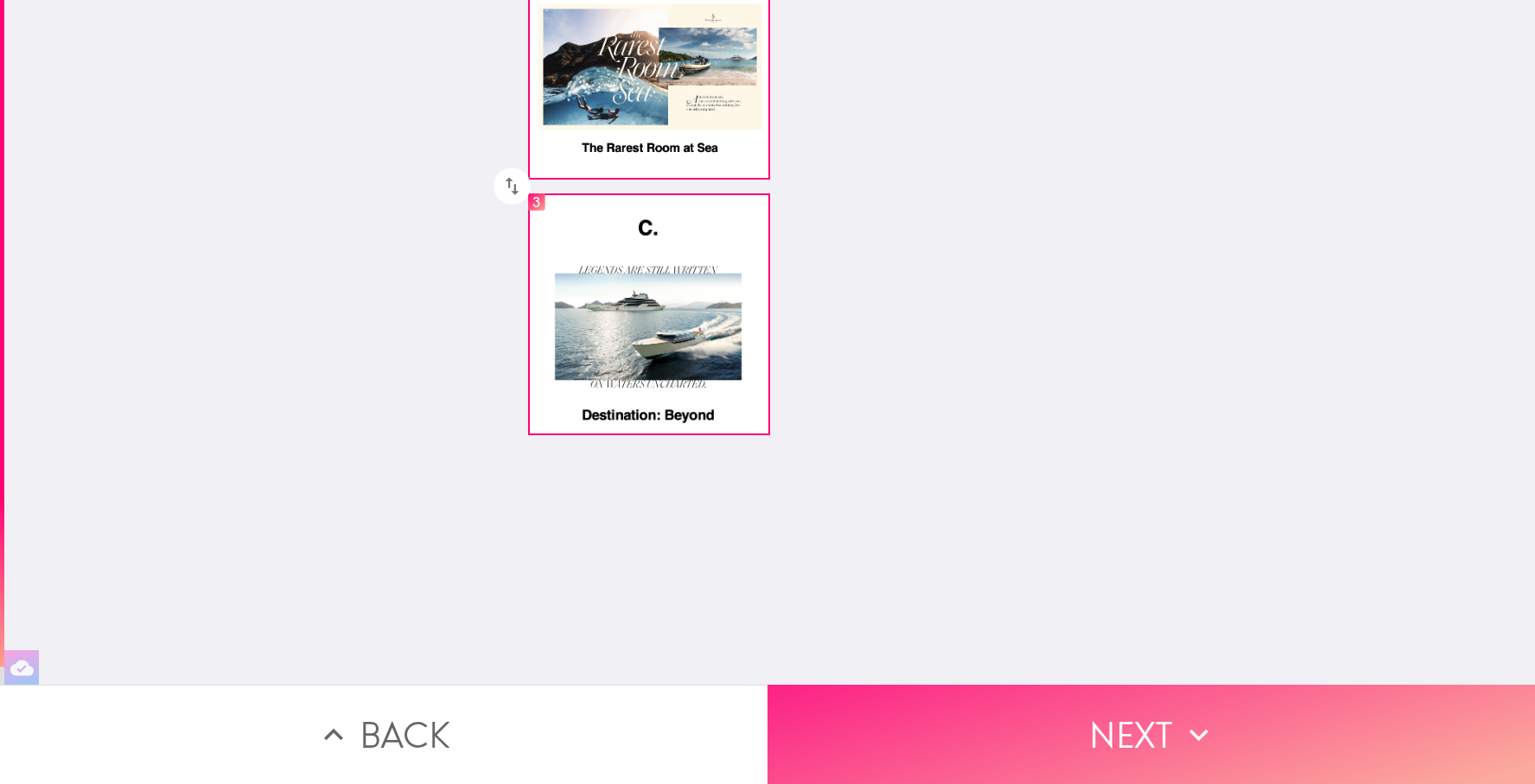
scroll to position [0, 0]
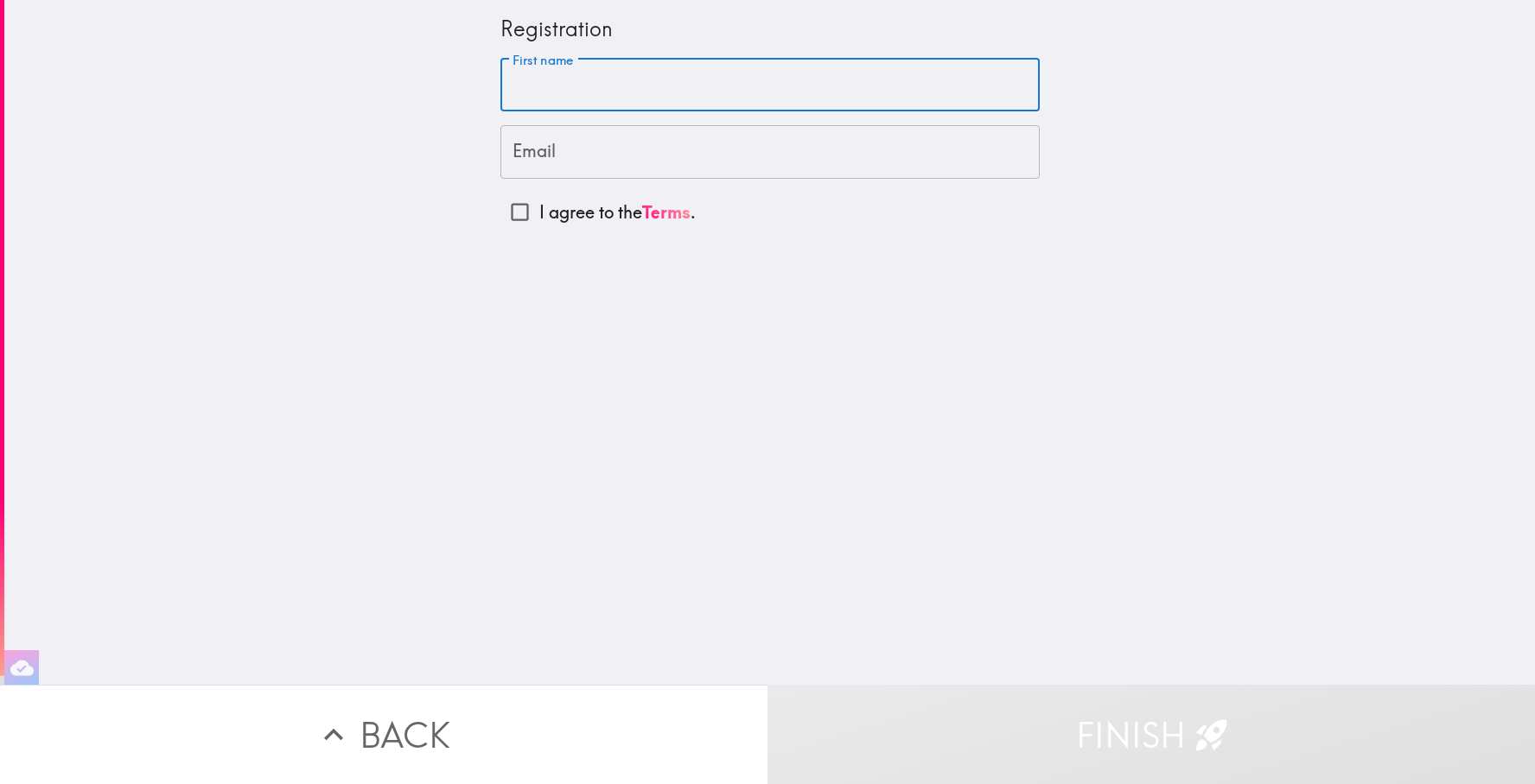
click at [692, 84] on input "First name" at bounding box center [770, 85] width 539 height 54
type input "Tadinee"
click at [614, 155] on input "Email" at bounding box center [770, 151] width 539 height 54
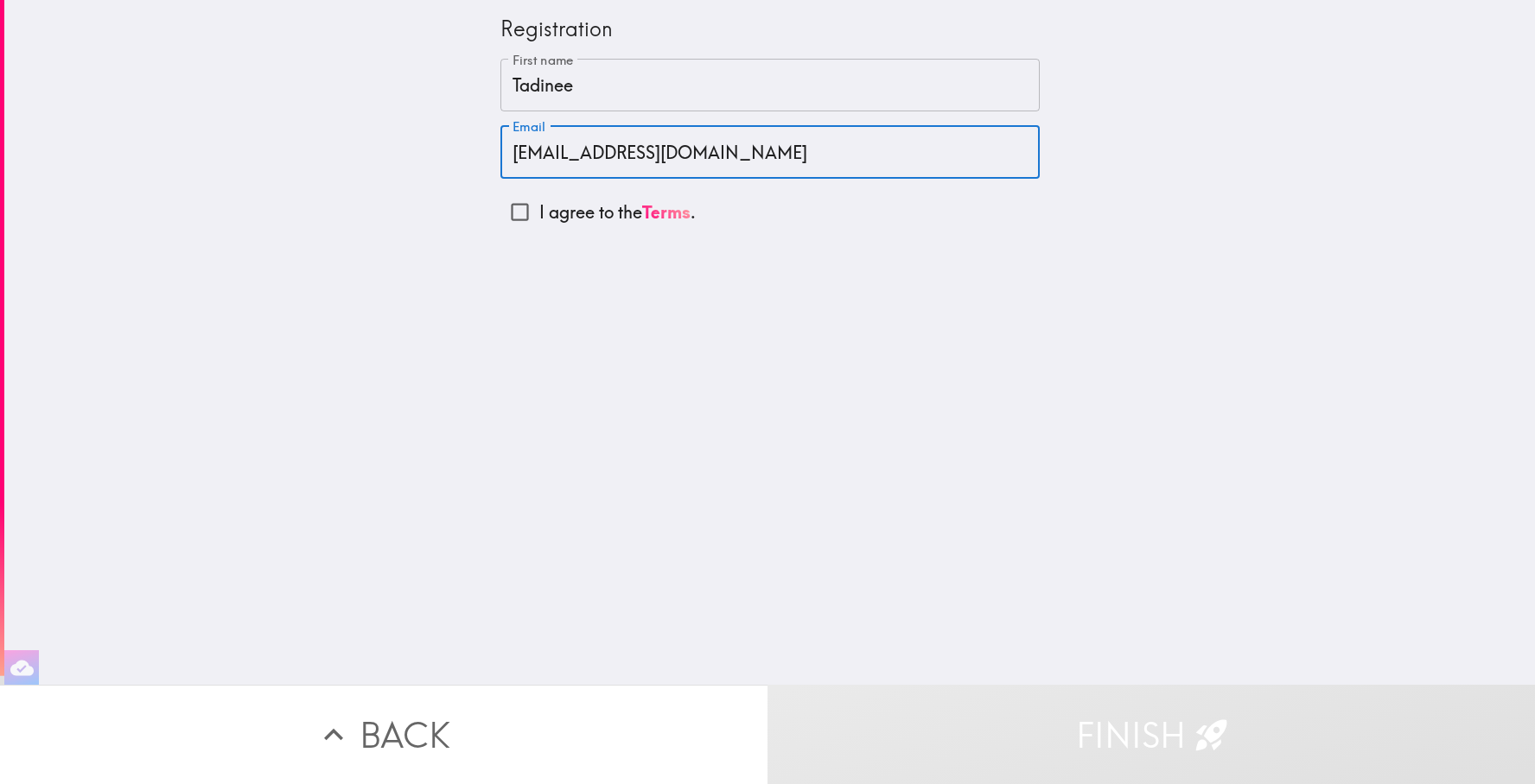
type input "[EMAIL_ADDRESS][DOMAIN_NAME]"
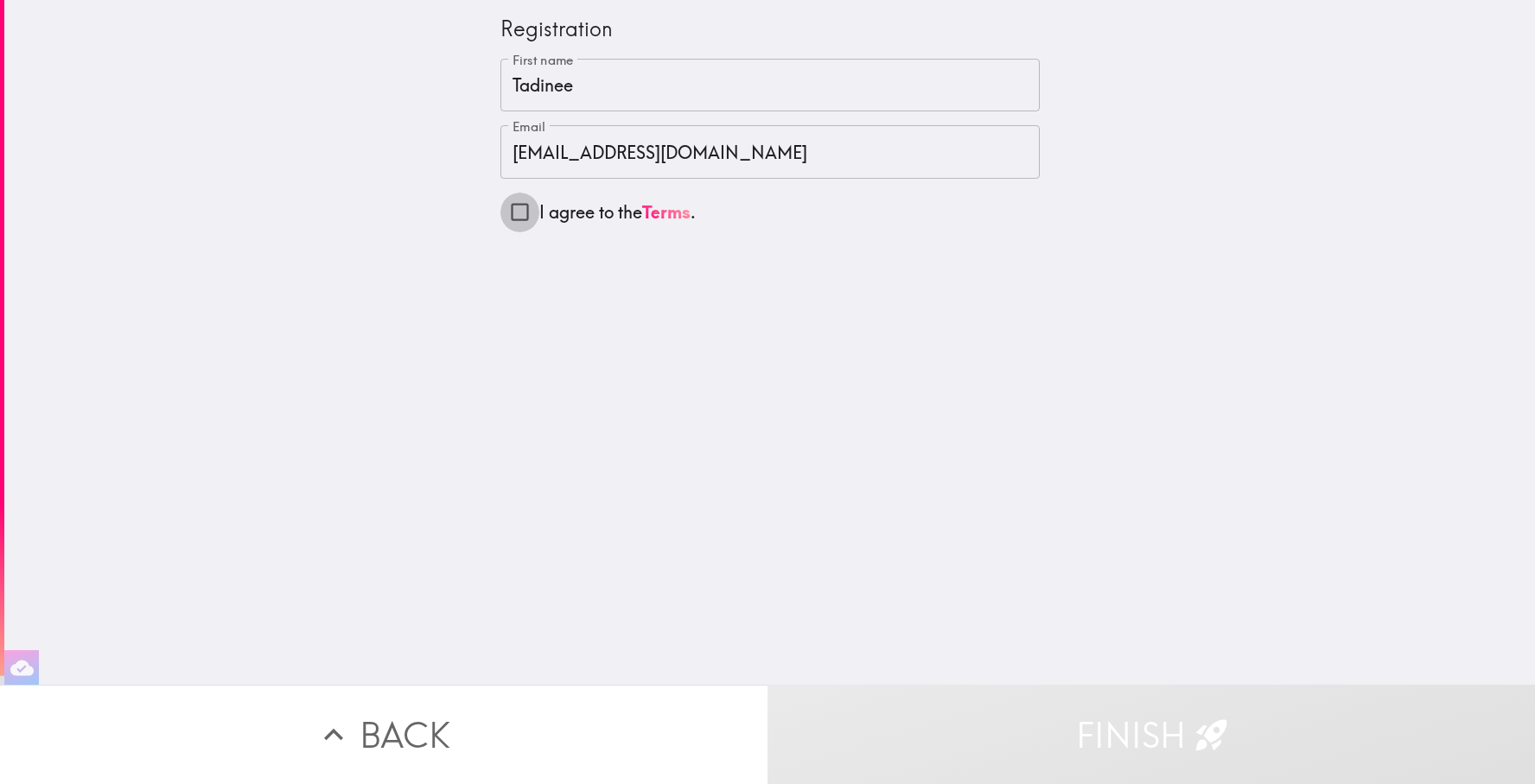
click at [517, 217] on input "I agree to the Terms ." at bounding box center [520, 211] width 39 height 39
checkbox input "true"
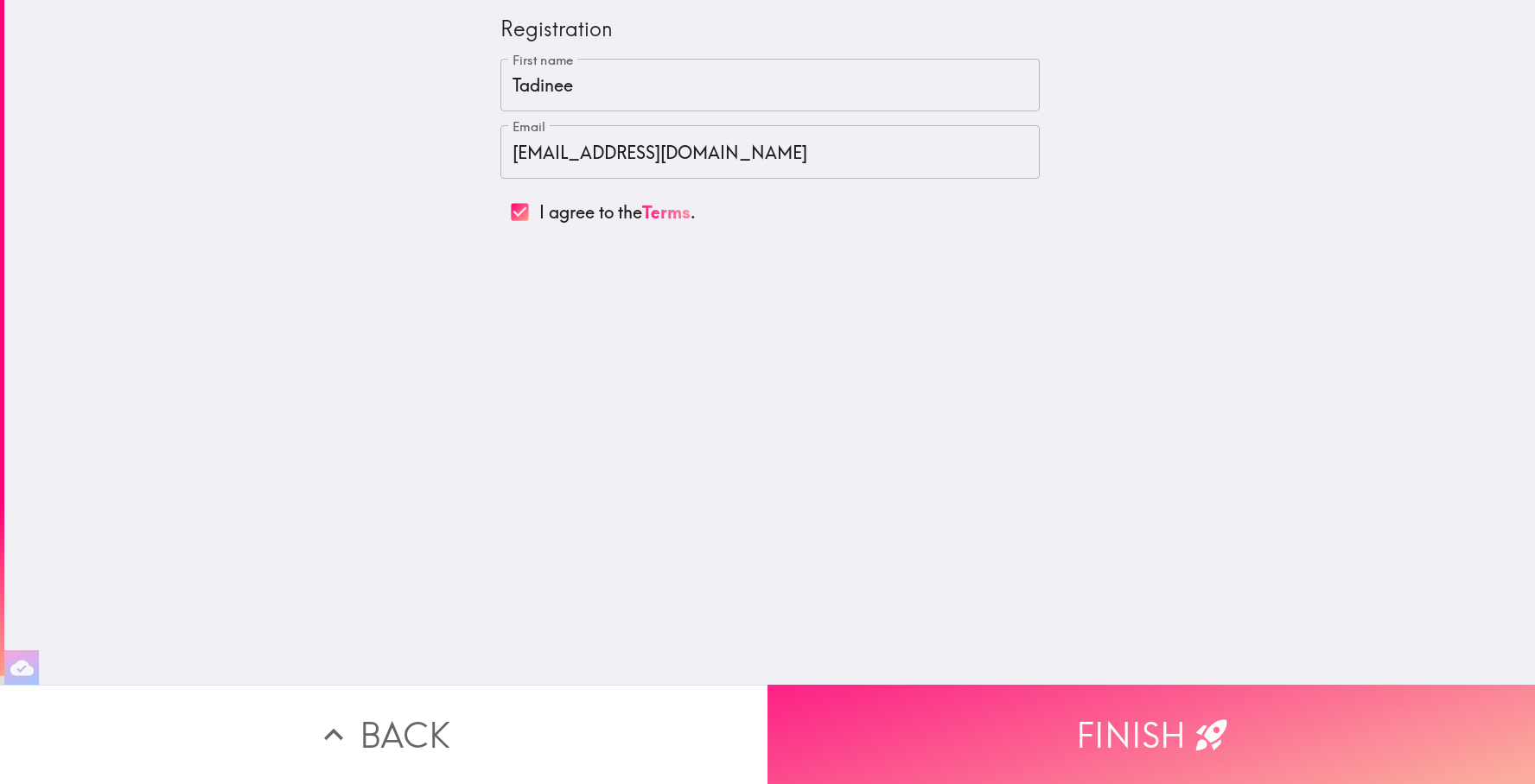
click at [821, 726] on button "Finish" at bounding box center [1152, 735] width 768 height 99
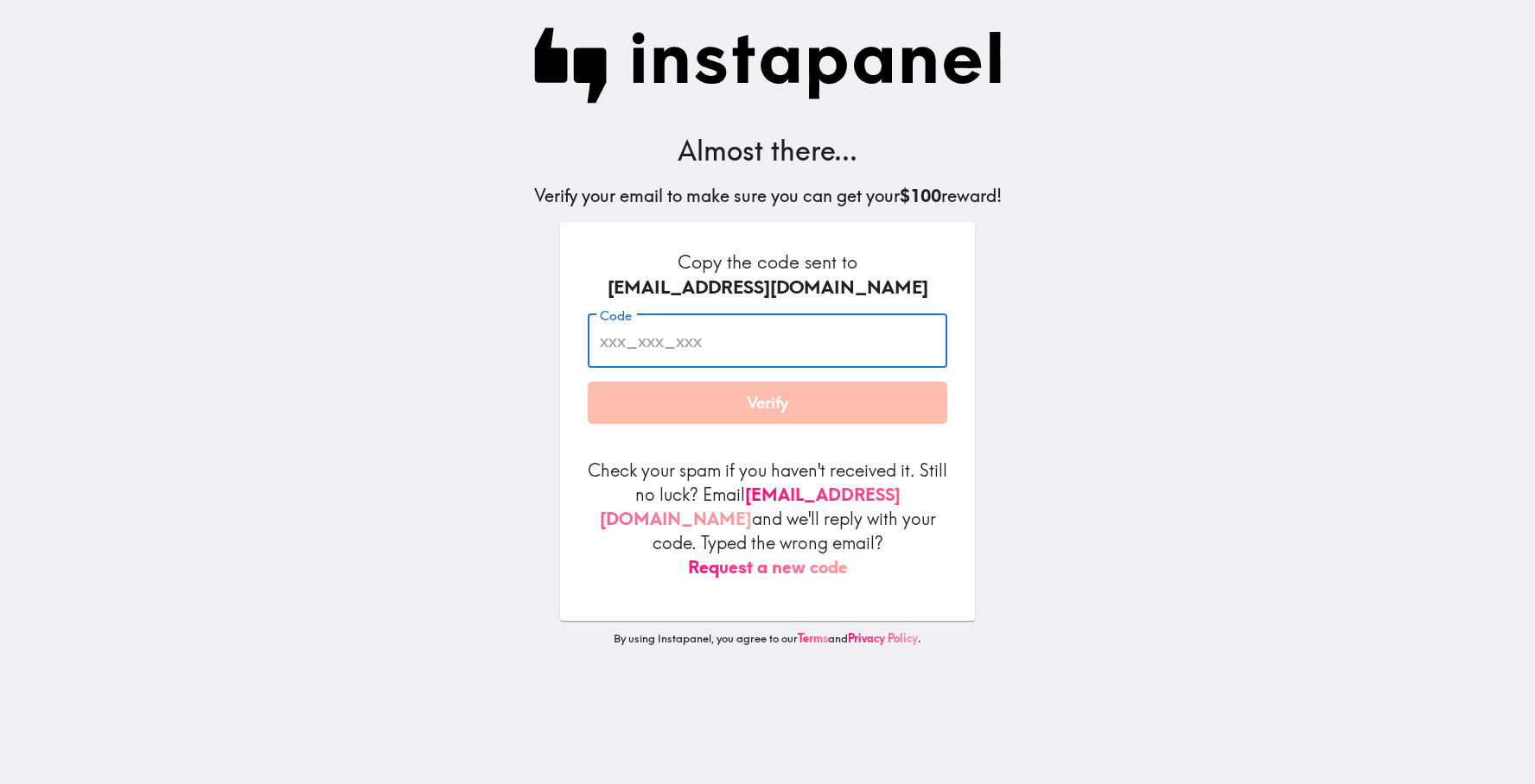
click at [781, 351] on input "Code" at bounding box center [767, 341] width 359 height 54
paste input "GG3_rb8_EGJ"
type input "GG3_rb8_EGJ"
click at [705, 417] on button "Verify" at bounding box center [767, 403] width 359 height 43
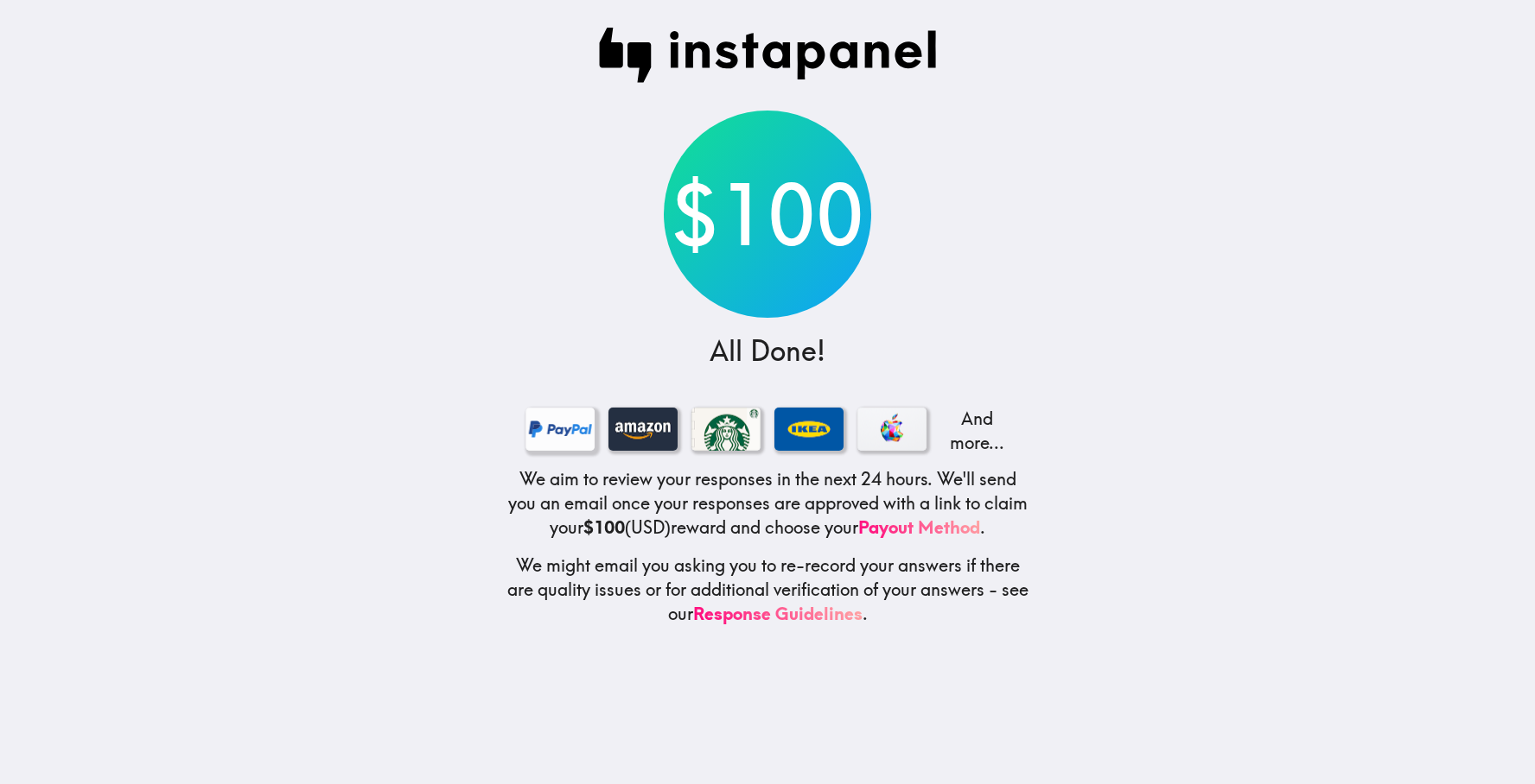
click at [551, 430] on div at bounding box center [560, 428] width 69 height 43
